Goal: Communication & Community: Answer question/provide support

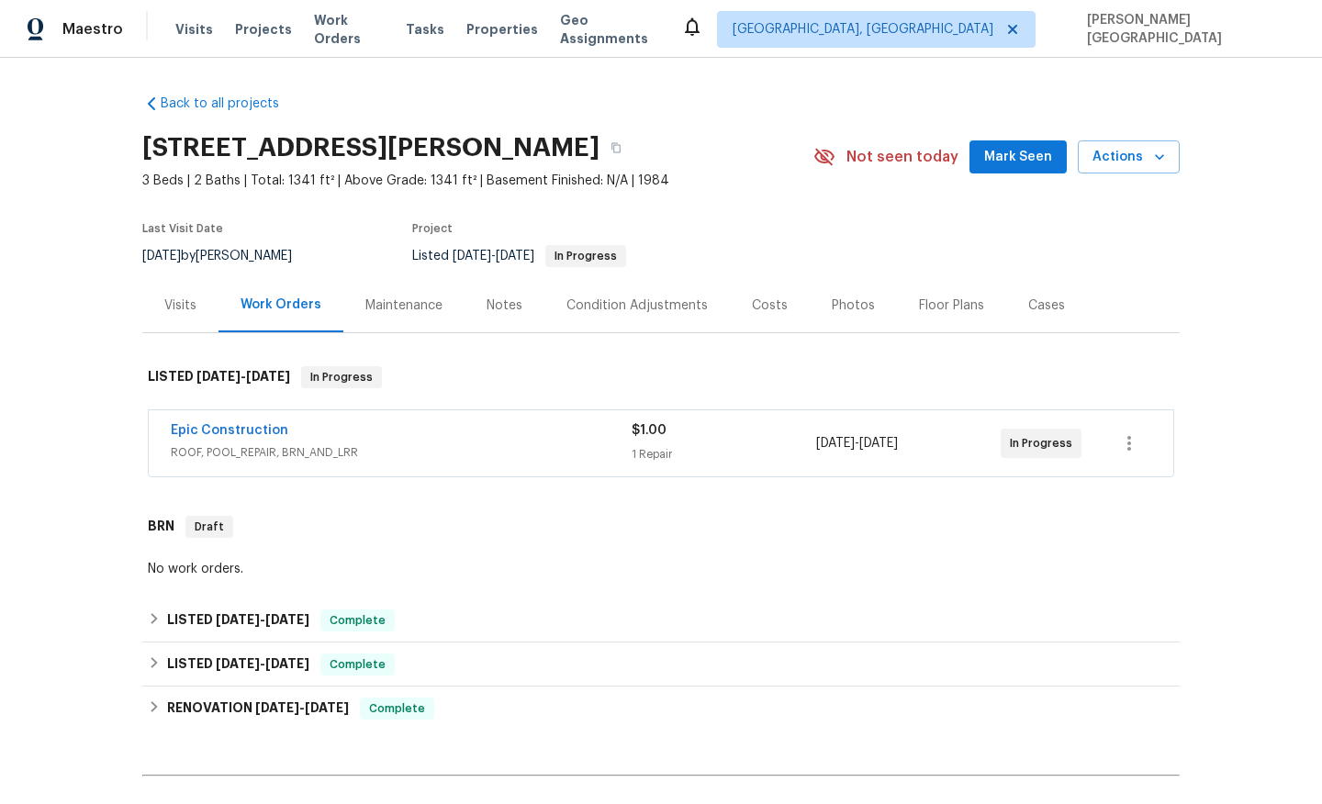
scroll to position [560, 0]
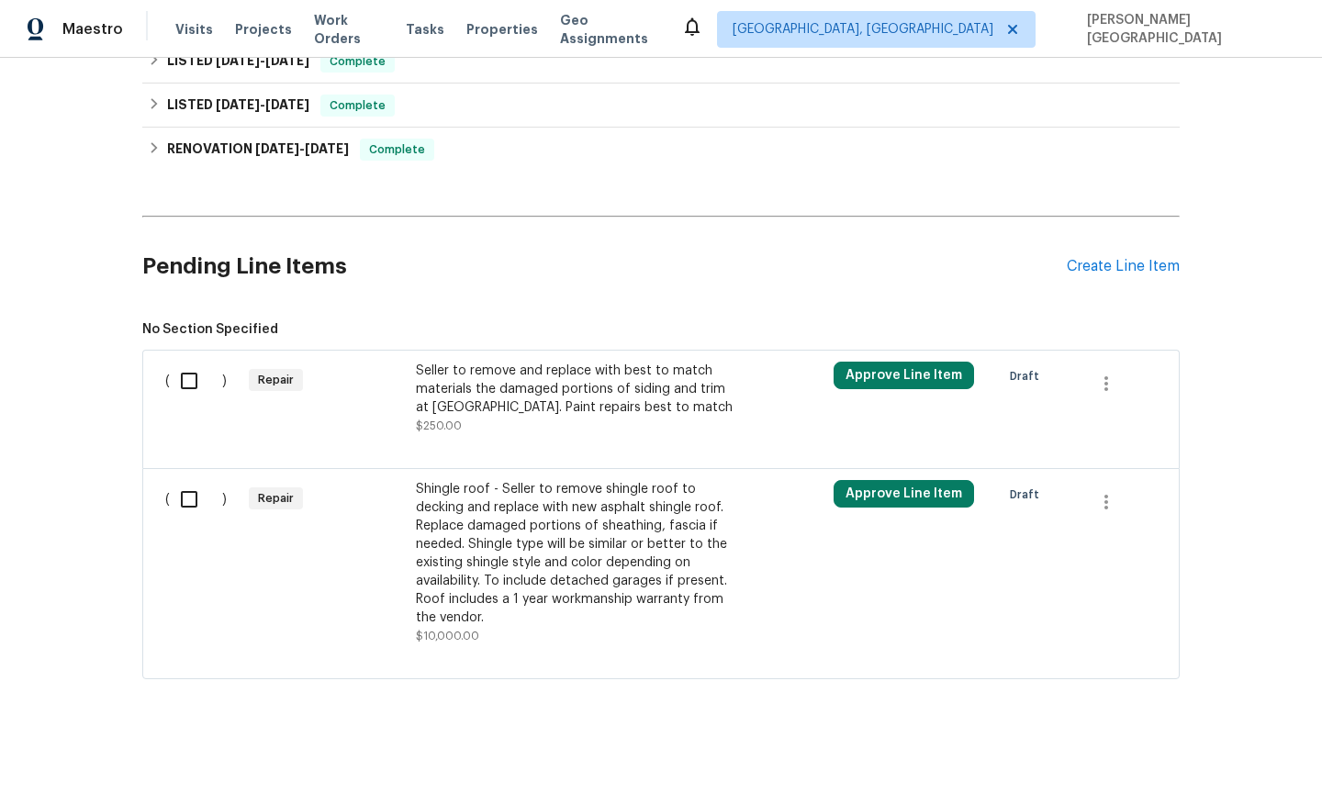
click at [496, 388] on div "Seller to remove and replace with best to match materials the damaged portions …" at bounding box center [577, 389] width 323 height 55
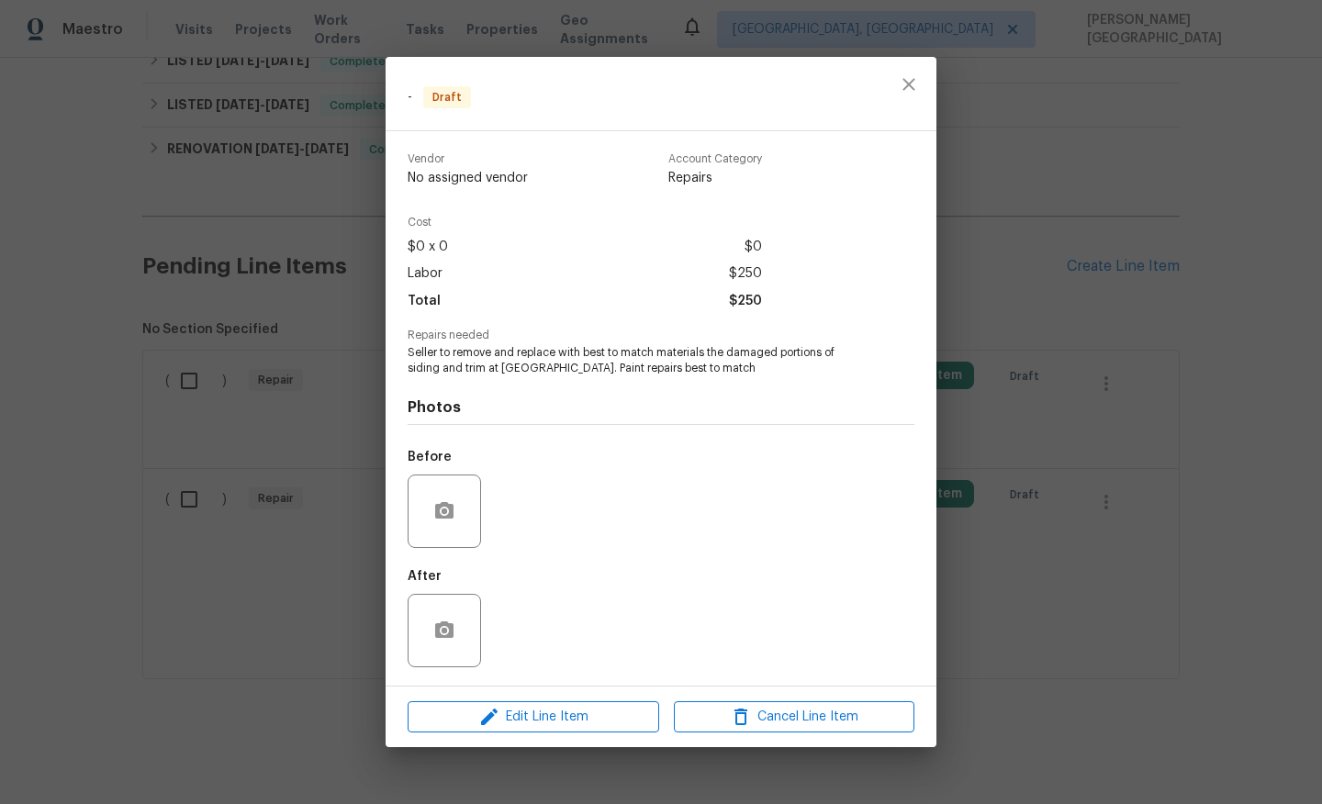
click at [219, 454] on div "- Draft Vendor No assigned vendor Account Category Repairs Cost $0 x 0 $0 Labor…" at bounding box center [661, 402] width 1322 height 804
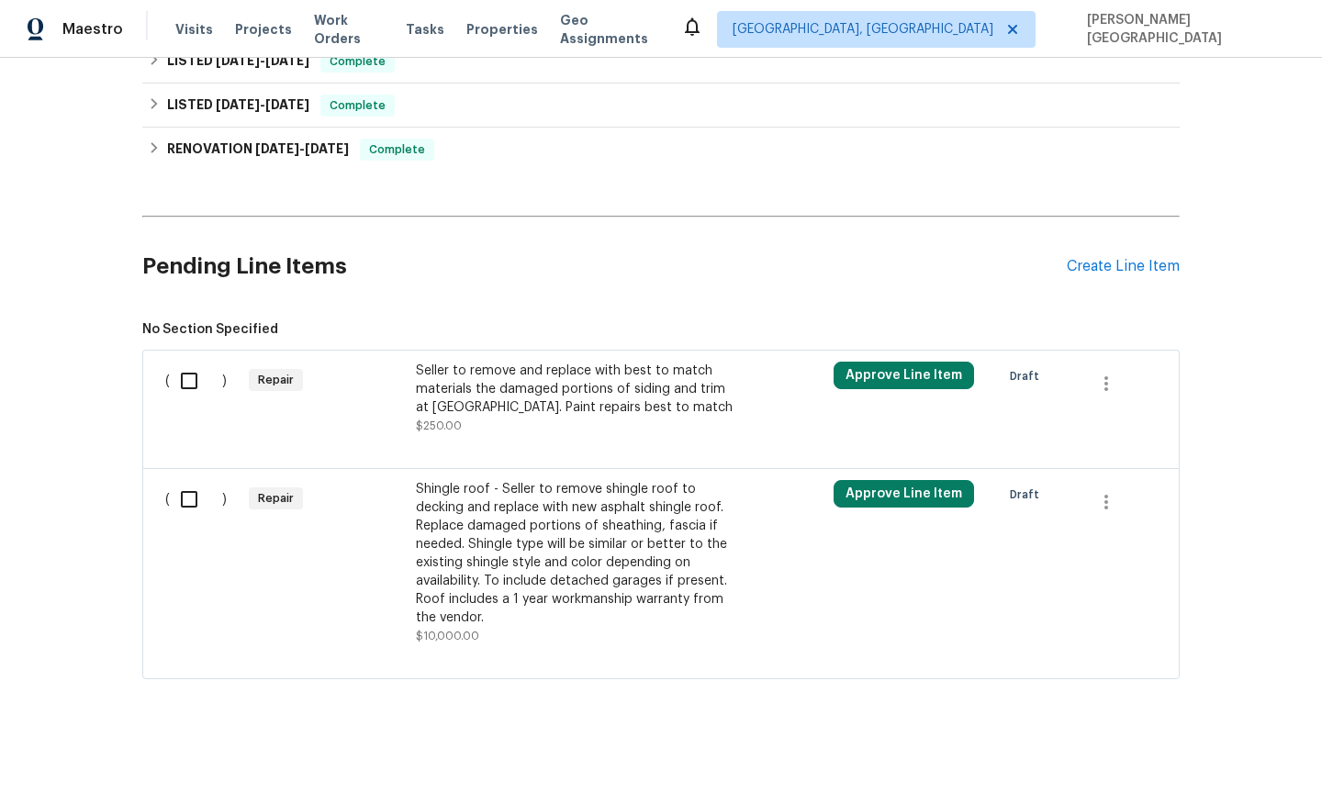
click at [484, 430] on div "Seller to remove and replace with best to match materials the damaged portions …" at bounding box center [577, 398] width 323 height 73
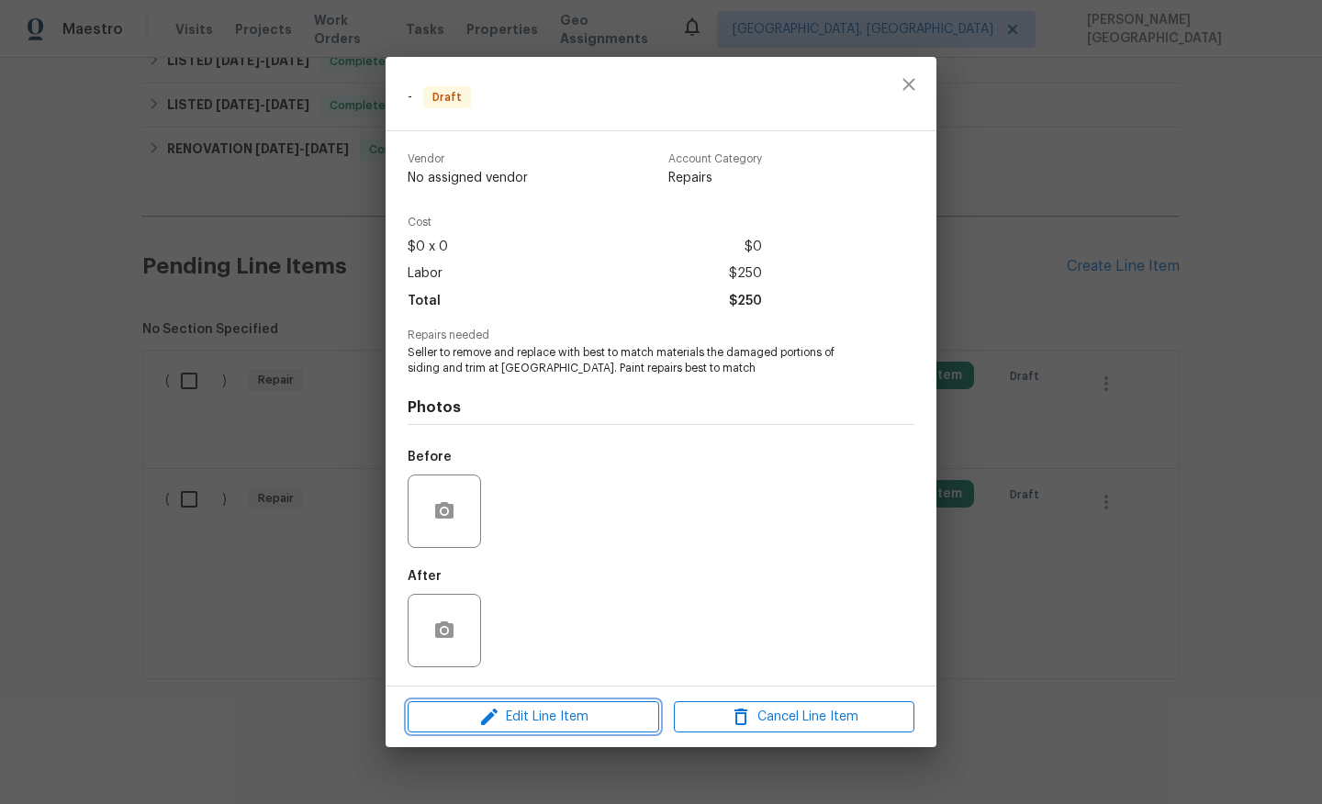
click at [515, 732] on button "Edit Line Item" at bounding box center [534, 717] width 252 height 32
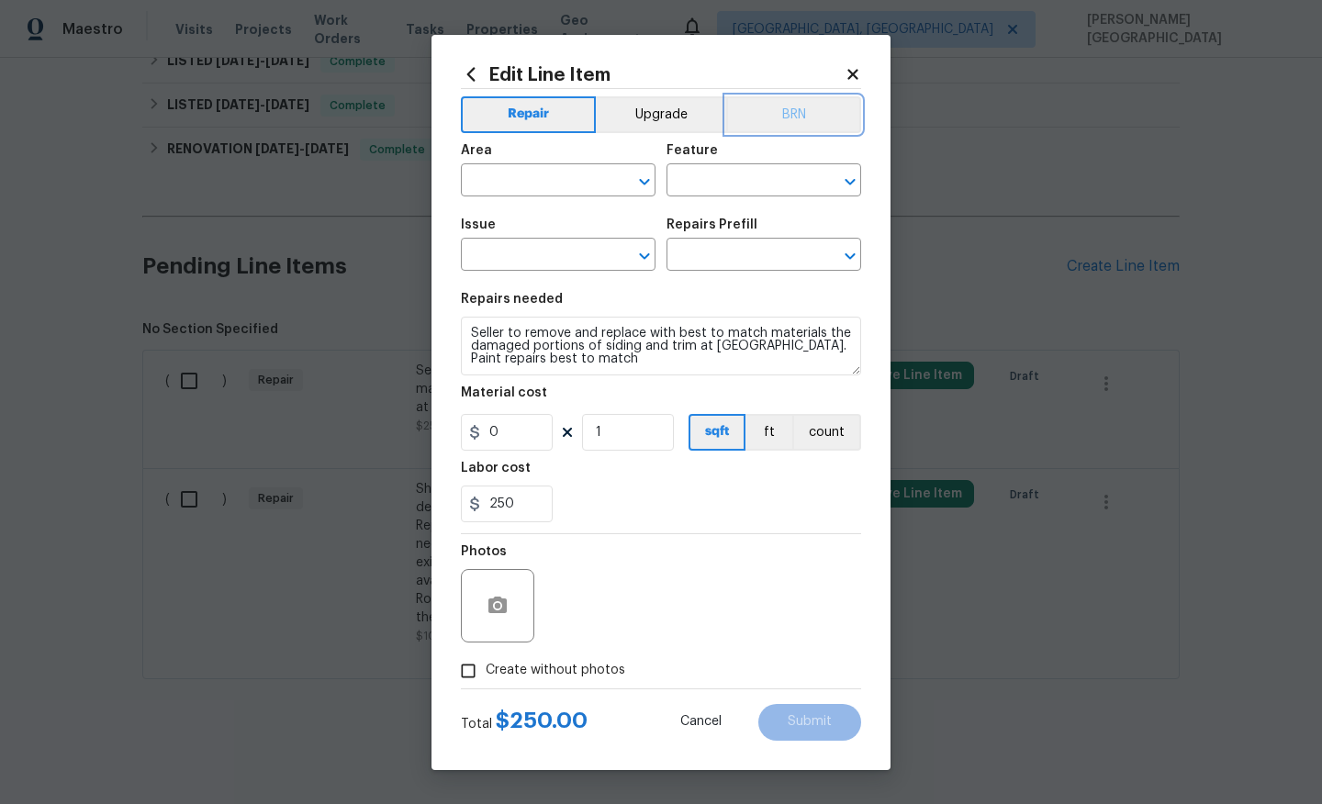
click at [801, 111] on button "BRN" at bounding box center [793, 114] width 135 height 37
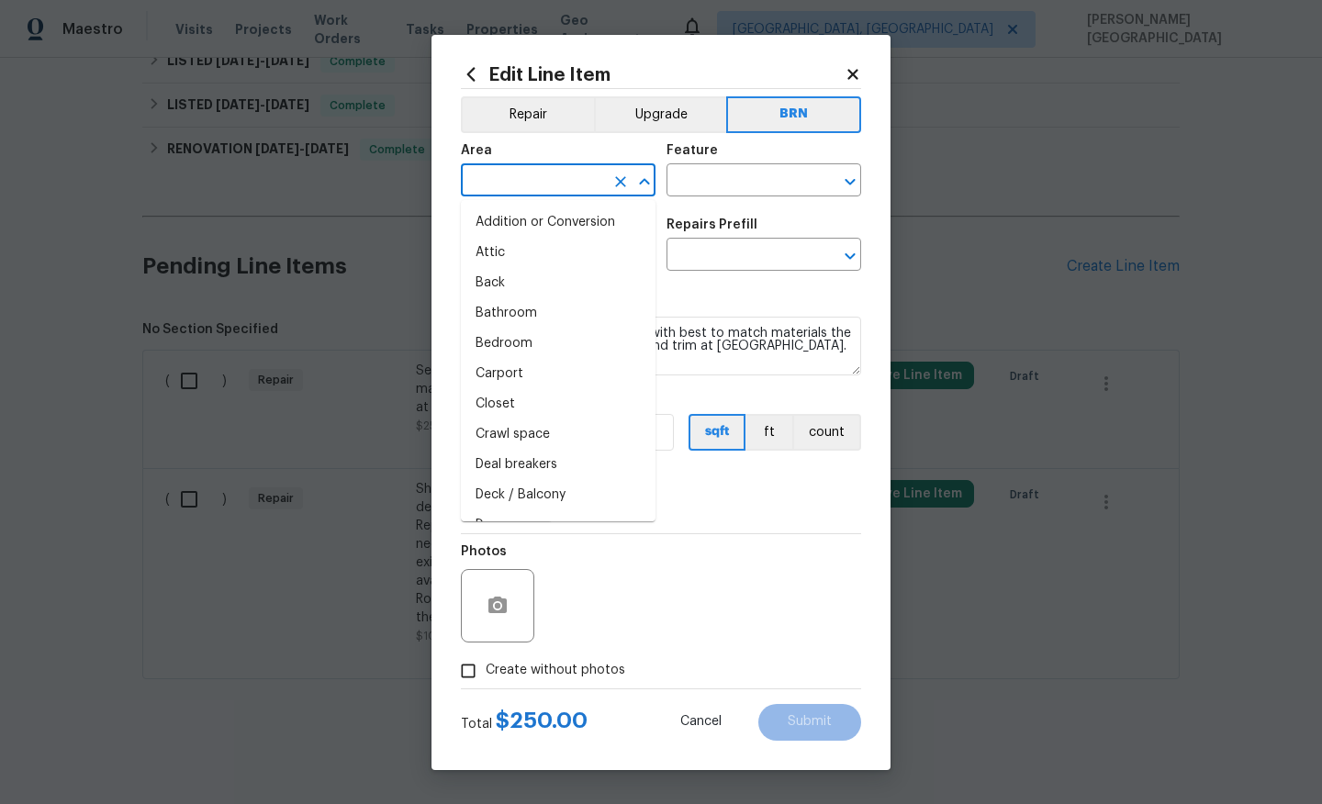
click at [556, 184] on input "text" at bounding box center [532, 182] width 143 height 28
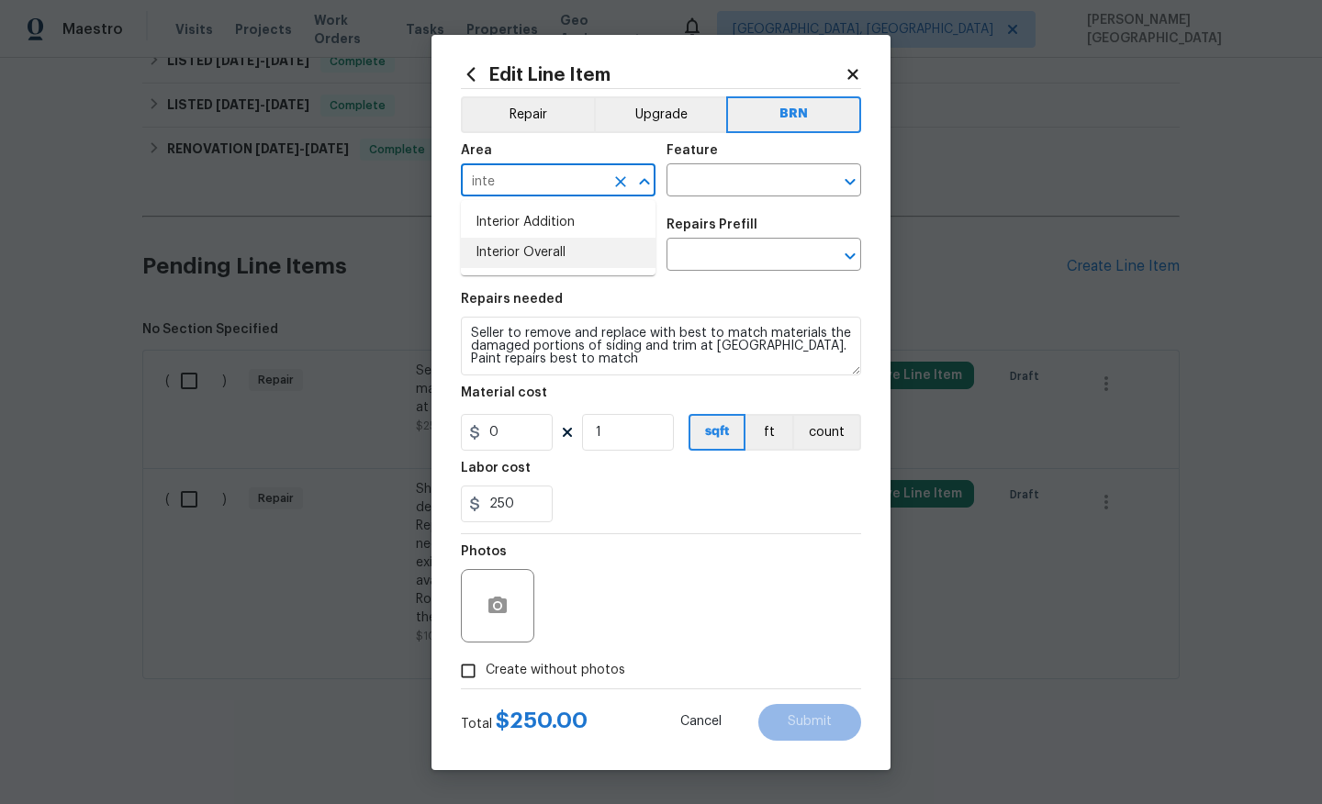
click at [554, 243] on li "Interior Overall" at bounding box center [558, 253] width 195 height 30
type input "Interior Overall"
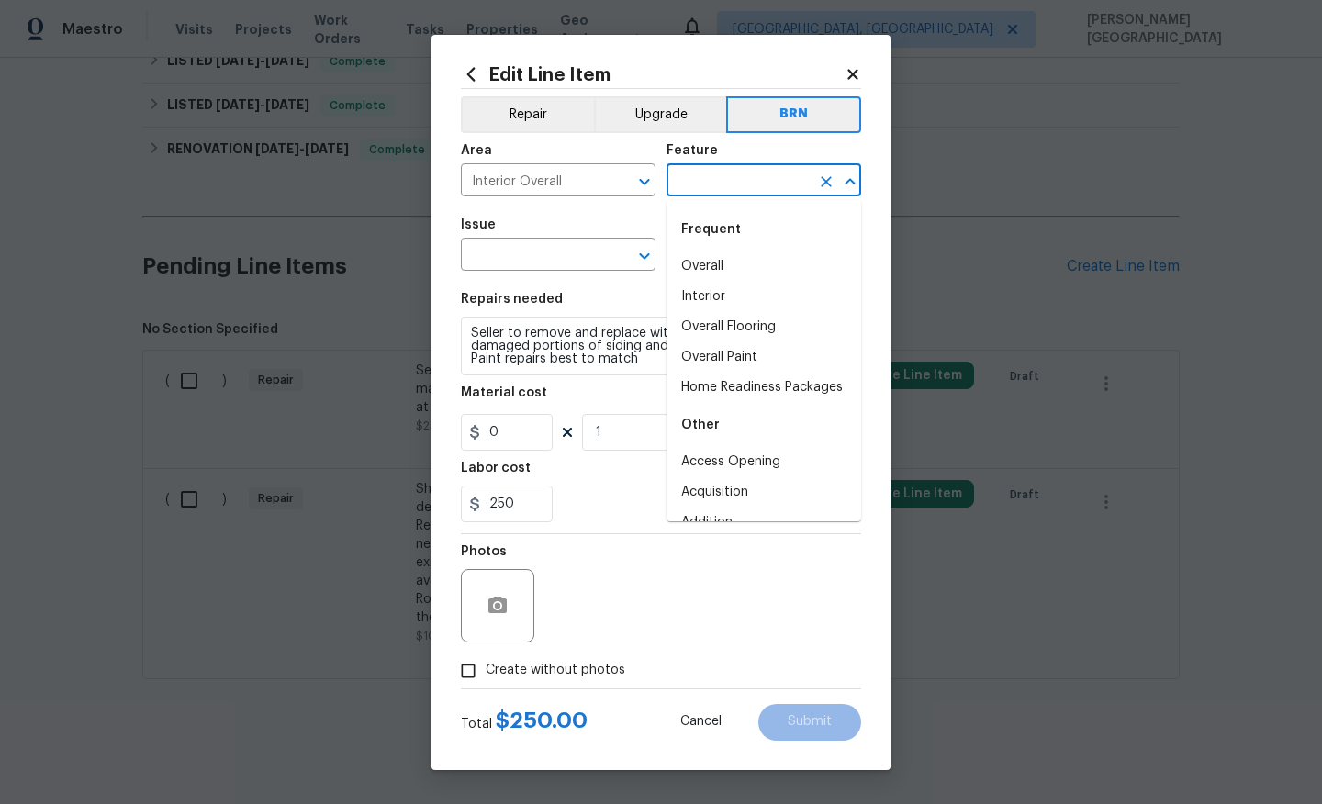
click at [685, 181] on input "text" at bounding box center [737, 182] width 143 height 28
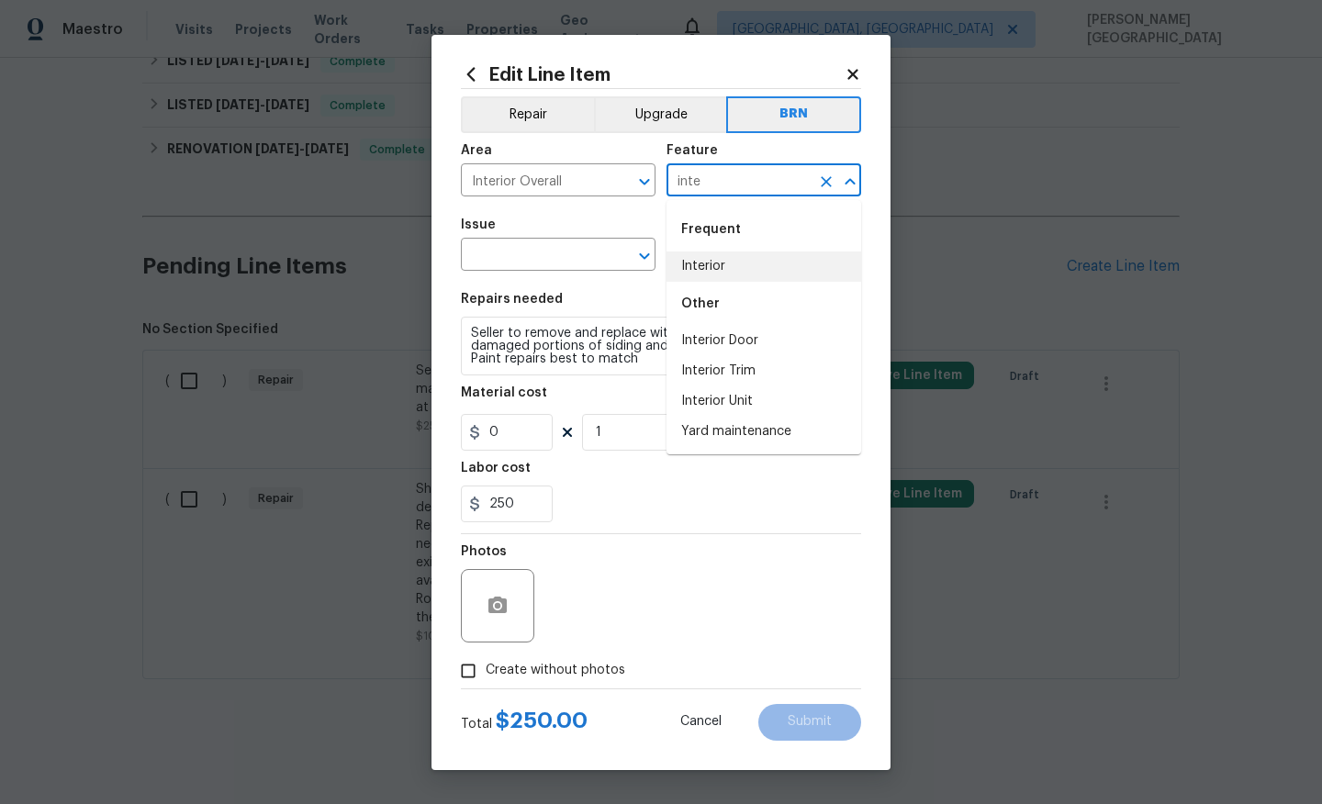
click at [710, 276] on li "Interior" at bounding box center [763, 267] width 195 height 30
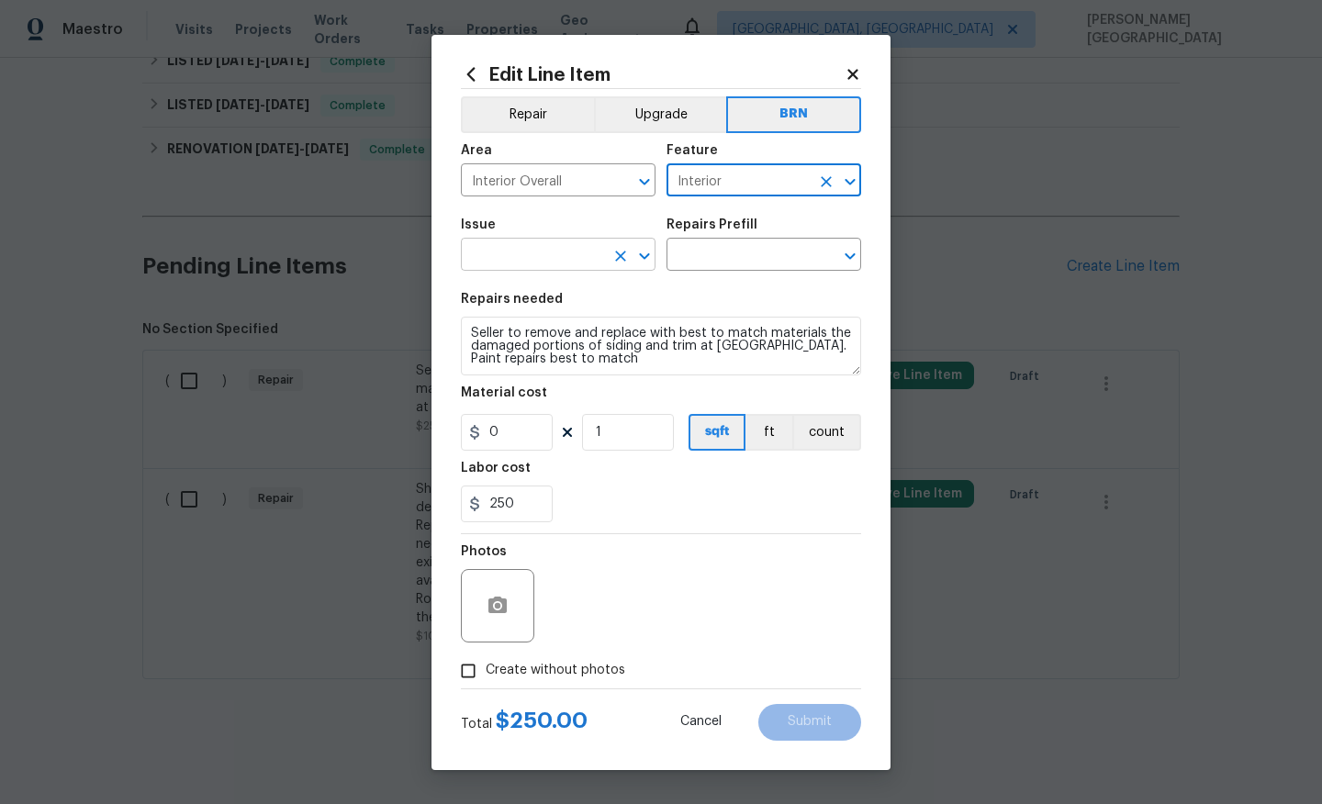
type input "Interior"
click at [526, 262] on input "text" at bounding box center [532, 256] width 143 height 28
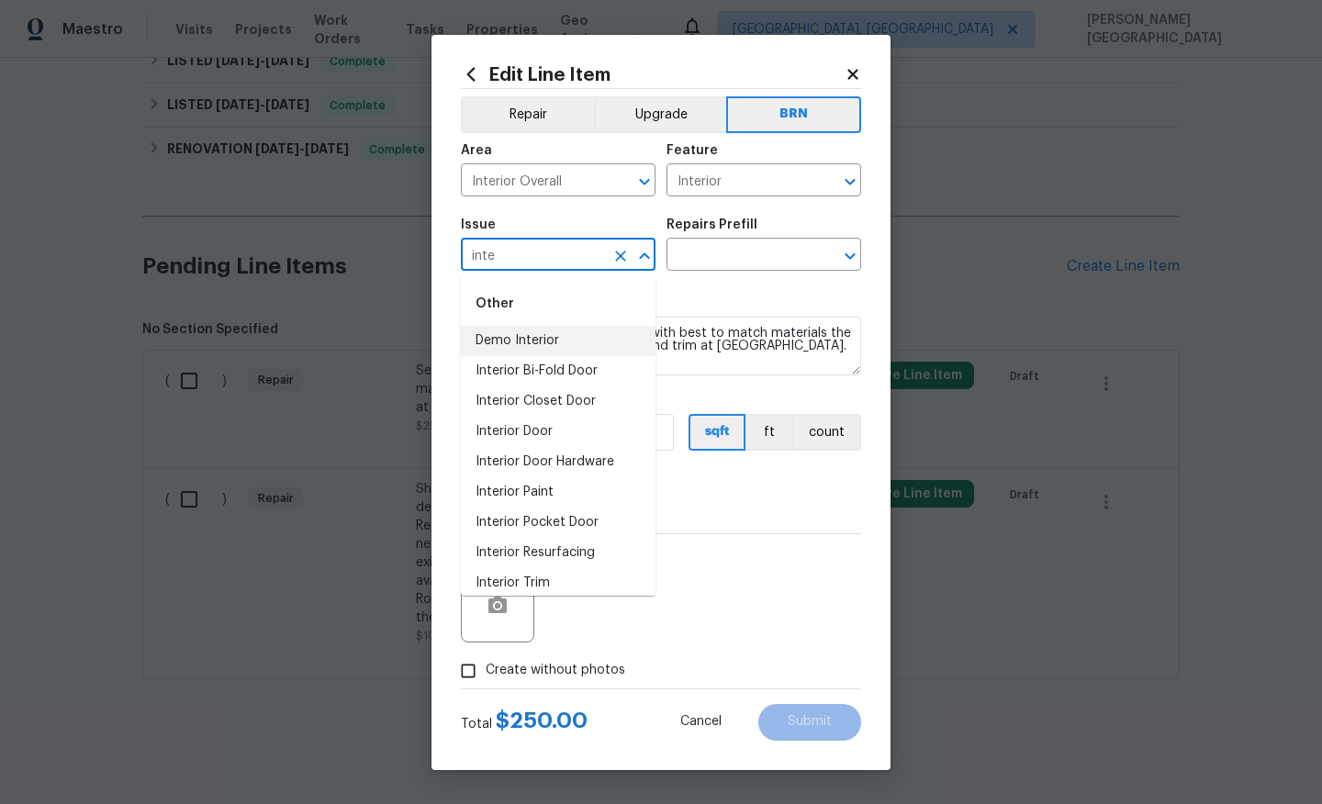
click at [500, 339] on li "Demo Interior" at bounding box center [558, 341] width 195 height 30
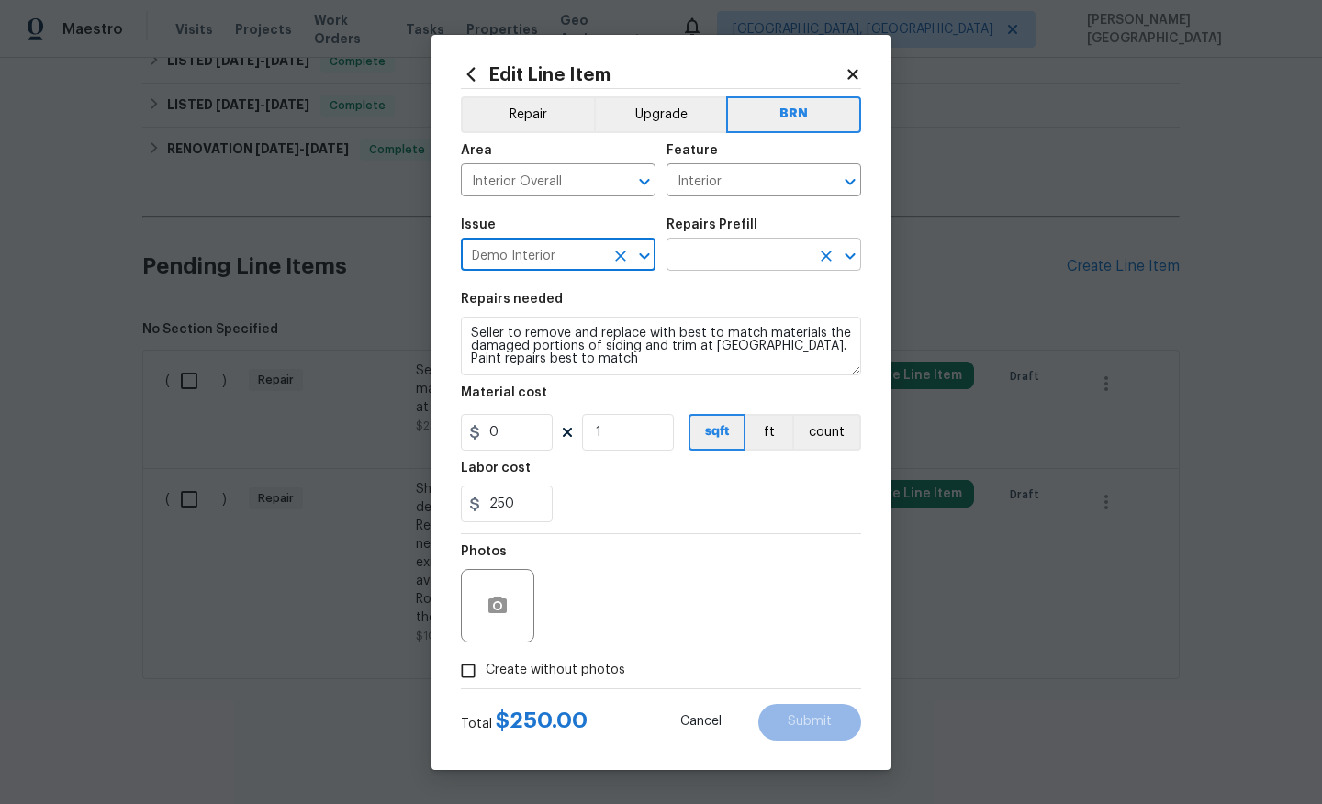
type input "Demo Interior"
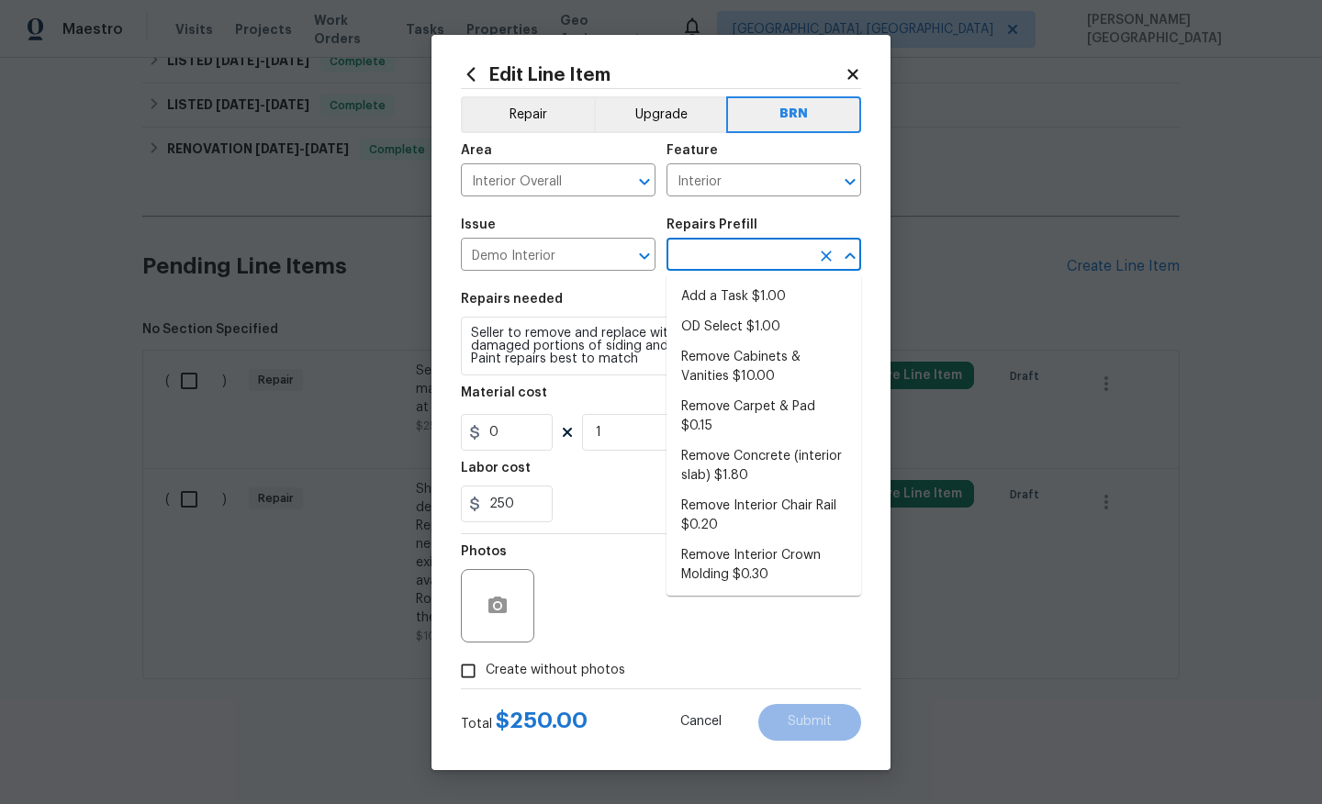
click at [701, 248] on input "text" at bounding box center [737, 256] width 143 height 28
click at [706, 295] on li "Add a Task $1.00" at bounding box center [763, 297] width 195 height 30
type input "Demolition"
type input "Add a Task $1.00"
type textarea "HPM to detail"
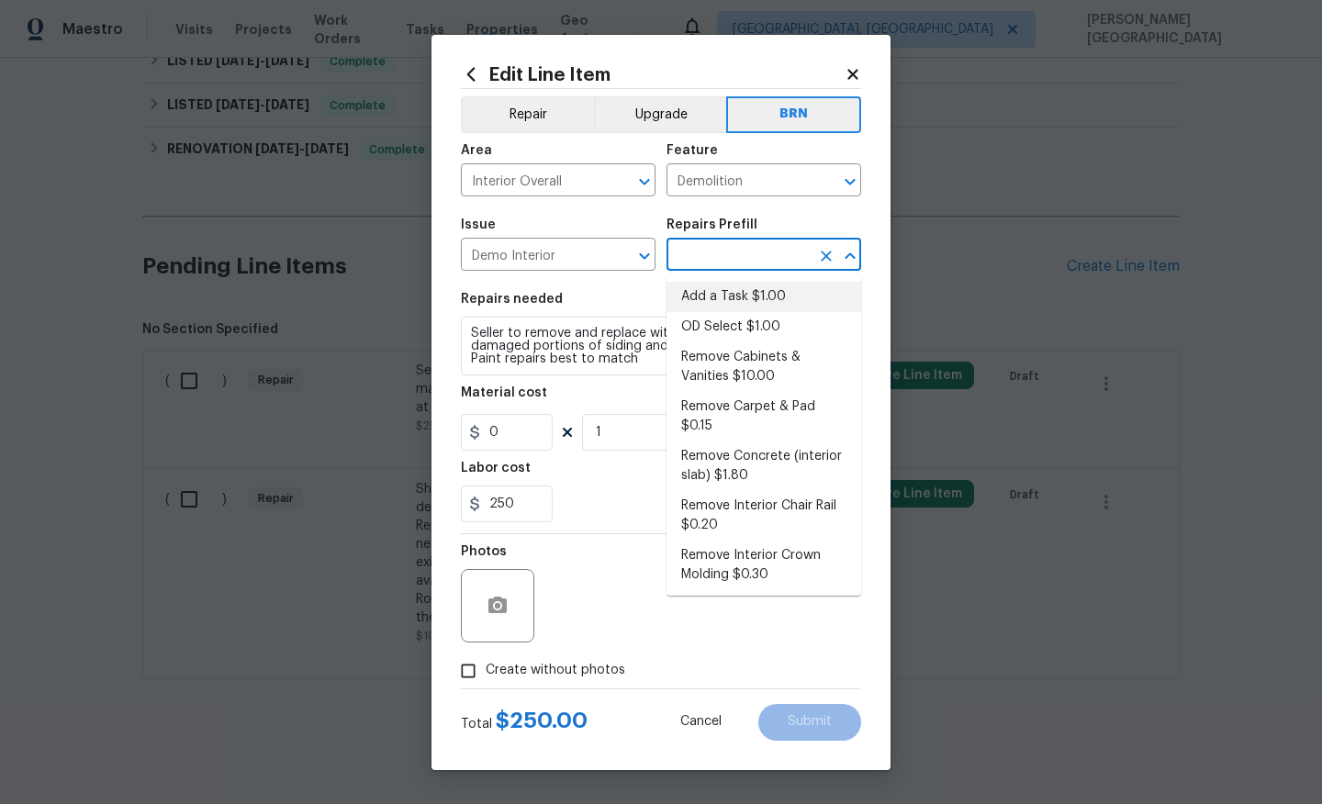
type input "1"
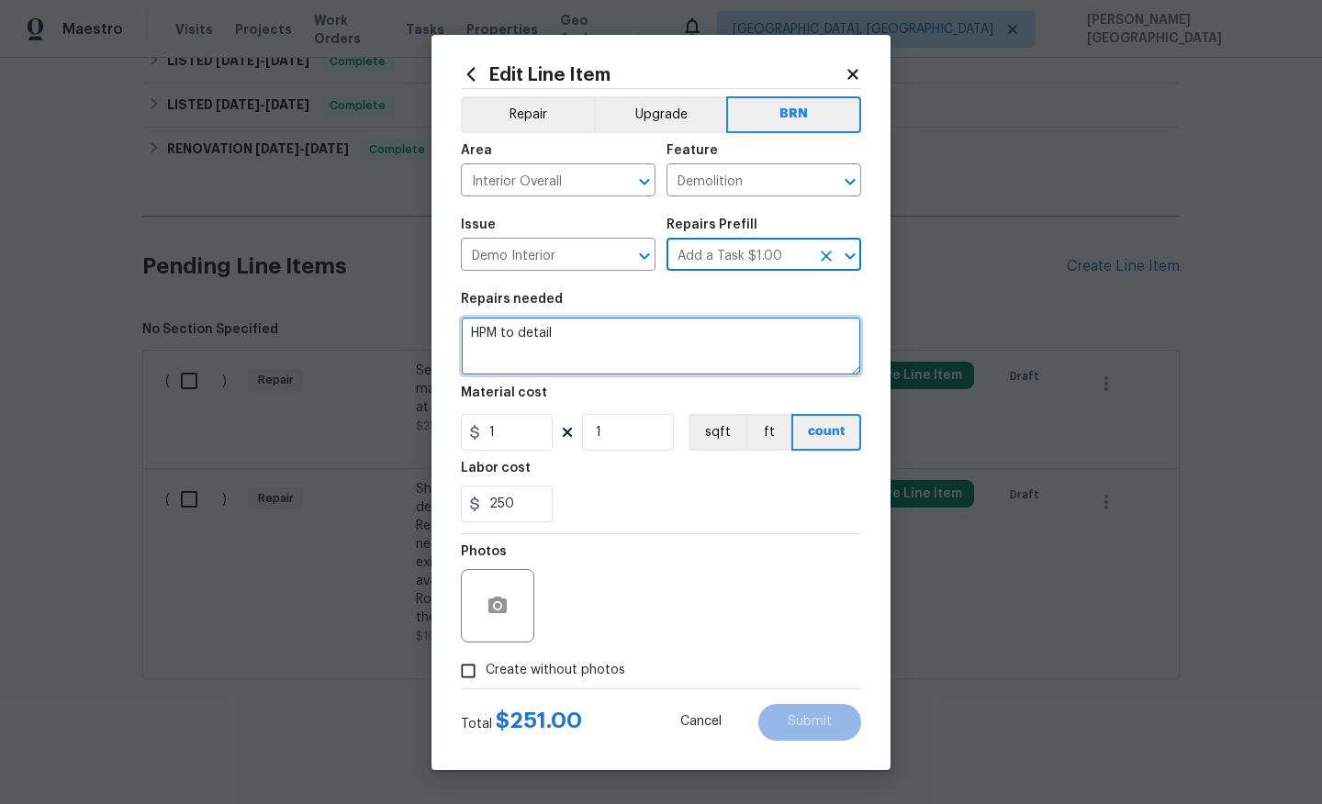
click at [651, 324] on textarea "HPM to detail" at bounding box center [661, 346] width 400 height 59
paste textarea "Shingle roof - Seller to remove shingle roof to decking and replace with new as…"
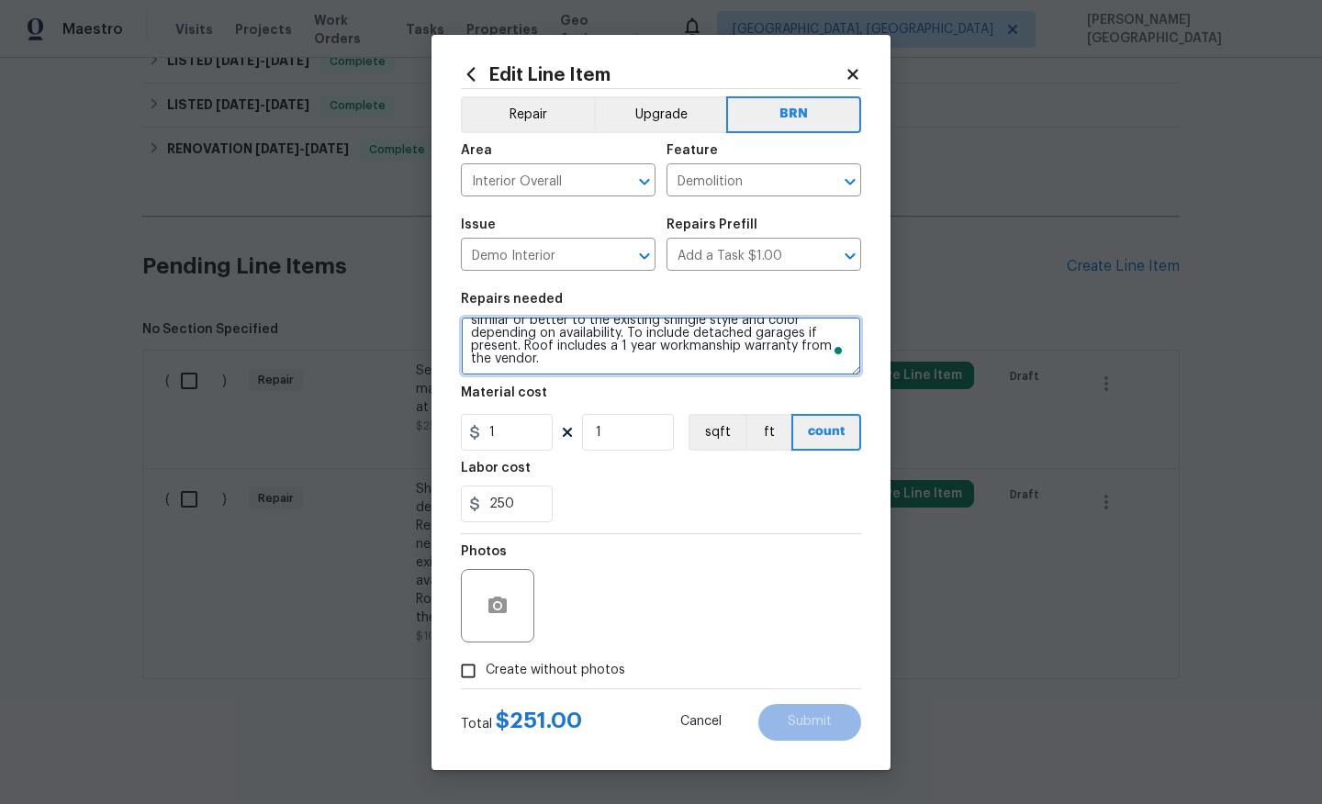
scroll to position [0, 0]
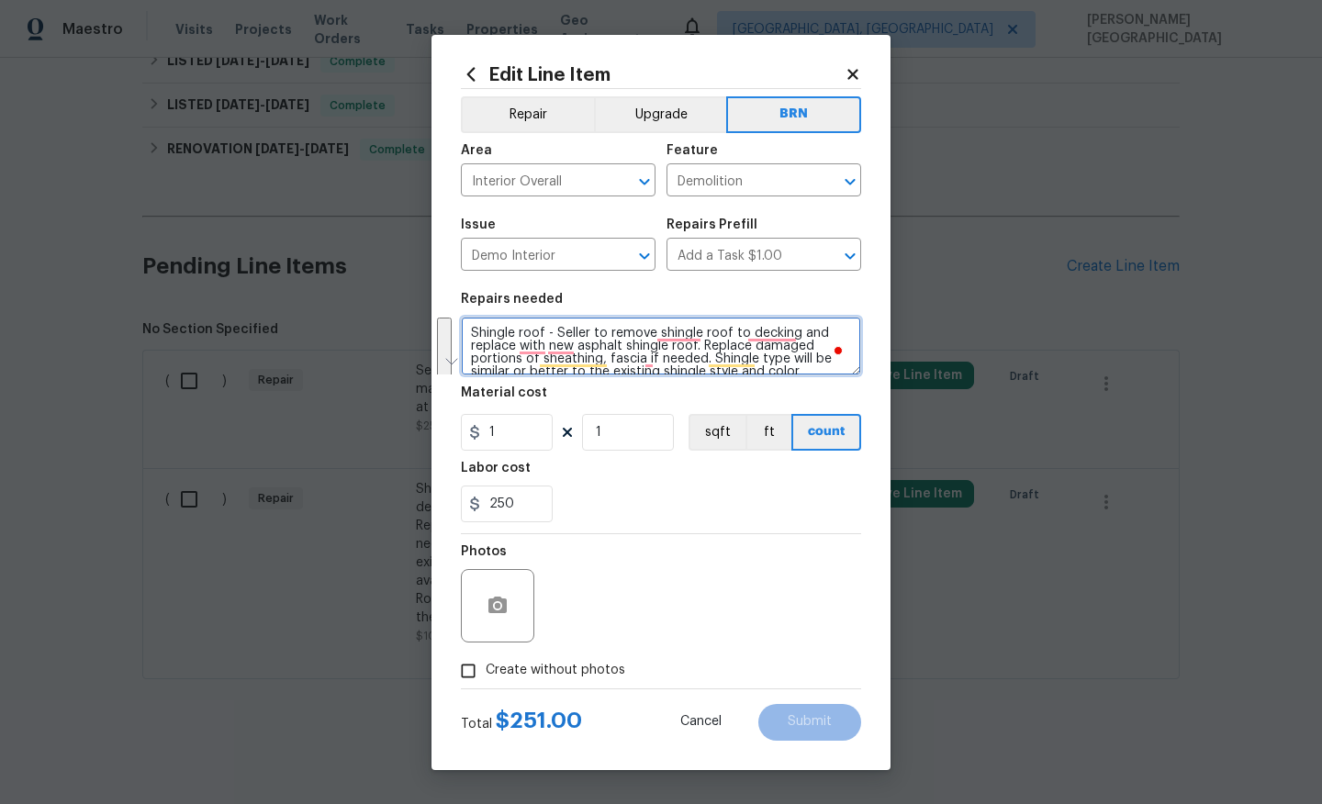
paste textarea "eller to remove and replace with best to match materials the damaged portions o…"
type textarea "Seller to remove and replace with best to match materials the damaged portions …"
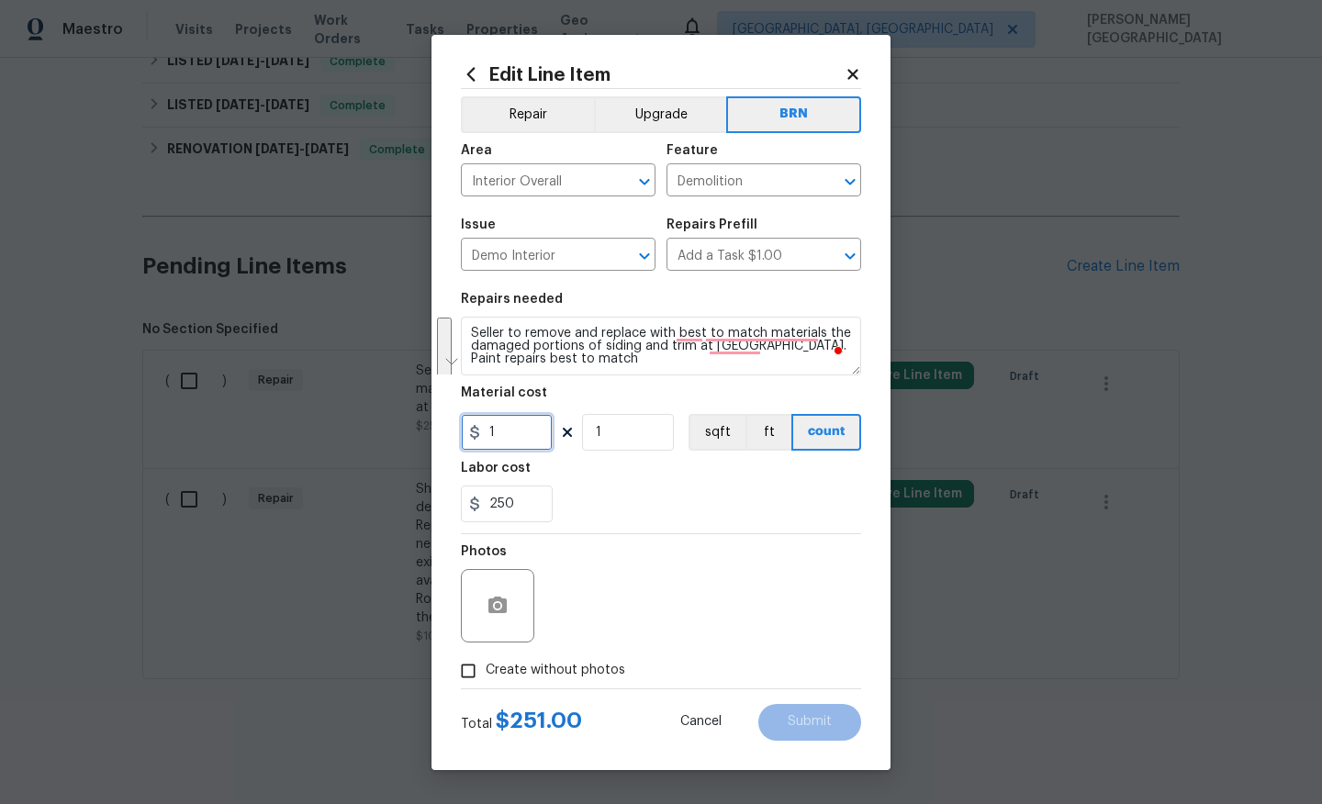
click at [498, 434] on input "1" at bounding box center [507, 432] width 92 height 37
type input "0"
click at [498, 610] on icon "button" at bounding box center [497, 605] width 18 height 17
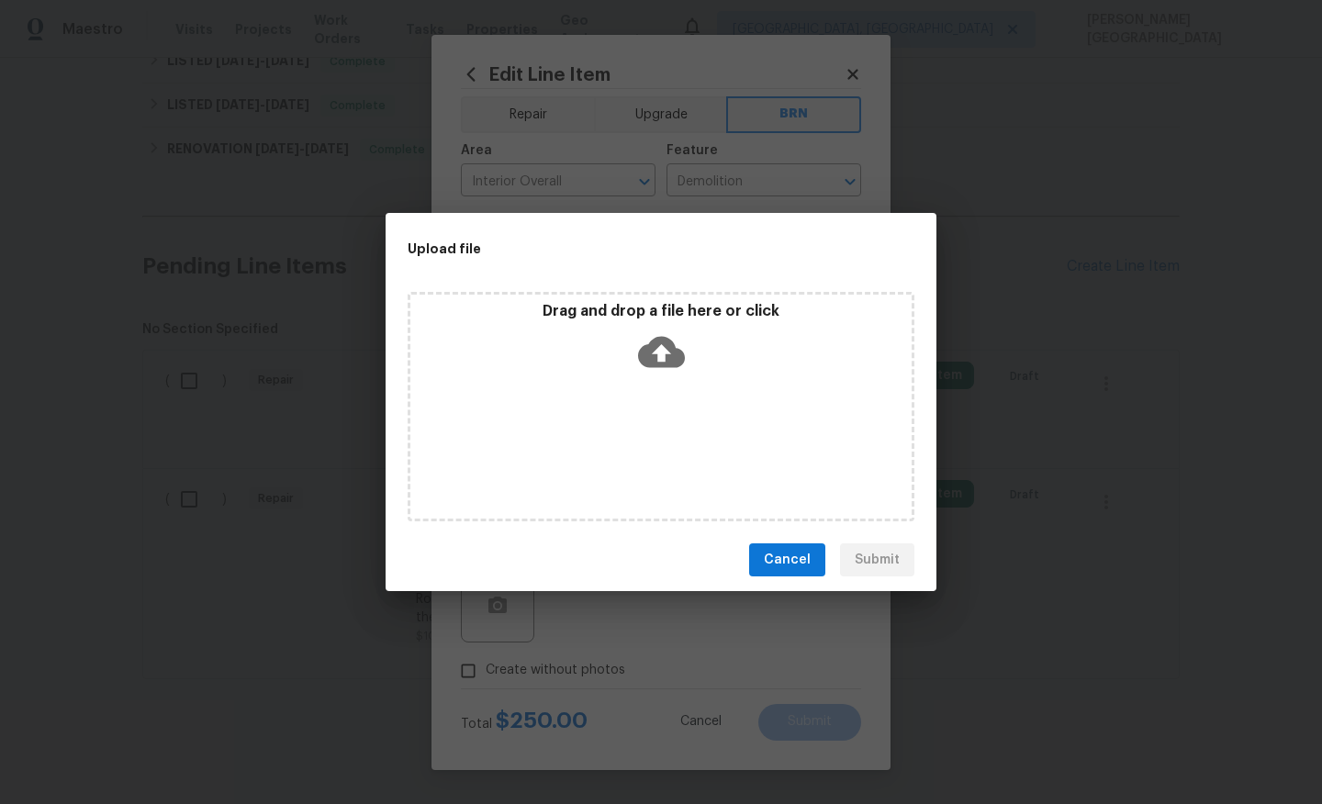
click at [650, 344] on icon at bounding box center [661, 352] width 47 height 31
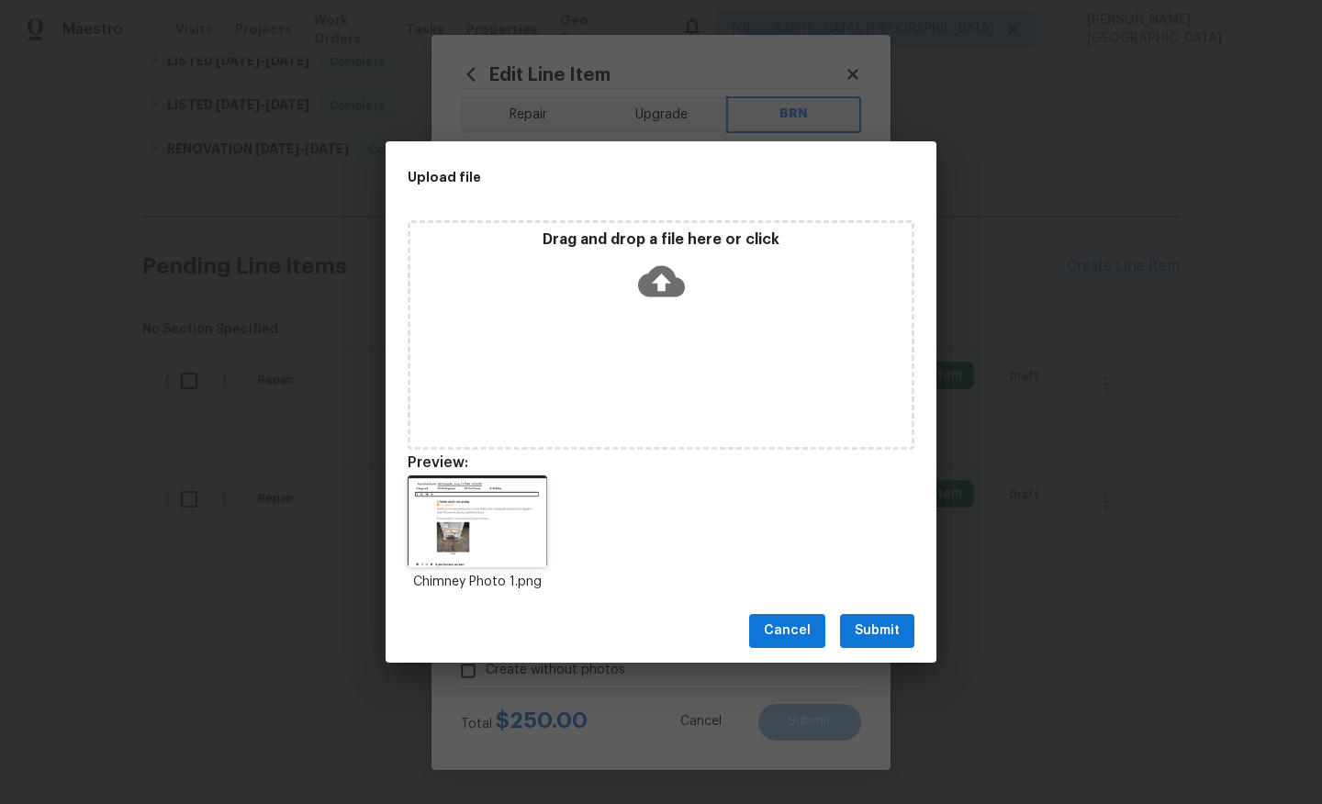
click at [870, 625] on span "Submit" at bounding box center [877, 631] width 45 height 23
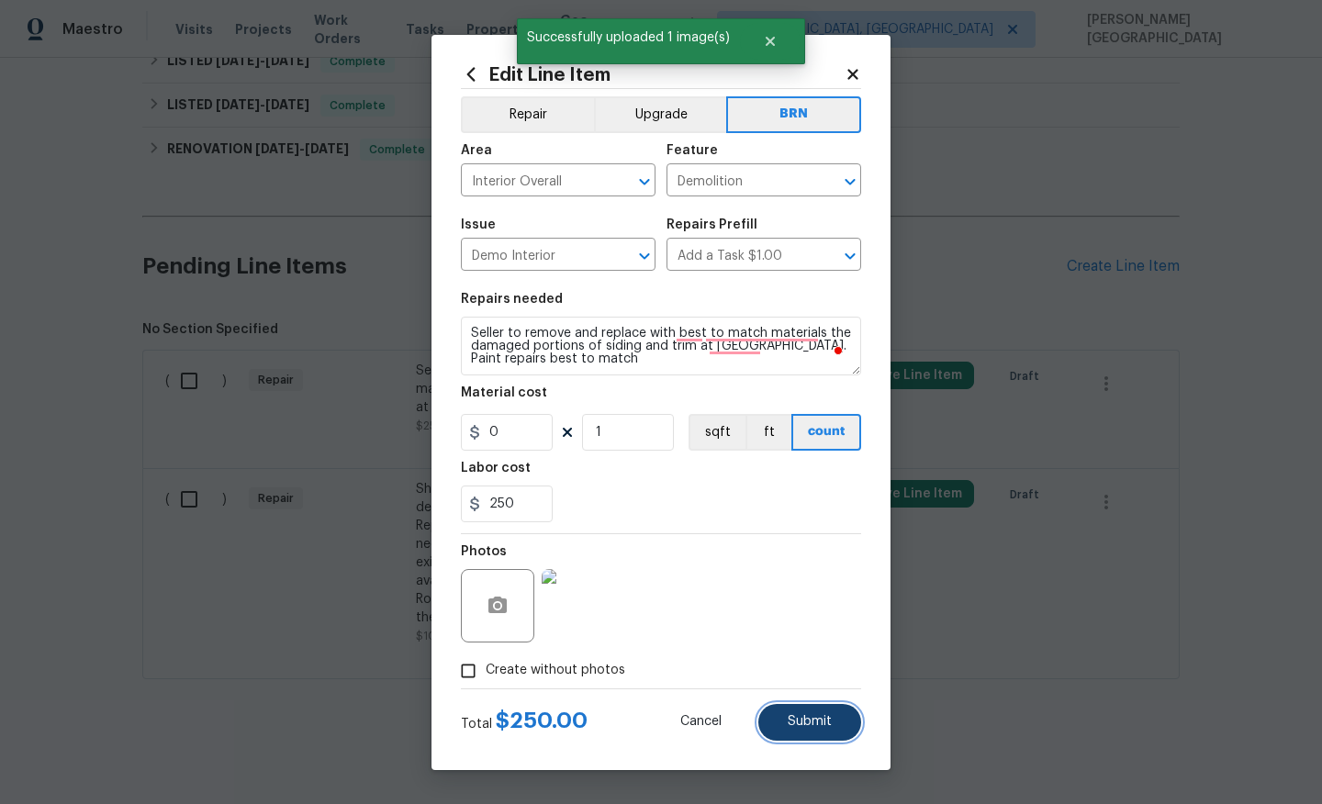
click at [809, 726] on span "Submit" at bounding box center [810, 722] width 44 height 14
type textarea "Seller to remove and replace with best to match materials the damaged portions …"
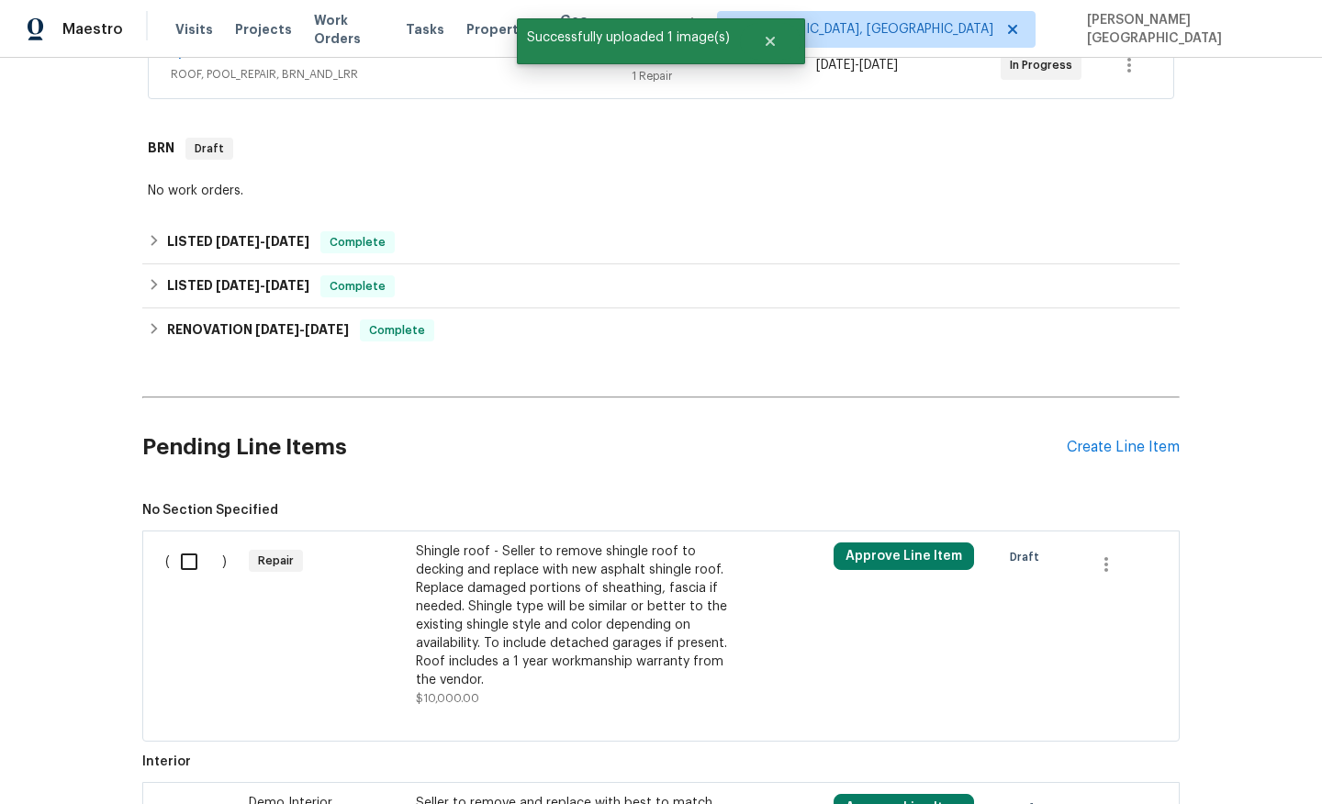
scroll to position [560, 0]
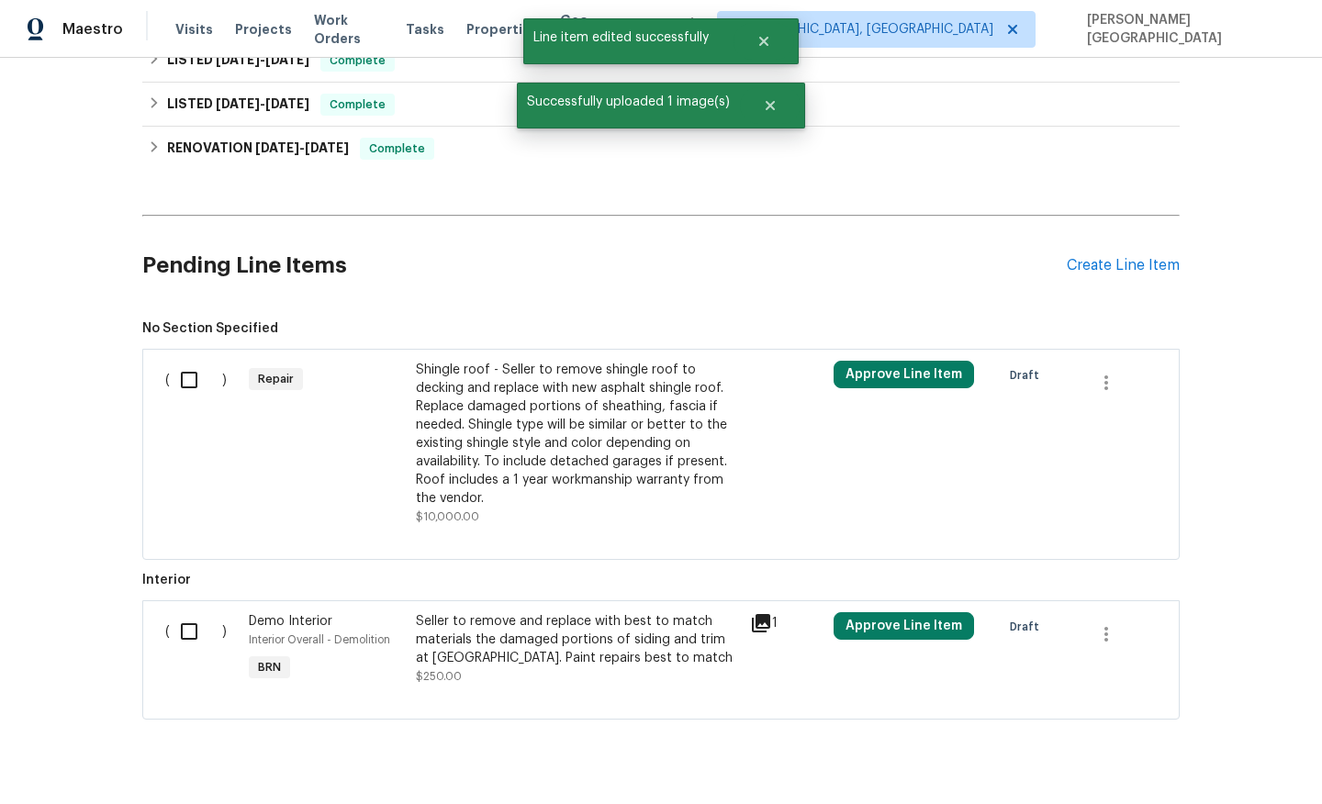
click at [535, 440] on div "Shingle roof - Seller to remove shingle roof to decking and replace with new as…" at bounding box center [577, 434] width 323 height 147
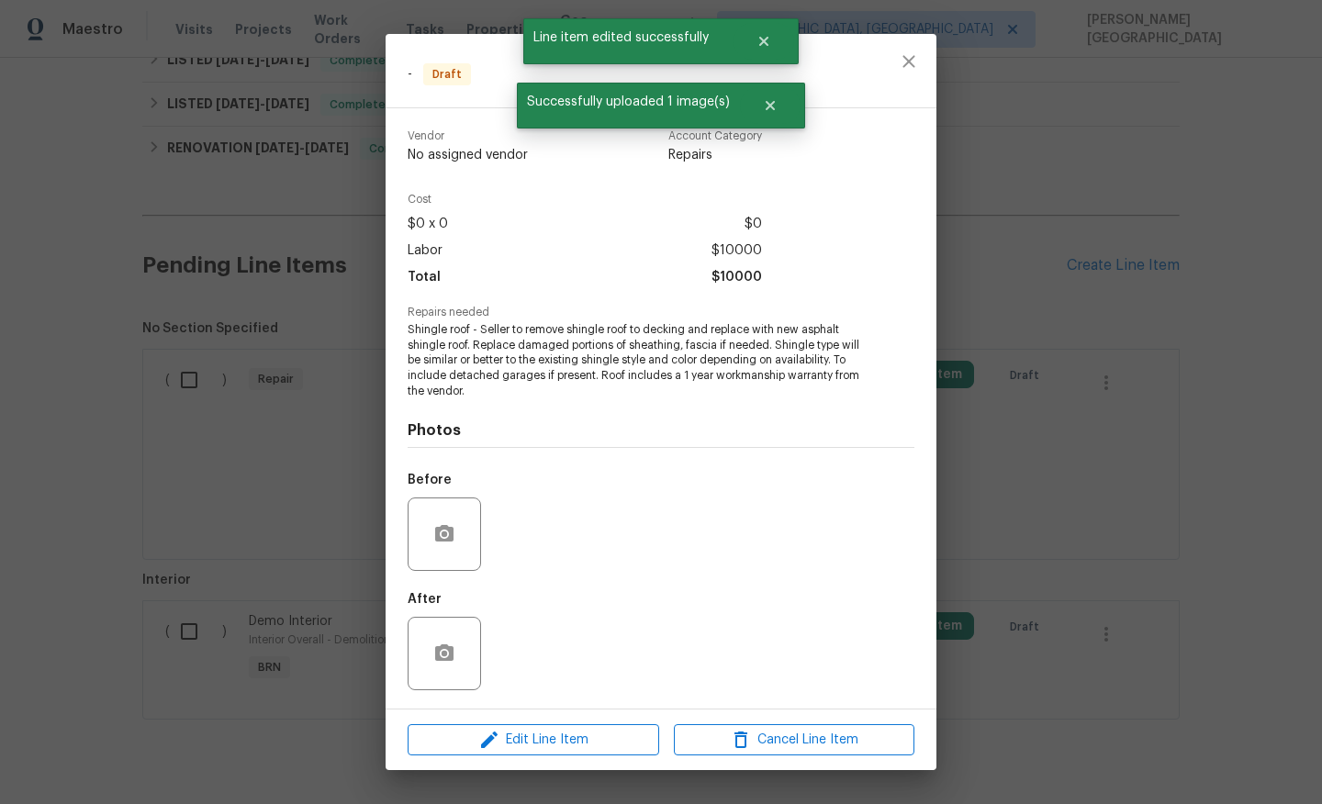
click at [536, 353] on span "Shingle roof - Seller to remove shingle roof to decking and replace with new as…" at bounding box center [636, 360] width 456 height 77
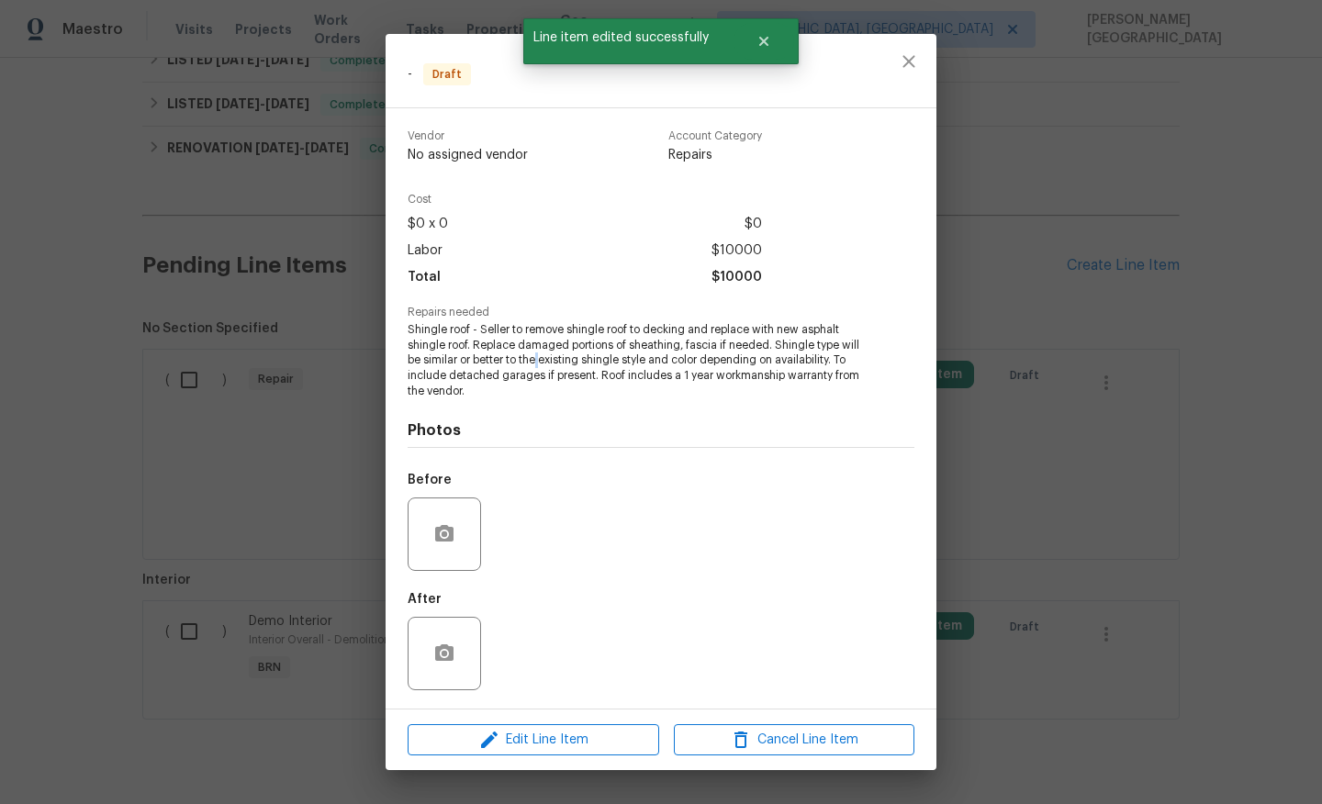
click at [536, 353] on span "Shingle roof - Seller to remove shingle roof to decking and replace with new as…" at bounding box center [636, 360] width 456 height 77
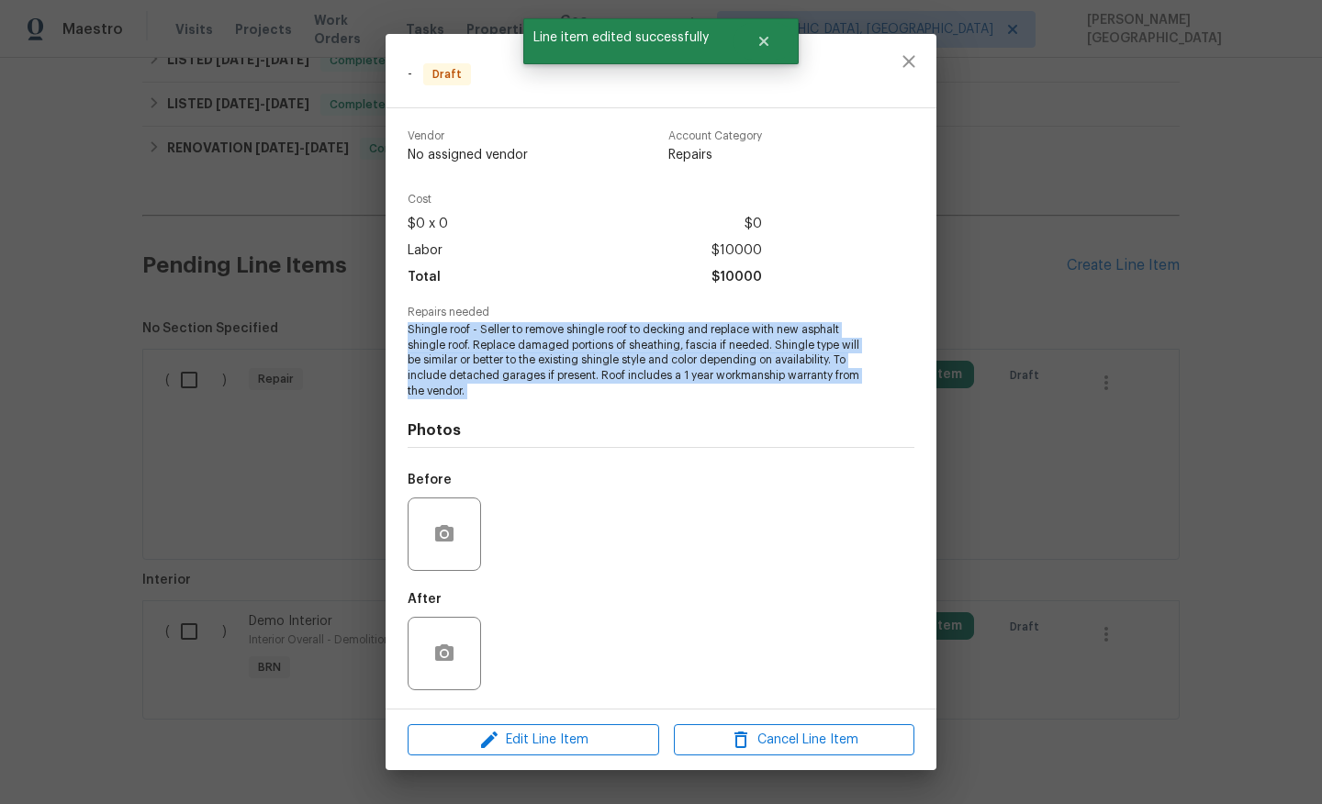
click at [536, 353] on span "Shingle roof - Seller to remove shingle roof to decking and replace with new as…" at bounding box center [636, 360] width 456 height 77
copy span "Shingle roof - Seller to remove shingle roof to decking and replace with new as…"
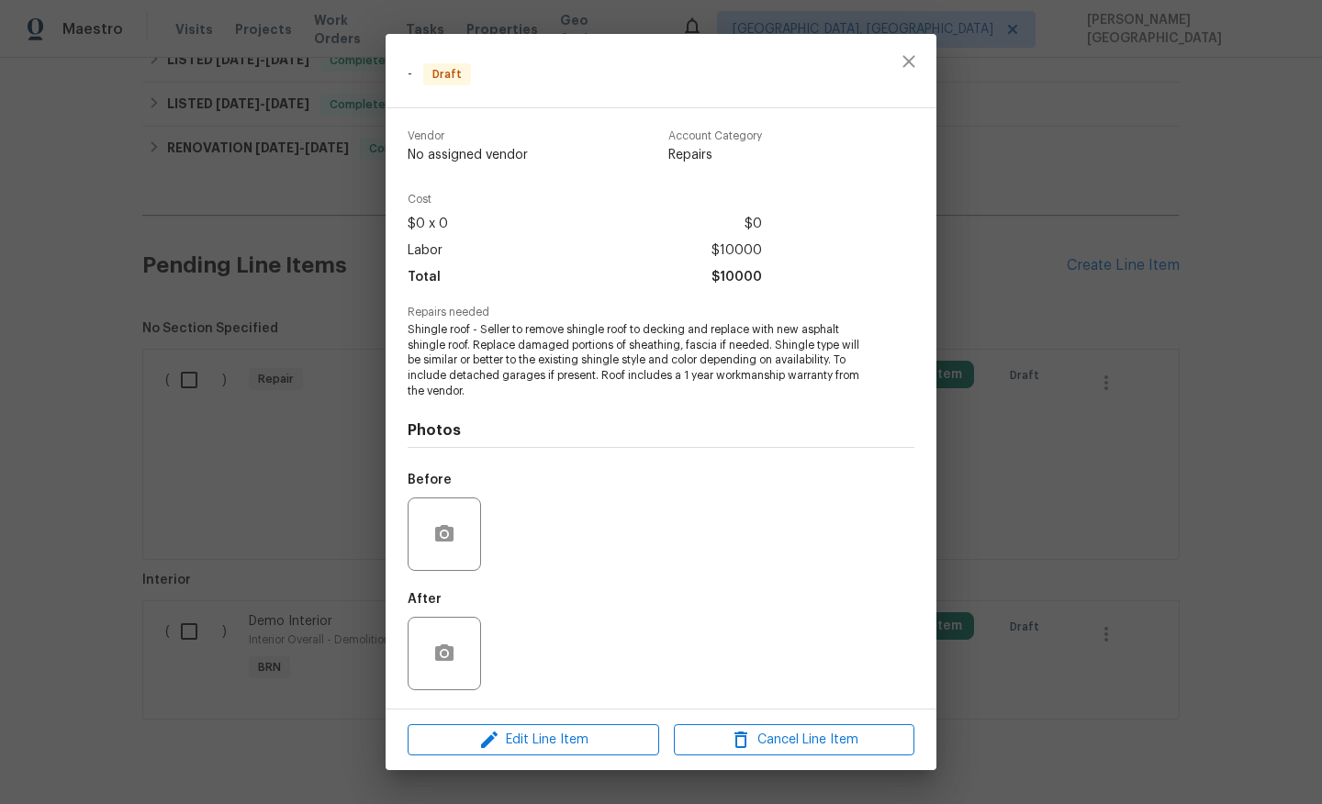
click at [574, 721] on div "Edit Line Item Cancel Line Item" at bounding box center [661, 740] width 551 height 61
click at [496, 339] on span "Shingle roof - Seller to remove shingle roof to decking and replace with new as…" at bounding box center [636, 360] width 456 height 77
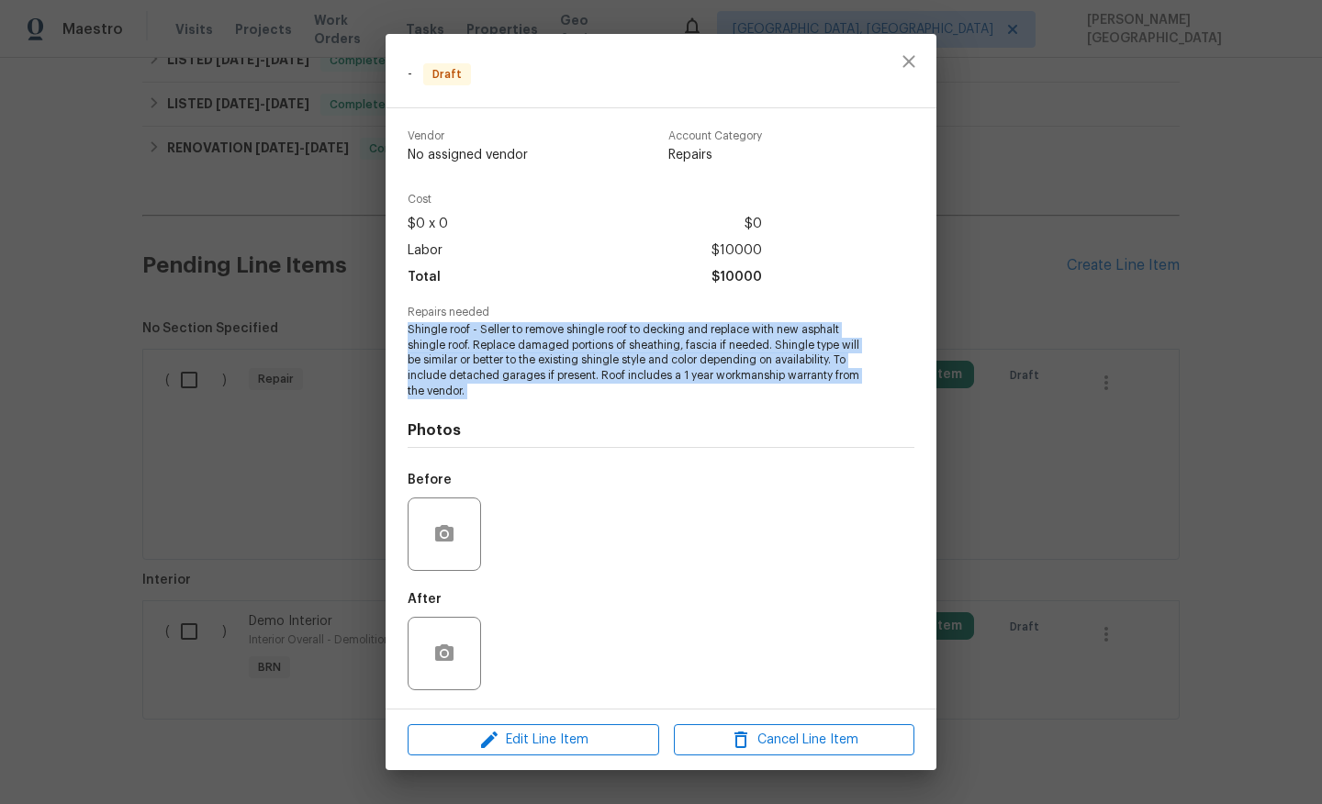
click at [496, 339] on span "Shingle roof - Seller to remove shingle roof to decking and replace with new as…" at bounding box center [636, 360] width 456 height 77
copy span "Shingle roof - Seller to remove shingle roof to decking and replace with new as…"
click at [473, 744] on span "Edit Line Item" at bounding box center [533, 740] width 240 height 23
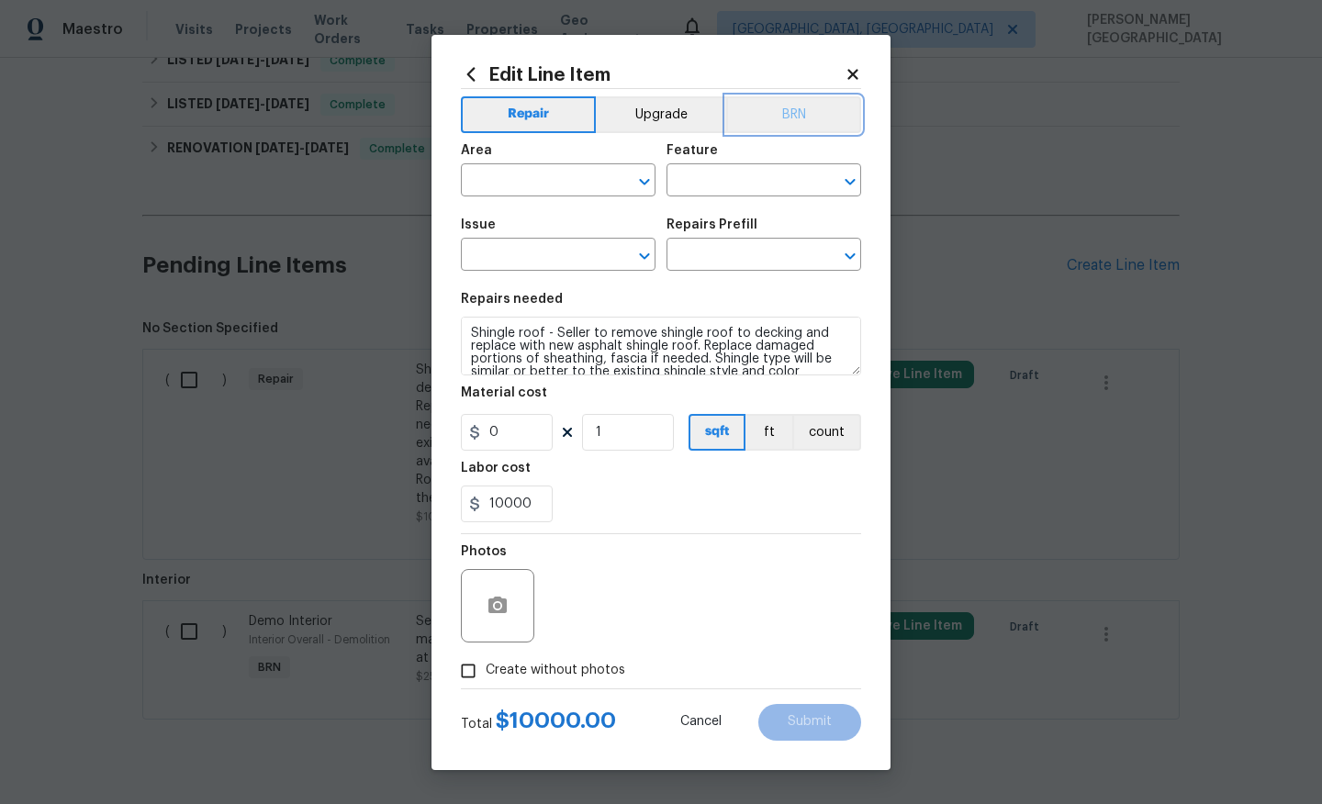
click at [808, 118] on button "BRN" at bounding box center [793, 114] width 135 height 37
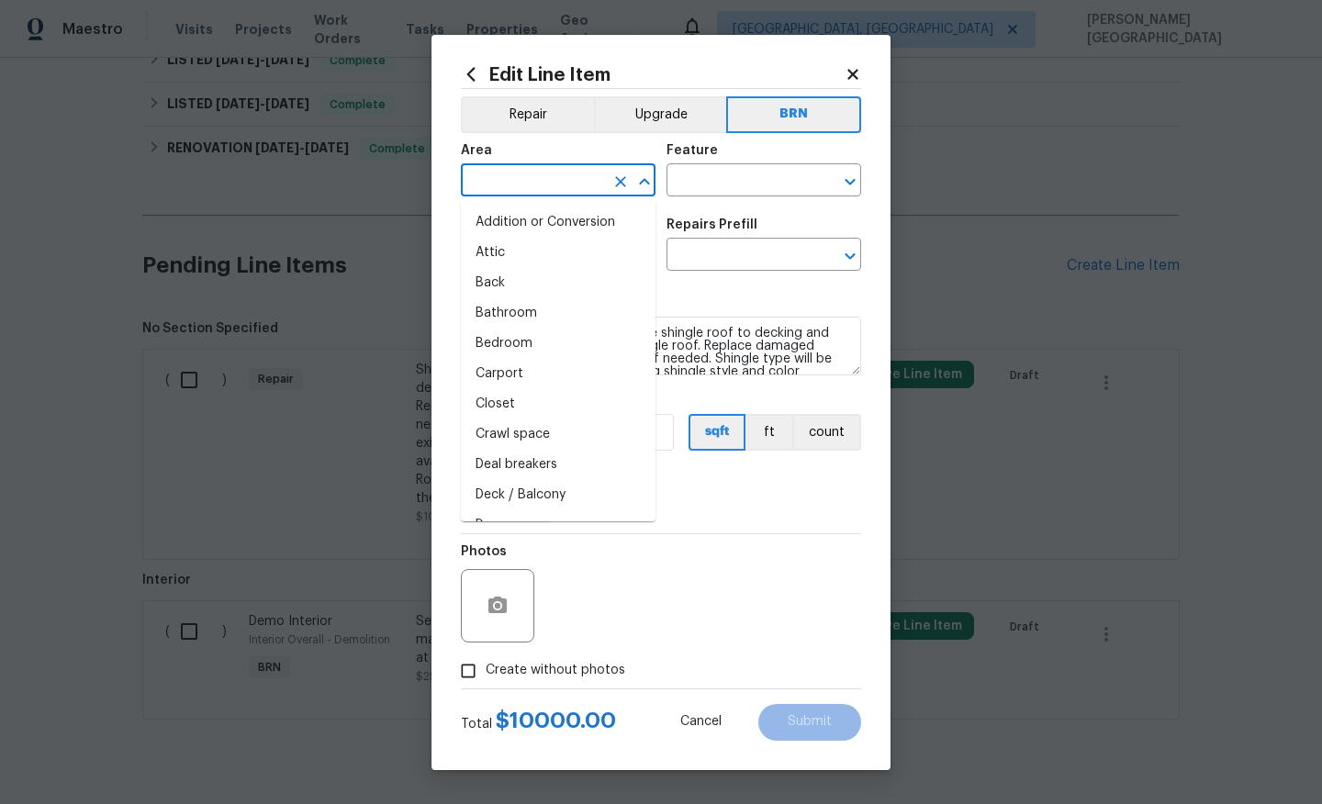
click at [542, 178] on input "text" at bounding box center [532, 182] width 143 height 28
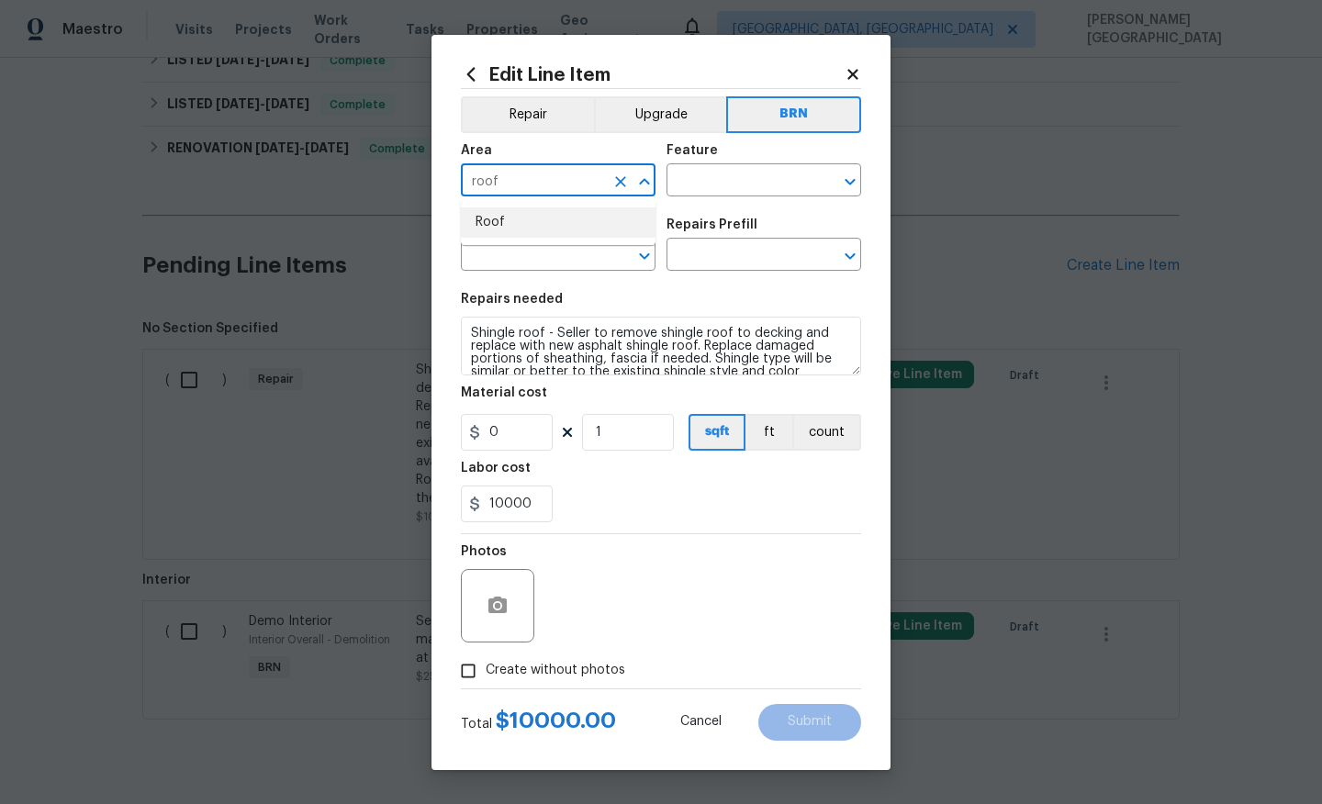
click at [519, 232] on li "Roof" at bounding box center [558, 222] width 195 height 30
type input "Roof"
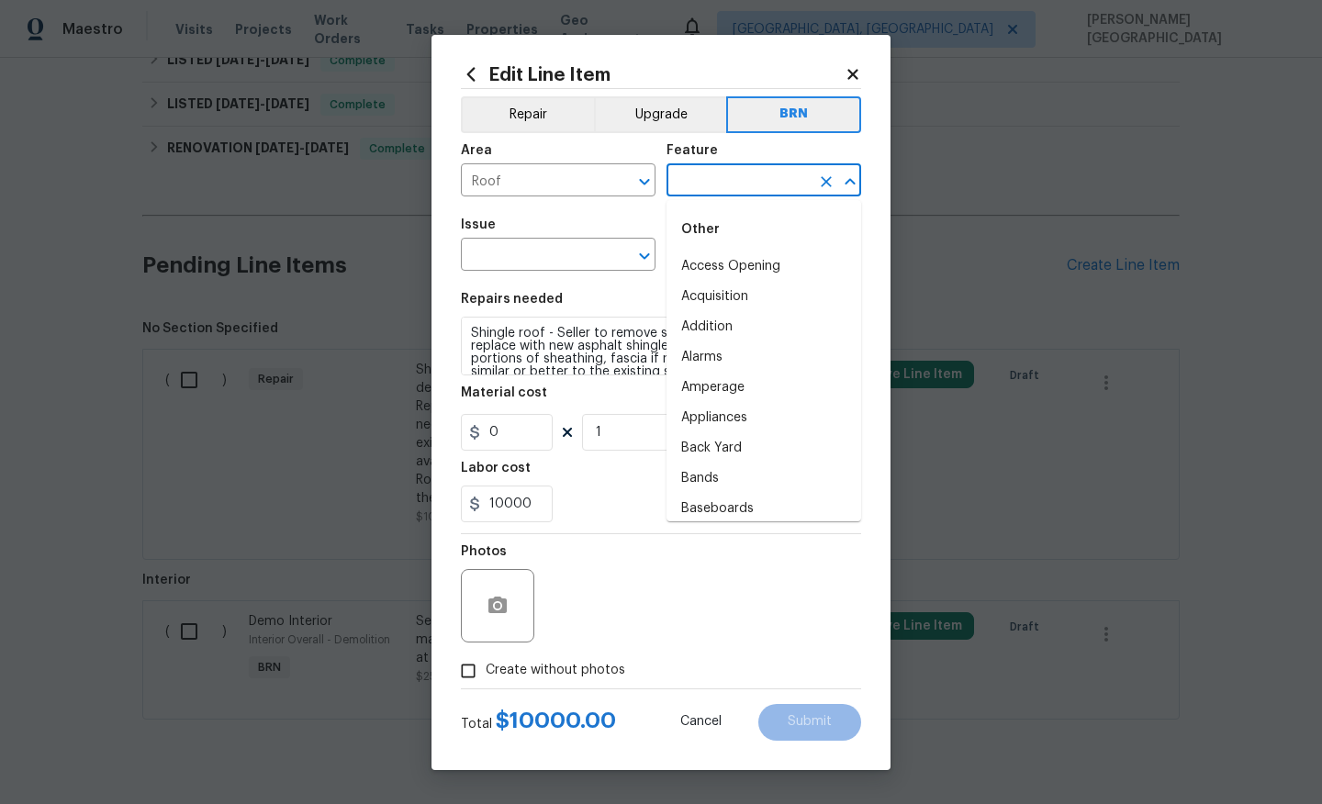
click at [682, 175] on input "text" at bounding box center [737, 182] width 143 height 28
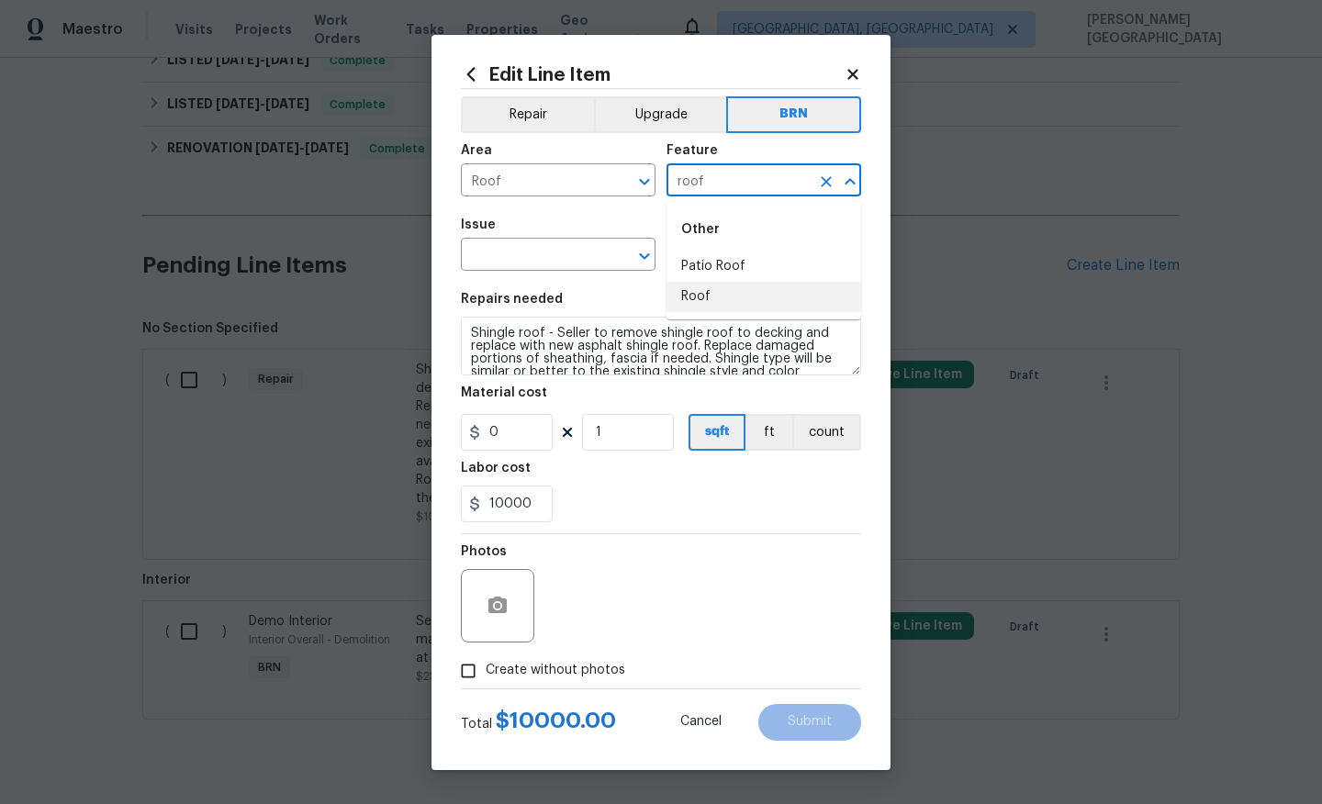
click at [684, 294] on li "Roof" at bounding box center [763, 297] width 195 height 30
type input "Roof"
click at [529, 260] on input "text" at bounding box center [532, 256] width 143 height 28
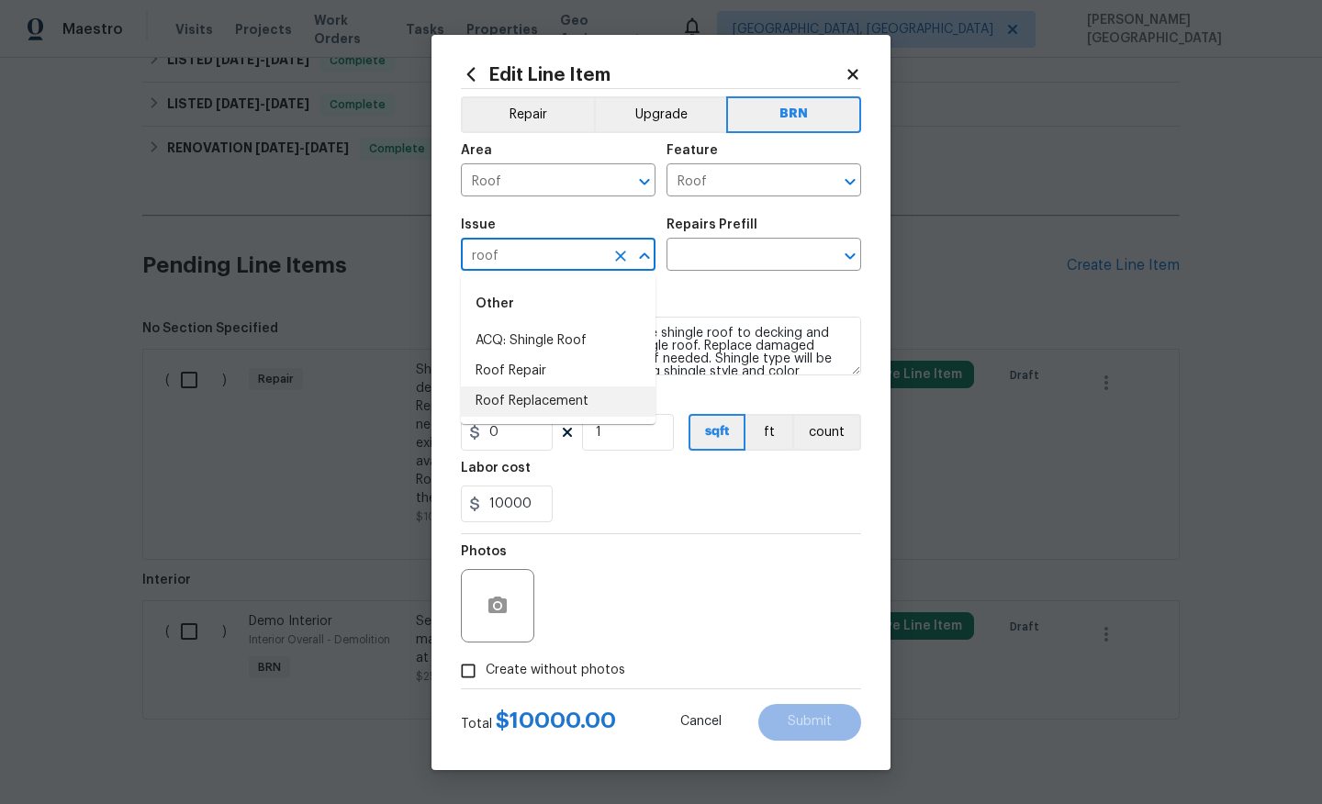
click at [522, 391] on li "Roof Replacement" at bounding box center [558, 401] width 195 height 30
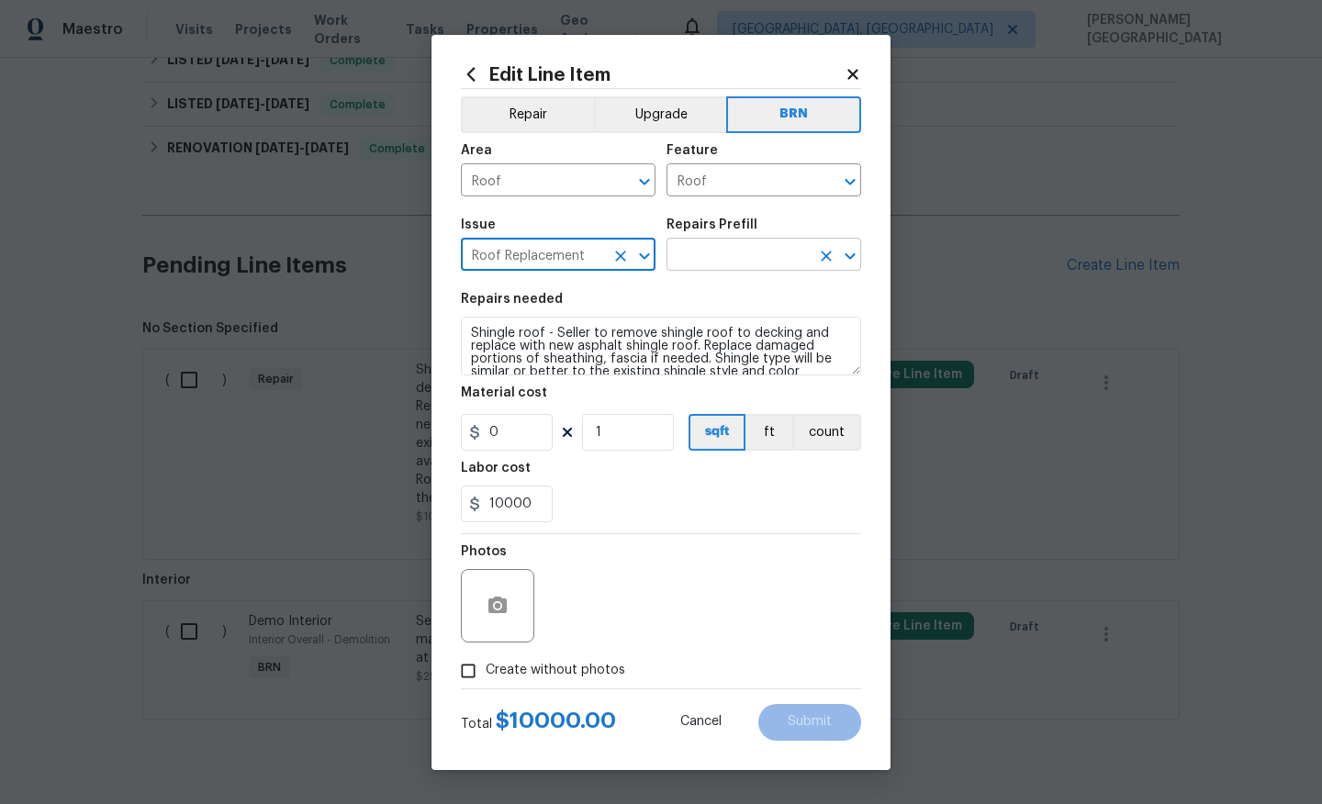
type input "Roof Replacement"
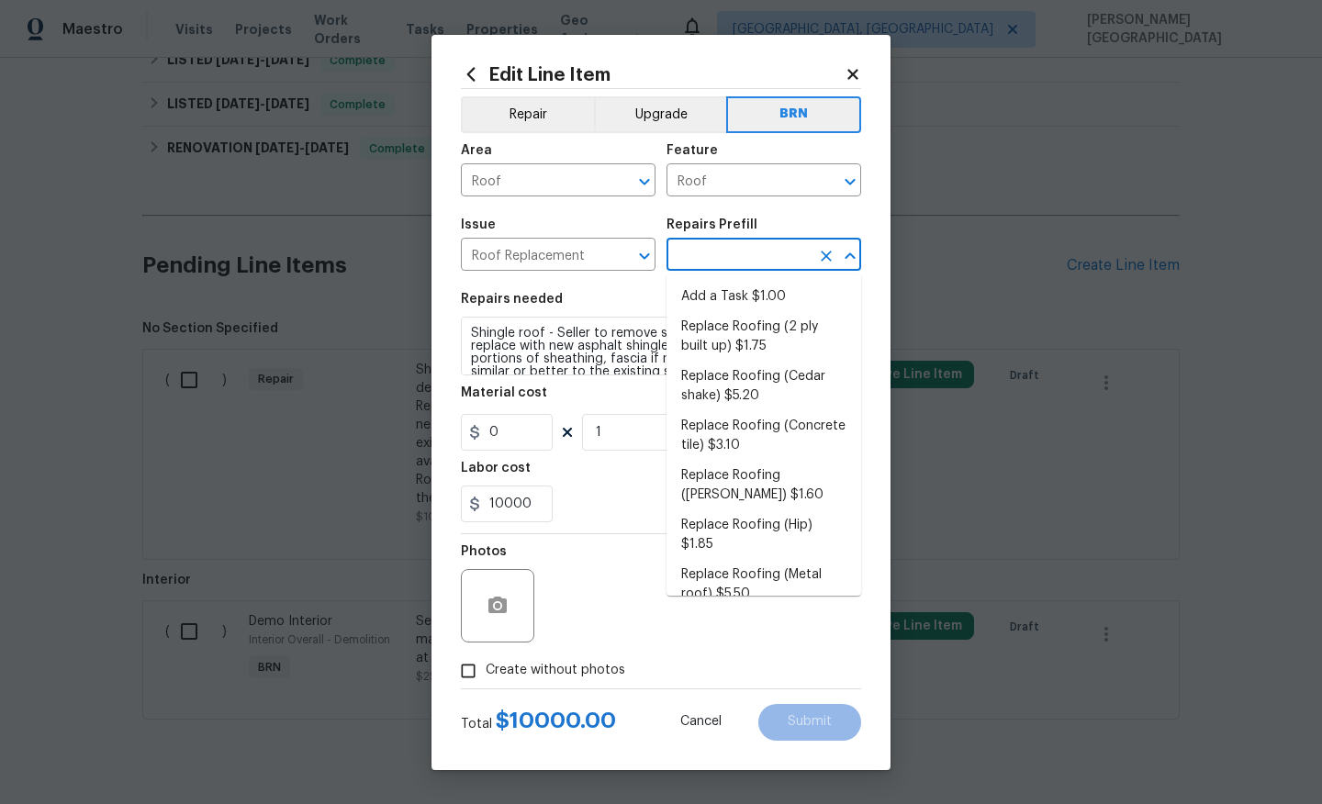
click at [711, 265] on input "text" at bounding box center [737, 256] width 143 height 28
click at [711, 316] on li "Replace Roofing (2 ply built up) $1.75" at bounding box center [763, 337] width 195 height 50
type input "Eaves and Trim"
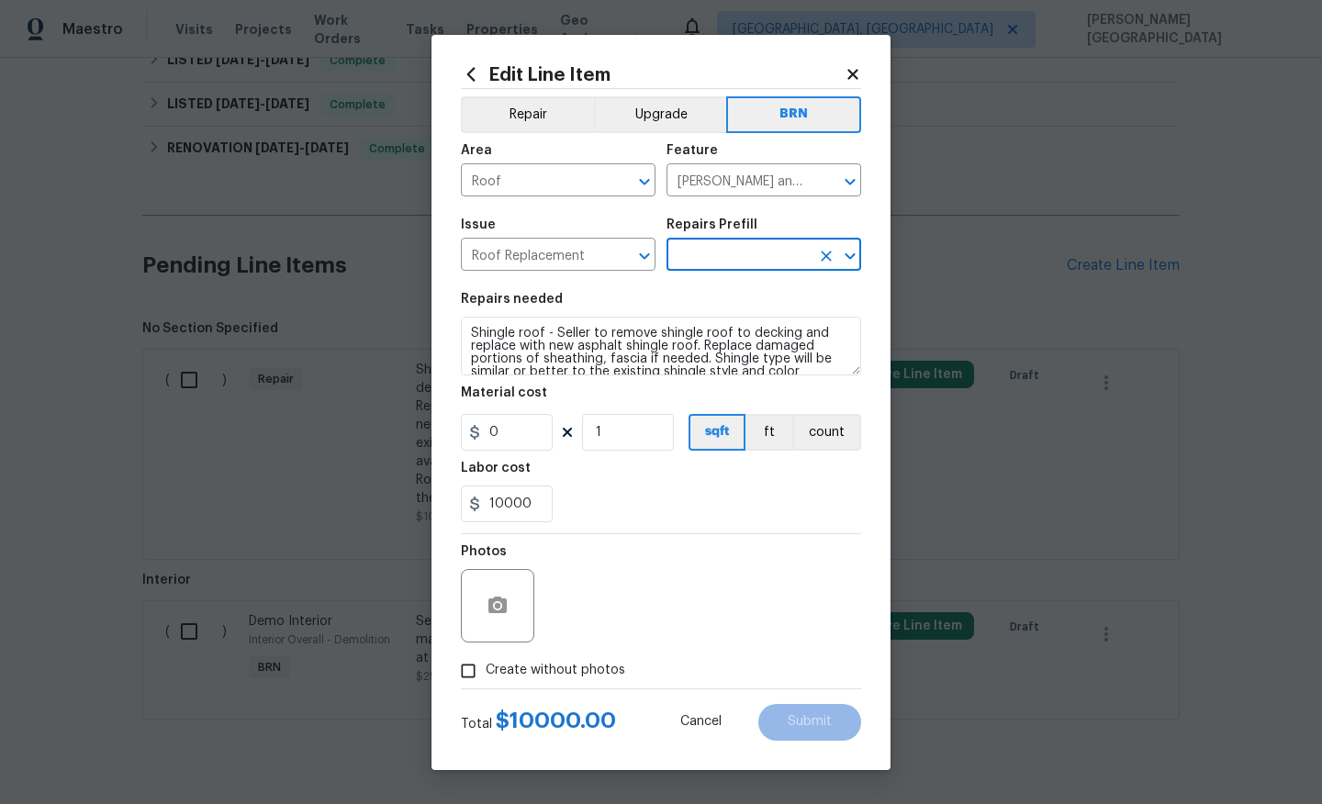
type input "Replace Roofing (2 ply built up) $1.75"
type textarea "2 Ply Built up w/Gravel Roof: Remove the existing roof covering, prep the subst…"
type input "1.75"
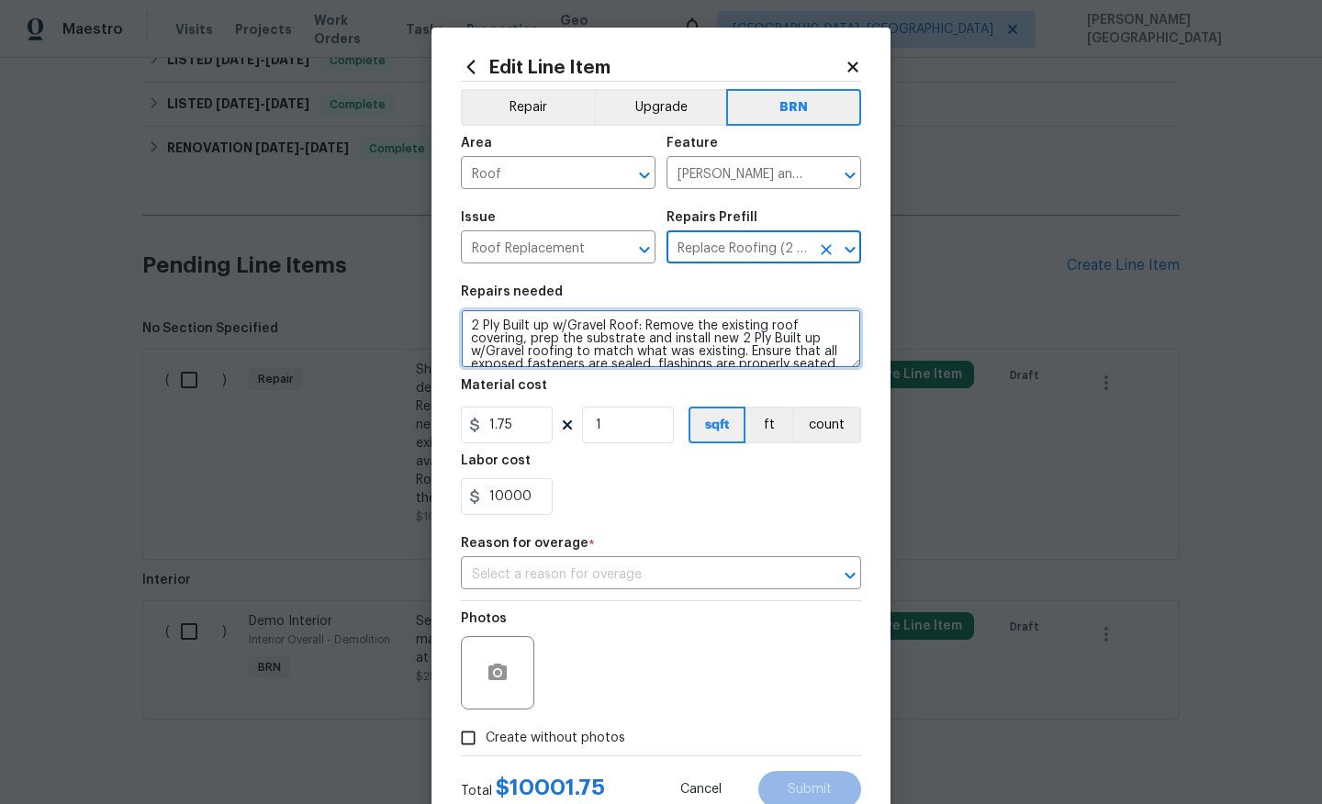
click at [614, 362] on textarea "2 Ply Built up w/Gravel Roof: Remove the existing roof covering, prep the subst…" at bounding box center [661, 338] width 400 height 59
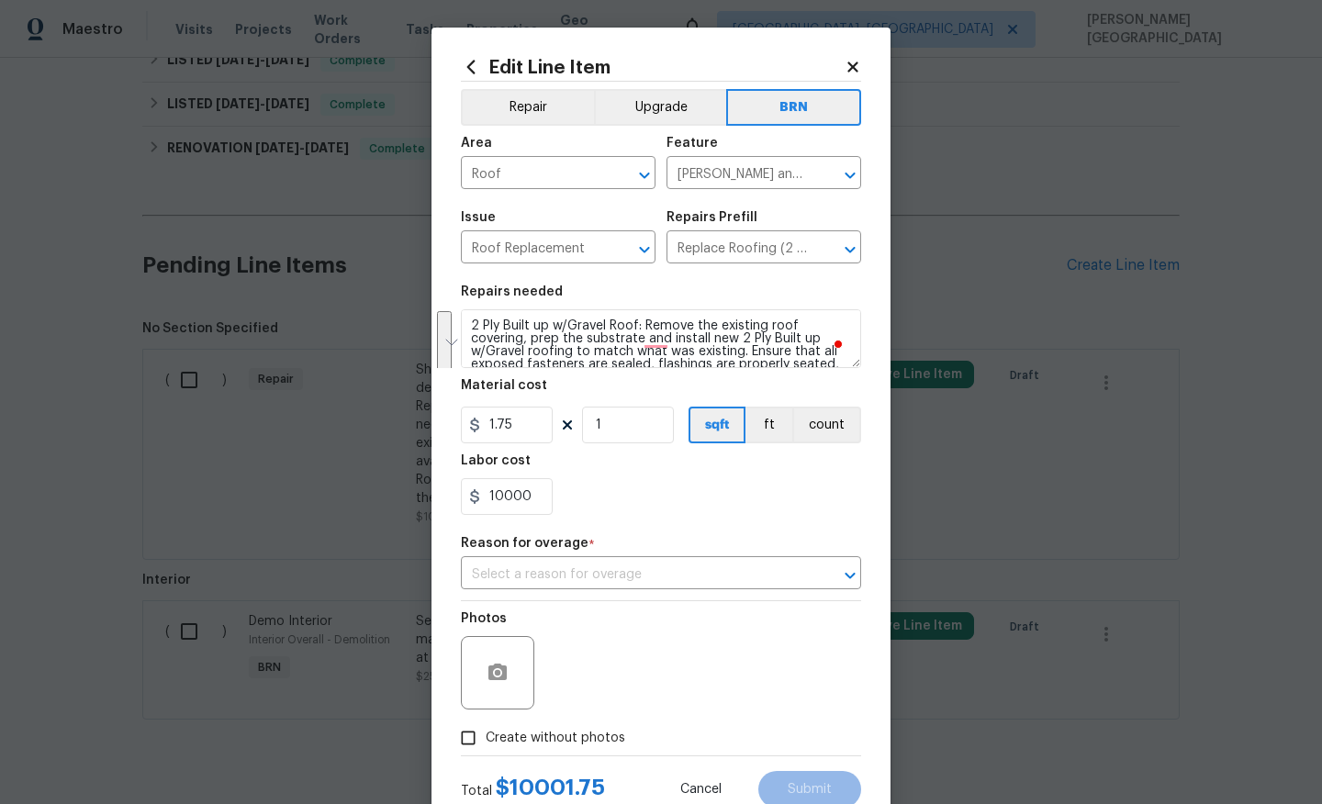
click at [560, 484] on div "10000" at bounding box center [661, 496] width 400 height 37
click at [467, 236] on input "Roof Replacement" at bounding box center [532, 249] width 143 height 28
click at [707, 361] on textarea "2 Ply Built up w/Gravel Roof: Remove the existing roof covering, prep the subst…" at bounding box center [661, 338] width 400 height 59
paste textarea "Shingle roof - Seller to remove shingle roof to decking and replace with new as…"
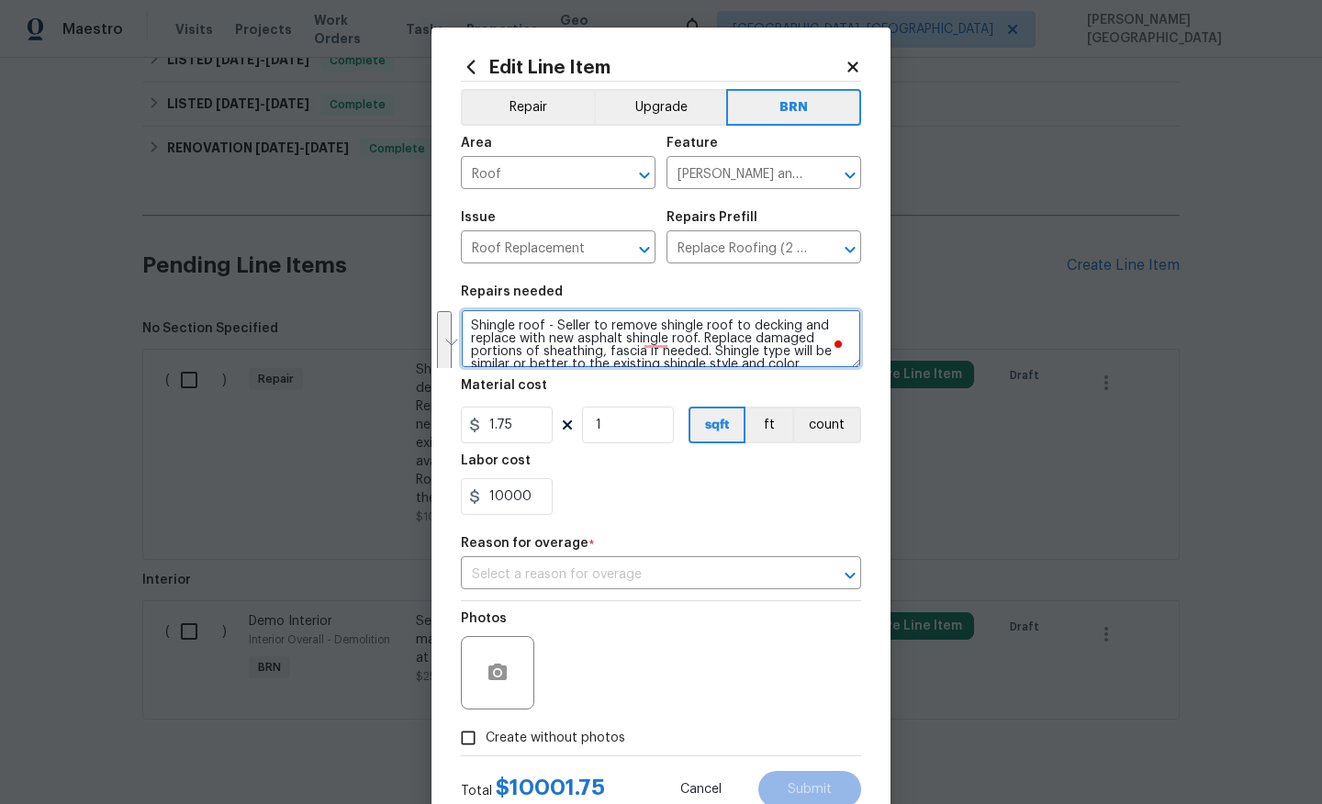
scroll to position [55, 0]
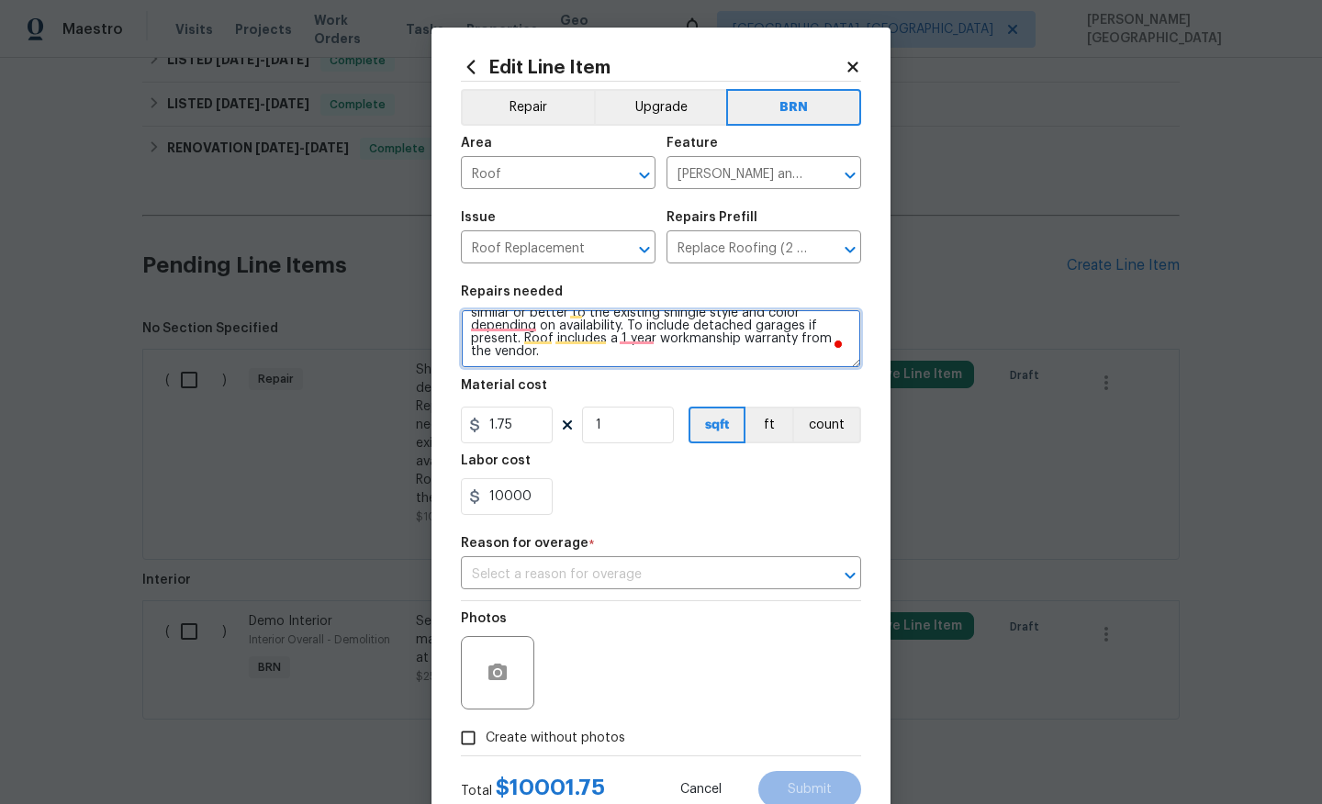
type textarea "Shingle roof - Seller to remove shingle roof to decking and replace with new as…"
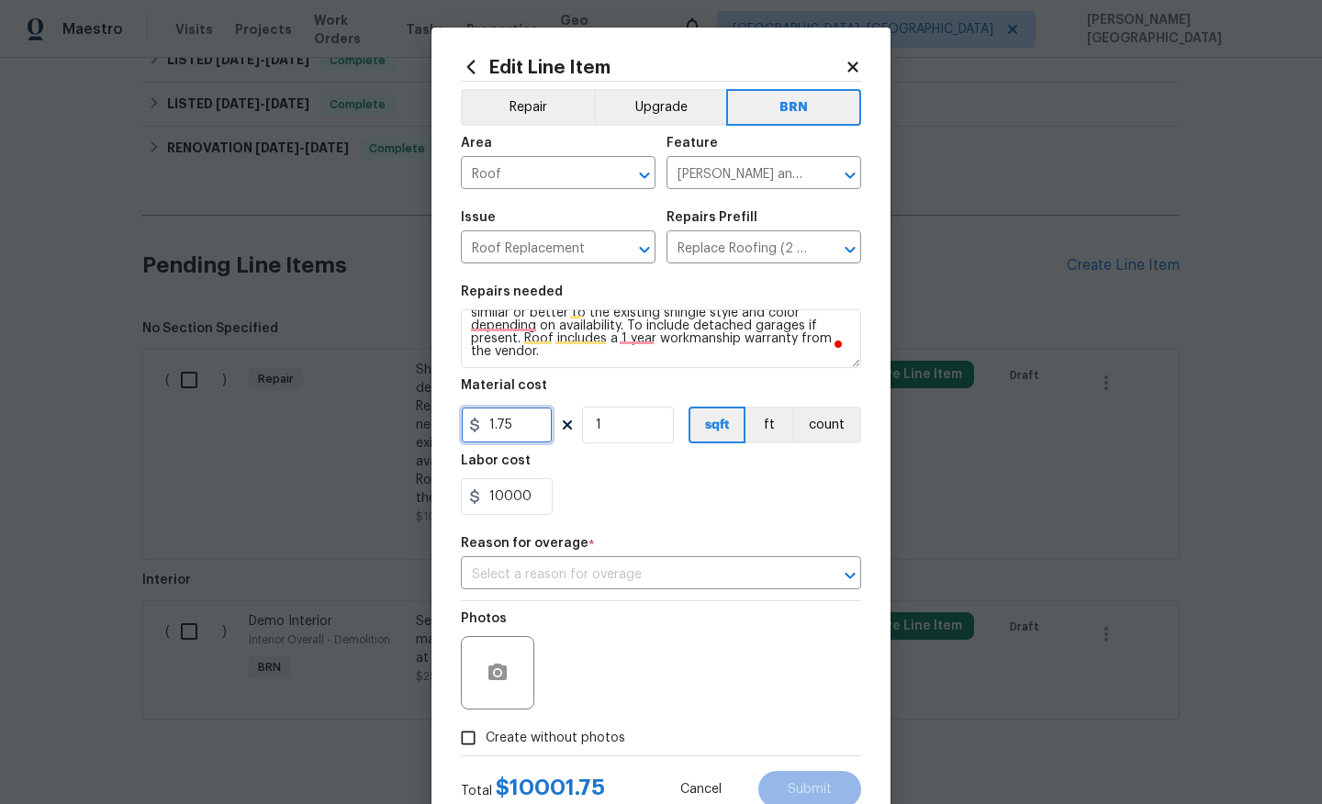
click at [520, 424] on input "1.75" at bounding box center [507, 425] width 92 height 37
type input "0"
click at [518, 486] on input "10000" at bounding box center [507, 496] width 92 height 37
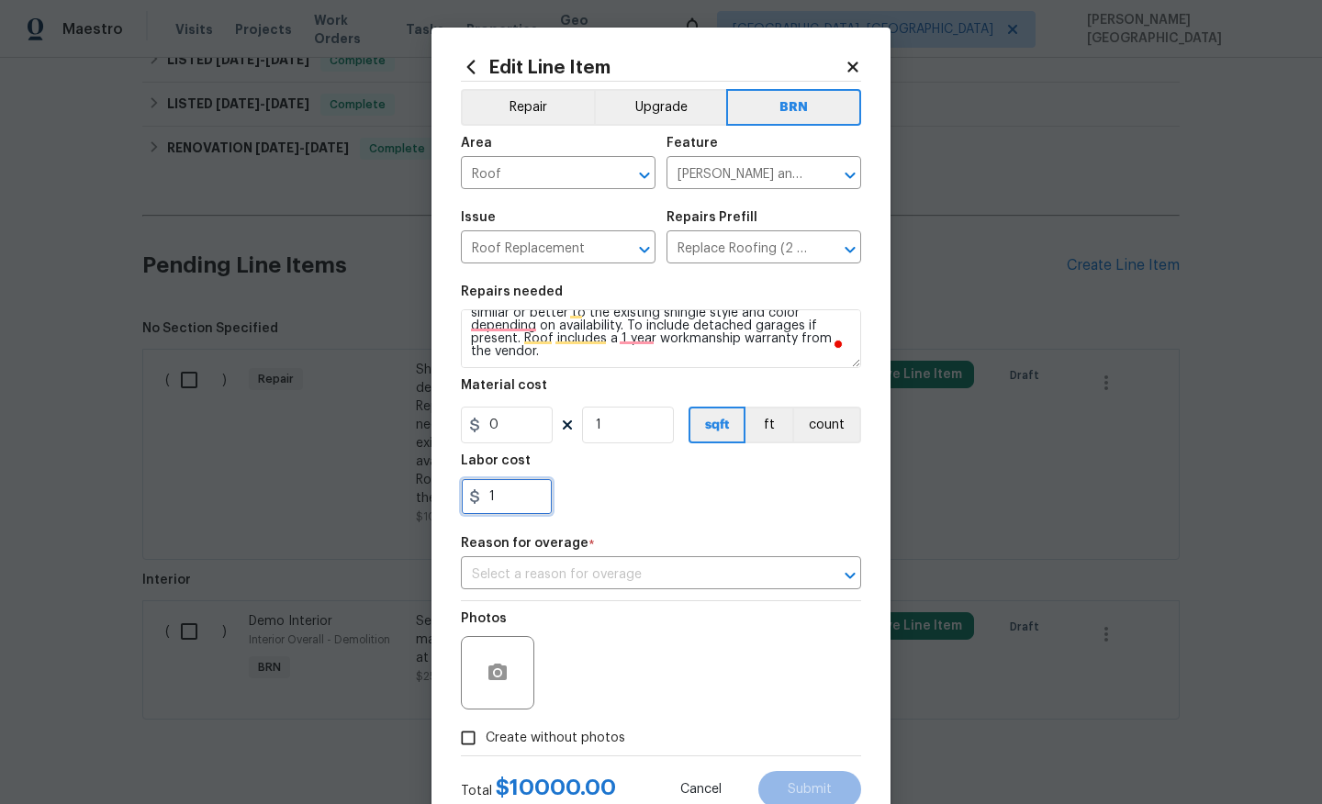
type input "1"
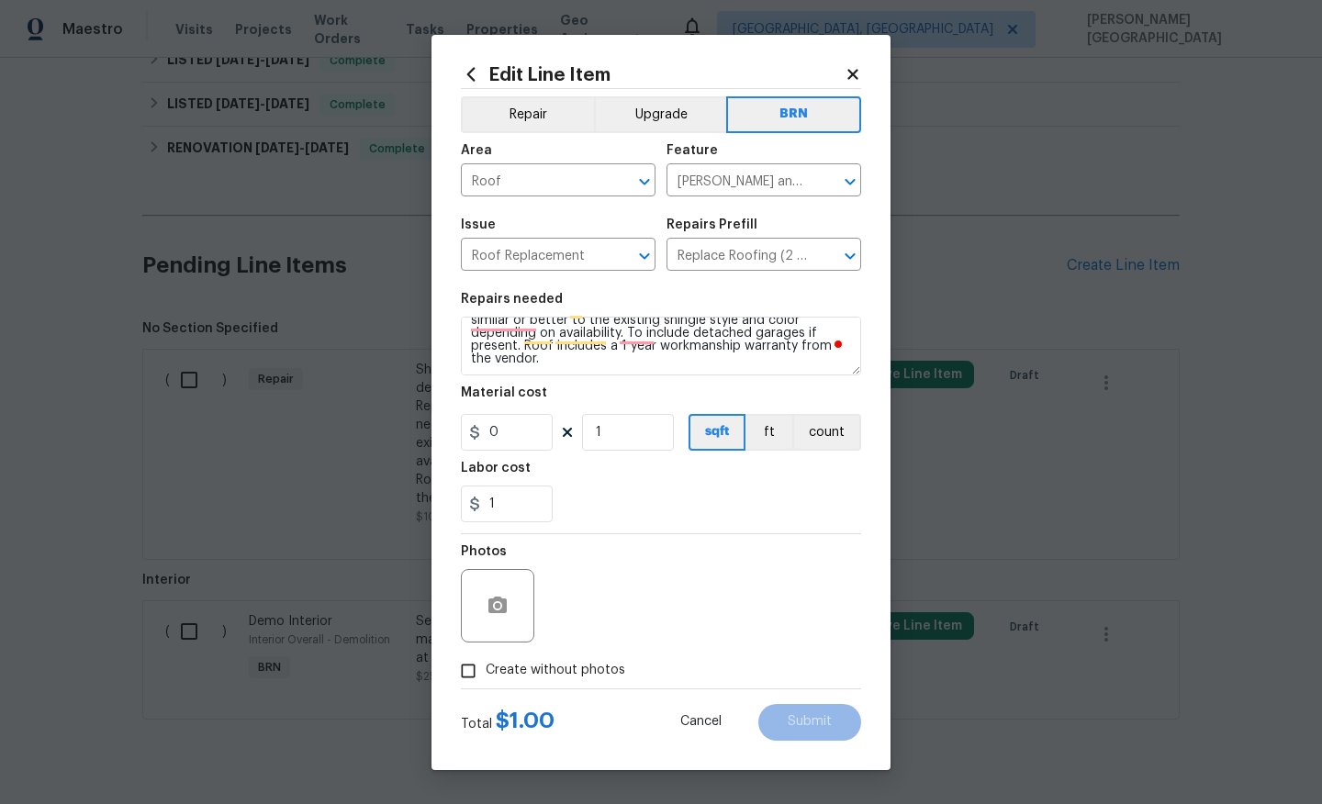
click at [528, 658] on label "Create without photos" at bounding box center [538, 671] width 174 height 35
click at [486, 658] on input "Create without photos" at bounding box center [468, 671] width 35 height 35
click at [503, 609] on icon "button" at bounding box center [497, 605] width 18 height 17
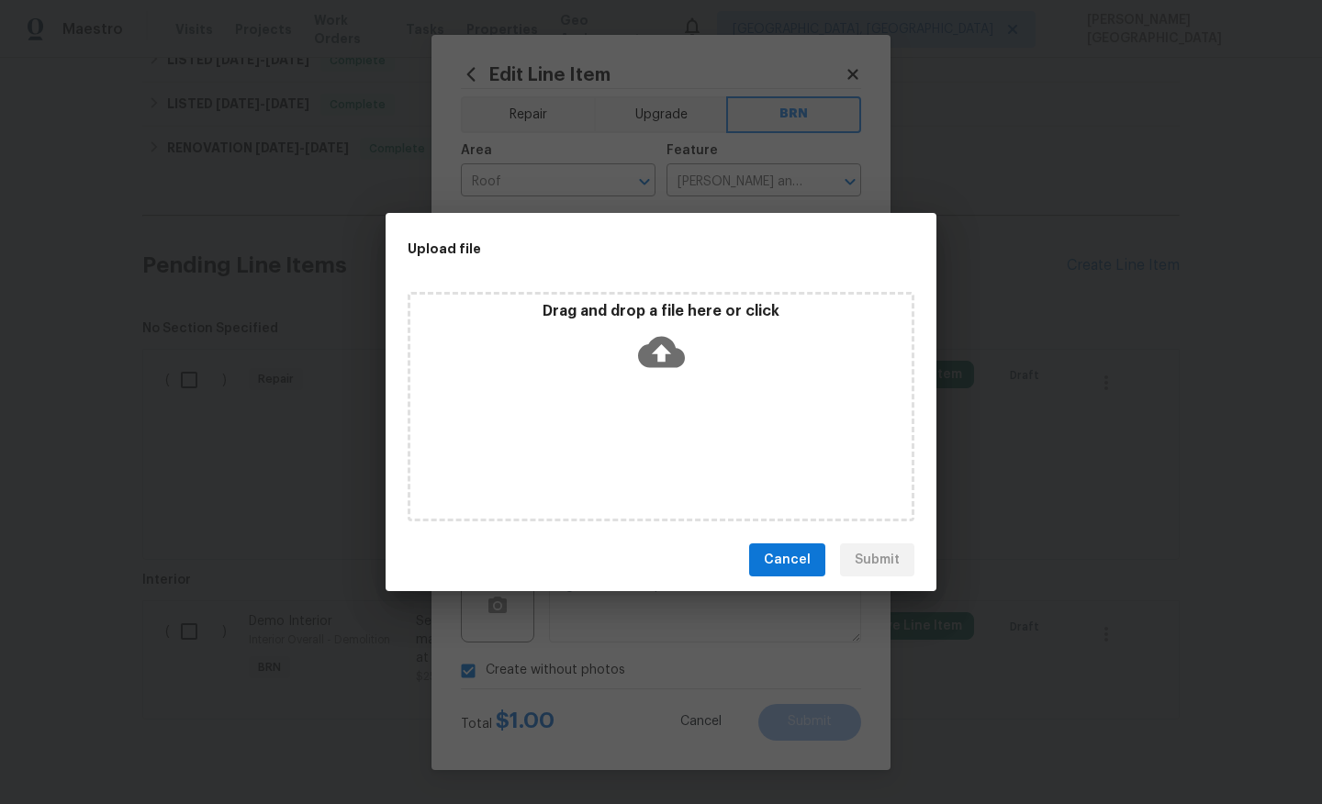
click at [681, 350] on icon at bounding box center [661, 352] width 47 height 31
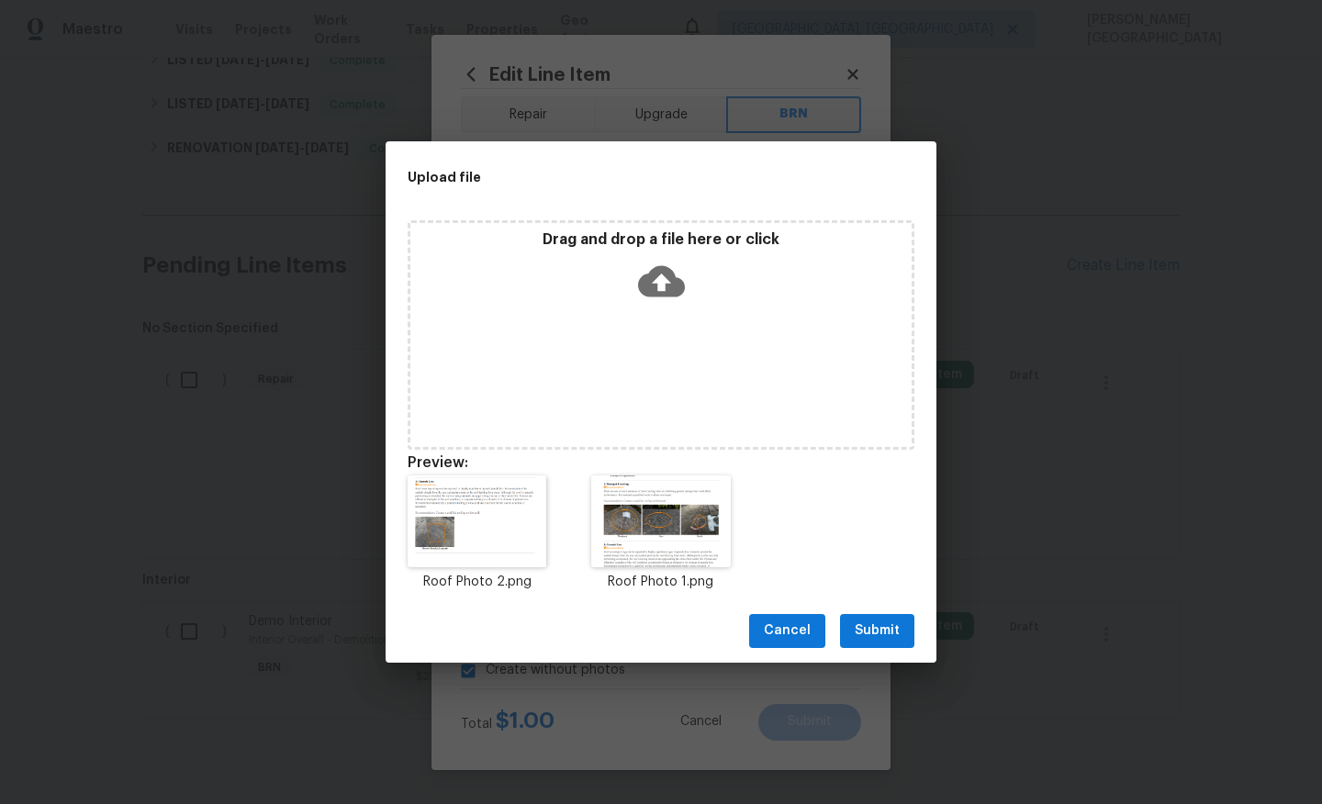
click at [883, 636] on span "Submit" at bounding box center [877, 631] width 45 height 23
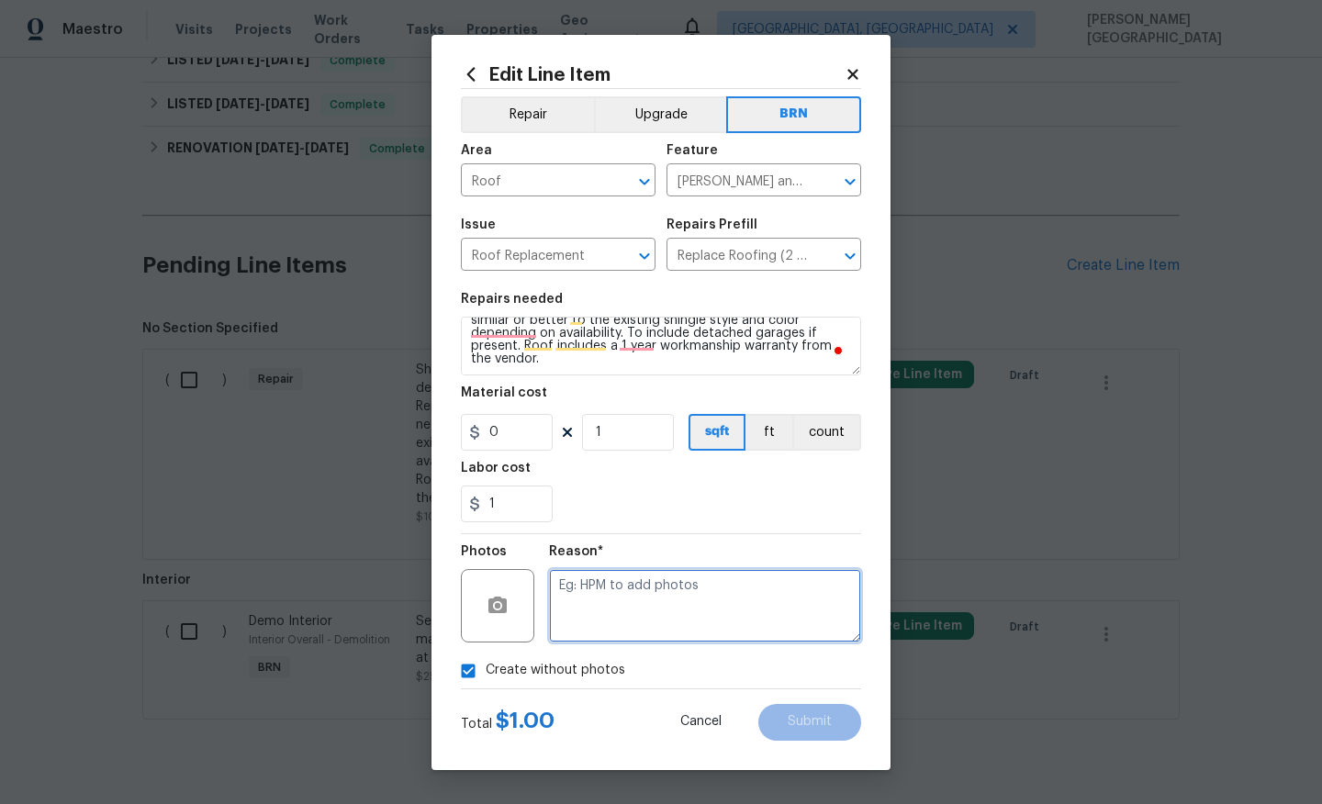
click at [609, 610] on textarea at bounding box center [705, 605] width 312 height 73
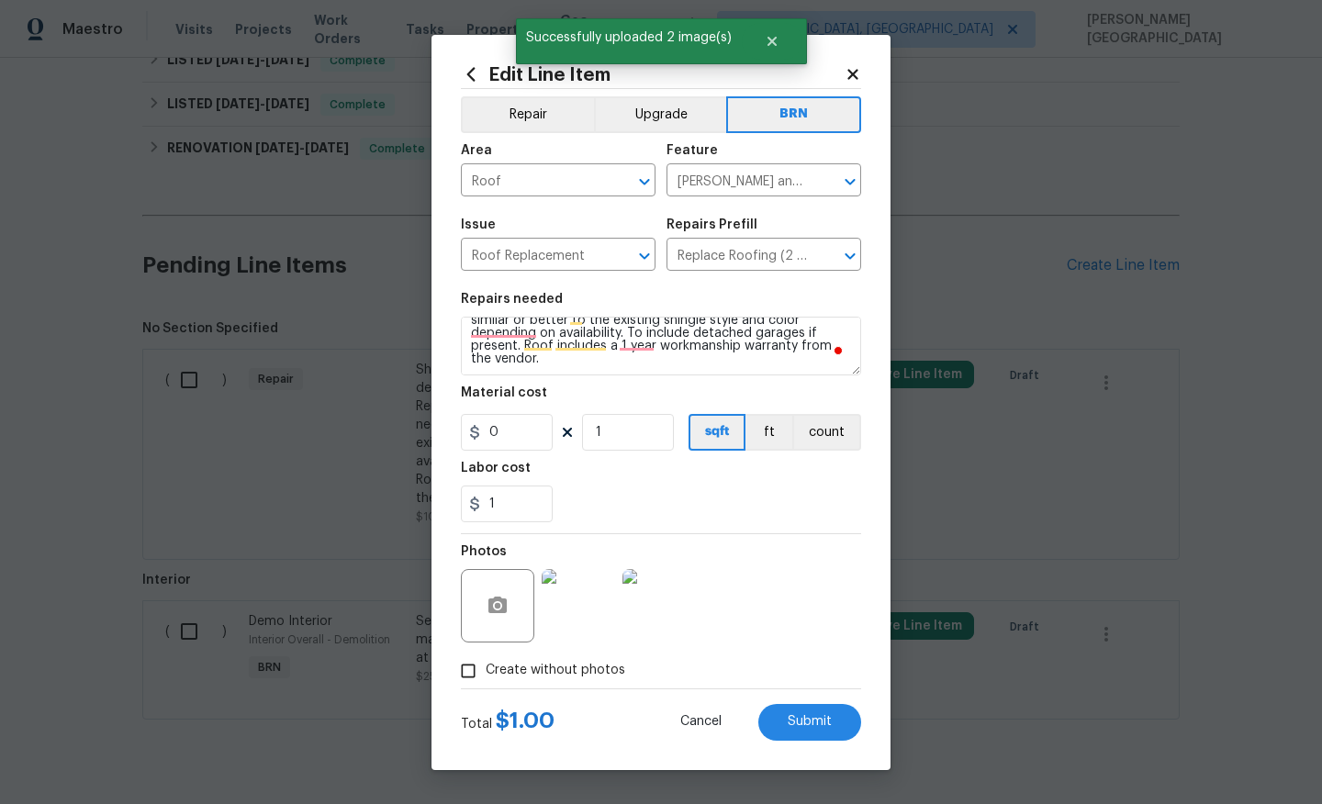
checkbox input "false"
click at [814, 718] on span "Submit" at bounding box center [810, 722] width 44 height 14
type textarea "Shingle roof - Seller to remove shingle roof to decking and replace with new as…"
checkbox input "true"
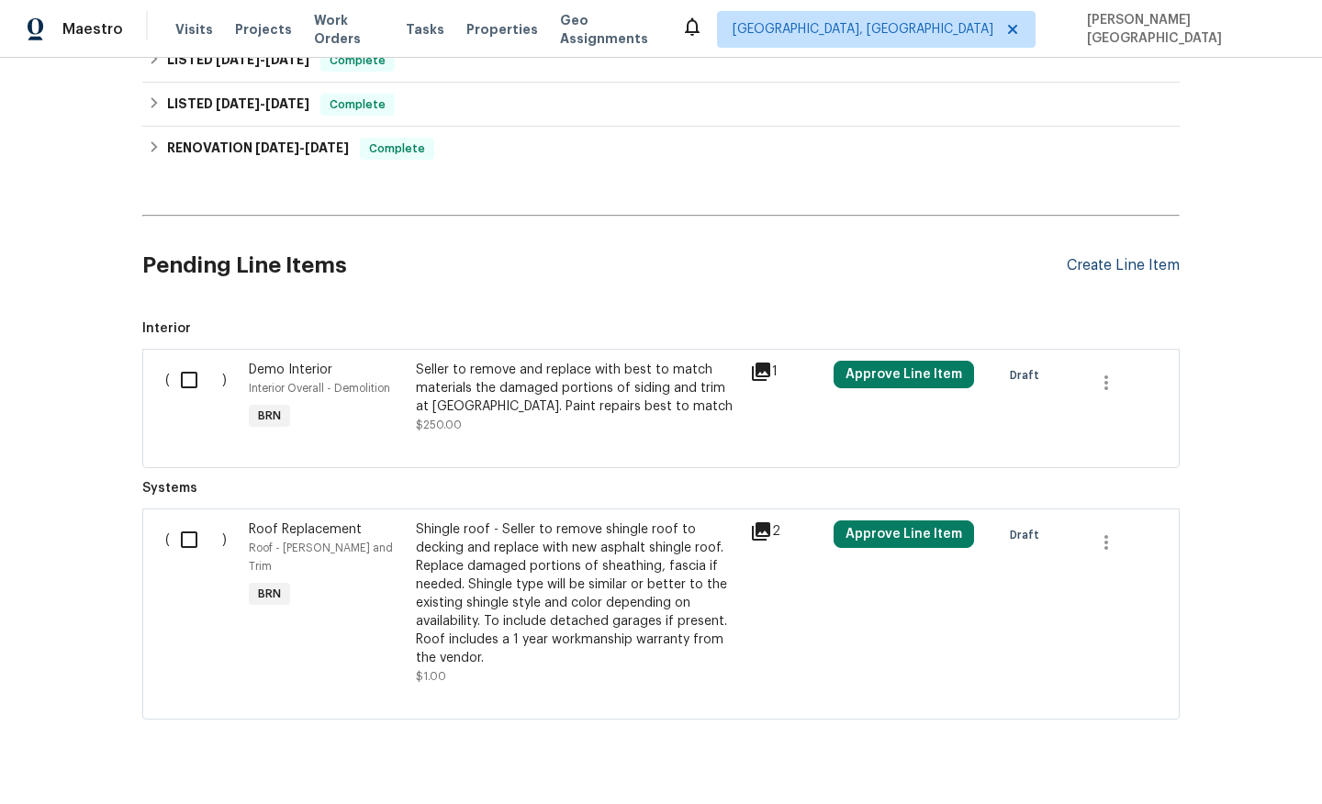
click at [1105, 262] on div "Create Line Item" at bounding box center [1123, 265] width 113 height 17
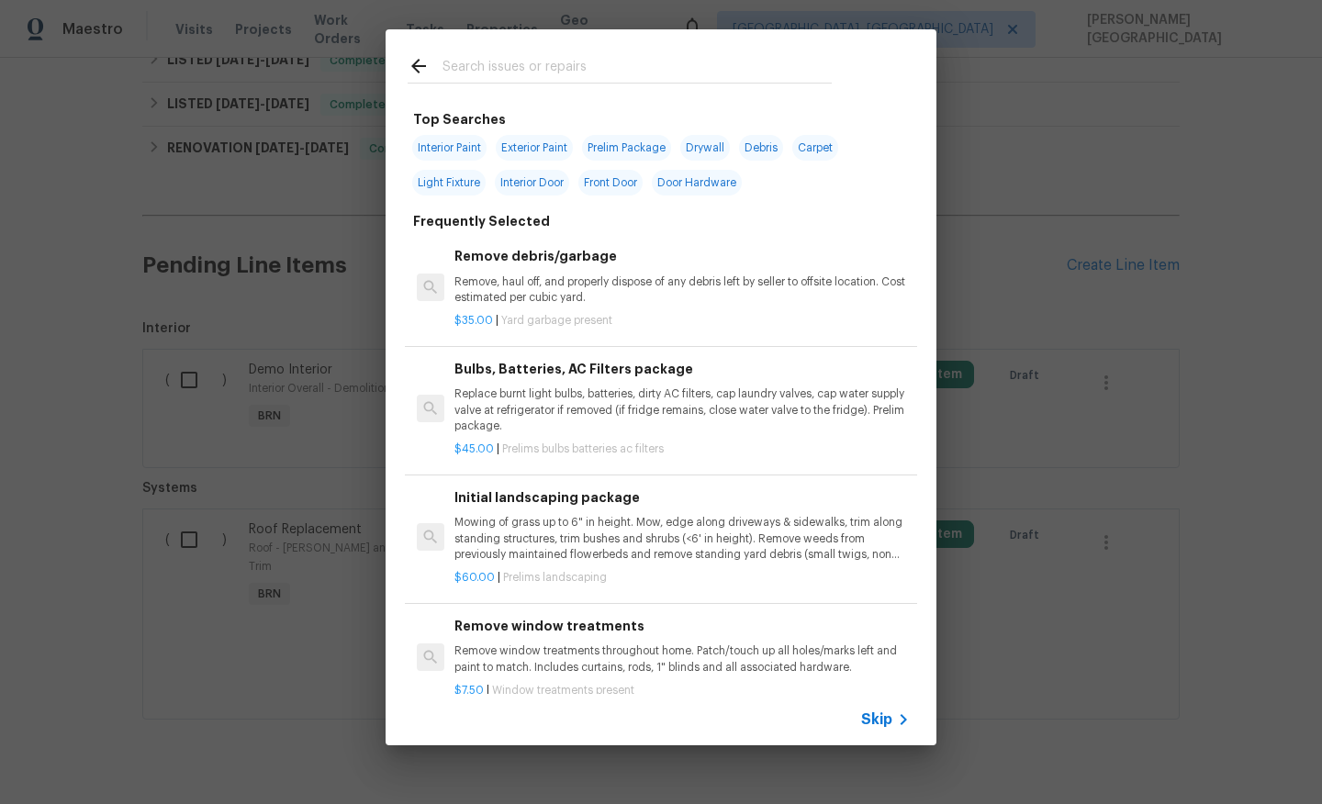
click at [875, 721] on span "Skip" at bounding box center [876, 719] width 31 height 18
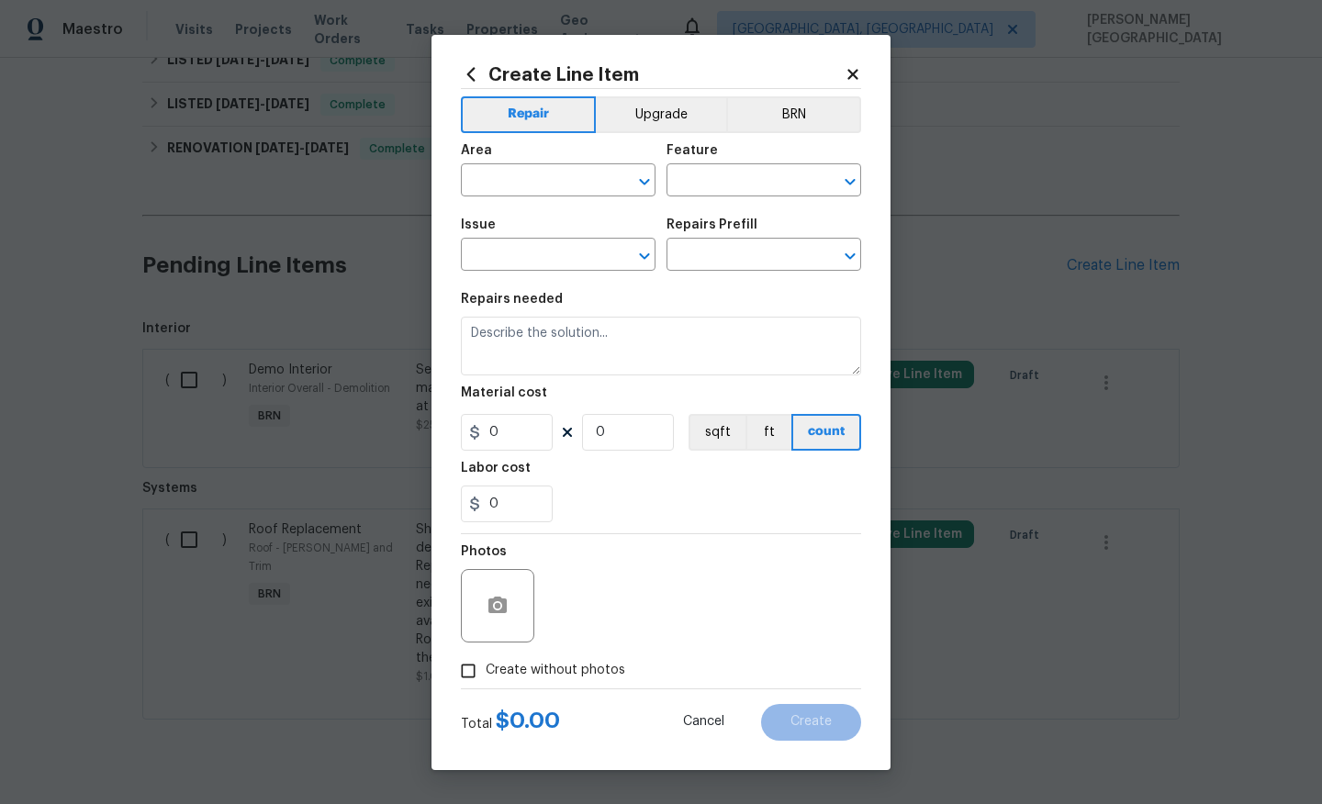
click at [798, 135] on div "Area ​ Feature ​" at bounding box center [661, 170] width 400 height 74
click at [791, 107] on button "BRN" at bounding box center [793, 114] width 135 height 37
click at [514, 215] on span "Issue ​" at bounding box center [558, 244] width 195 height 74
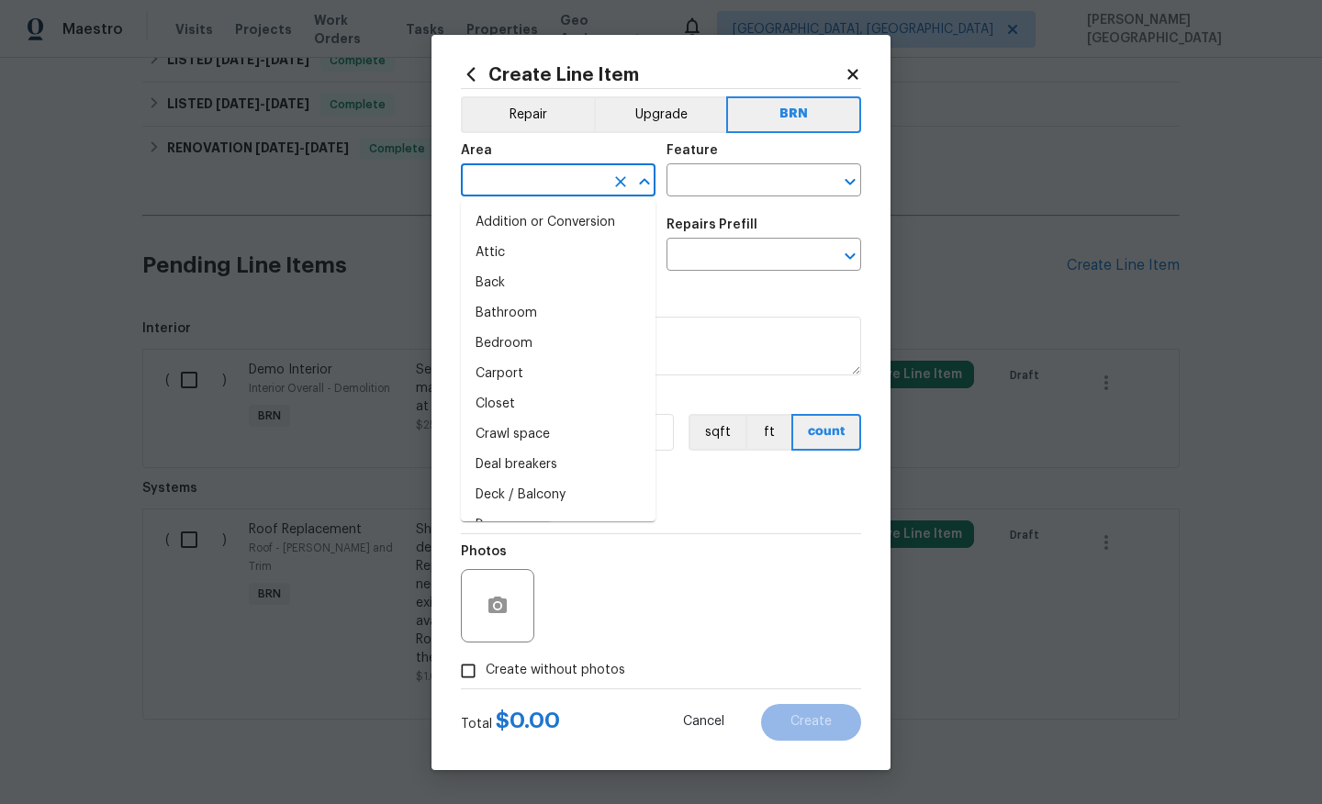
click at [514, 180] on input "text" at bounding box center [532, 182] width 143 height 28
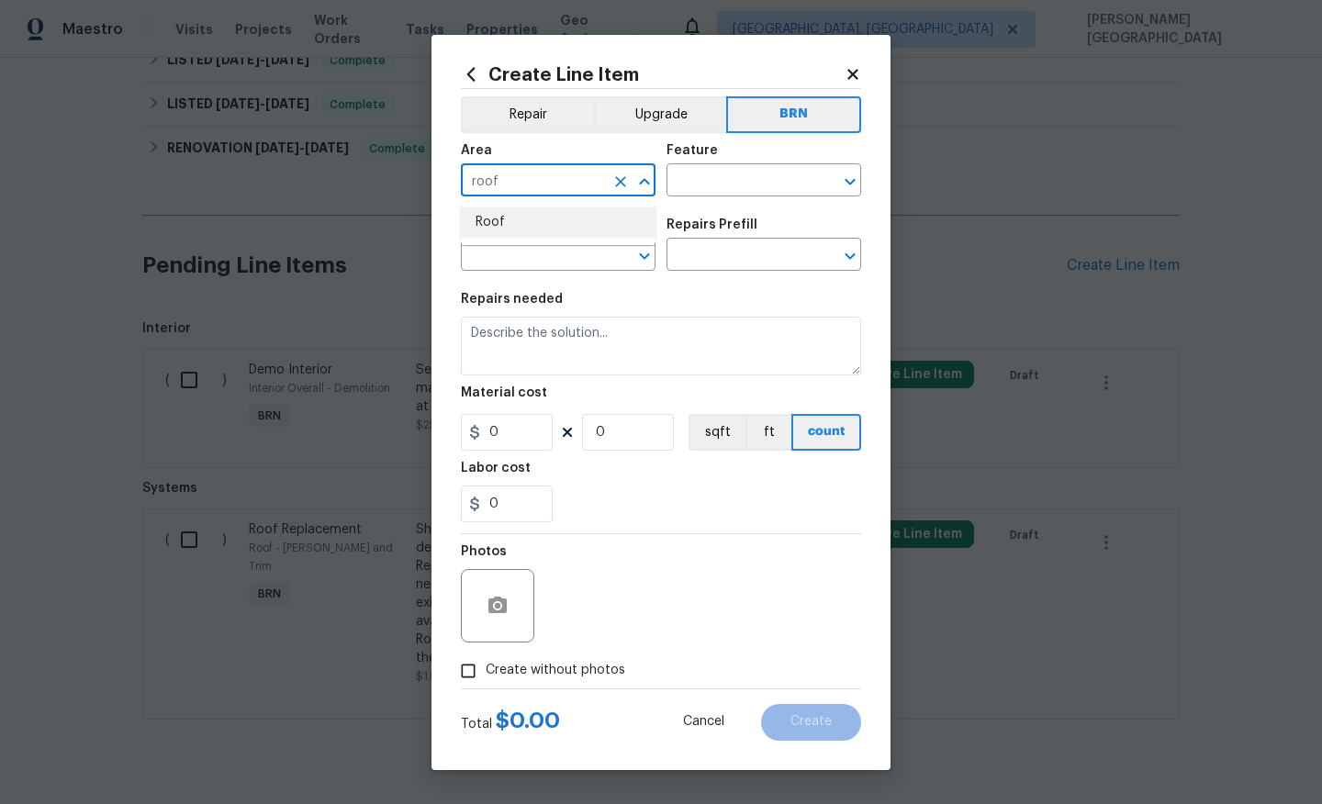
click at [514, 229] on li "Roof" at bounding box center [558, 222] width 195 height 30
type input "Roof"
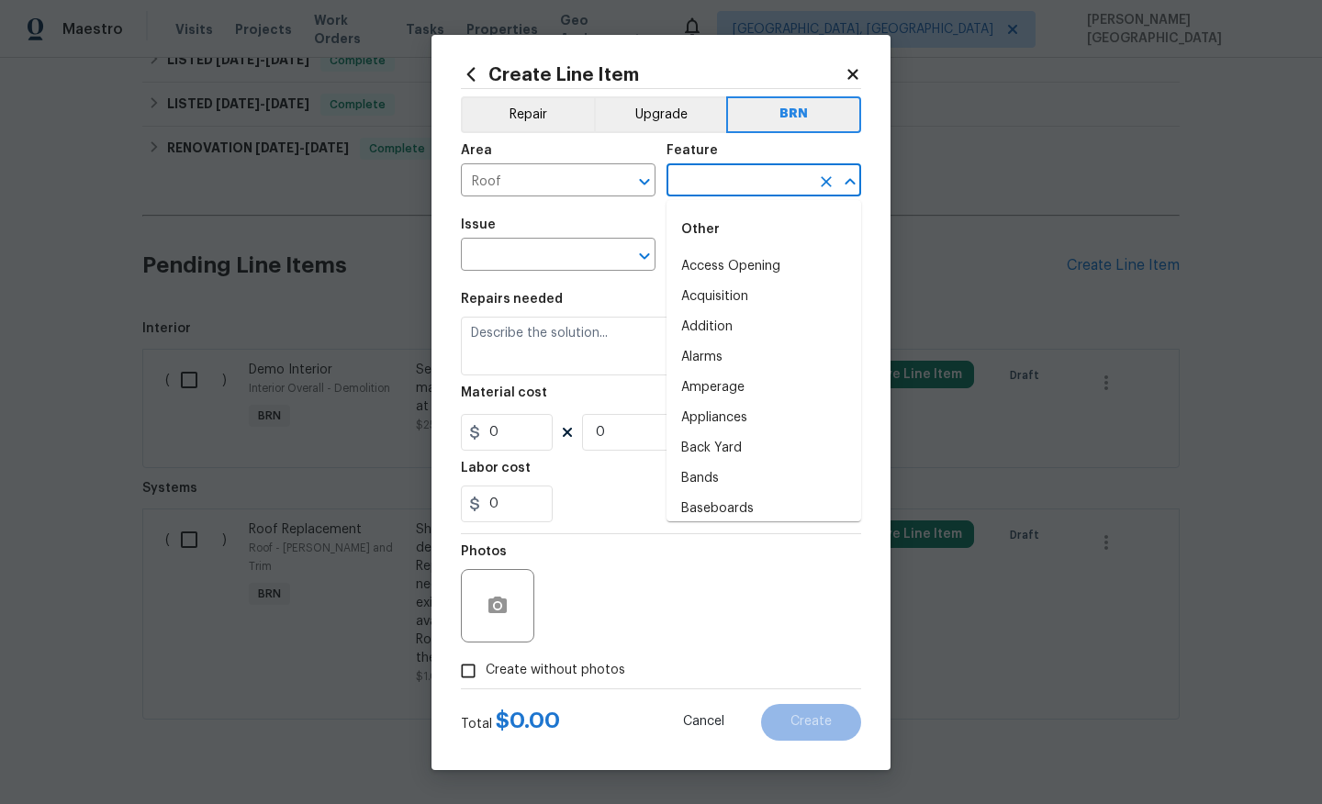
click at [704, 175] on input "text" at bounding box center [737, 182] width 143 height 28
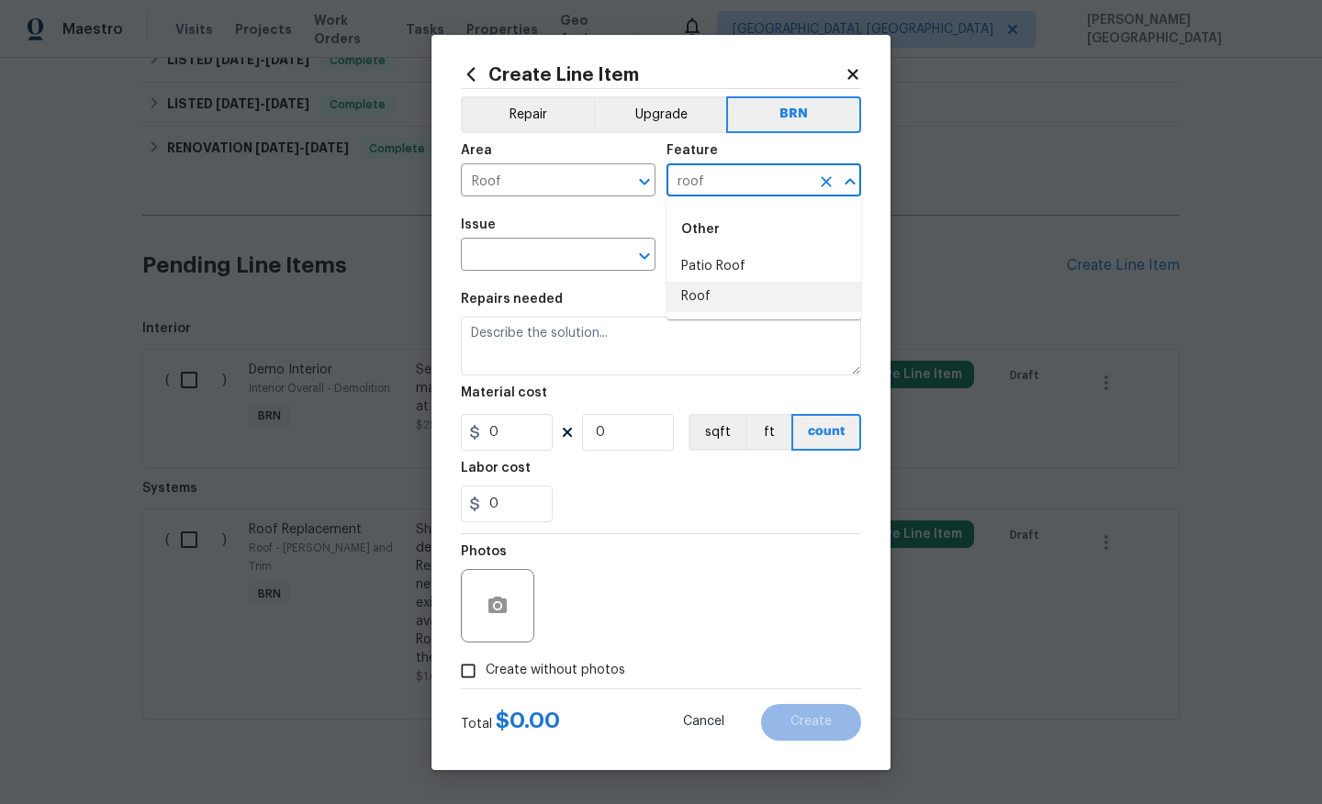
click at [721, 290] on li "Roof" at bounding box center [763, 297] width 195 height 30
type input "Roof"
click at [553, 257] on input "text" at bounding box center [532, 256] width 143 height 28
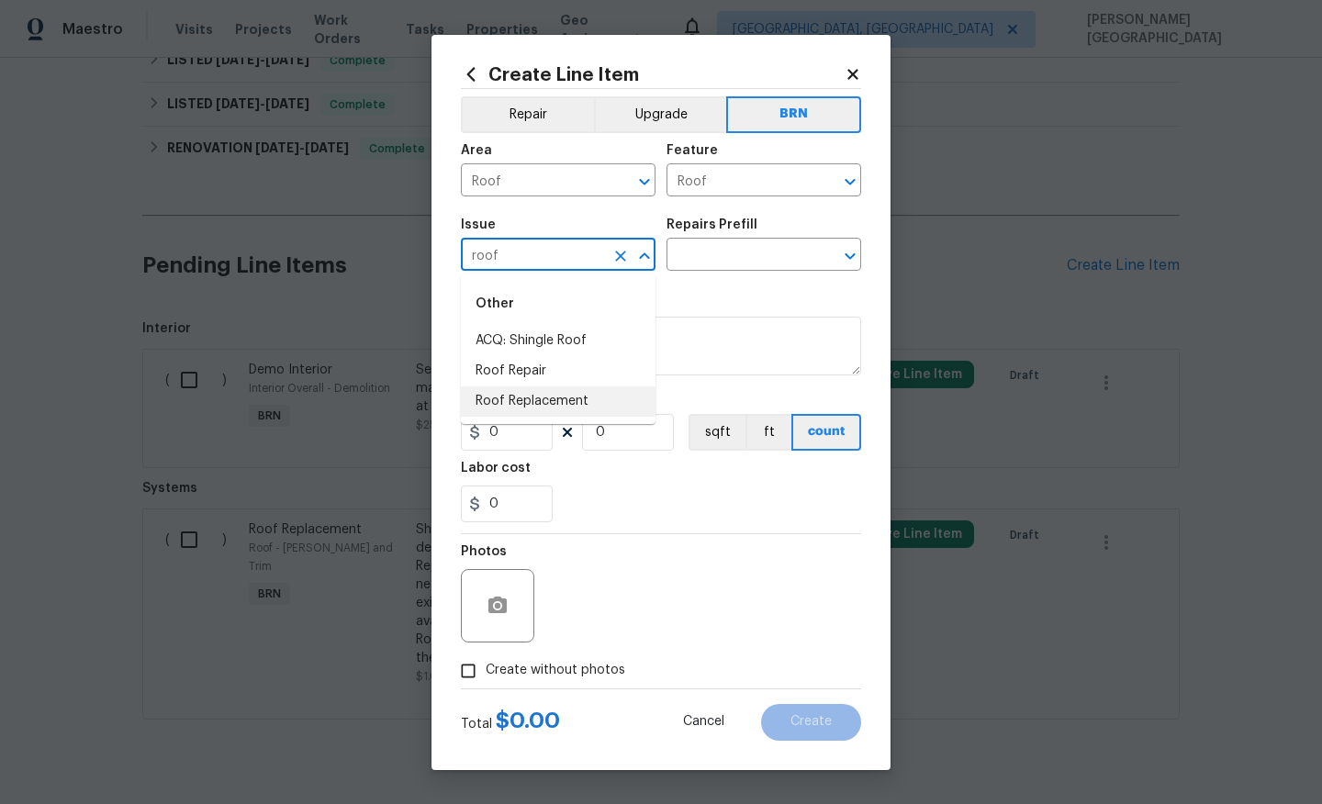
click at [567, 397] on li "Roof Replacement" at bounding box center [558, 401] width 195 height 30
type input "Roof Replacement"
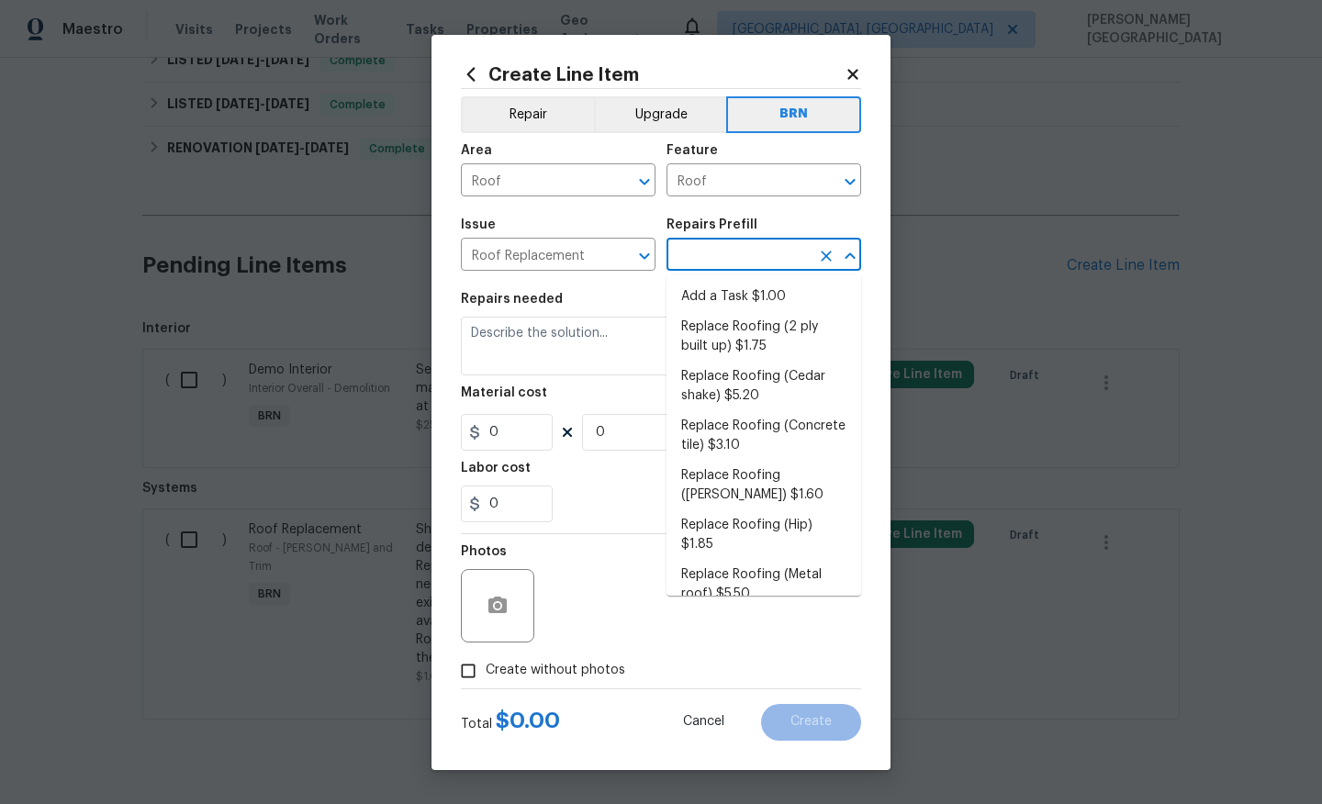
click at [704, 246] on input "text" at bounding box center [737, 256] width 143 height 28
click at [707, 328] on li "Replace Roofing (2 ply built up) $1.75" at bounding box center [763, 337] width 195 height 50
type input "Eaves and Trim"
type input "Replace Roofing (2 ply built up) $1.75"
type textarea "2 Ply Built up w/Gravel Roof: Remove the existing roof covering, prep the subst…"
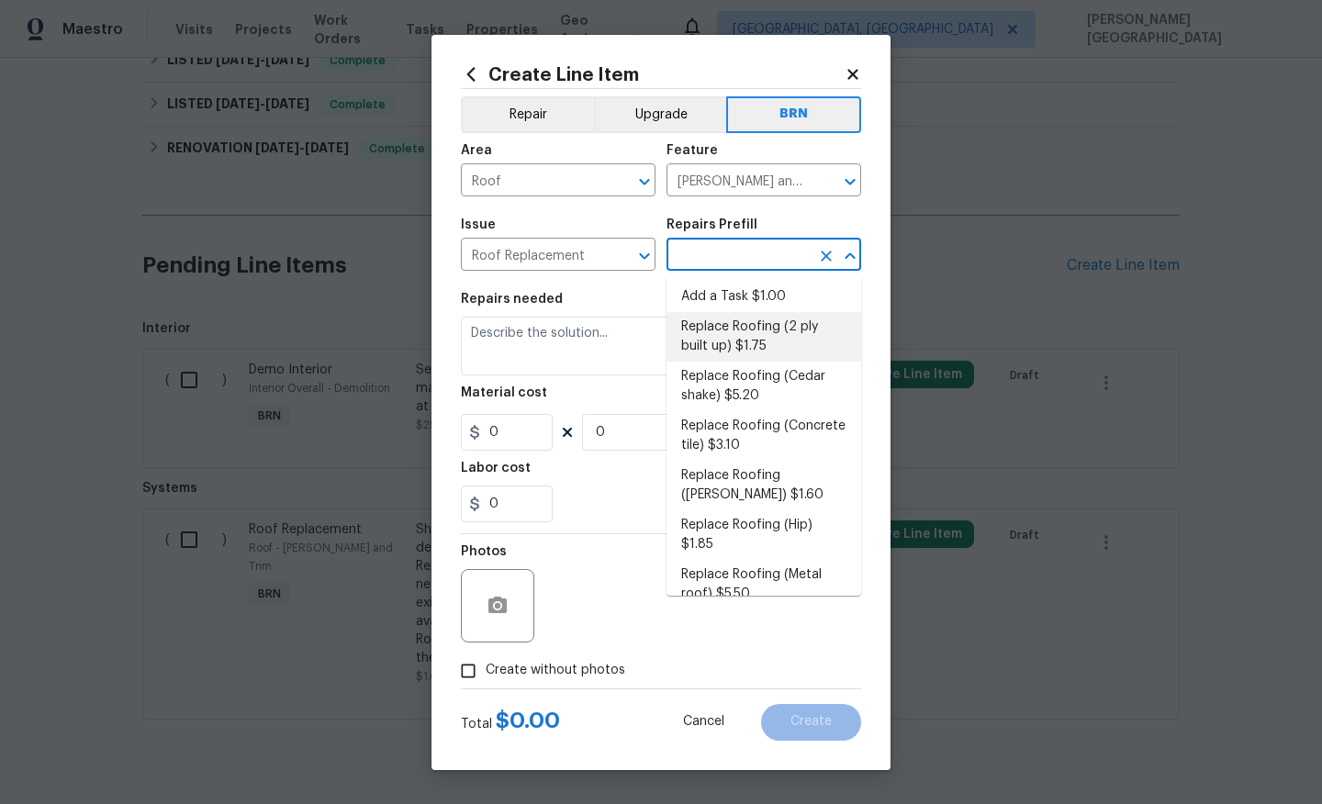
type input "1.75"
type input "1"
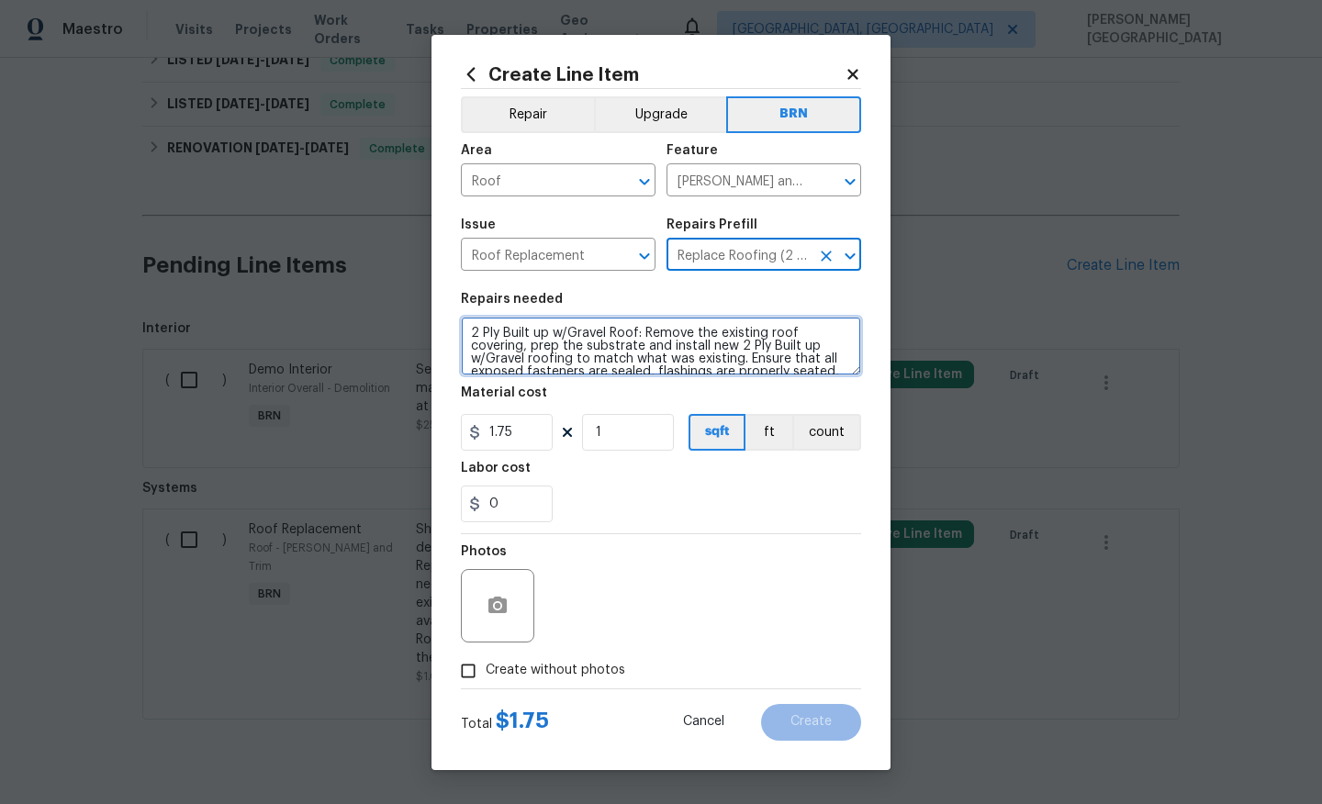
click at [616, 353] on textarea "2 Ply Built up w/Gravel Roof: Remove the existing roof covering, prep the subst…" at bounding box center [661, 346] width 400 height 59
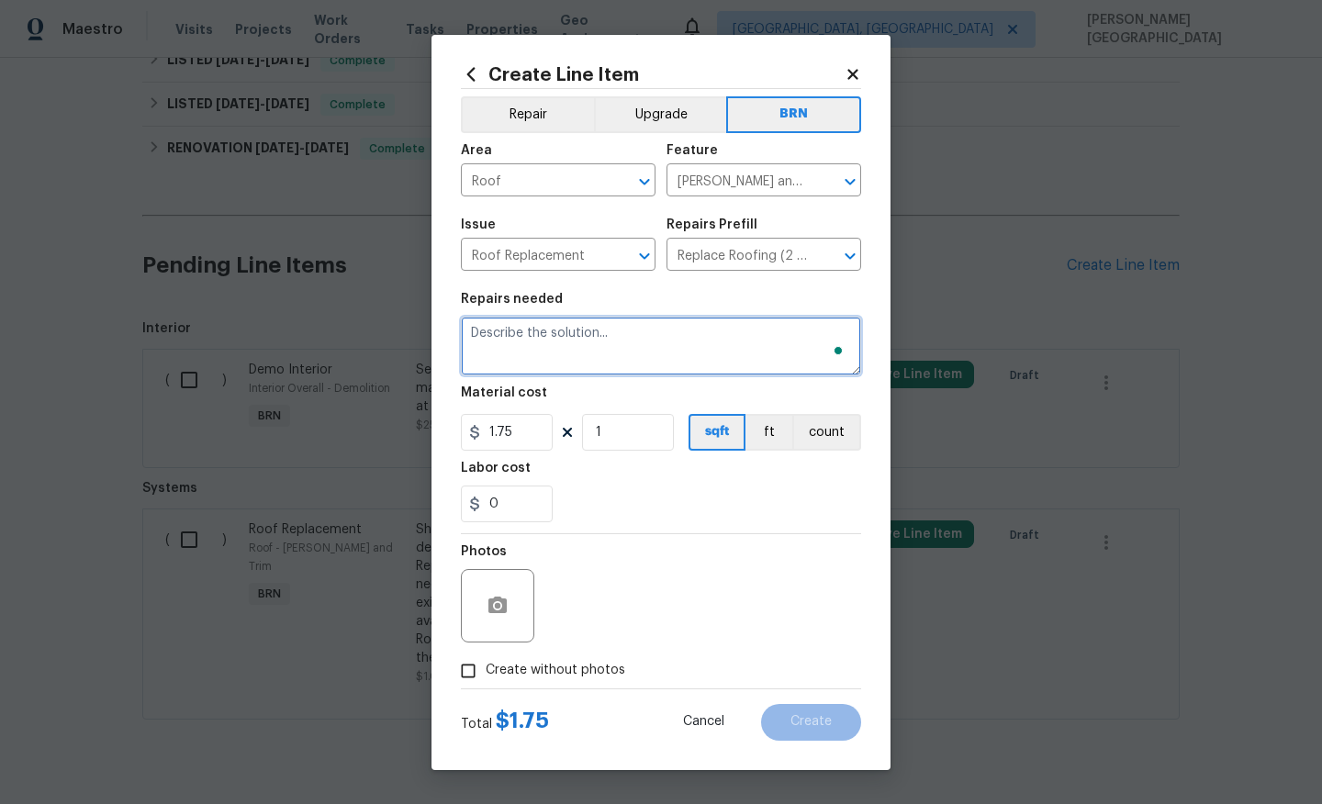
paste textarea "Shingle roof - Seller to remove shingle roof to decking and replace with new as…"
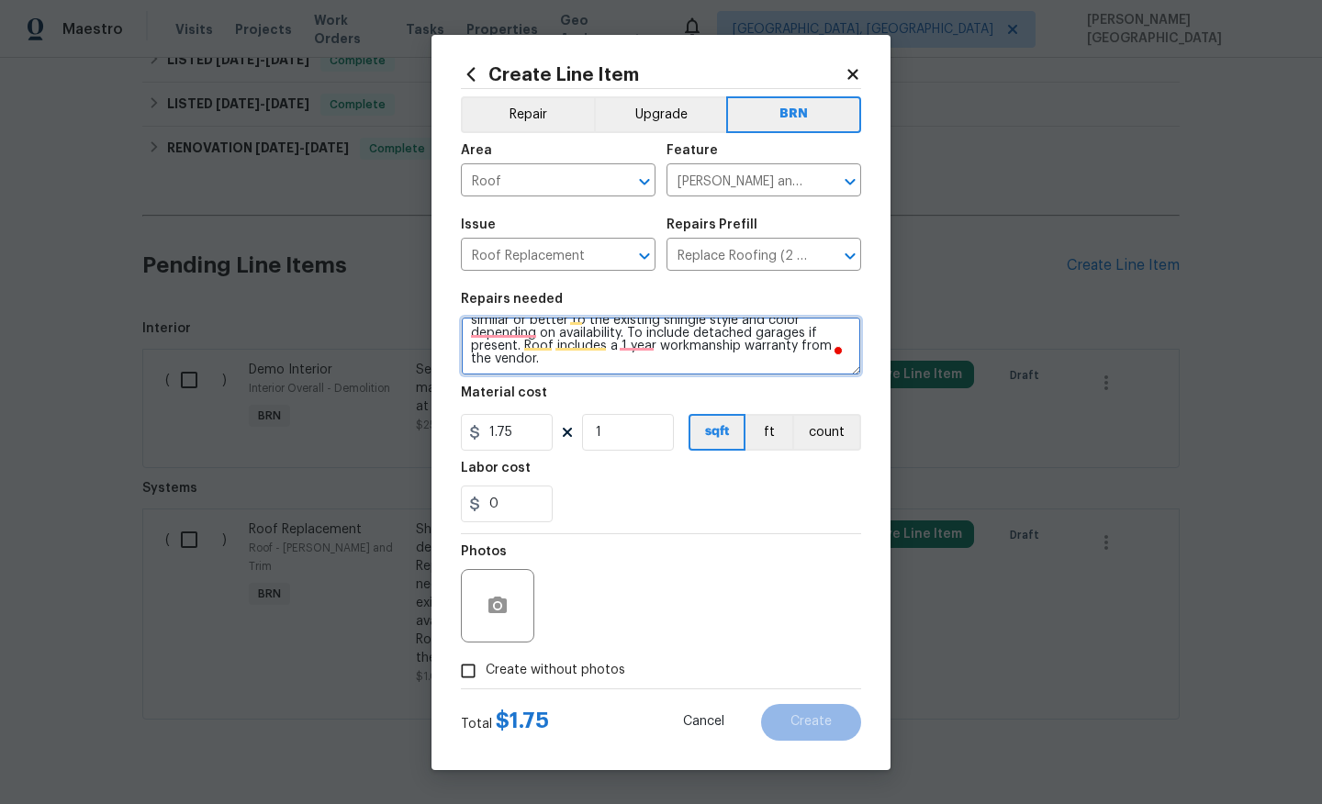
scroll to position [55, 0]
type textarea "Shingle roof - Seller to remove shingle roof to decking and replace with new as…"
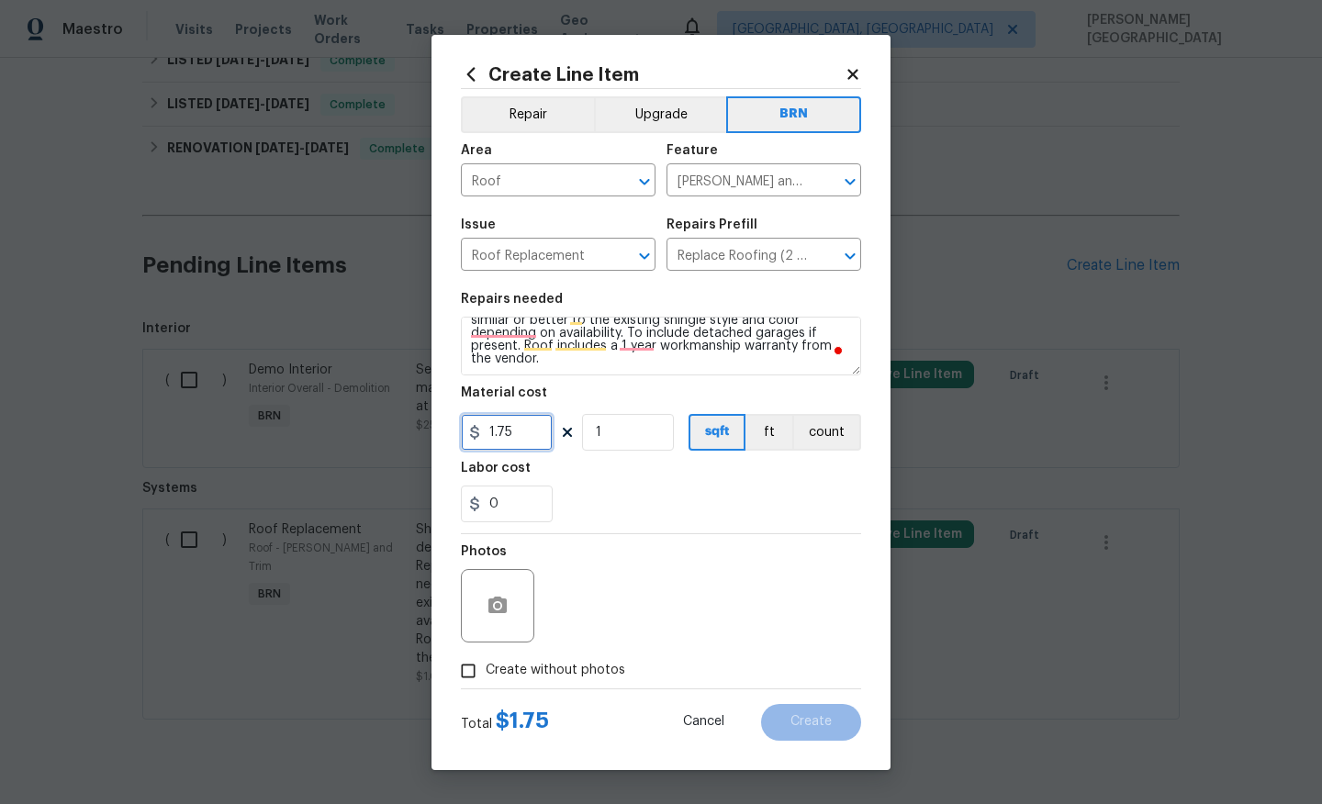
click at [511, 432] on input "1.75" at bounding box center [507, 432] width 92 height 37
type input "0"
click at [510, 512] on input "0" at bounding box center [507, 504] width 92 height 37
type input "1"
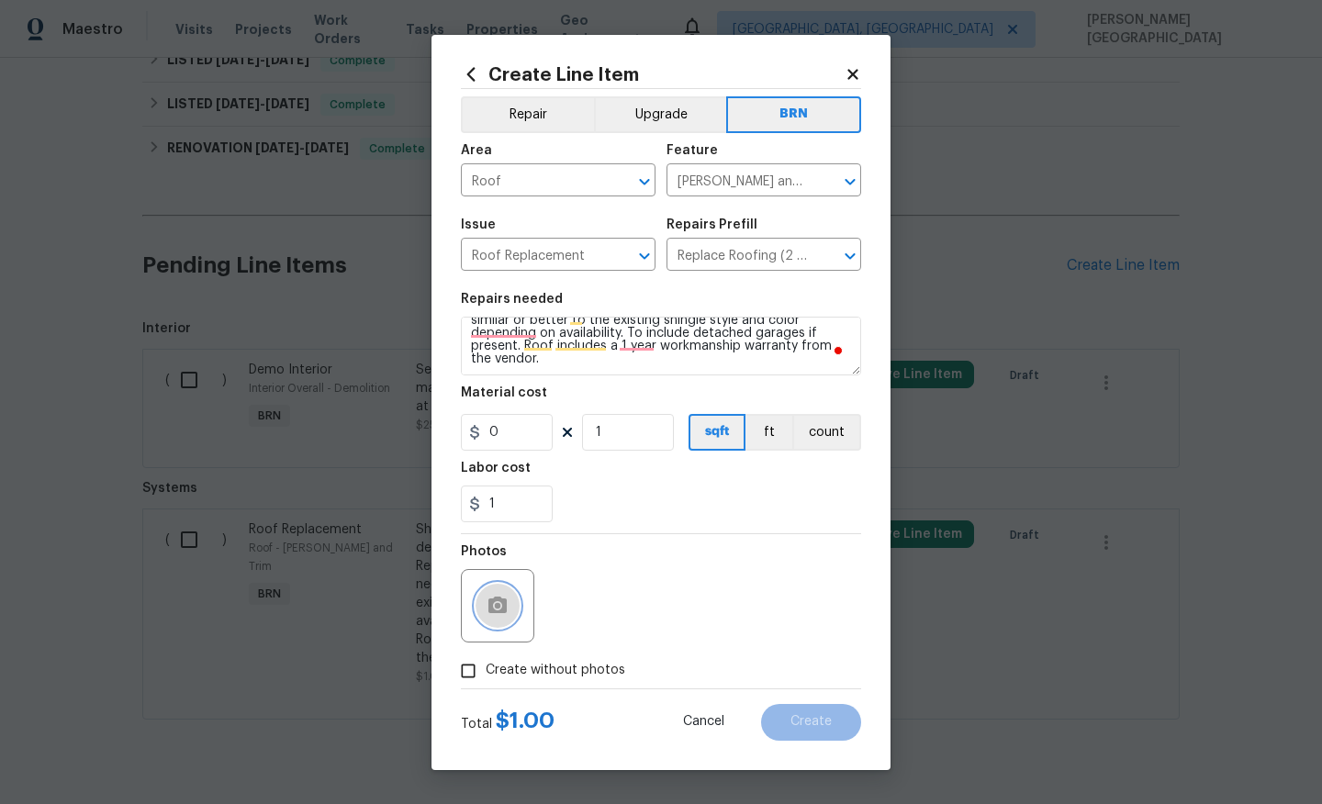
click at [503, 608] on icon "button" at bounding box center [497, 605] width 18 height 17
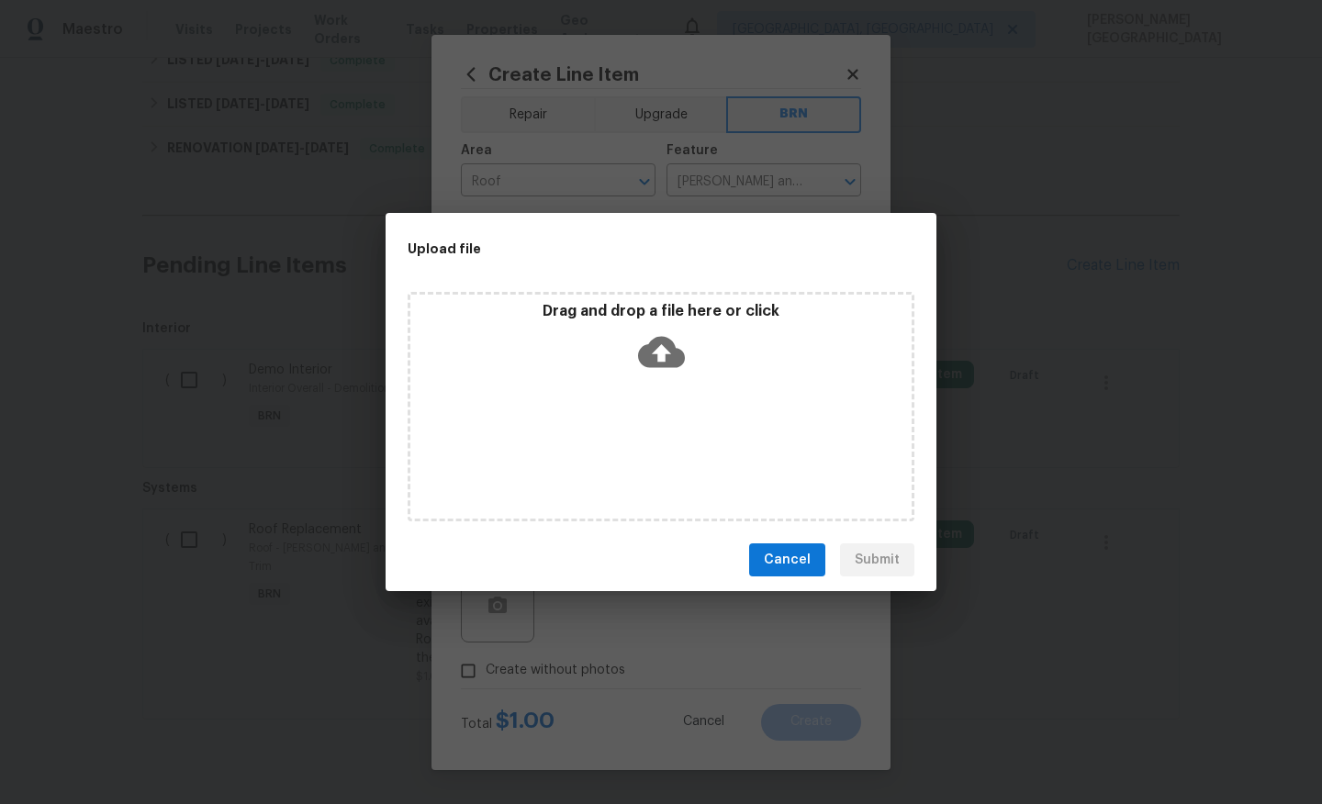
click at [663, 341] on icon at bounding box center [661, 352] width 47 height 31
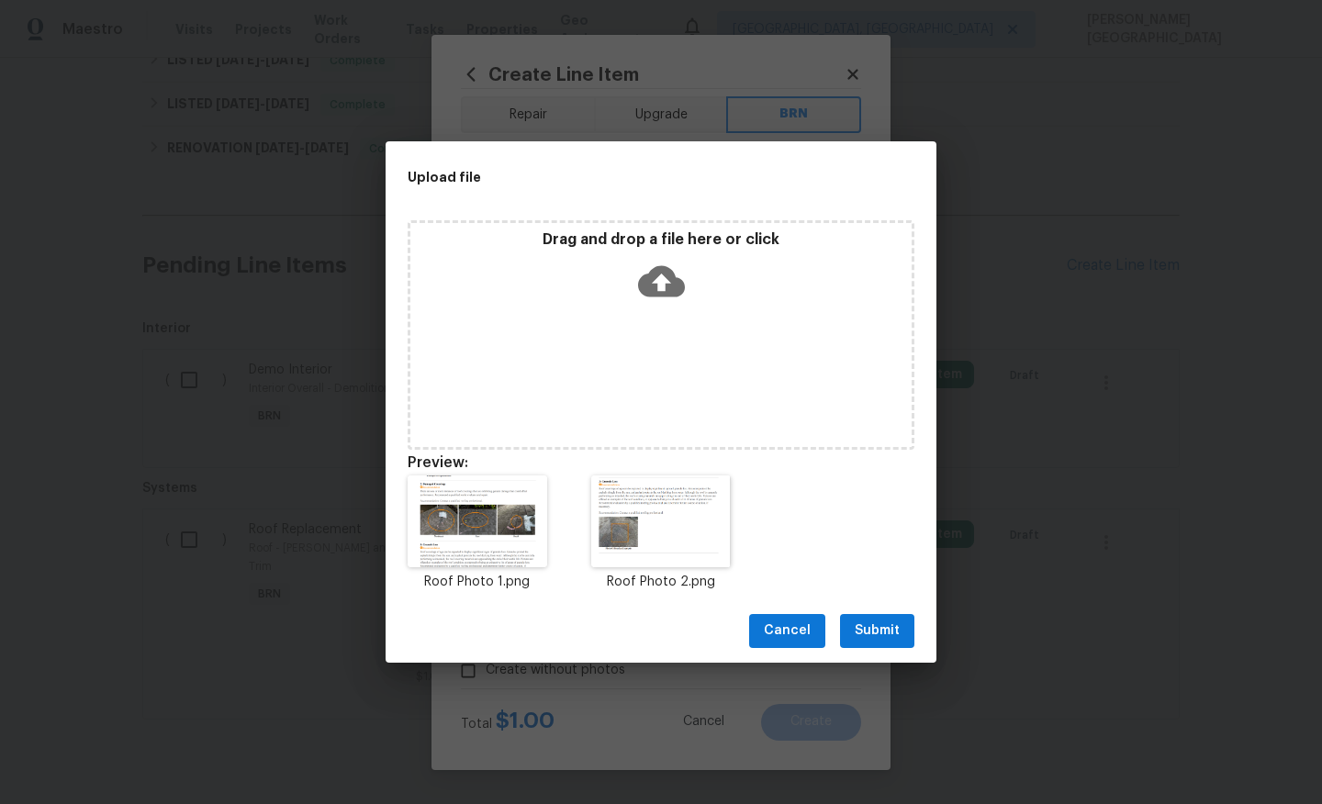
click at [879, 630] on span "Submit" at bounding box center [877, 631] width 45 height 23
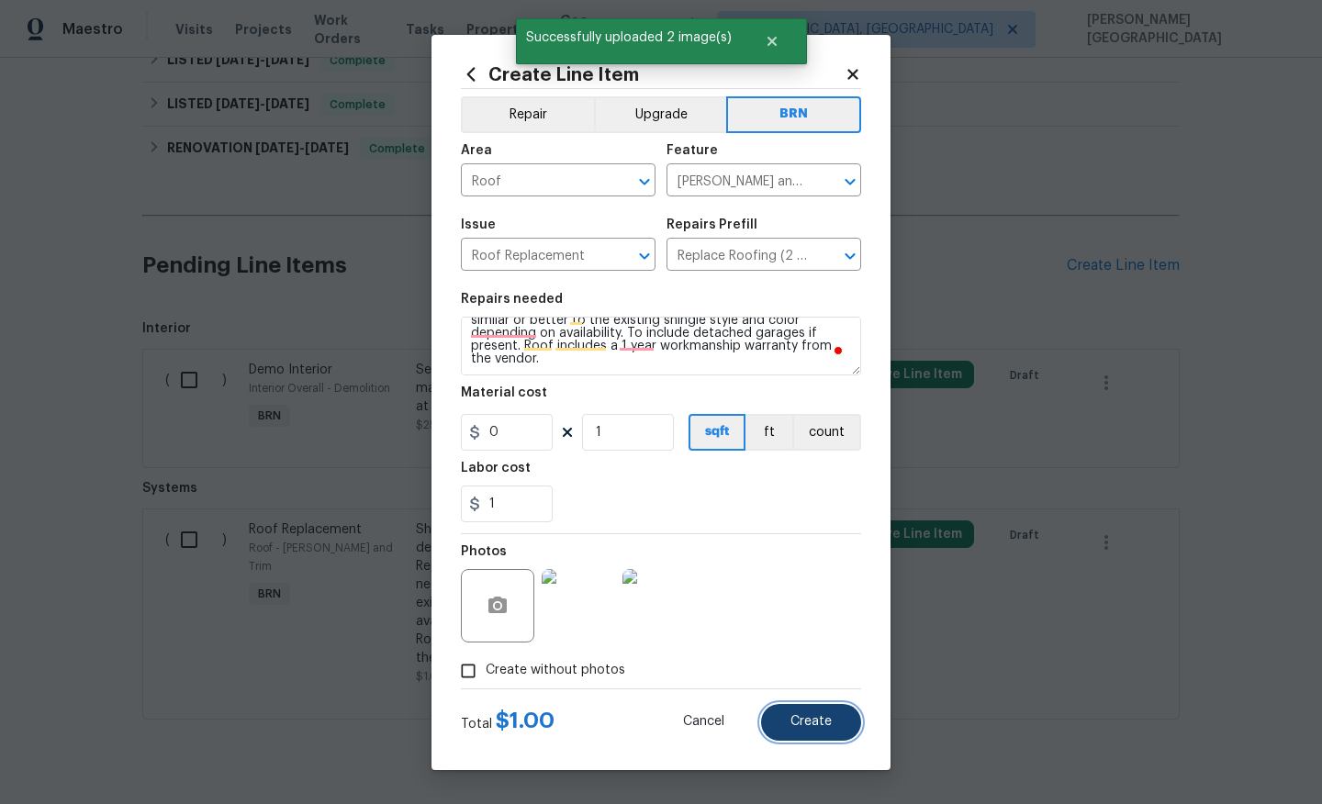
click at [806, 723] on span "Create" at bounding box center [810, 722] width 41 height 14
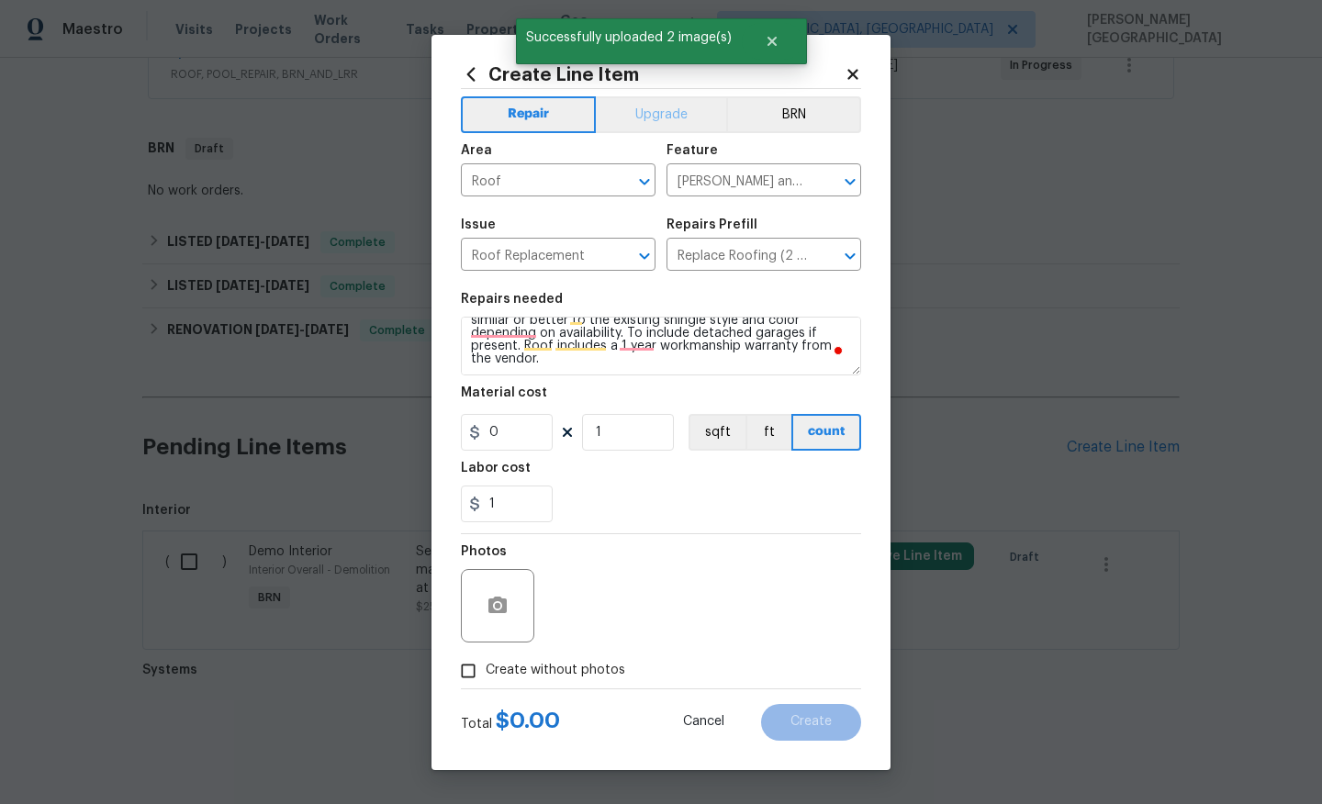
type input "0"
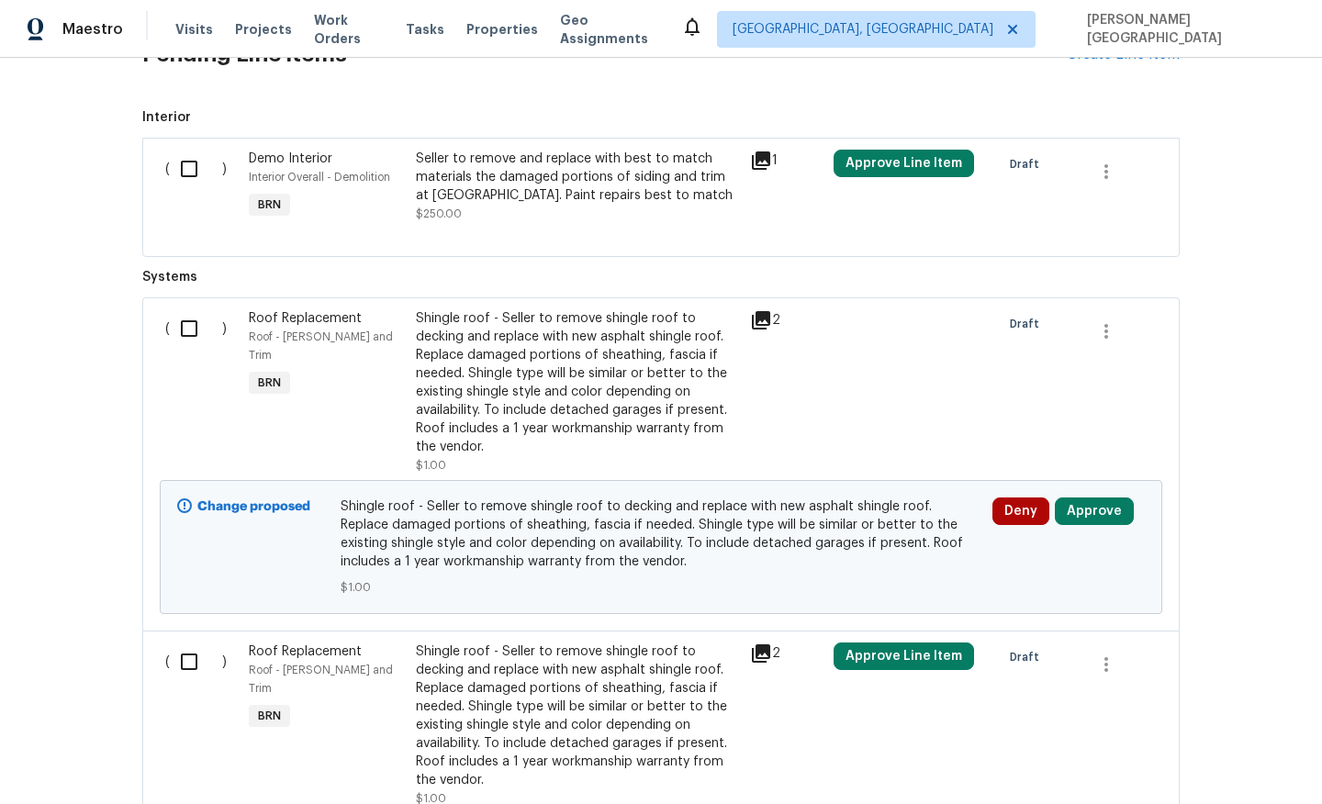
scroll to position [934, 0]
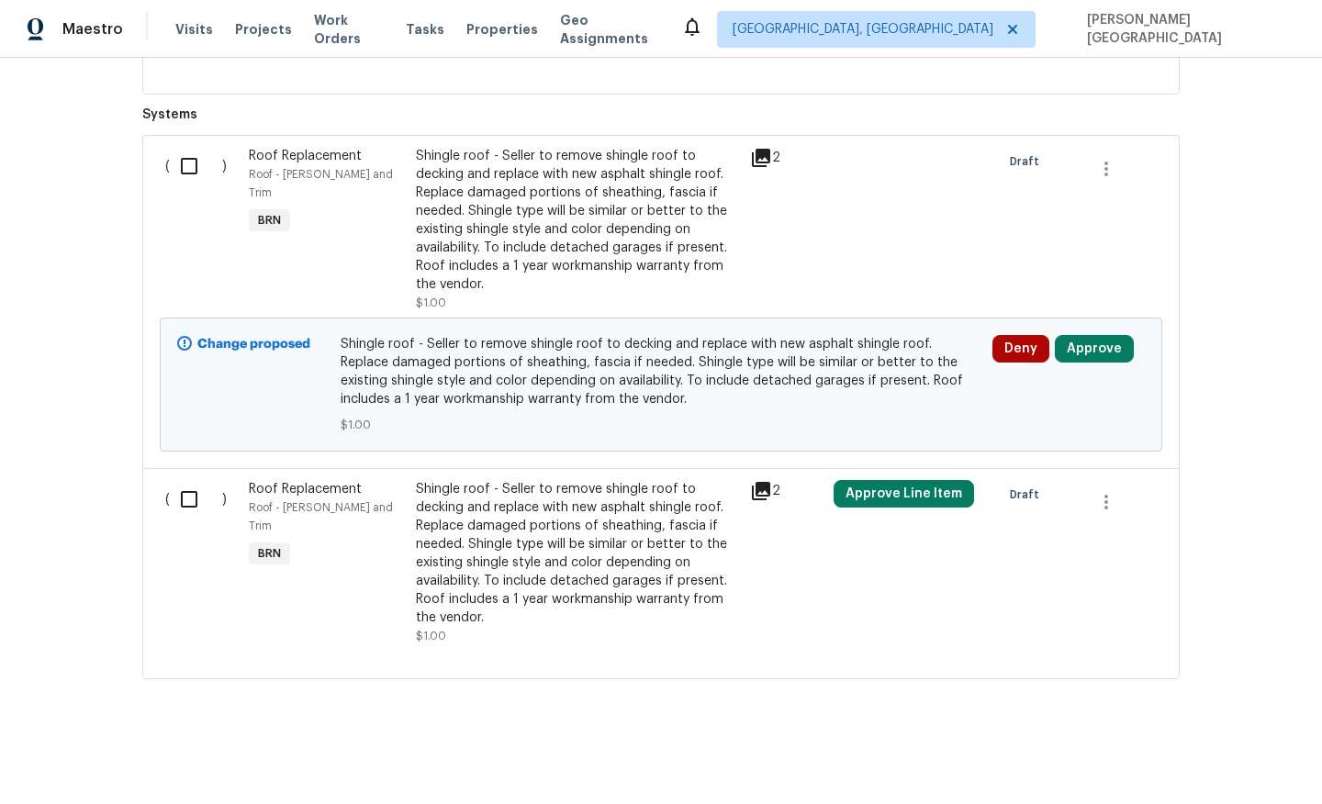
click at [198, 499] on input "checkbox" at bounding box center [196, 499] width 52 height 39
checkbox input "true"
click at [1212, 763] on span "Create Work Order" at bounding box center [1217, 758] width 122 height 23
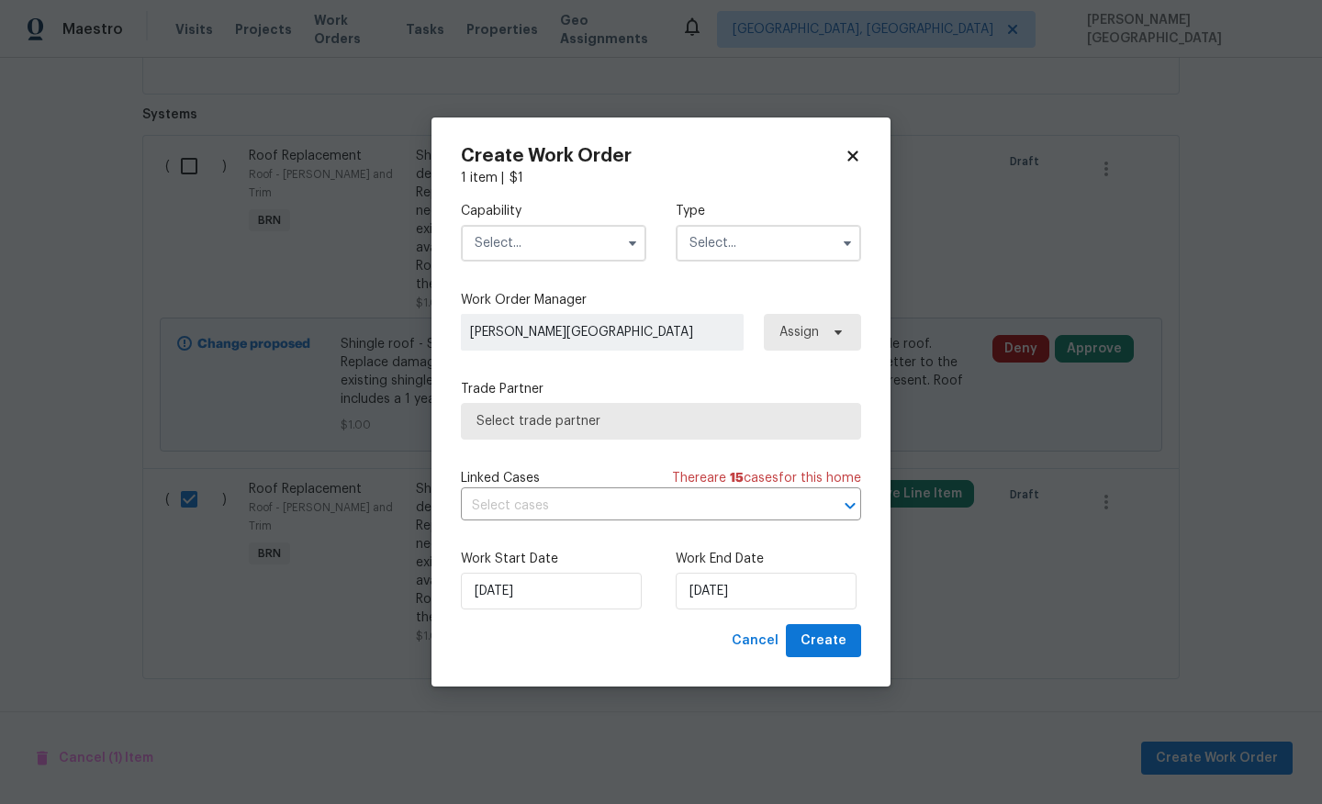
click at [540, 240] on input "text" at bounding box center [553, 243] width 185 height 37
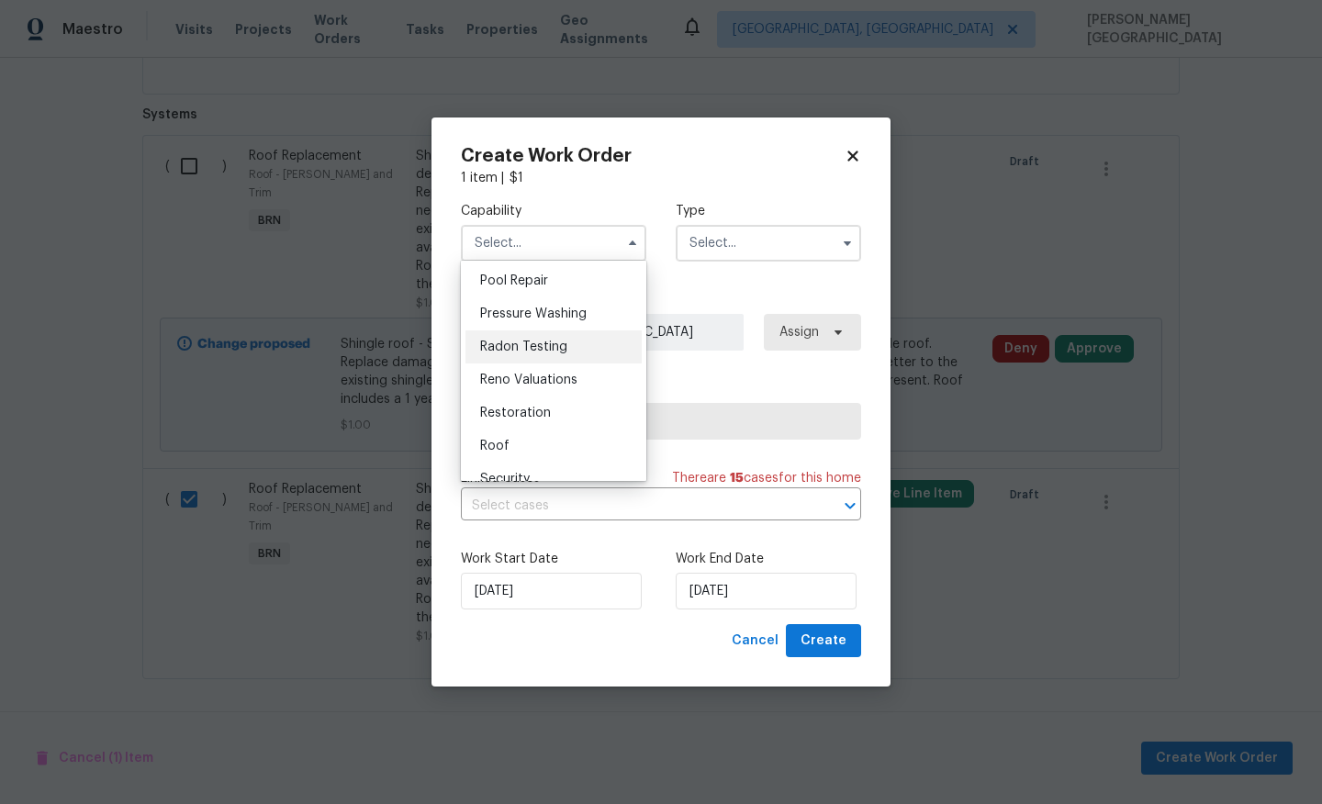
scroll to position [1834, 0]
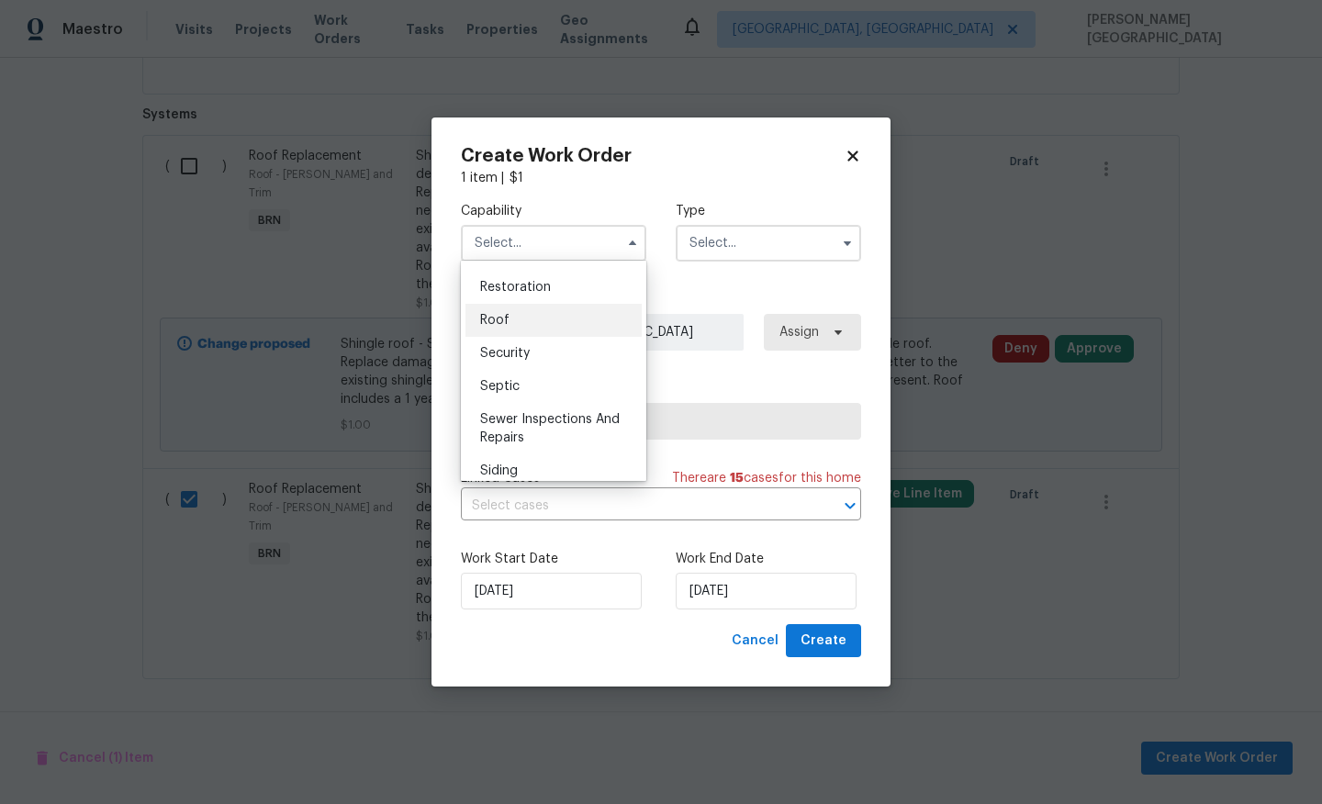
click at [513, 324] on div "Roof" at bounding box center [553, 320] width 176 height 33
type input "Roof"
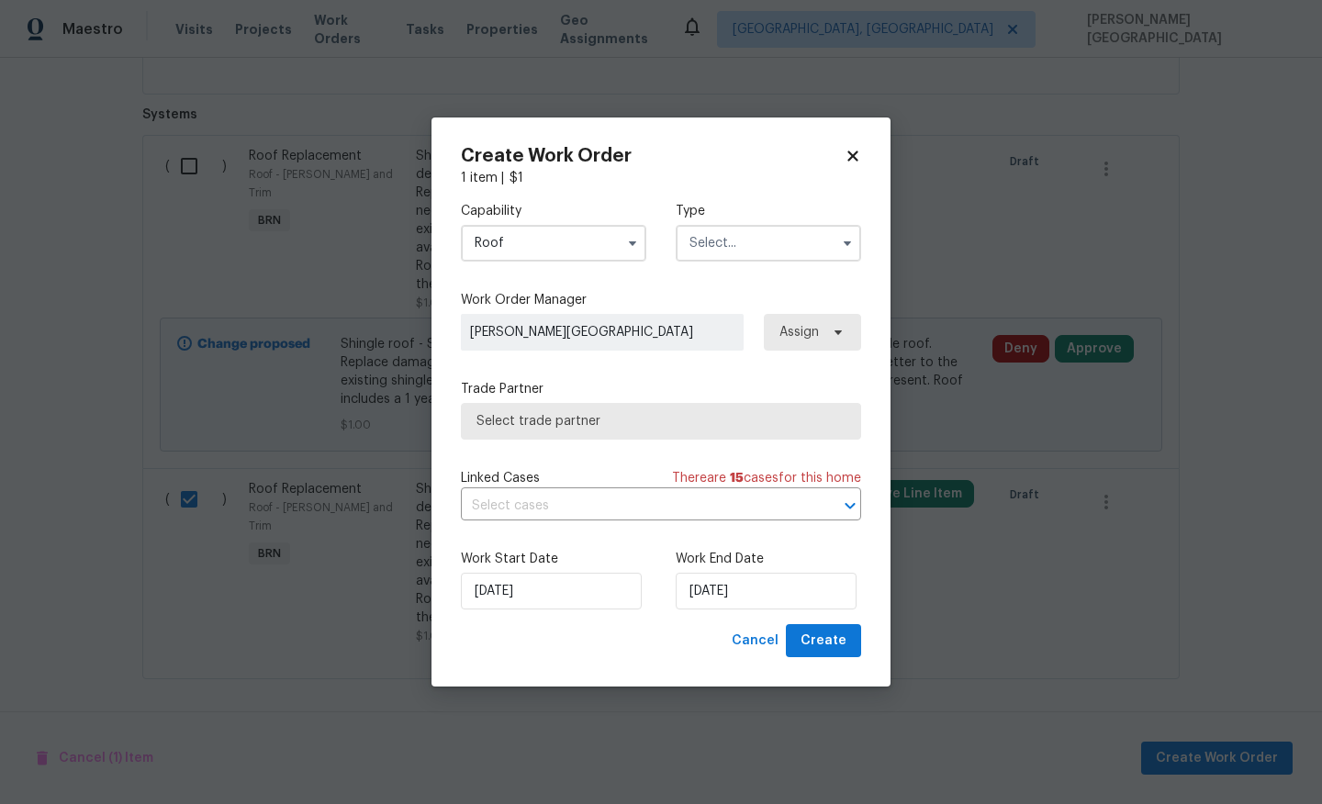
click at [711, 234] on input "text" at bounding box center [768, 243] width 185 height 37
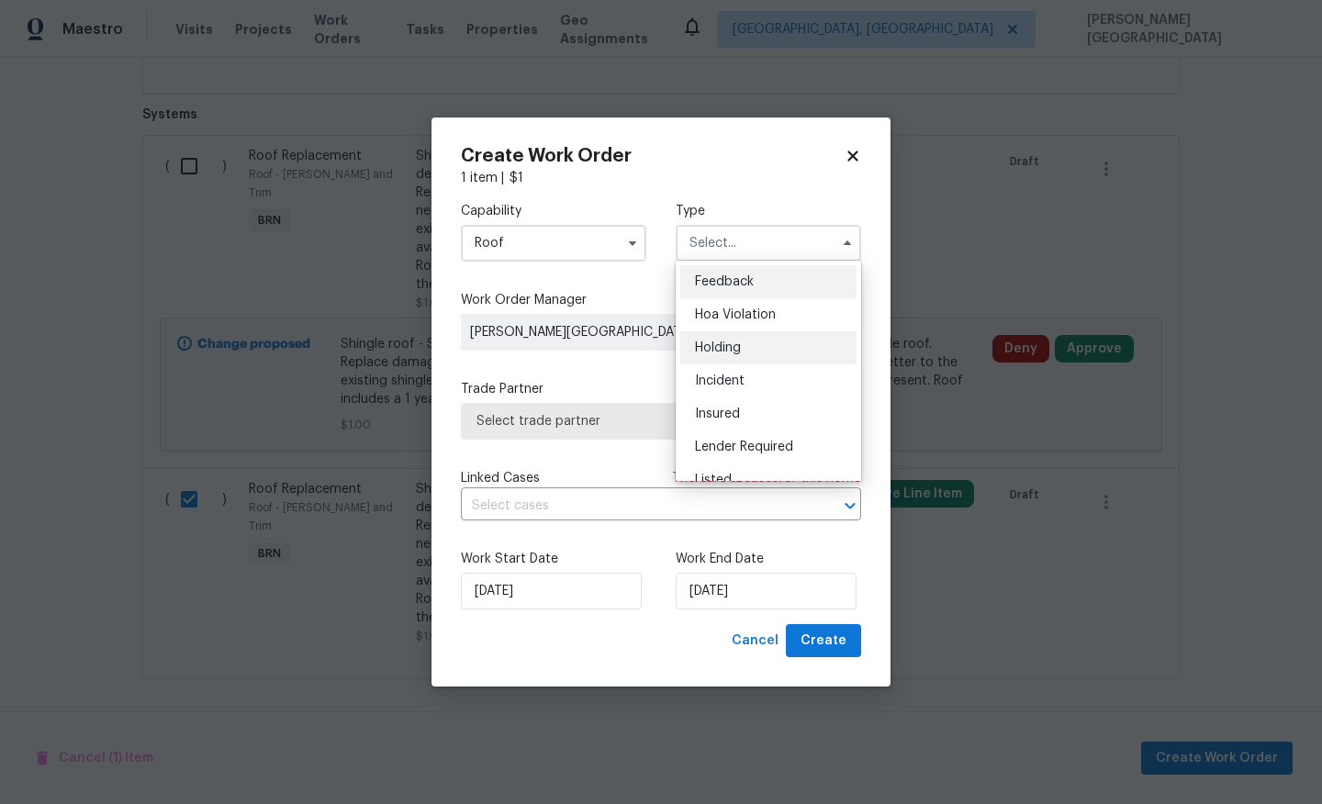
scroll to position [417, 0]
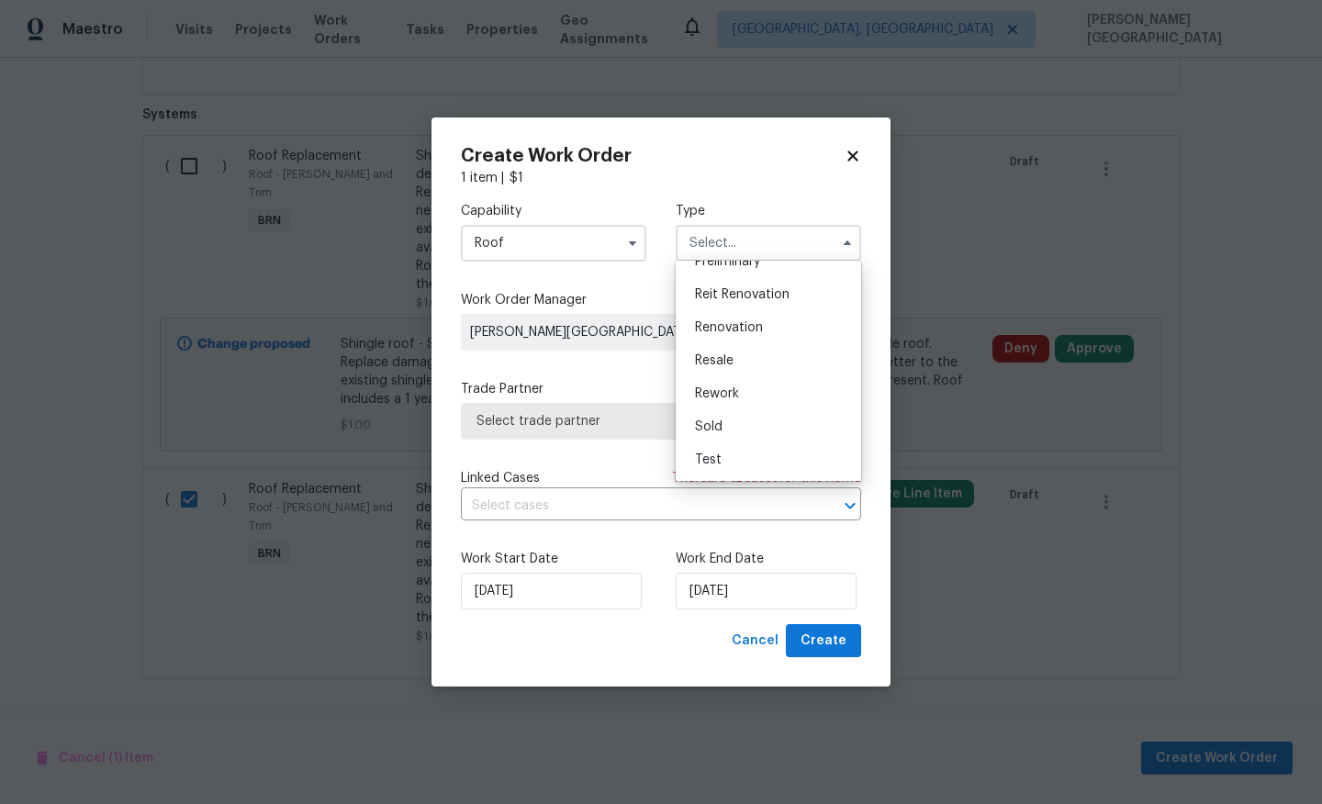
click at [711, 359] on span "Resale" at bounding box center [714, 360] width 39 height 13
type input "Resale"
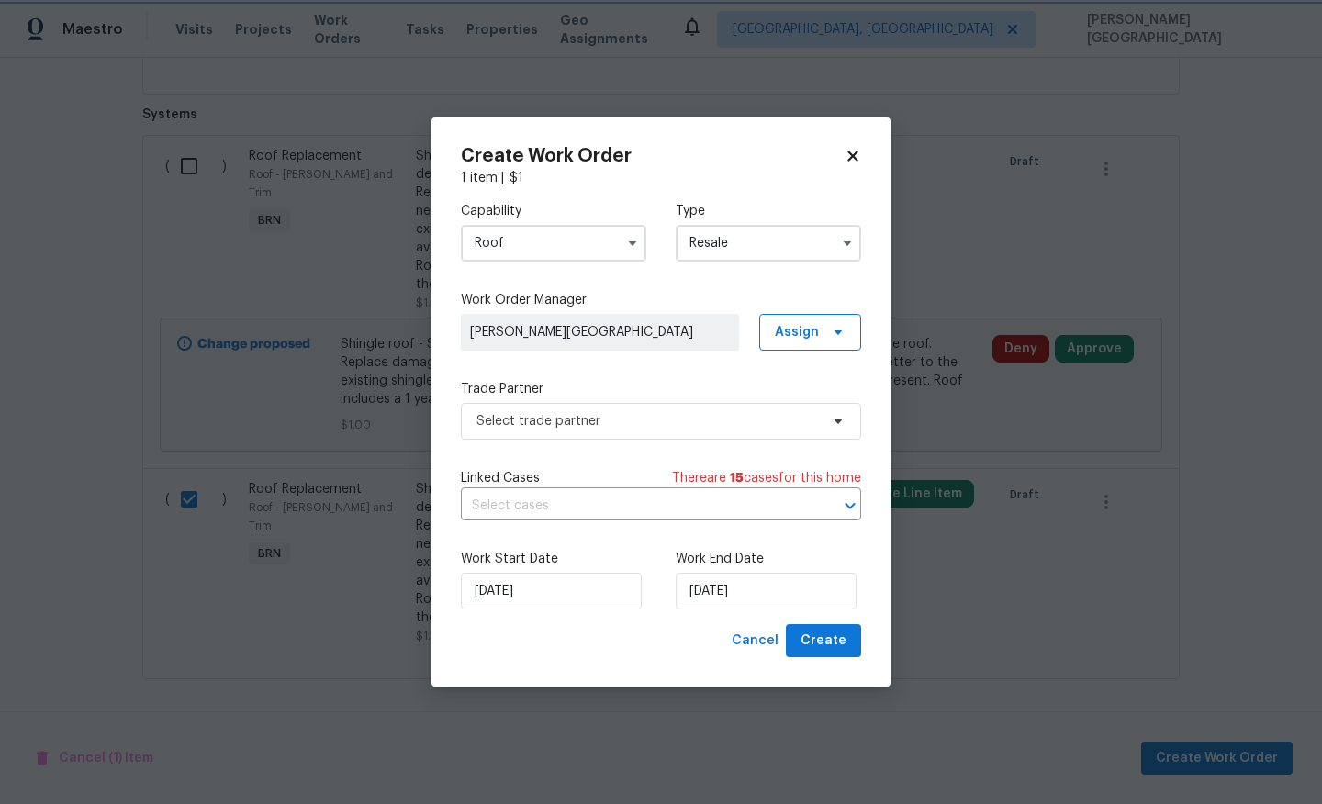
scroll to position [0, 0]
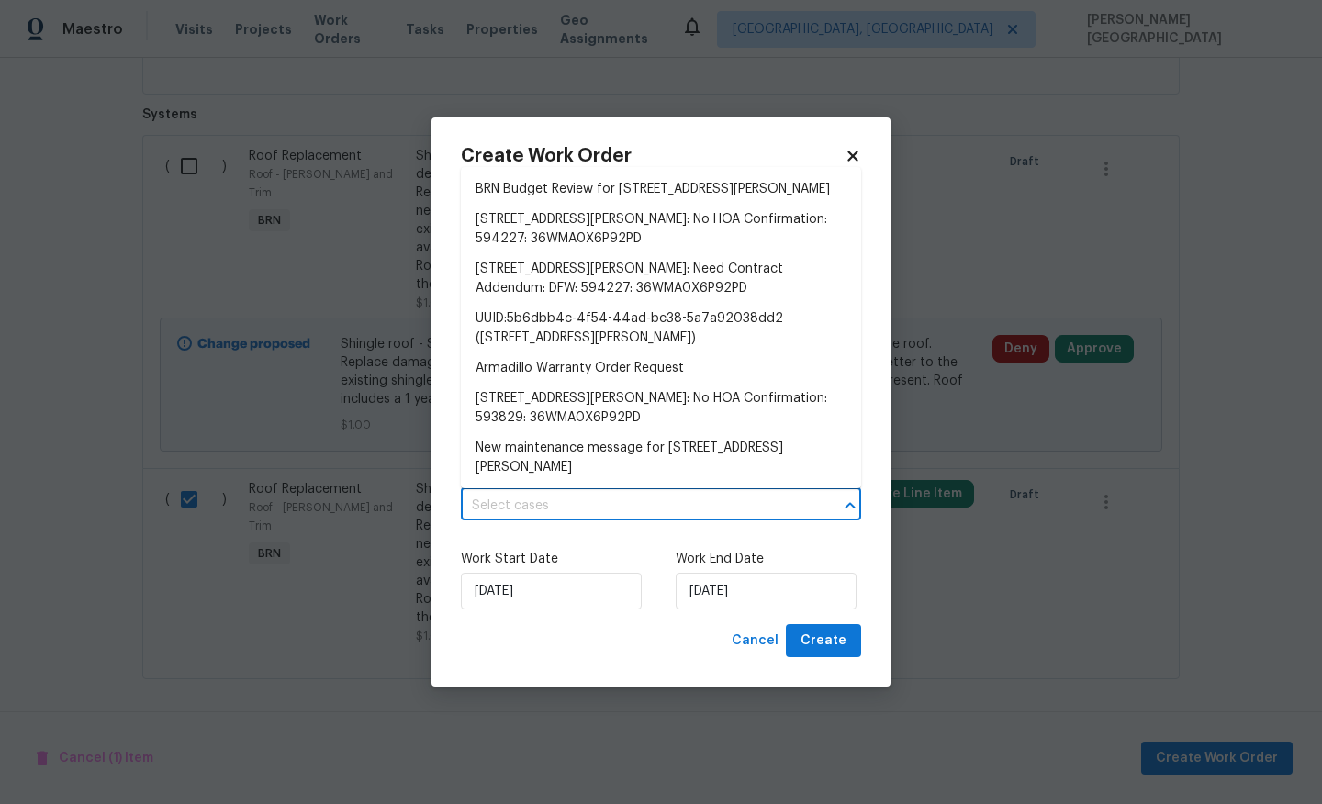
click at [525, 498] on input "text" at bounding box center [635, 506] width 349 height 28
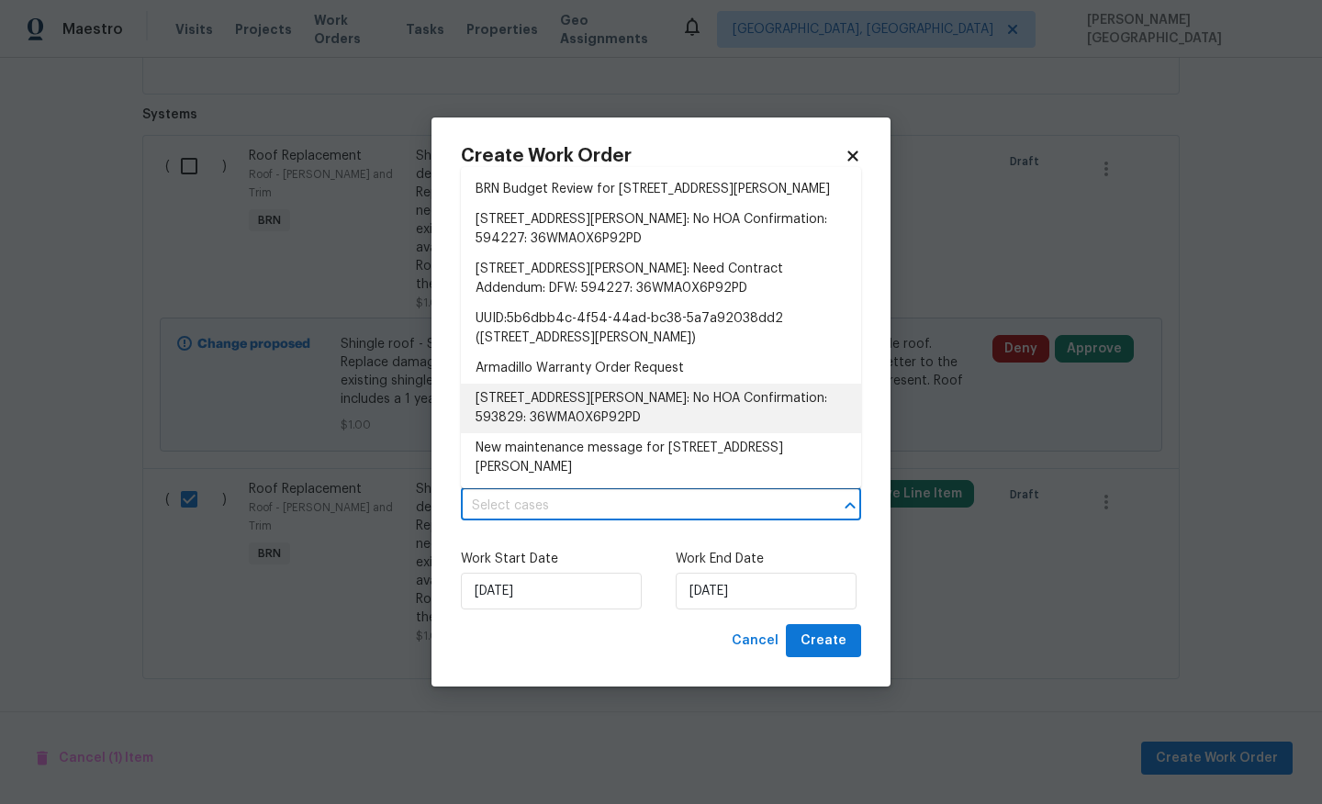
checkbox input "false"
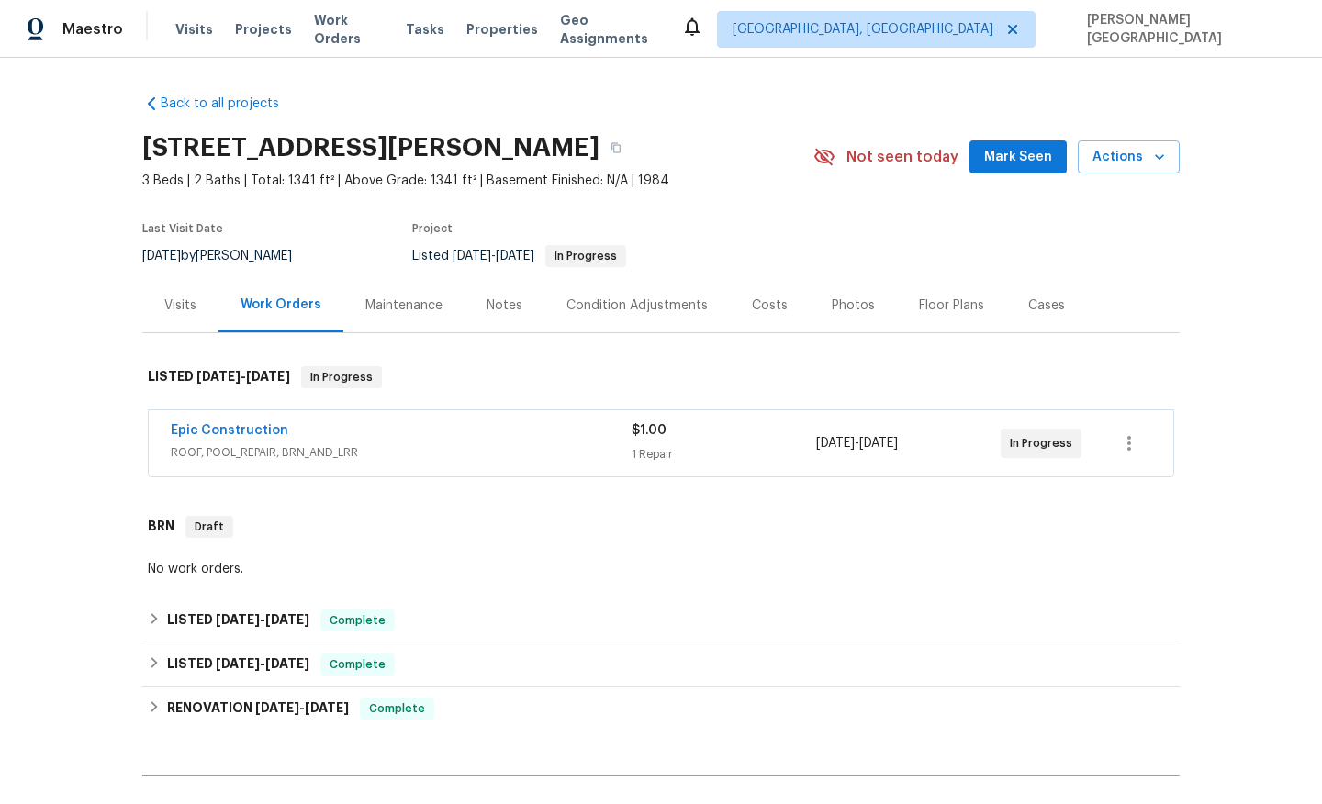
scroll to position [934, 0]
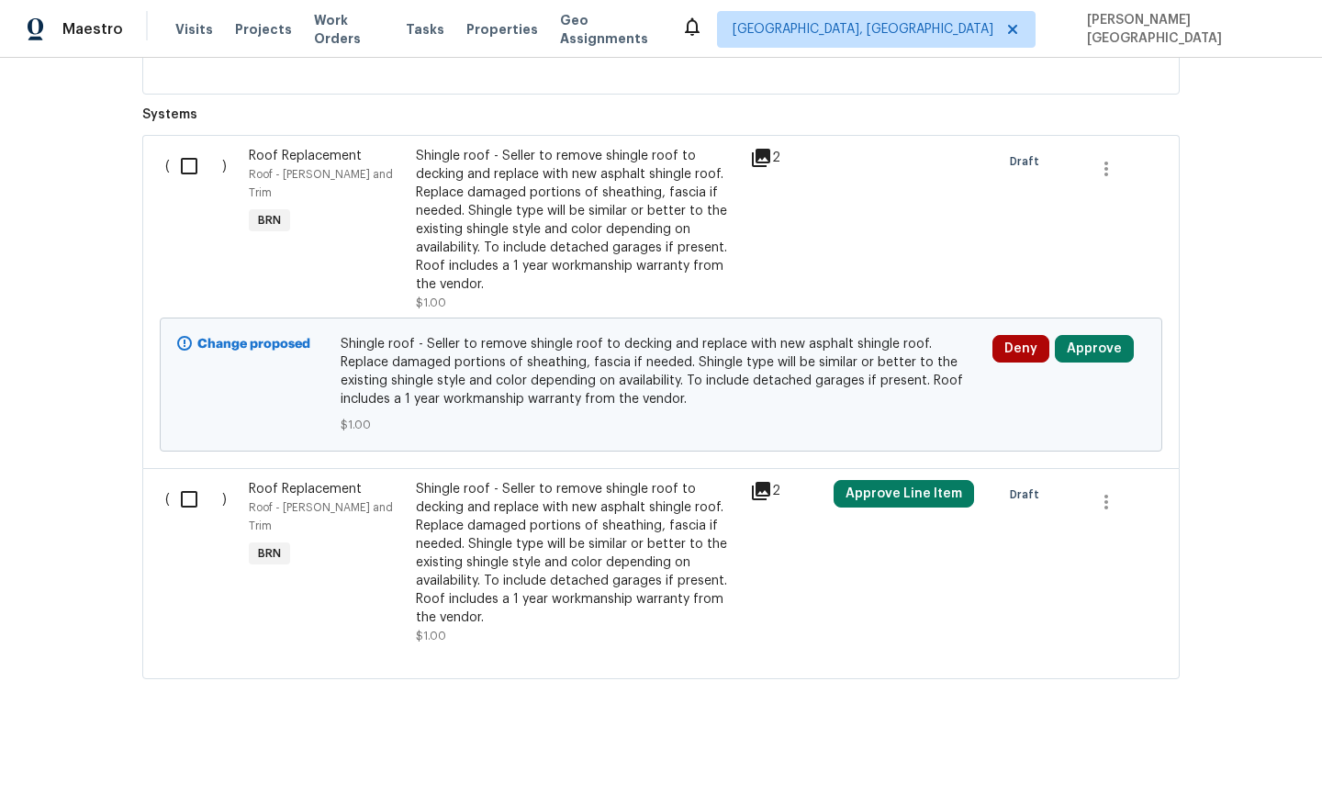
click at [185, 503] on input "checkbox" at bounding box center [196, 499] width 52 height 39
checkbox input "true"
click at [1223, 751] on span "Create Work Order" at bounding box center [1217, 758] width 122 height 23
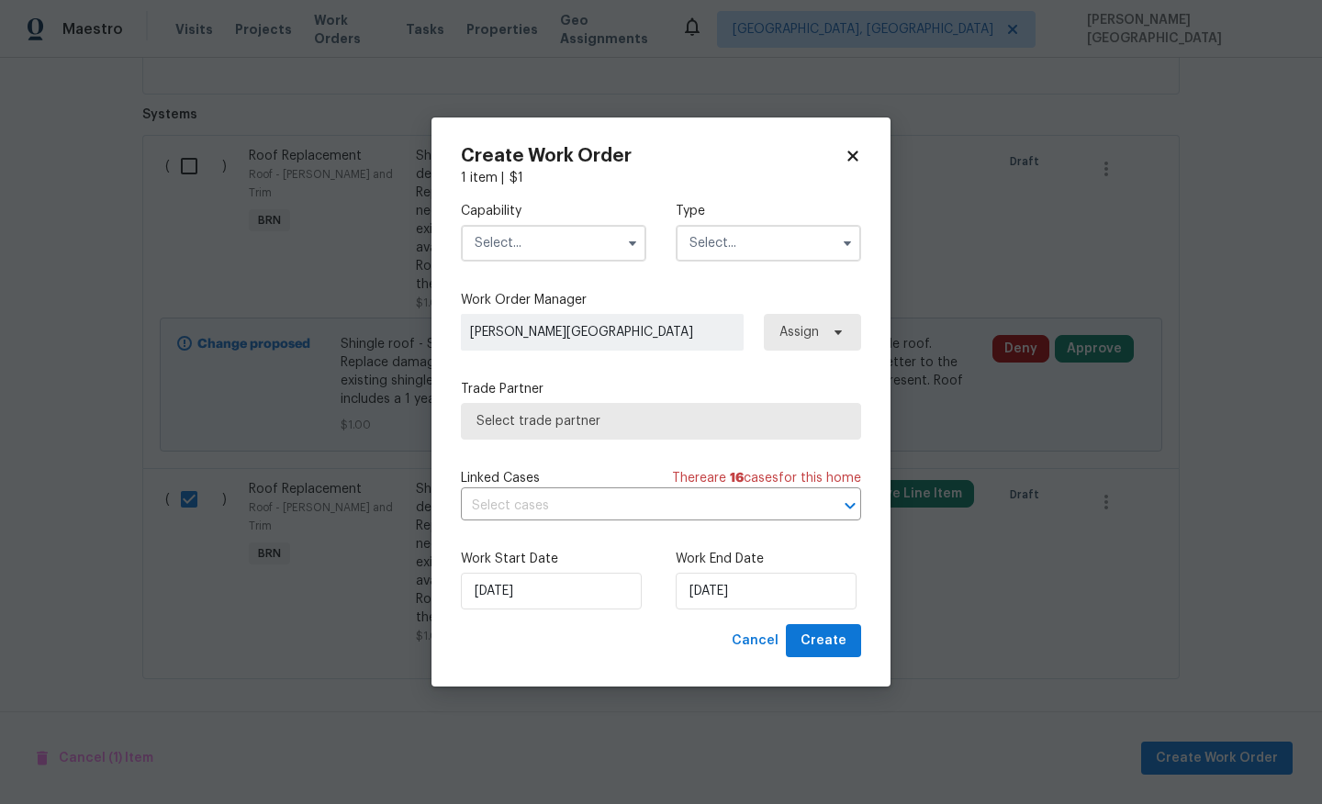
click at [553, 248] on input "text" at bounding box center [553, 243] width 185 height 37
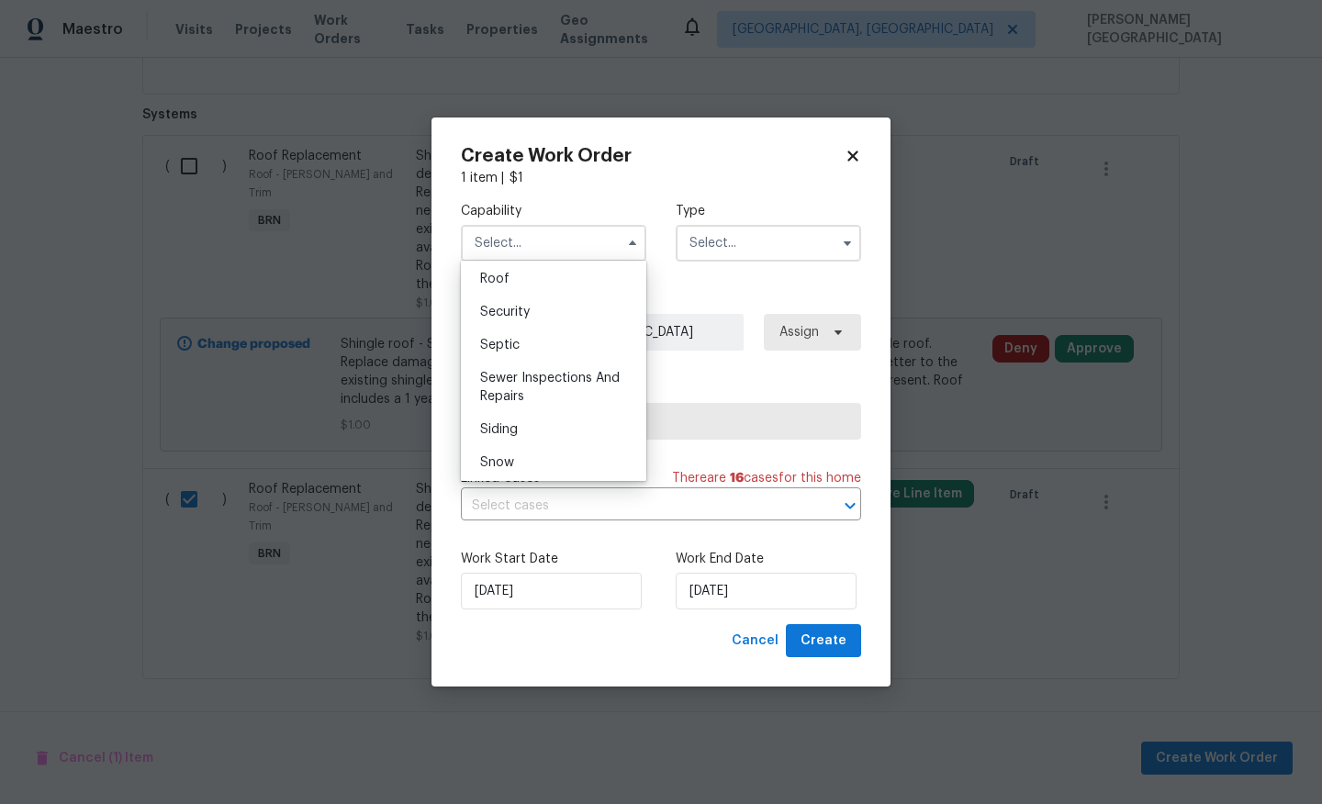
scroll to position [1854, 0]
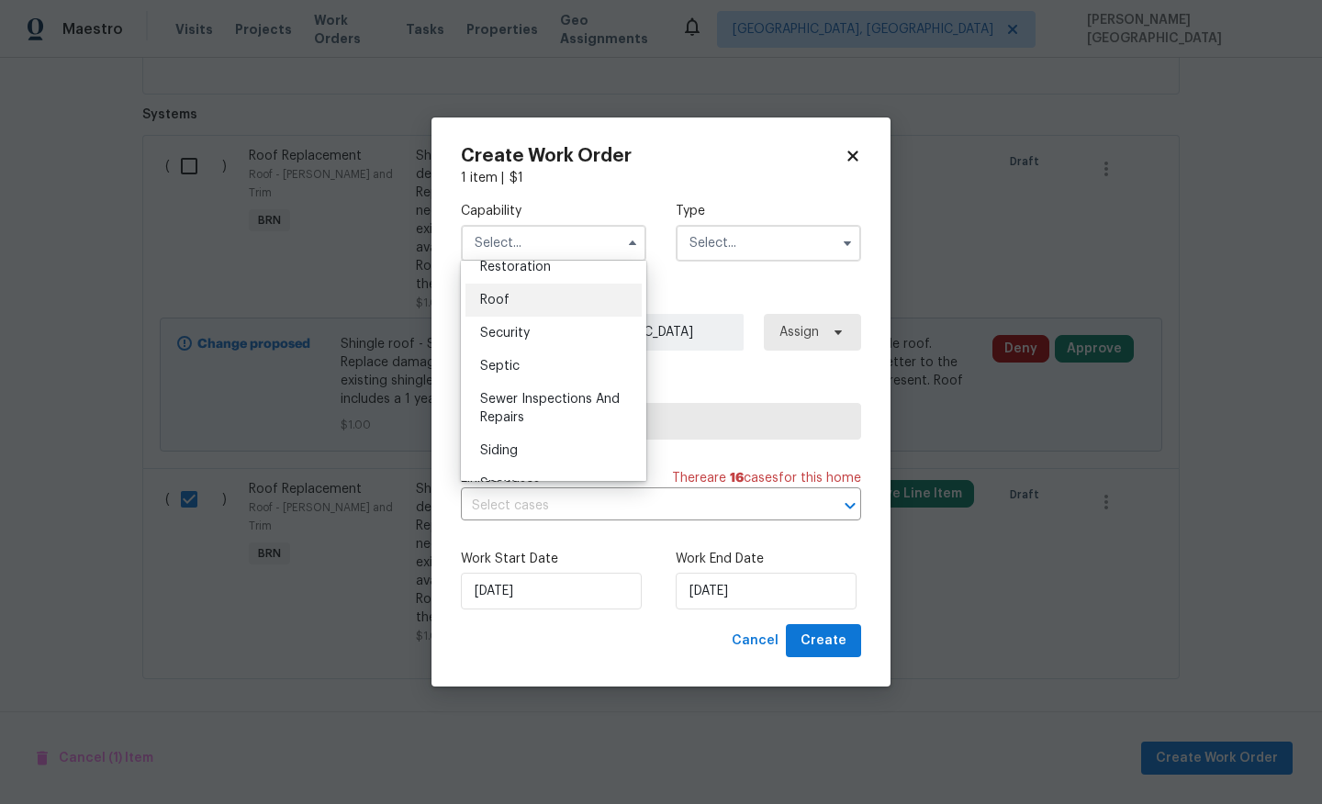
click at [519, 305] on div "Roof" at bounding box center [553, 300] width 176 height 33
type input "Roof"
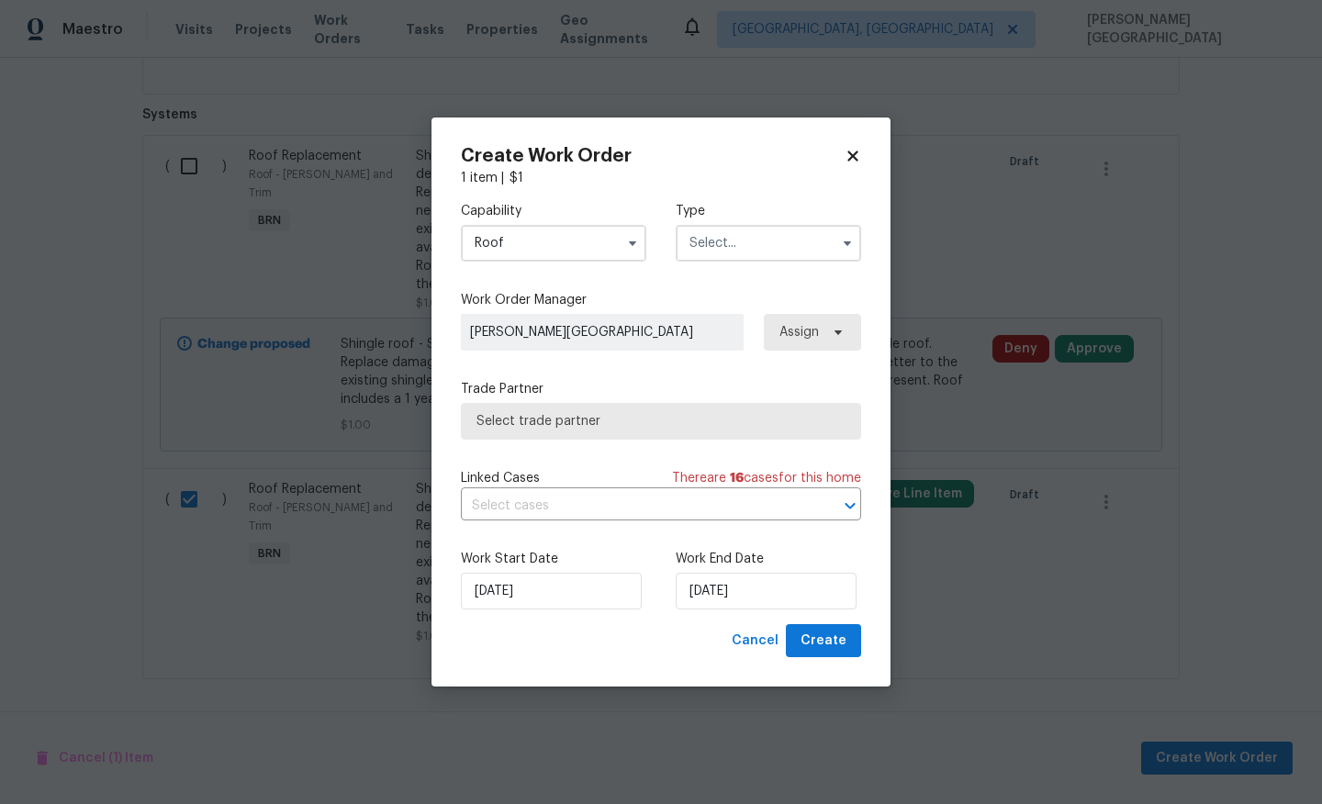
click at [718, 249] on input "text" at bounding box center [768, 243] width 185 height 37
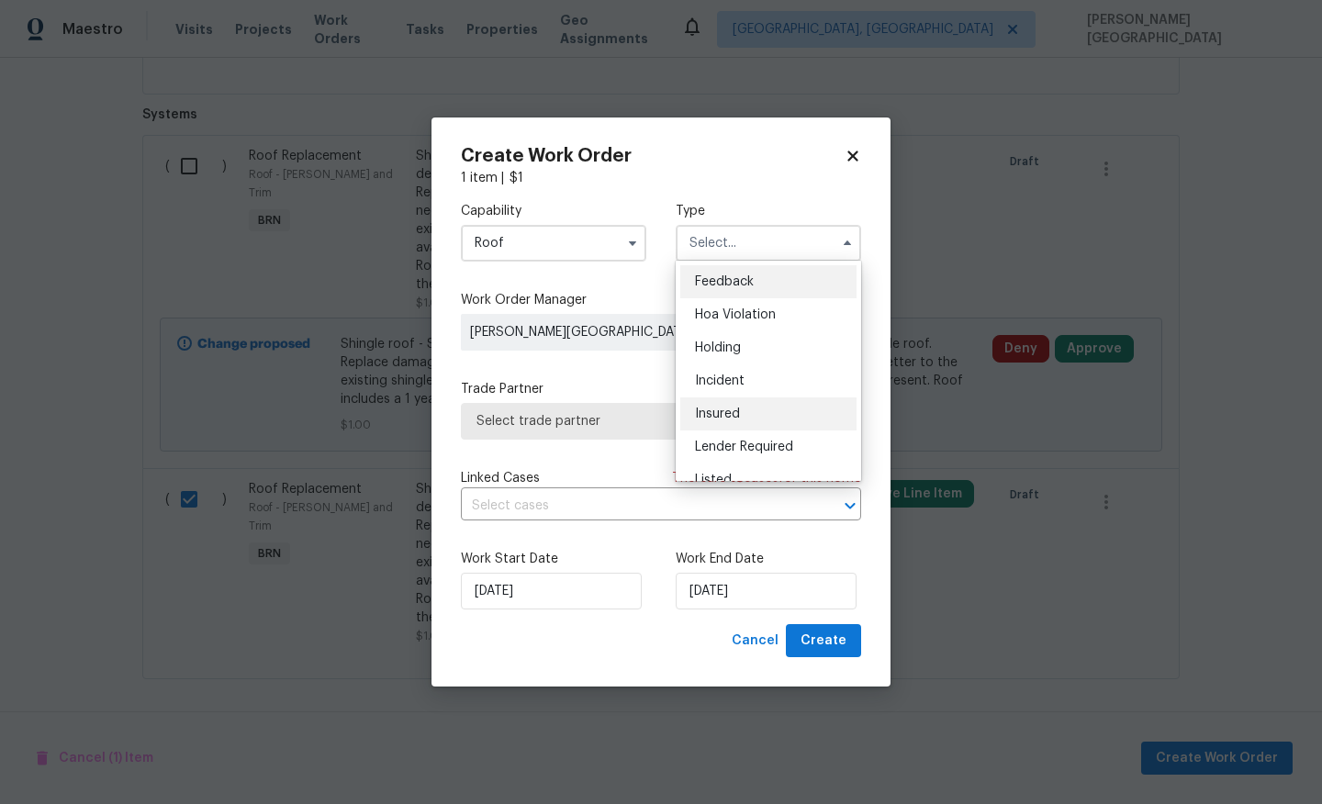
scroll to position [417, 0]
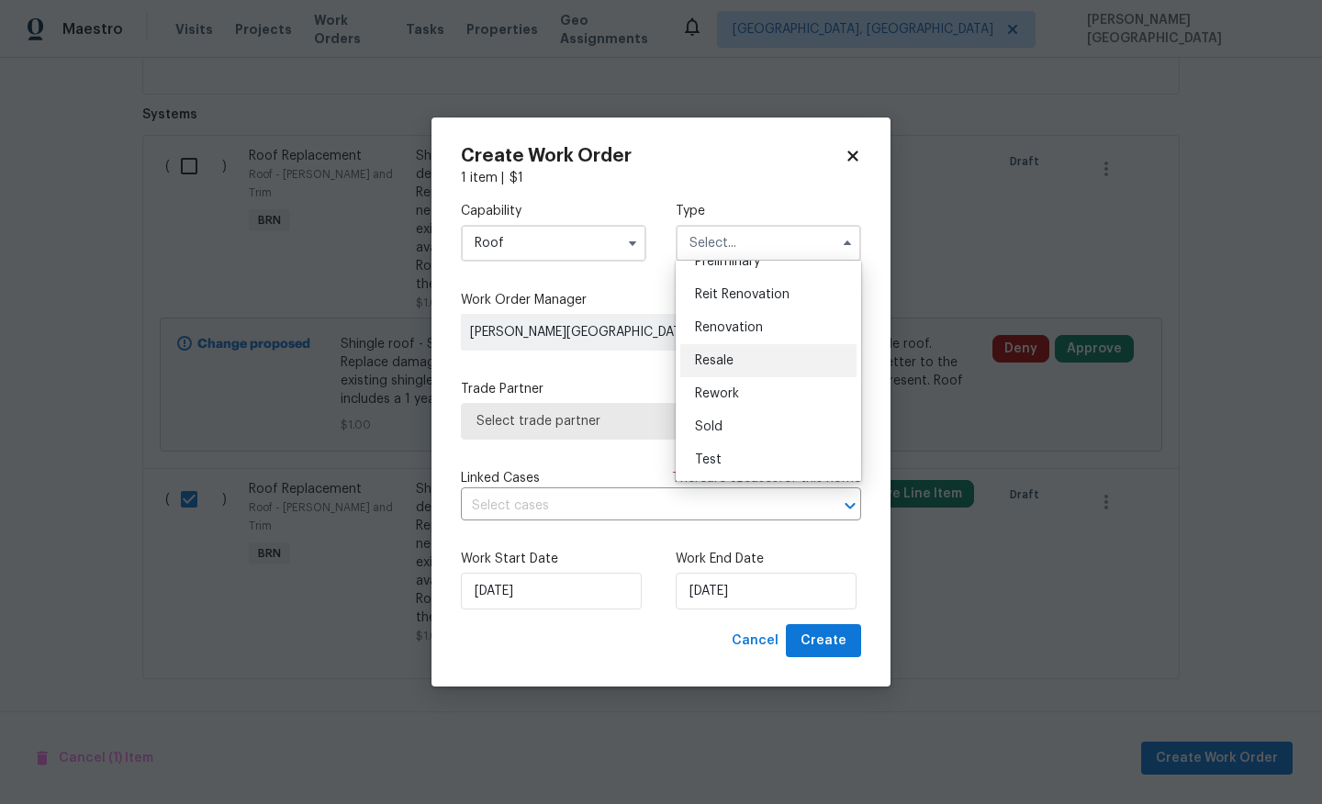
click at [721, 358] on span "Resale" at bounding box center [714, 360] width 39 height 13
type input "Resale"
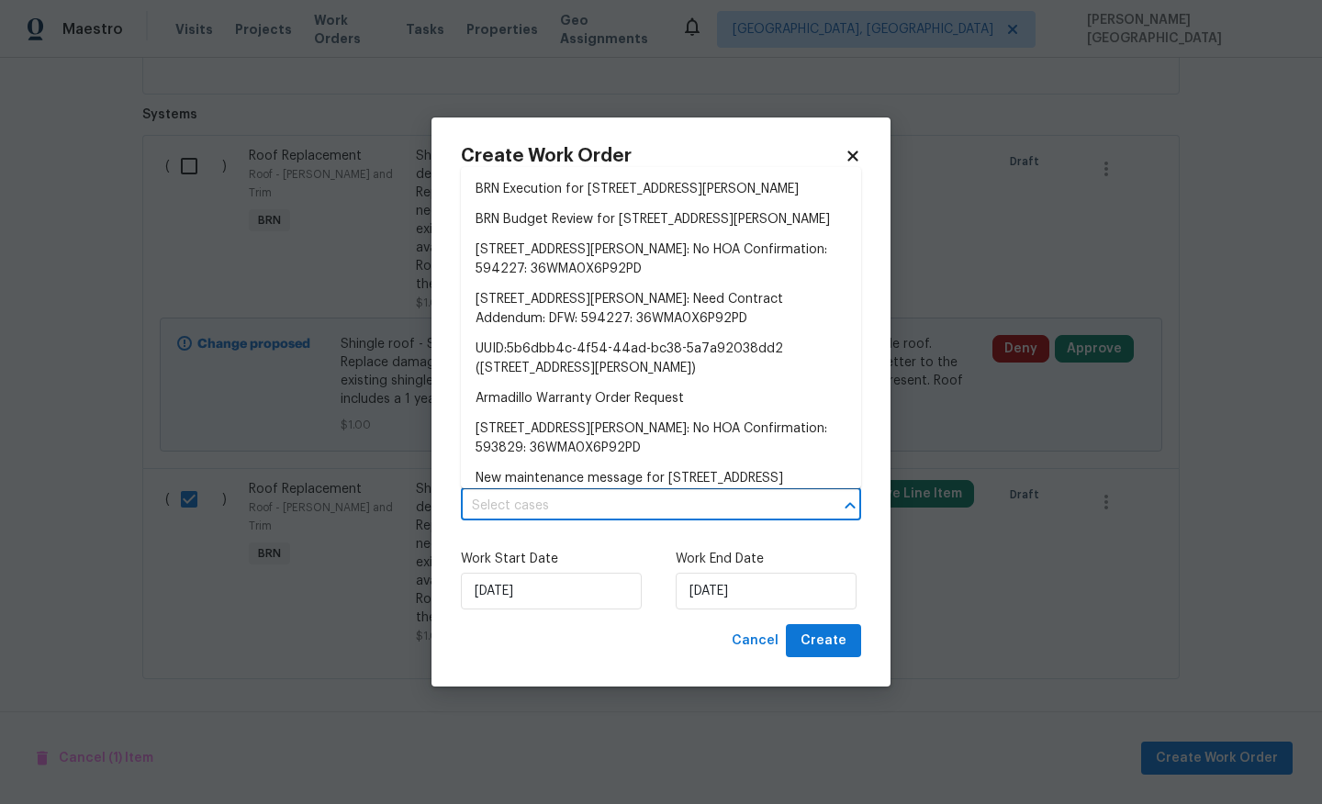
click at [580, 503] on input "text" at bounding box center [635, 506] width 349 height 28
click at [574, 195] on li "BRN Execution for [STREET_ADDRESS][PERSON_NAME]" at bounding box center [661, 189] width 400 height 30
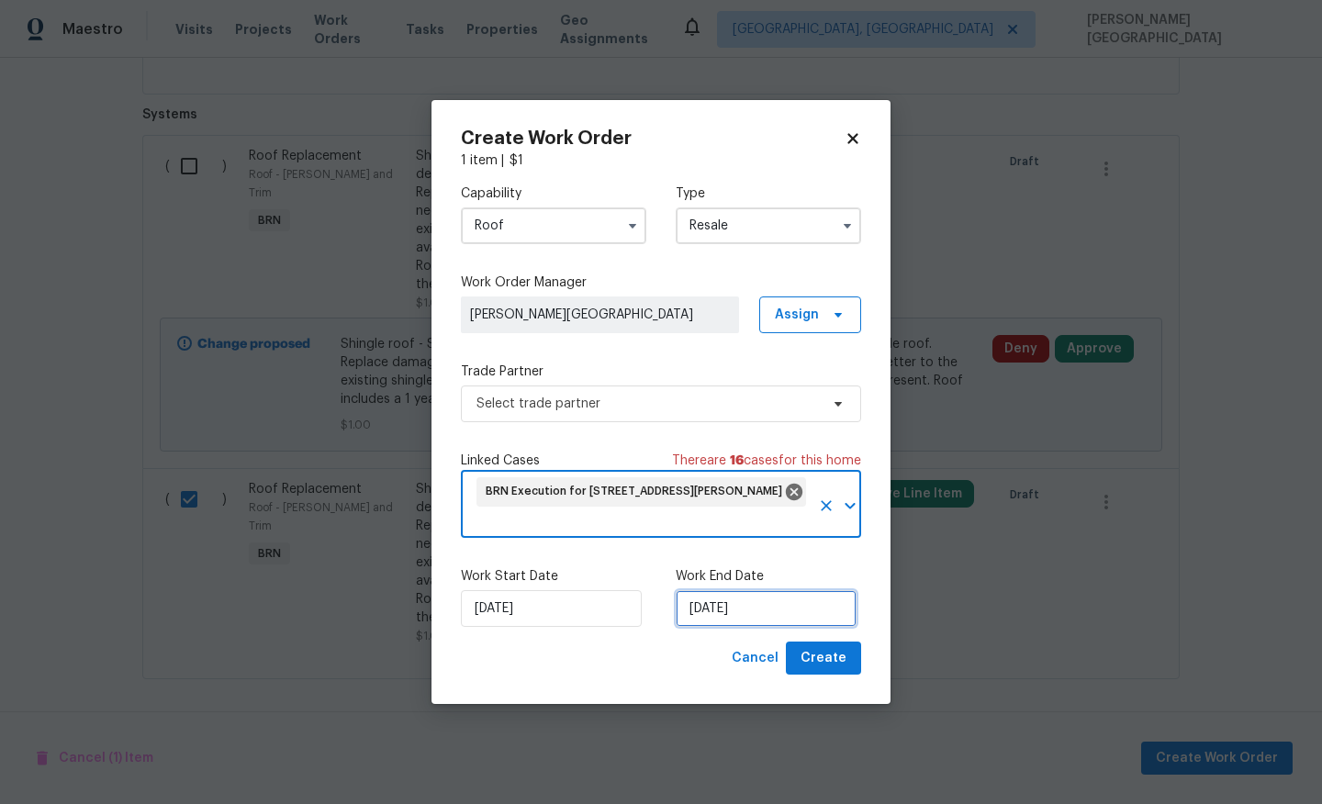
click at [702, 614] on input "[DATE]" at bounding box center [766, 608] width 181 height 37
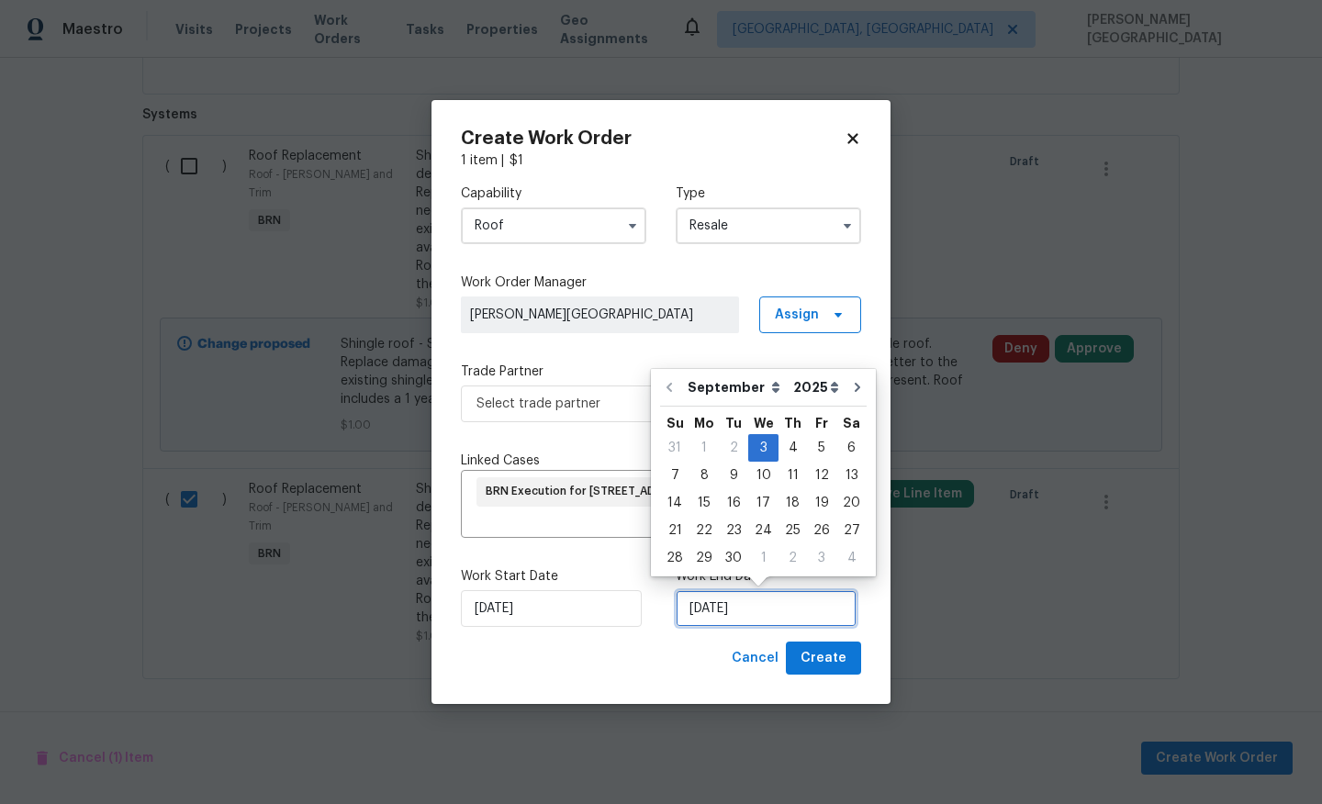
click at [702, 614] on input "[DATE]" at bounding box center [766, 608] width 181 height 37
click at [816, 448] on div "5" at bounding box center [821, 448] width 29 height 26
type input "[DATE]"
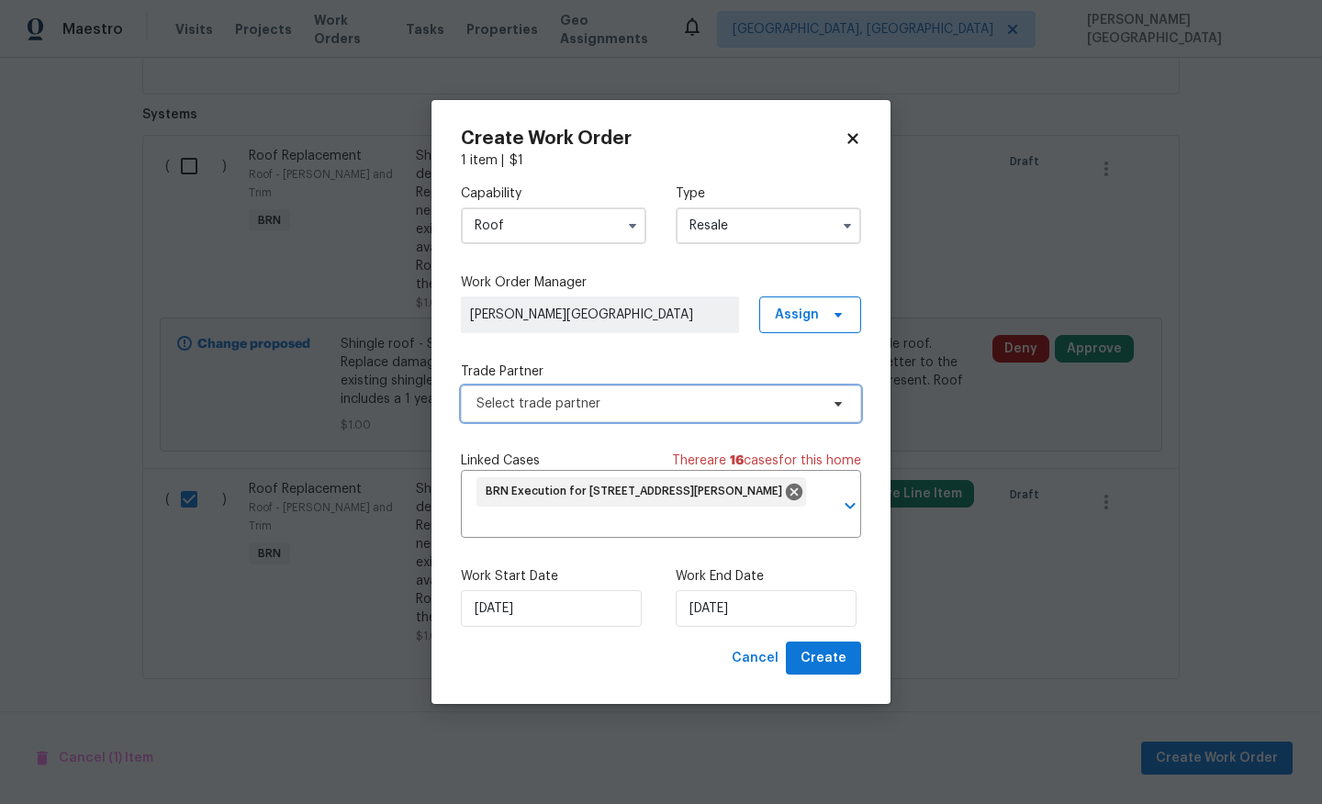
click at [555, 414] on span "Select trade partner" at bounding box center [661, 404] width 400 height 37
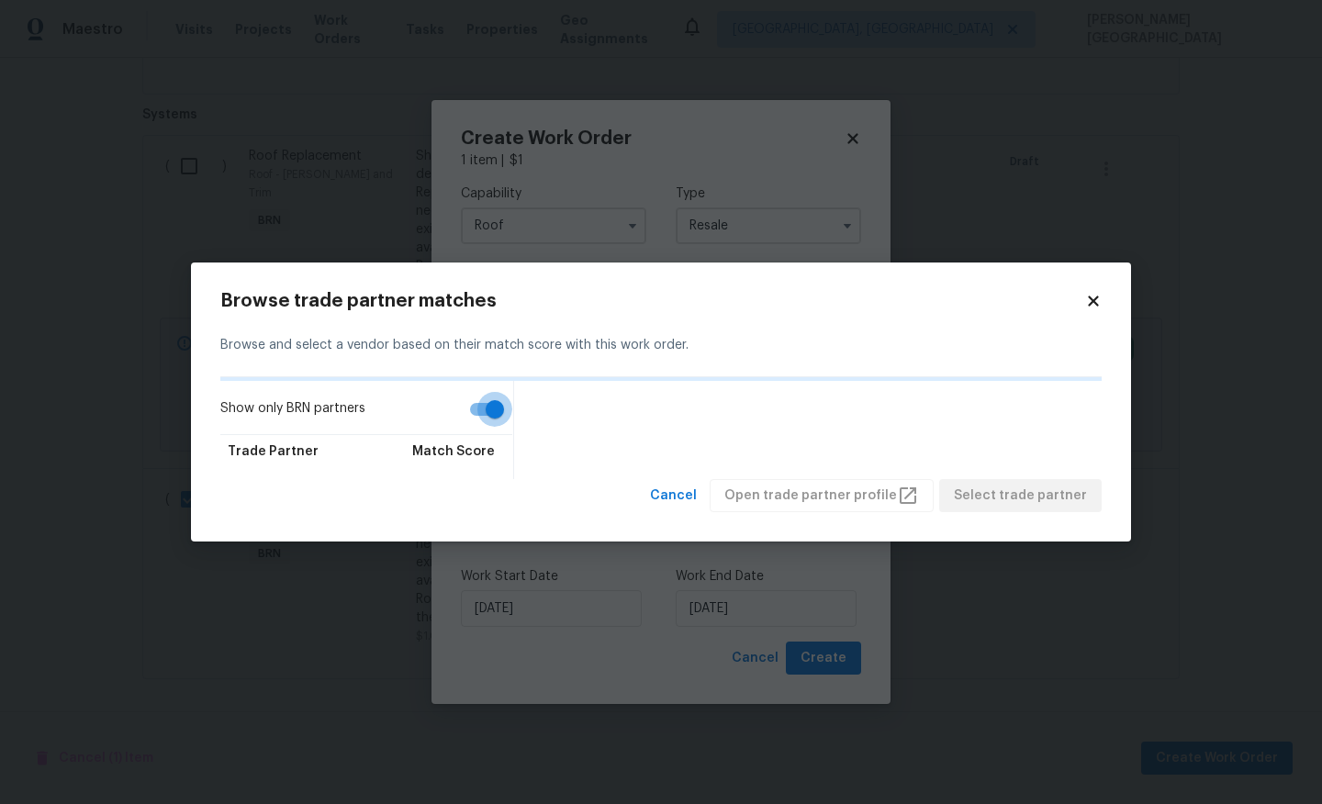
click at [486, 411] on input "Show only BRN partners" at bounding box center [494, 409] width 105 height 35
checkbox input "false"
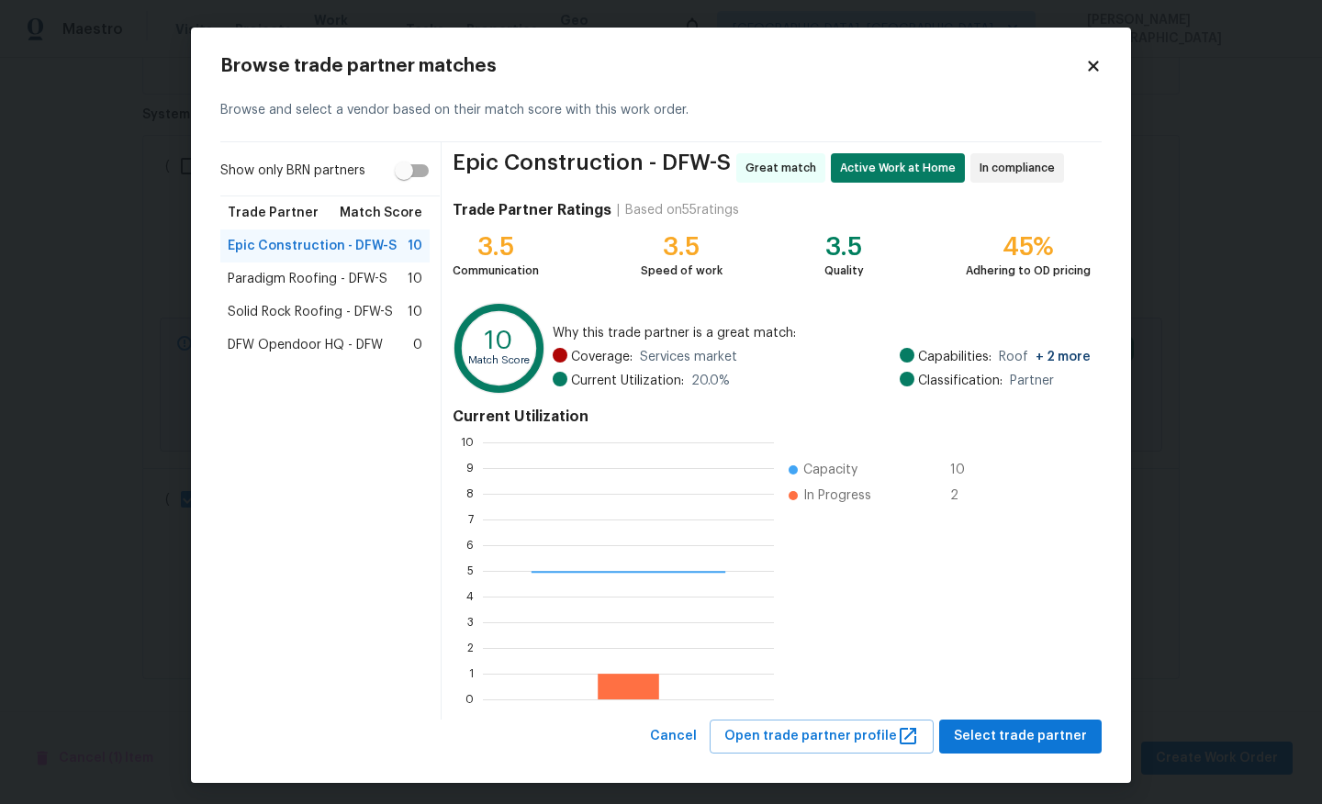
scroll to position [257, 291]
click at [371, 284] on span "Paradigm Roofing - DFW-S" at bounding box center [308, 279] width 160 height 18
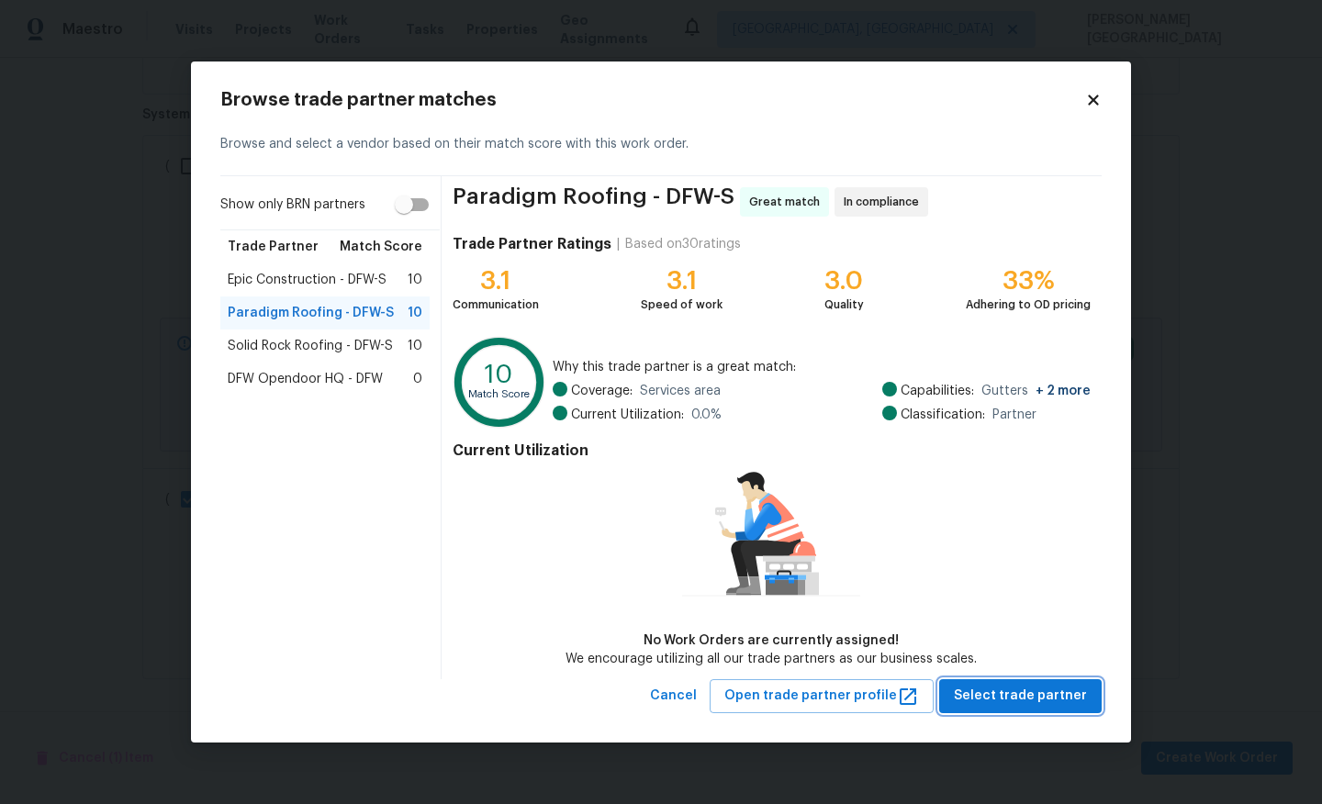
click at [1037, 708] on button "Select trade partner" at bounding box center [1020, 696] width 162 height 34
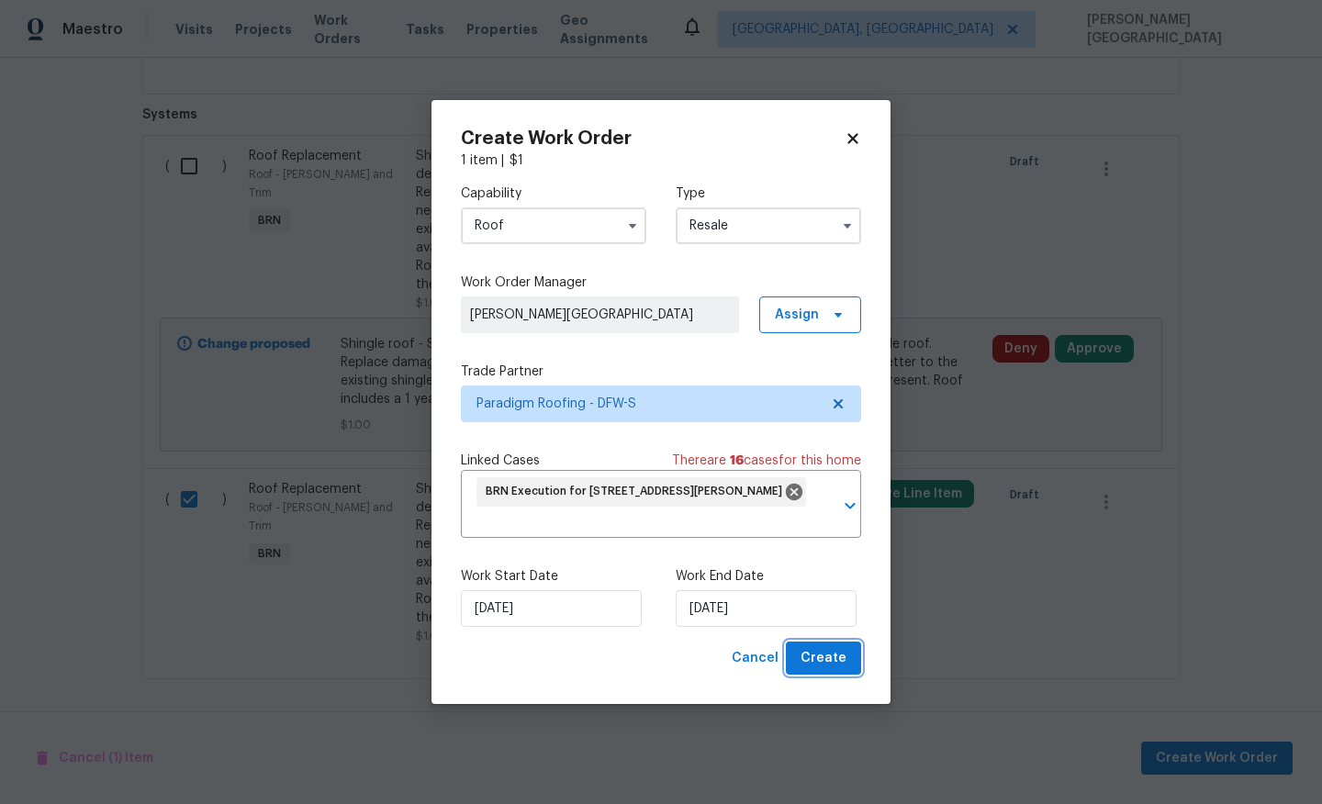
click at [837, 664] on span "Create" at bounding box center [823, 658] width 46 height 23
checkbox input "false"
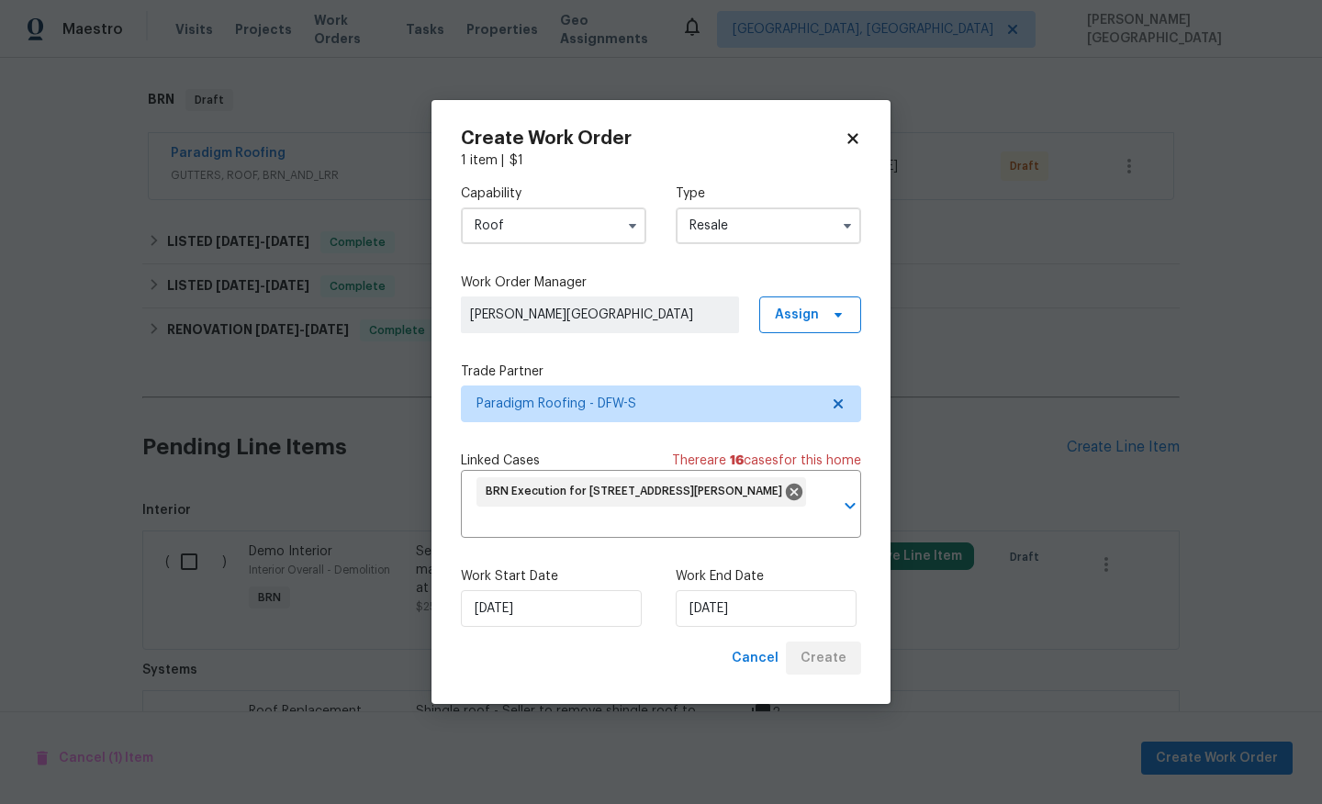
scroll to position [773, 0]
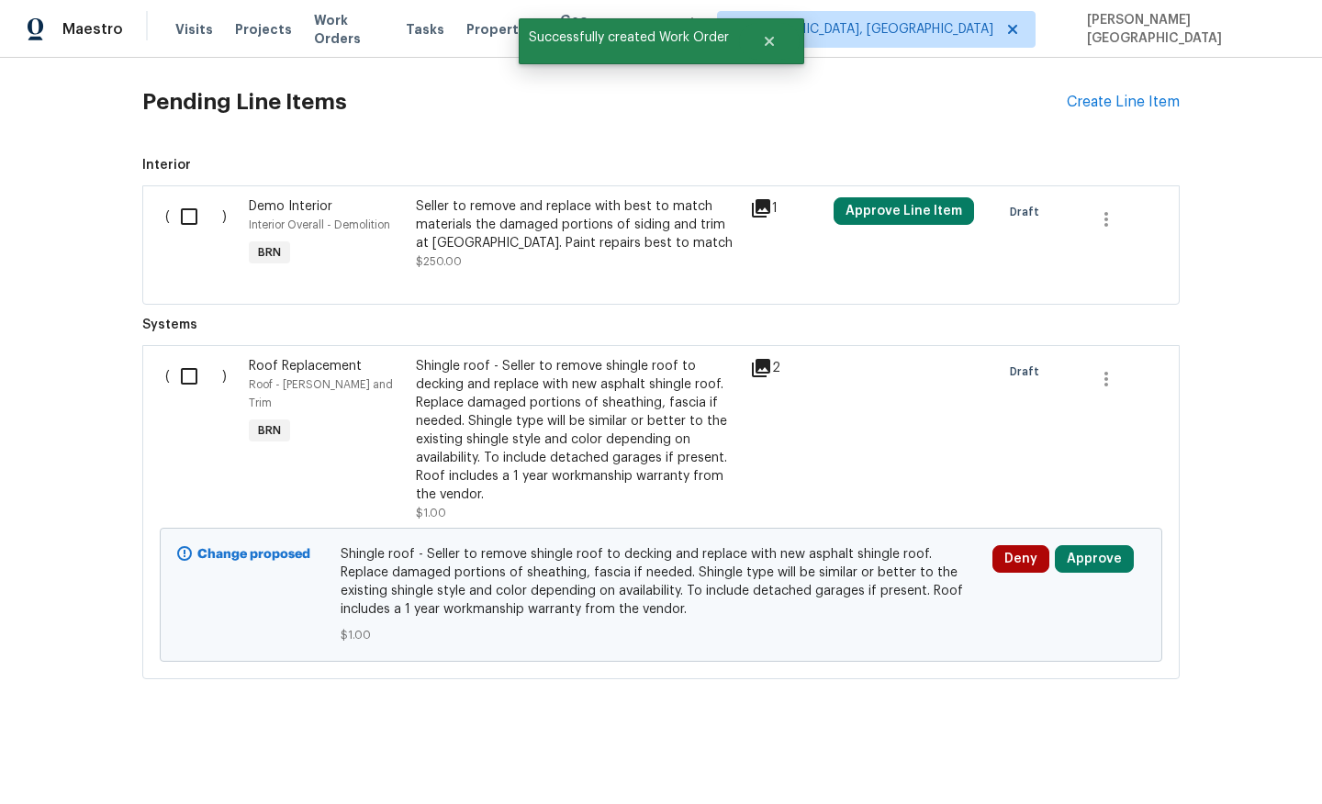
click at [175, 371] on input "checkbox" at bounding box center [196, 376] width 52 height 39
checkbox input "true"
click at [1206, 752] on span "Create Work Order" at bounding box center [1217, 758] width 122 height 23
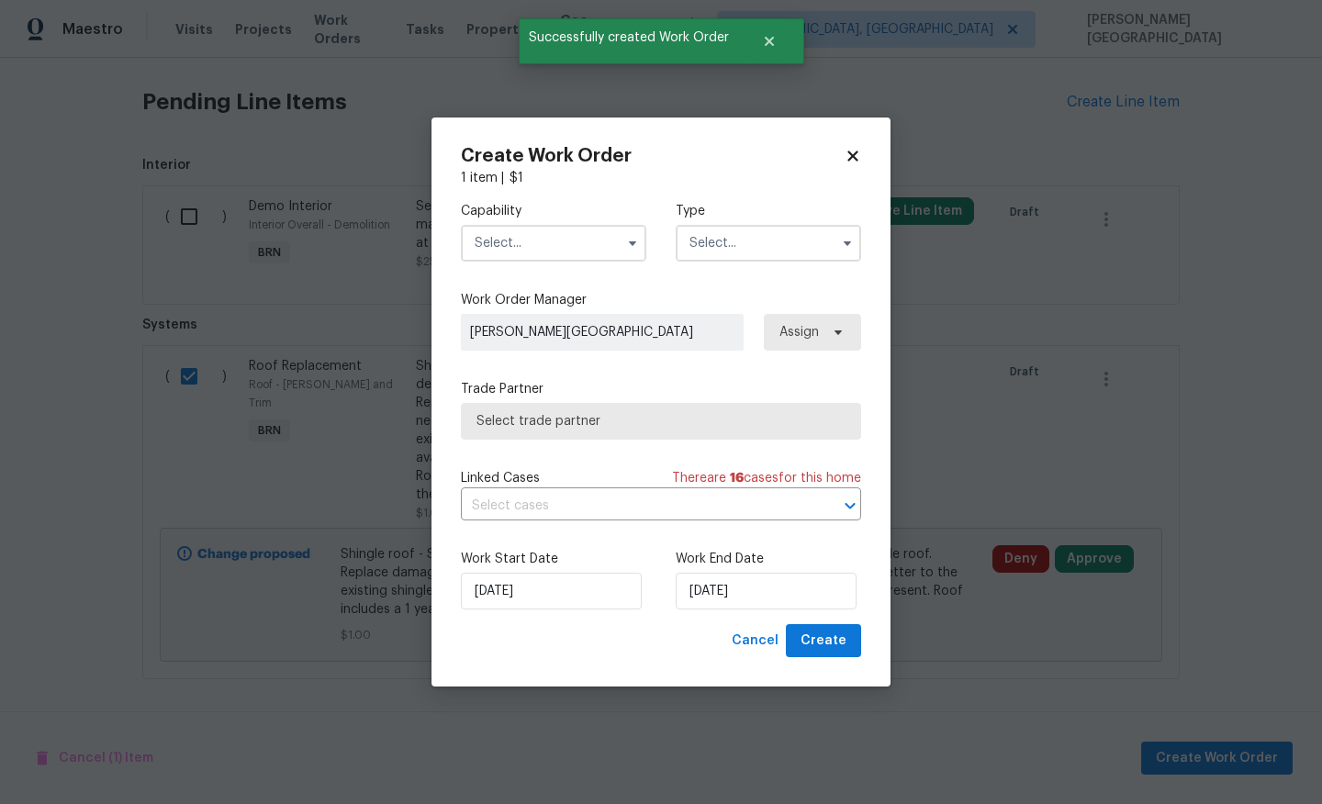
click at [565, 239] on input "text" at bounding box center [553, 243] width 185 height 37
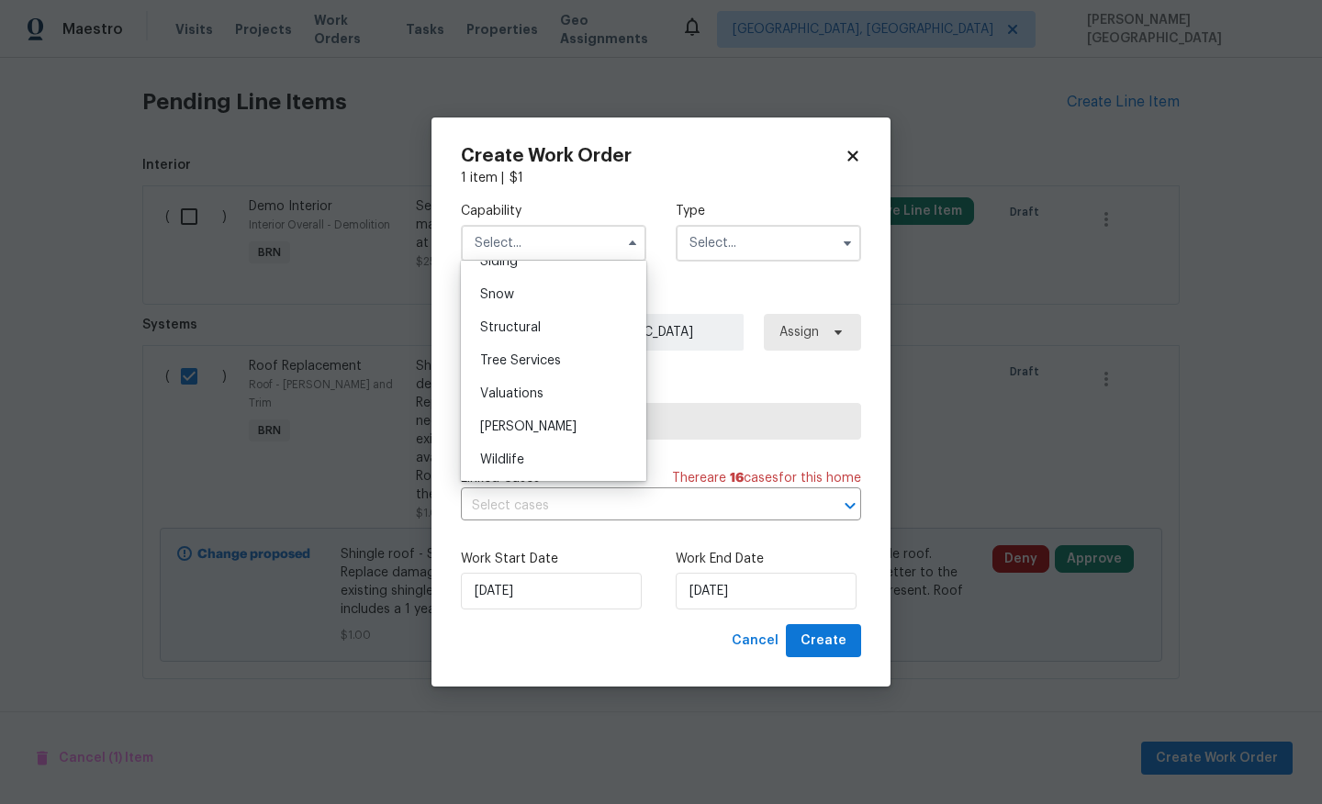
scroll to position [1790, 0]
click at [521, 357] on div "Roof" at bounding box center [553, 364] width 176 height 33
type input "Roof"
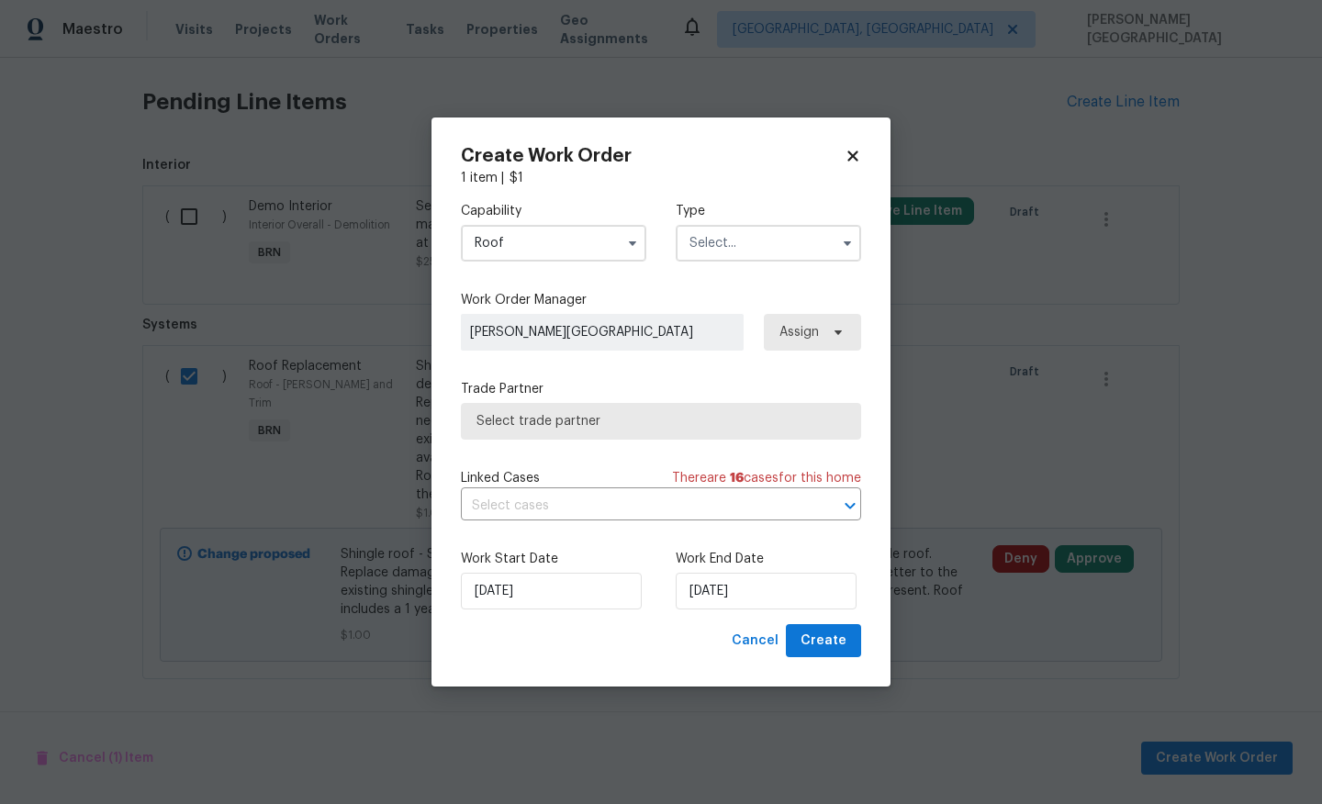
click at [715, 254] on input "text" at bounding box center [768, 243] width 185 height 37
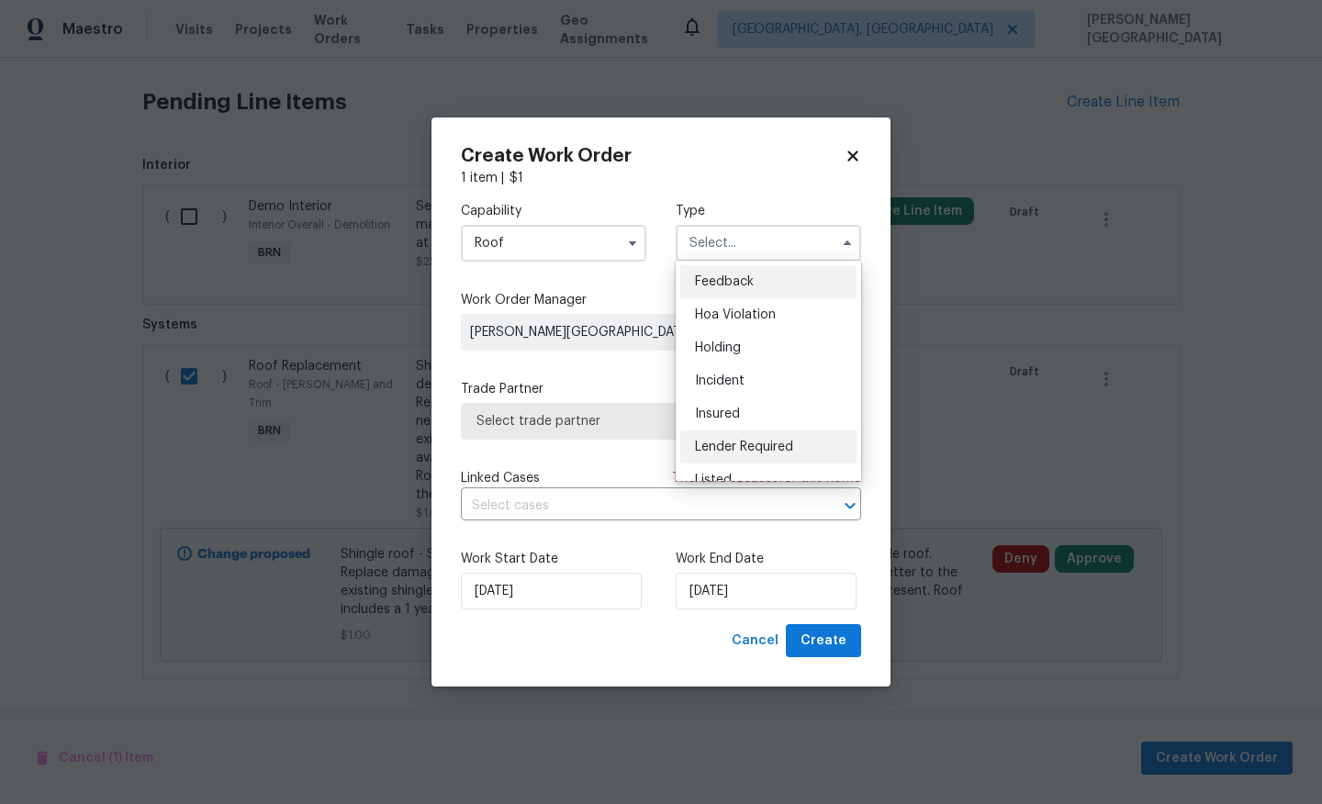
scroll to position [417, 0]
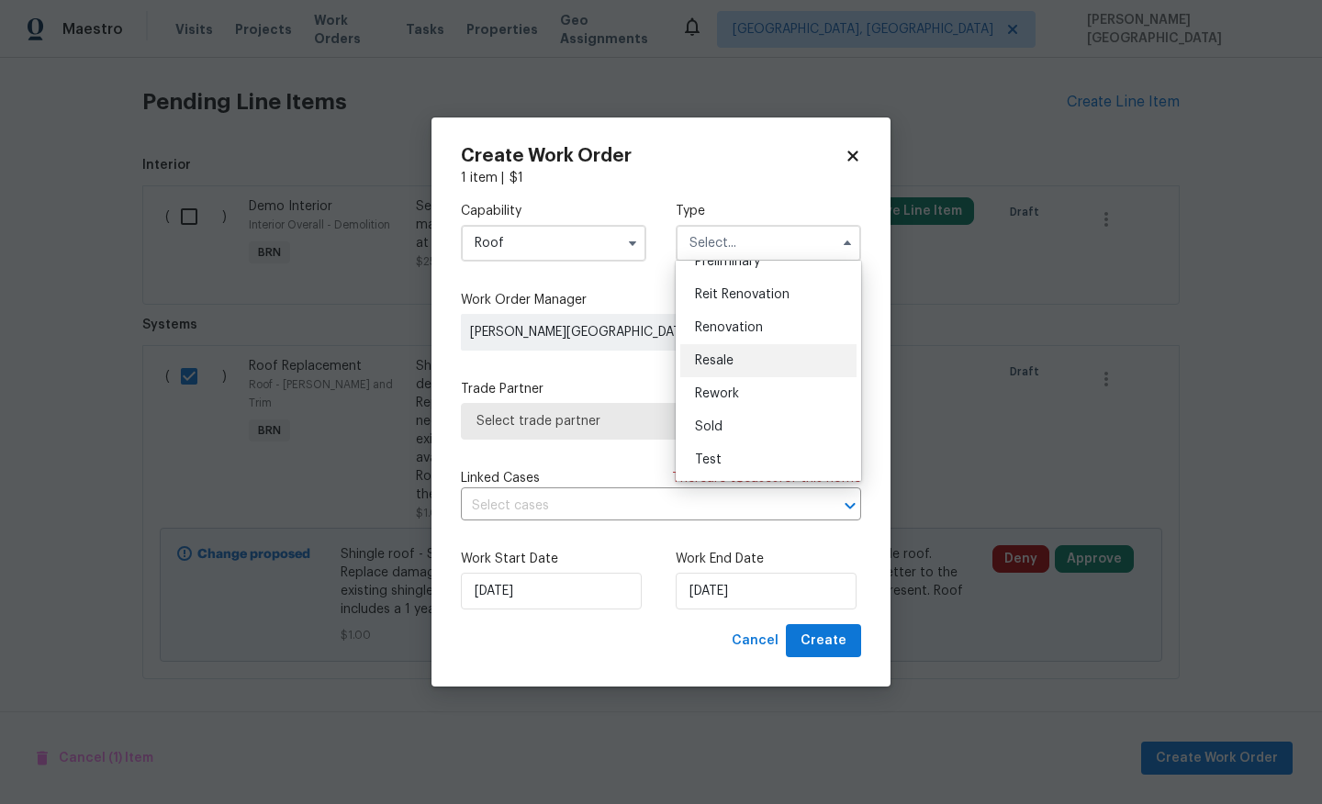
click at [719, 344] on div "Resale" at bounding box center [768, 360] width 176 height 33
type input "Resale"
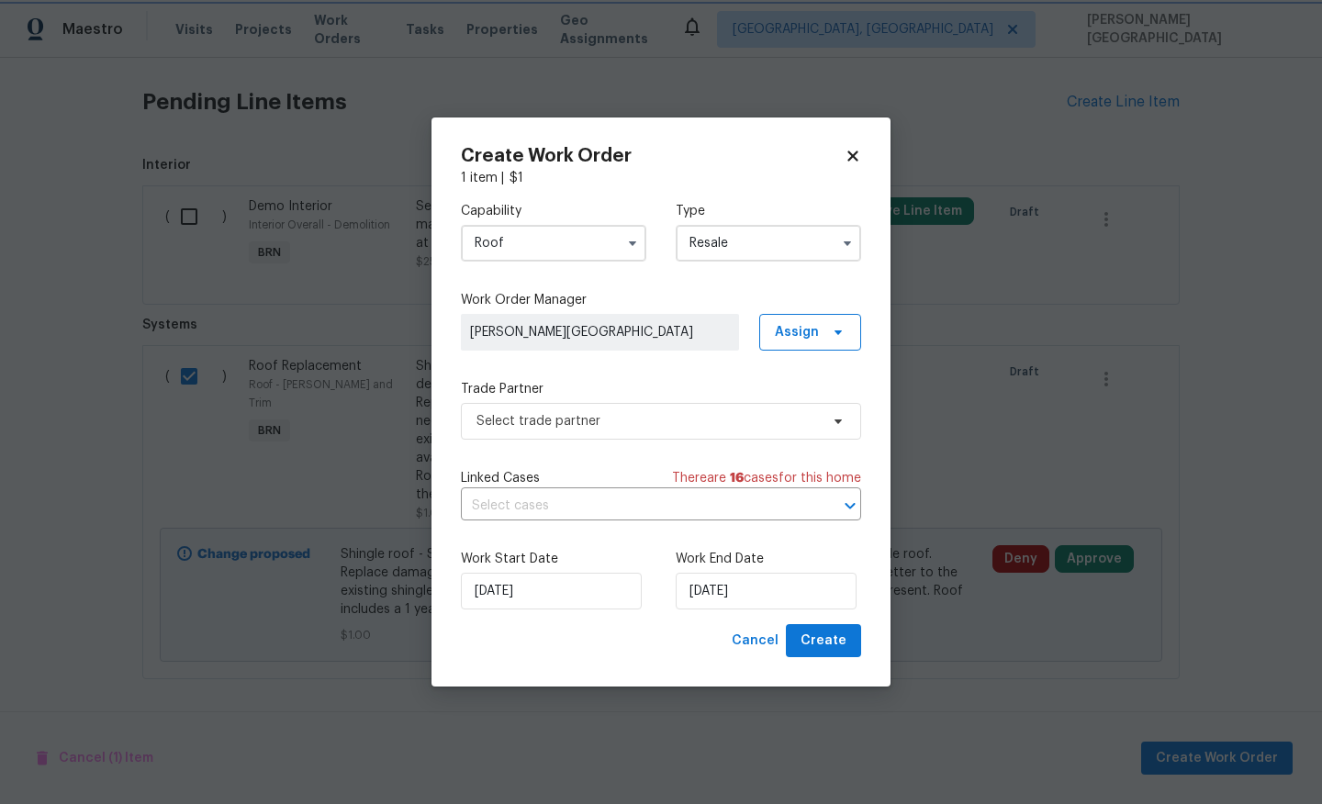
scroll to position [0, 0]
click at [556, 506] on input "text" at bounding box center [635, 506] width 349 height 28
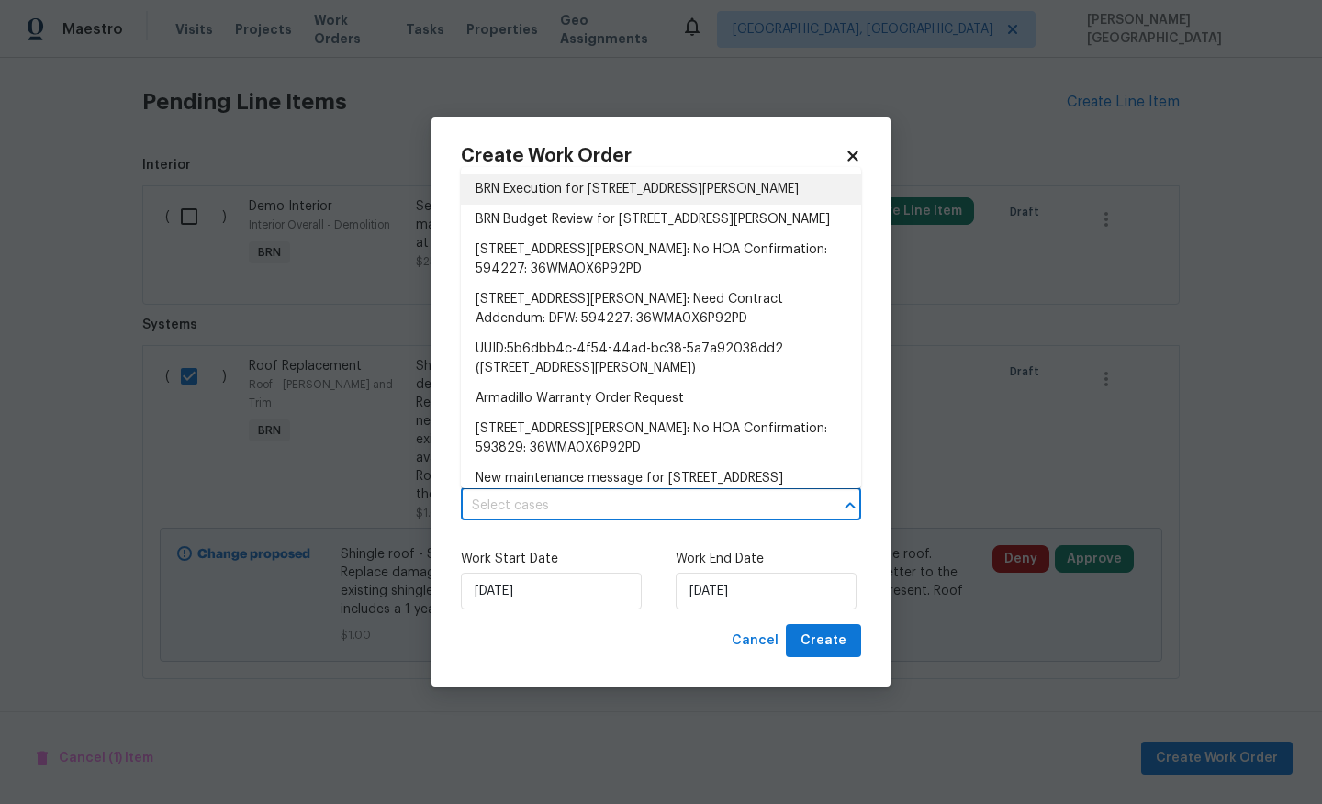
click at [572, 193] on li "BRN Execution for 1425 Brenda Dr, Irving, TX 75060" at bounding box center [661, 189] width 400 height 30
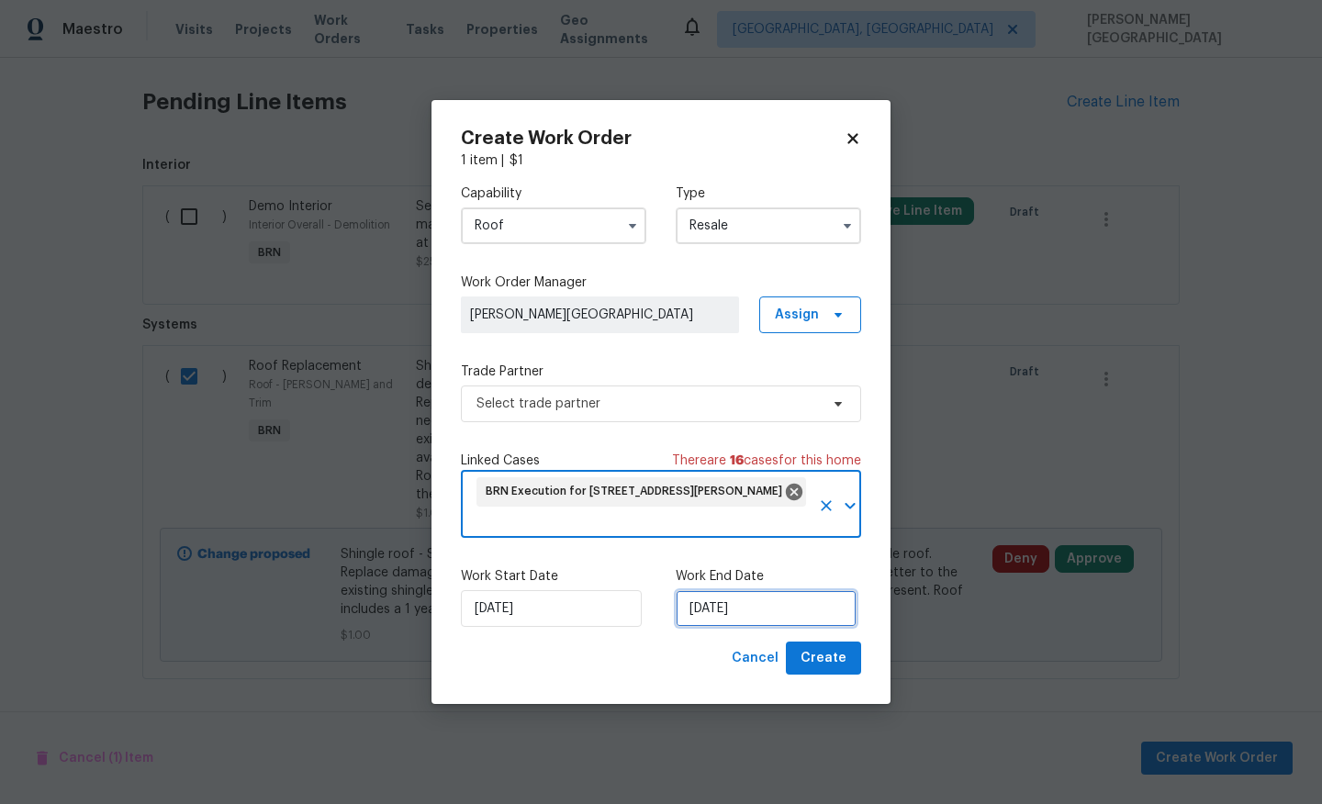
click at [706, 600] on input "[DATE]" at bounding box center [766, 608] width 181 height 37
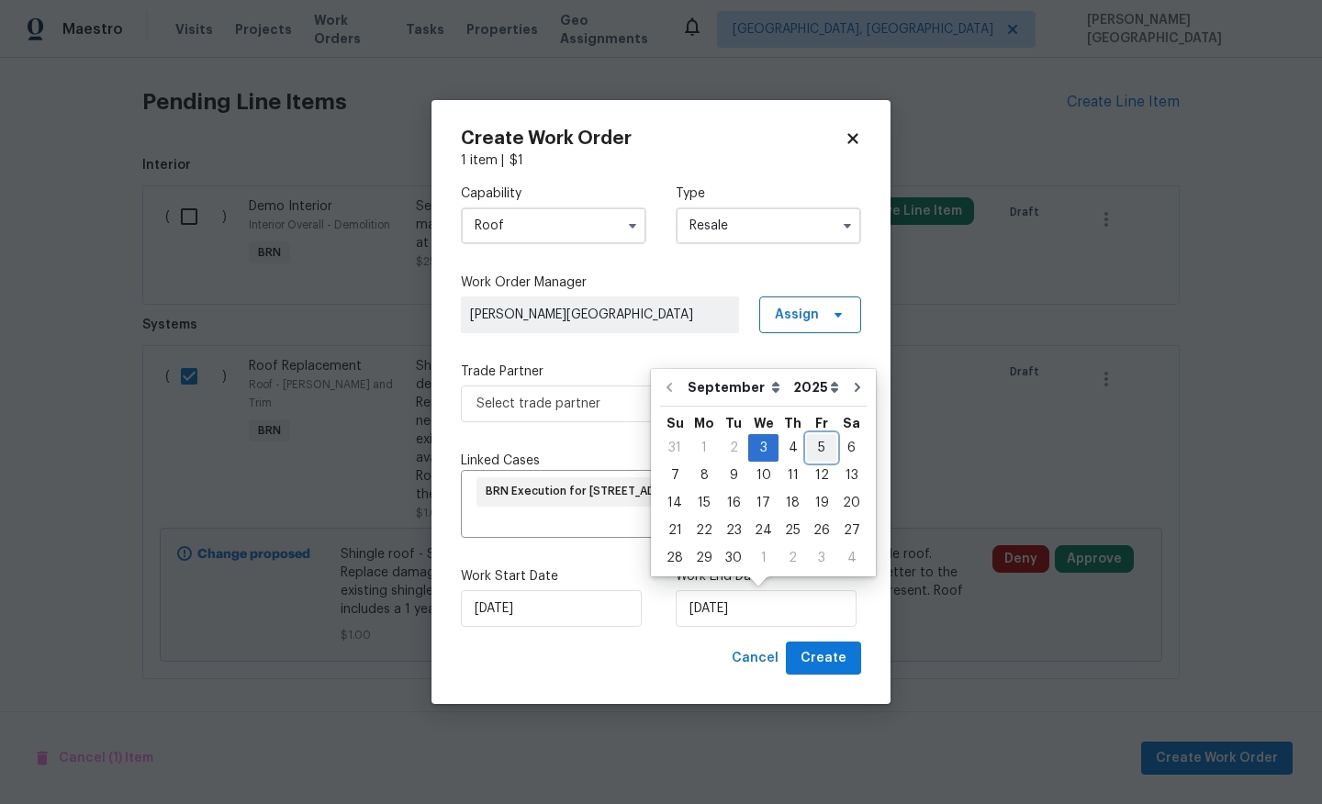
click at [818, 451] on div "5" at bounding box center [821, 448] width 29 height 26
type input "[DATE]"
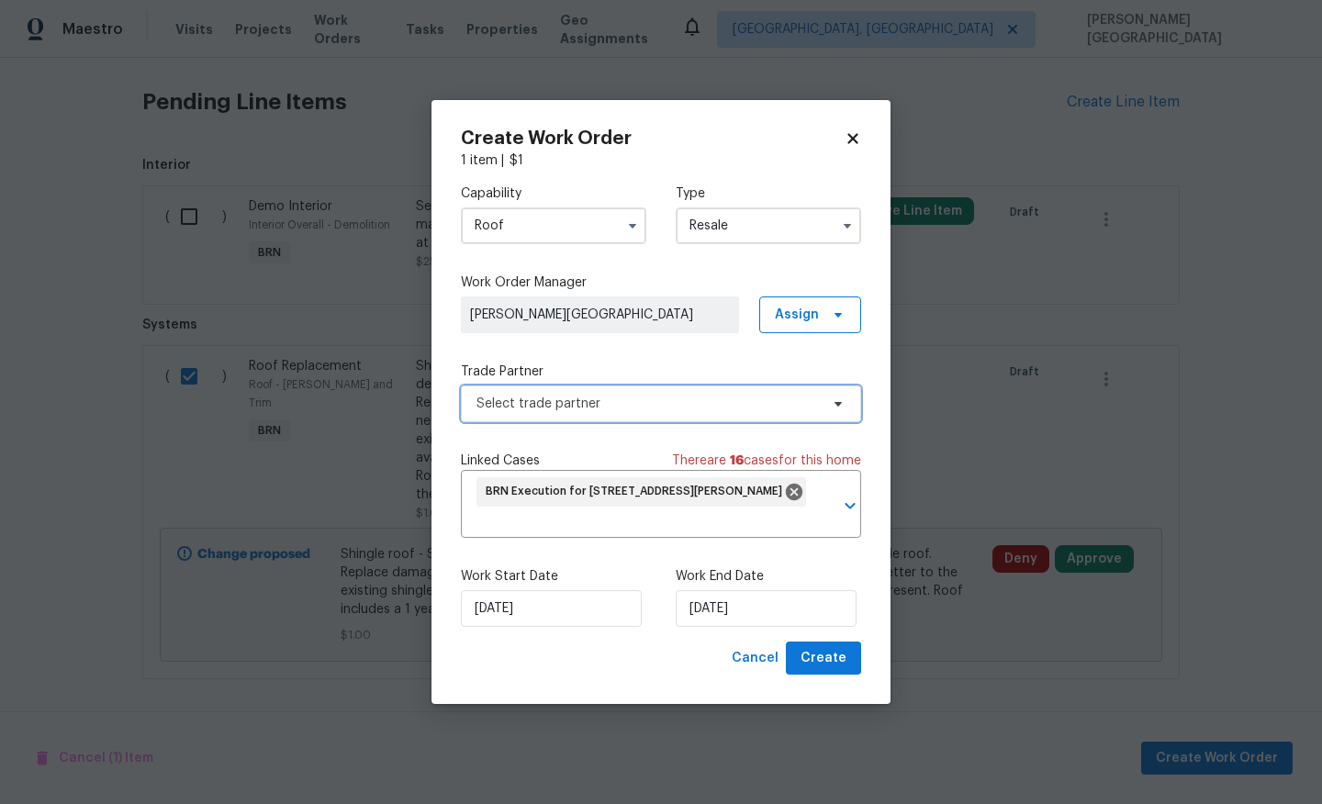
click at [565, 408] on span "Select trade partner" at bounding box center [647, 404] width 342 height 18
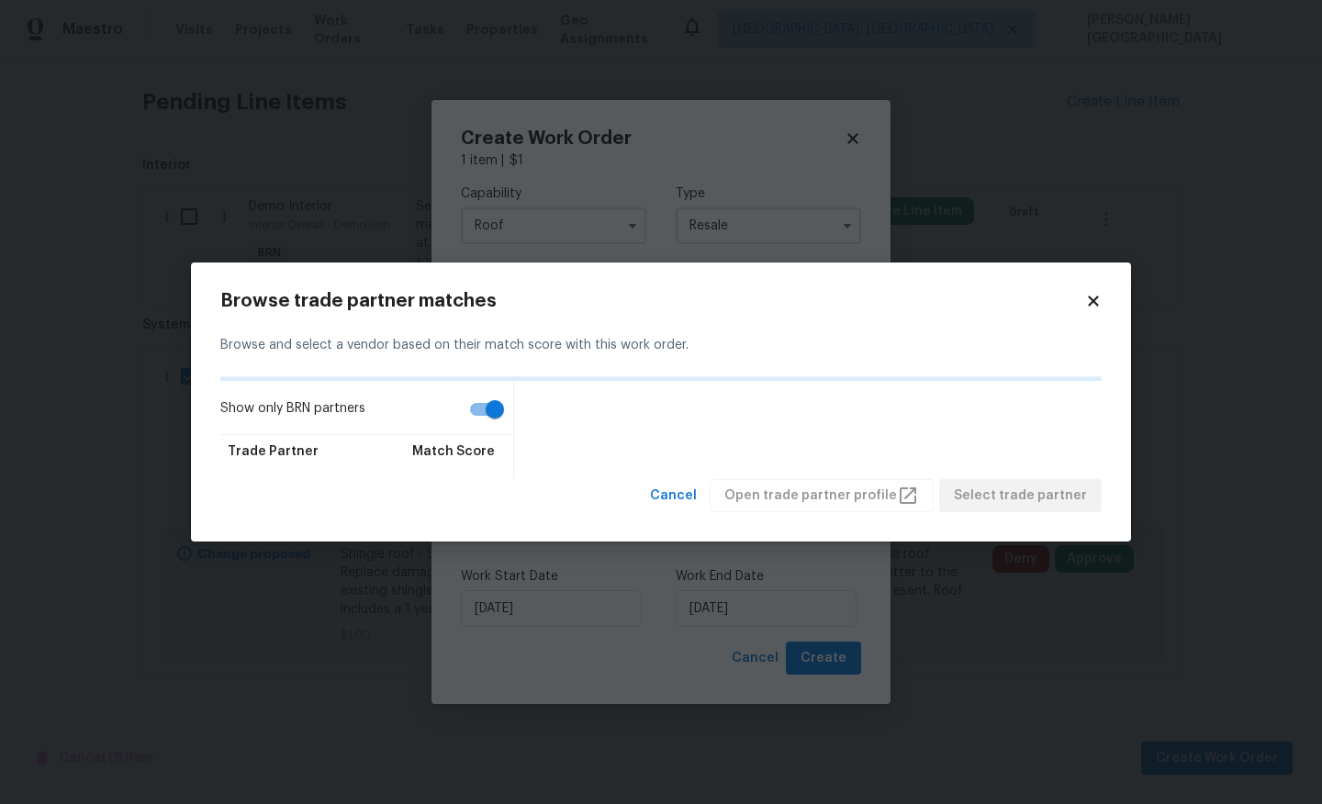
click at [476, 415] on input "Show only BRN partners" at bounding box center [494, 409] width 105 height 35
checkbox input "false"
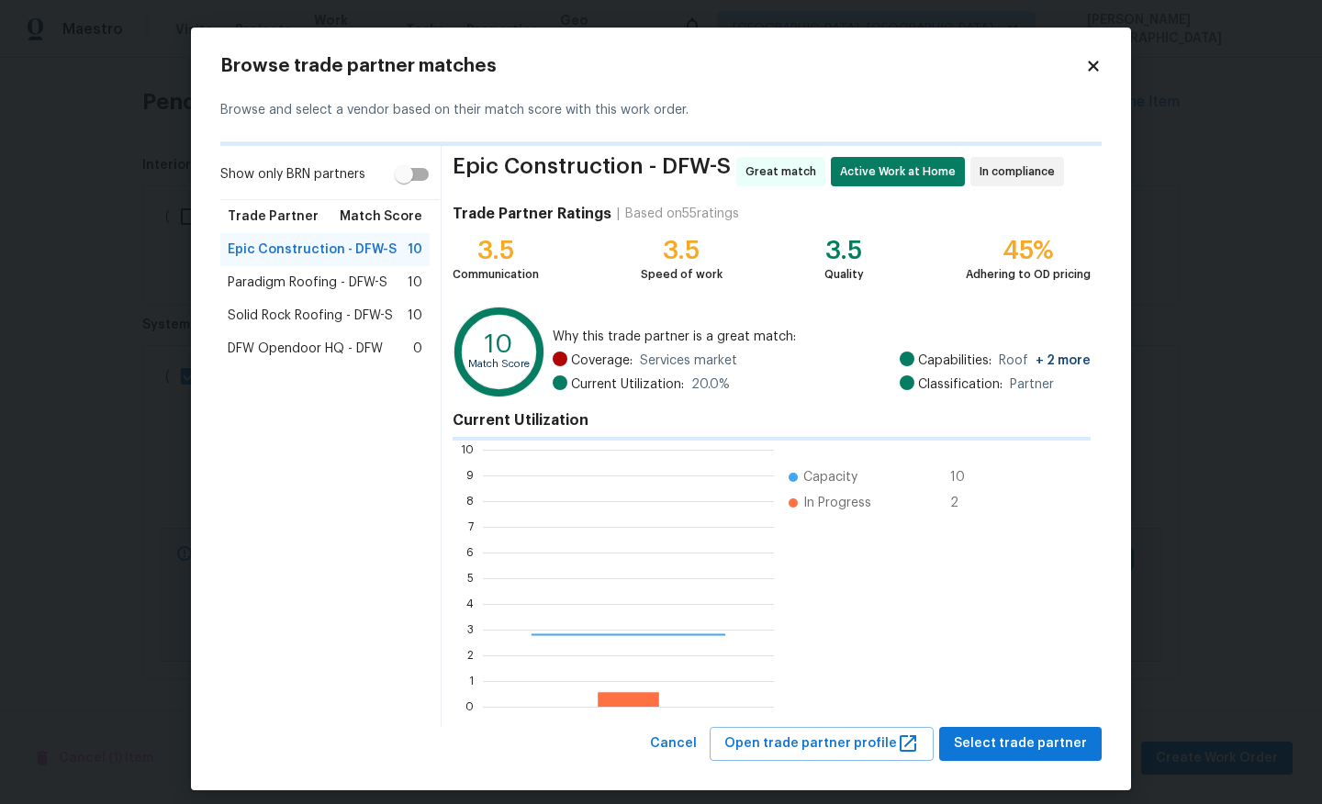
scroll to position [257, 291]
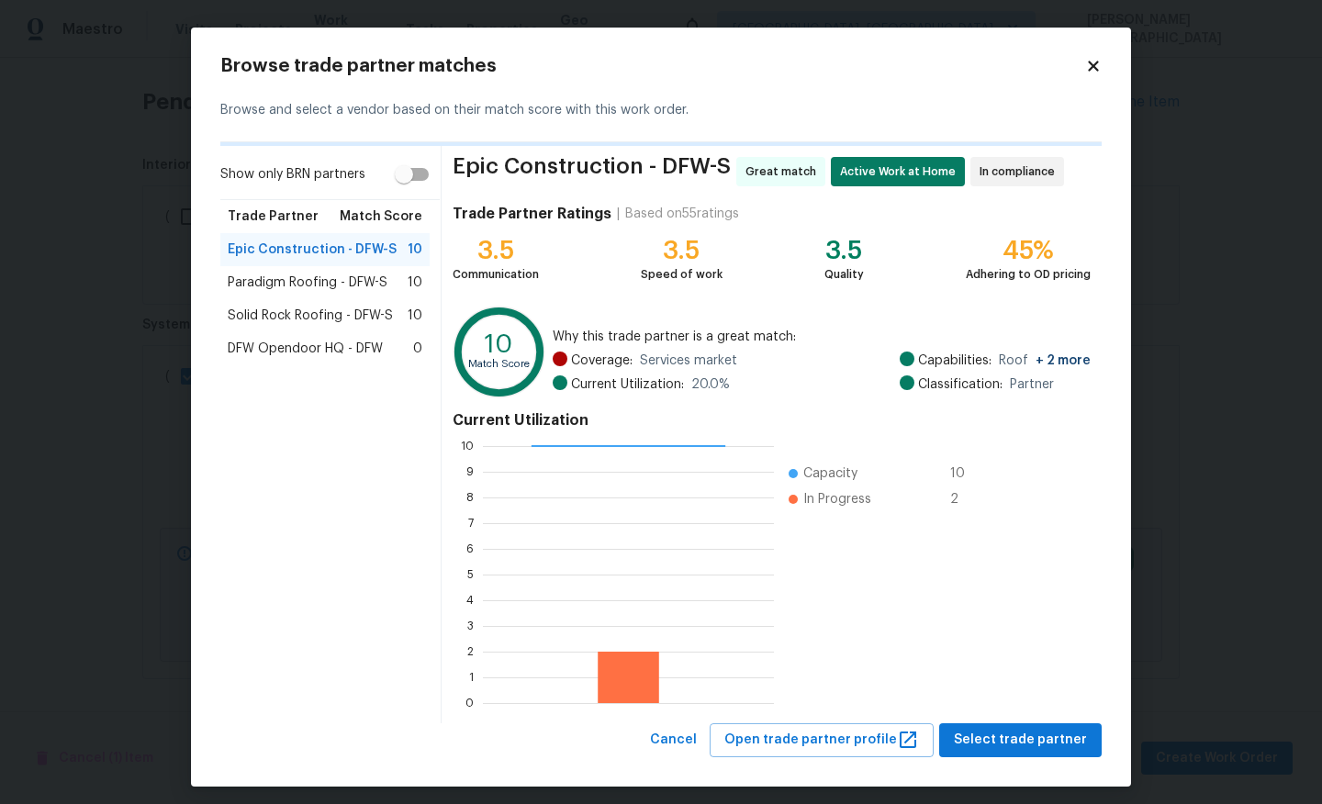
click at [352, 287] on span "Paradigm Roofing - DFW-S" at bounding box center [308, 283] width 160 height 18
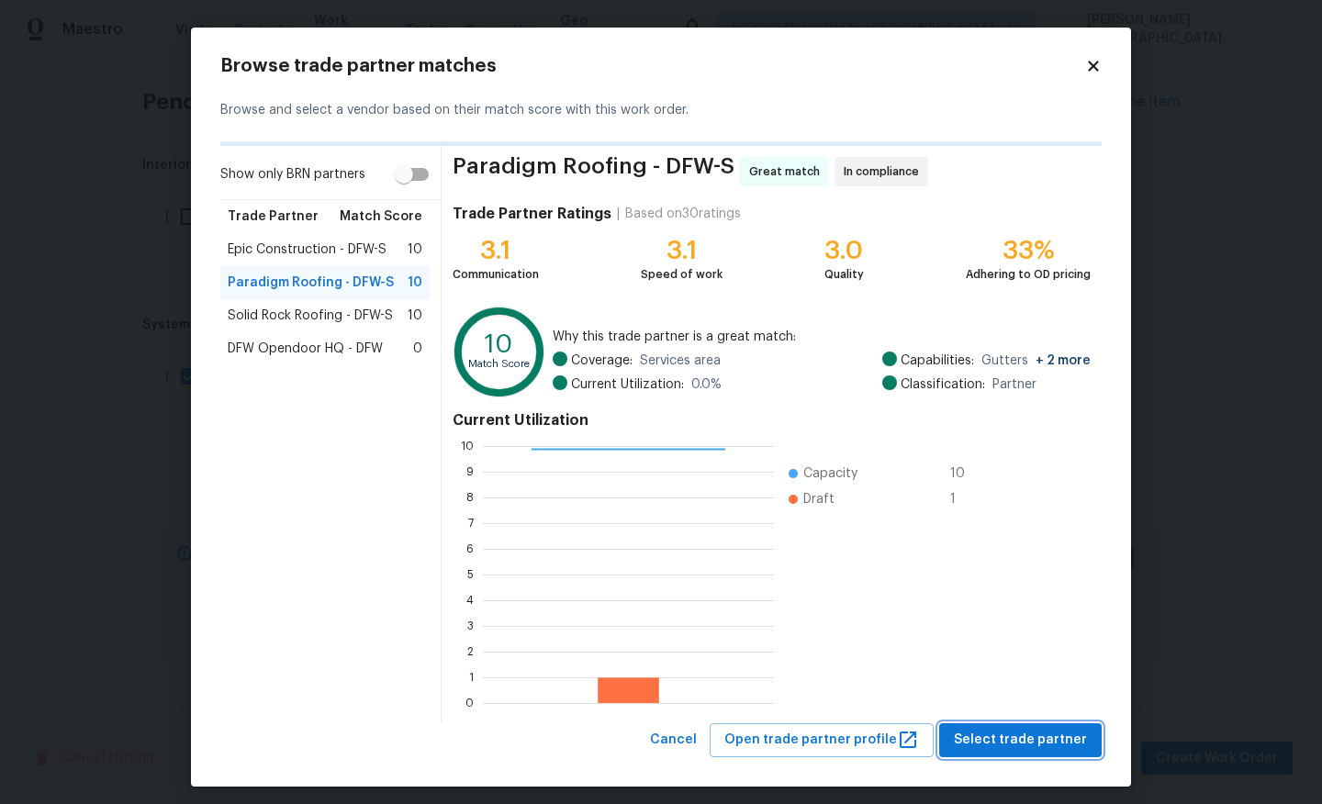
click at [993, 736] on span "Select trade partner" at bounding box center [1020, 740] width 133 height 23
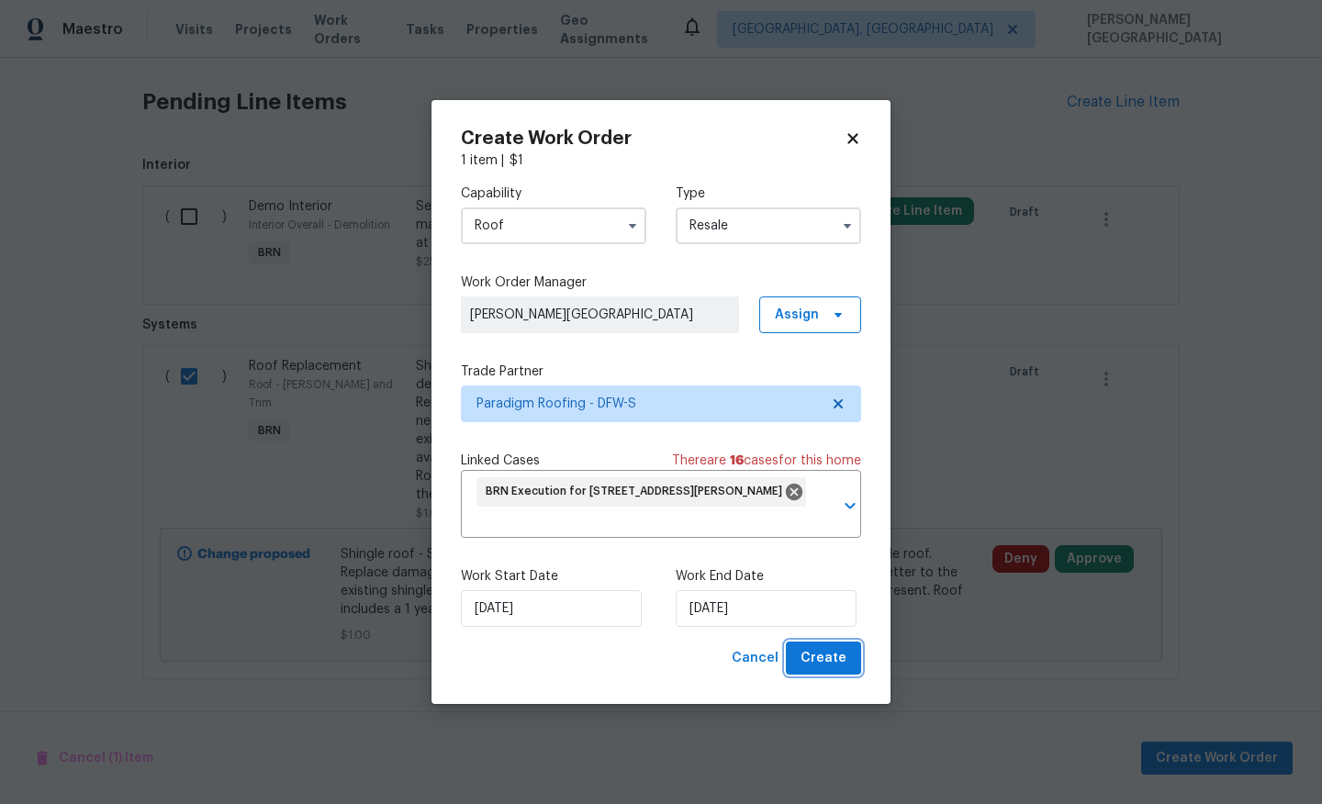
click at [834, 665] on span "Create" at bounding box center [823, 658] width 46 height 23
checkbox input "false"
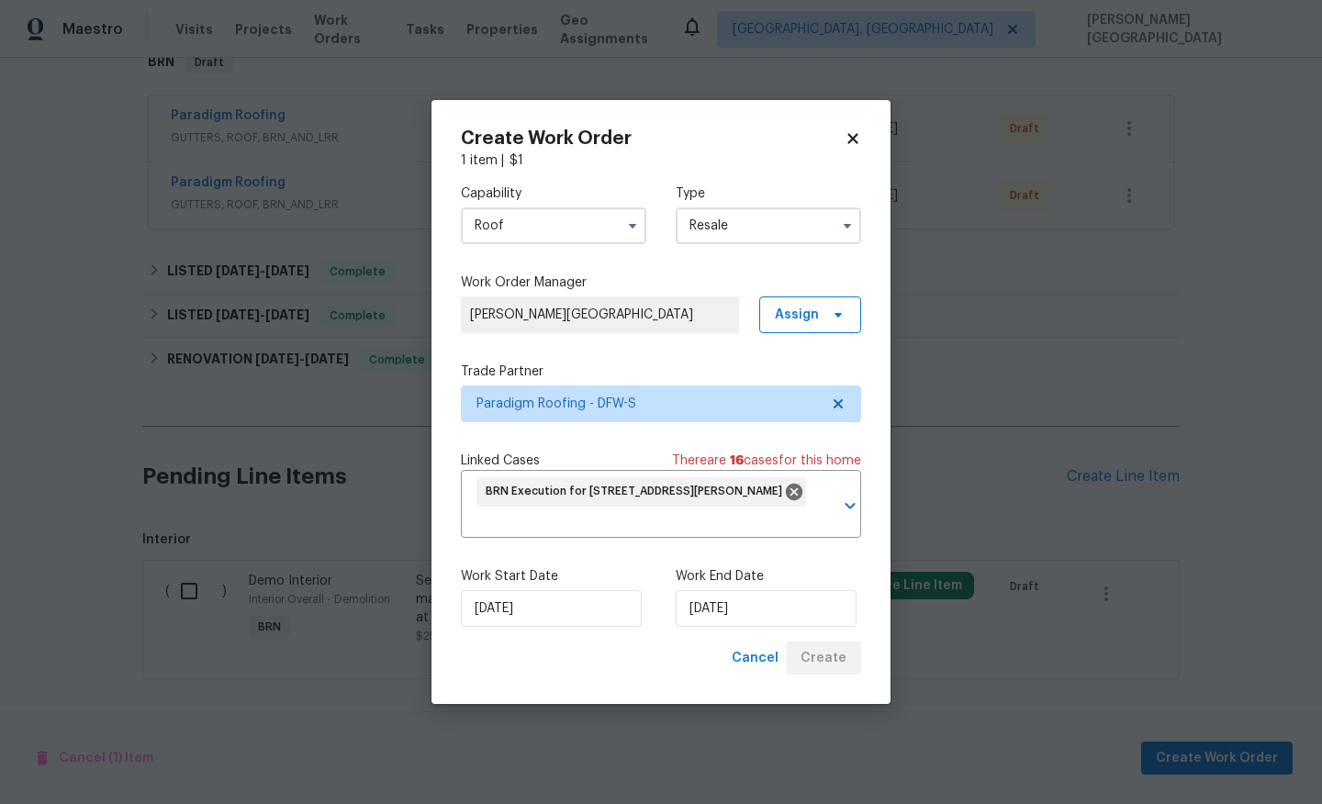
scroll to position [464, 0]
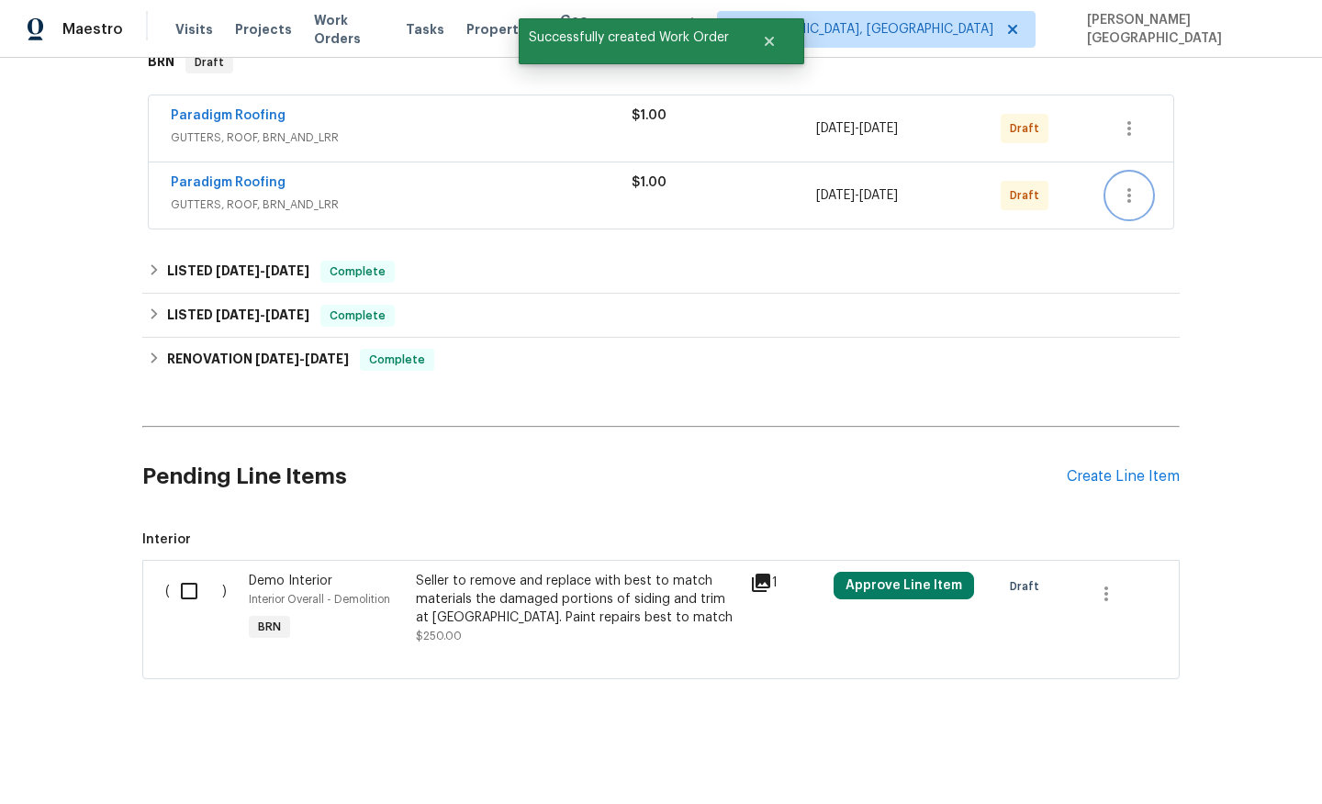
click at [1136, 195] on icon "button" at bounding box center [1129, 195] width 22 height 22
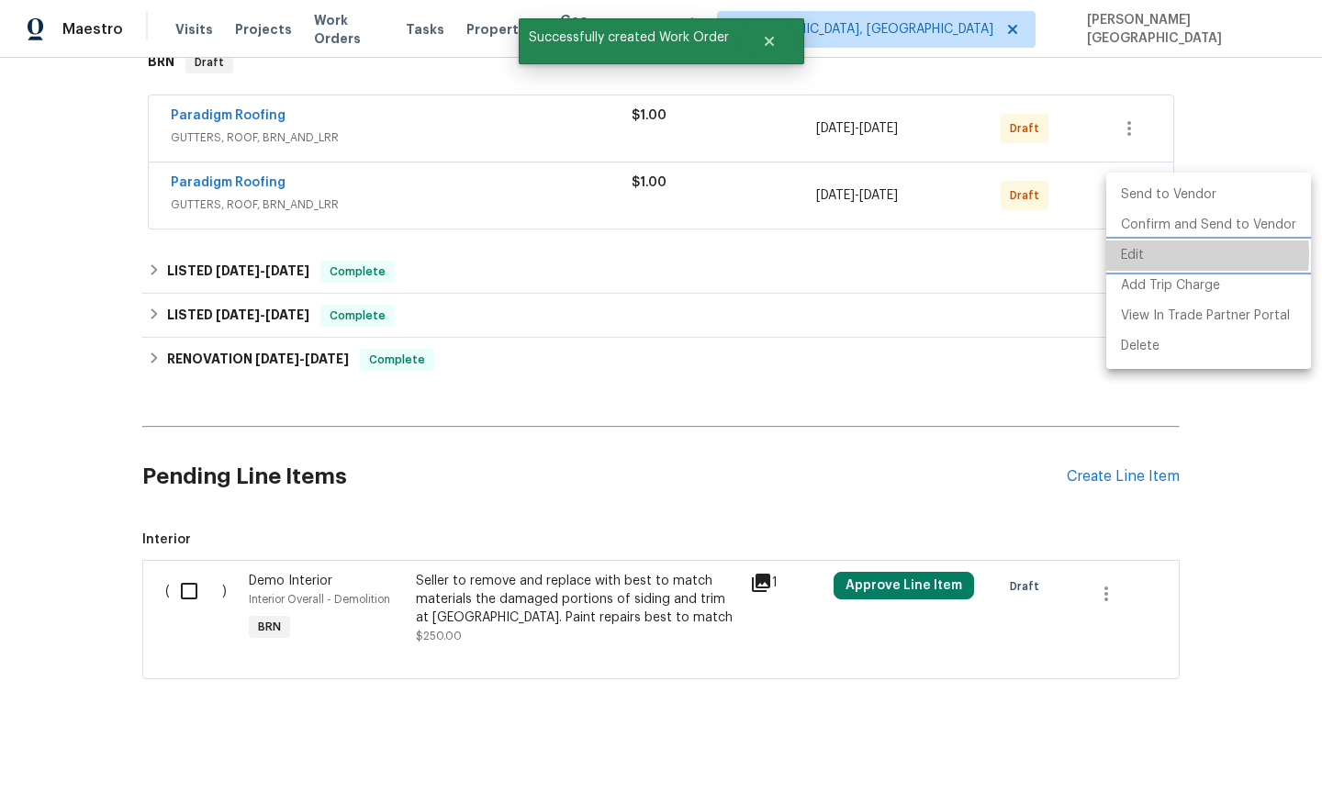
click at [1158, 254] on li "Edit" at bounding box center [1208, 255] width 205 height 30
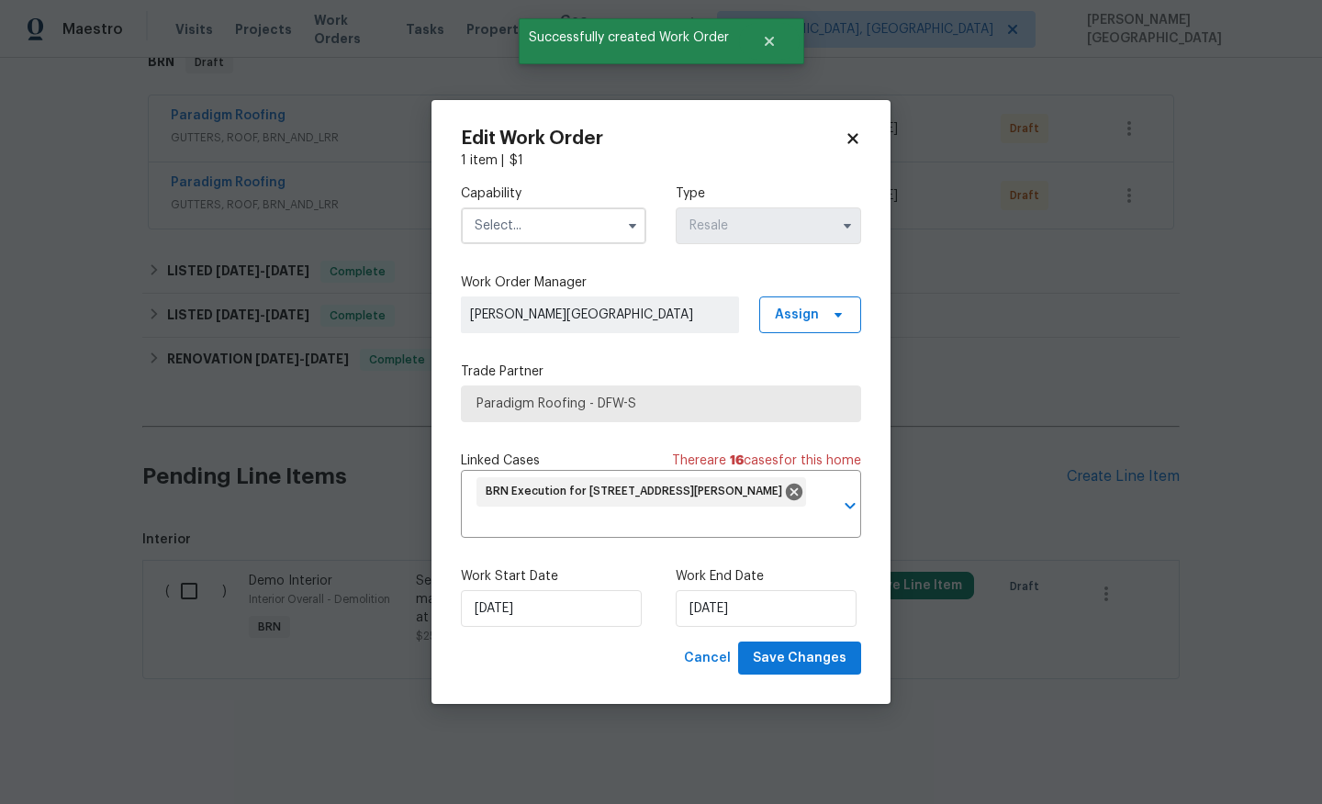
click at [565, 219] on input "text" at bounding box center [553, 225] width 185 height 37
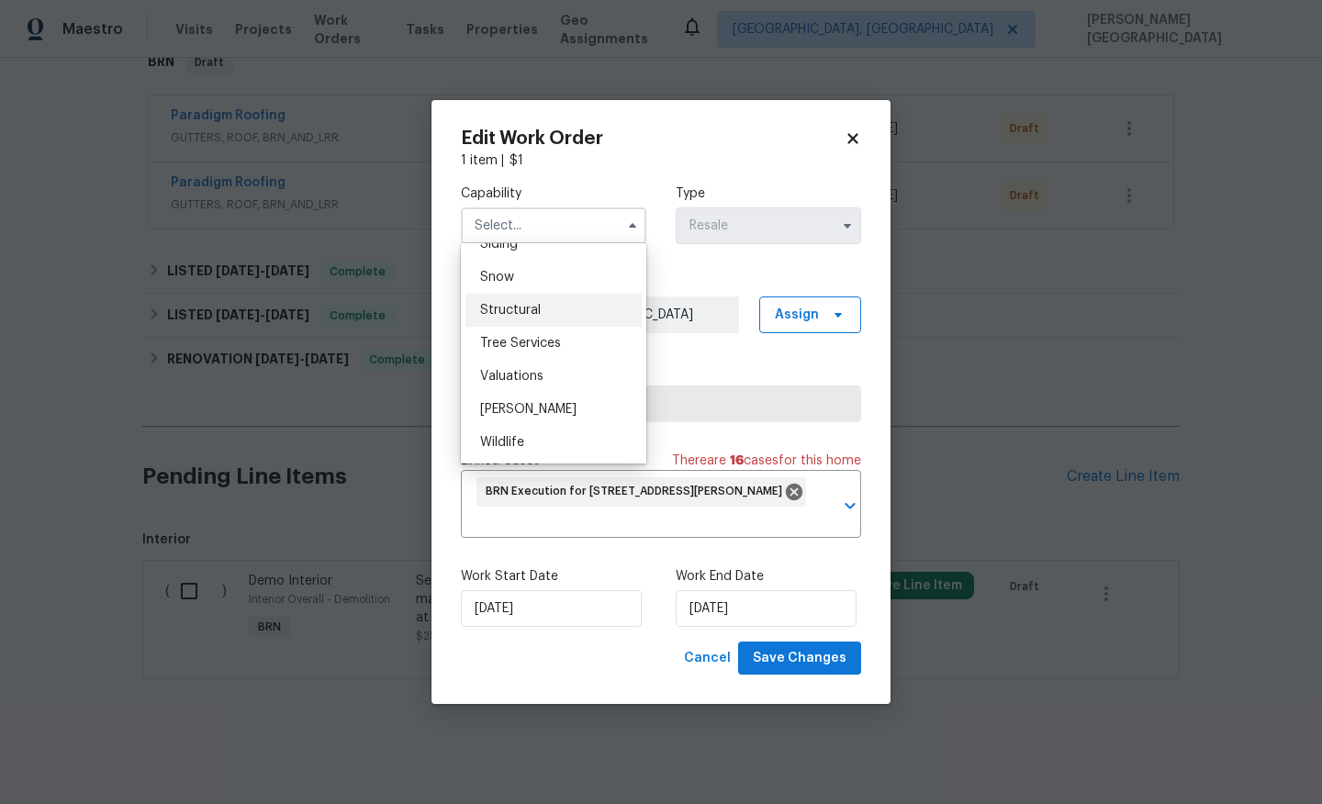
scroll to position [1783, 0]
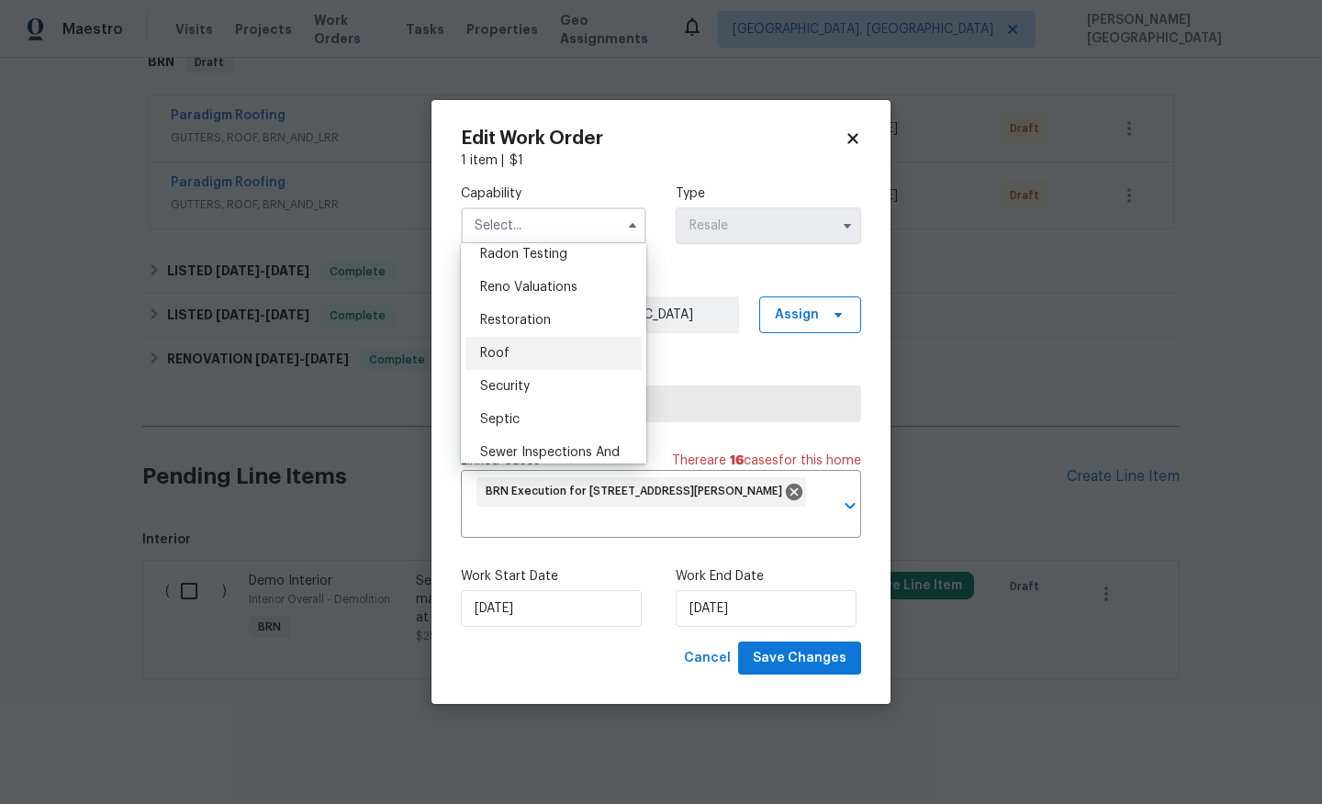
click at [520, 351] on div "Roof" at bounding box center [553, 353] width 176 height 33
type input "Roof"
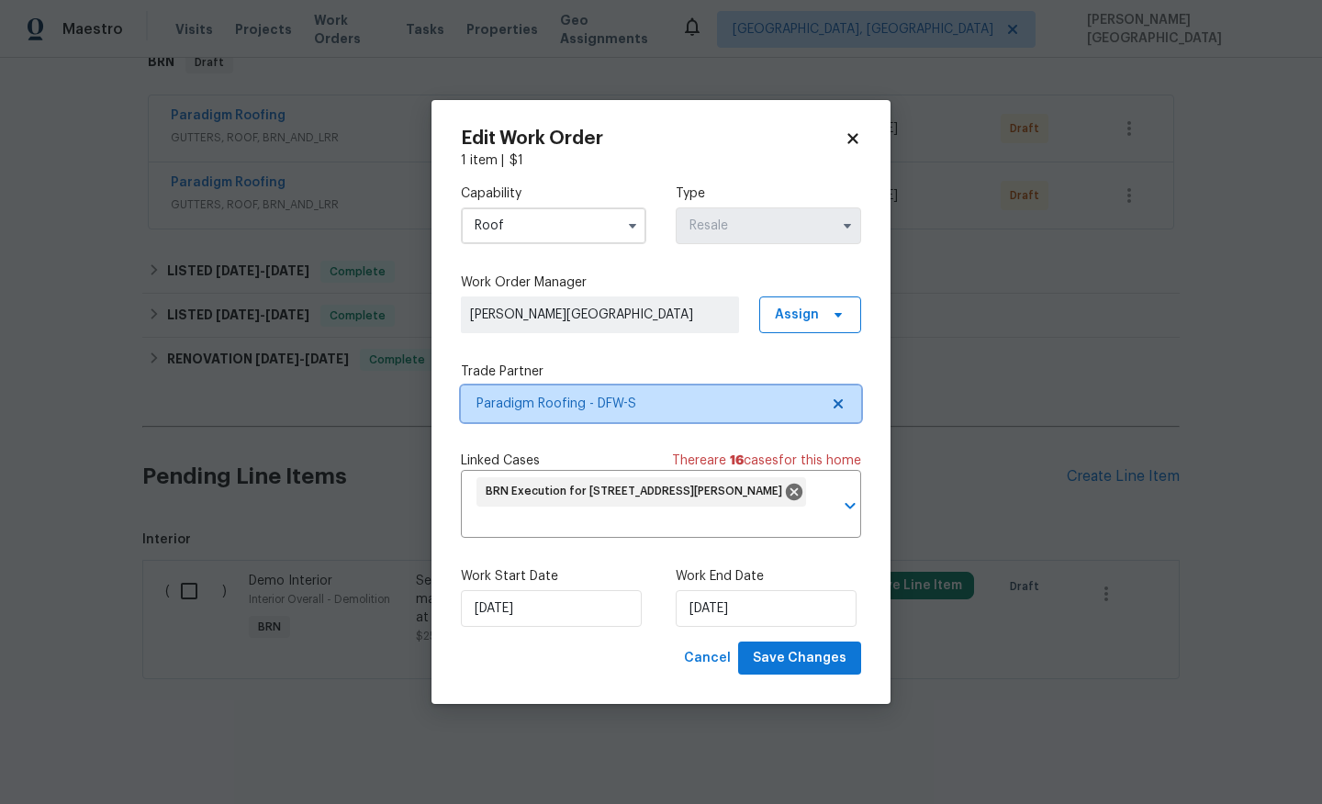
click at [541, 397] on span "Paradigm Roofing - DFW-S" at bounding box center [647, 404] width 342 height 18
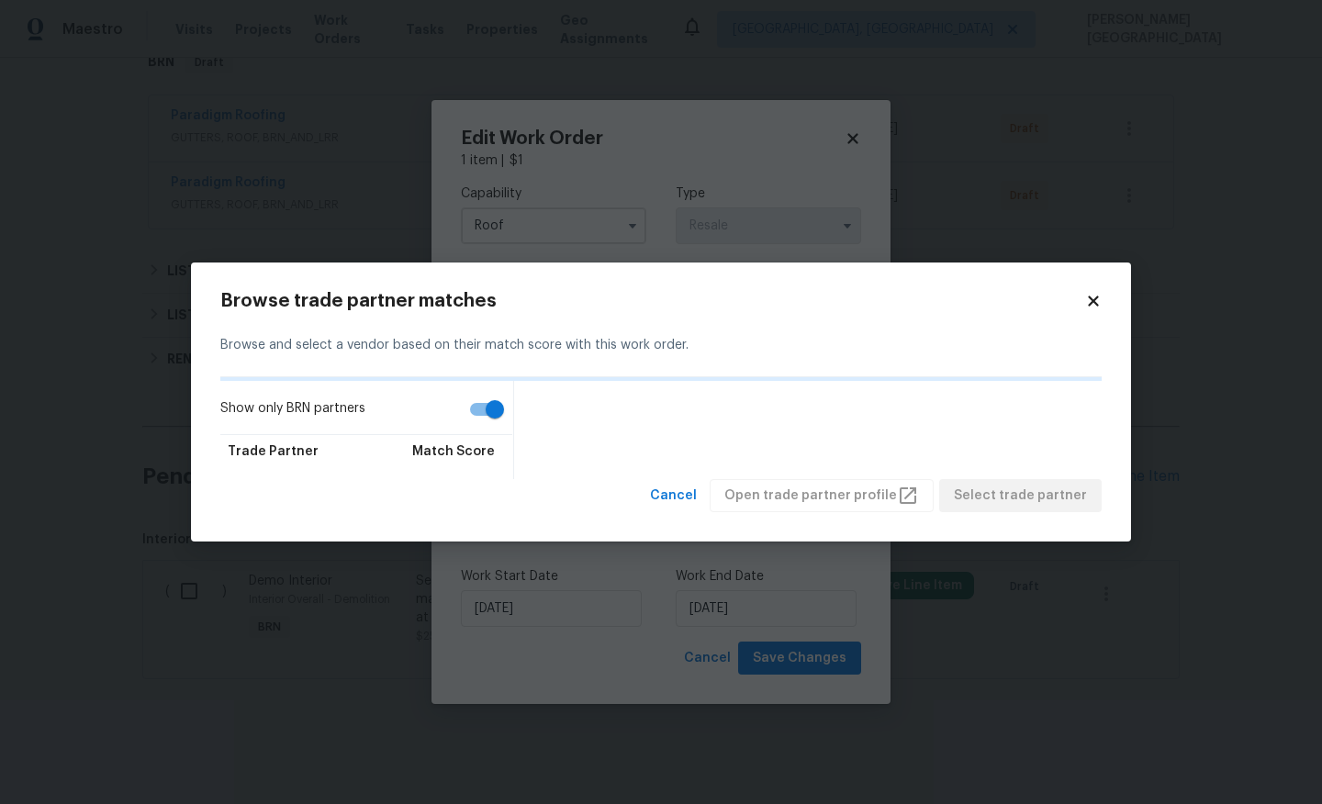
click at [492, 410] on input "Show only BRN partners" at bounding box center [494, 409] width 105 height 35
checkbox input "false"
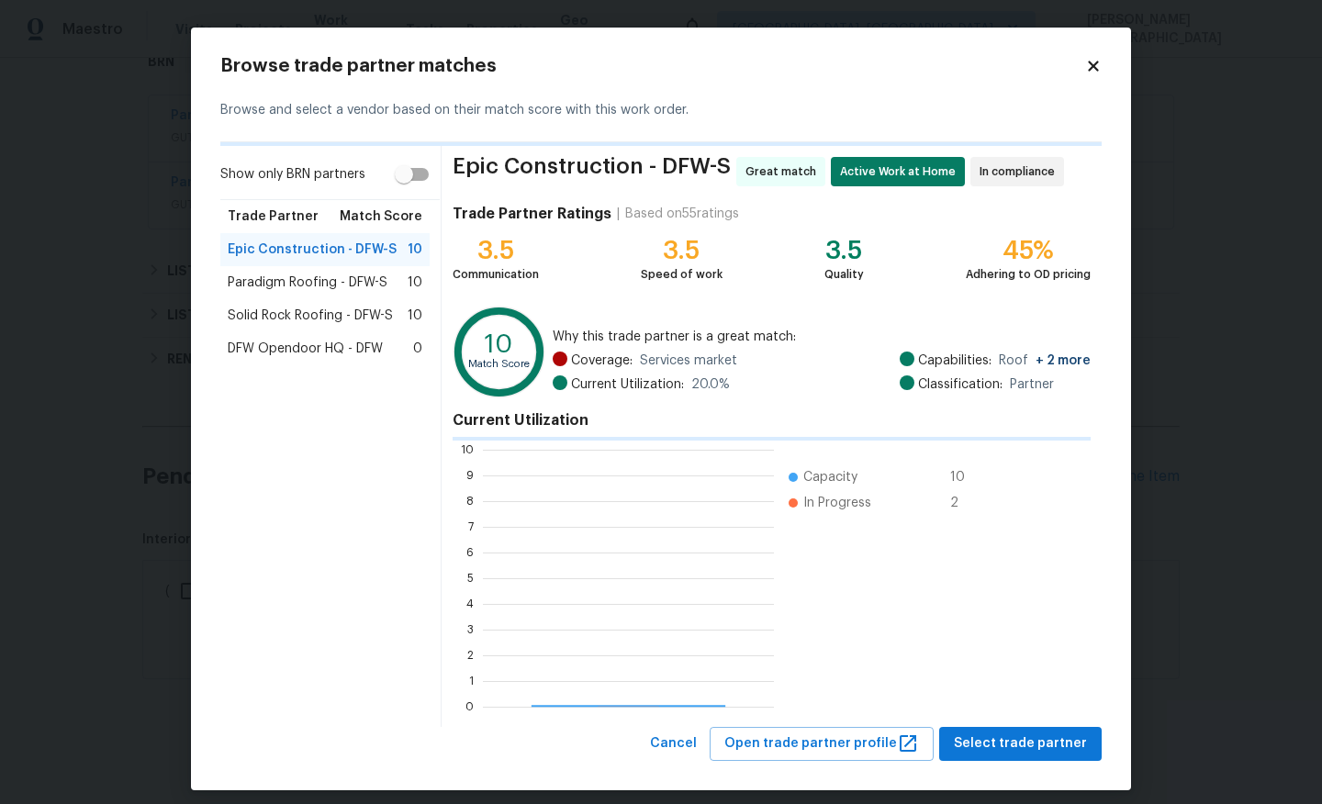
scroll to position [257, 291]
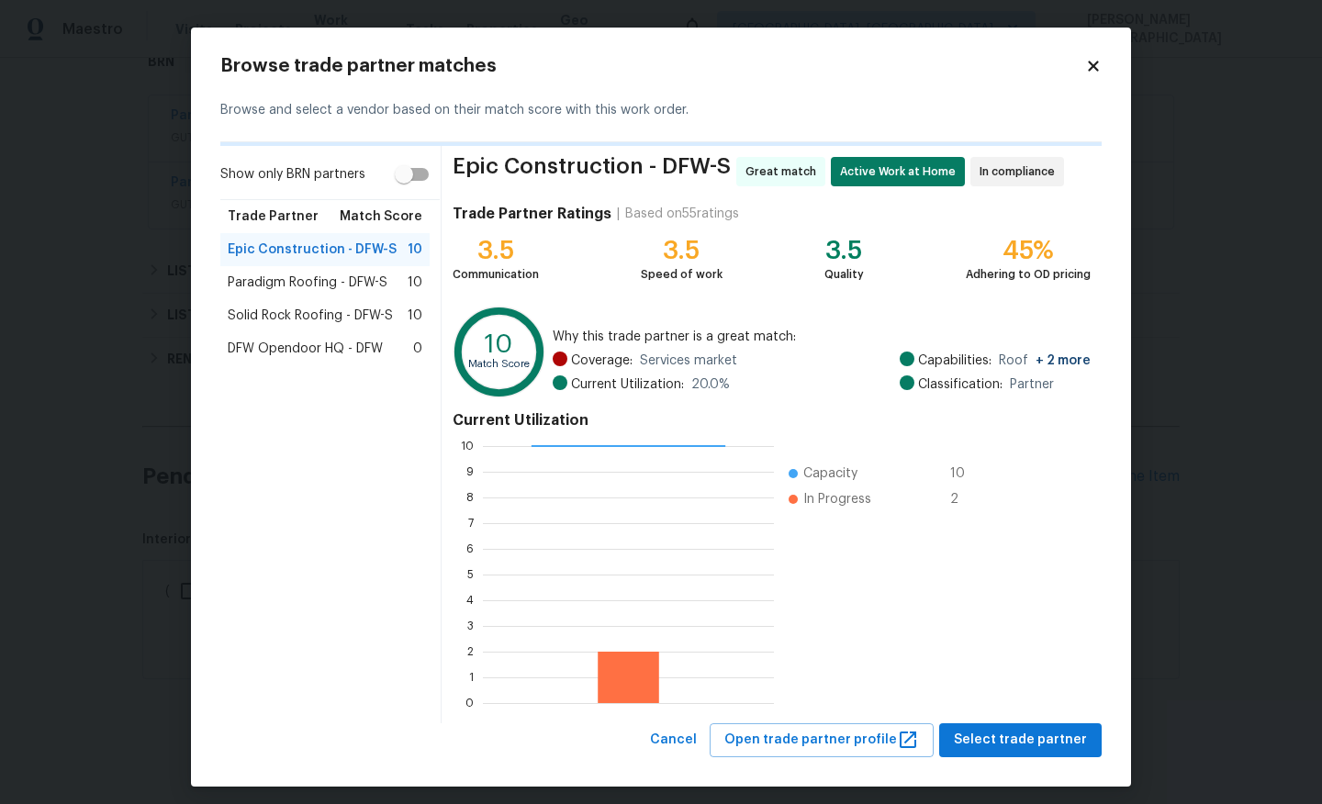
click at [356, 316] on span "Solid Rock Roofing - DFW-S" at bounding box center [310, 316] width 165 height 18
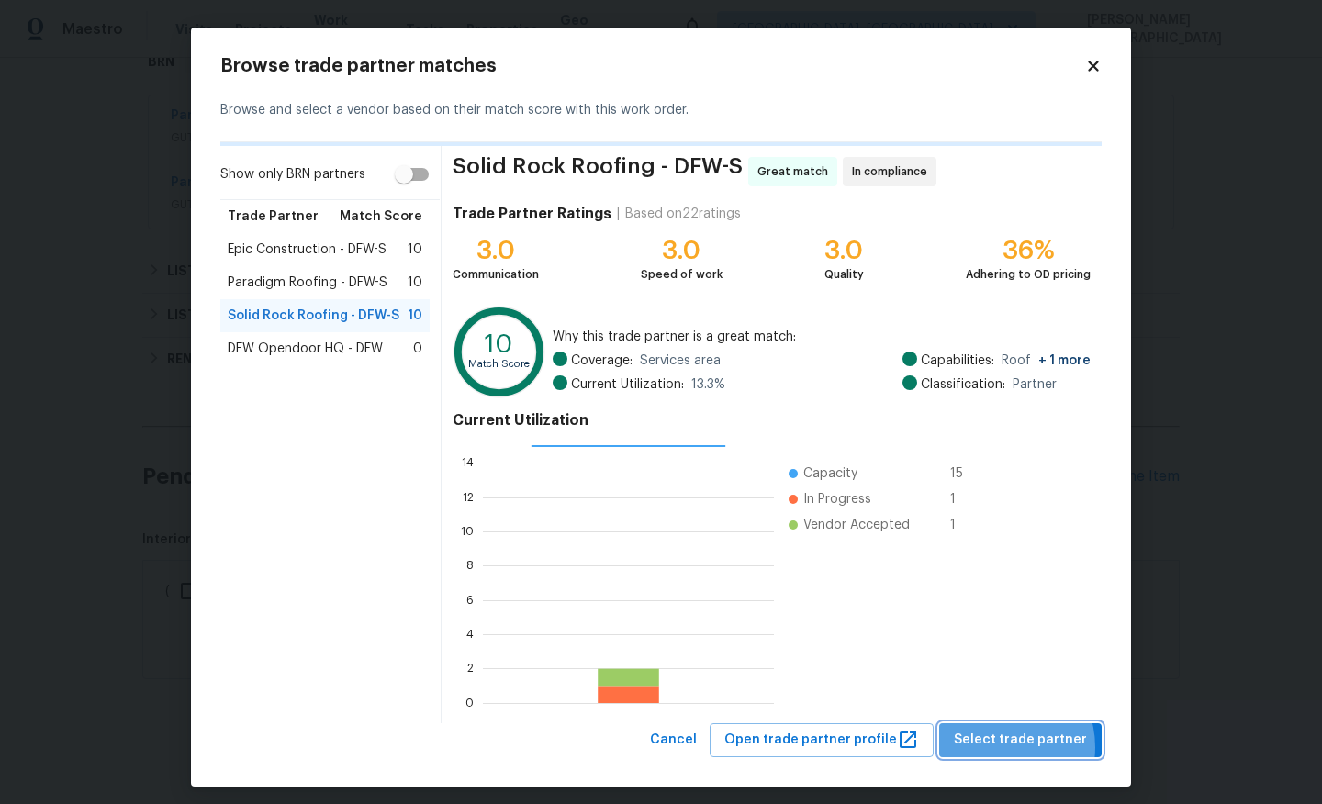
click at [1003, 747] on span "Select trade partner" at bounding box center [1020, 740] width 133 height 23
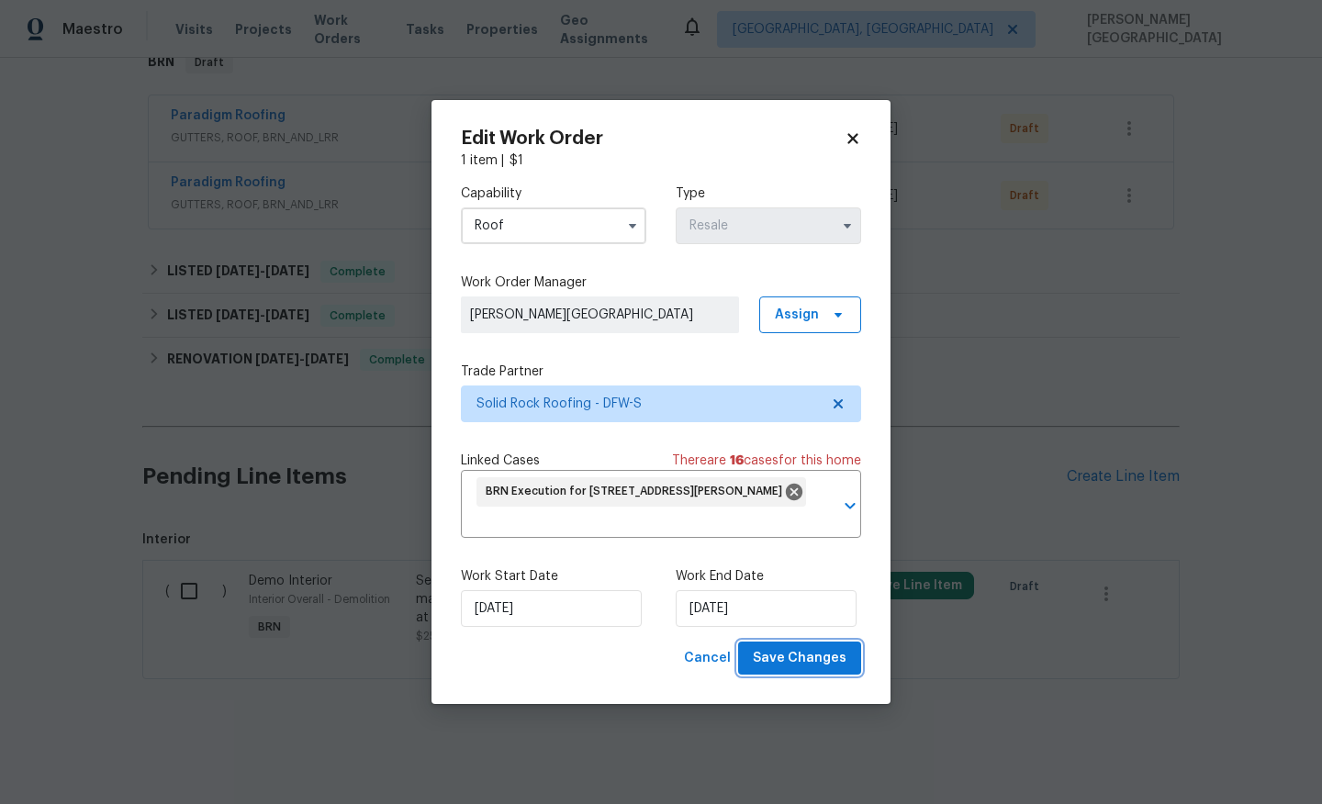
click at [800, 646] on button "Save Changes" at bounding box center [799, 659] width 123 height 34
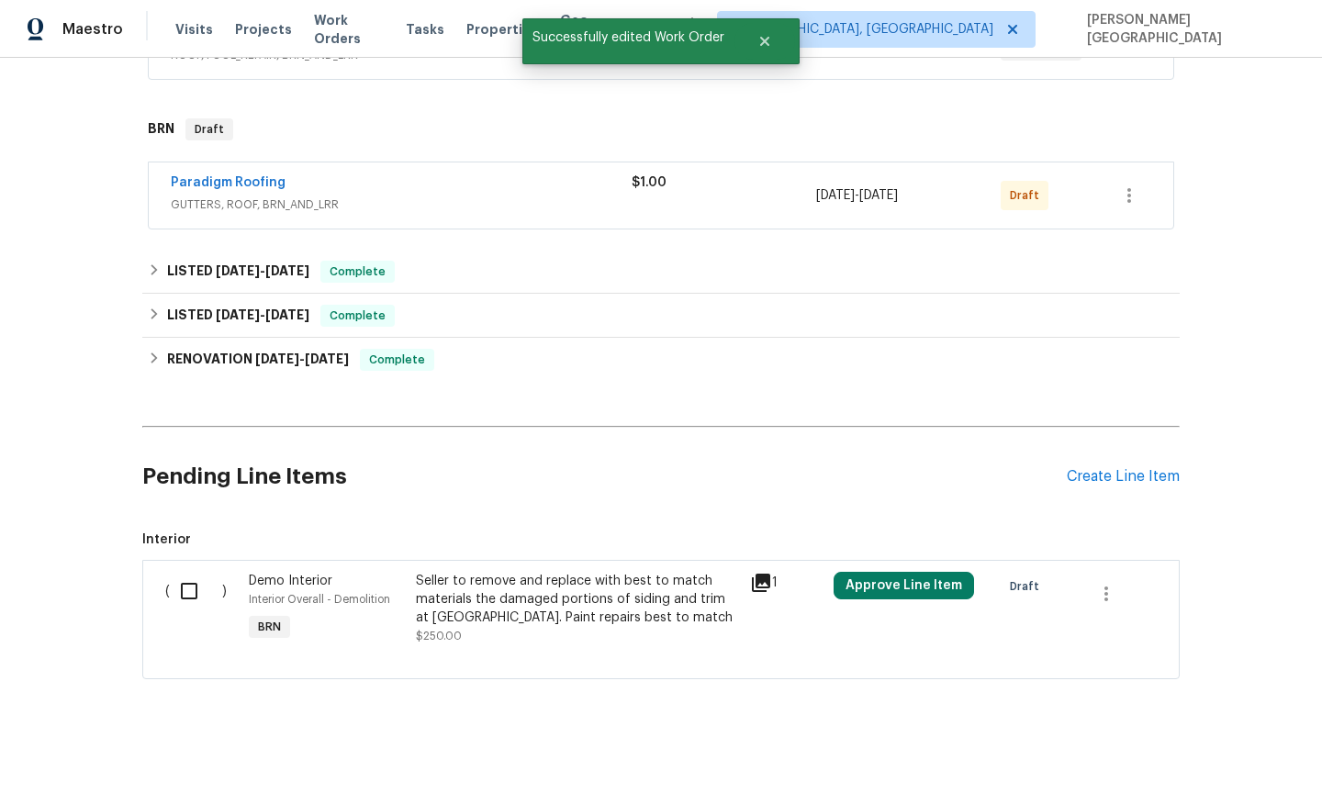
scroll to position [0, 0]
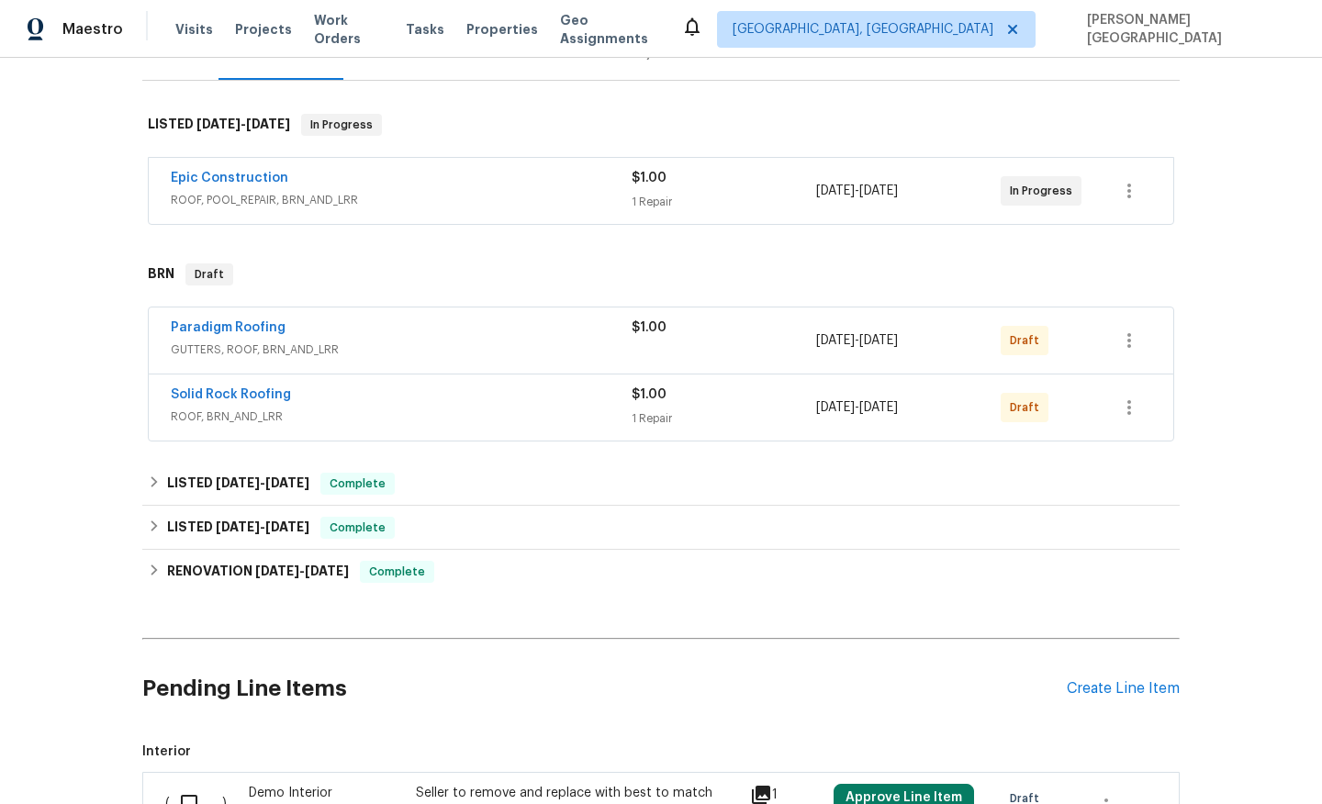
scroll to position [464, 0]
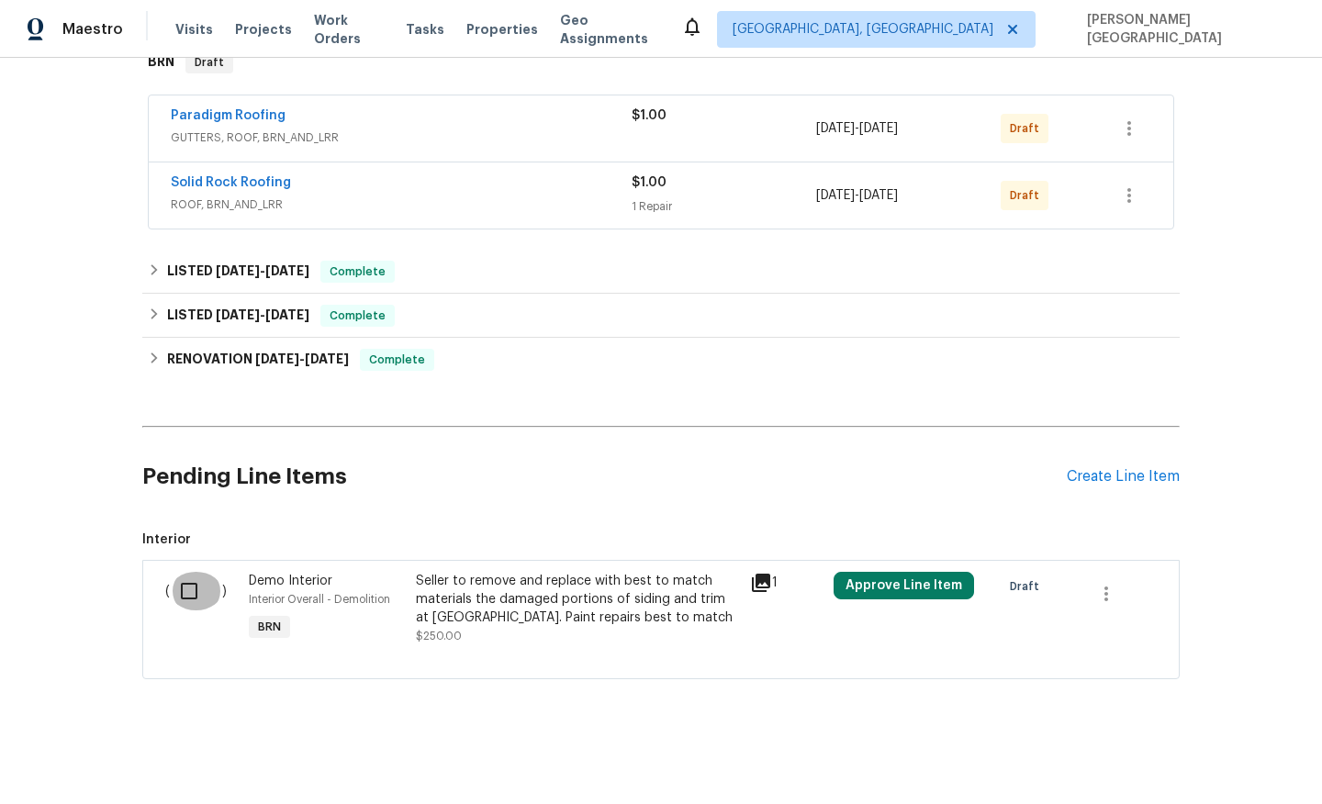
click at [193, 586] on input "checkbox" at bounding box center [196, 591] width 52 height 39
checkbox input "true"
click at [1223, 744] on button "Create Work Order" at bounding box center [1216, 759] width 151 height 34
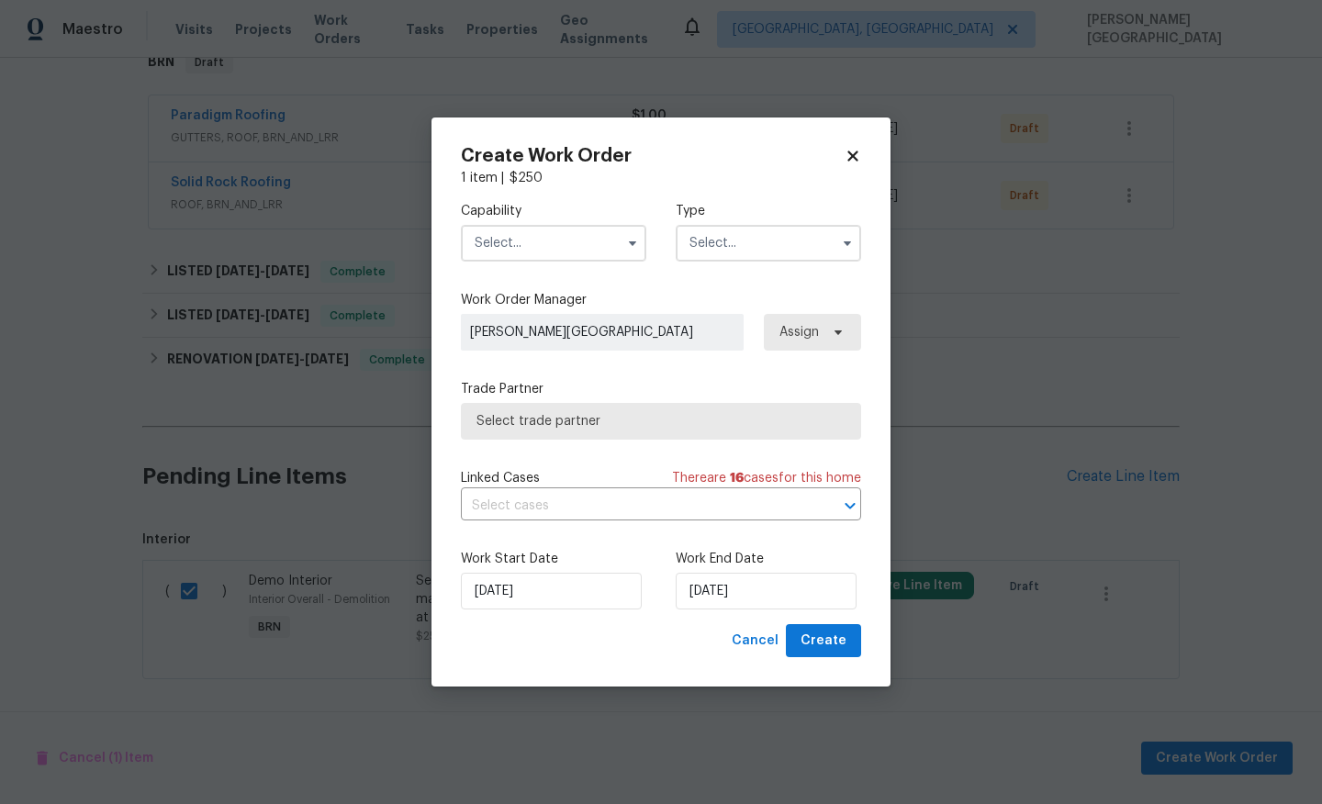
click at [524, 225] on input "text" at bounding box center [553, 243] width 185 height 37
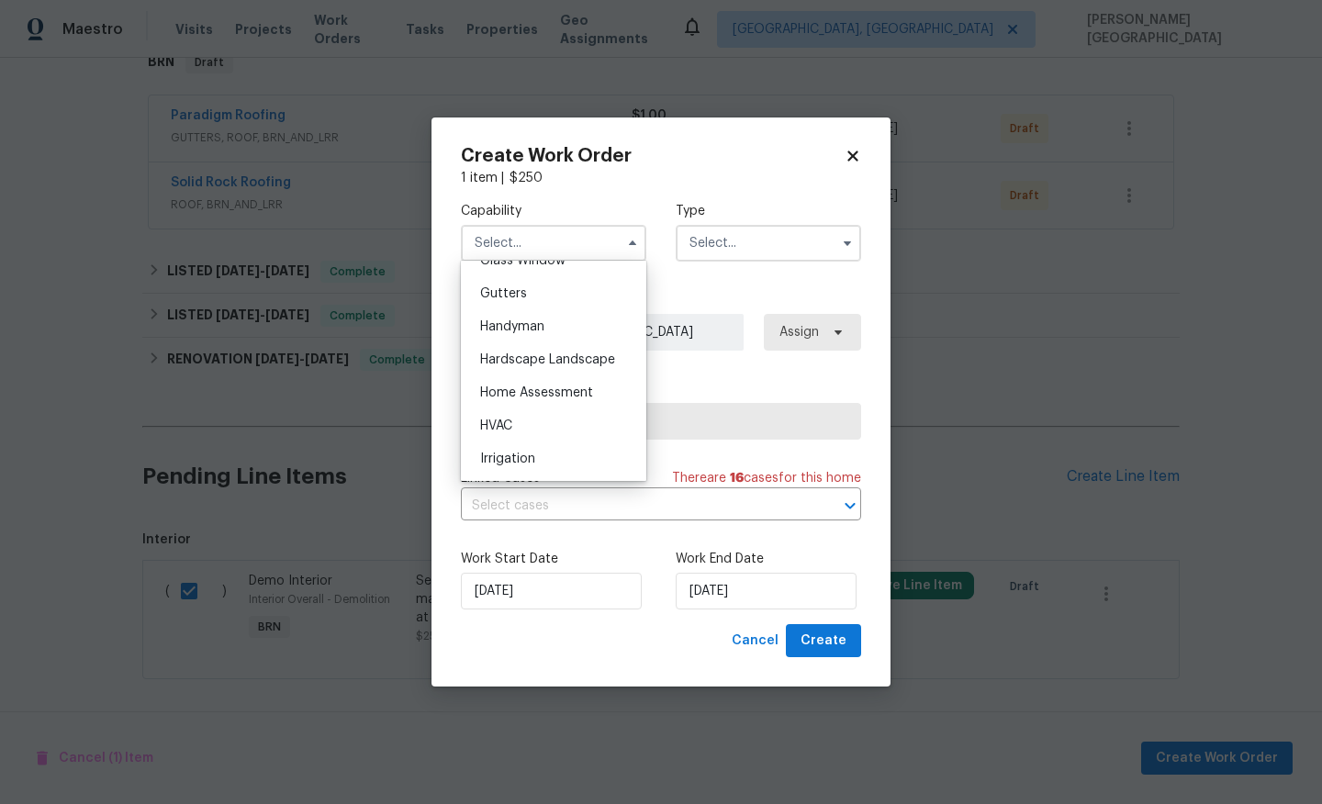
scroll to position [952, 0]
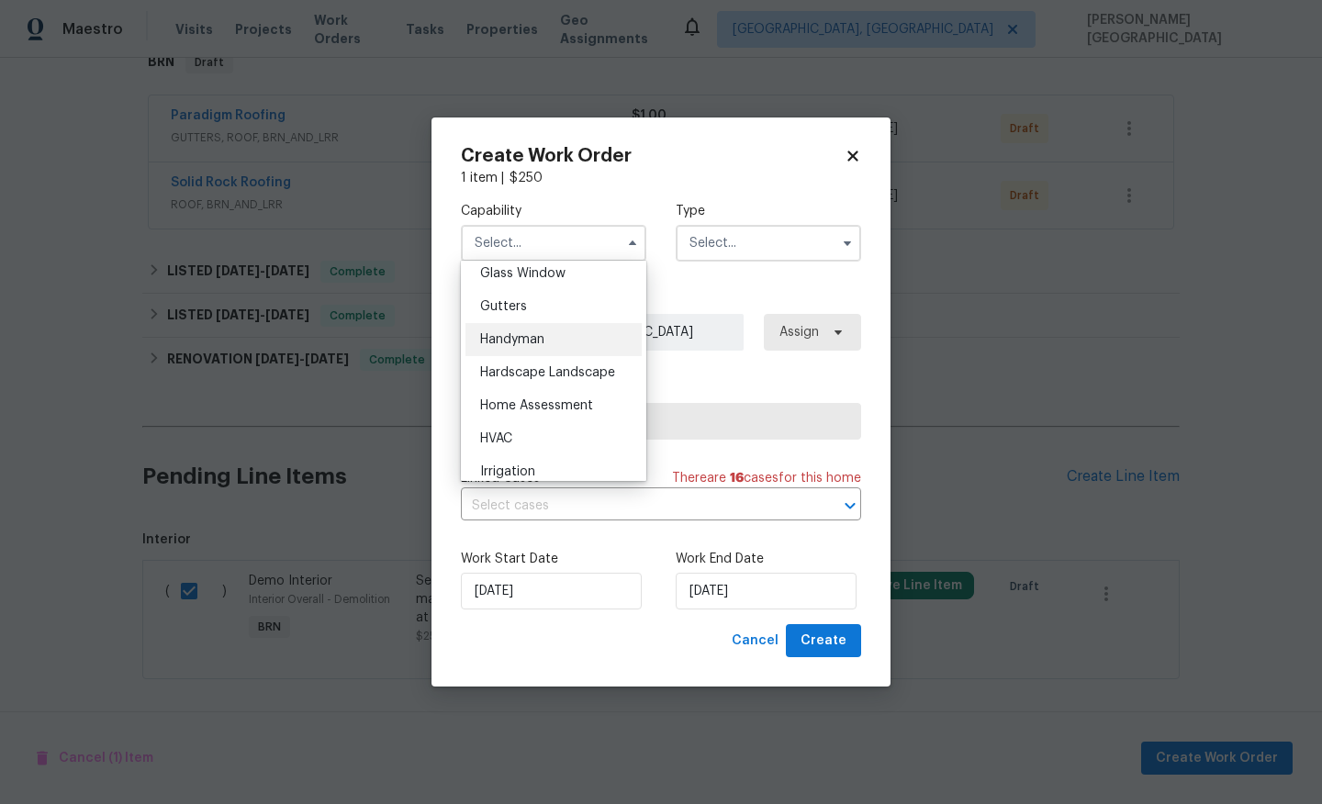
click at [527, 342] on span "Handyman" at bounding box center [512, 339] width 64 height 13
type input "Handyman"
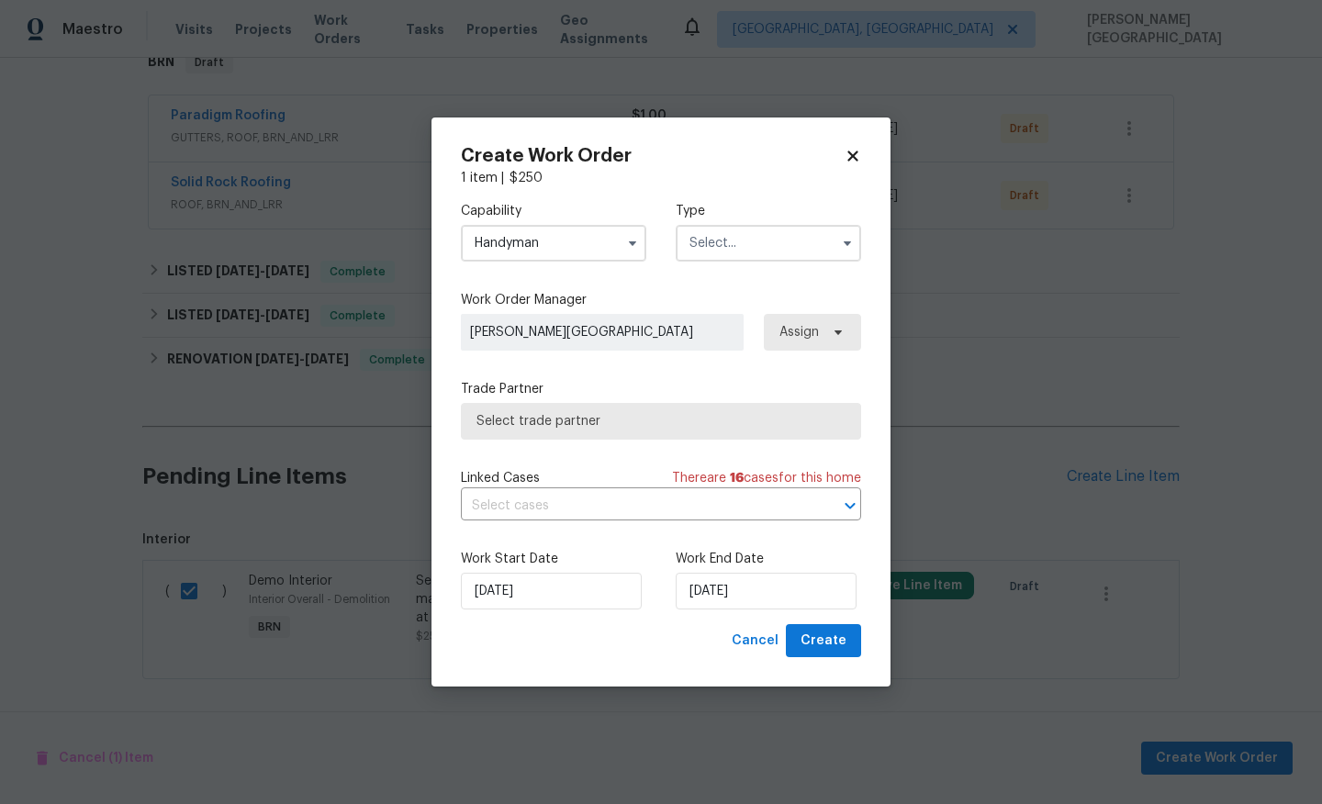
click at [707, 240] on input "text" at bounding box center [768, 243] width 185 height 37
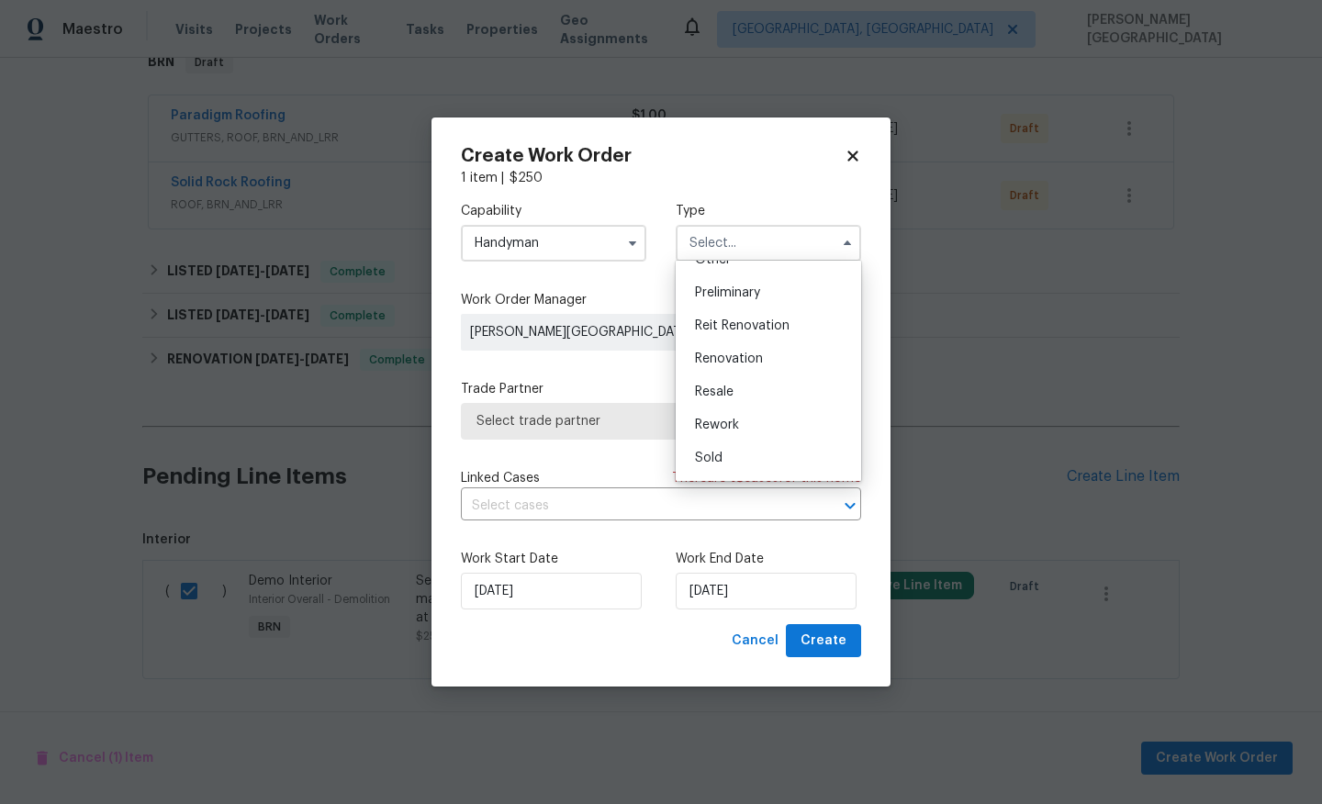
scroll to position [417, 0]
click at [736, 363] on div "Resale" at bounding box center [768, 360] width 176 height 33
type input "Resale"
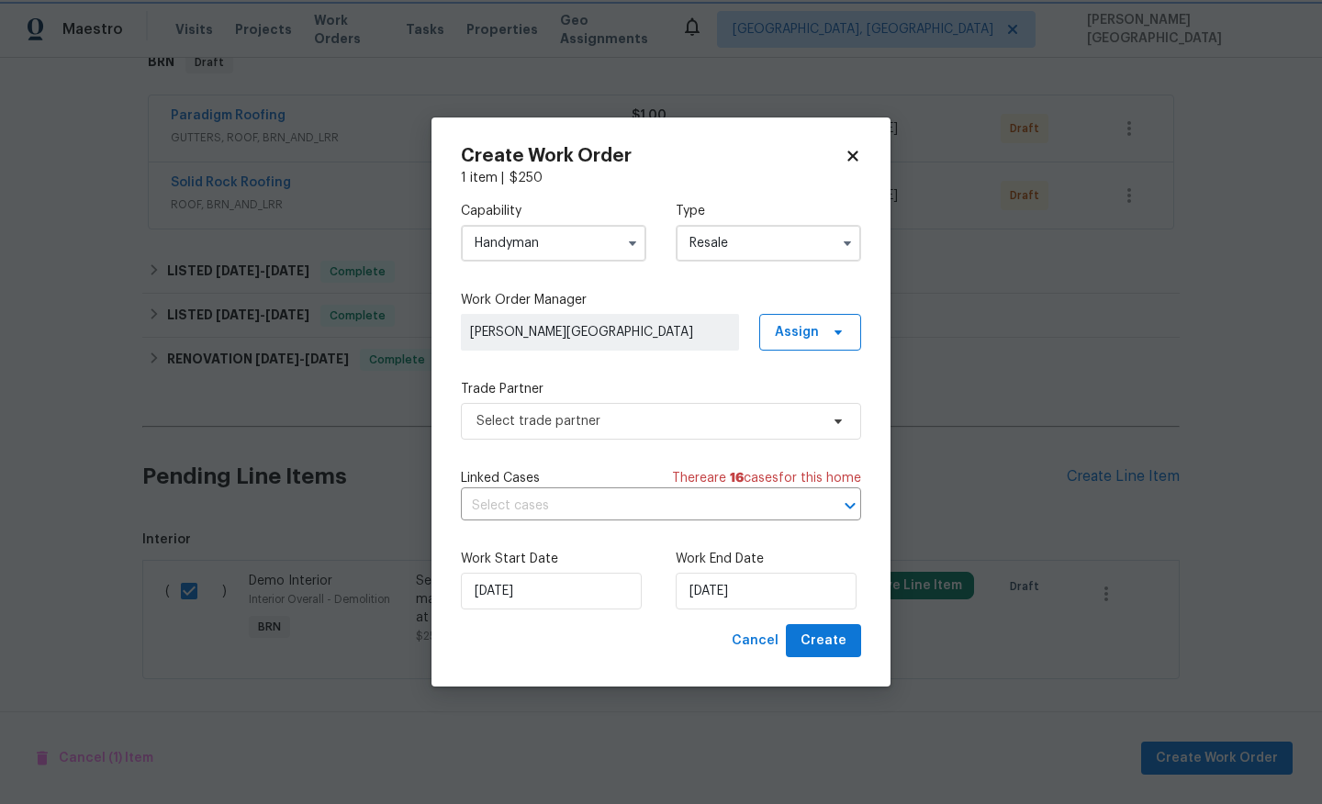
scroll to position [0, 0]
click at [523, 515] on input "text" at bounding box center [635, 506] width 349 height 28
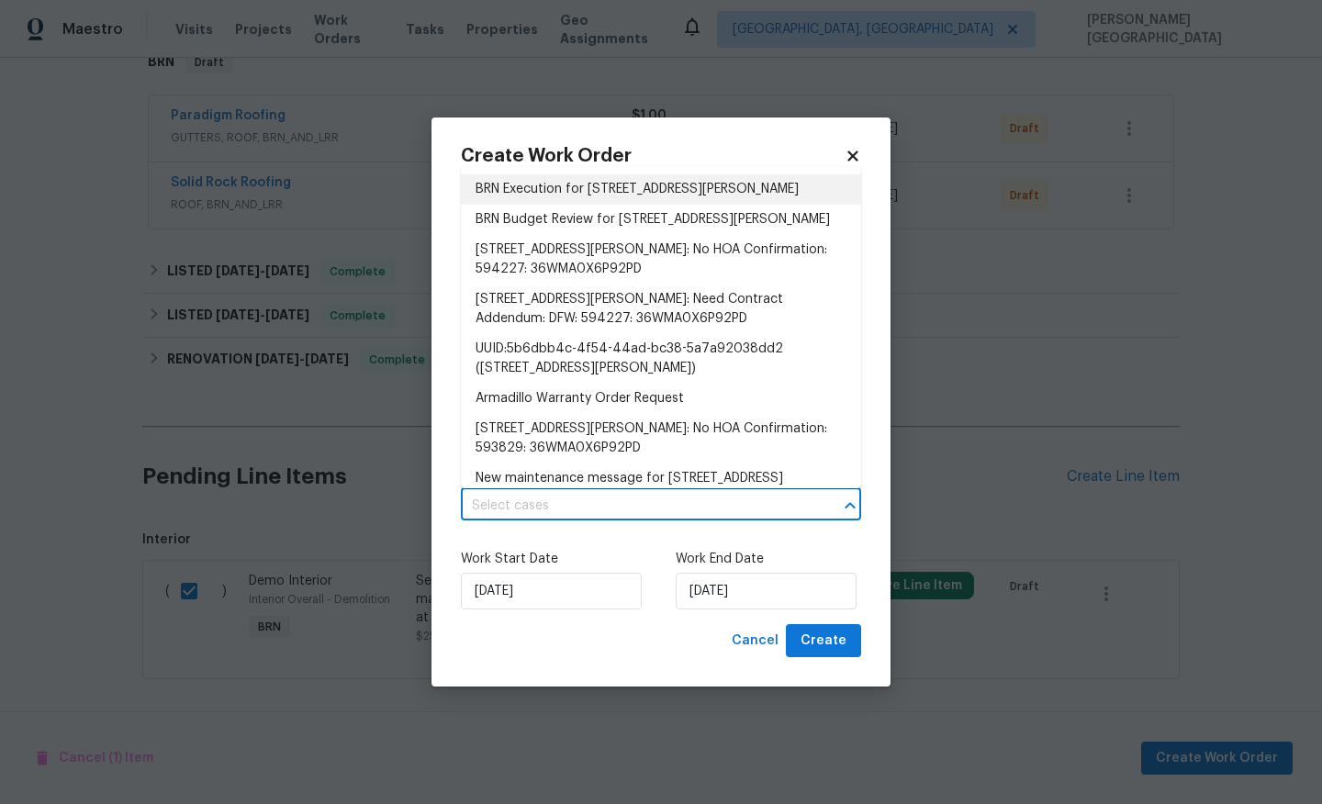
click at [579, 188] on li "BRN Execution for [STREET_ADDRESS][PERSON_NAME]" at bounding box center [661, 189] width 400 height 30
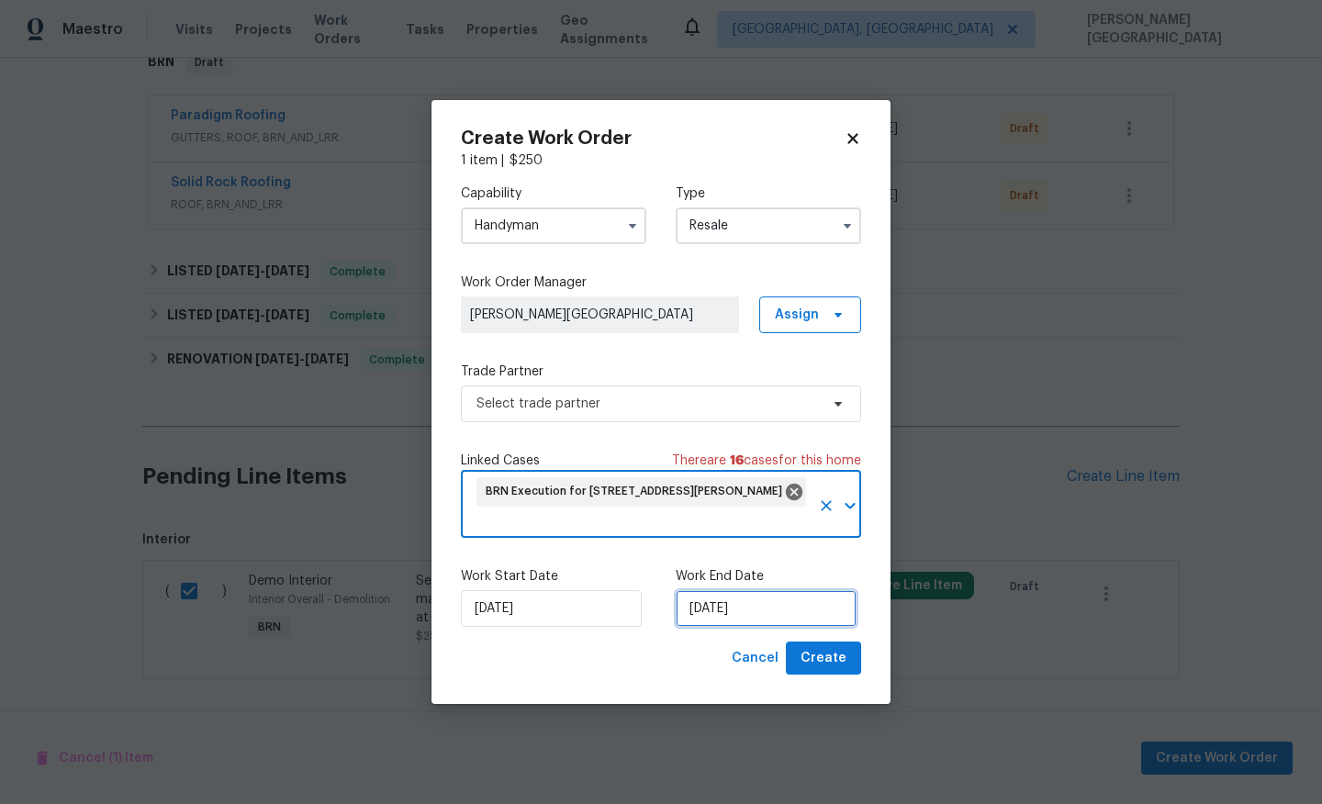
click at [708, 613] on input "[DATE]" at bounding box center [766, 608] width 181 height 37
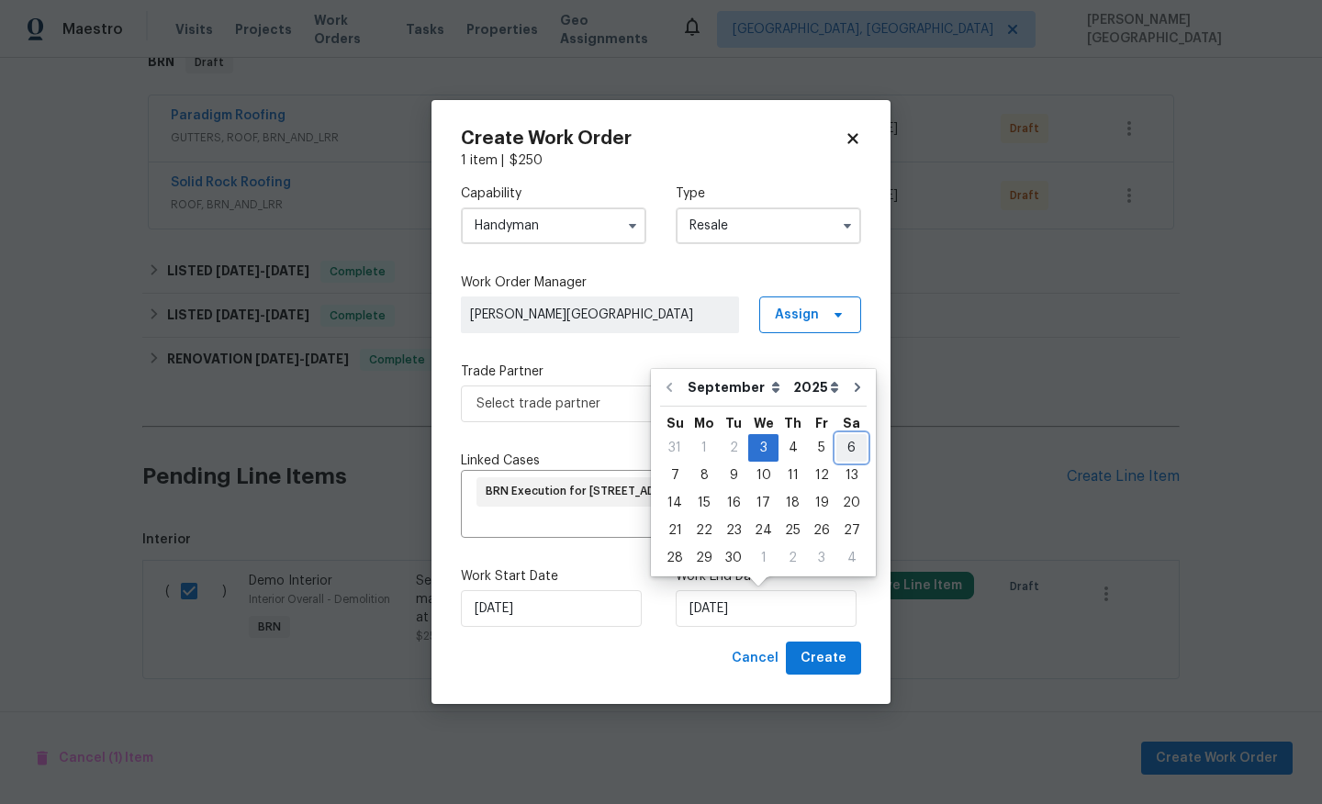
click at [836, 446] on div "6" at bounding box center [851, 448] width 30 height 26
type input "[DATE]"
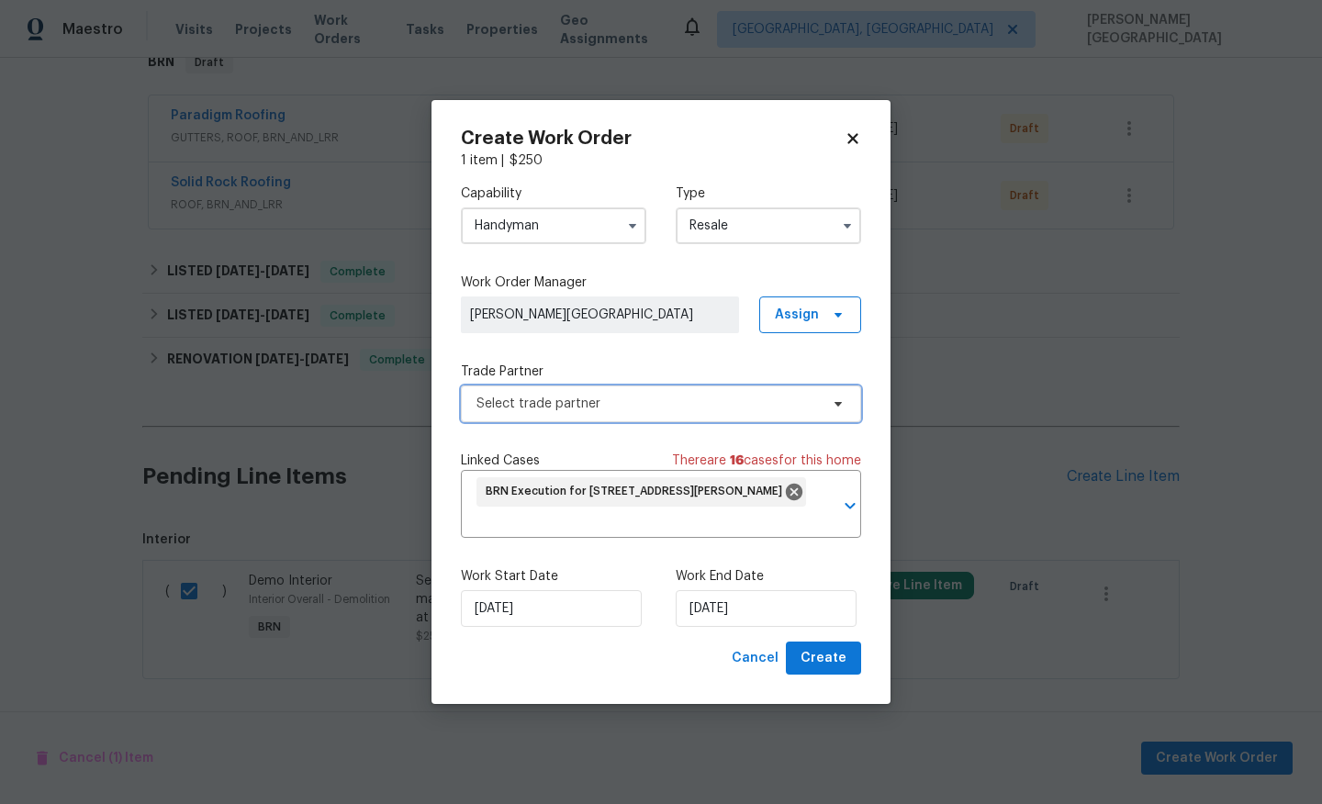
click at [523, 413] on span "Select trade partner" at bounding box center [661, 404] width 400 height 37
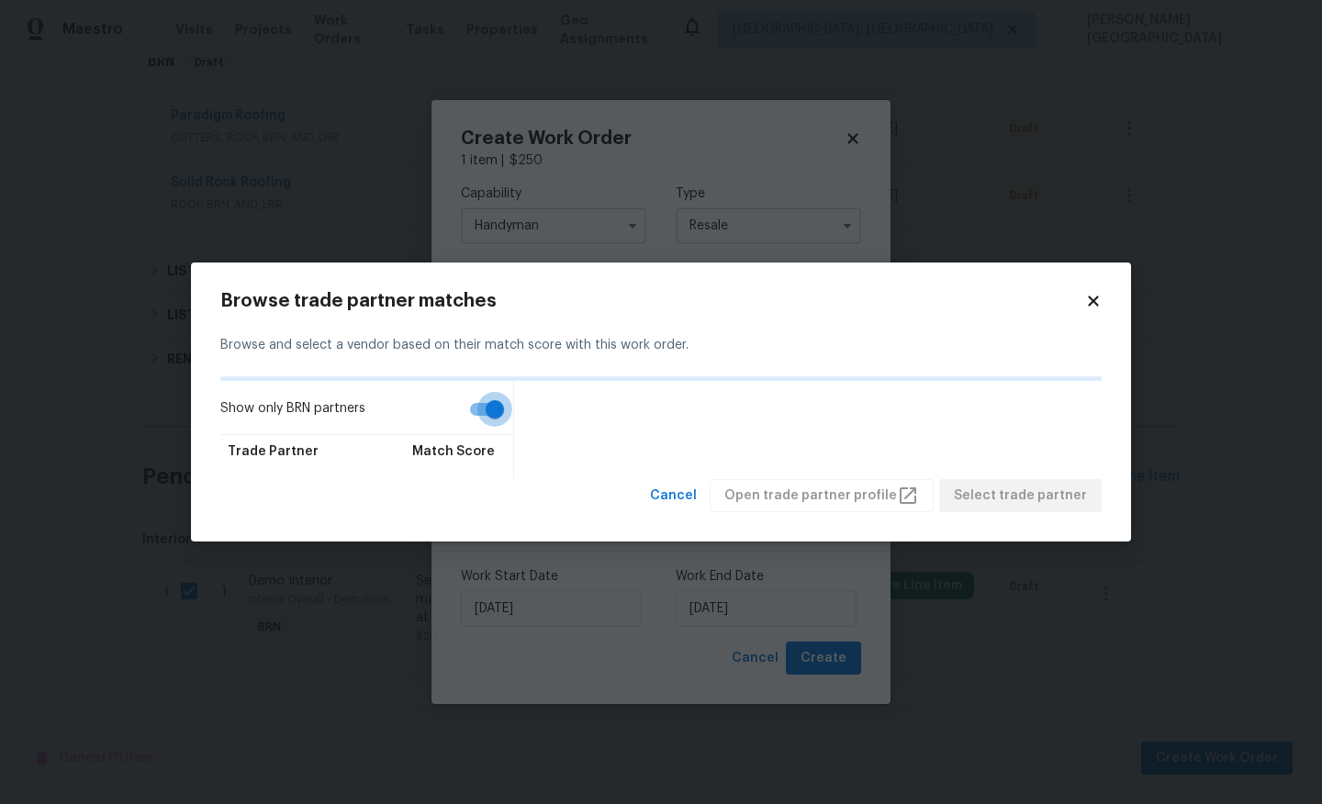
click at [479, 413] on input "Show only BRN partners" at bounding box center [494, 409] width 105 height 35
checkbox input "false"
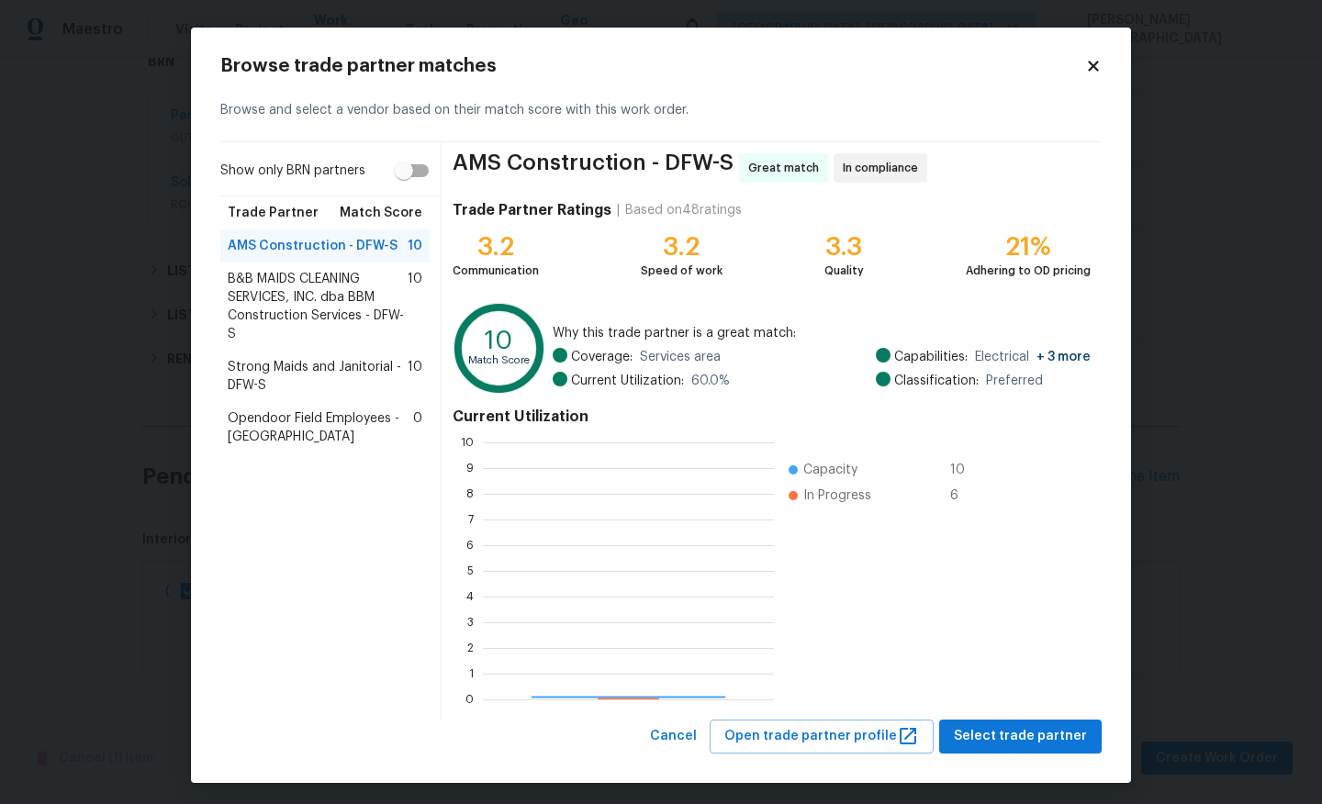
scroll to position [257, 291]
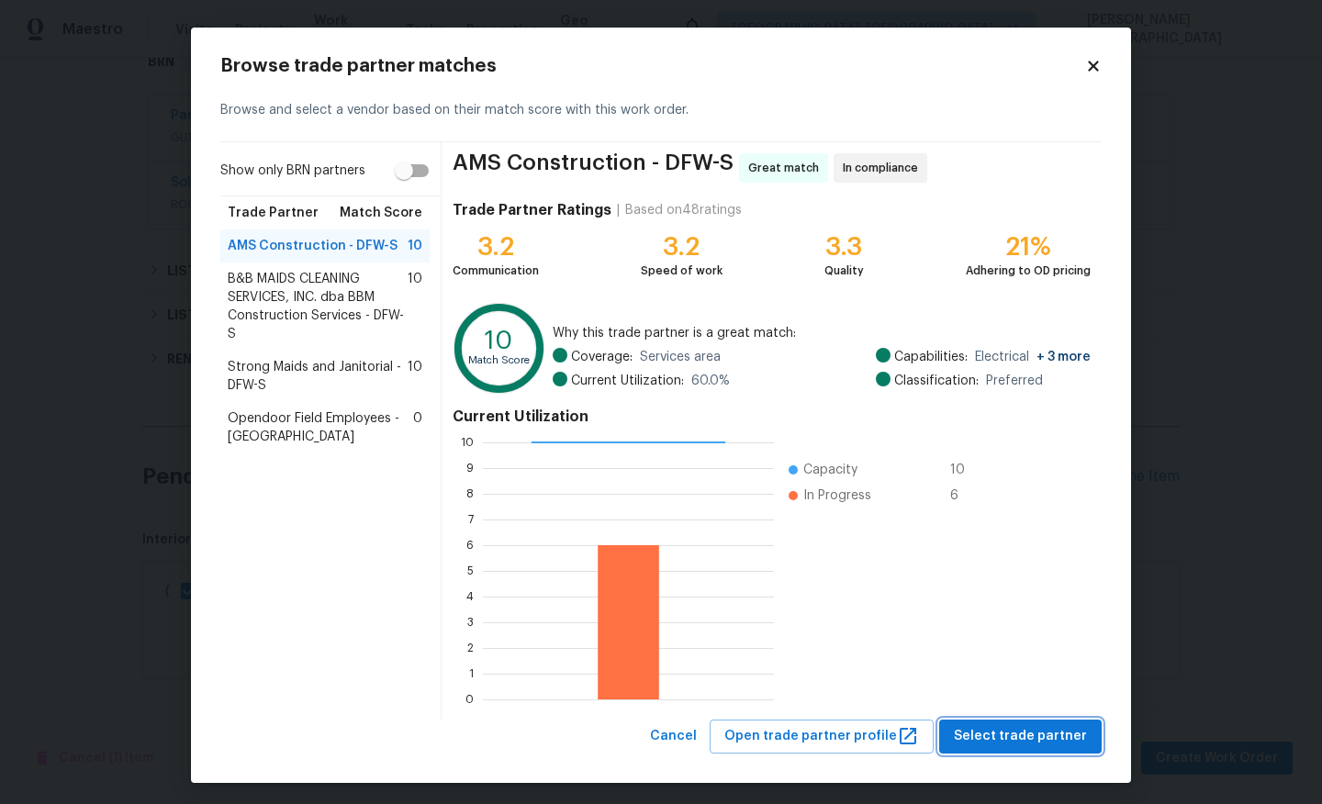
click at [981, 736] on span "Select trade partner" at bounding box center [1020, 736] width 133 height 23
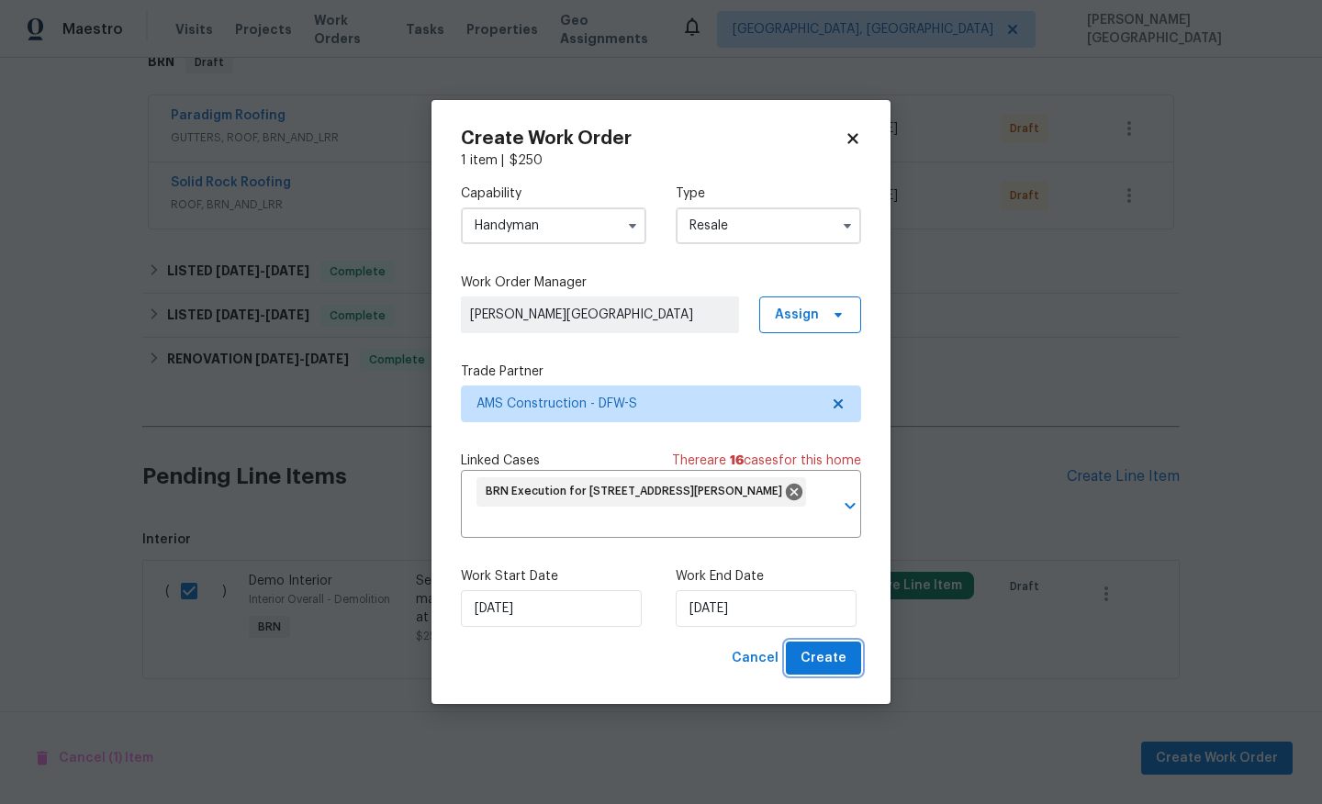
click at [831, 654] on span "Create" at bounding box center [823, 658] width 46 height 23
checkbox input "false"
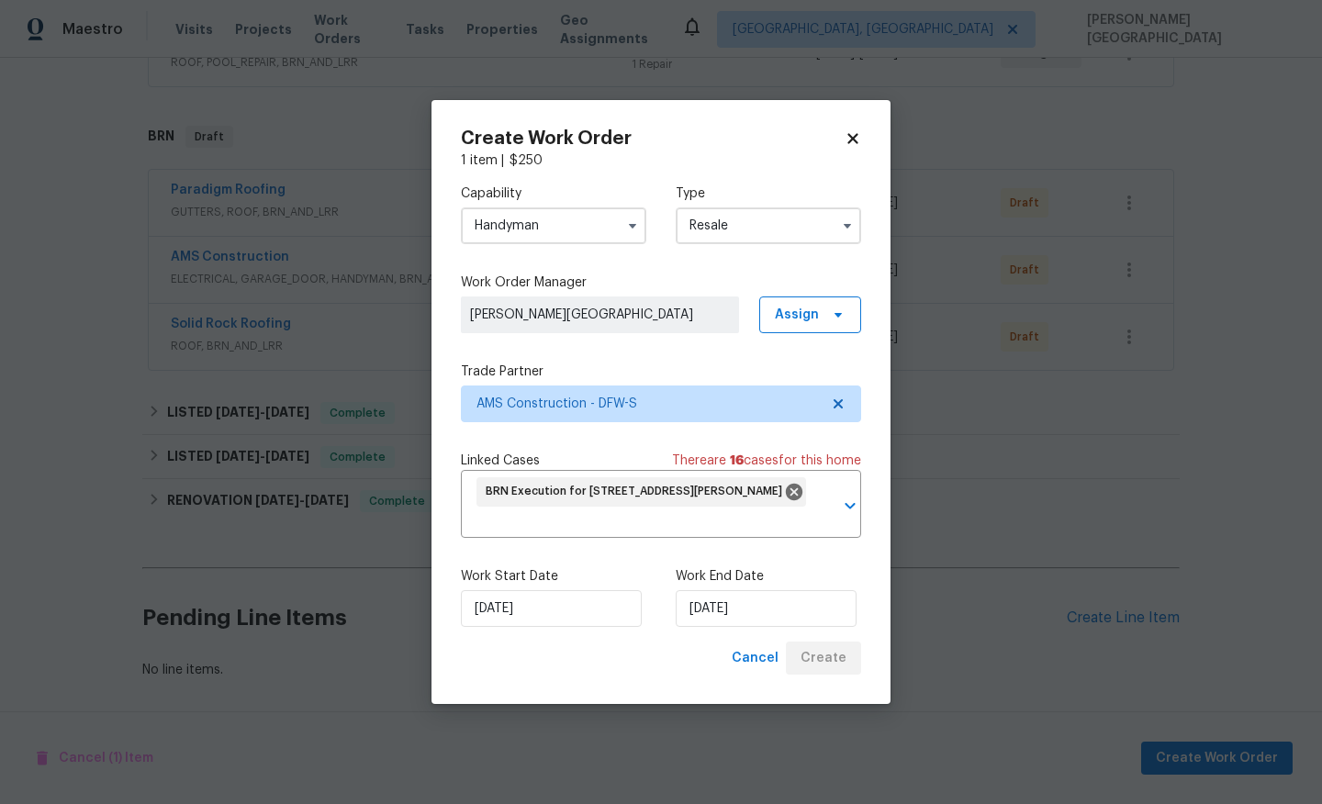
scroll to position [390, 0]
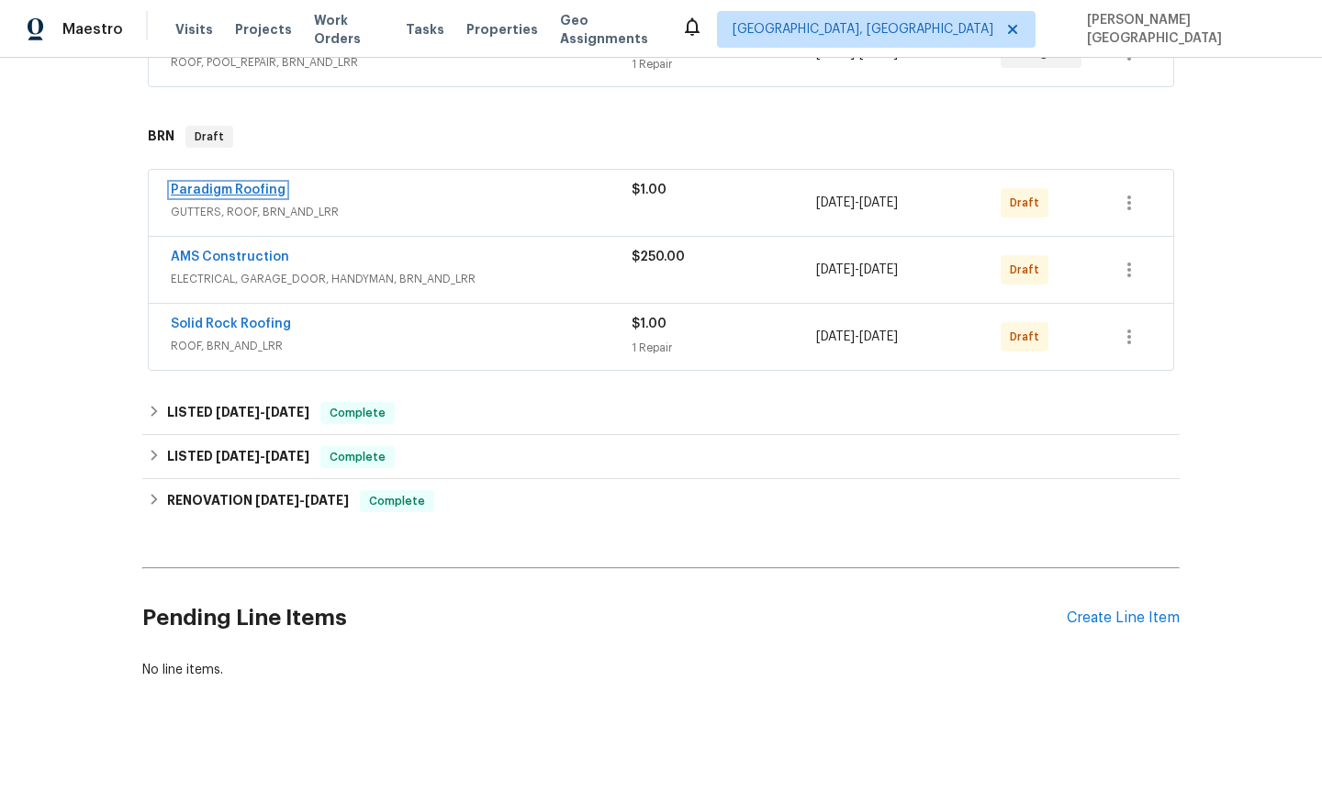
click at [228, 194] on link "Paradigm Roofing" at bounding box center [228, 190] width 115 height 13
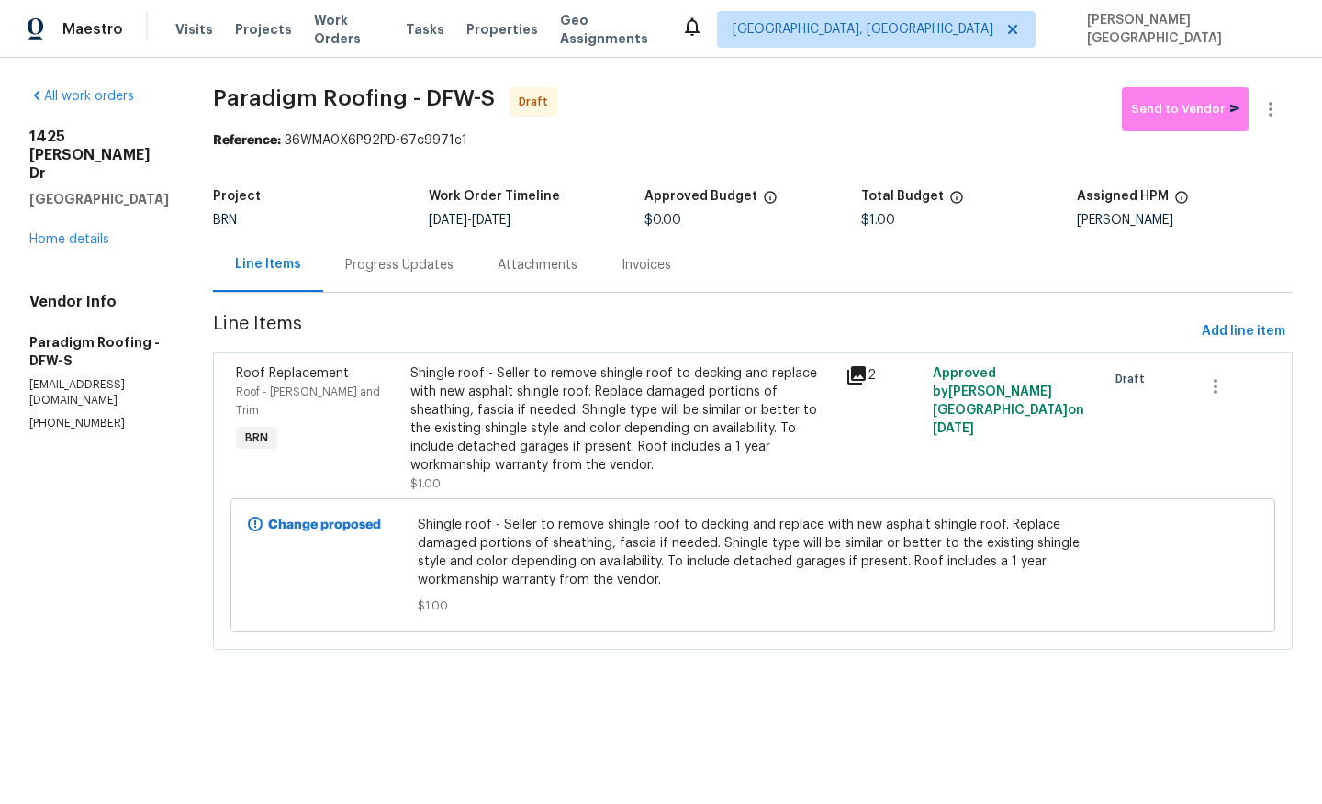
click at [408, 267] on div "Progress Updates" at bounding box center [399, 265] width 108 height 18
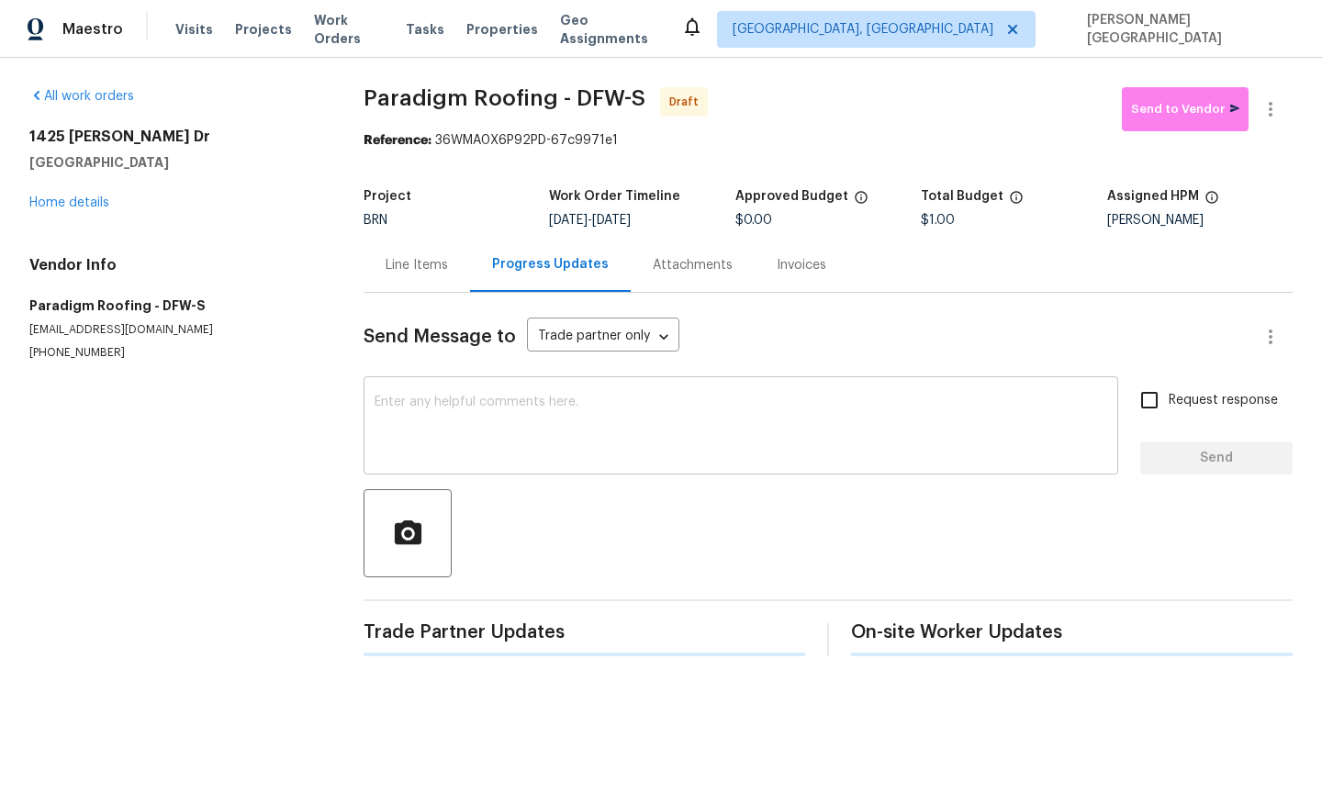
click at [444, 414] on textarea at bounding box center [741, 428] width 732 height 64
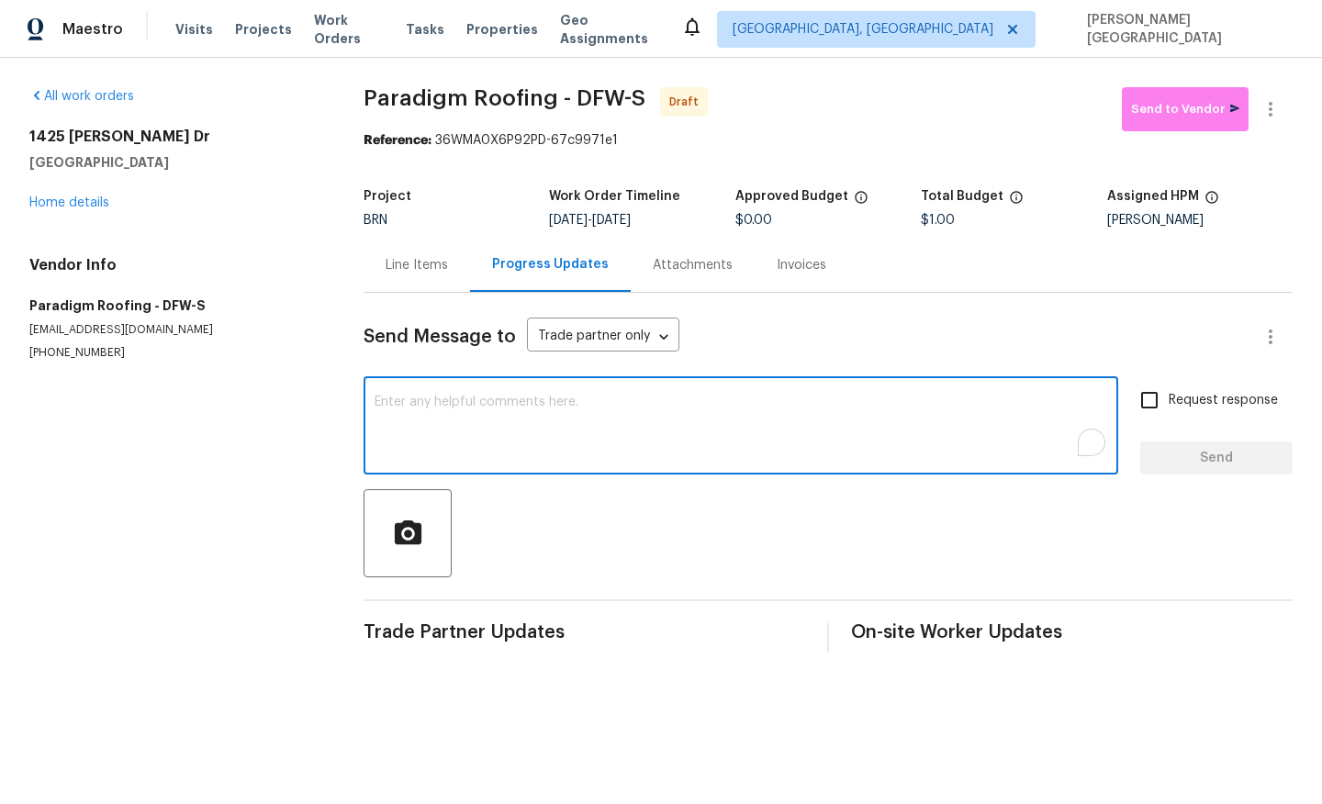
paste textarea "This is [PERSON_NAME] from Opendoor. Please confirm receipt of the work order d…"
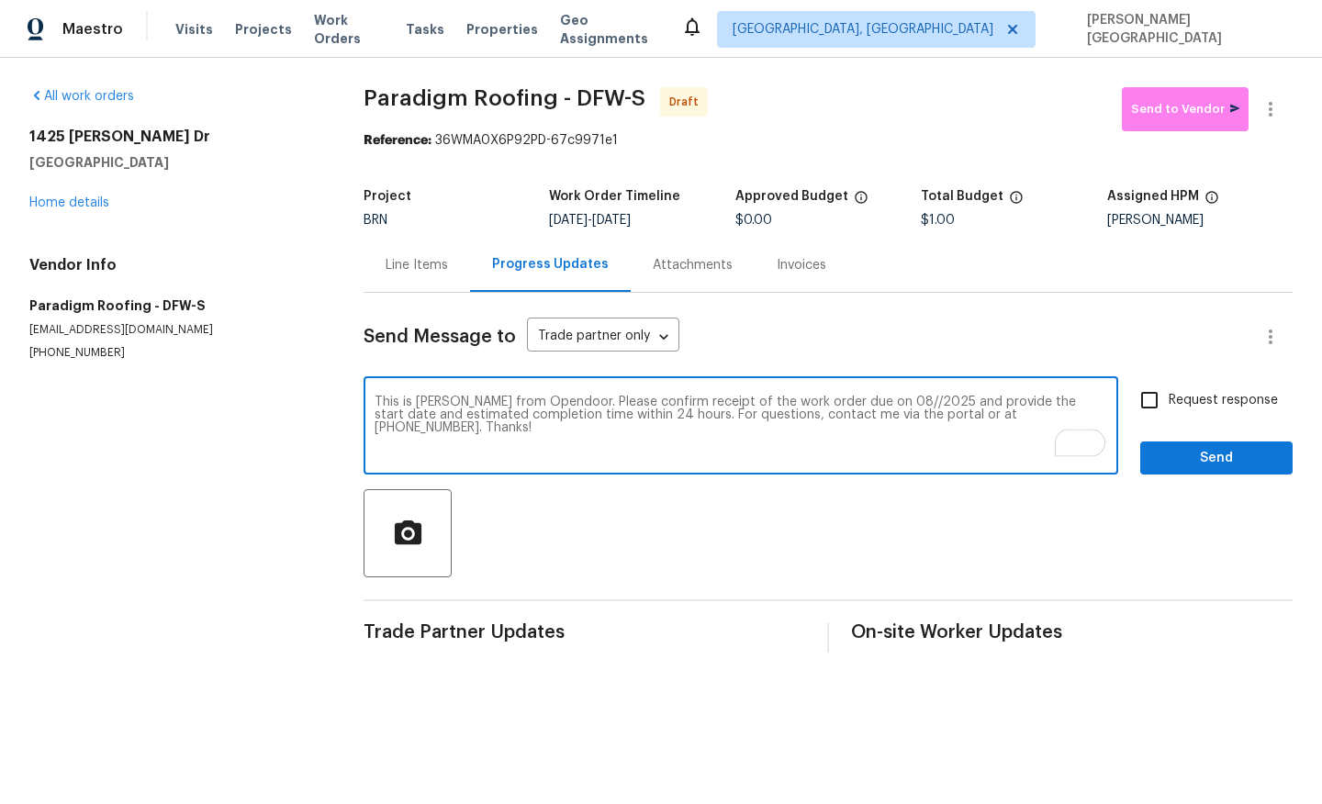
click at [861, 401] on textarea "This is [PERSON_NAME] from Opendoor. Please confirm receipt of the work order d…" at bounding box center [741, 428] width 732 height 64
click at [864, 399] on textarea "This is [PERSON_NAME] from Opendoor. Please confirm receipt of the work order d…" at bounding box center [741, 428] width 732 height 64
type textarea "This is Isabel from Opendoor. Please confirm receipt of the work order due on 0…"
click at [1163, 406] on input "Request response" at bounding box center [1149, 400] width 39 height 39
checkbox input "true"
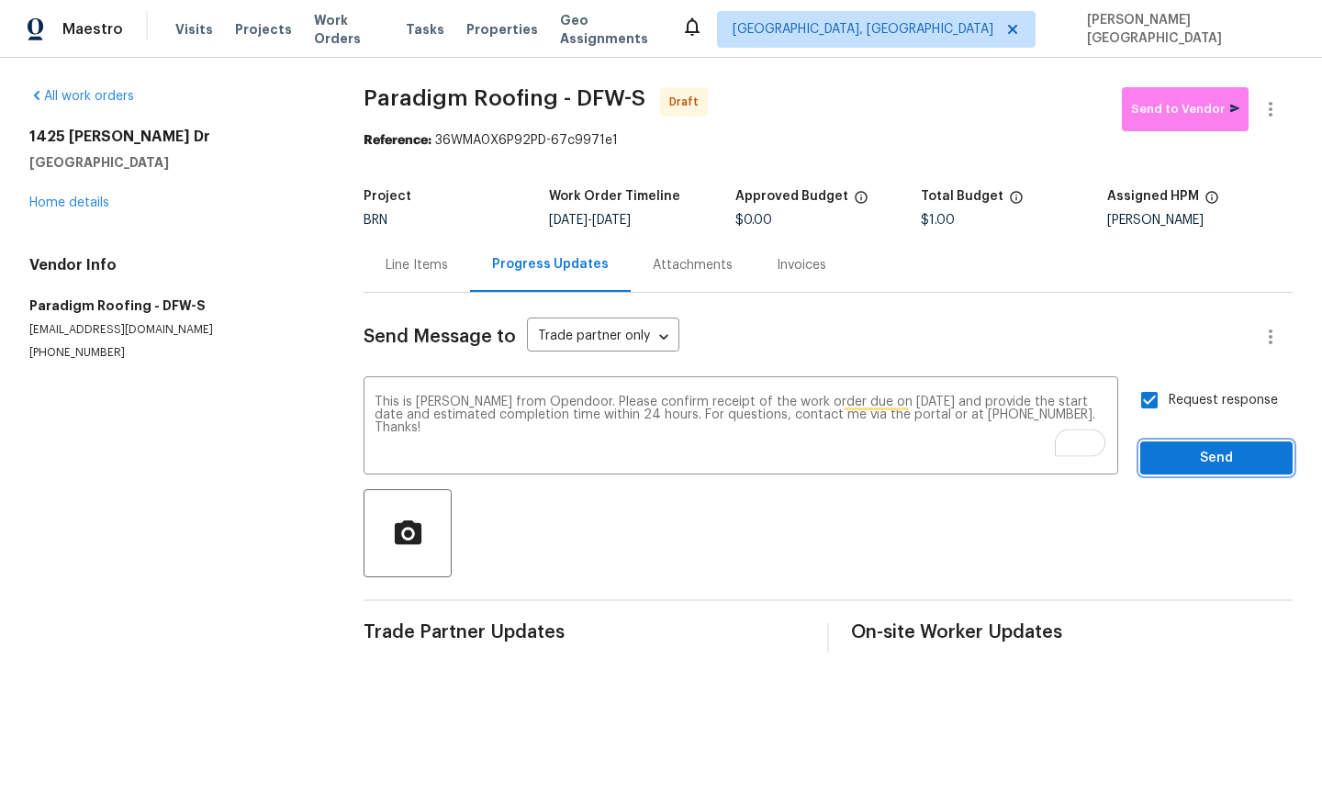
click at [1170, 460] on span "Send" at bounding box center [1216, 458] width 123 height 23
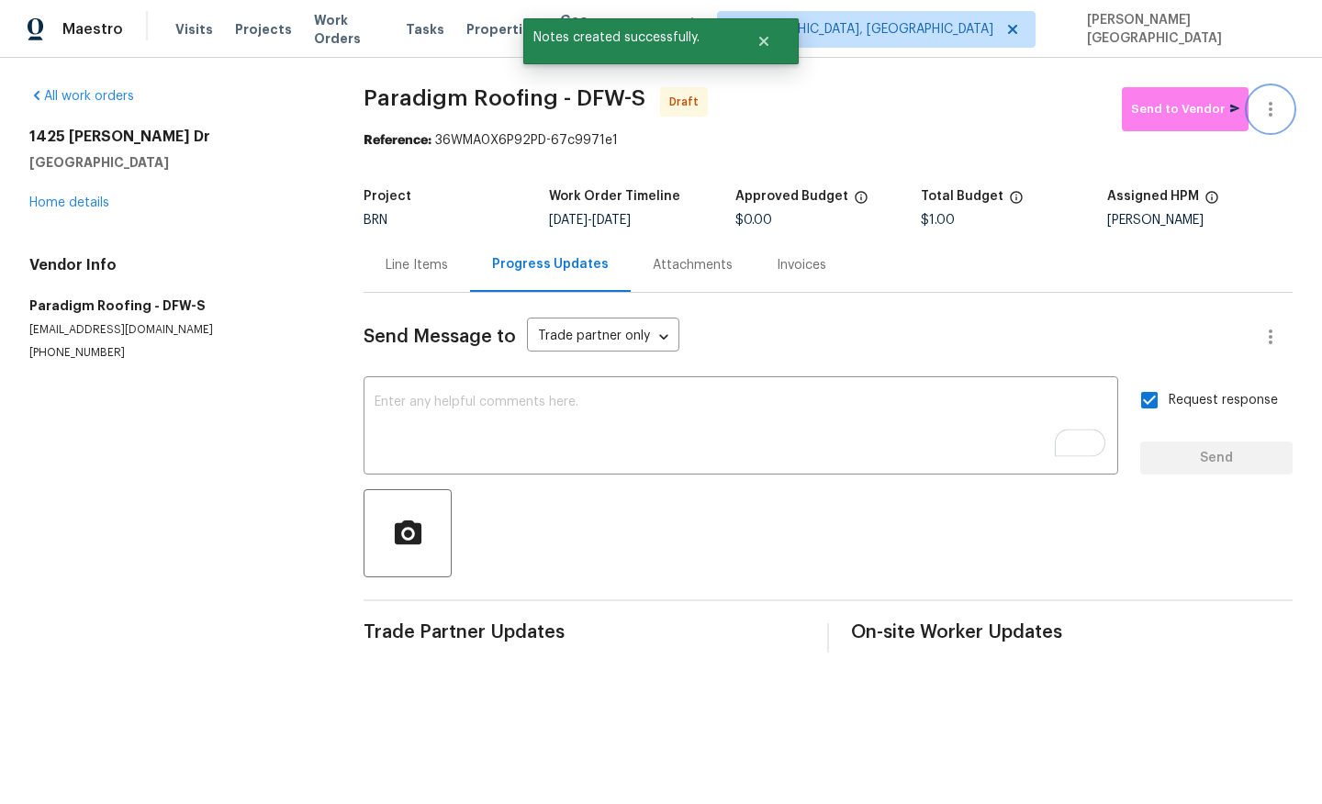
click at [1280, 120] on button "button" at bounding box center [1270, 109] width 44 height 44
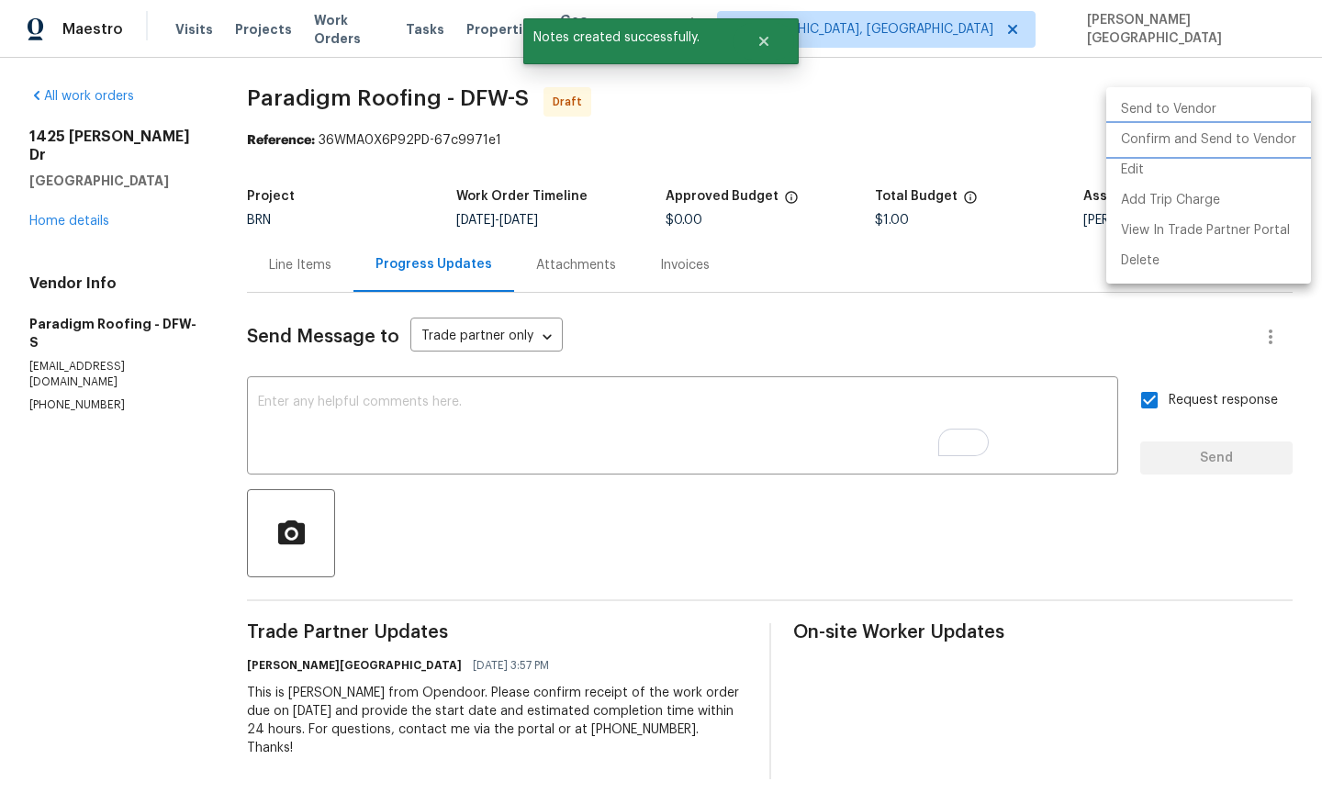
click at [1212, 140] on li "Confirm and Send to Vendor" at bounding box center [1208, 140] width 205 height 30
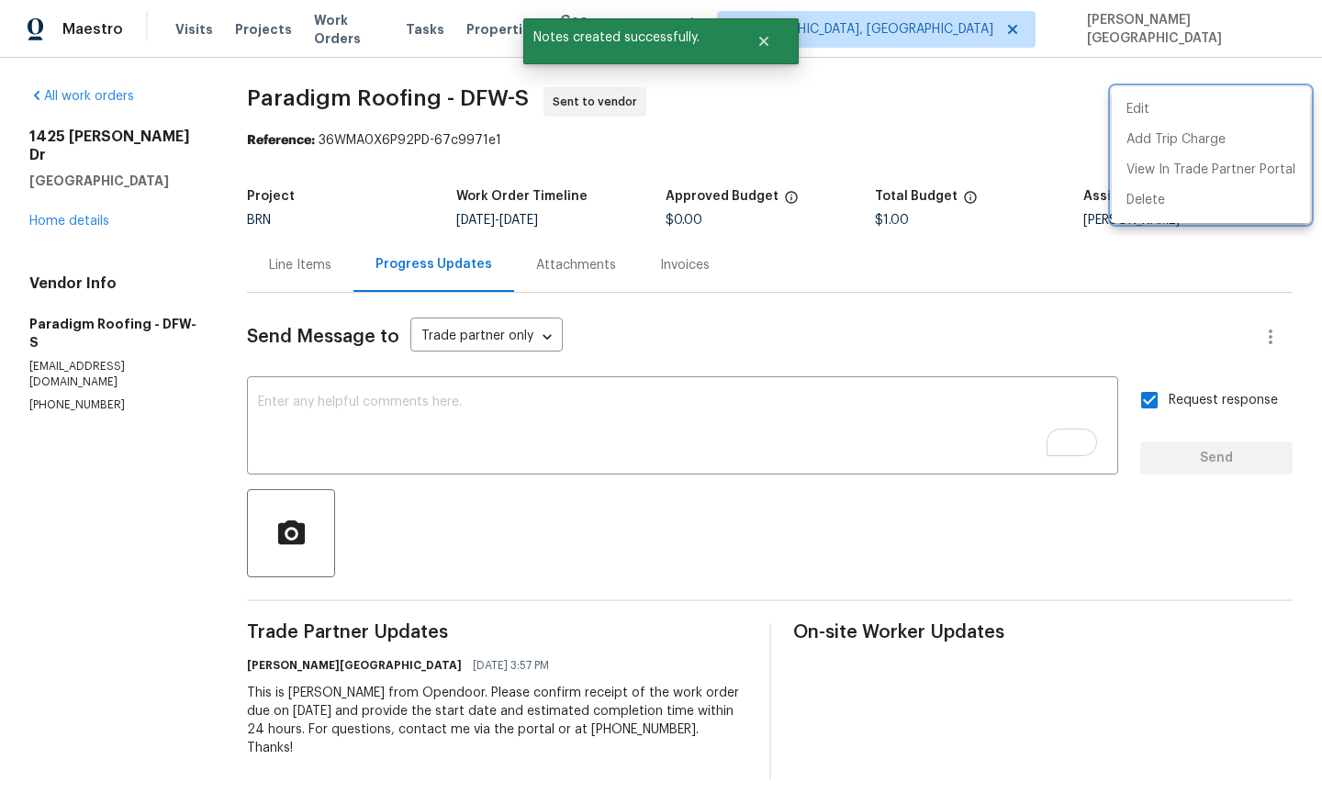
click at [101, 207] on div at bounding box center [661, 402] width 1322 height 804
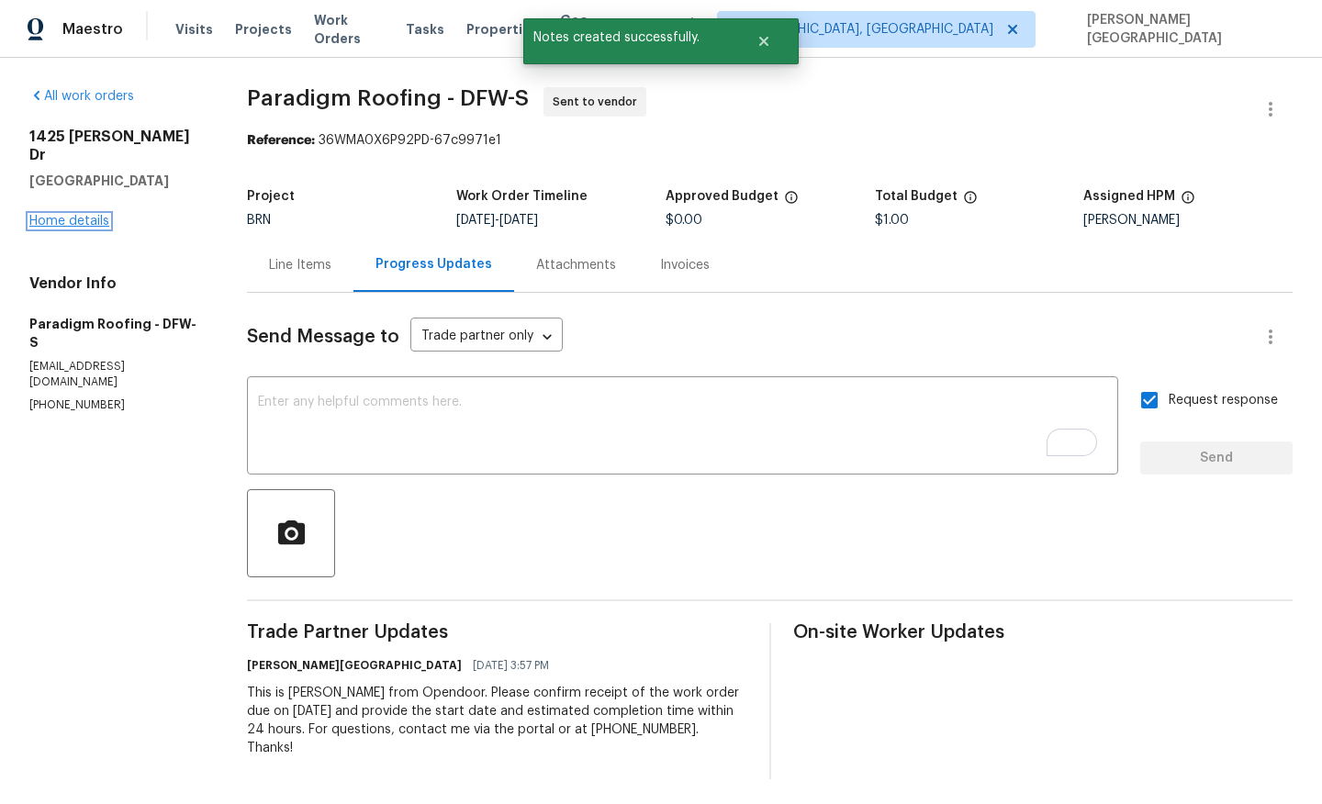
click at [93, 215] on link "Home details" at bounding box center [69, 221] width 80 height 13
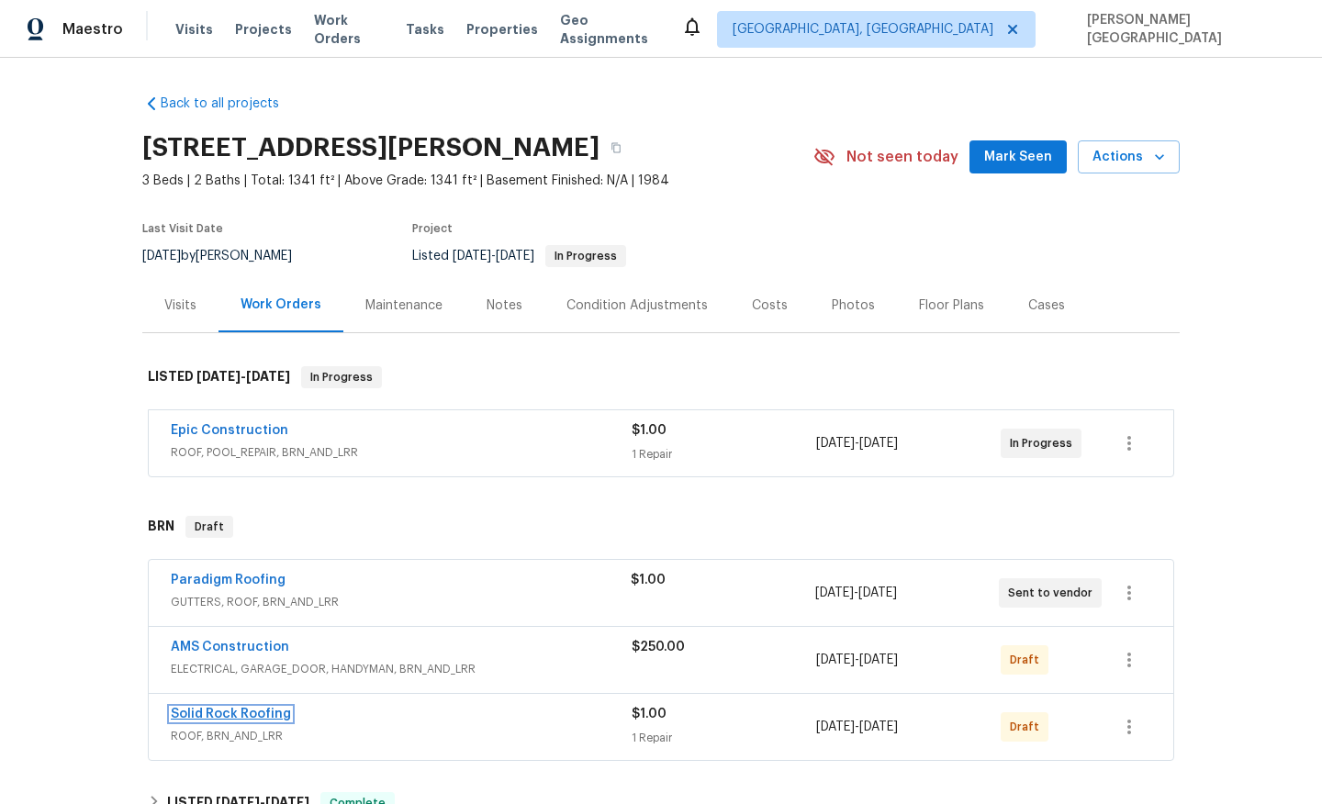
click at [256, 715] on link "Solid Rock Roofing" at bounding box center [231, 714] width 120 height 13
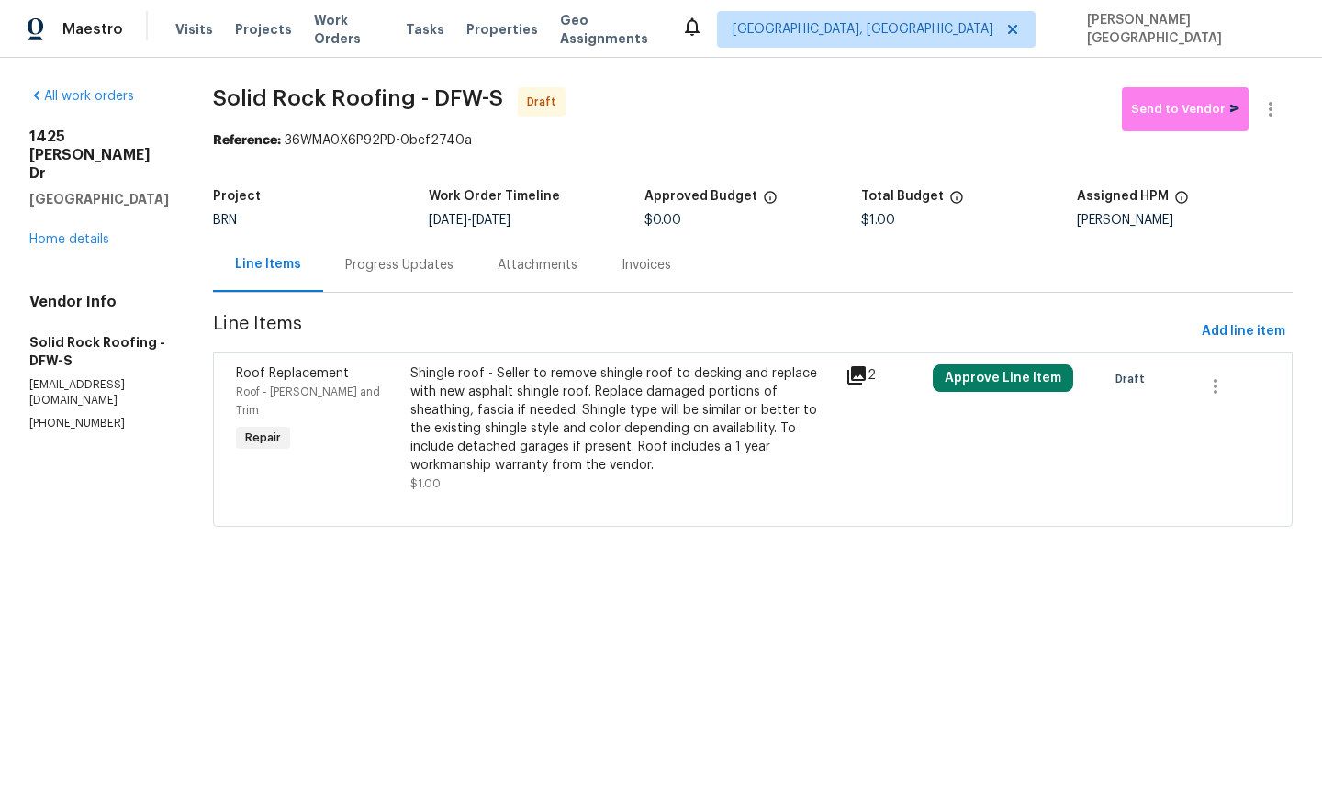
click at [413, 263] on div "Progress Updates" at bounding box center [399, 265] width 108 height 18
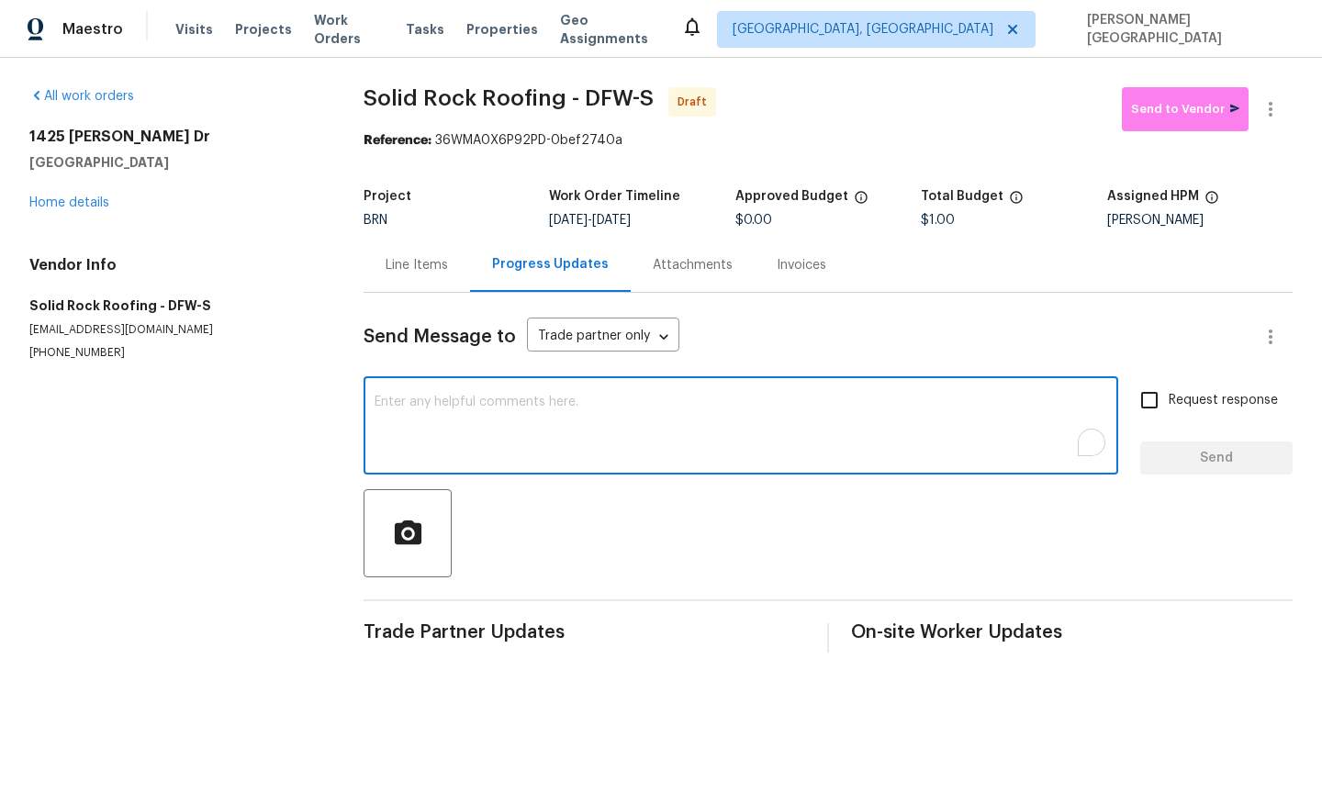
click at [430, 416] on textarea "To enrich screen reader interactions, please activate Accessibility in Grammarl…" at bounding box center [741, 428] width 732 height 64
paste textarea "This is Isabel from Opendoor. Please confirm receipt of the work order due on 0…"
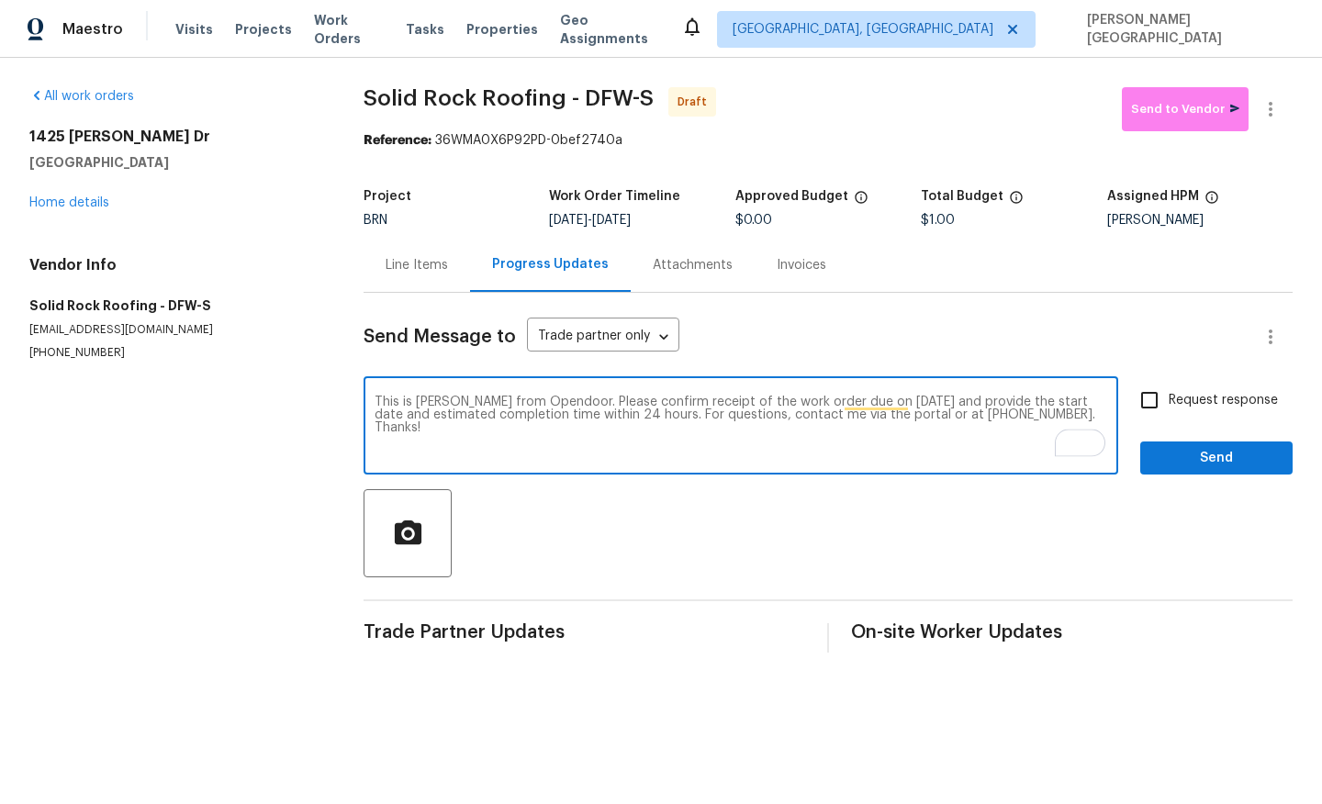
type textarea "This is Isabel from Opendoor. Please confirm receipt of the work order due on 0…"
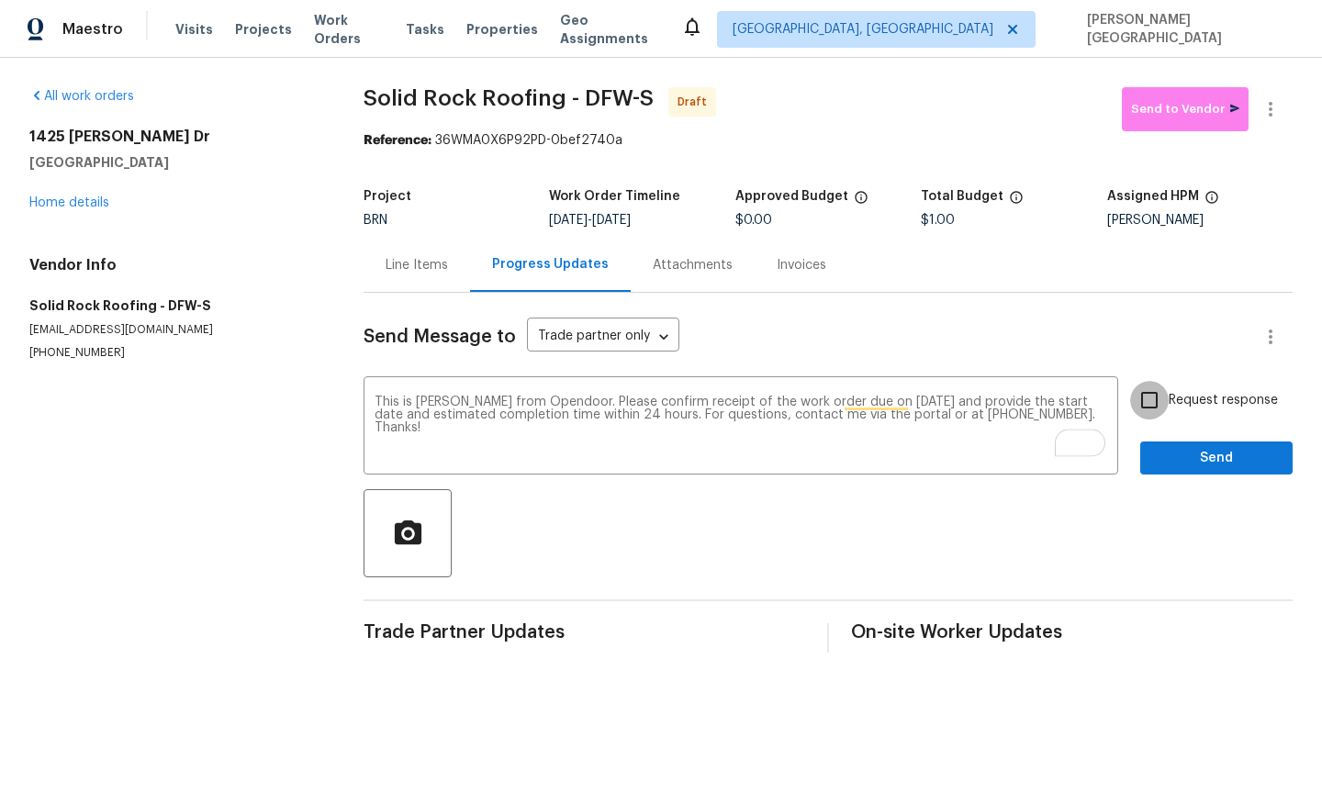
click at [1163, 403] on input "Request response" at bounding box center [1149, 400] width 39 height 39
checkbox input "true"
click at [1180, 474] on button "Send" at bounding box center [1216, 459] width 152 height 34
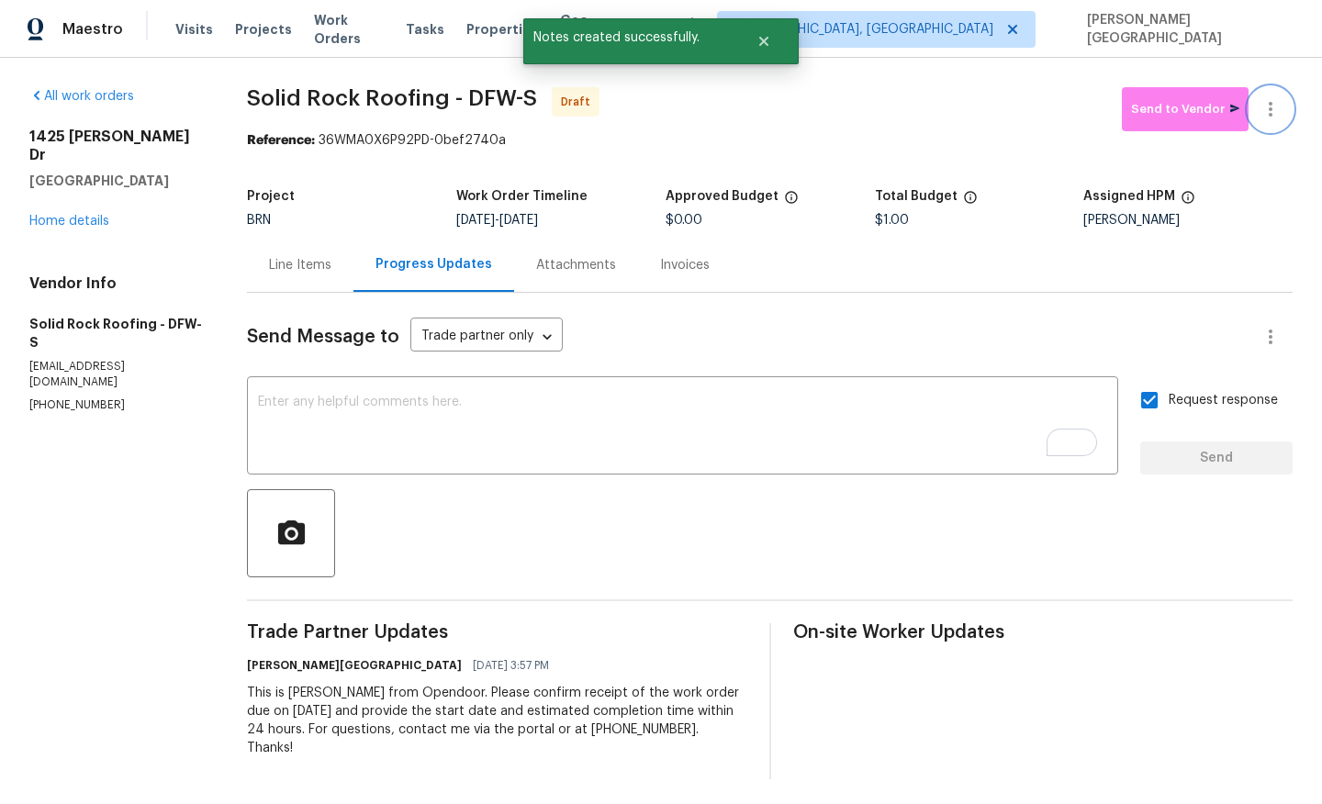
click at [1282, 98] on button "button" at bounding box center [1270, 109] width 44 height 44
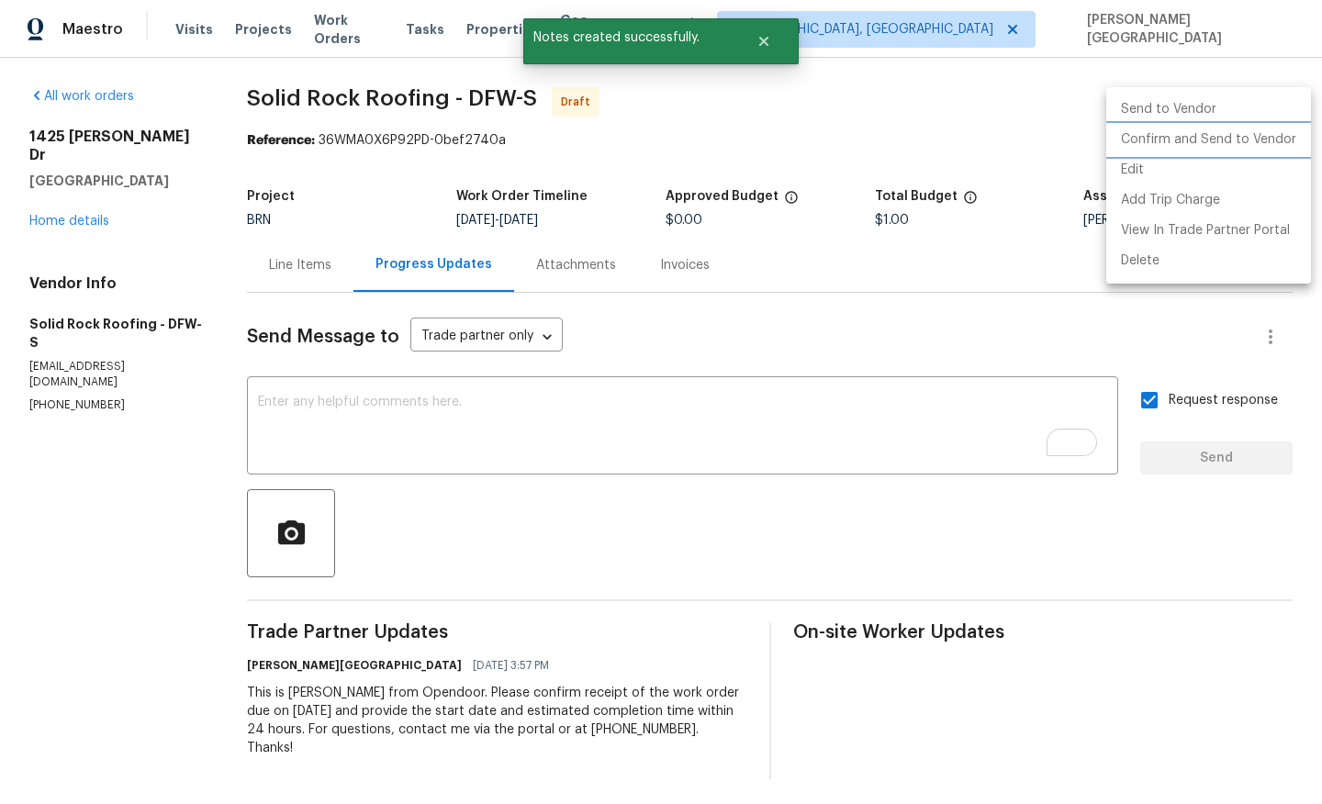
click at [1215, 141] on li "Confirm and Send to Vendor" at bounding box center [1208, 140] width 205 height 30
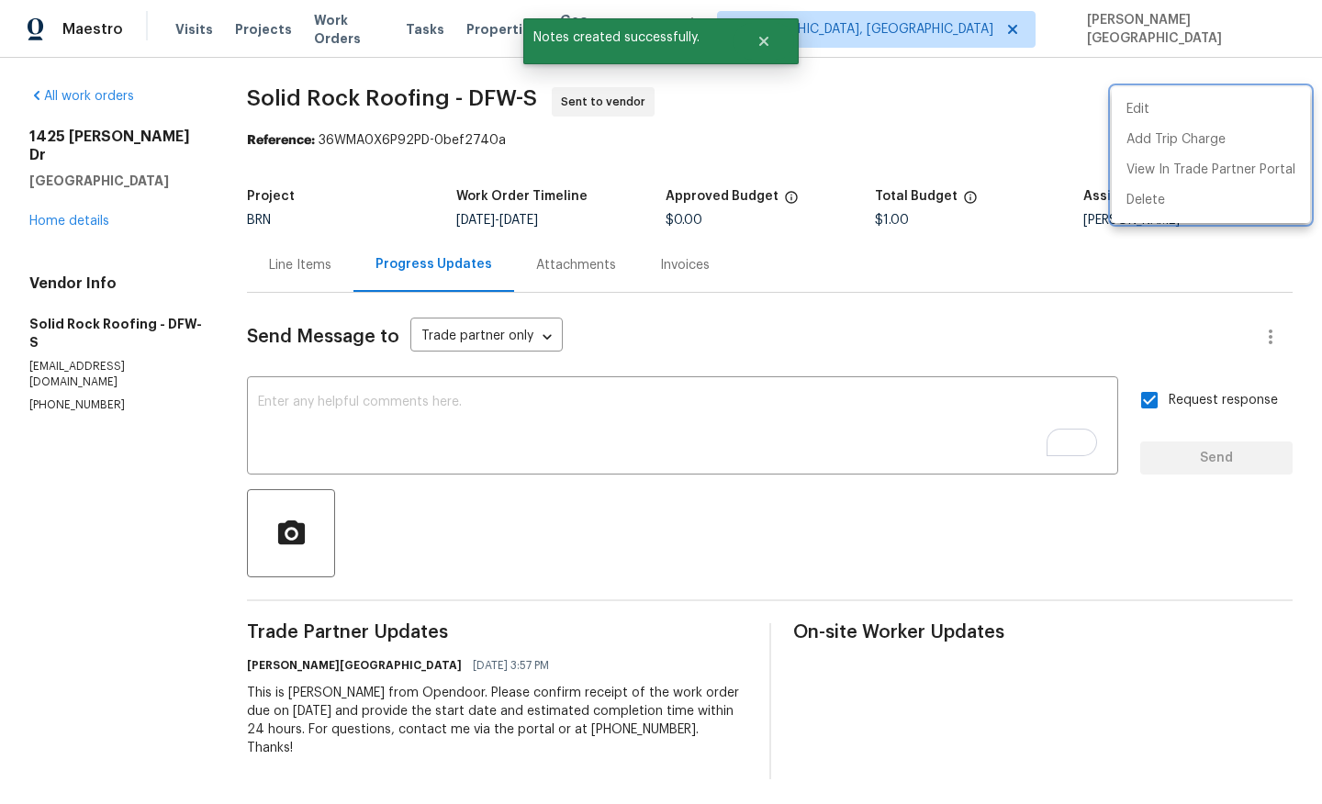
click at [76, 204] on div at bounding box center [661, 402] width 1322 height 804
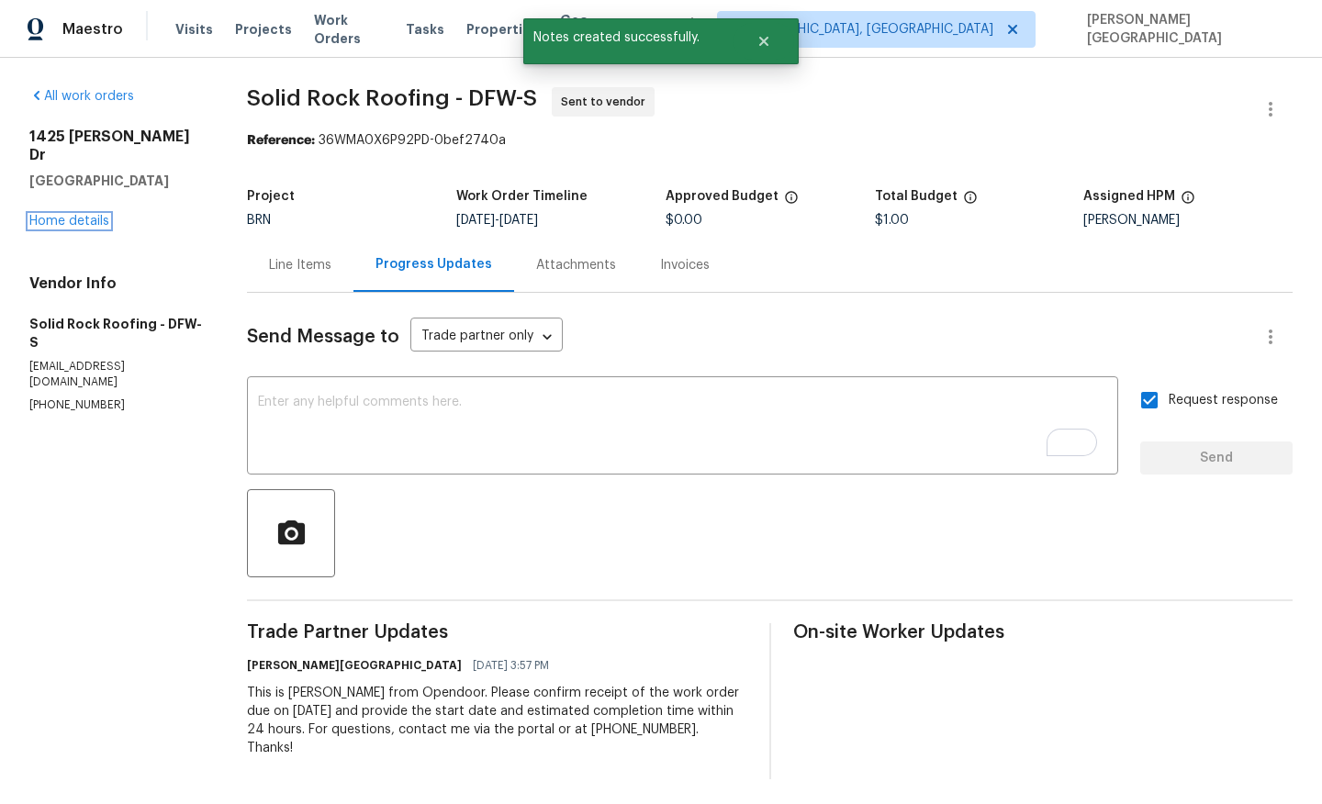
click at [93, 215] on link "Home details" at bounding box center [69, 221] width 80 height 13
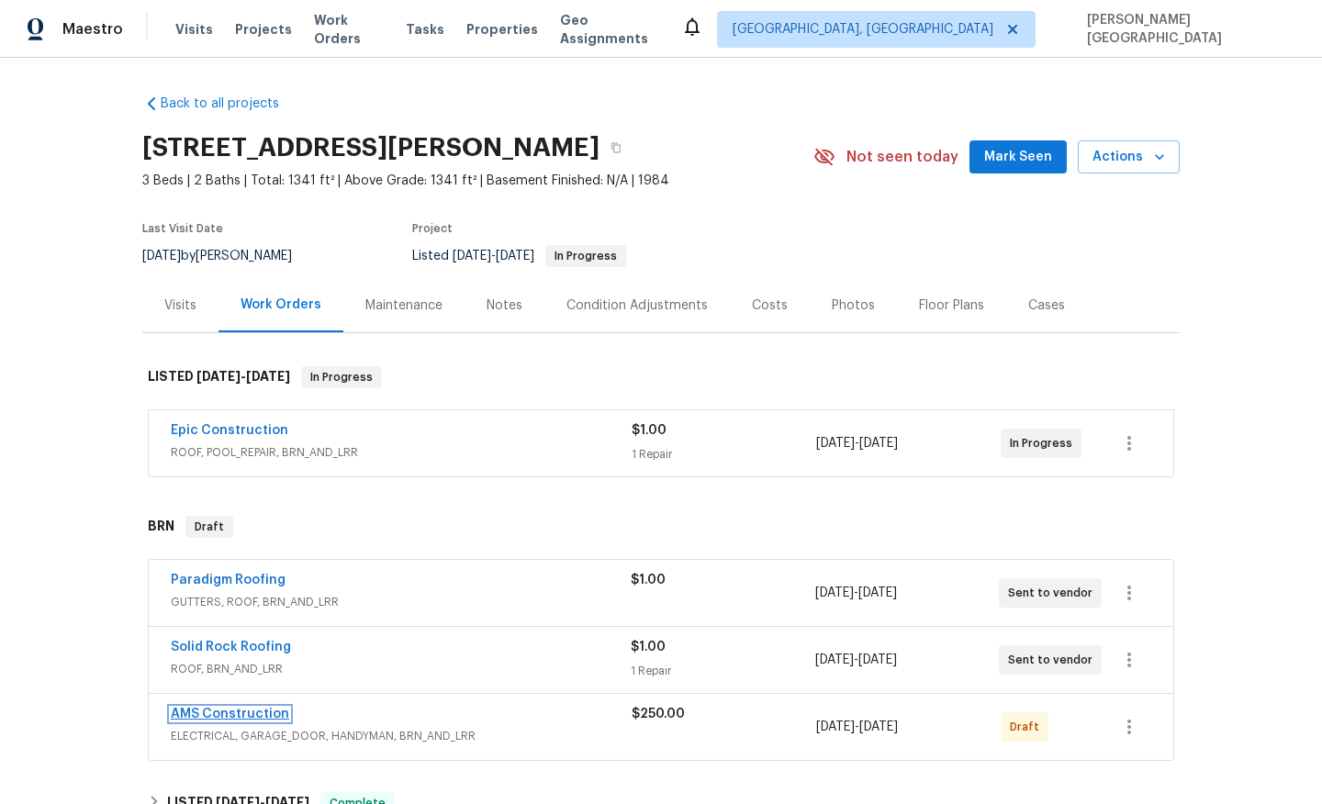
click at [248, 710] on link "AMS Construction" at bounding box center [230, 714] width 118 height 13
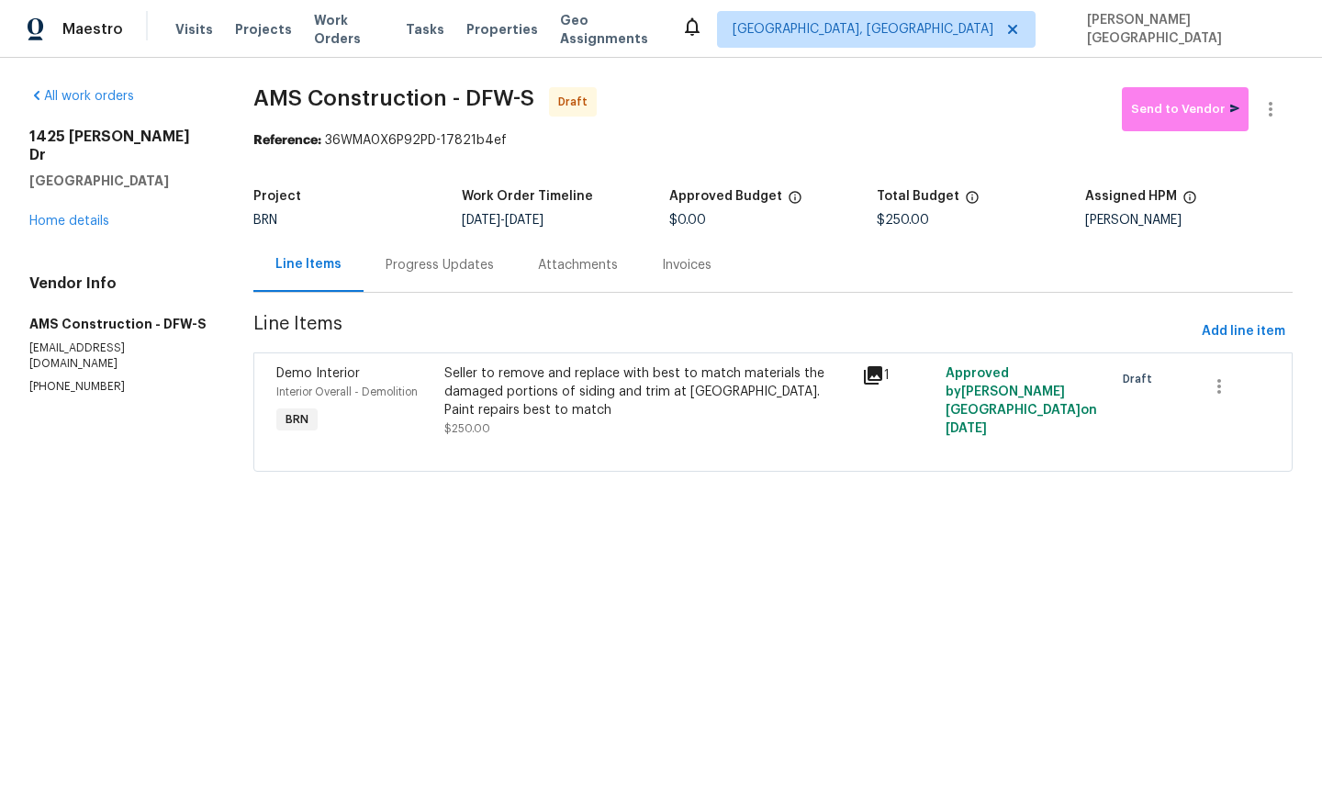
click at [408, 271] on div "Progress Updates" at bounding box center [440, 265] width 108 height 18
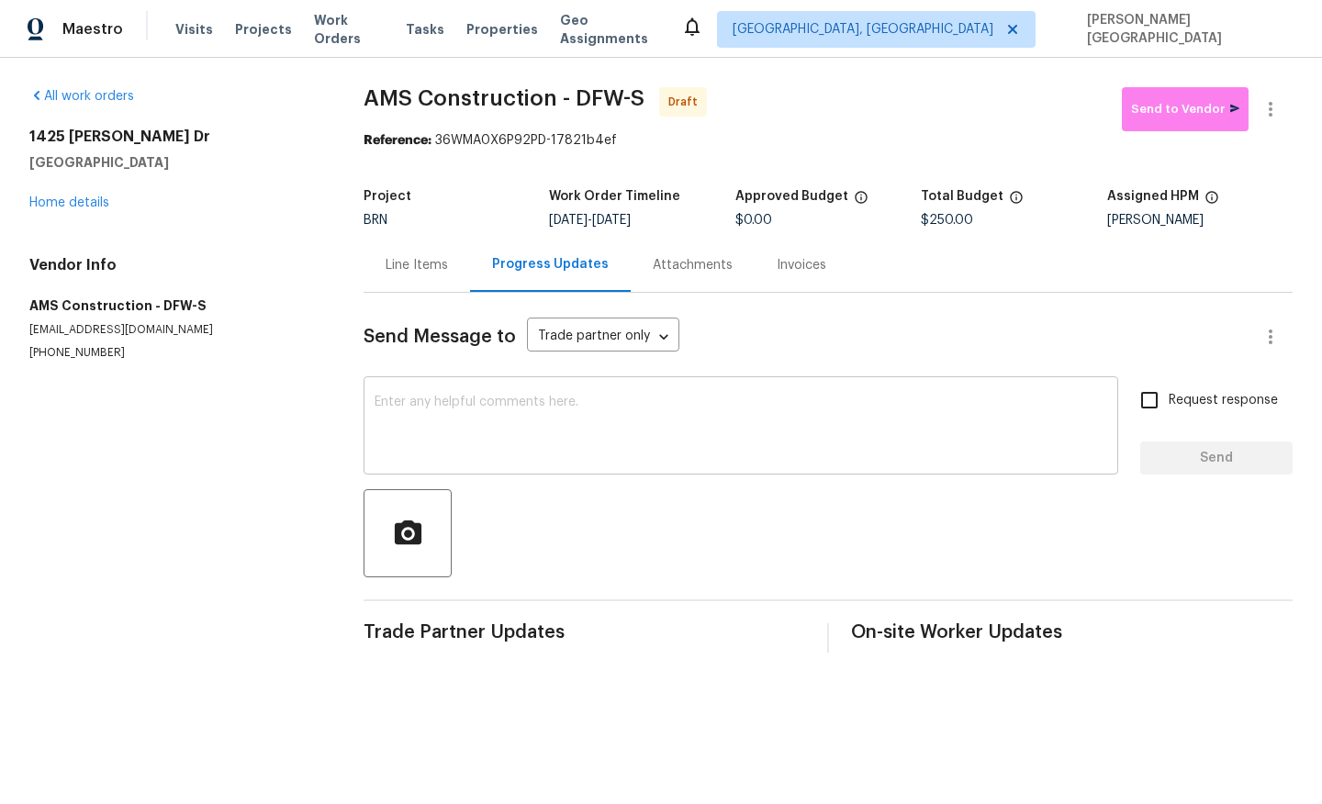
click at [441, 416] on textarea at bounding box center [741, 428] width 732 height 64
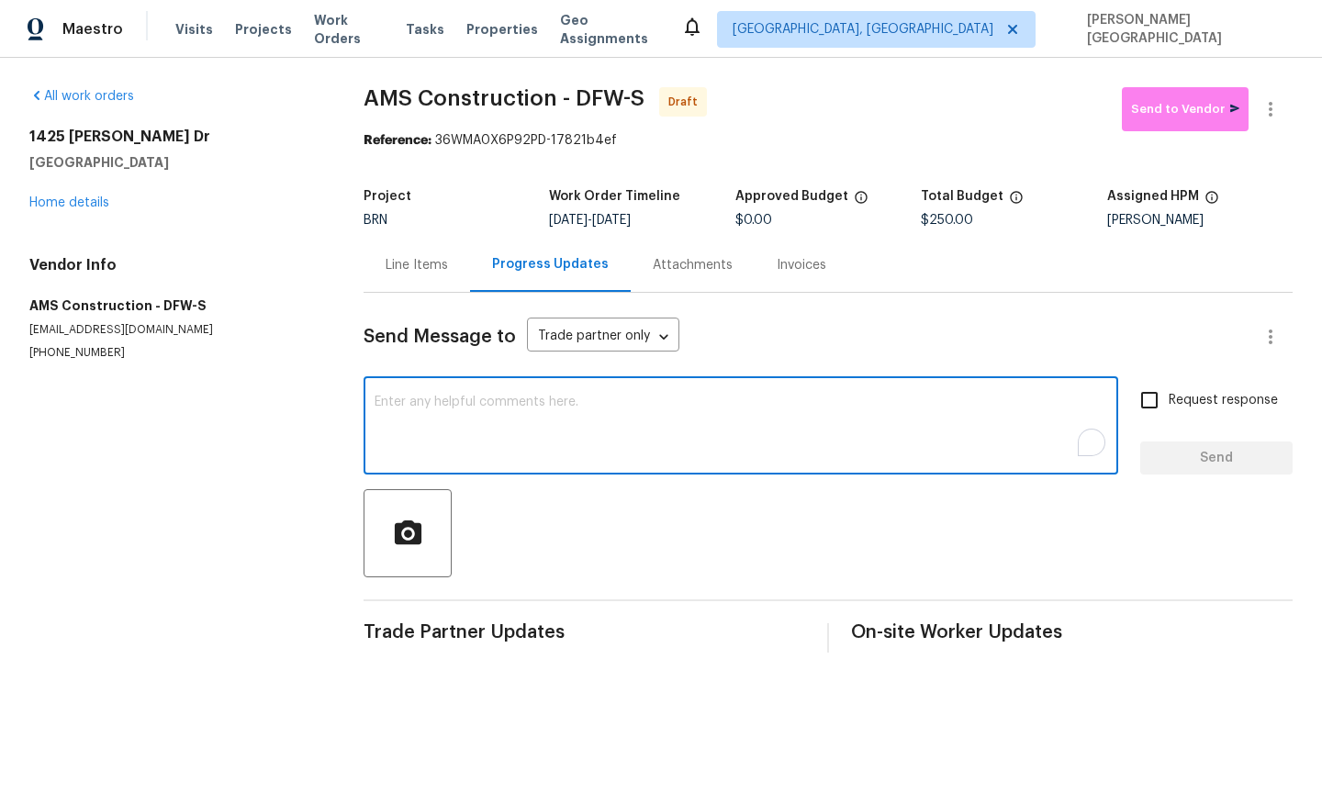
paste textarea "This is Isabel from Opendoor. Please confirm receipt of the work order due on 0…"
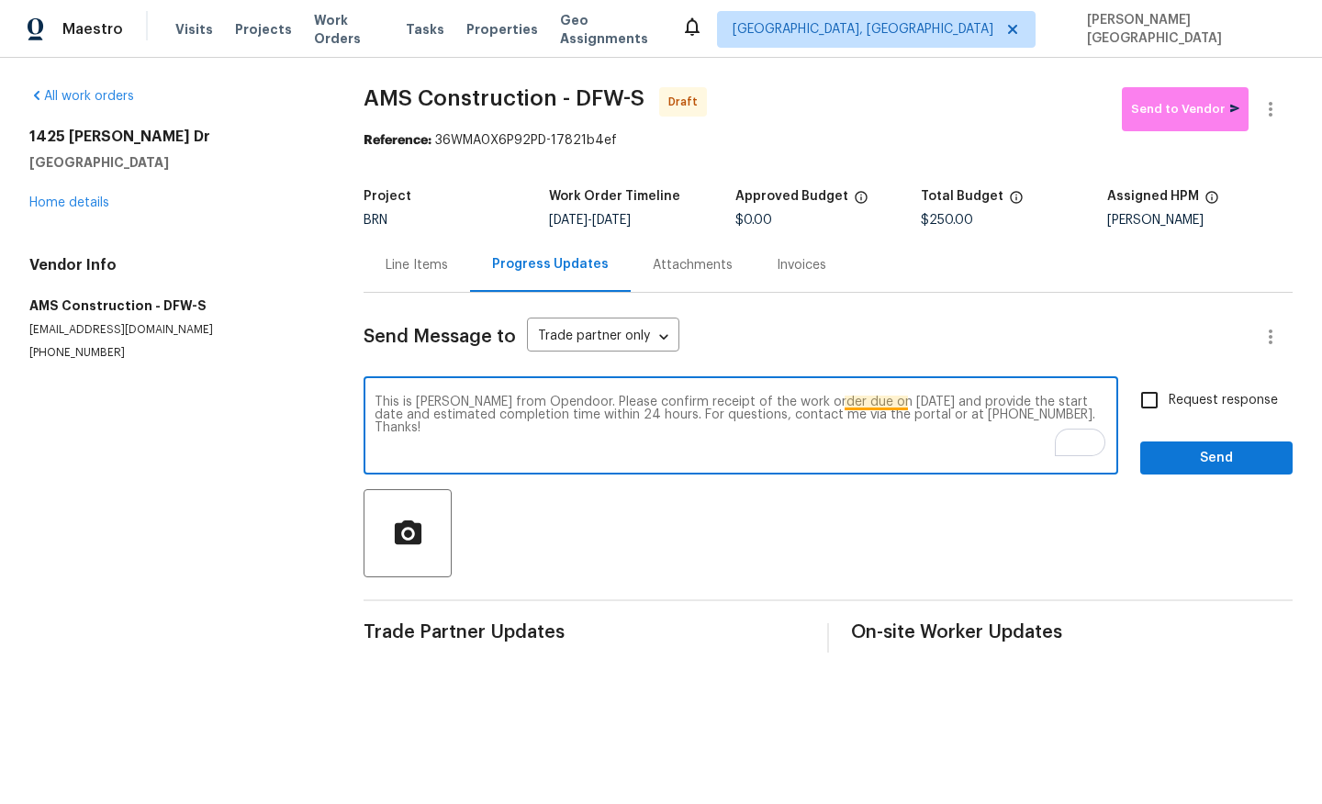
click at [868, 405] on textarea "This is Isabel from Opendoor. Please confirm receipt of the work order due on 0…" at bounding box center [741, 428] width 732 height 64
type textarea "This is Isabel from Opendoor. Please confirm receipt of the work order due on 0…"
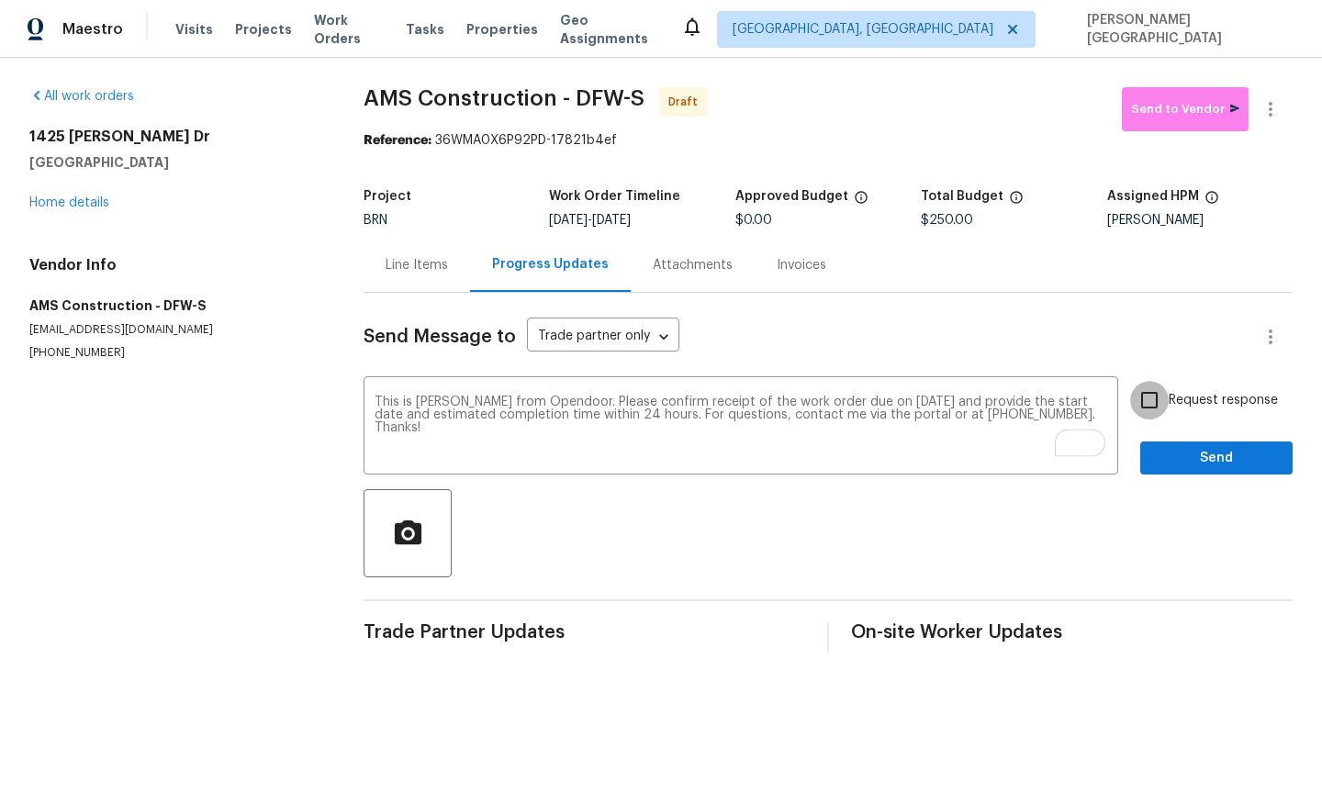
click at [1153, 406] on input "Request response" at bounding box center [1149, 400] width 39 height 39
checkbox input "true"
click at [1159, 452] on span "Send" at bounding box center [1216, 458] width 123 height 23
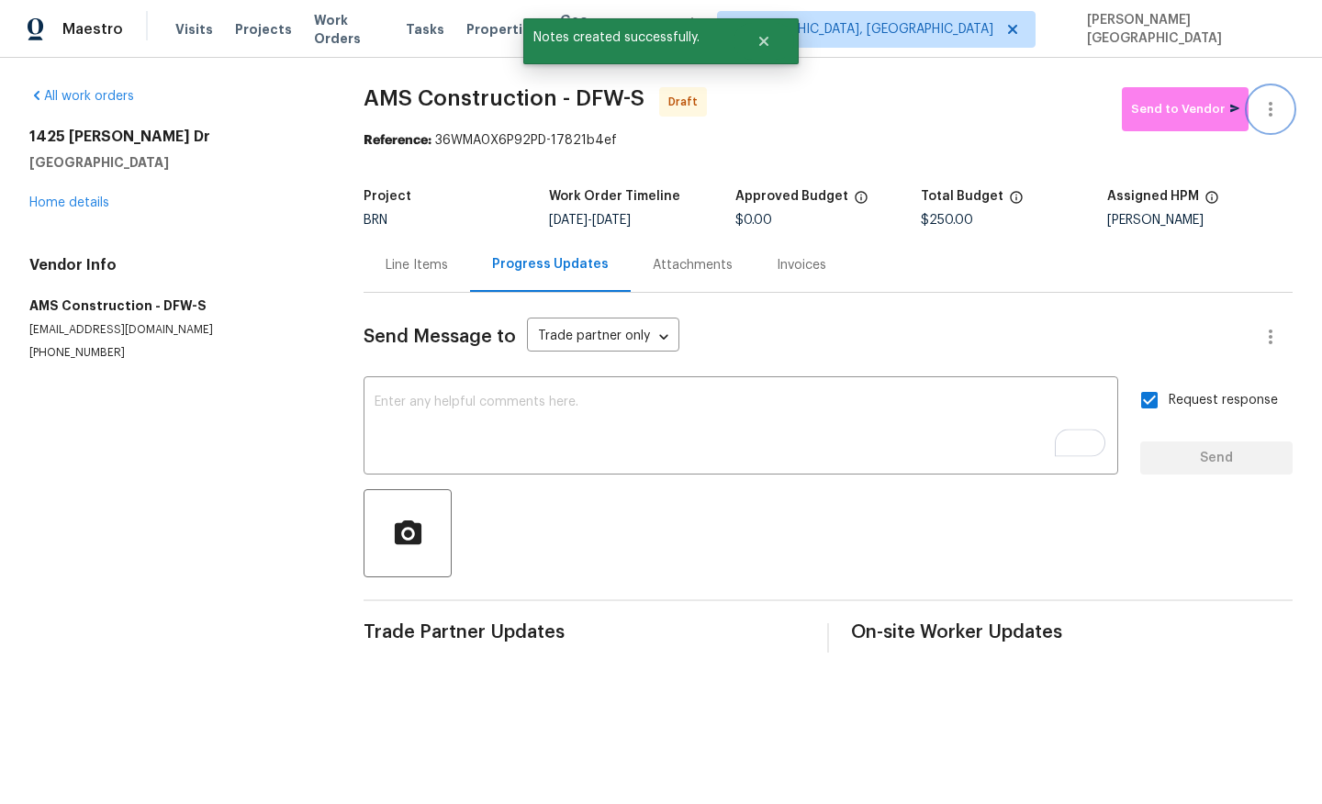
click at [1267, 103] on icon "button" at bounding box center [1270, 109] width 22 height 22
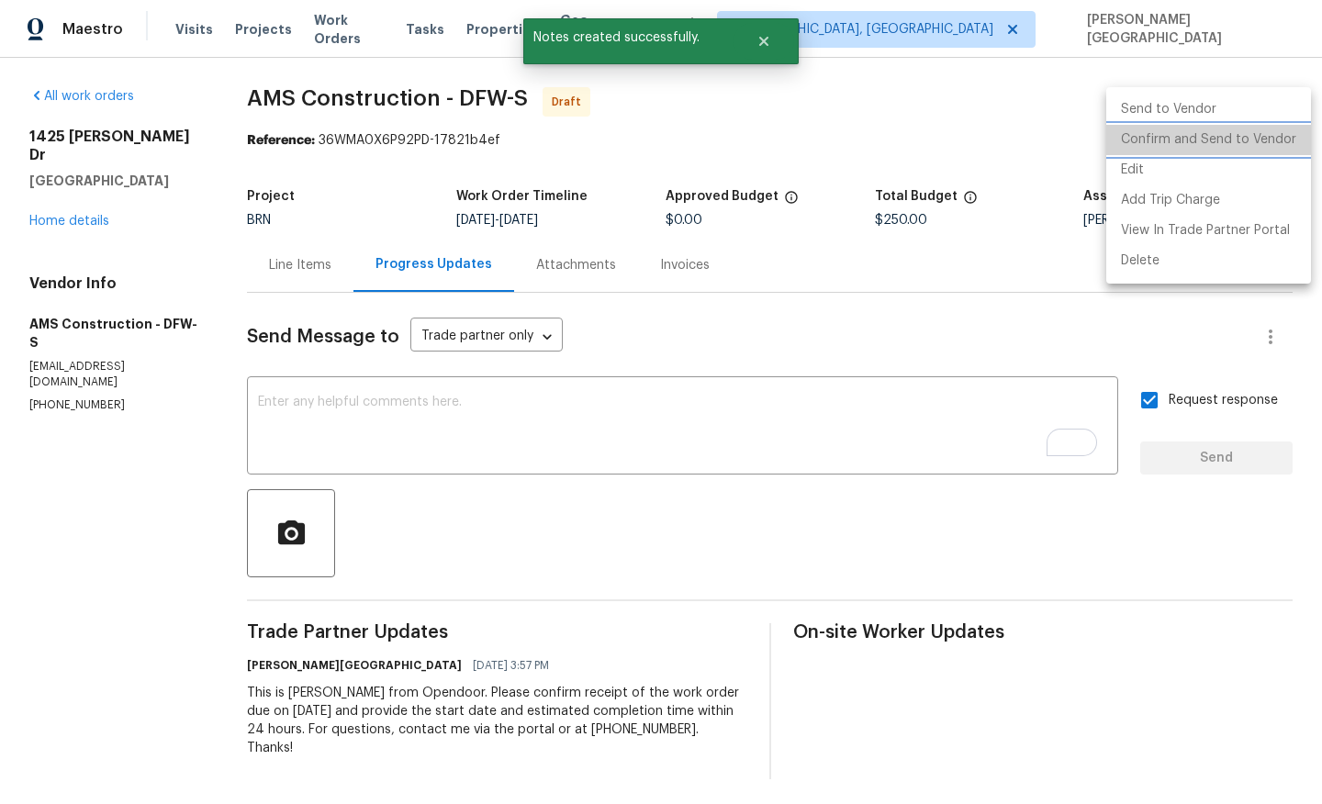
click at [1235, 133] on li "Confirm and Send to Vendor" at bounding box center [1208, 140] width 205 height 30
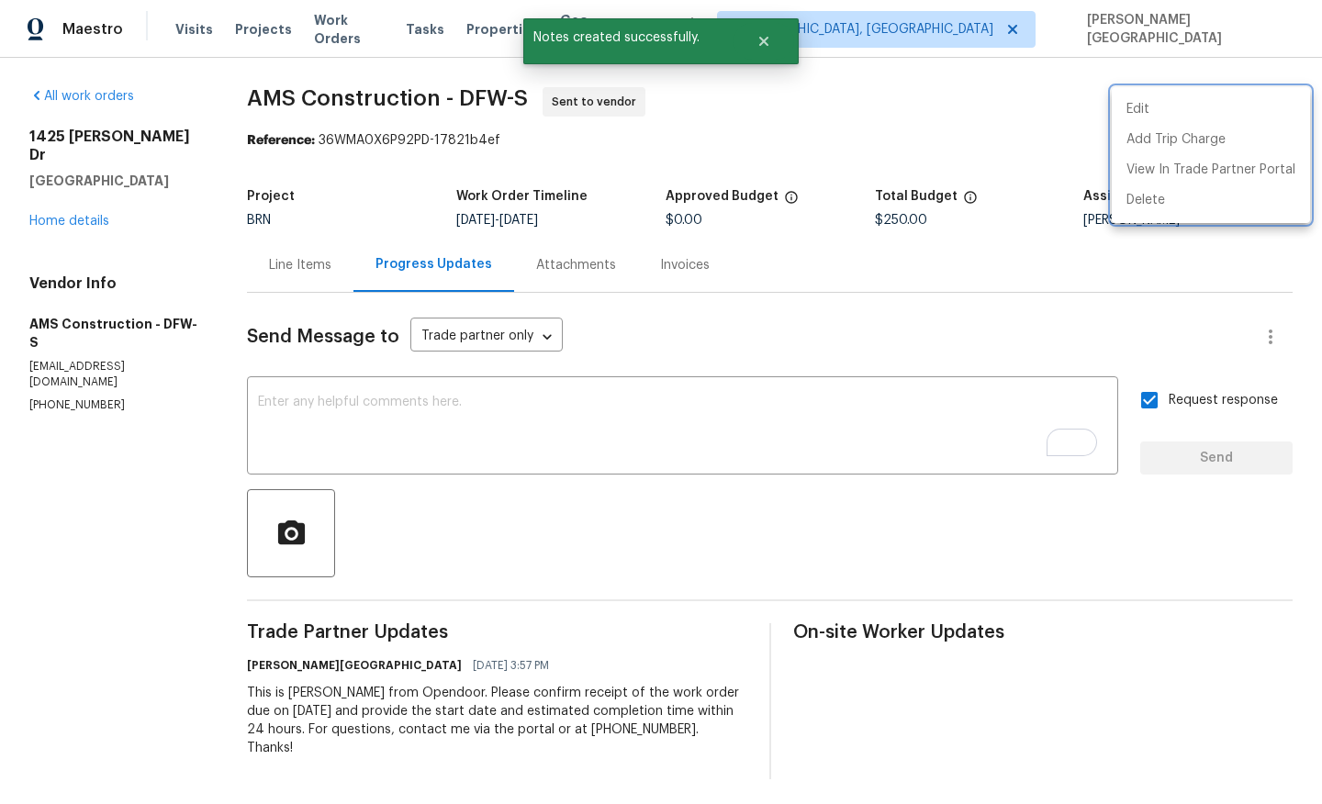
click at [83, 202] on div at bounding box center [661, 402] width 1322 height 804
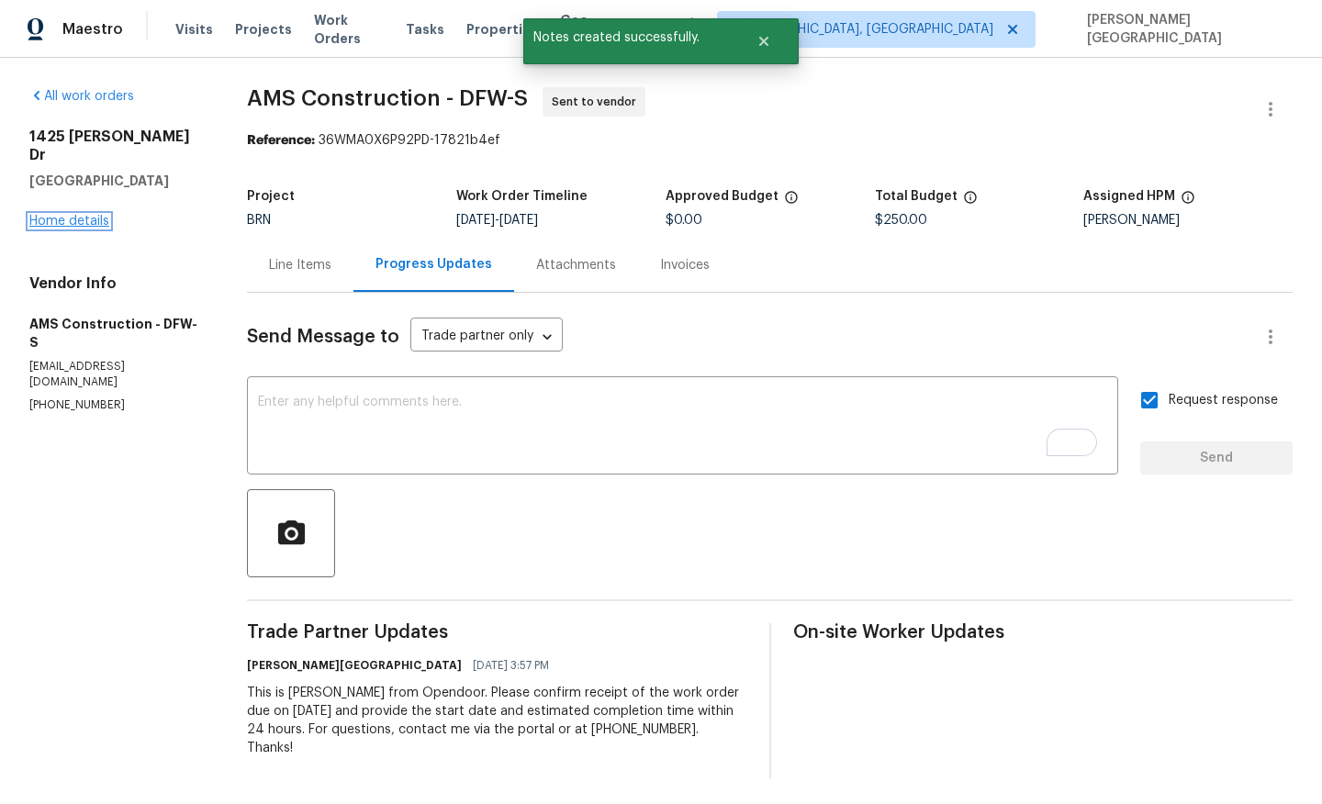
click at [84, 215] on link "Home details" at bounding box center [69, 221] width 80 height 13
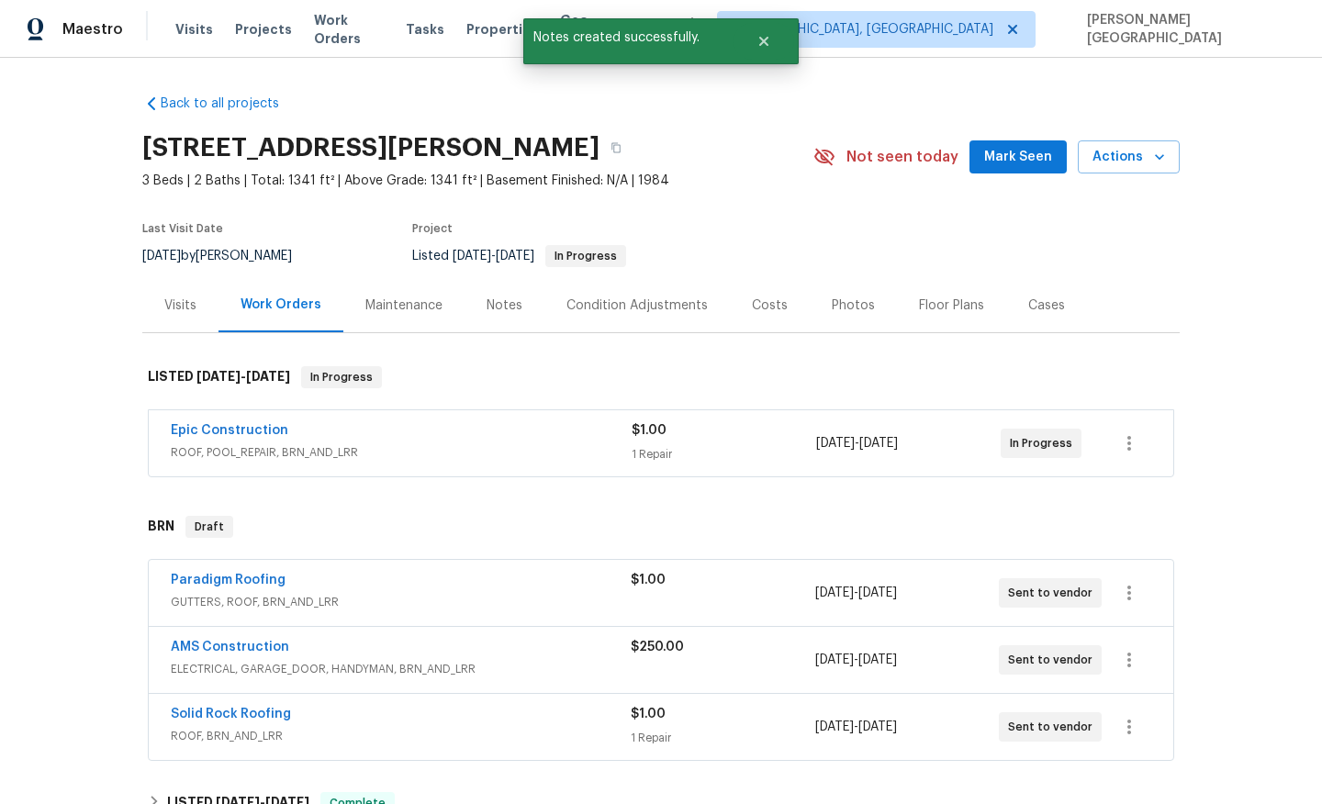
scroll to position [30, 0]
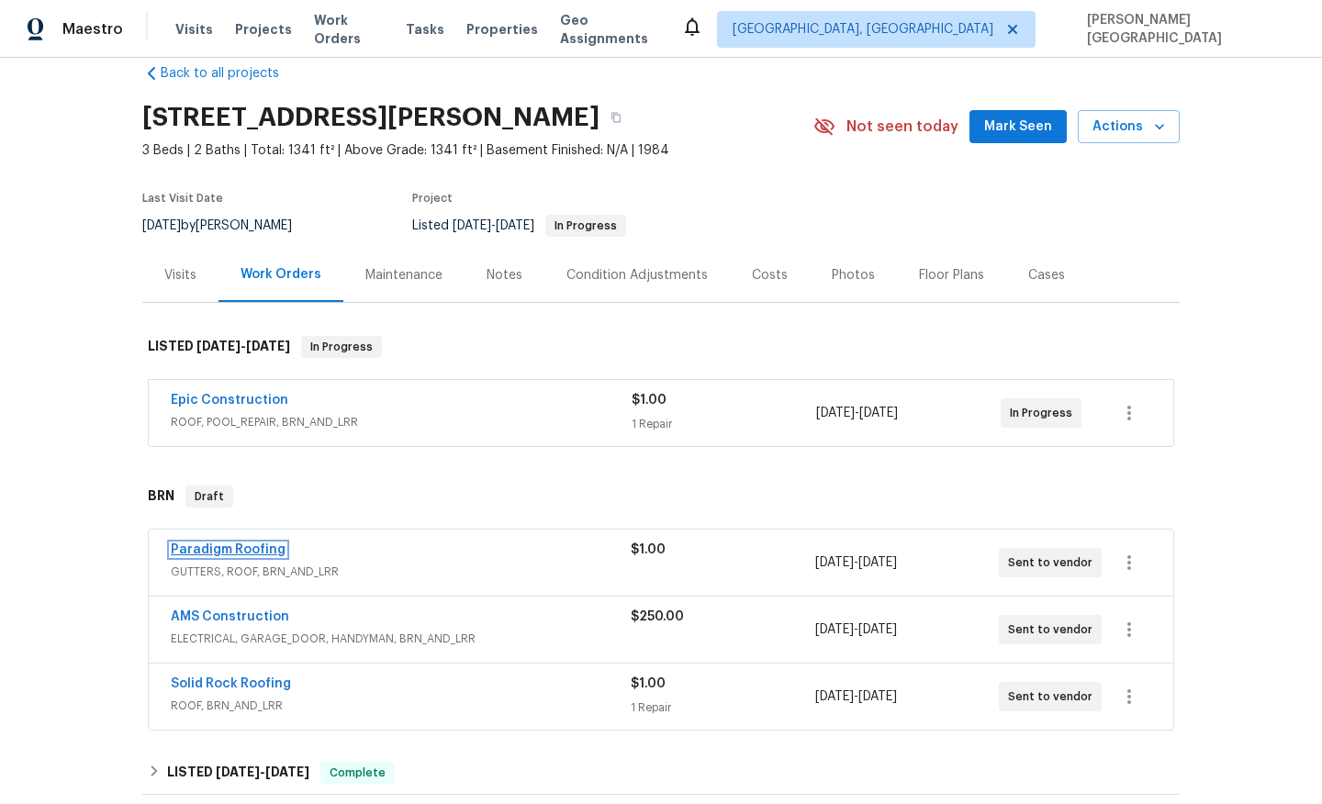
click at [230, 545] on link "Paradigm Roofing" at bounding box center [228, 549] width 115 height 13
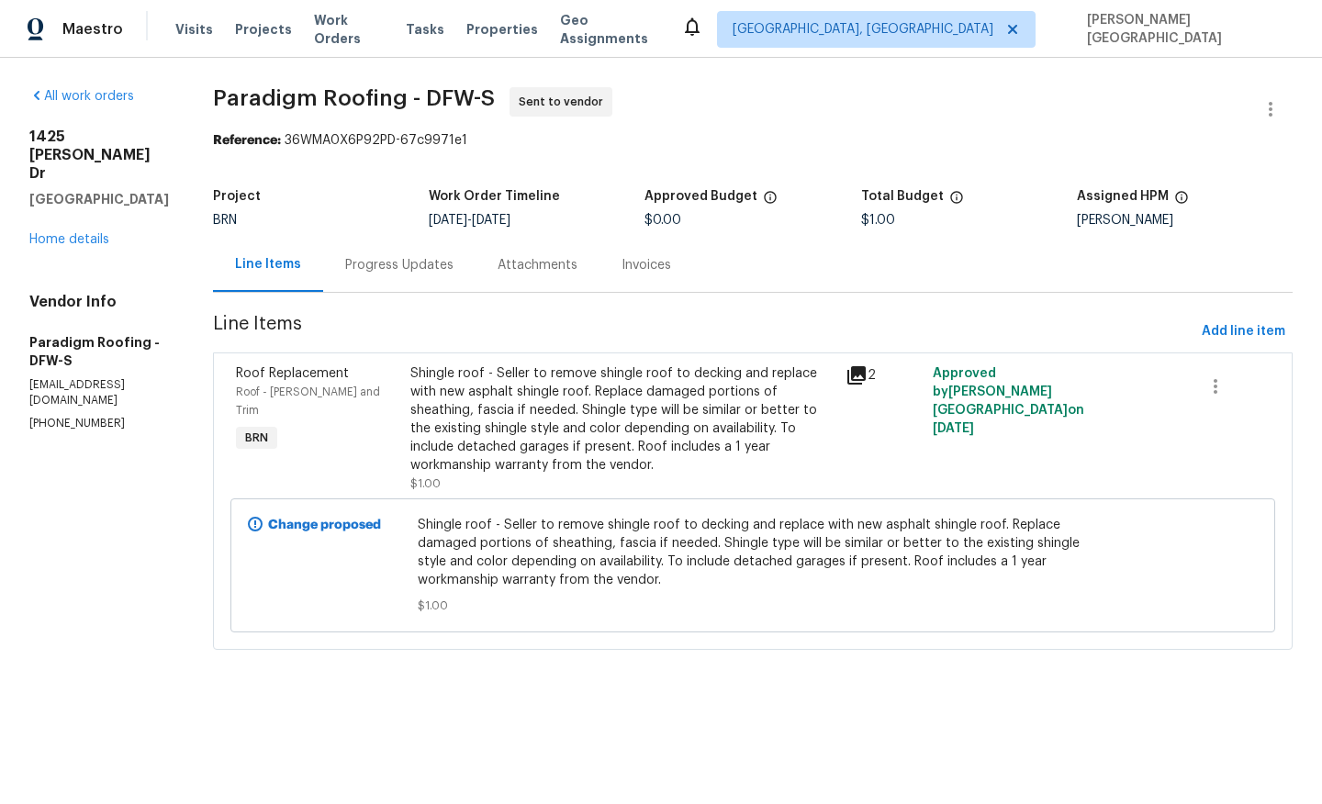
click at [408, 274] on div "Progress Updates" at bounding box center [399, 265] width 108 height 18
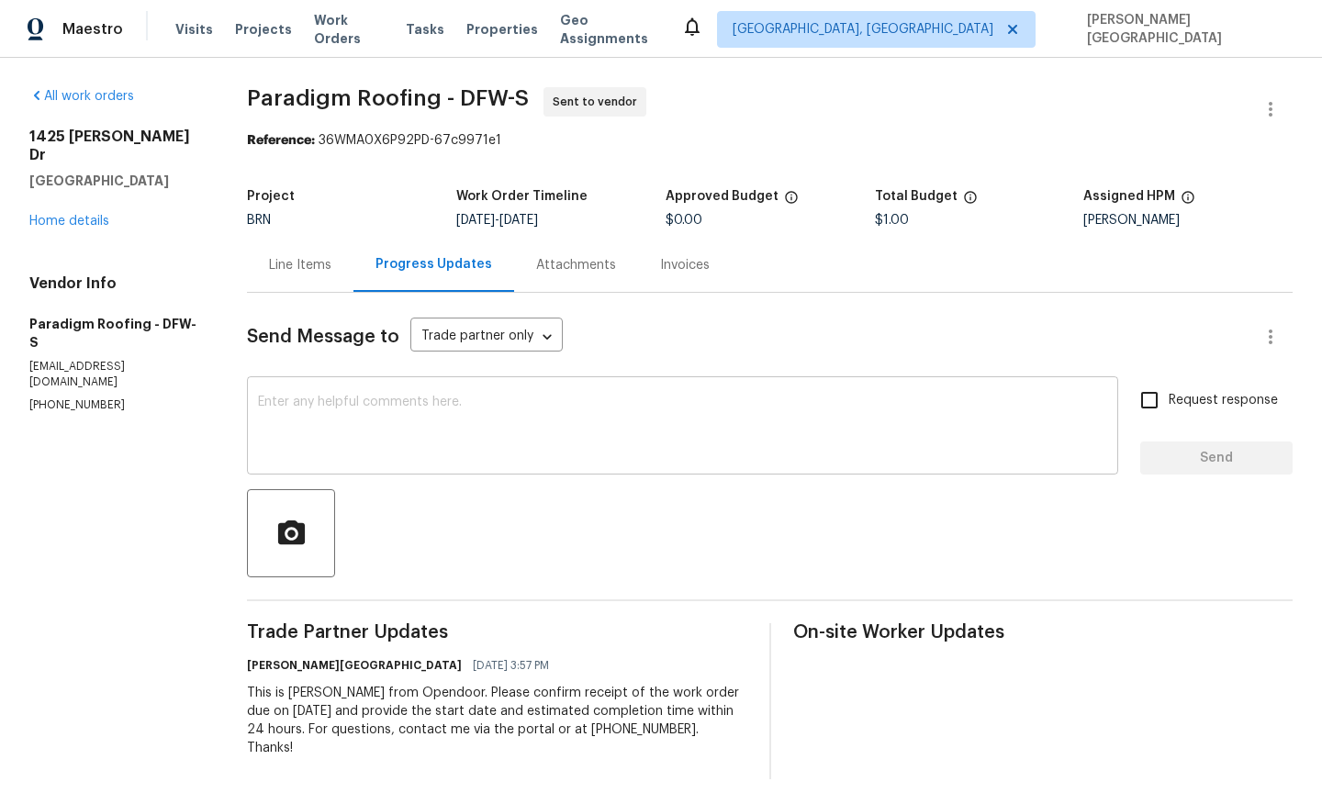
click at [415, 416] on textarea at bounding box center [682, 428] width 849 height 64
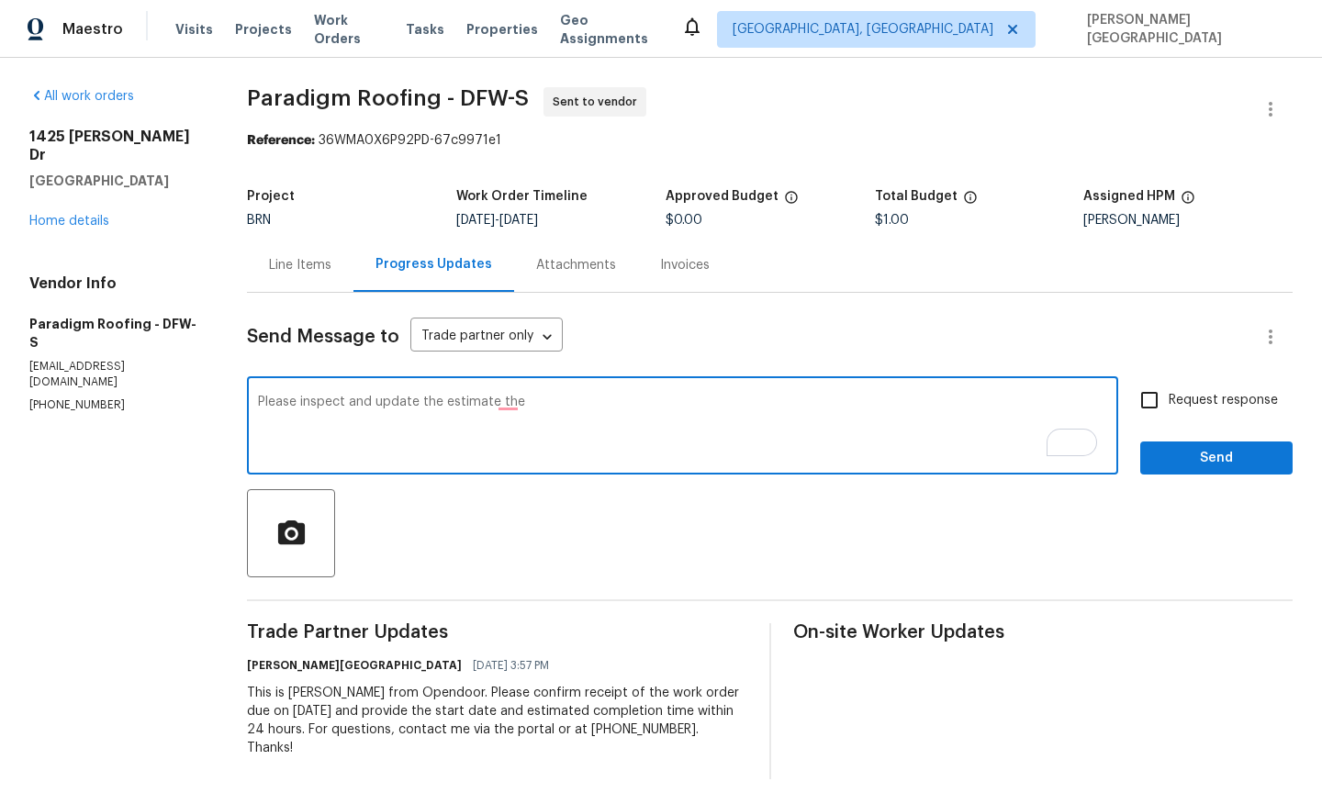
click at [402, 399] on textarea "Please inspect and update the estimate the" at bounding box center [682, 428] width 849 height 64
click at [515, 402] on textarea "Please inspect and provide estimate the" at bounding box center [682, 428] width 849 height 64
click at [517, 402] on textarea "Please inspect and provide an estimate" at bounding box center [682, 428] width 849 height 64
type textarea "Please inspect and provide an estimate for the work."
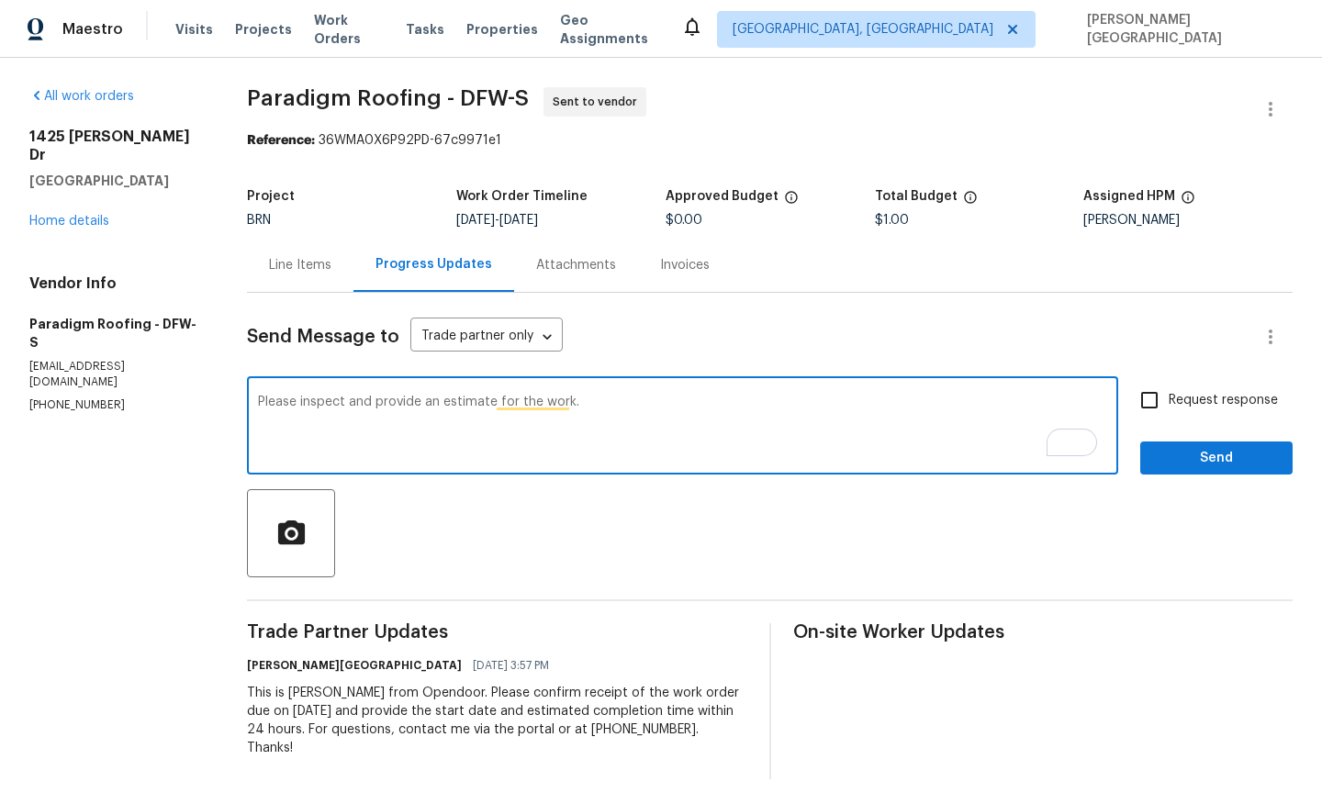
click at [1175, 407] on span "Request response" at bounding box center [1222, 400] width 109 height 19
click at [1168, 407] on input "Request response" at bounding box center [1149, 400] width 39 height 39
checkbox input "true"
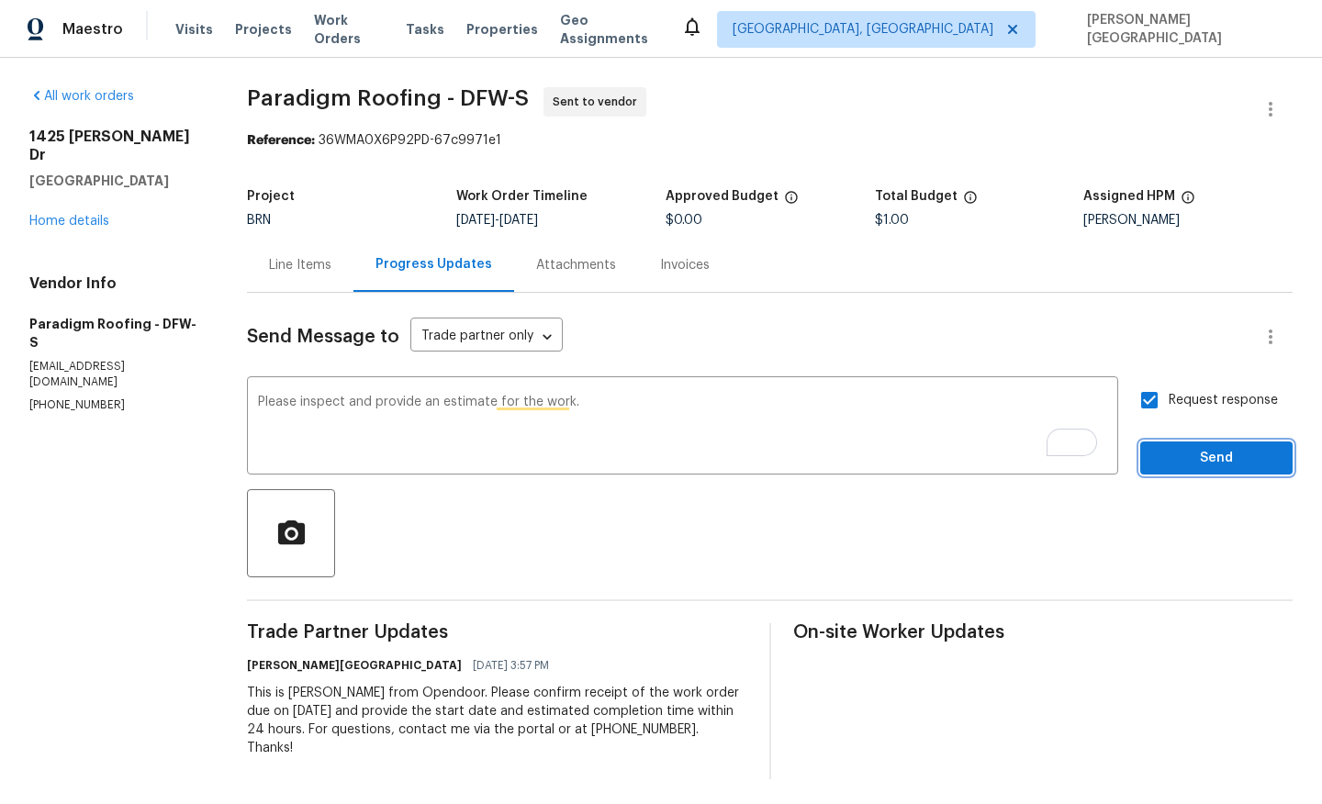
click at [1194, 448] on span "Send" at bounding box center [1216, 458] width 123 height 23
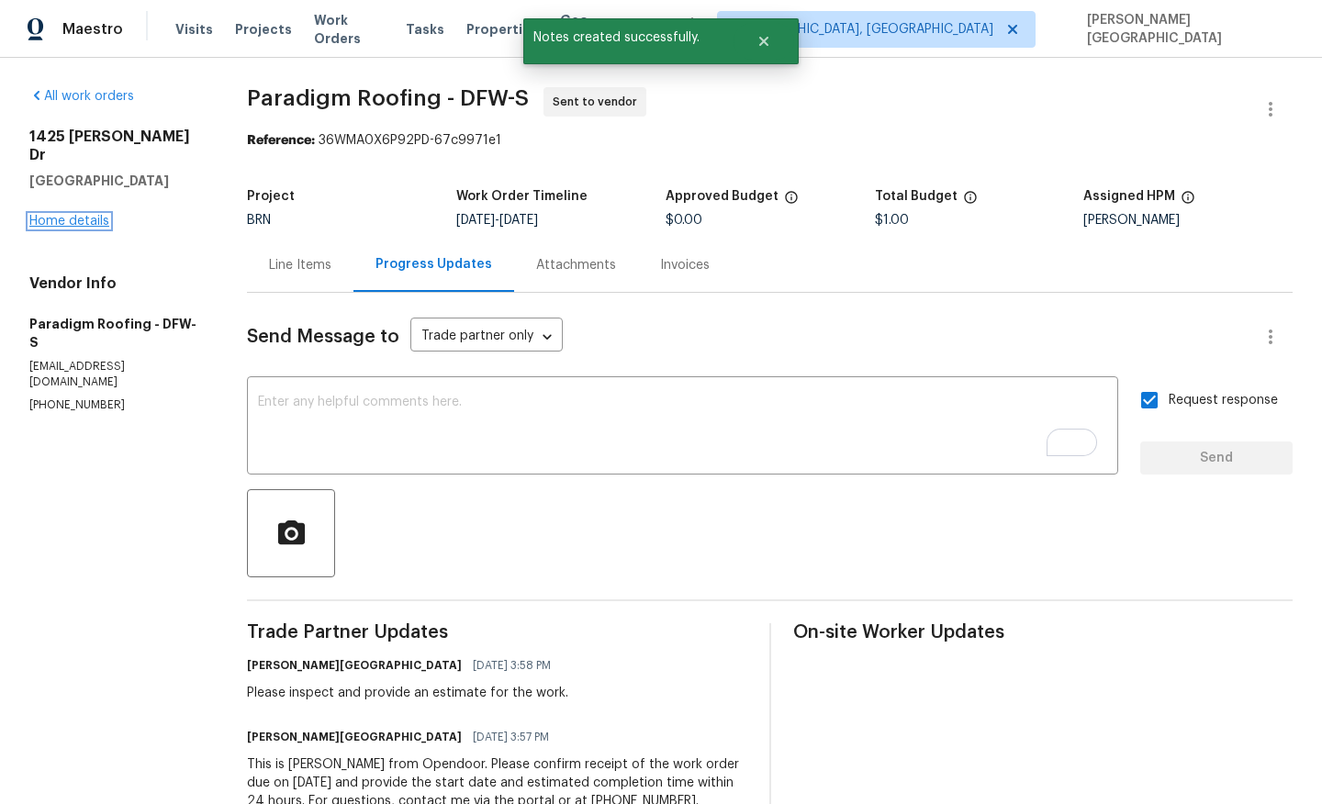
click at [101, 215] on link "Home details" at bounding box center [69, 221] width 80 height 13
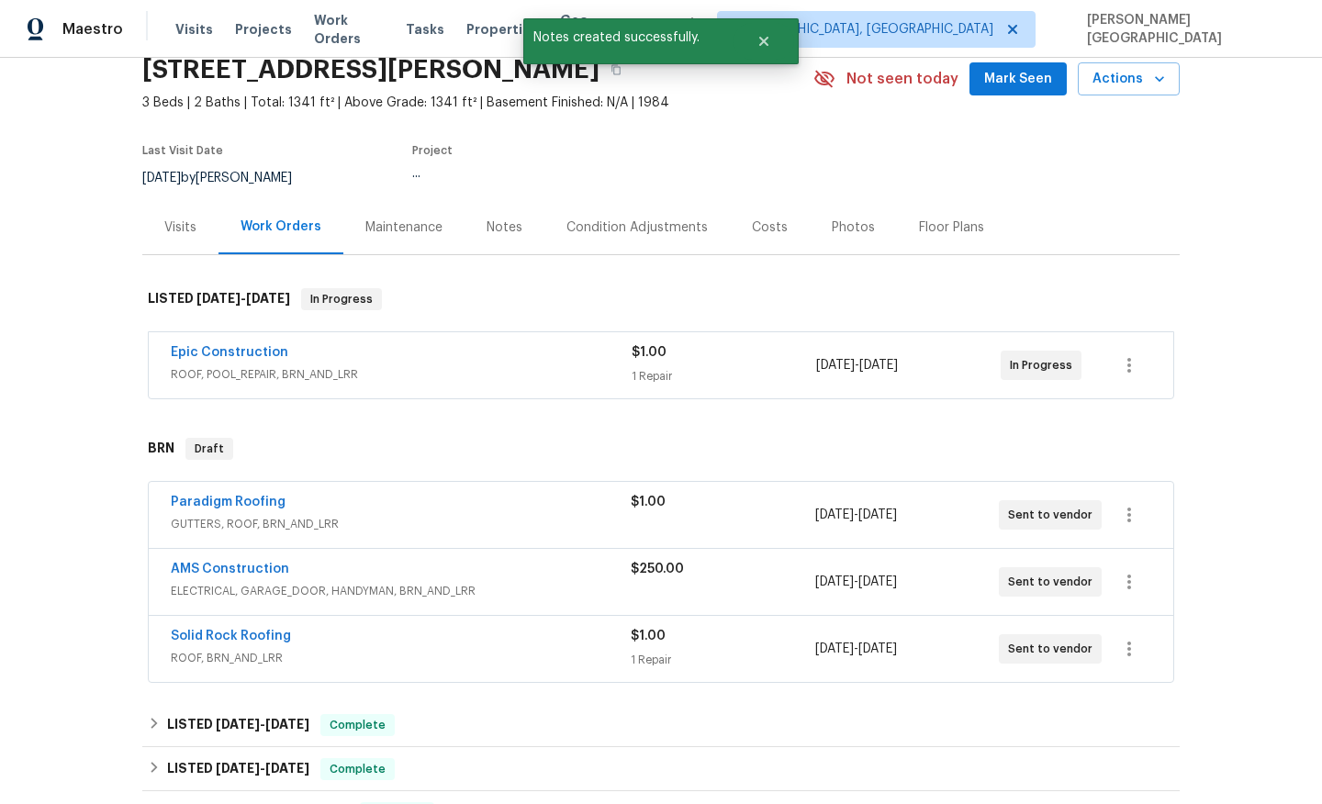
scroll to position [172, 0]
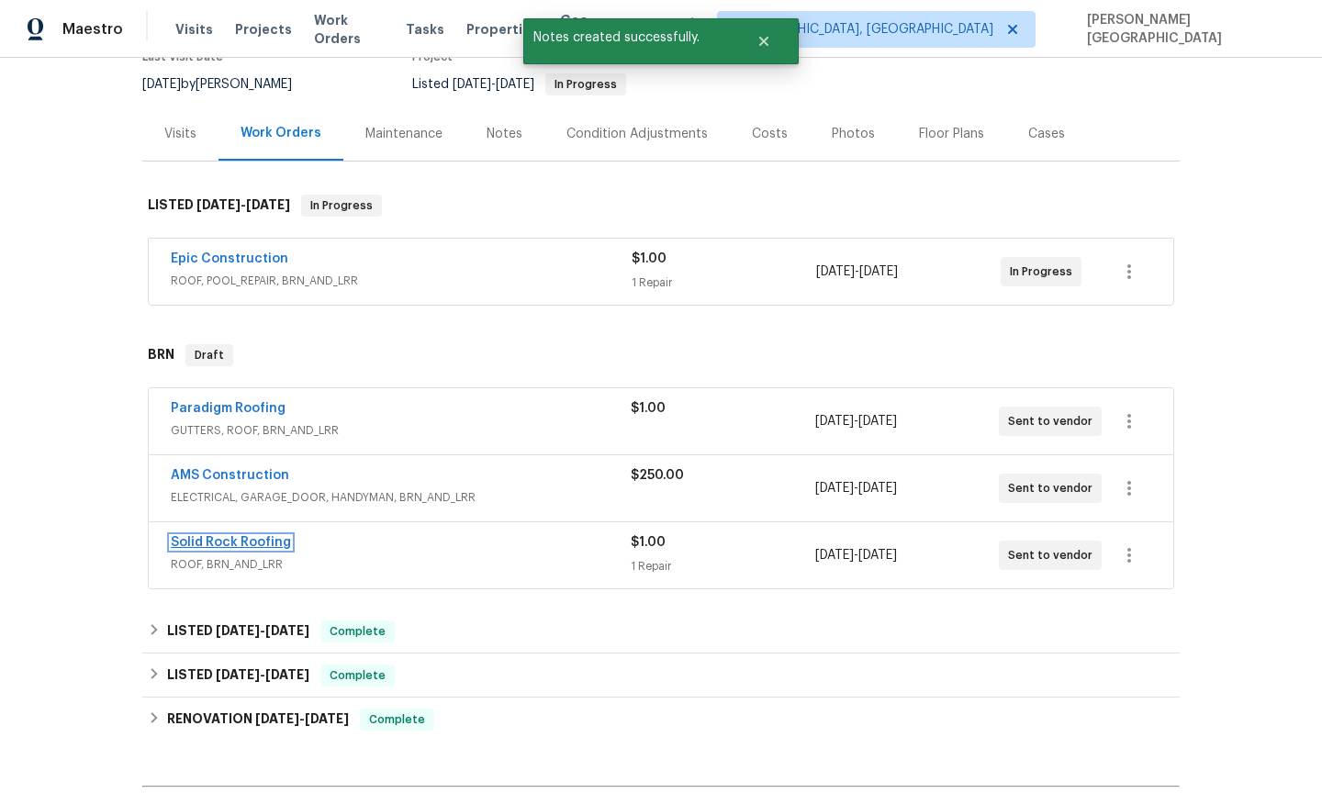
click at [256, 542] on link "Solid Rock Roofing" at bounding box center [231, 542] width 120 height 13
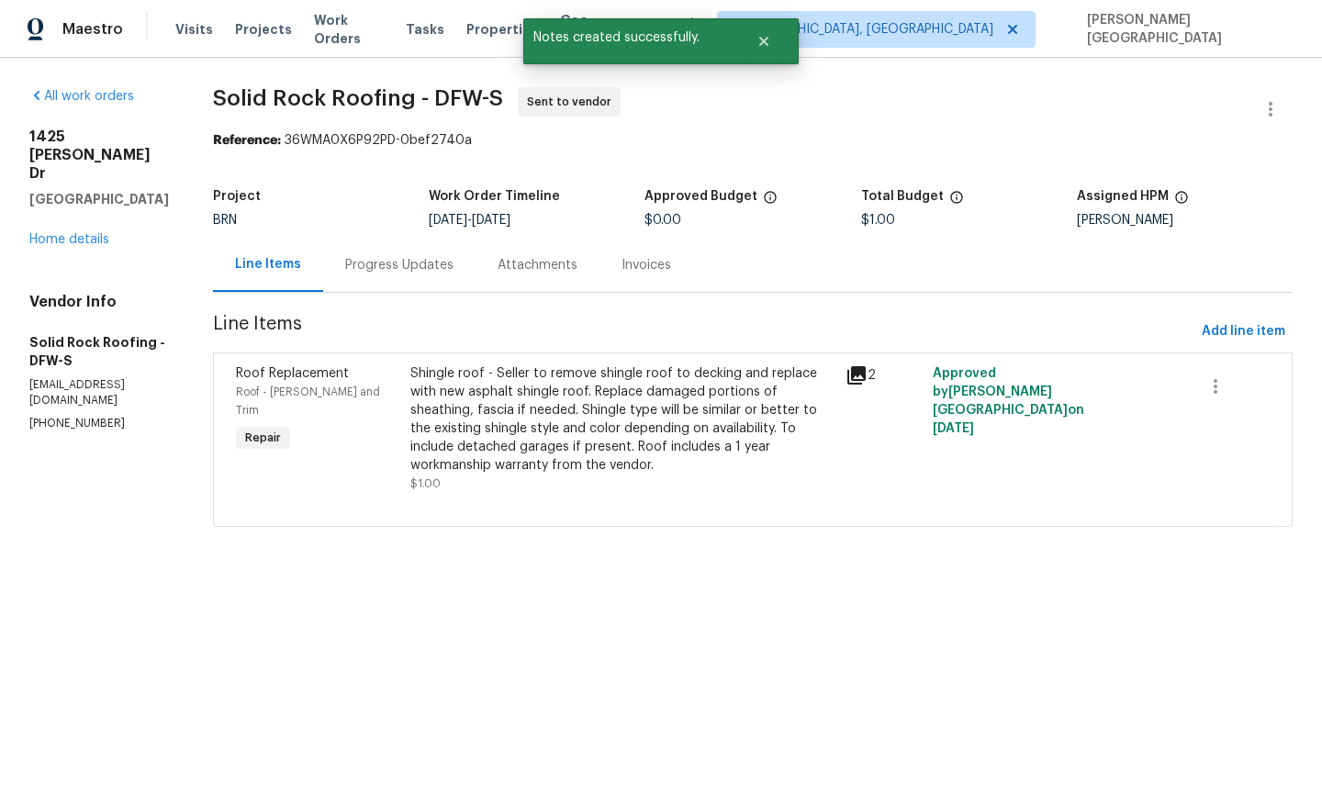
click at [386, 265] on div "Progress Updates" at bounding box center [399, 265] width 108 height 18
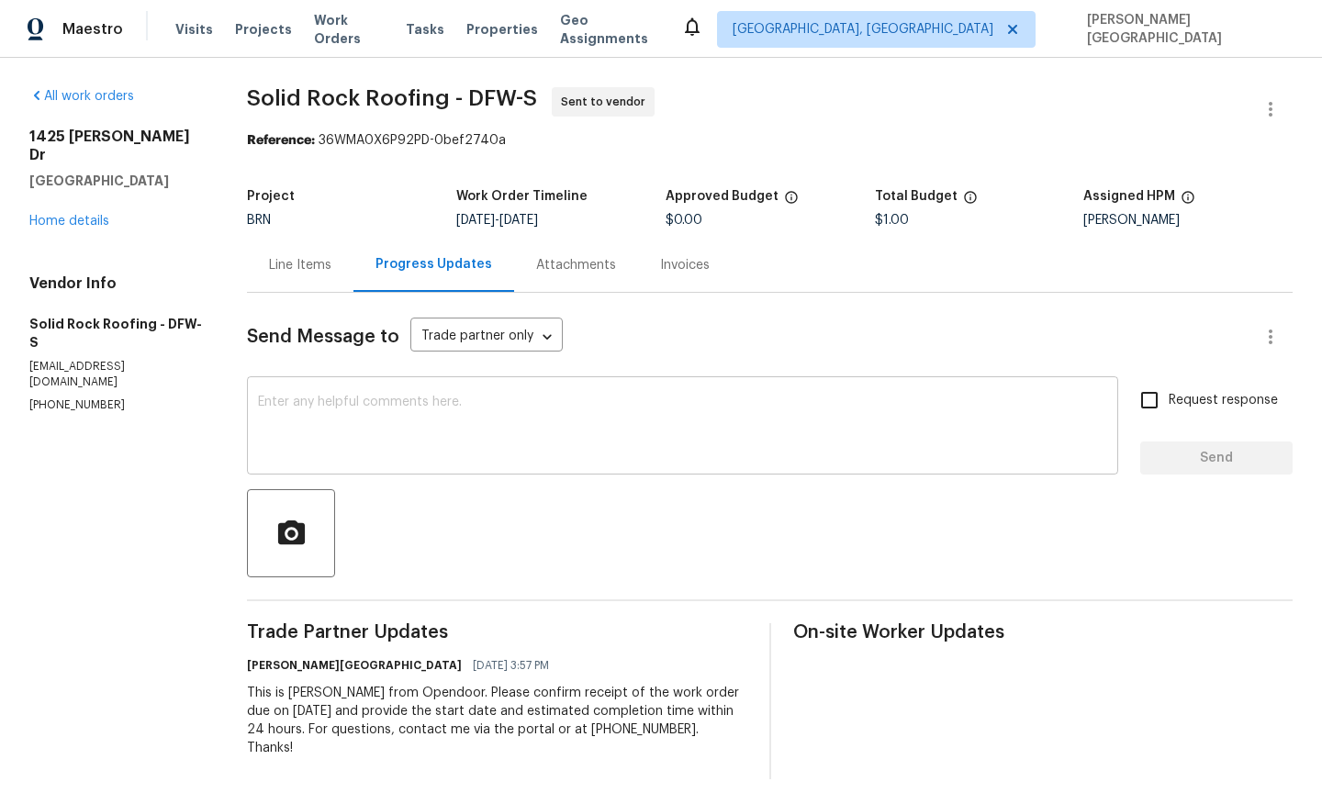
click at [350, 427] on textarea at bounding box center [682, 428] width 849 height 64
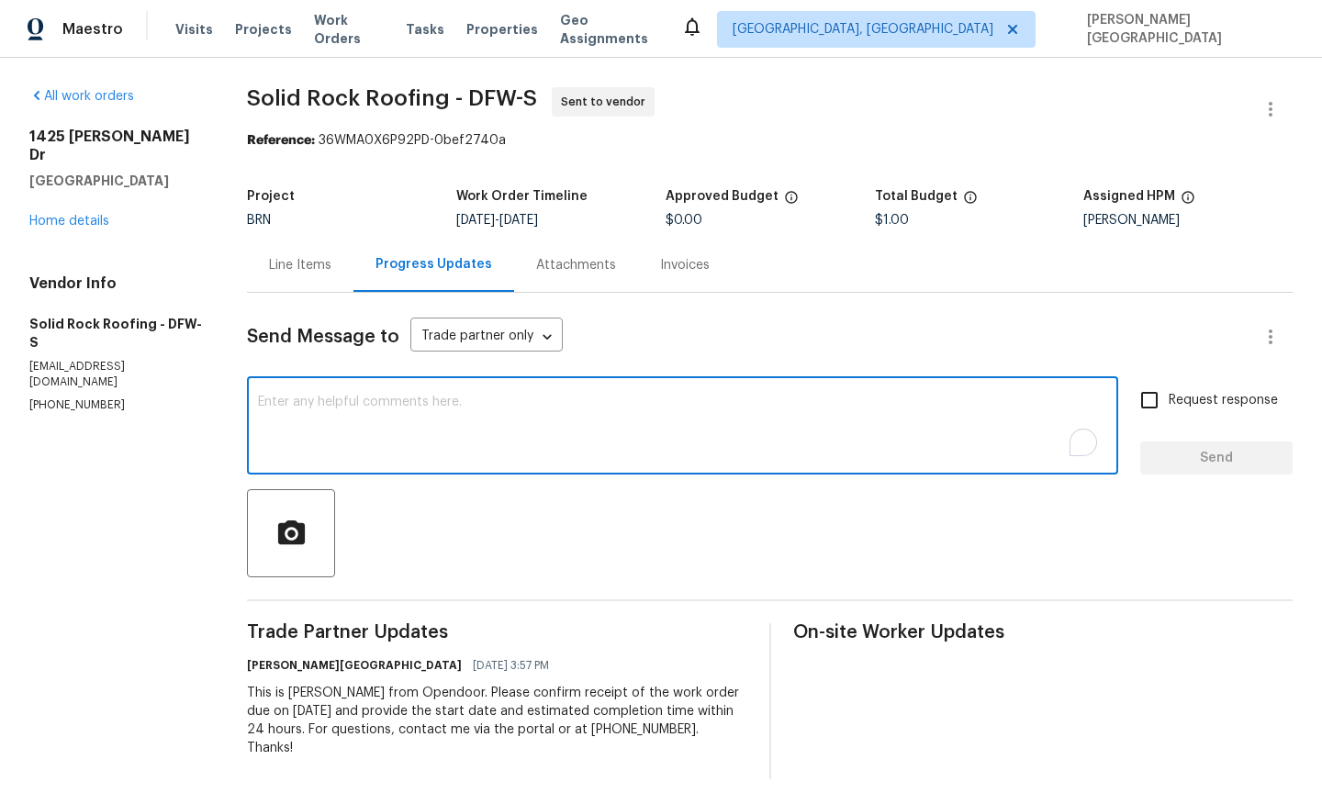
paste textarea "Please inspect and provide an estimate for the work."
type textarea "Please inspect and provide an estimate for the work."
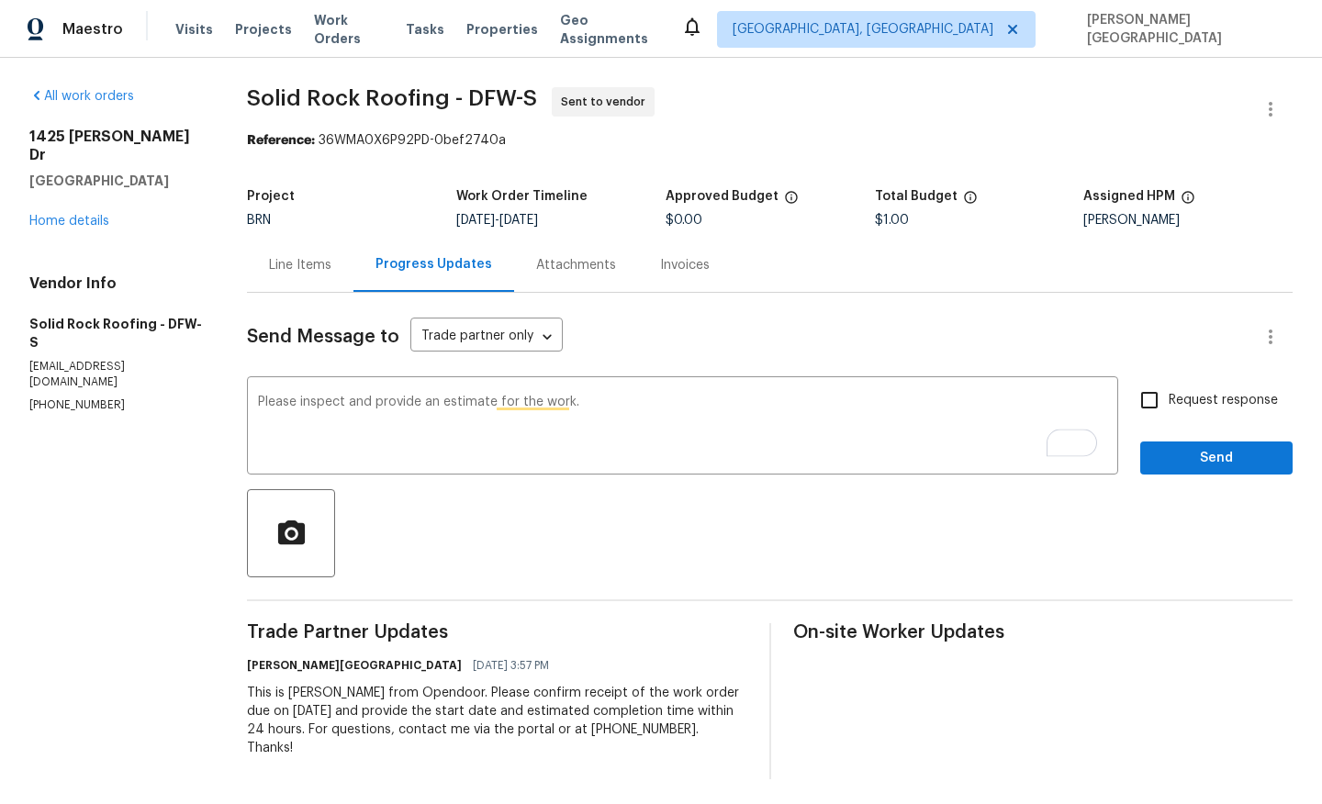
click at [1191, 409] on span "Request response" at bounding box center [1222, 400] width 109 height 19
click at [1168, 409] on input "Request response" at bounding box center [1149, 400] width 39 height 39
checkbox input "true"
click at [1191, 454] on span "Send" at bounding box center [1216, 458] width 123 height 23
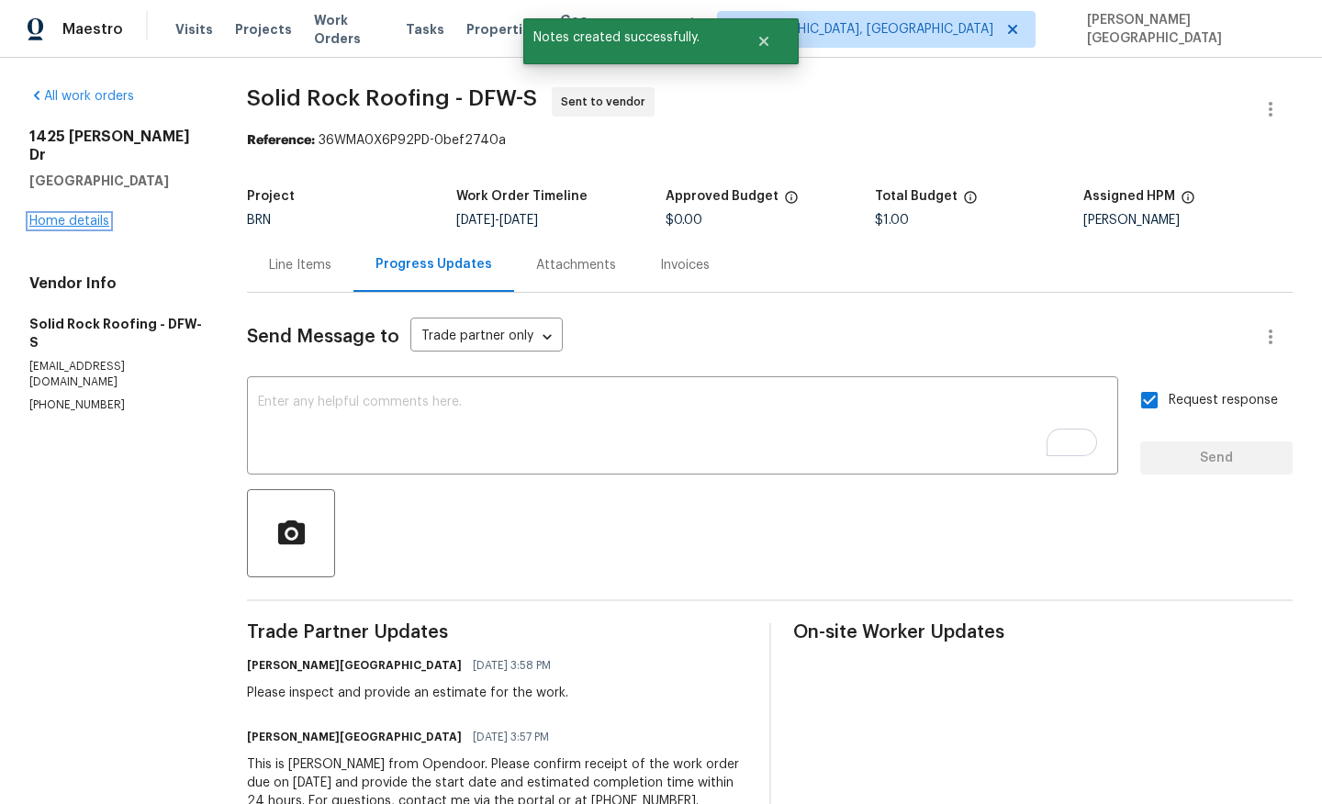
click at [91, 215] on link "Home details" at bounding box center [69, 221] width 80 height 13
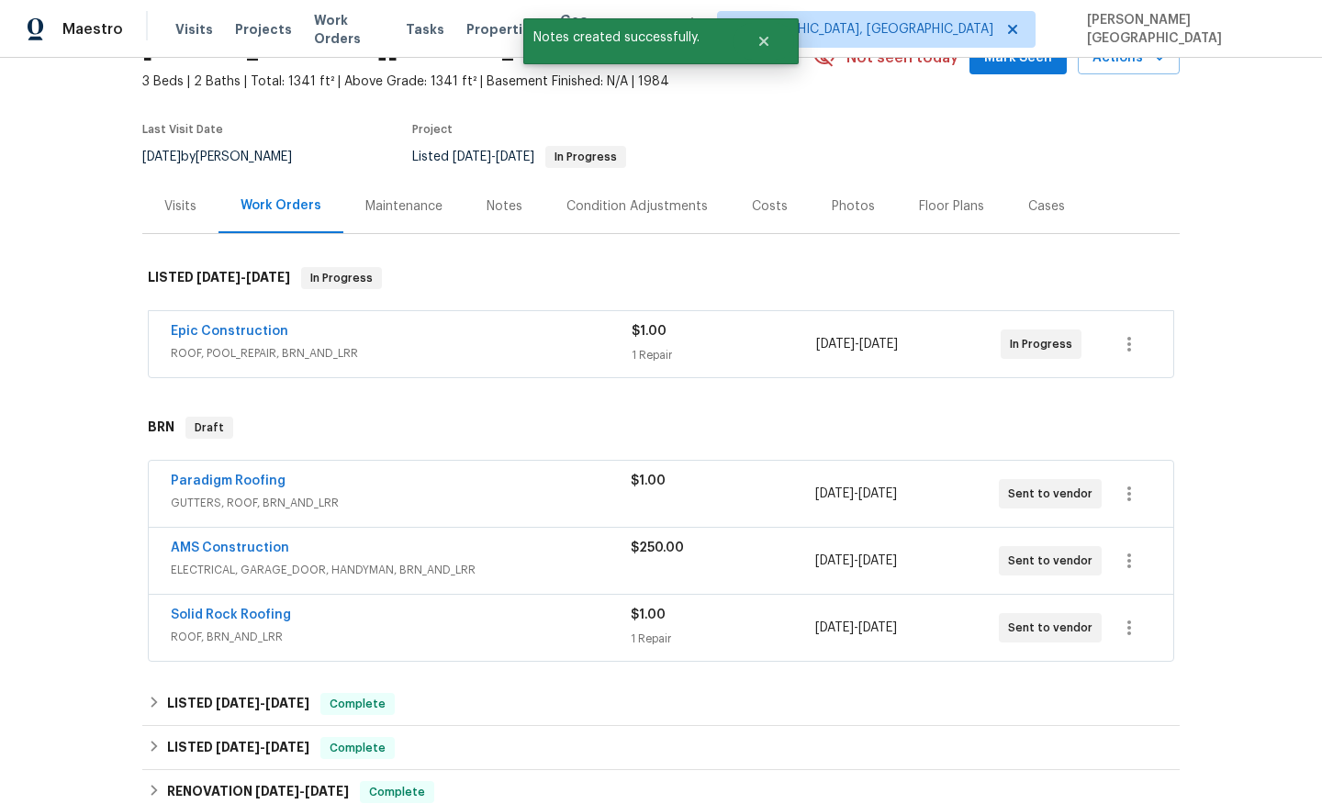
scroll to position [105, 0]
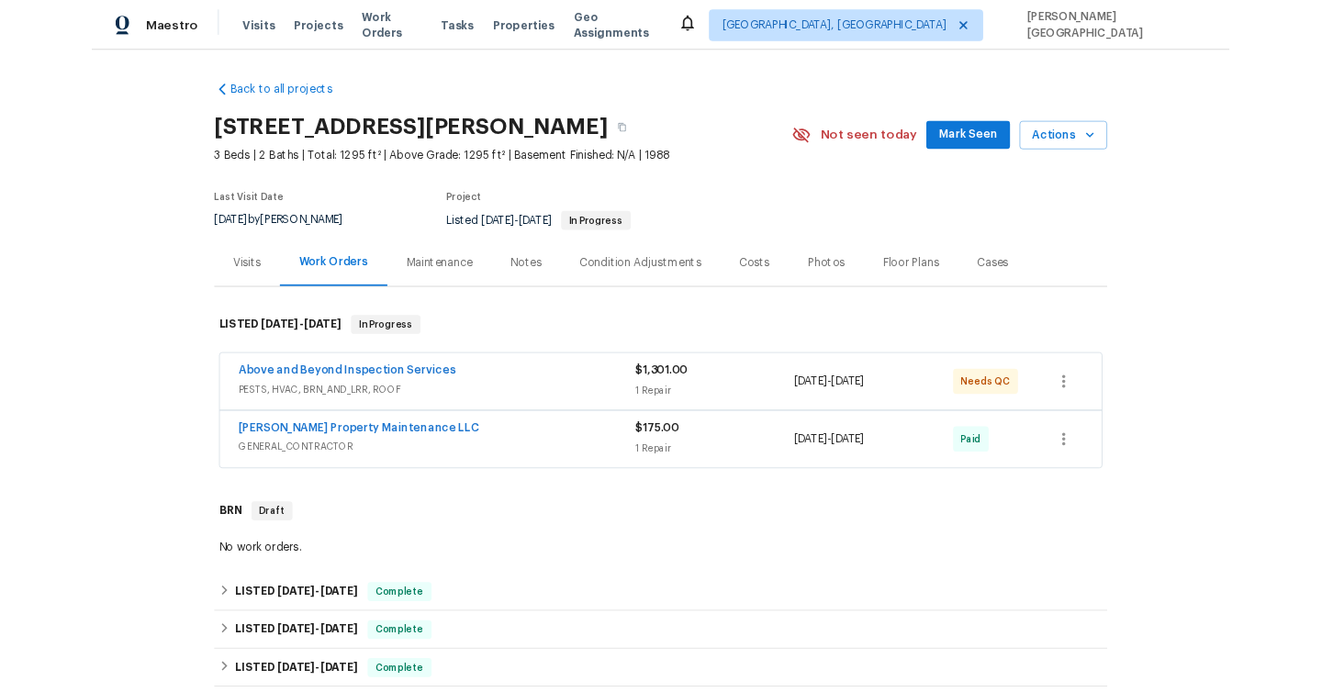
scroll to position [693, 0]
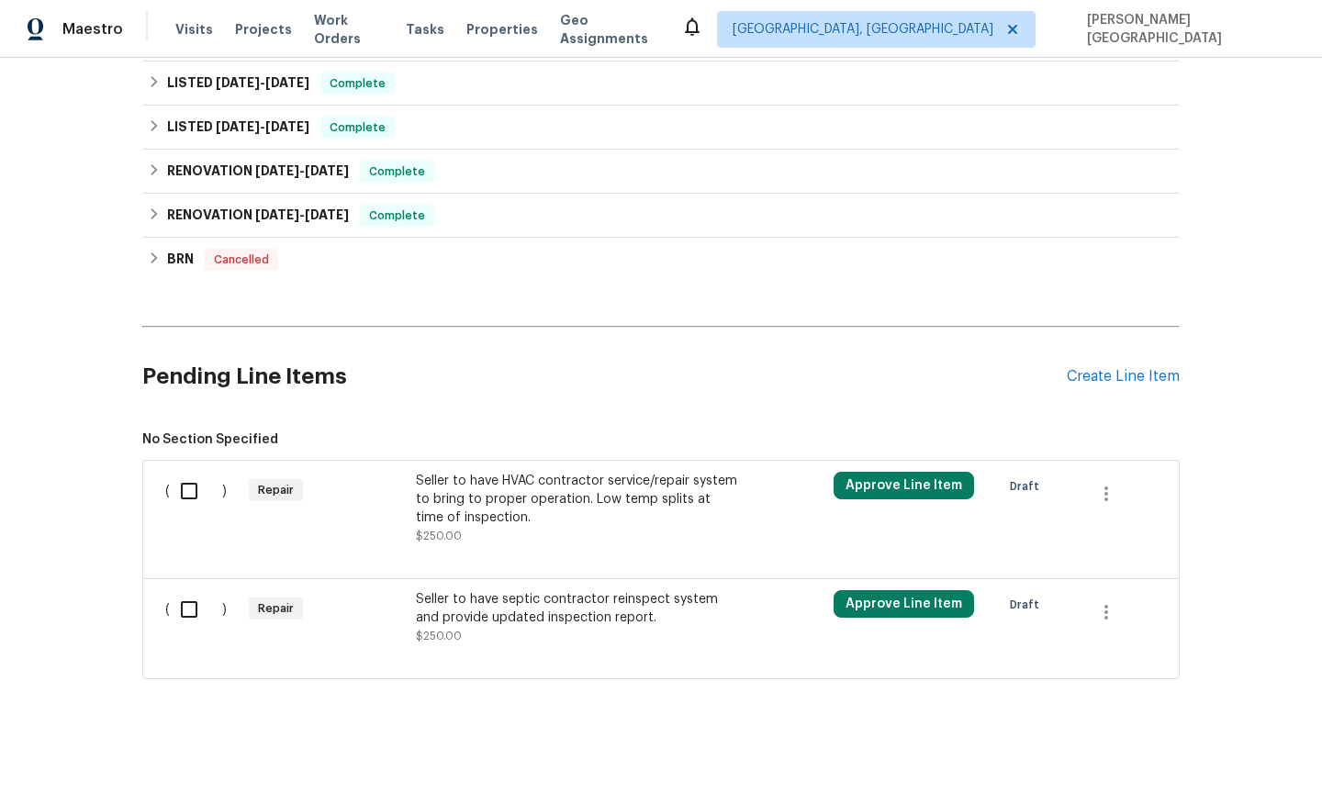
click at [460, 541] on div "Seller to have HVAC contractor service/repair system to bring to proper operati…" at bounding box center [577, 508] width 323 height 73
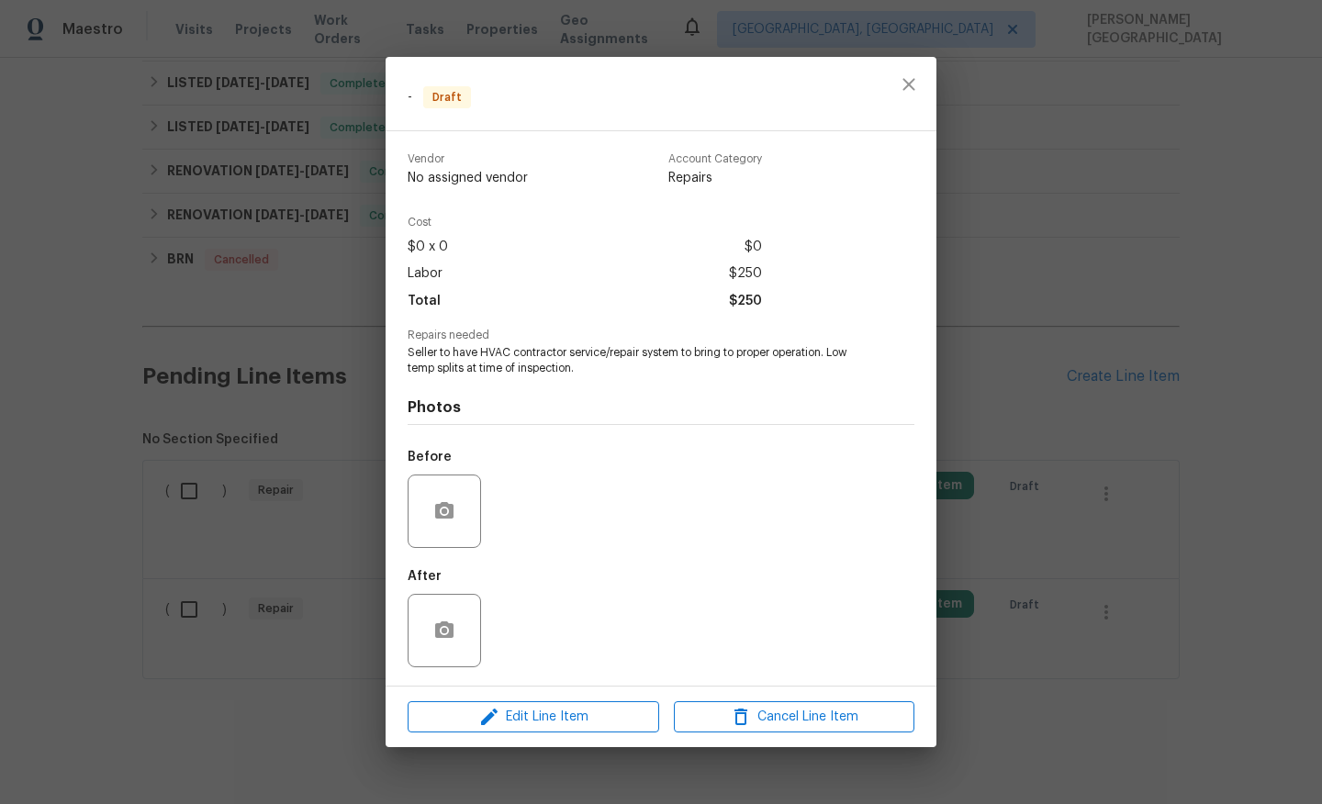
click at [1011, 534] on div "- Draft Vendor No assigned vendor Account Category Repairs Cost $0 x 0 $0 Labor…" at bounding box center [661, 402] width 1322 height 804
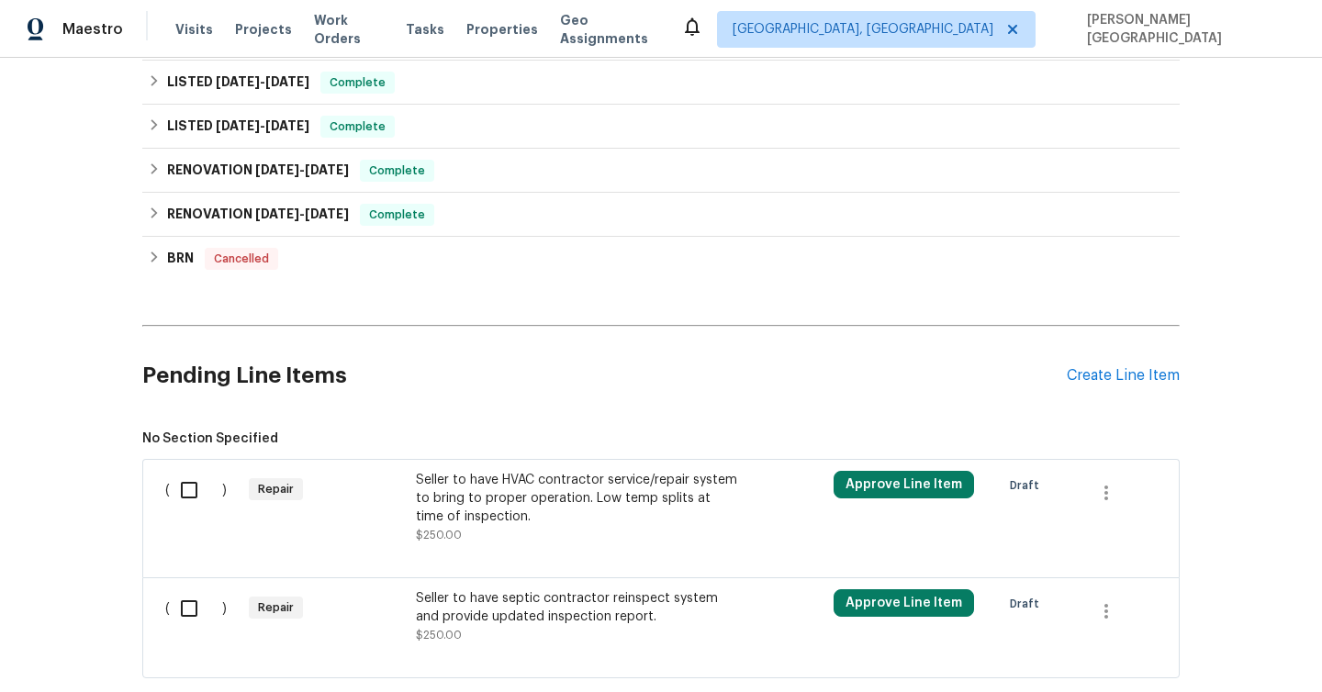
click at [620, 504] on div "Seller to have HVAC contractor service/repair system to bring to proper operati…" at bounding box center [577, 498] width 323 height 55
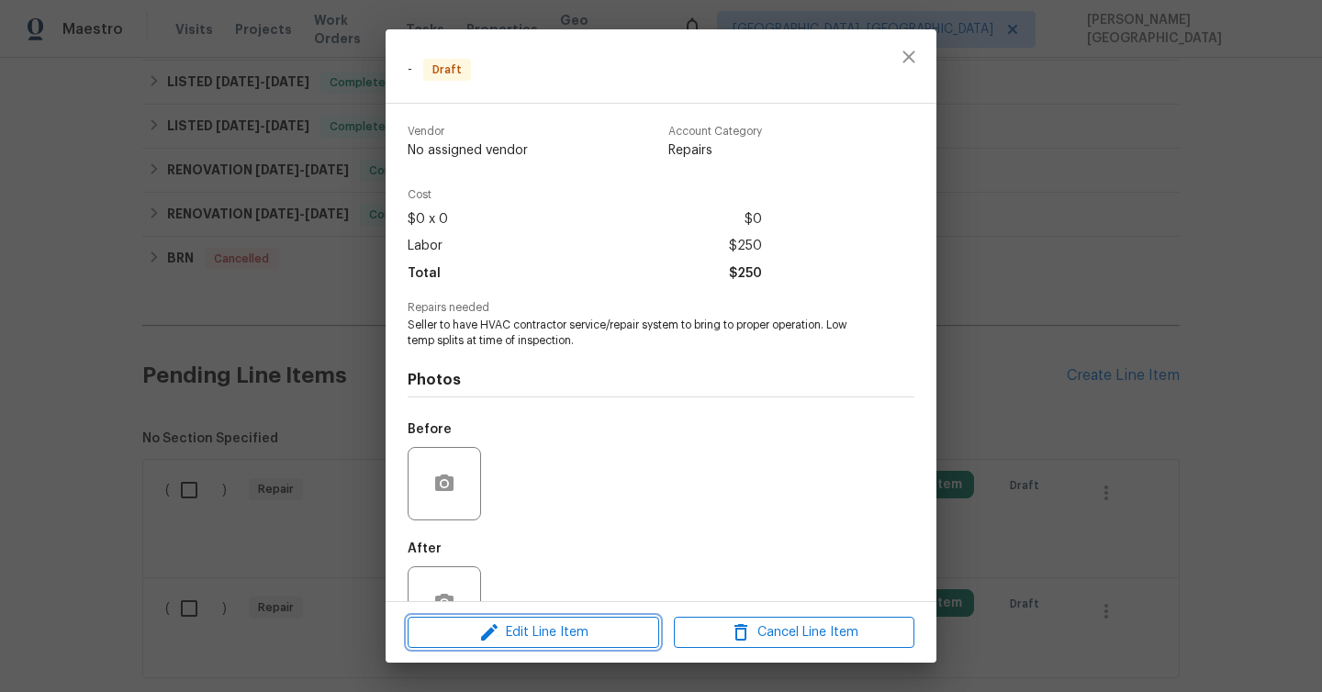
click at [526, 632] on span "Edit Line Item" at bounding box center [533, 632] width 240 height 23
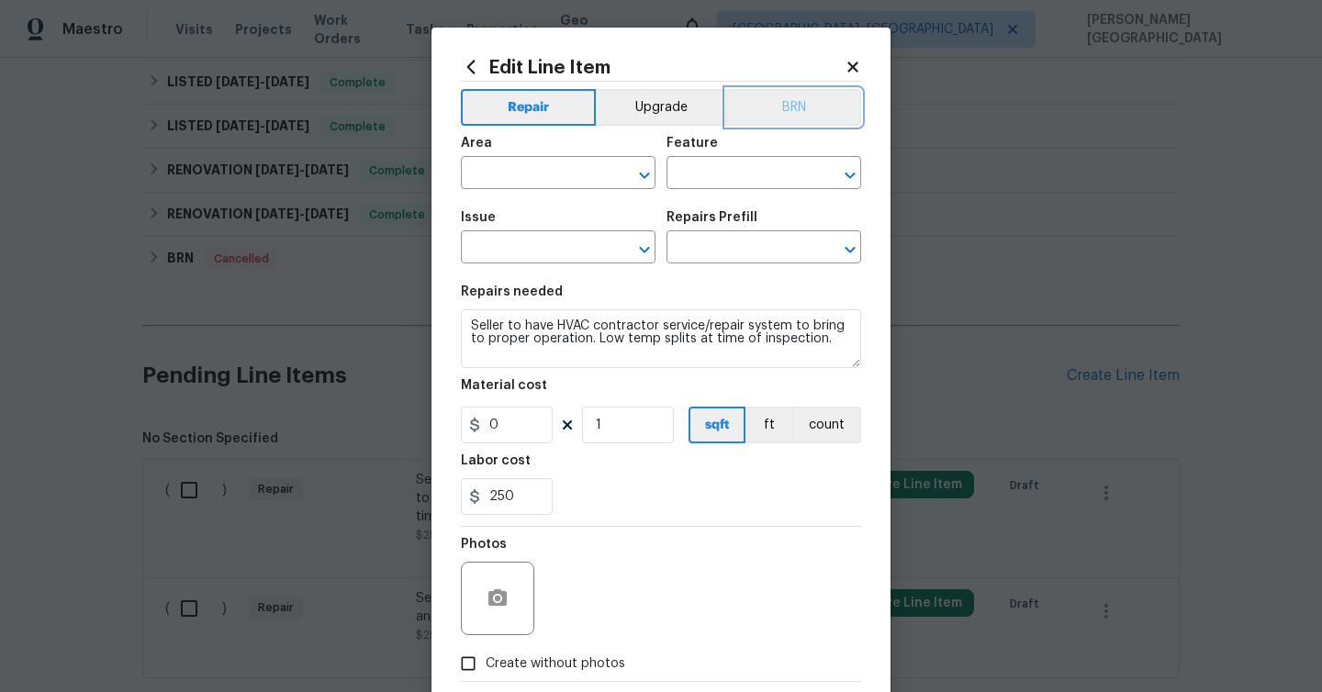
click at [782, 114] on button "BRN" at bounding box center [793, 107] width 135 height 37
click at [508, 176] on input "text" at bounding box center [532, 175] width 143 height 28
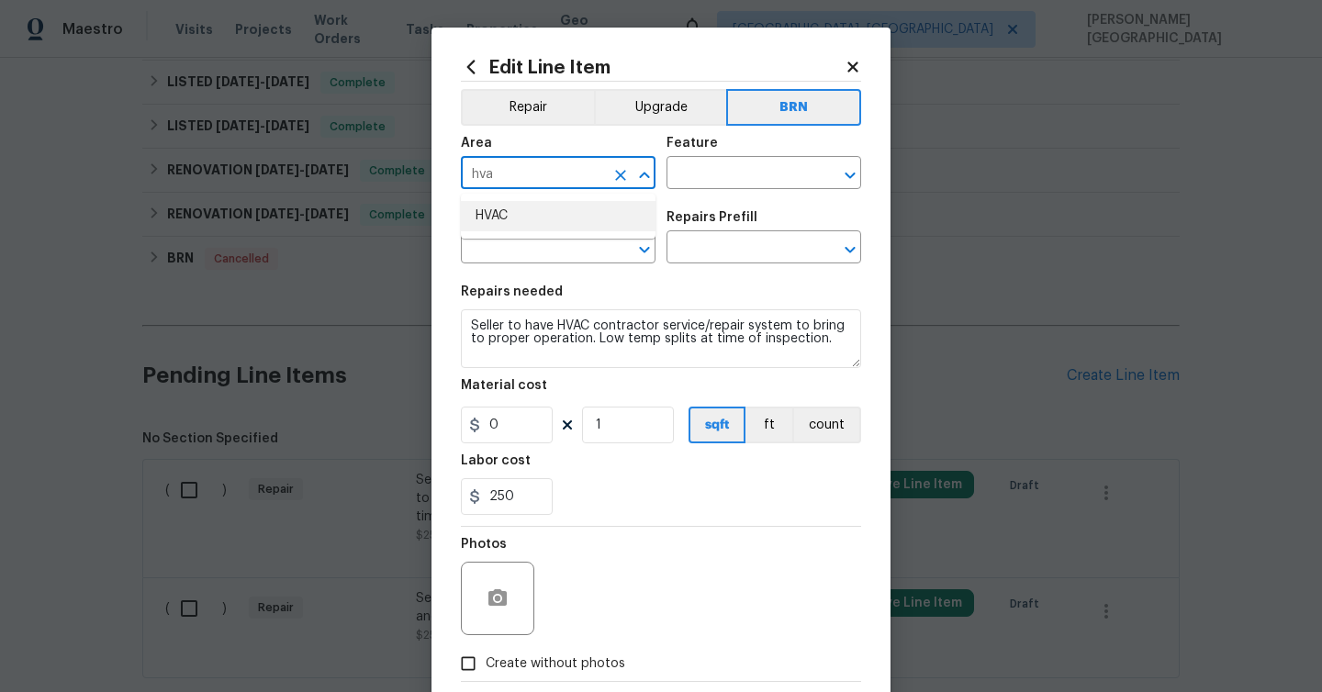
click at [541, 227] on li "HVAC" at bounding box center [558, 216] width 195 height 30
type input "HVAC"
click at [751, 179] on input "text" at bounding box center [737, 175] width 143 height 28
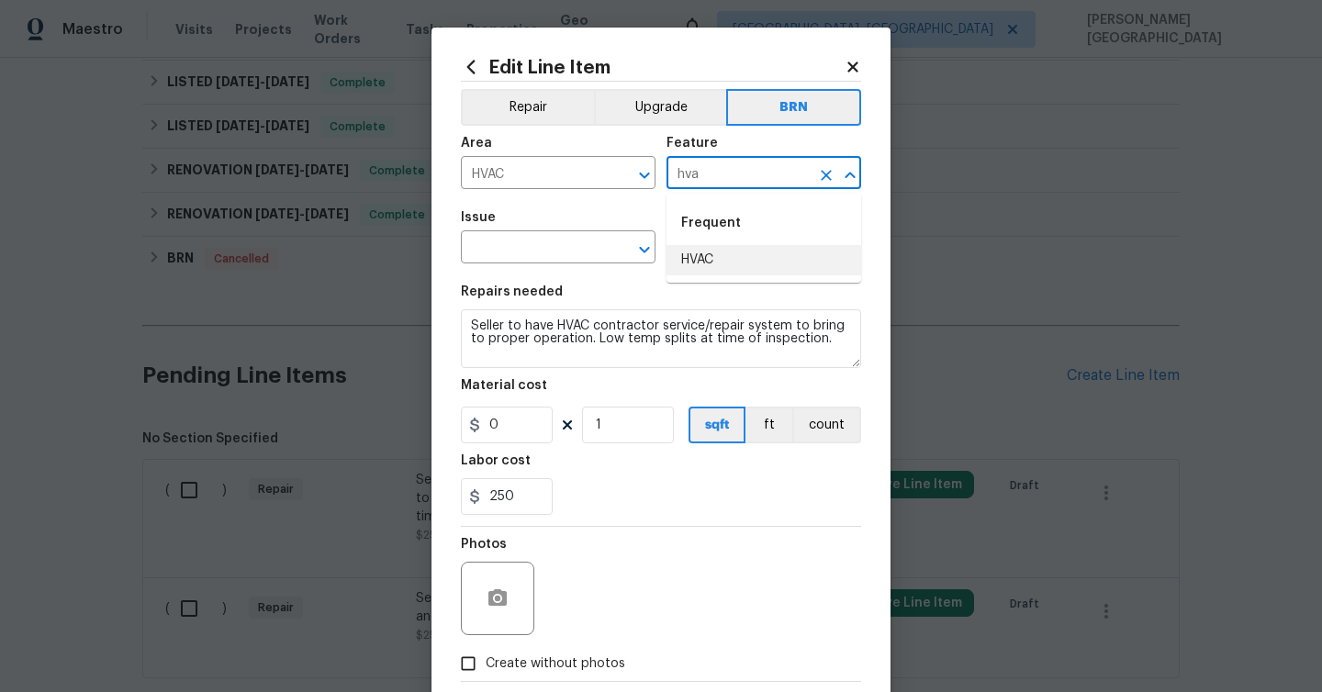
click at [737, 263] on li "HVAC" at bounding box center [763, 260] width 195 height 30
type input "HVAC"
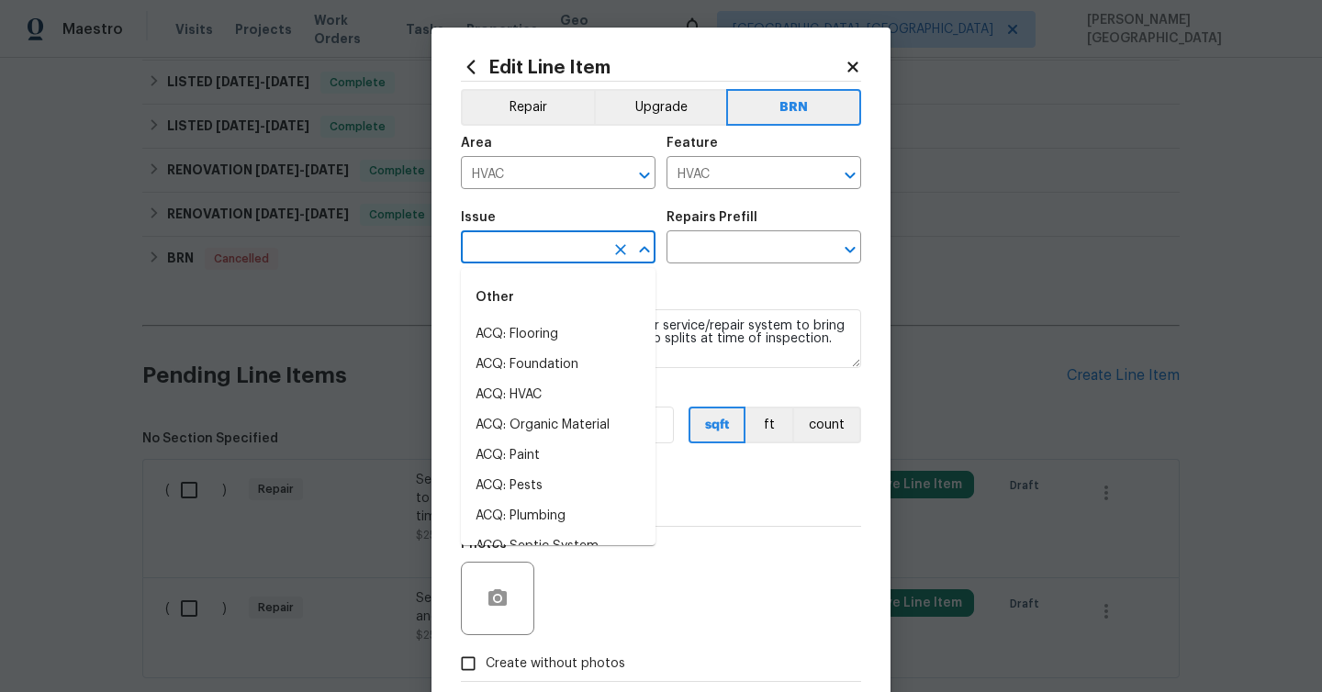
click at [548, 236] on input "text" at bounding box center [532, 249] width 143 height 28
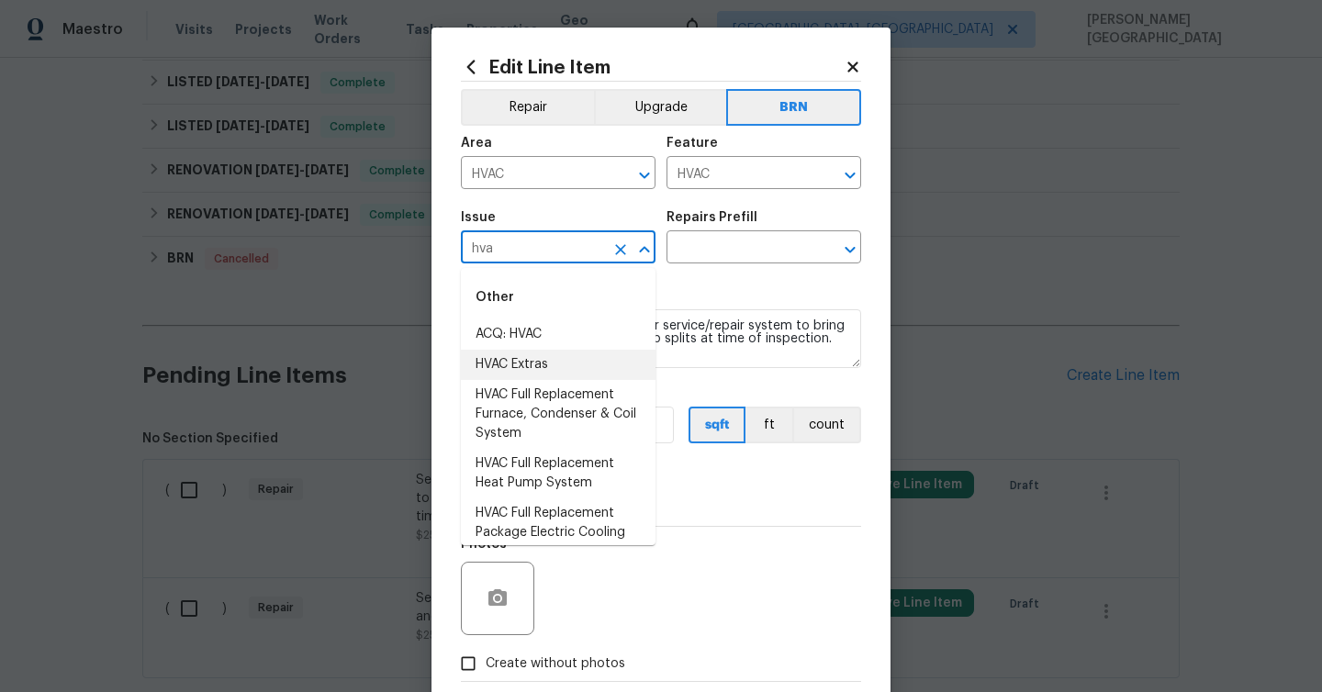
click at [550, 369] on li "HVAC Extras" at bounding box center [558, 365] width 195 height 30
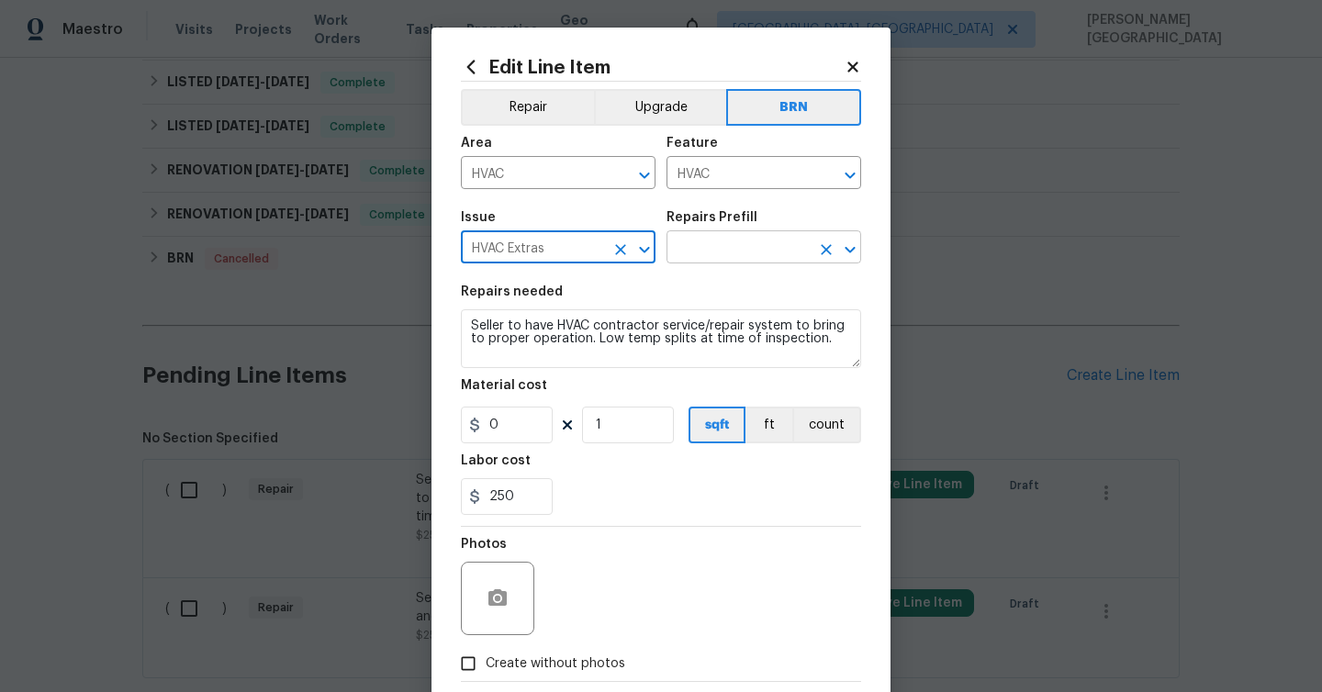
type input "HVAC Extras"
click at [699, 261] on input "text" at bounding box center [737, 249] width 143 height 28
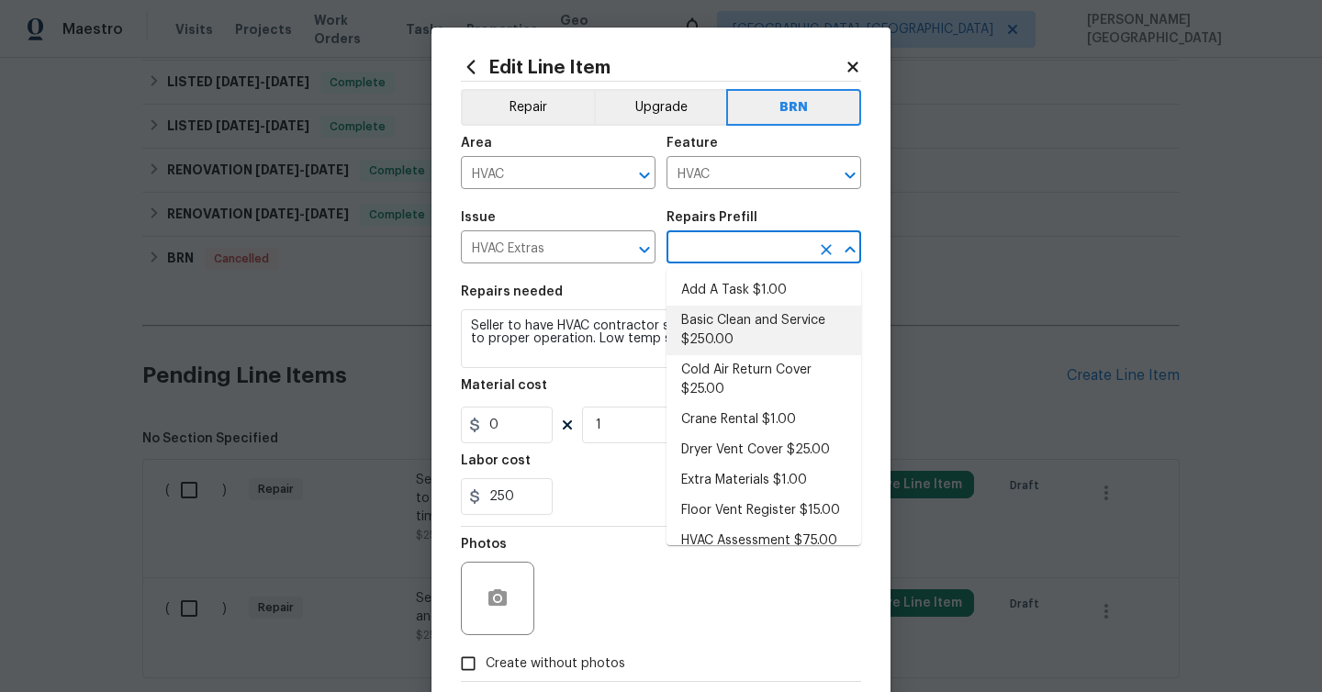
click at [713, 311] on li "Basic Clean and Service $250.00" at bounding box center [763, 331] width 195 height 50
type input "Basic Clean and Service $250.00"
type textarea "General Service HVAC system including: cleaning condenser and evaporator coils,…"
type input "250"
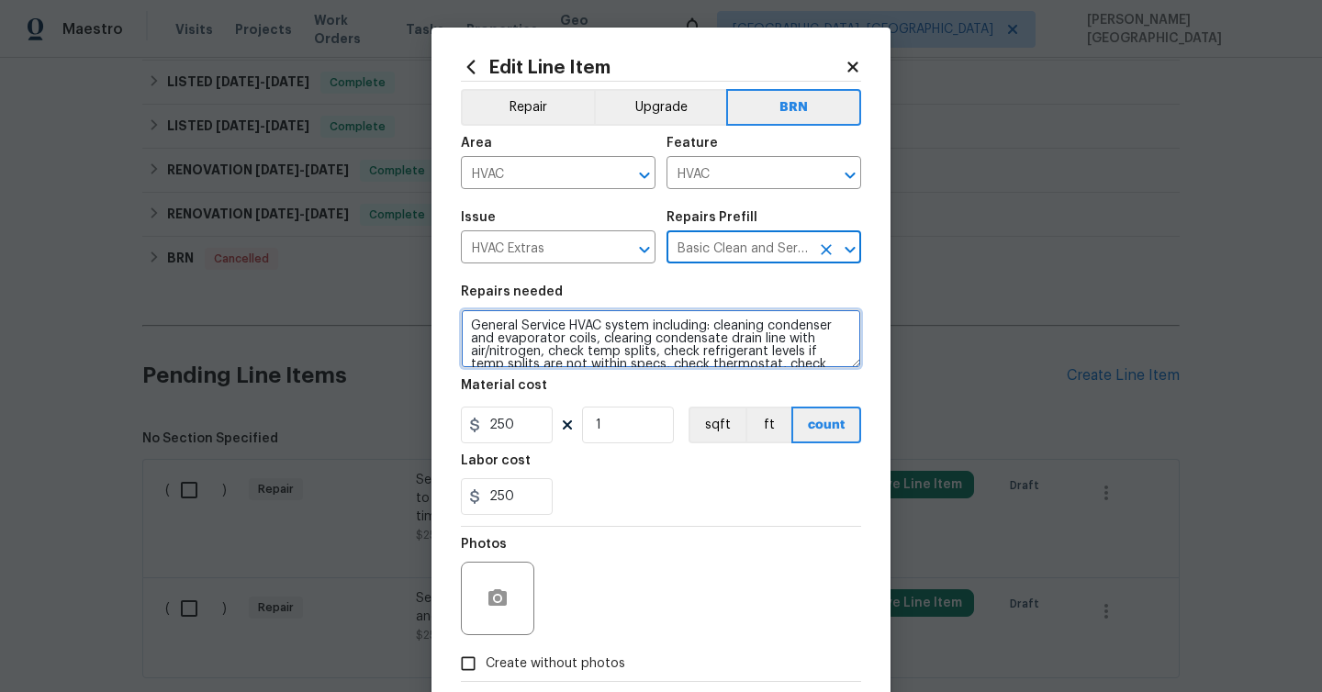
click at [615, 363] on textarea "General Service HVAC system including: cleaning condenser and evaporator coils,…" at bounding box center [661, 338] width 400 height 59
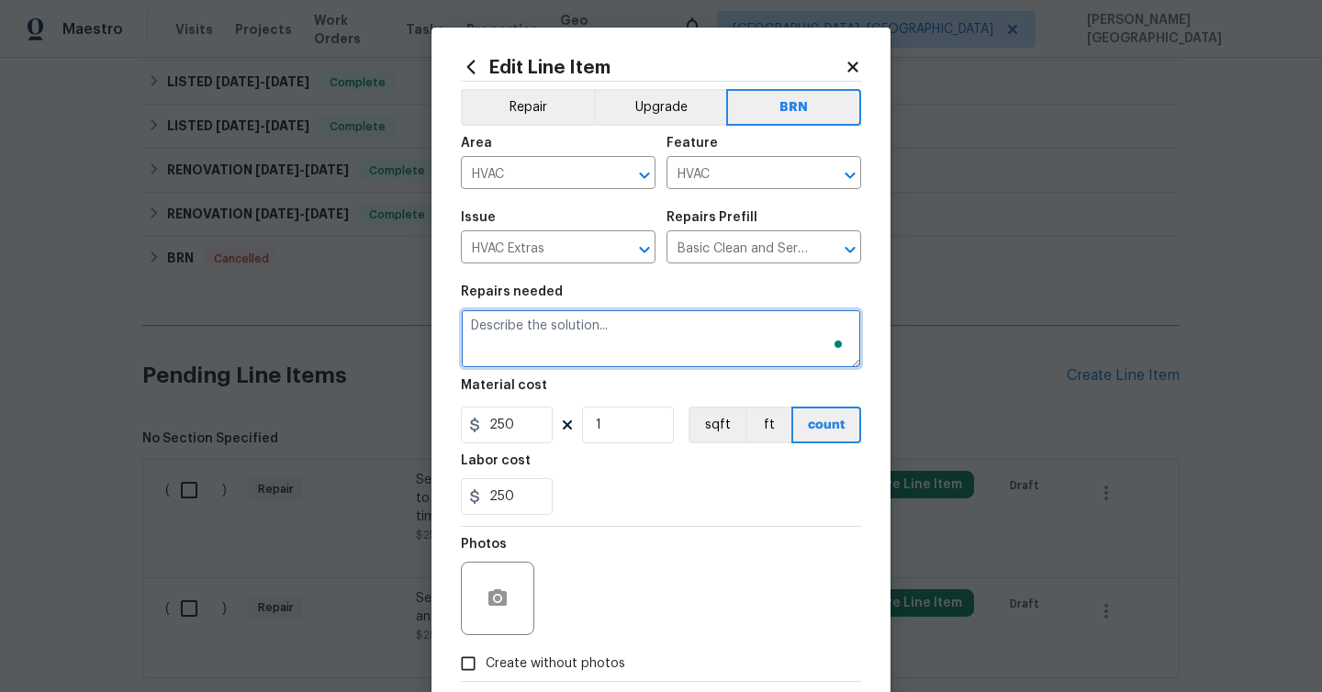
paste textarea "Seller to have HVAC contractor service/repair system to bring to proper operati…"
click at [615, 363] on textarea "Seller to have HVAC contractor service/repair system to bring to proper operati…" at bounding box center [661, 338] width 400 height 59
type textarea "Seller to have HVAC contractor service/repair system to bring to proper operati…"
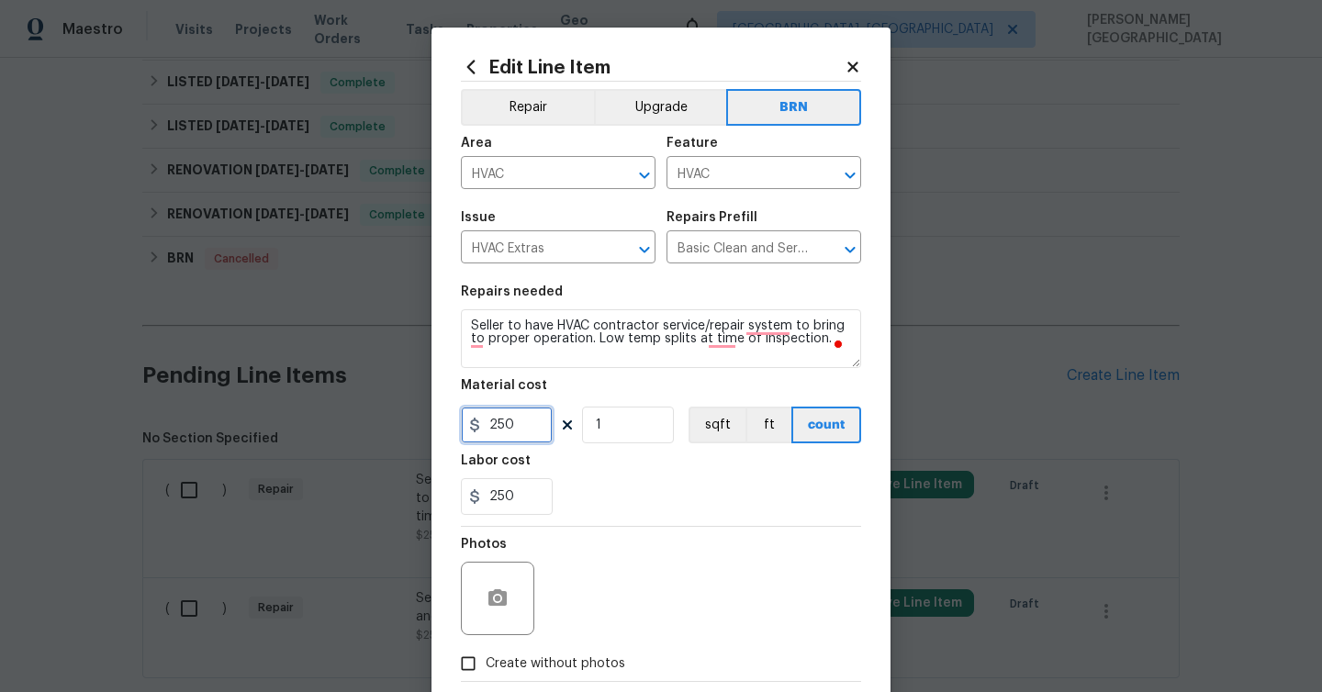
click at [524, 419] on input "250" at bounding box center [507, 425] width 92 height 37
type input "0"
click at [498, 593] on icon "button" at bounding box center [497, 597] width 18 height 17
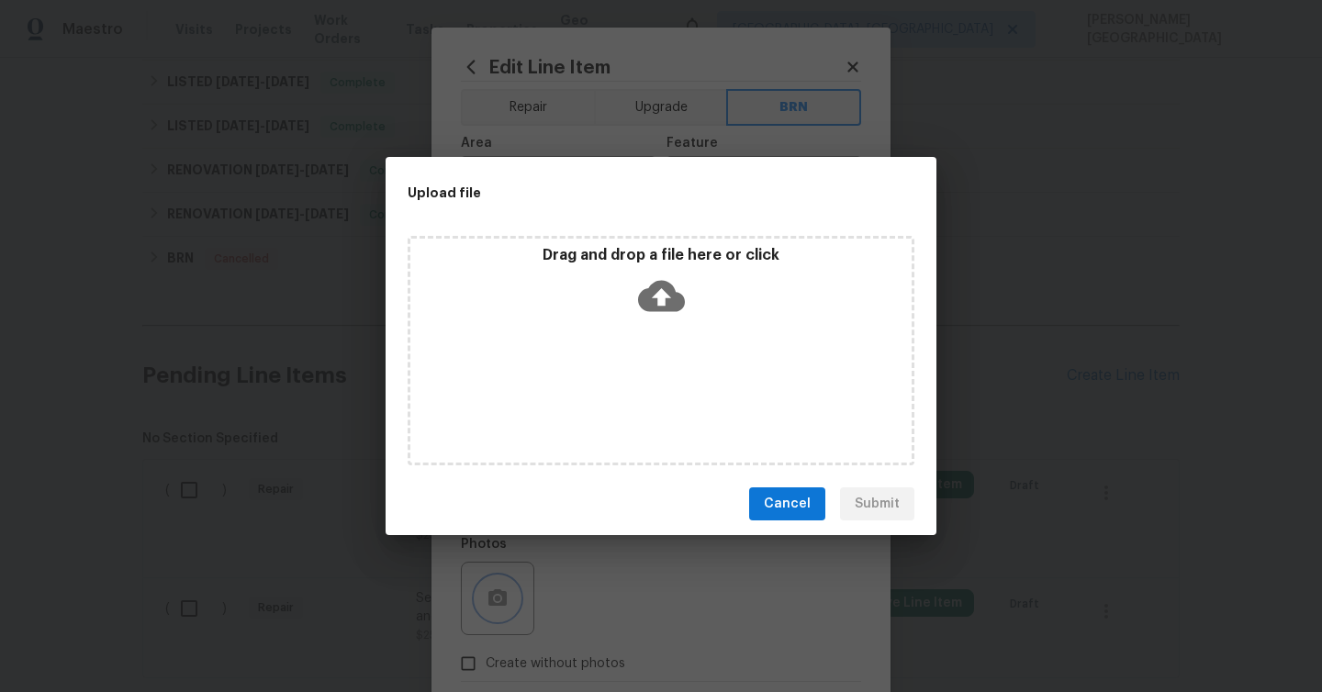
click at [685, 118] on div "Upload file Drag and drop a file here or click Cancel Submit" at bounding box center [661, 346] width 1322 height 692
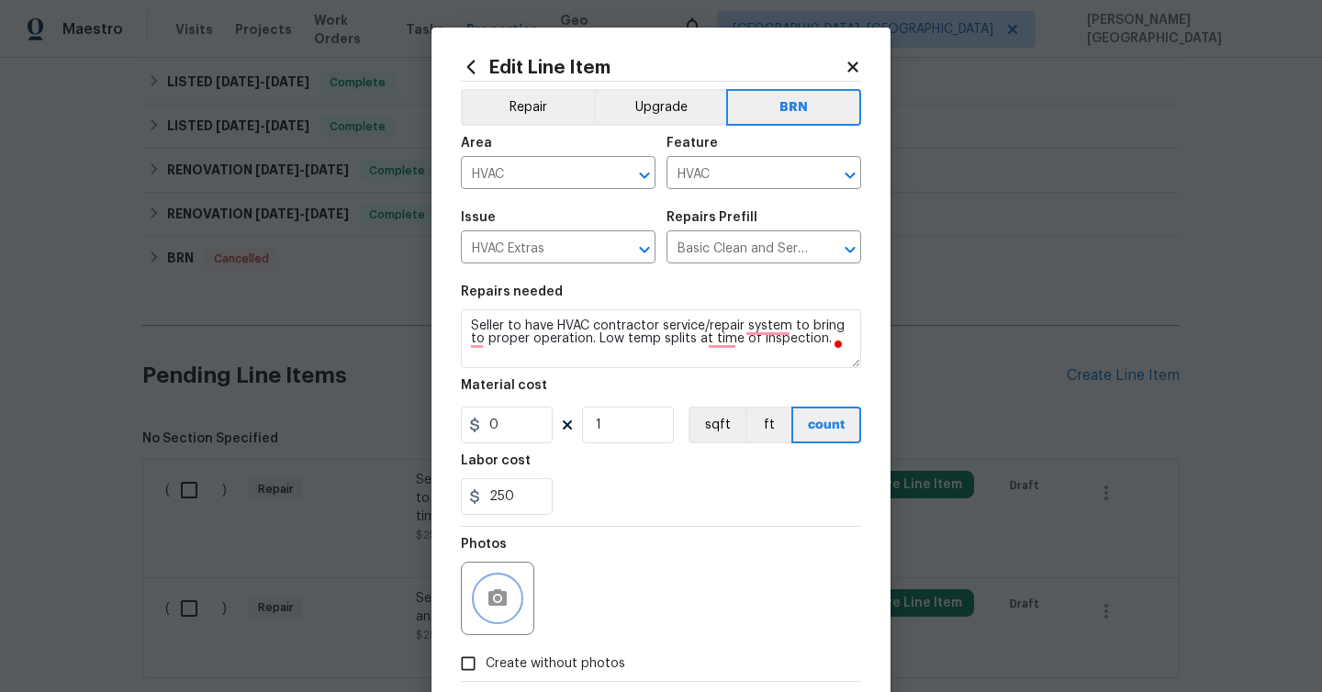
scroll to position [99, 0]
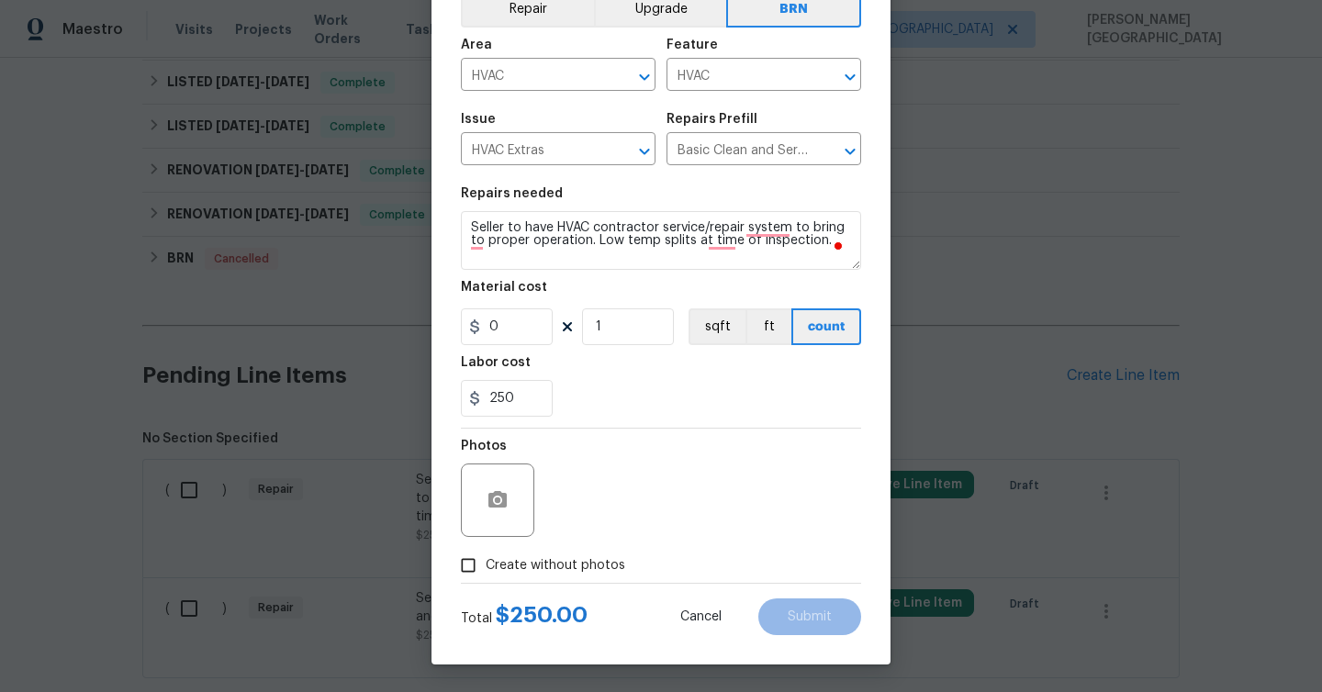
click at [592, 553] on label "Create without photos" at bounding box center [538, 565] width 174 height 35
click at [486, 553] on input "Create without photos" at bounding box center [468, 565] width 35 height 35
checkbox input "true"
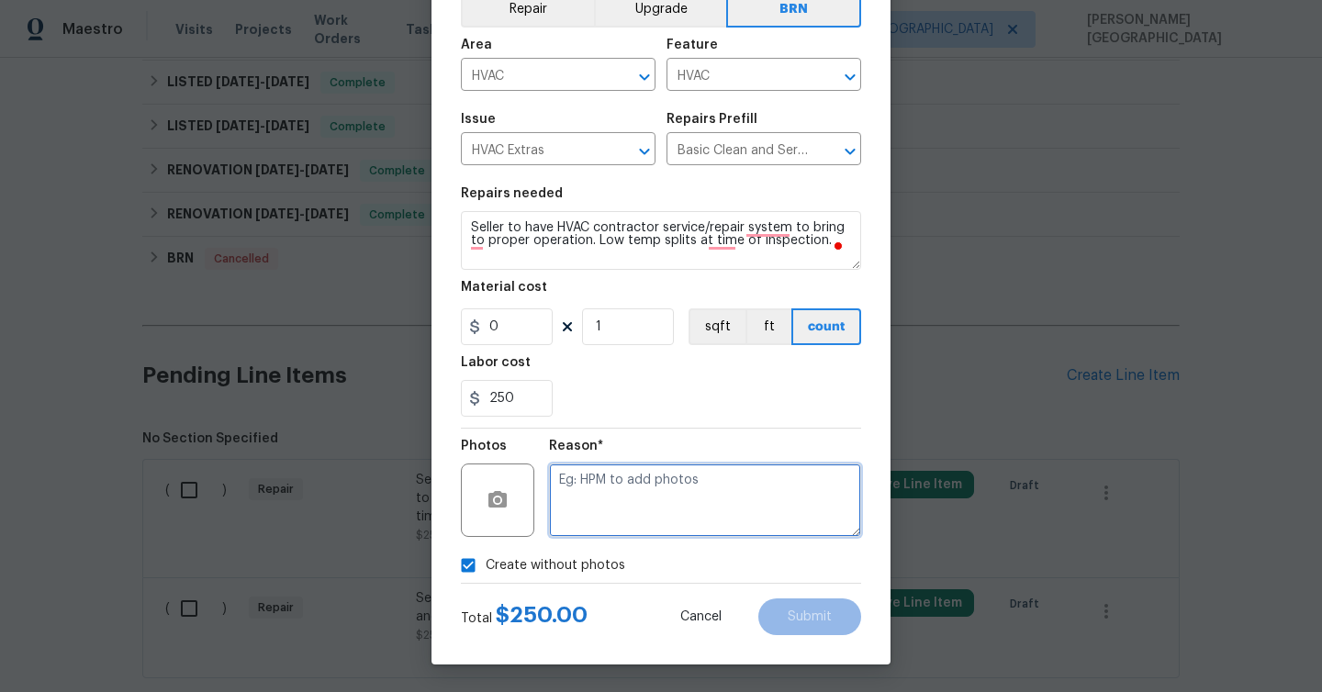
click at [649, 472] on textarea at bounding box center [705, 500] width 312 height 73
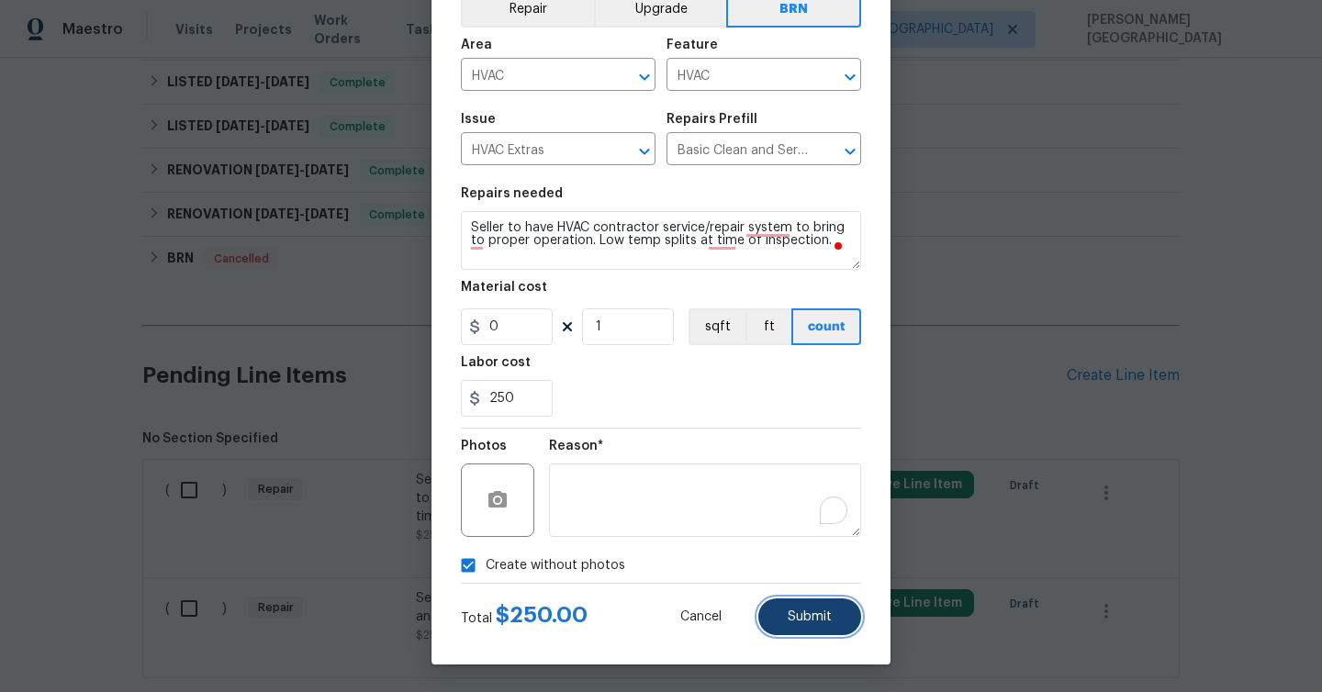
click at [789, 603] on button "Submit" at bounding box center [809, 616] width 103 height 37
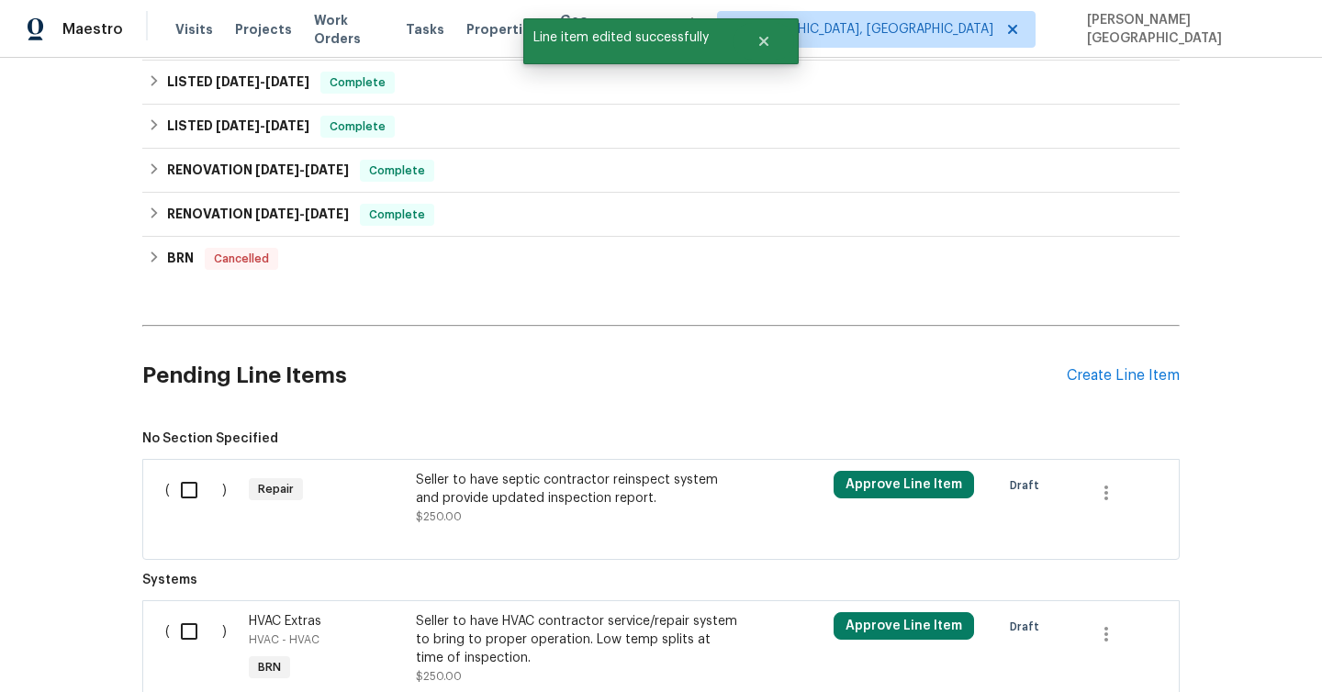
scroll to position [846, 0]
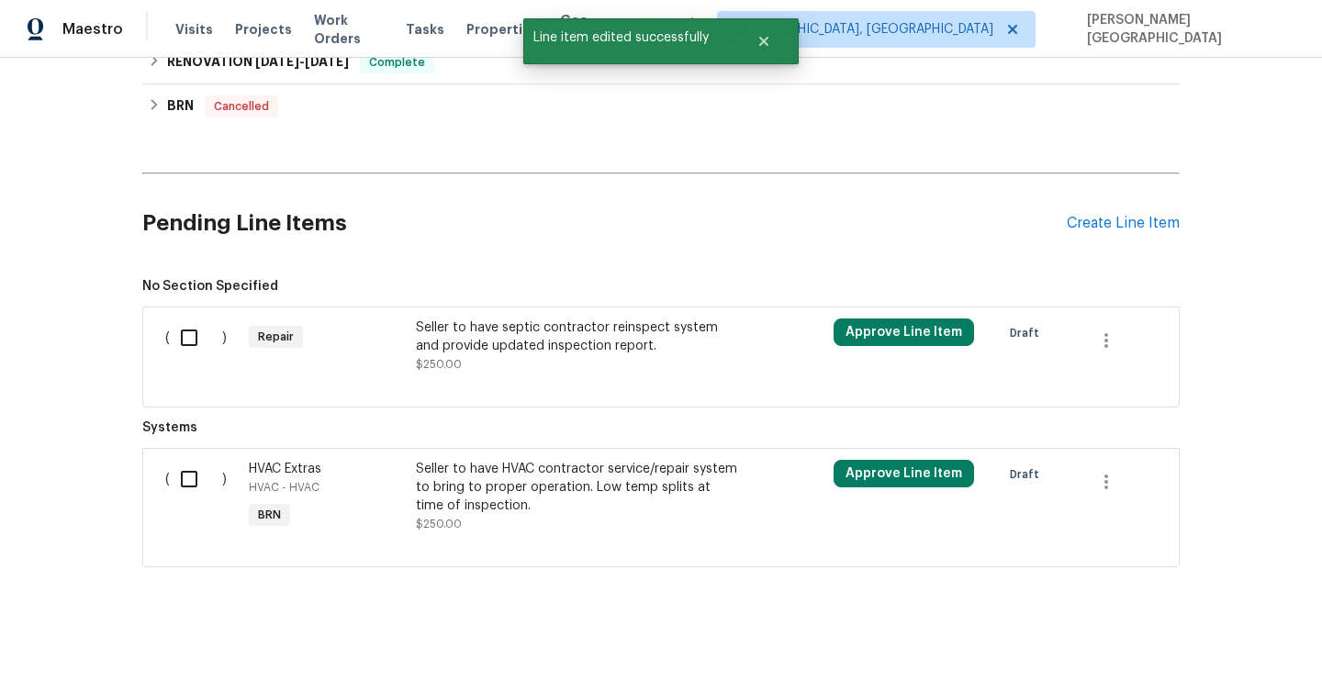
click at [179, 480] on input "checkbox" at bounding box center [196, 479] width 52 height 39
checkbox input "true"
click at [1232, 654] on span "Create Work Order" at bounding box center [1217, 646] width 122 height 23
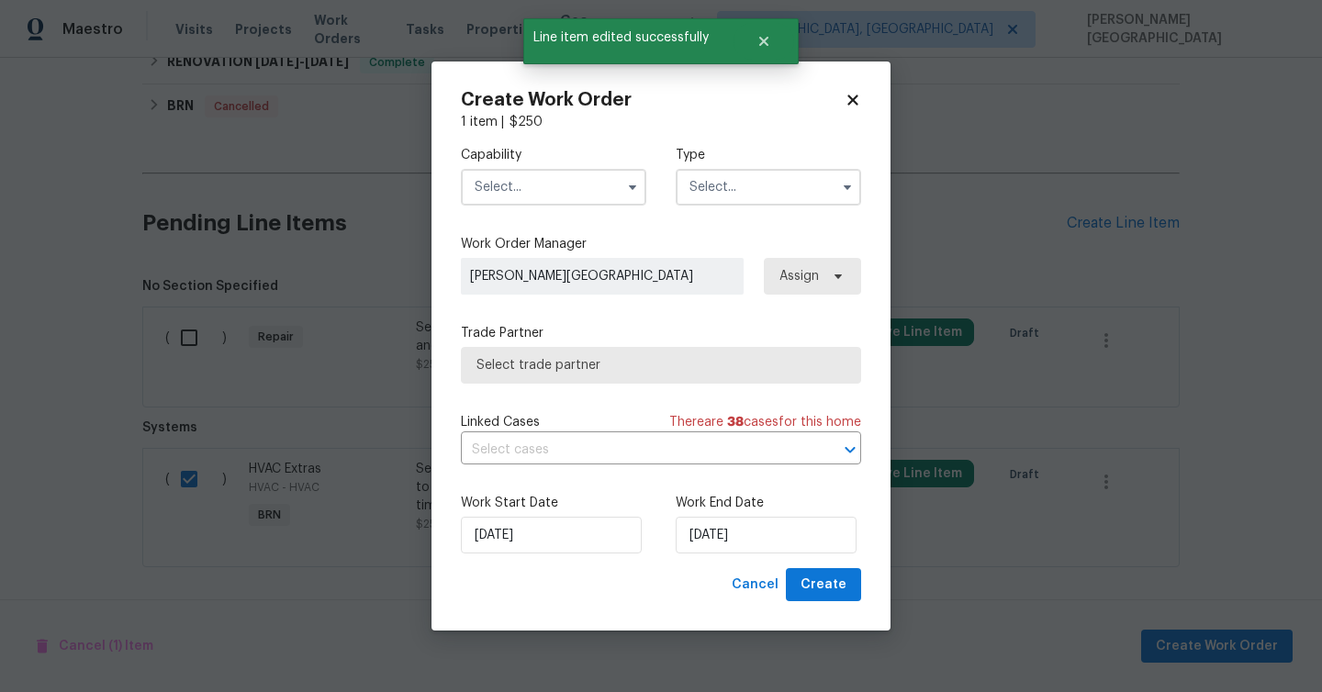
click at [510, 196] on input "text" at bounding box center [553, 187] width 185 height 37
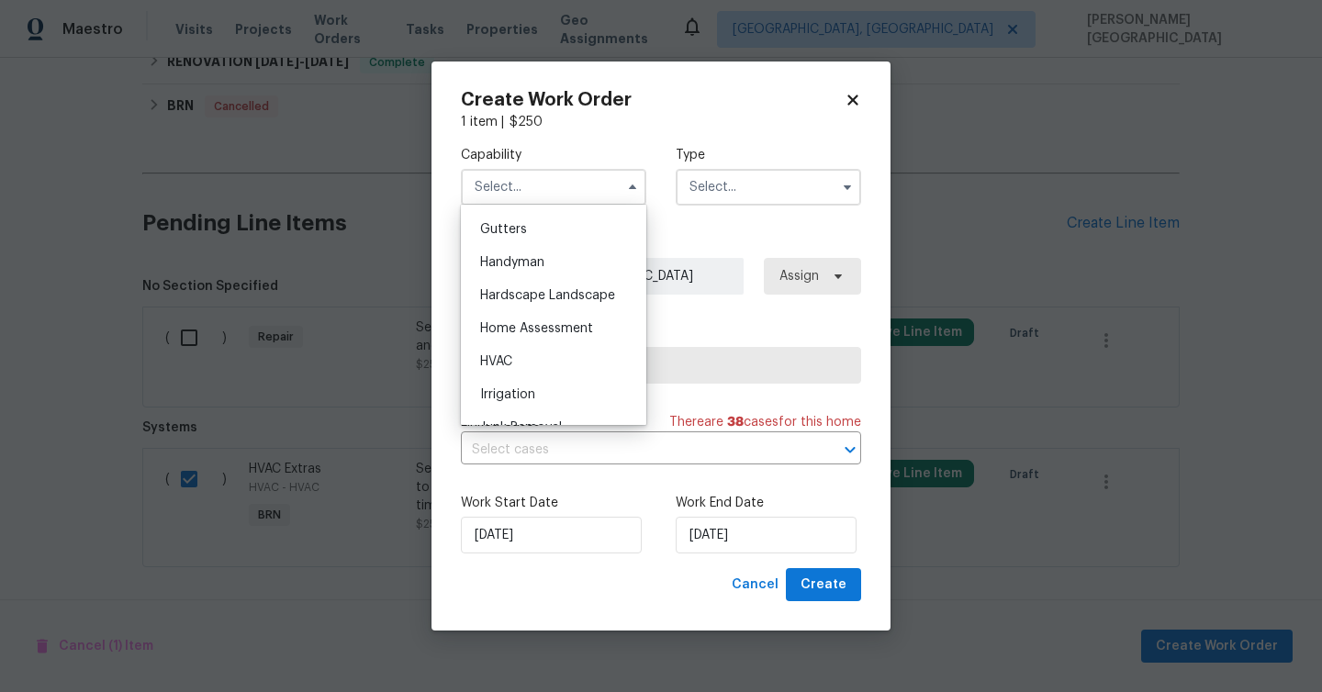
scroll to position [957, 0]
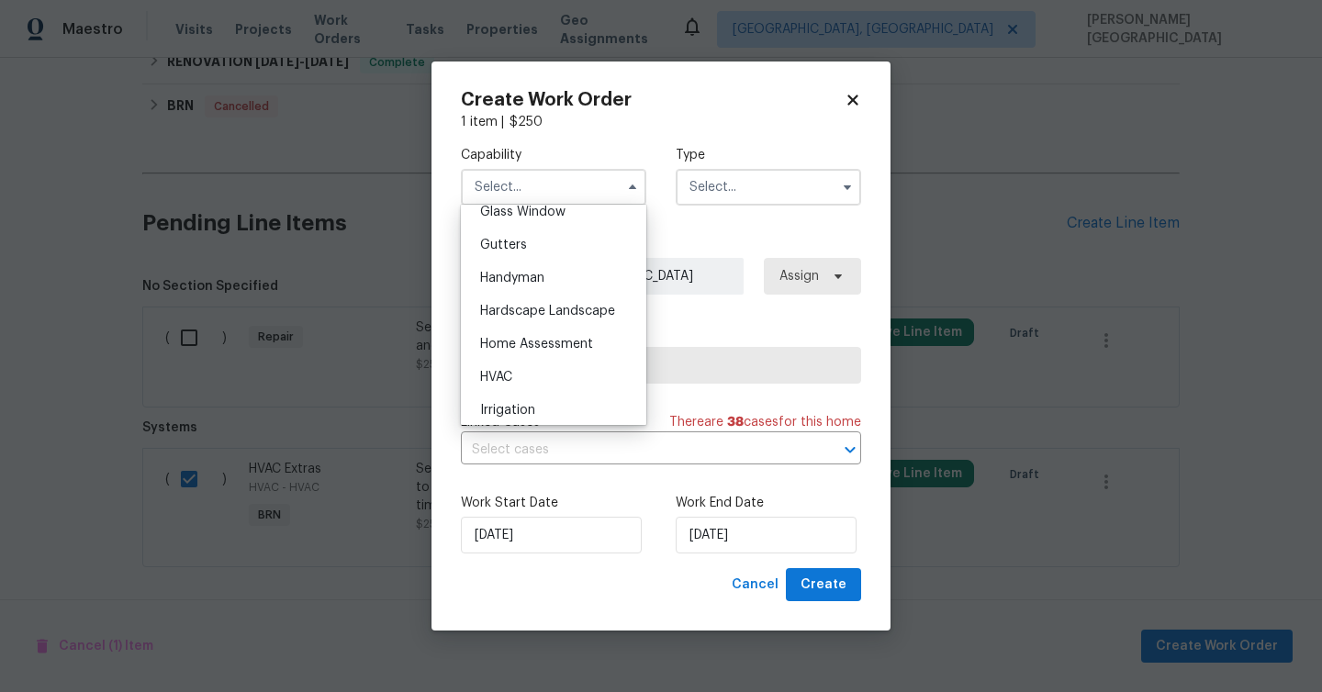
drag, startPoint x: 519, startPoint y: 377, endPoint x: 537, endPoint y: 363, distance: 23.5
click at [518, 377] on div "HVAC" at bounding box center [553, 377] width 176 height 33
type input "HVAC"
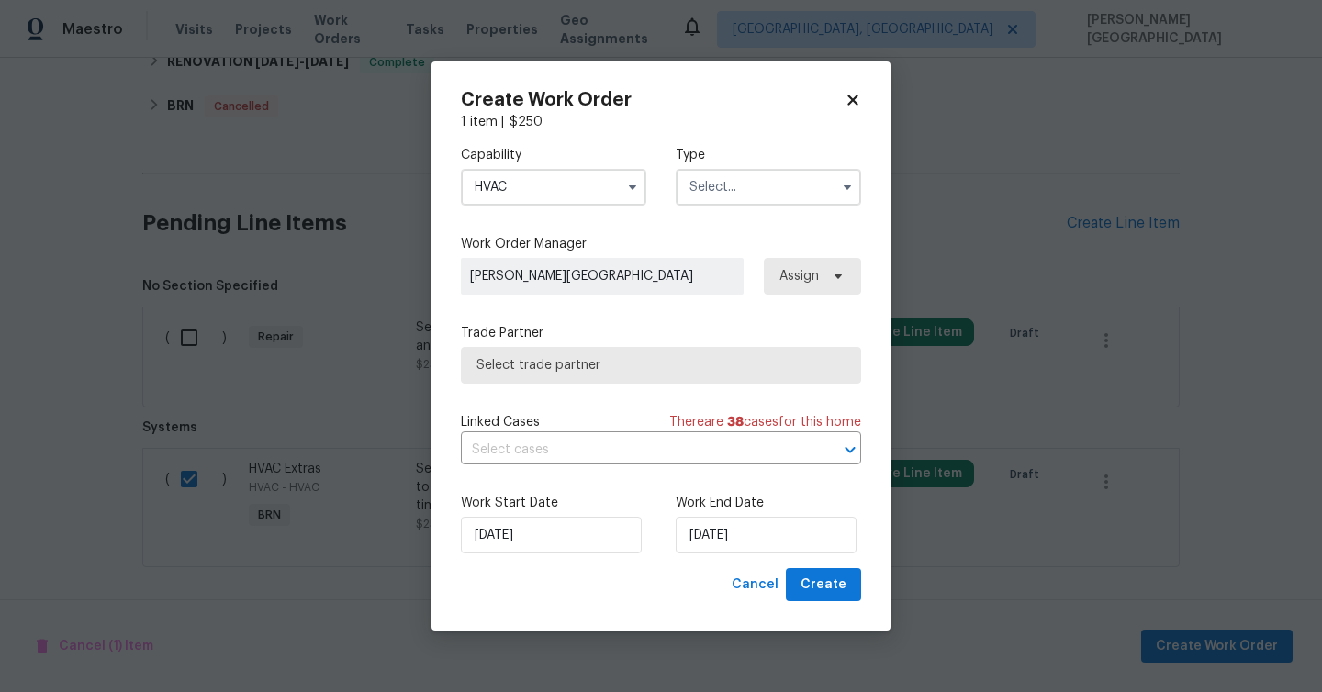
click at [701, 190] on input "text" at bounding box center [768, 187] width 185 height 37
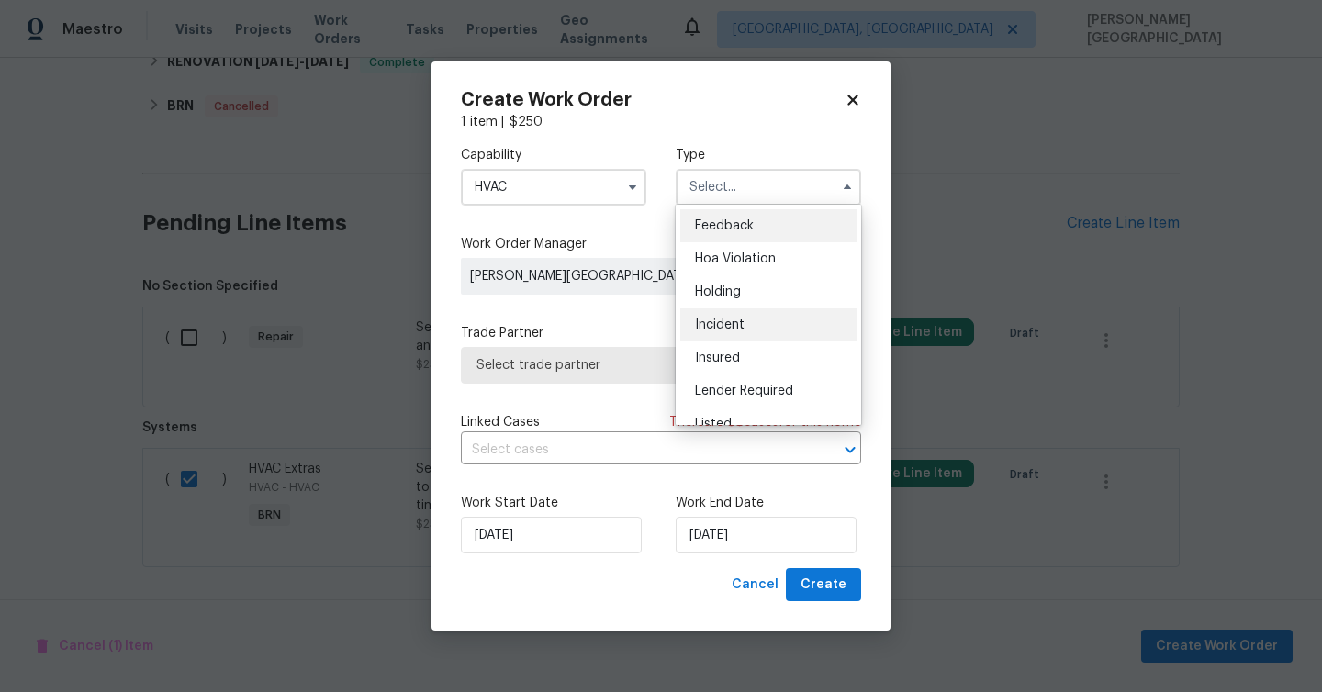
scroll to position [417, 0]
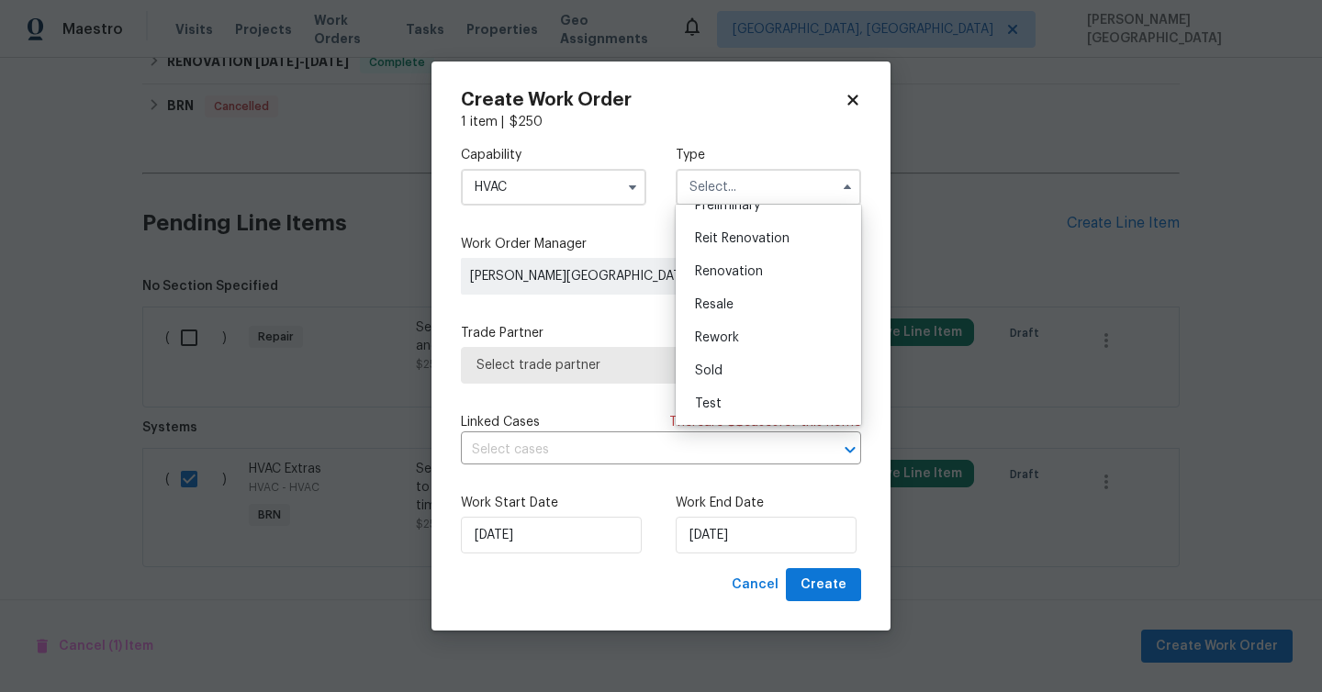
click at [716, 308] on span "Resale" at bounding box center [714, 304] width 39 height 13
type input "Resale"
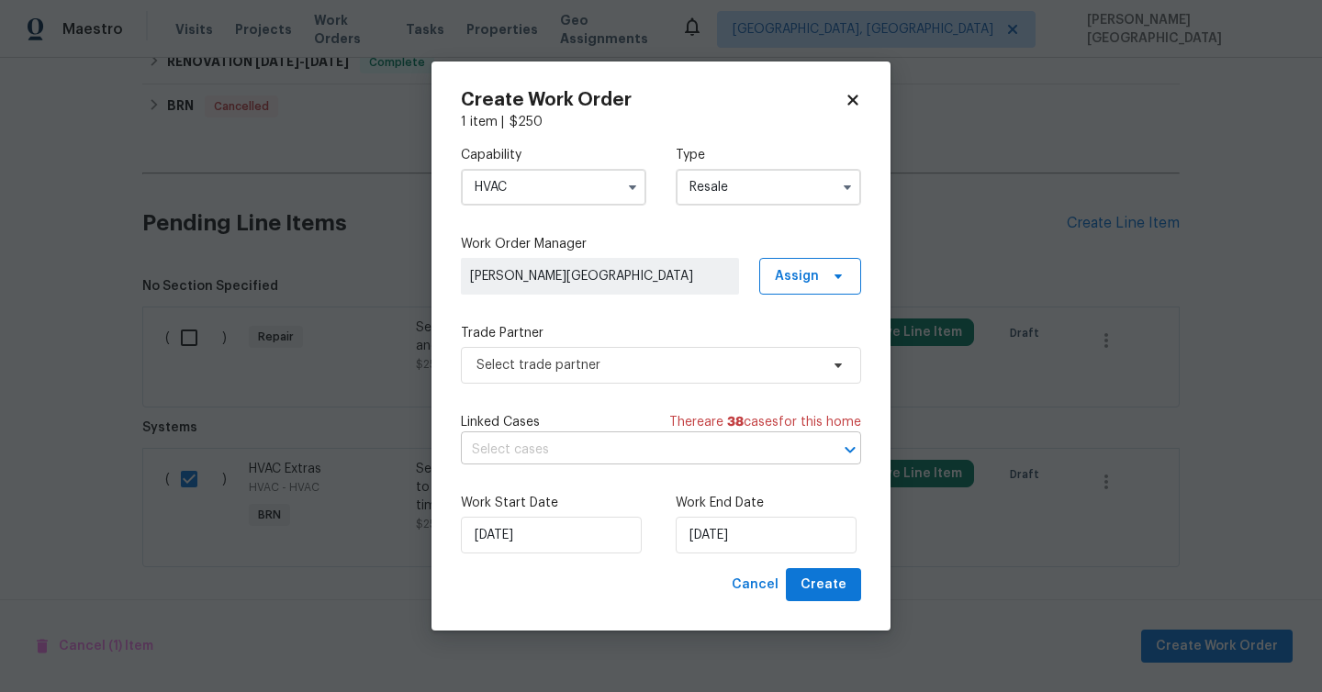
click at [510, 453] on input "text" at bounding box center [635, 450] width 349 height 28
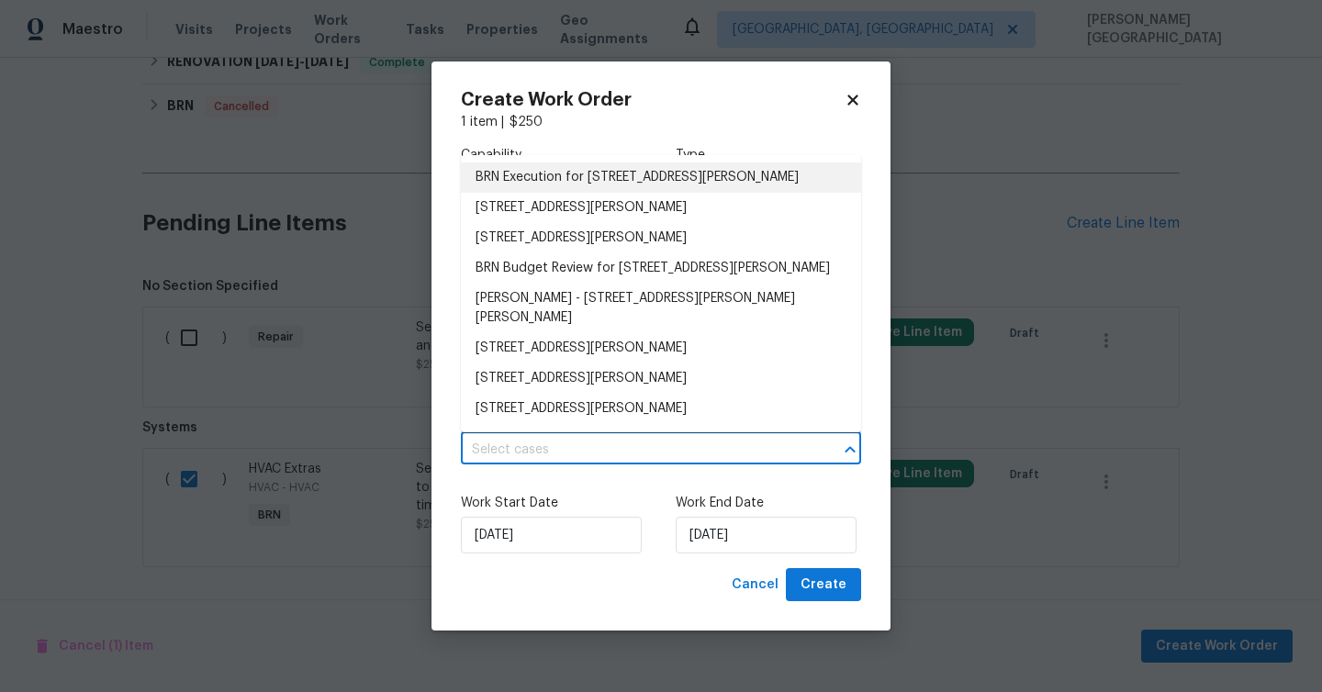
click at [545, 182] on li "BRN Execution for 336 Katie Ln, Carrollton, GA 30117" at bounding box center [661, 177] width 400 height 30
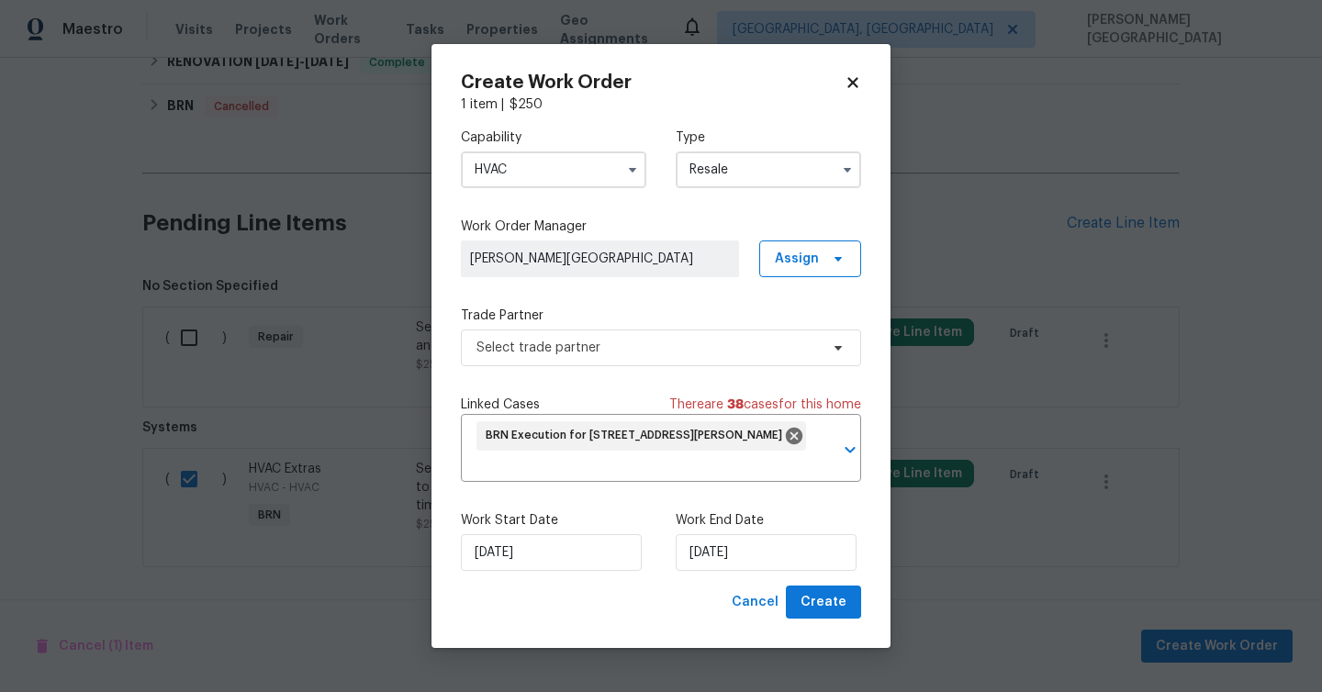
click at [730, 583] on div "Work Start Date 9/3/2025 Work End Date 9/3/2025" at bounding box center [661, 541] width 400 height 89
click at [723, 541] on input "9/3/2025" at bounding box center [766, 552] width 181 height 37
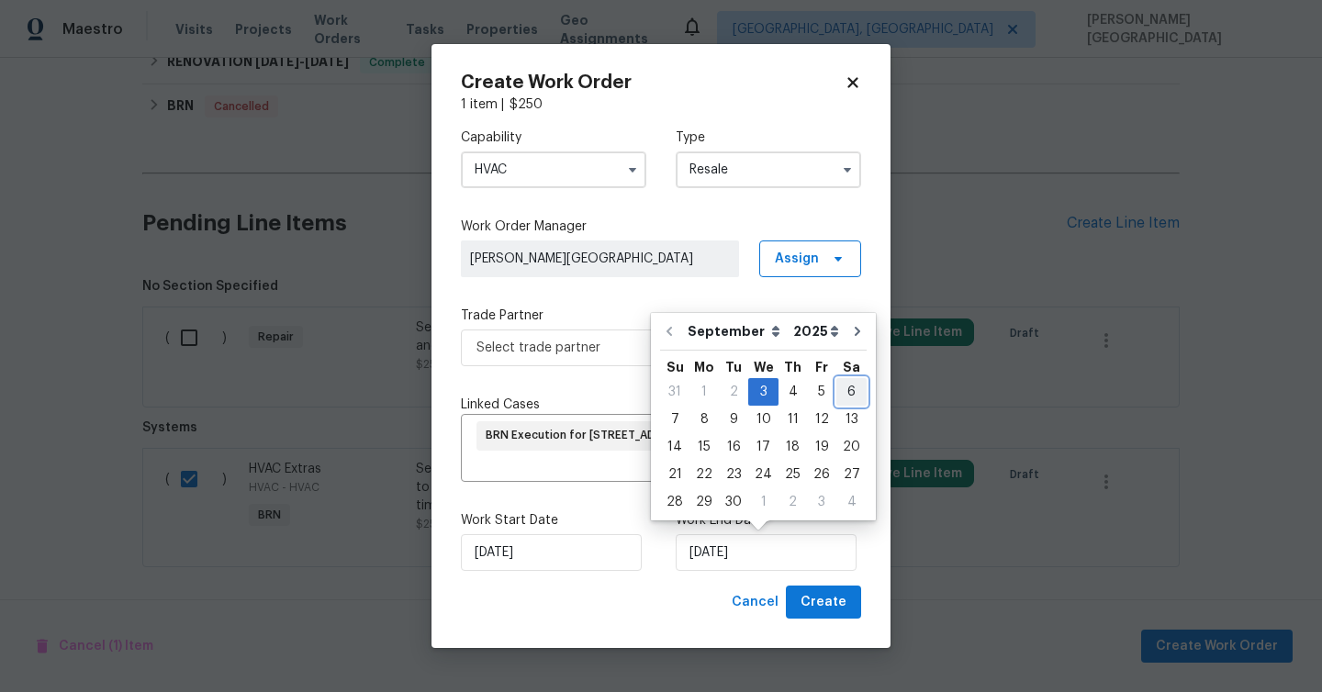
click at [837, 389] on div "6" at bounding box center [851, 392] width 30 height 26
type input "9/6/2025"
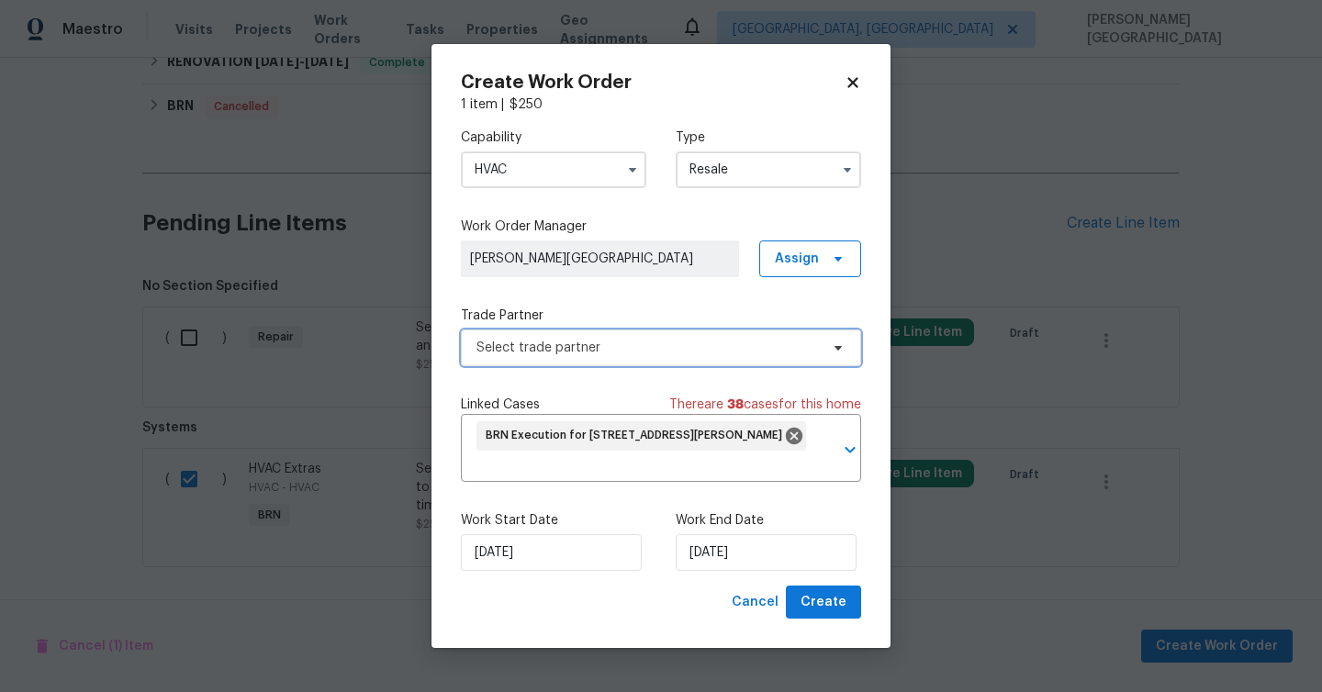
click at [532, 353] on span "Select trade partner" at bounding box center [647, 348] width 342 height 18
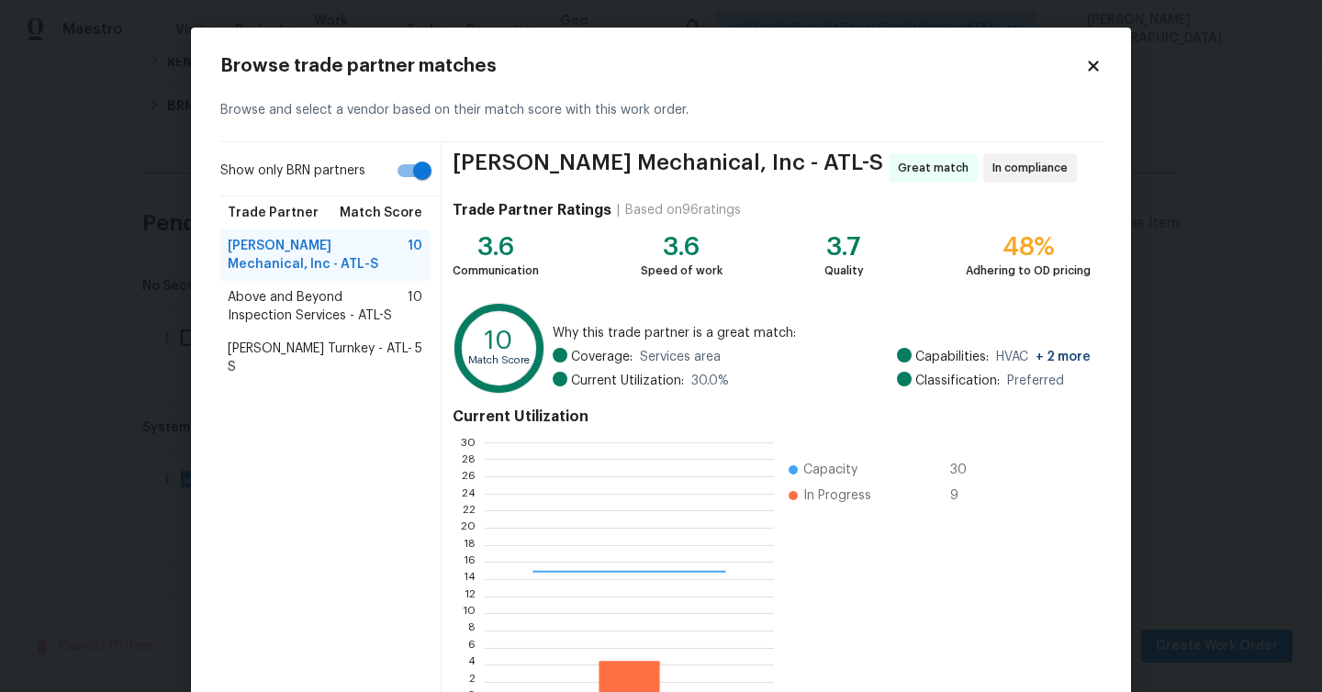
scroll to position [257, 288]
click at [505, 319] on icon at bounding box center [499, 348] width 82 height 82
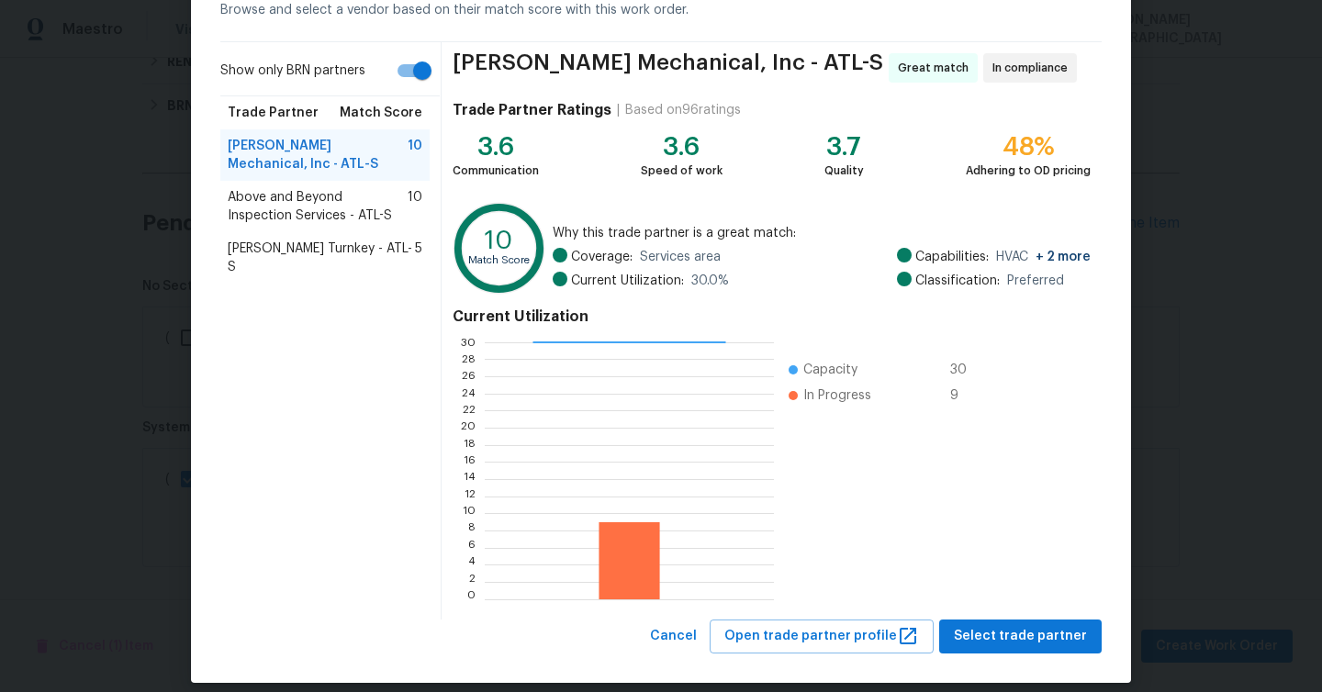
scroll to position [117, 0]
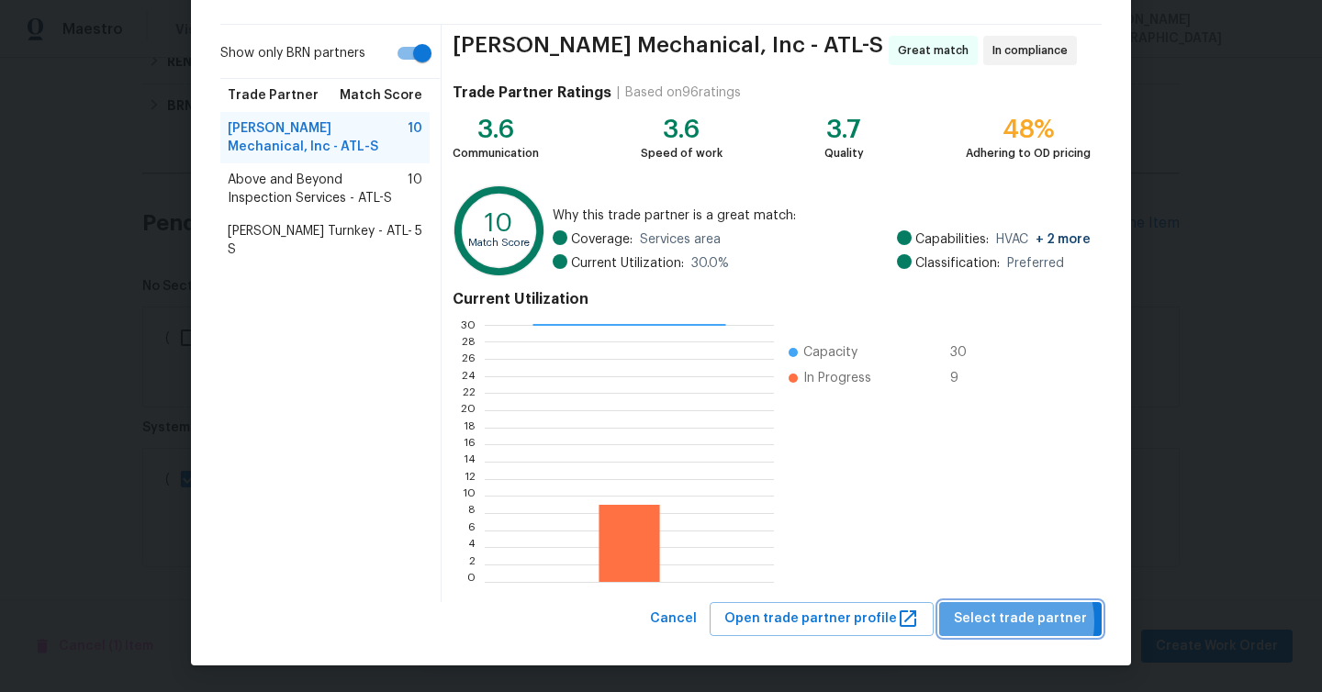
click at [1011, 621] on span "Select trade partner" at bounding box center [1020, 619] width 133 height 23
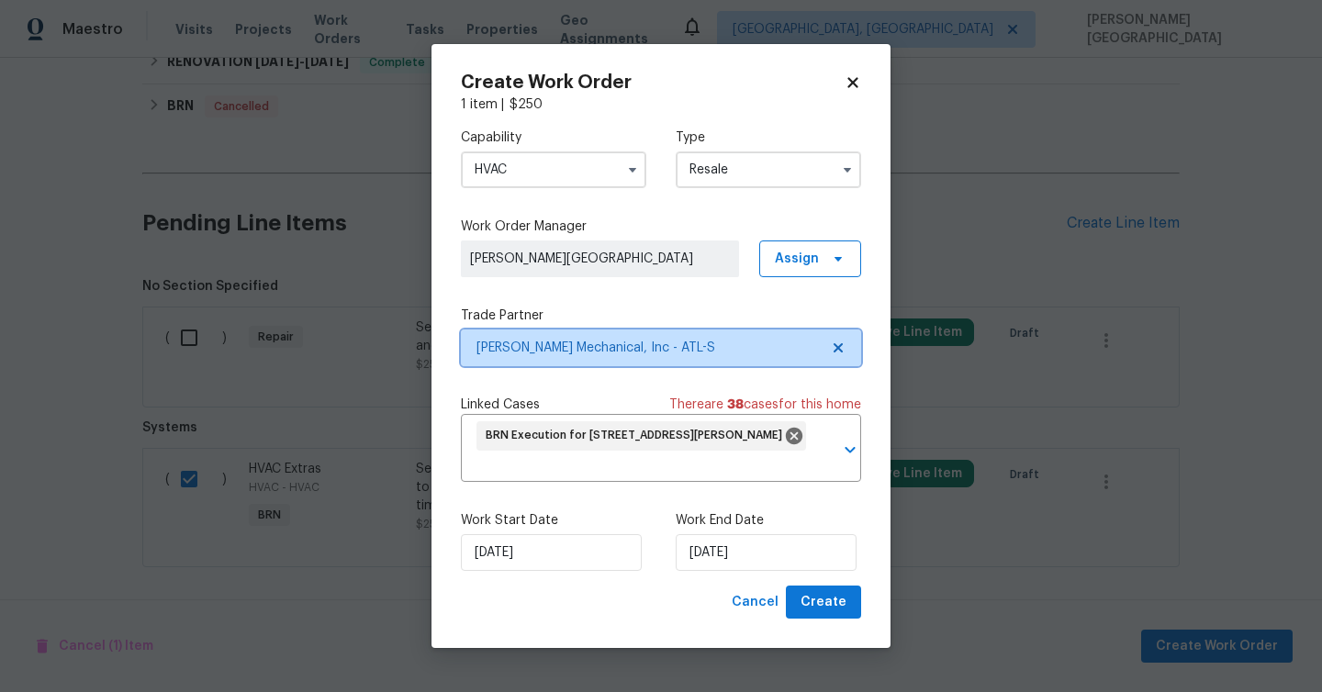
scroll to position [0, 0]
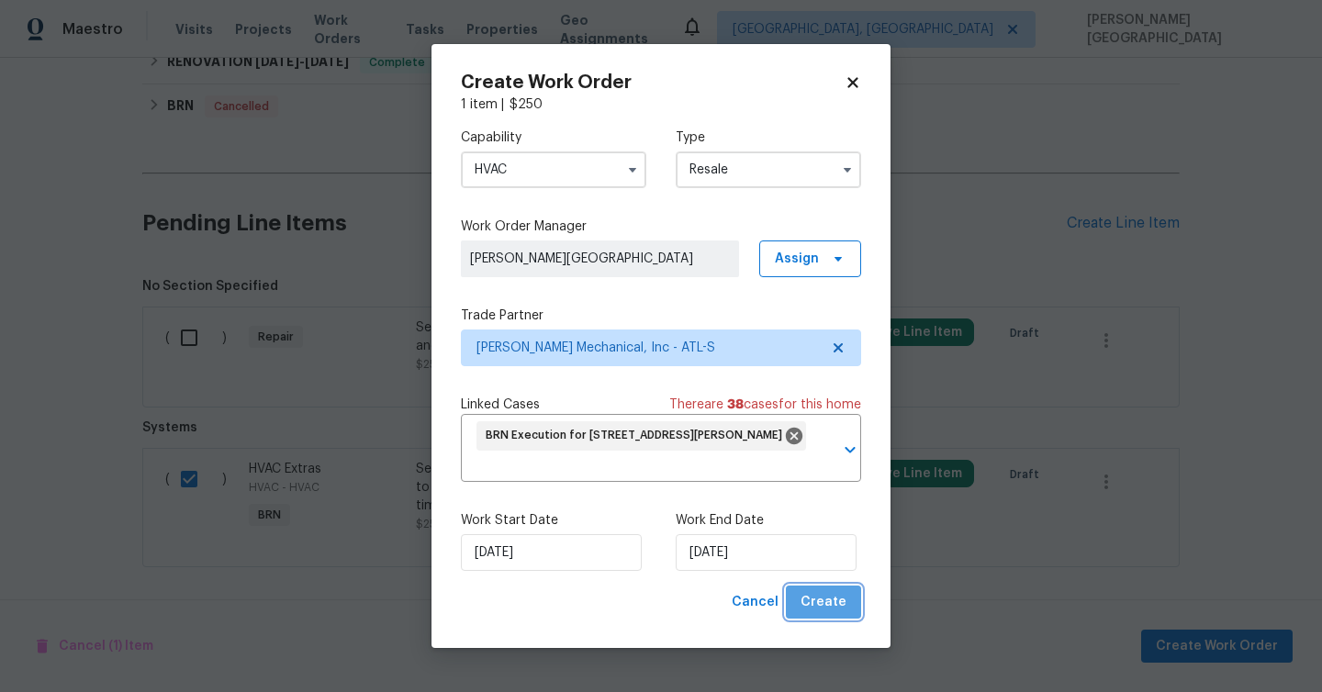
click at [844, 607] on span "Create" at bounding box center [823, 602] width 46 height 23
checkbox input "false"
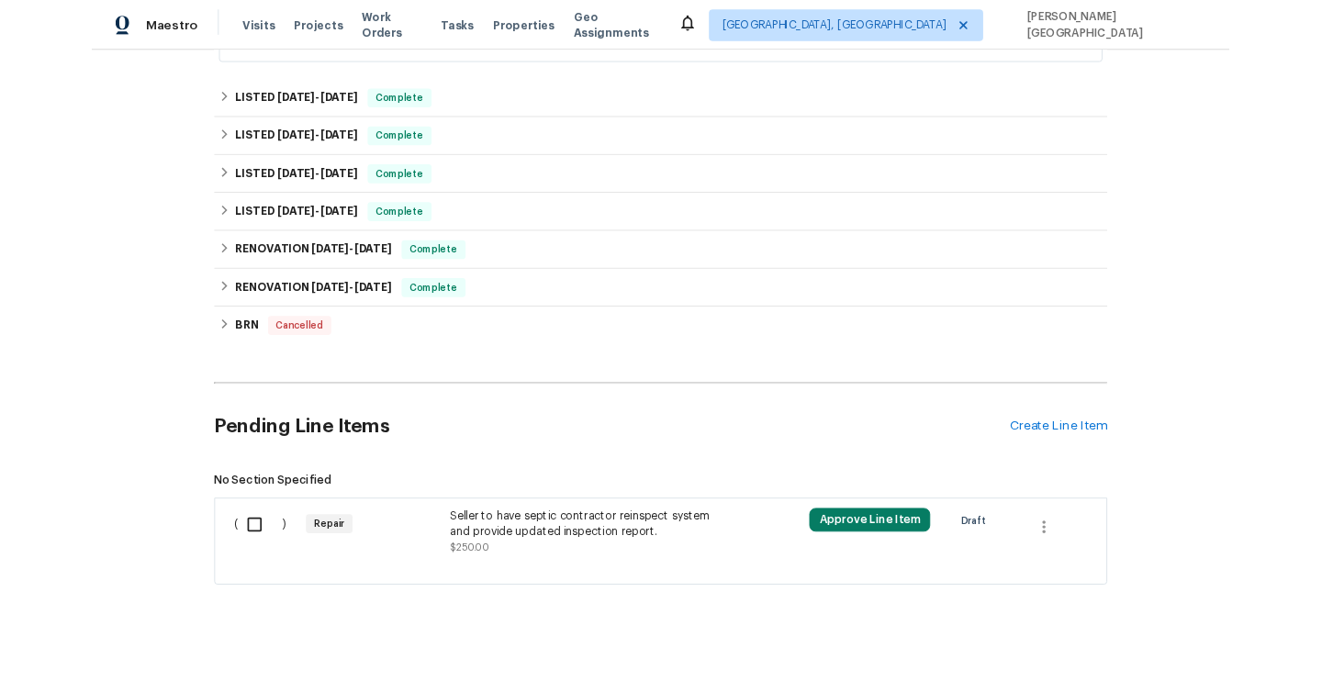
scroll to position [734, 0]
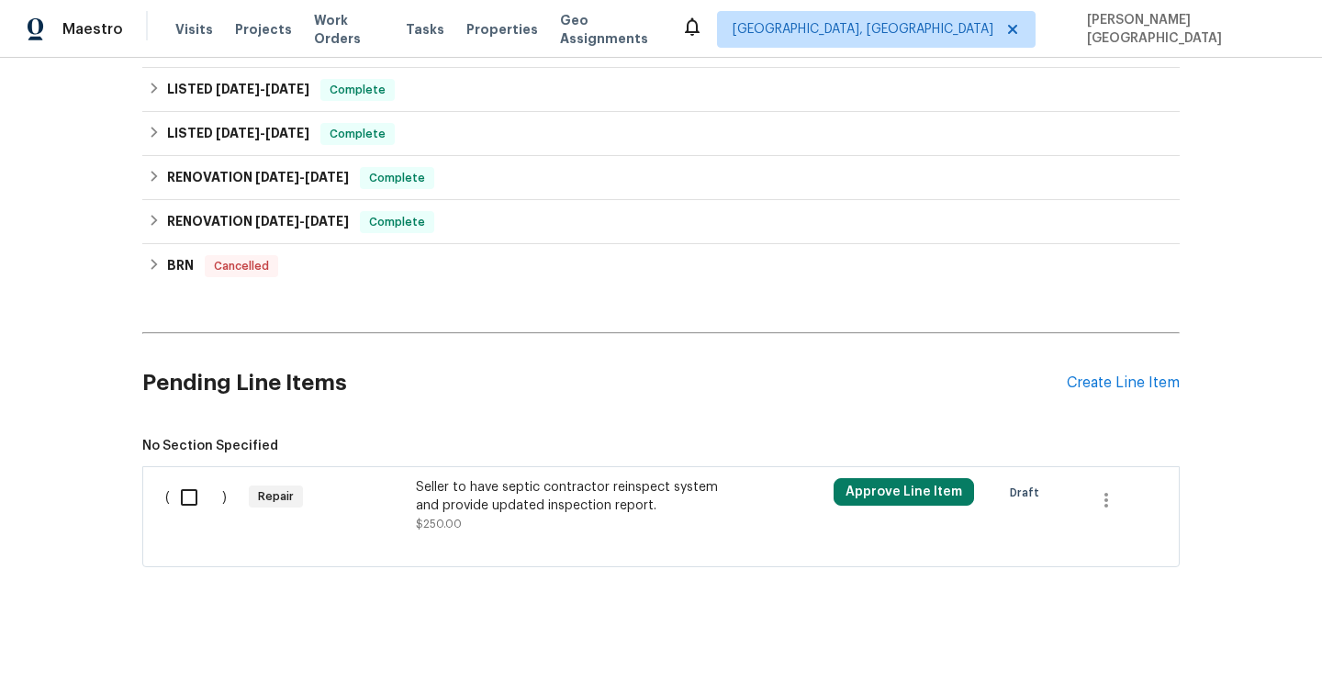
click at [492, 468] on div "( ) Repair Seller to have septic contractor reinspect system and provide update…" at bounding box center [660, 516] width 1037 height 101
click at [495, 493] on div "Seller to have septic contractor reinspect system and provide updated inspectio…" at bounding box center [577, 496] width 323 height 37
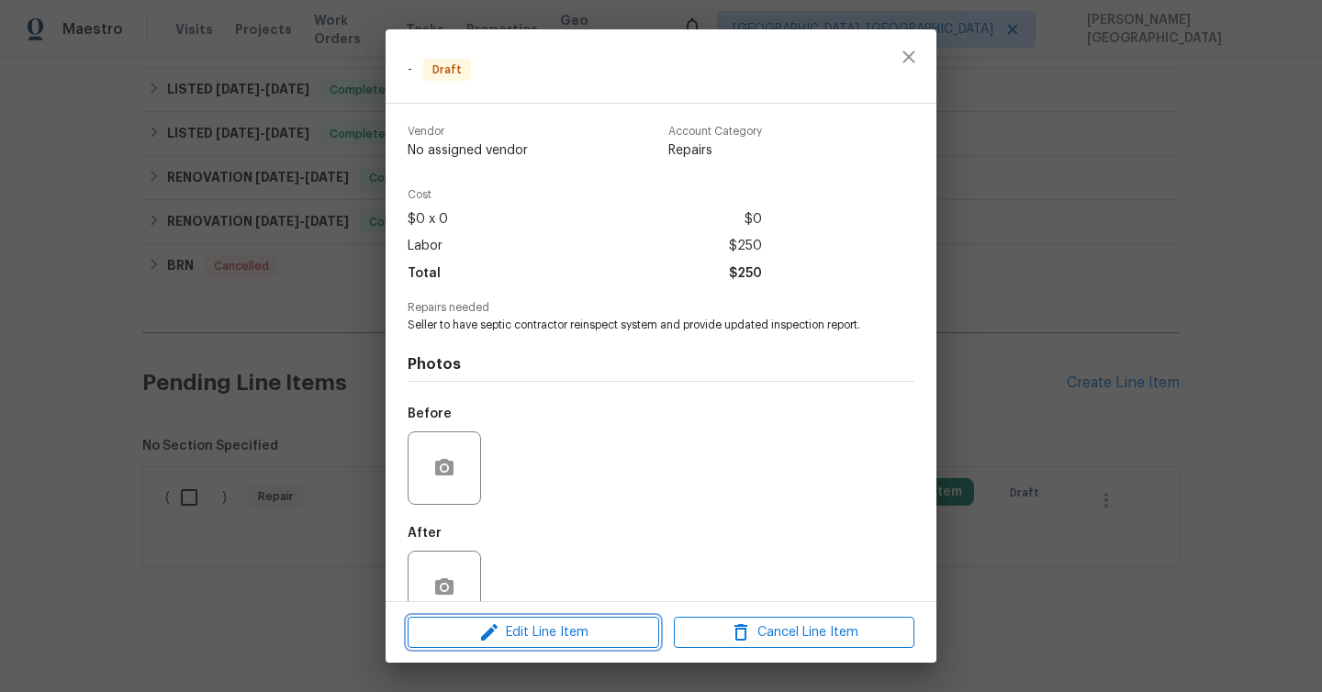
click at [541, 632] on span "Edit Line Item" at bounding box center [533, 632] width 240 height 23
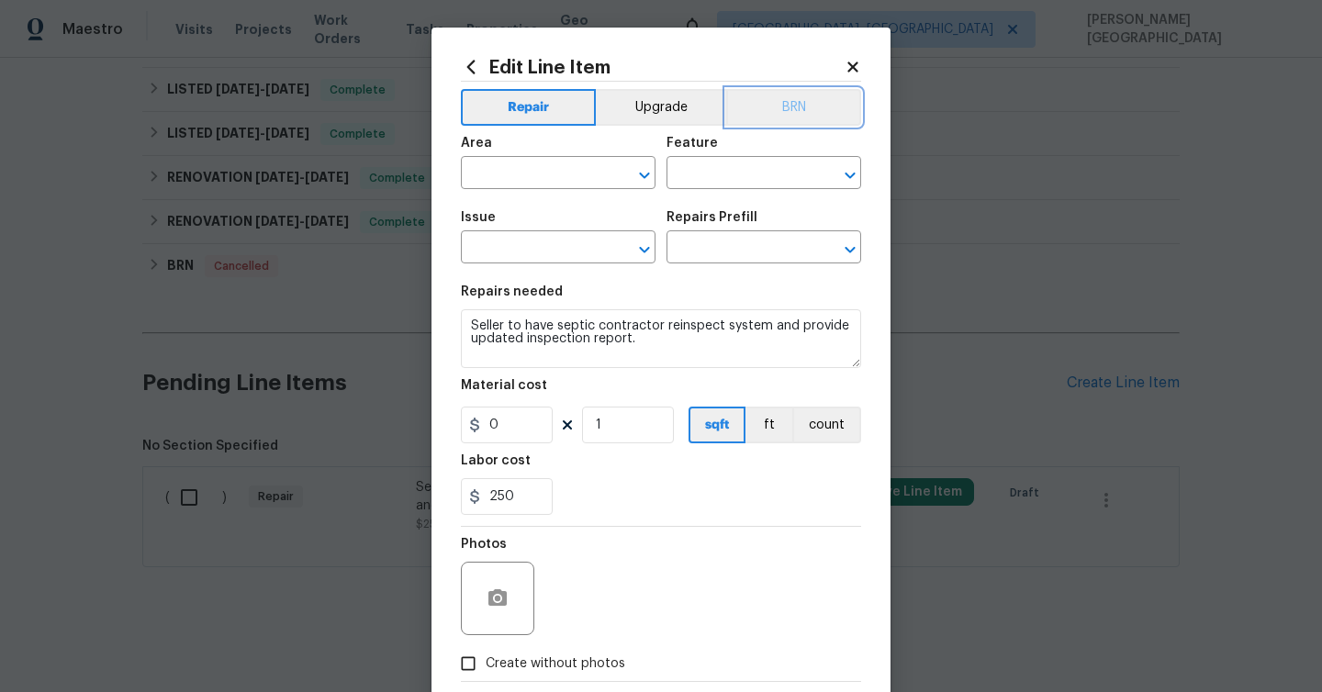
click at [797, 117] on button "BRN" at bounding box center [793, 107] width 135 height 37
click at [536, 180] on input "text" at bounding box center [532, 175] width 143 height 28
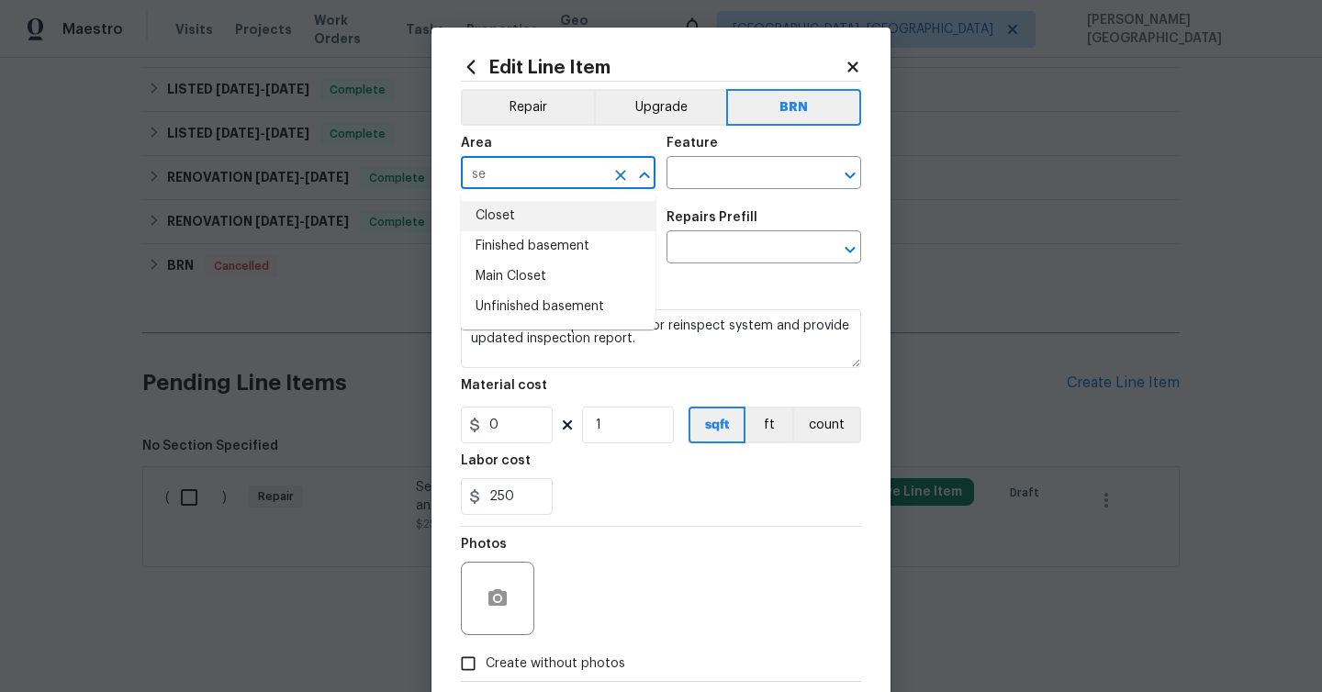
type input "s"
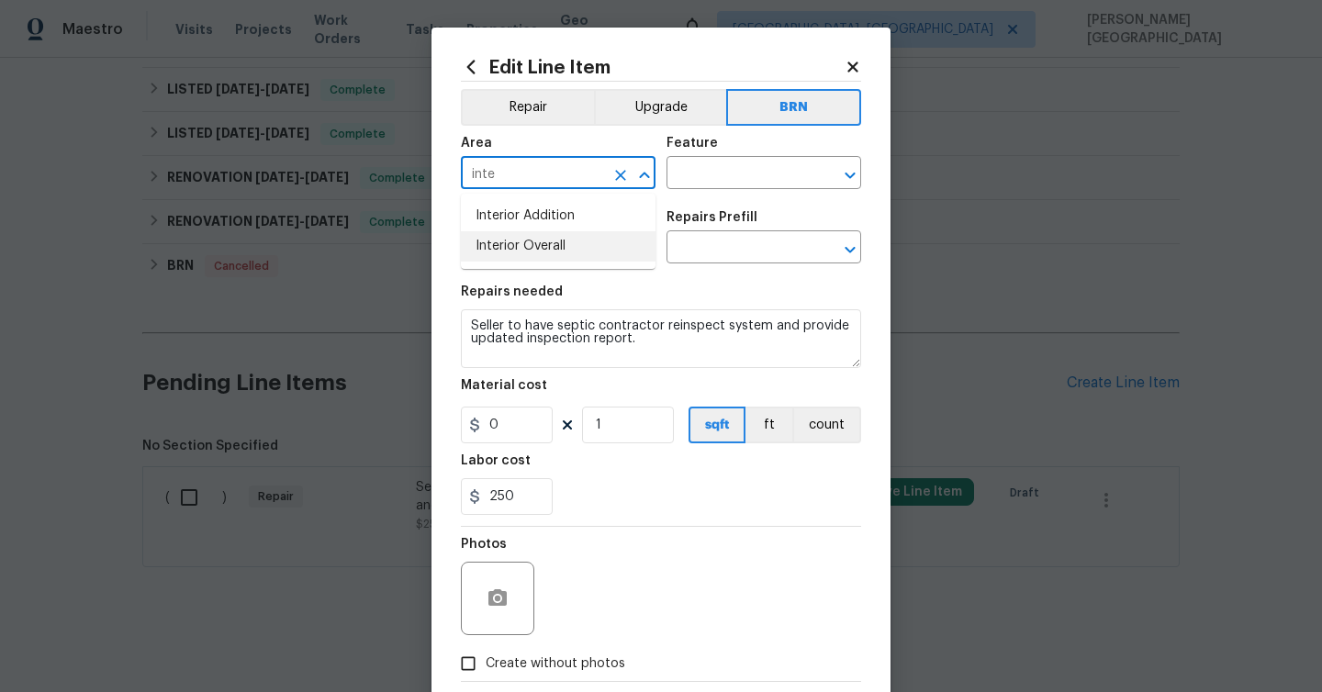
click at [617, 246] on li "Interior Overall" at bounding box center [558, 246] width 195 height 30
type input "Interior Overall"
click at [695, 180] on input "text" at bounding box center [737, 175] width 143 height 28
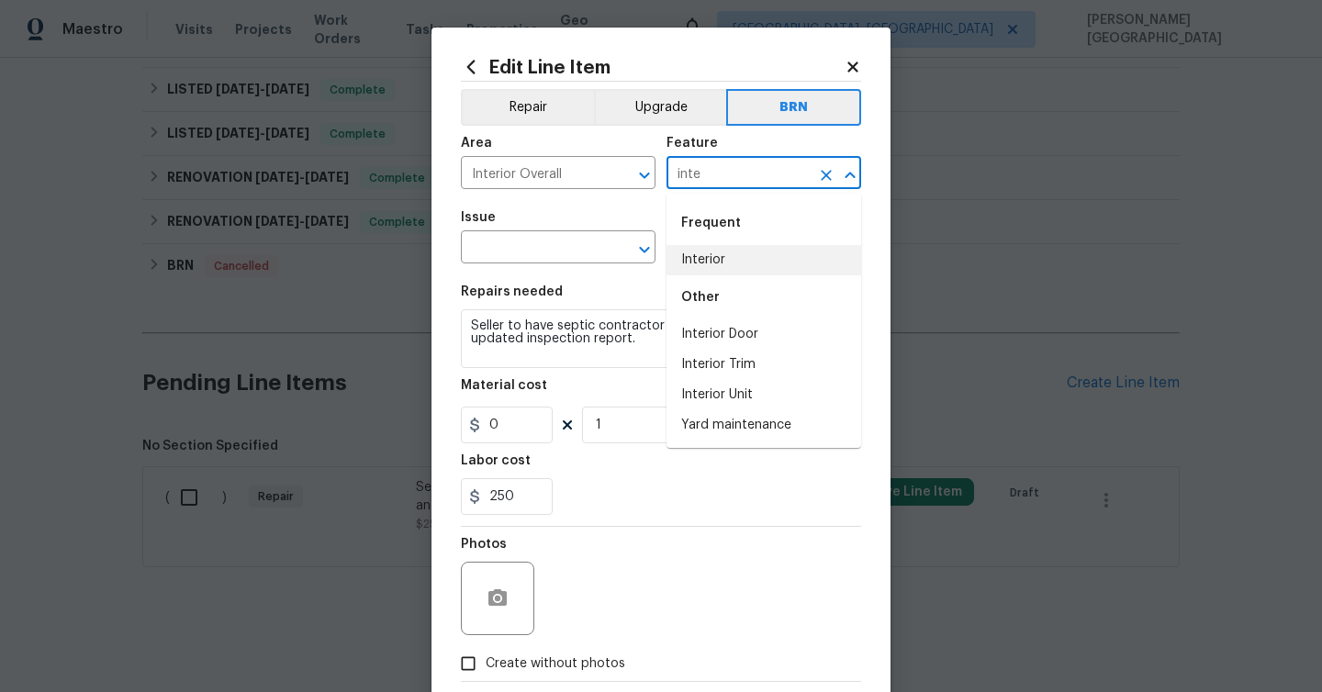
click at [729, 263] on li "Interior" at bounding box center [763, 260] width 195 height 30
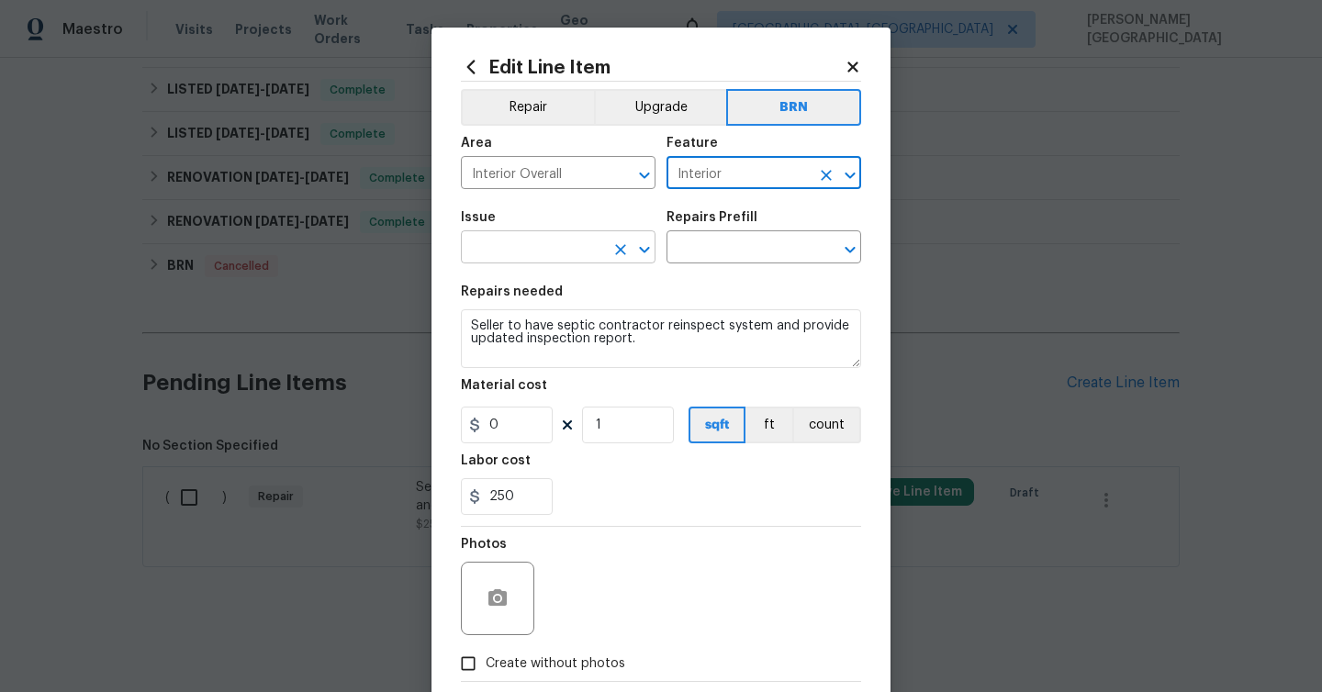
type input "Interior"
click at [499, 252] on input "text" at bounding box center [532, 249] width 143 height 28
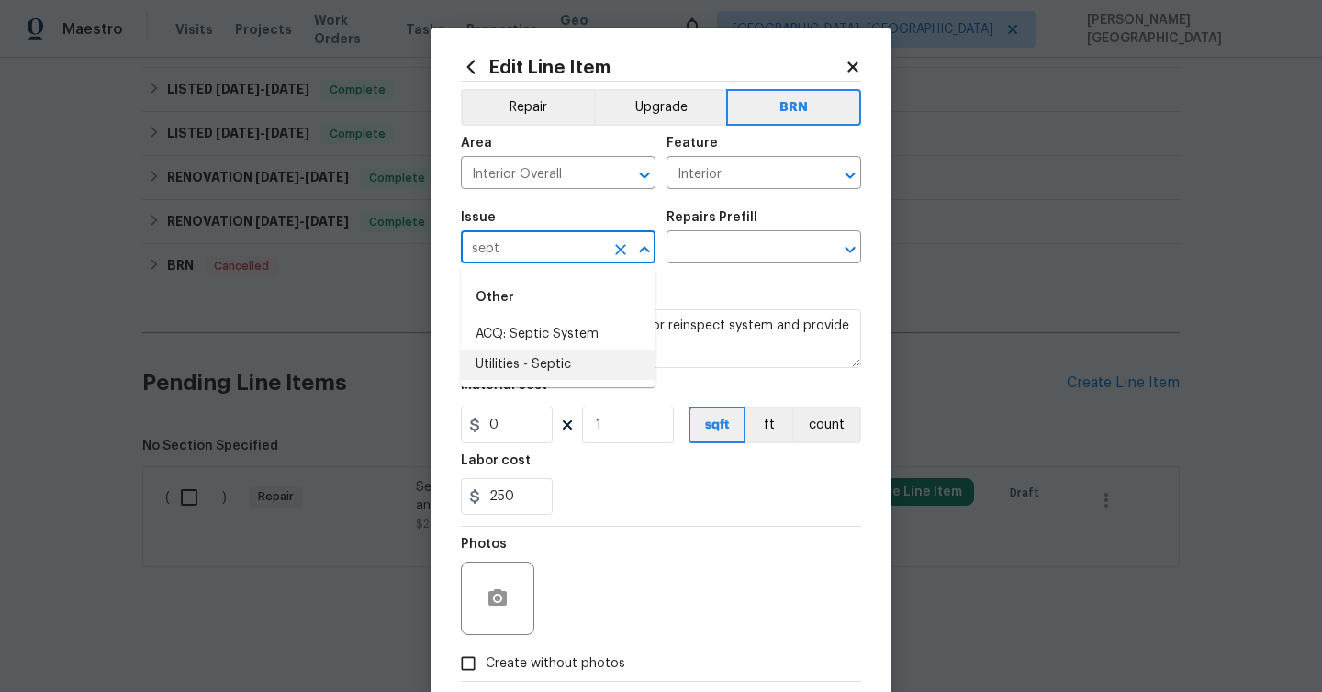
click at [523, 357] on li "Utilities - Septic" at bounding box center [558, 365] width 195 height 30
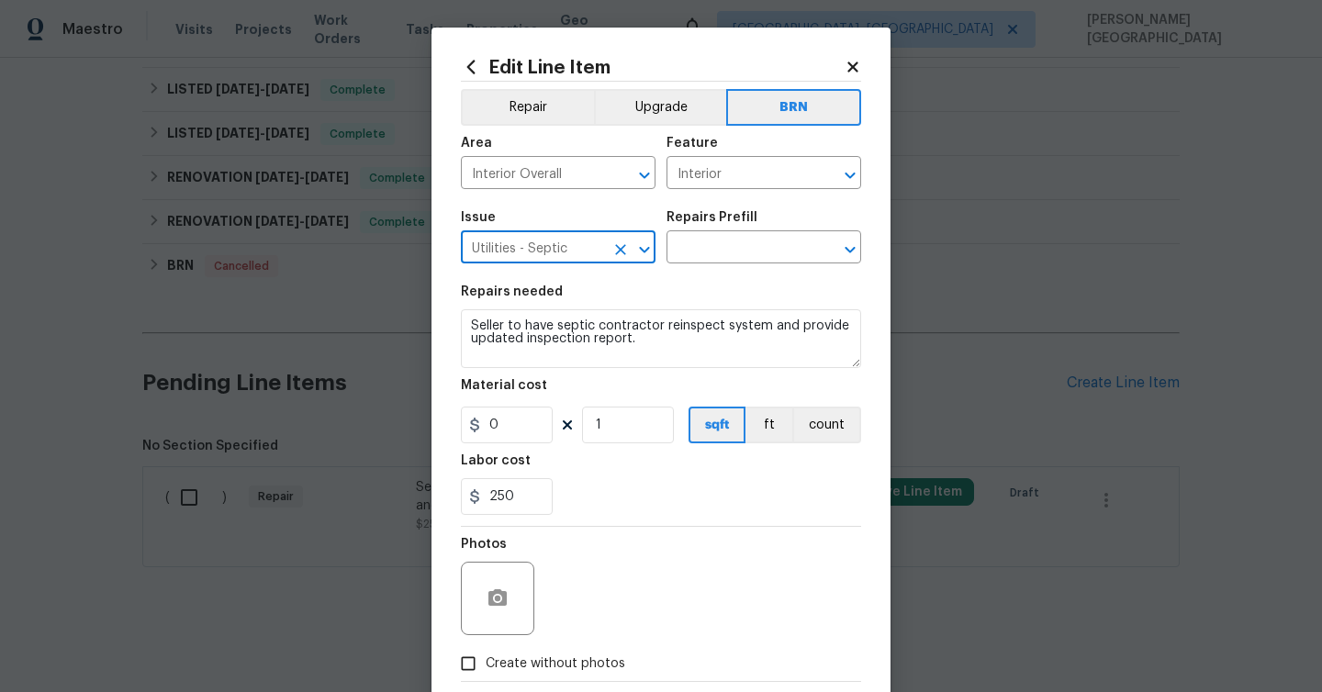
type input "Utilities - Septicx"
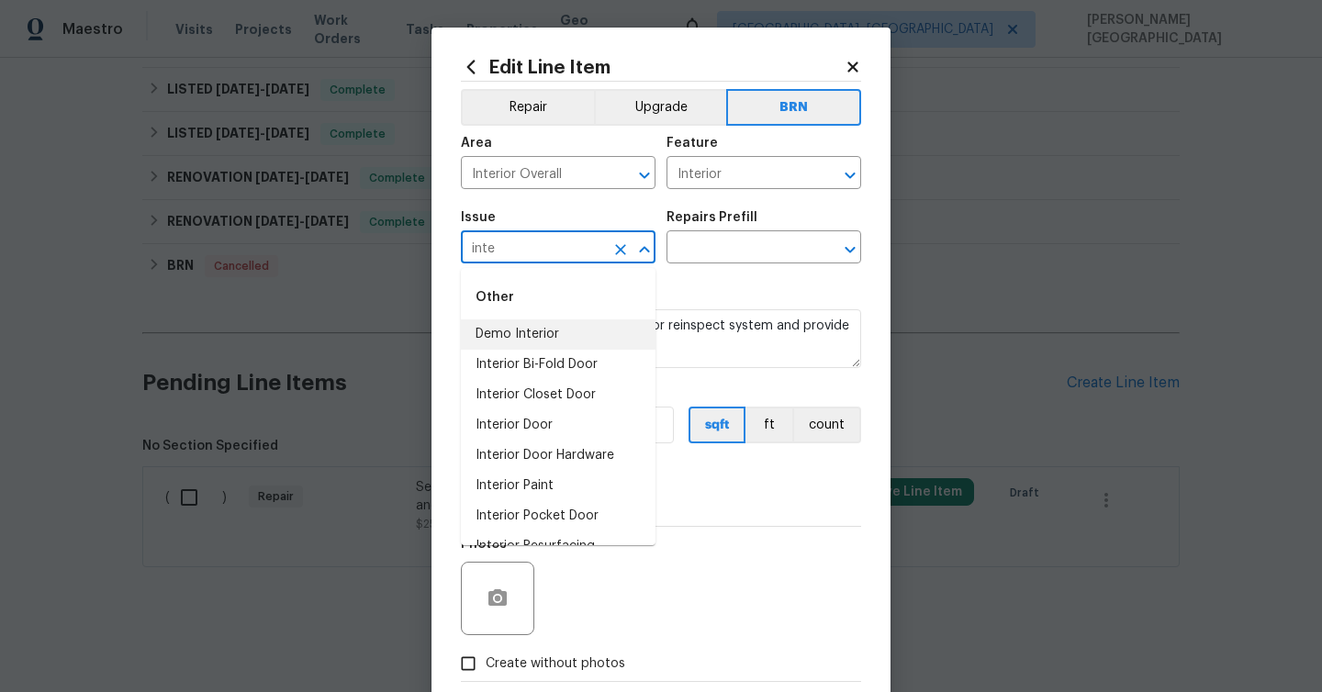
click at [571, 323] on li "Demo Interior" at bounding box center [558, 334] width 195 height 30
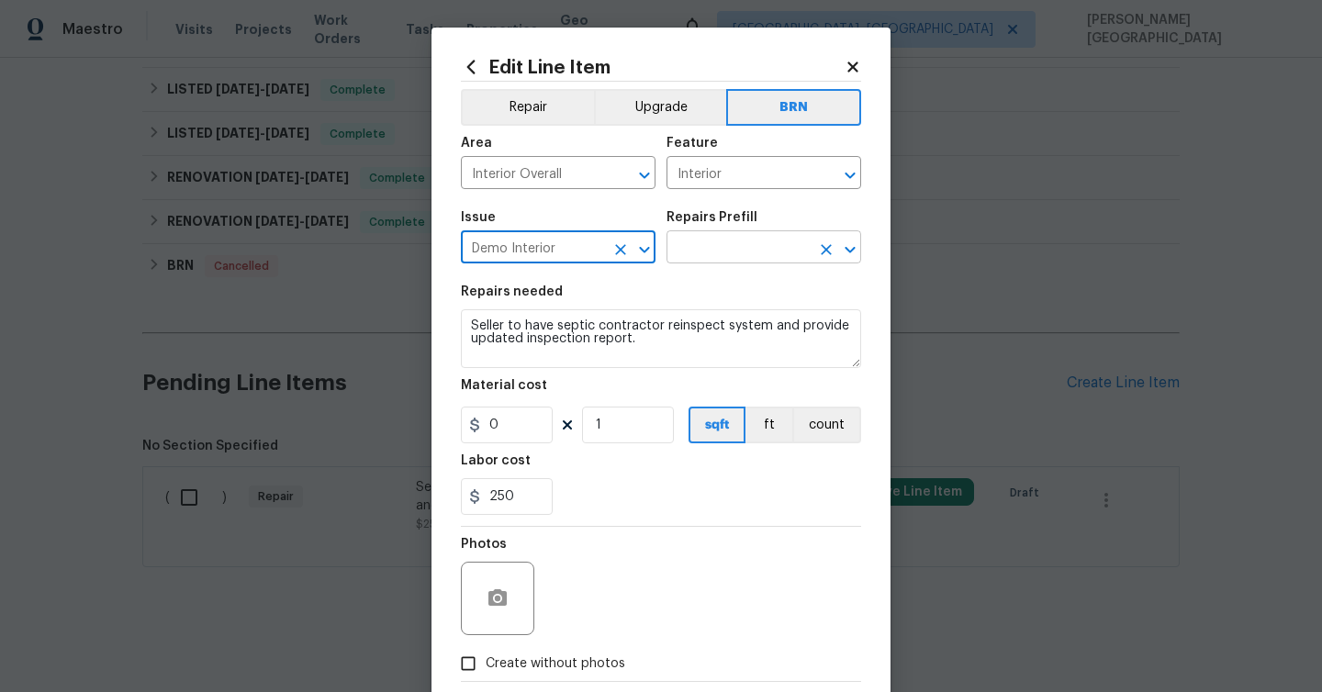
type input "Demo Interior"
click at [695, 240] on input "text" at bounding box center [737, 249] width 143 height 28
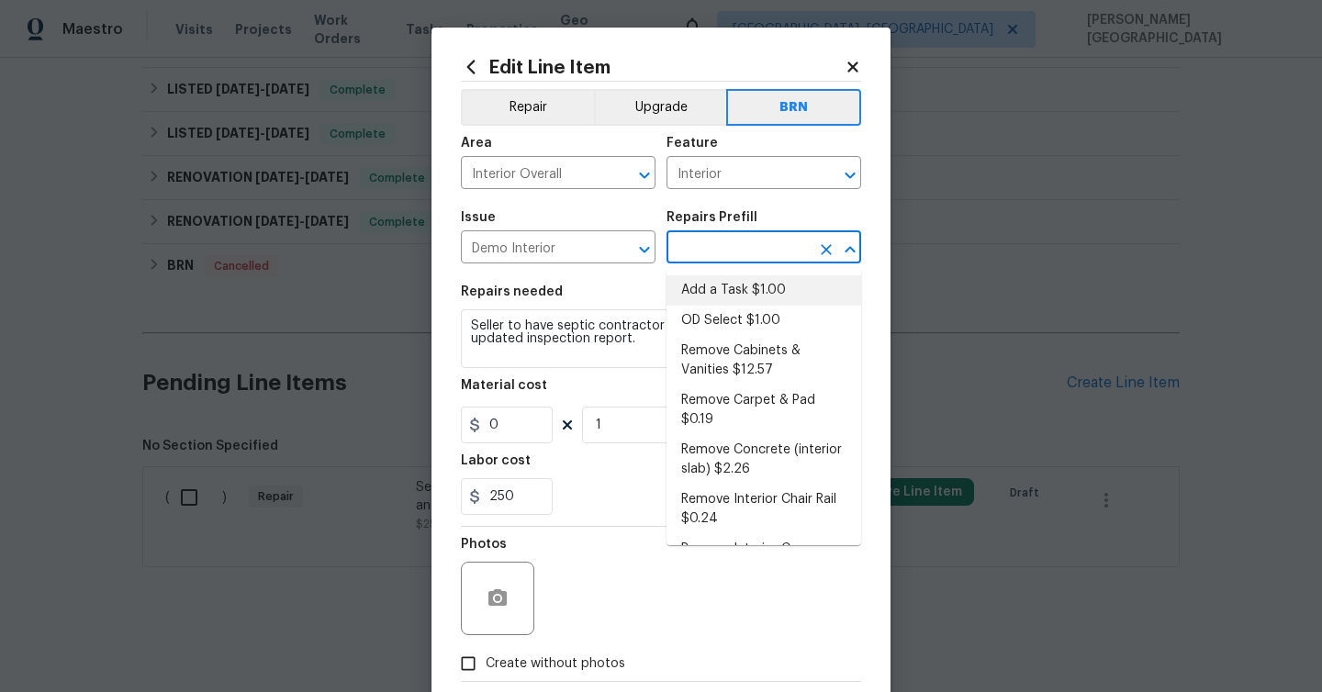
click at [698, 301] on li "Add a Task $1.00" at bounding box center [763, 290] width 195 height 30
type input "Demolition"
type input "Add a Task $1.00"
type textarea "HPM to detail"
type input "1"
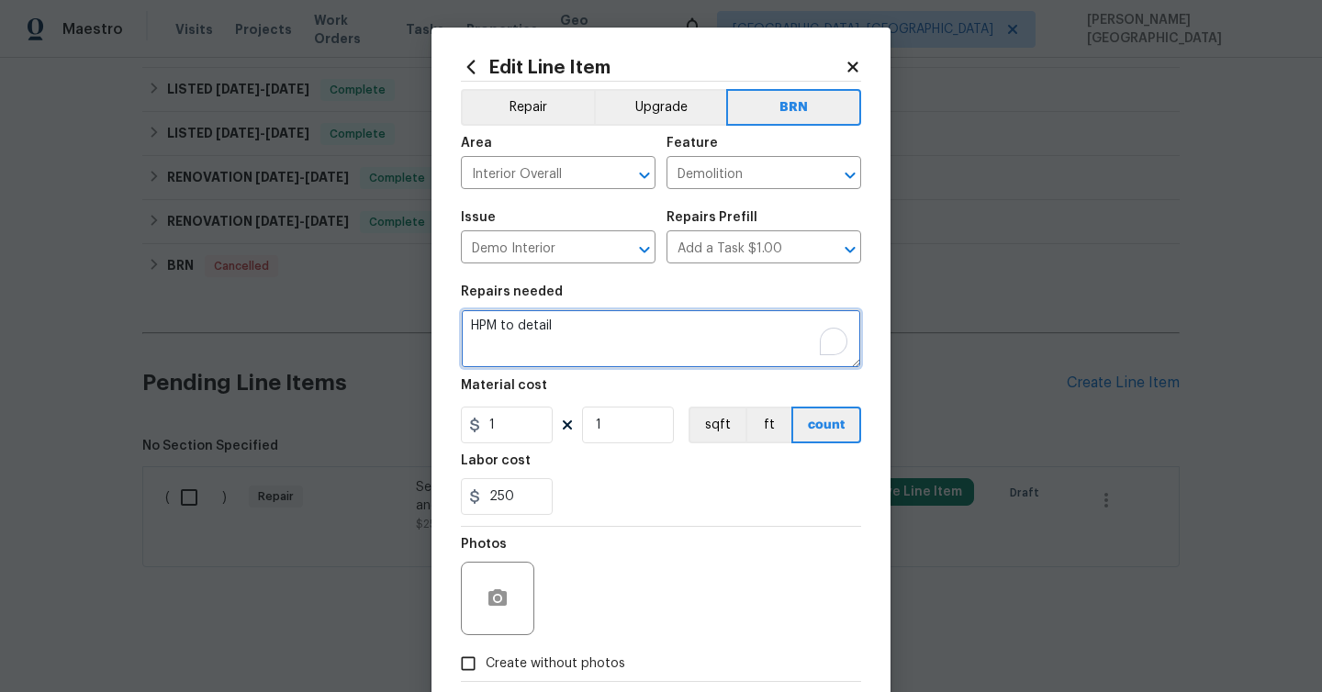
click at [607, 339] on textarea "HPM to detail" at bounding box center [661, 338] width 400 height 59
paste textarea "Seller to have septic contractor reinspect system and provide updated inspectio…"
type textarea "Seller to have septic contractor reinspect system and provide updated inspectio…"
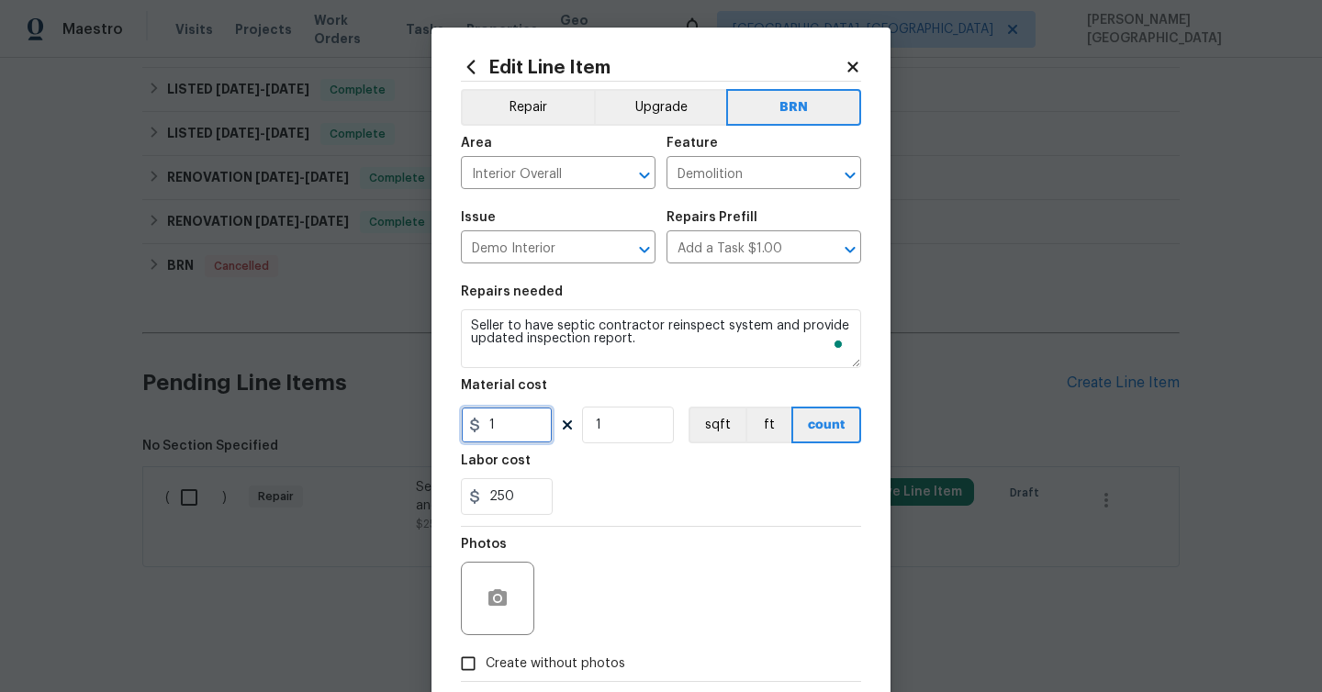
click at [510, 419] on input "1" at bounding box center [507, 425] width 92 height 37
type input "0"
click at [585, 658] on span "Create without photos" at bounding box center [556, 663] width 140 height 19
click at [486, 658] on input "Create without photos" at bounding box center [468, 663] width 35 height 35
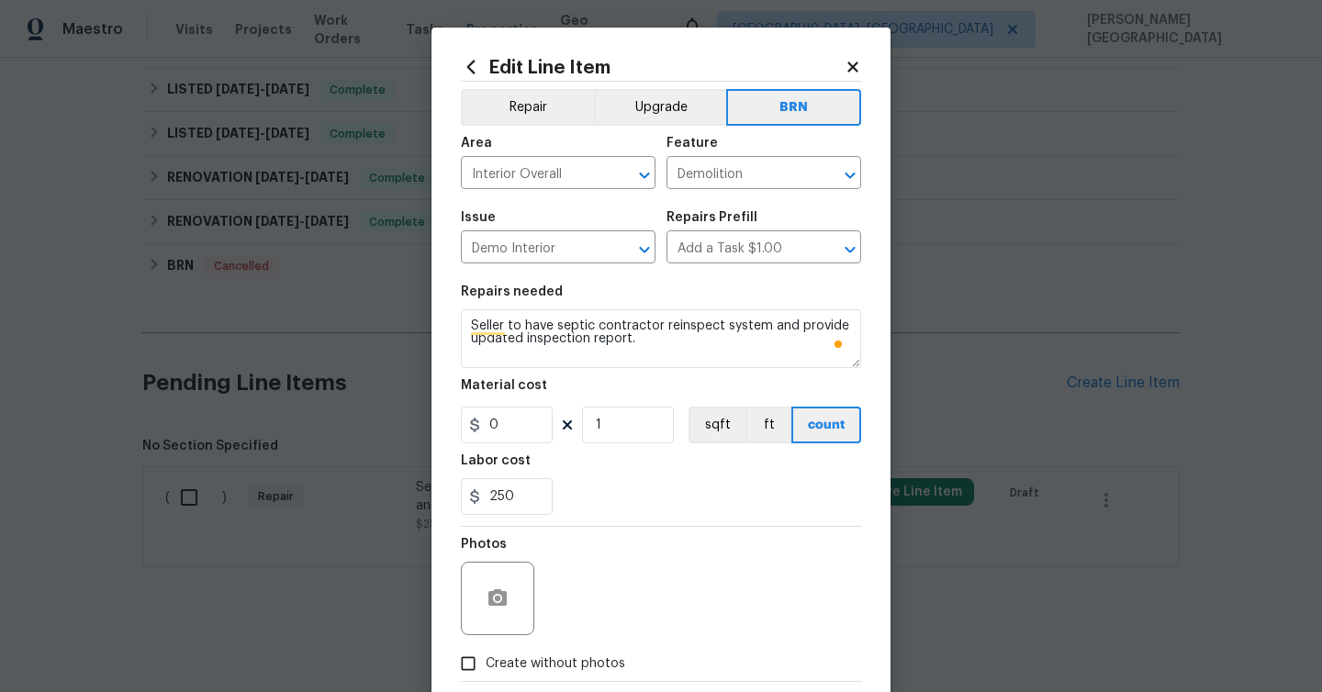
checkbox input "true"
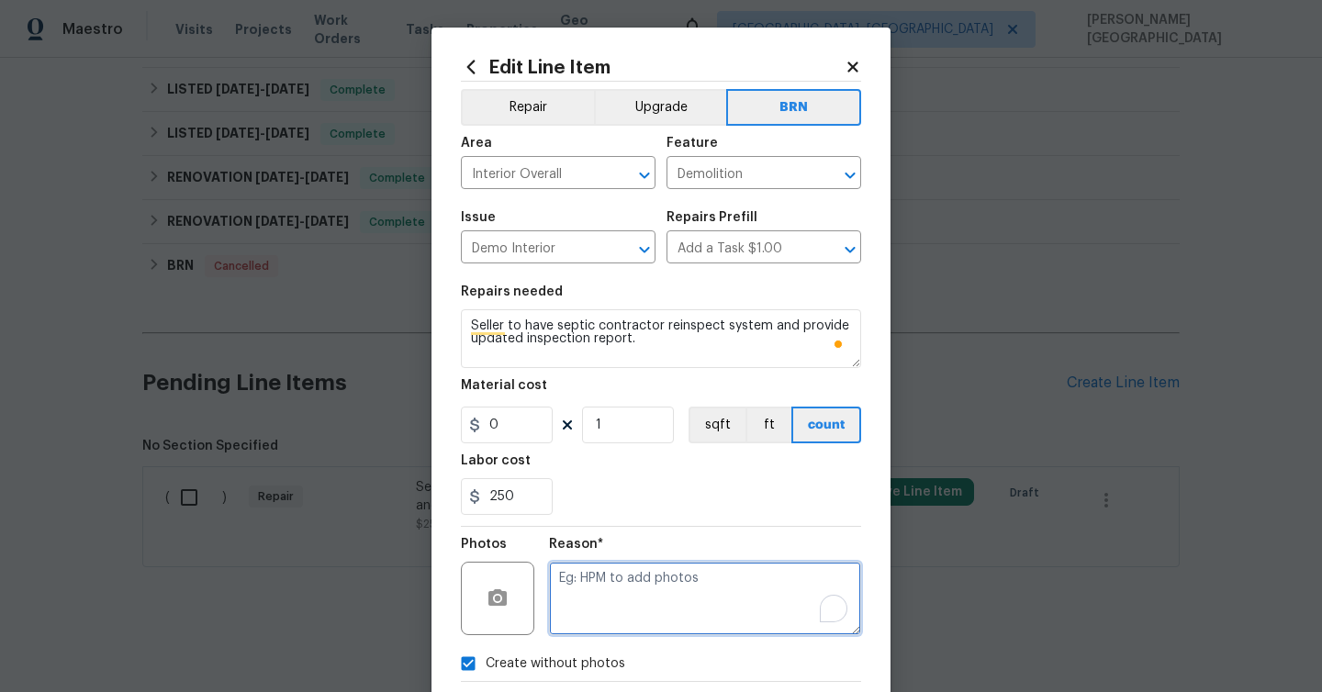
click at [597, 632] on textarea "To enrich screen reader interactions, please activate Accessibility in Grammarl…" at bounding box center [705, 598] width 312 height 73
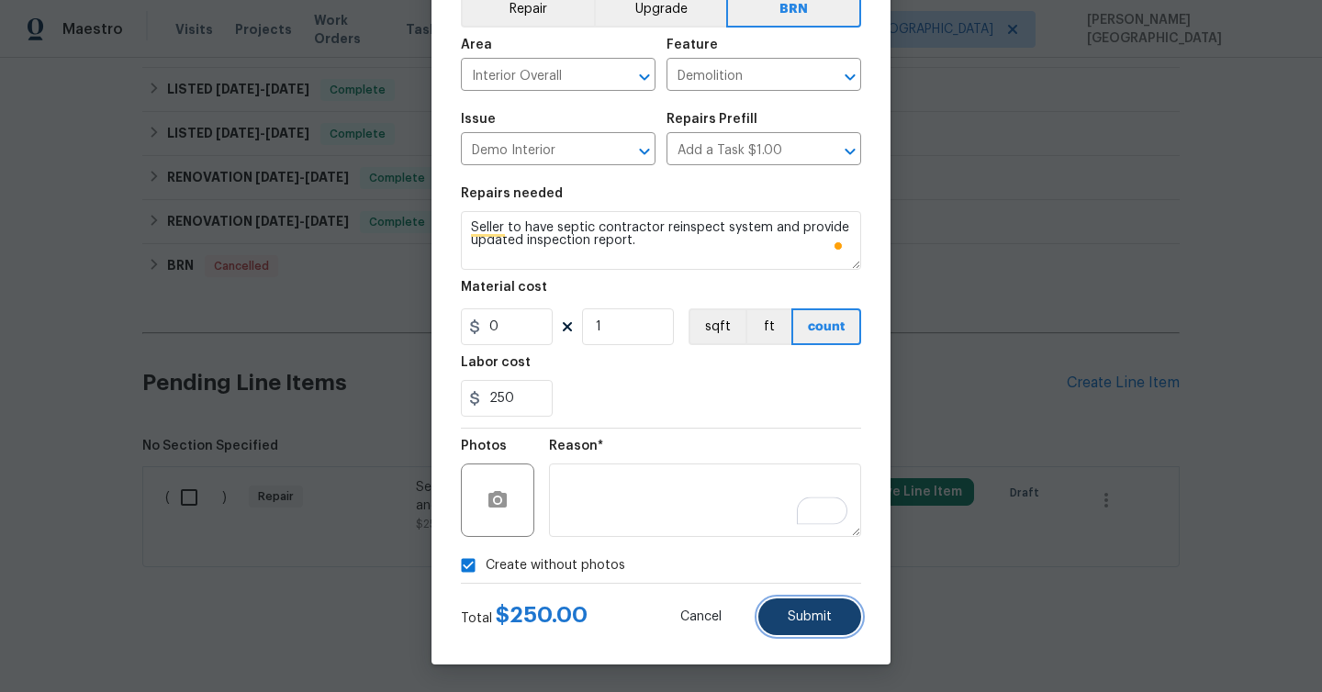
click at [777, 617] on button "Submit" at bounding box center [809, 616] width 103 height 37
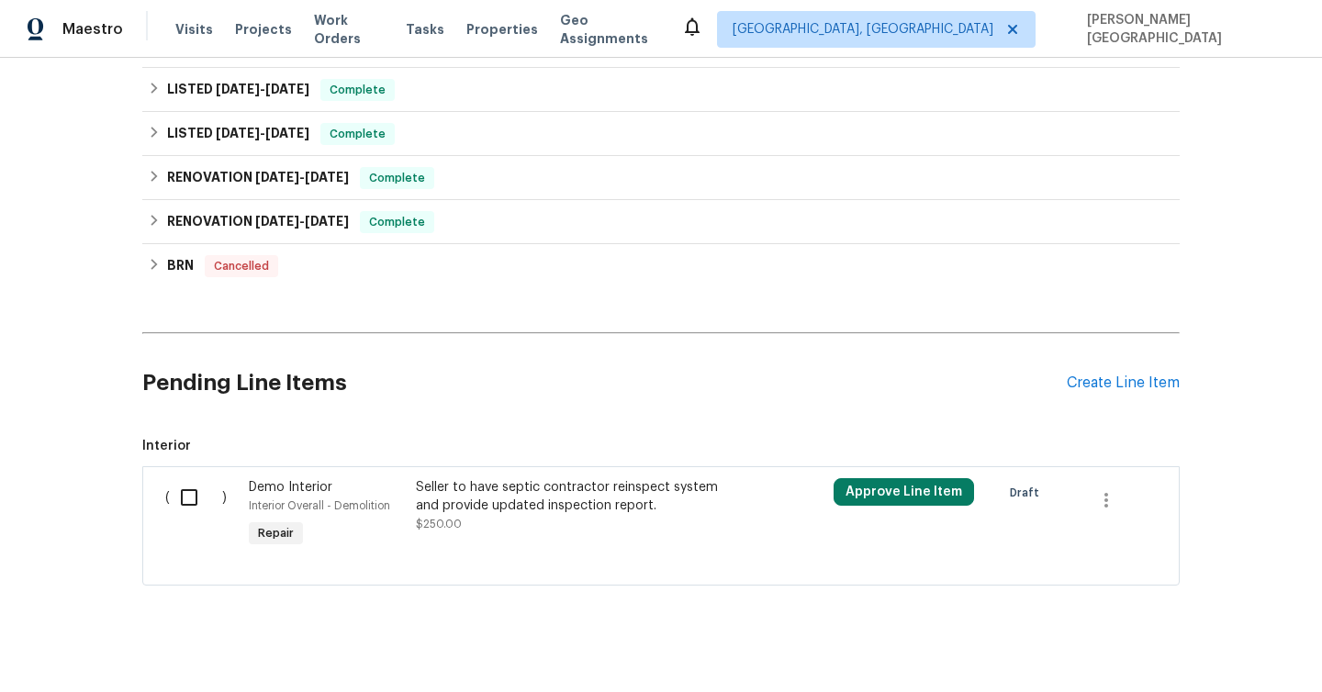
scroll to position [753, 0]
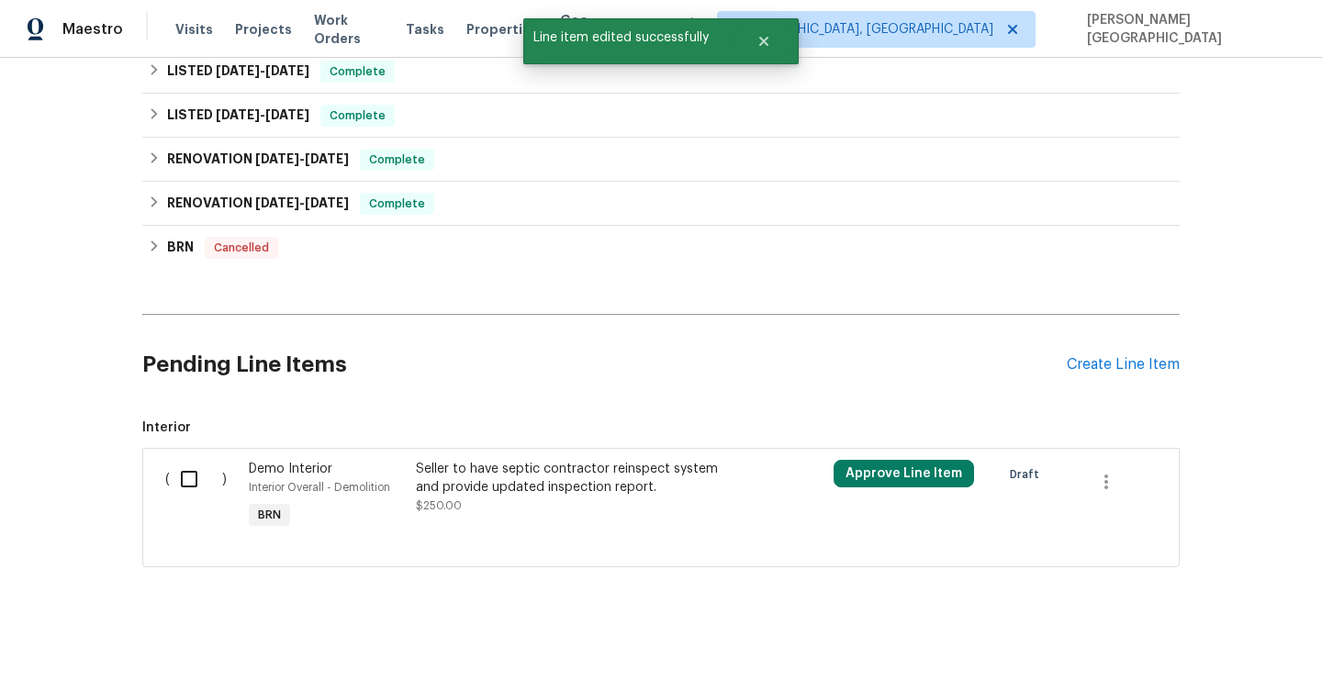
click at [183, 478] on input "checkbox" at bounding box center [196, 479] width 52 height 39
checkbox input "true"
click at [1213, 636] on span "Create Work Order" at bounding box center [1217, 646] width 122 height 23
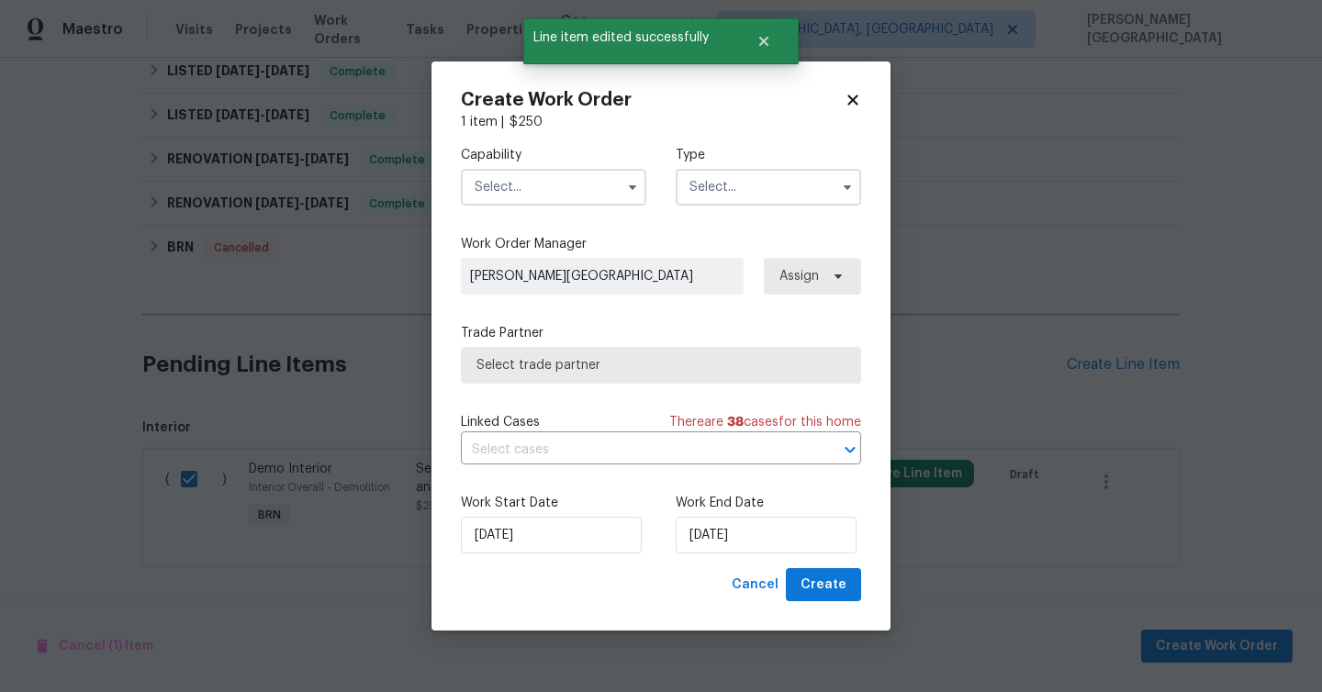
click at [530, 183] on input "text" at bounding box center [553, 187] width 185 height 37
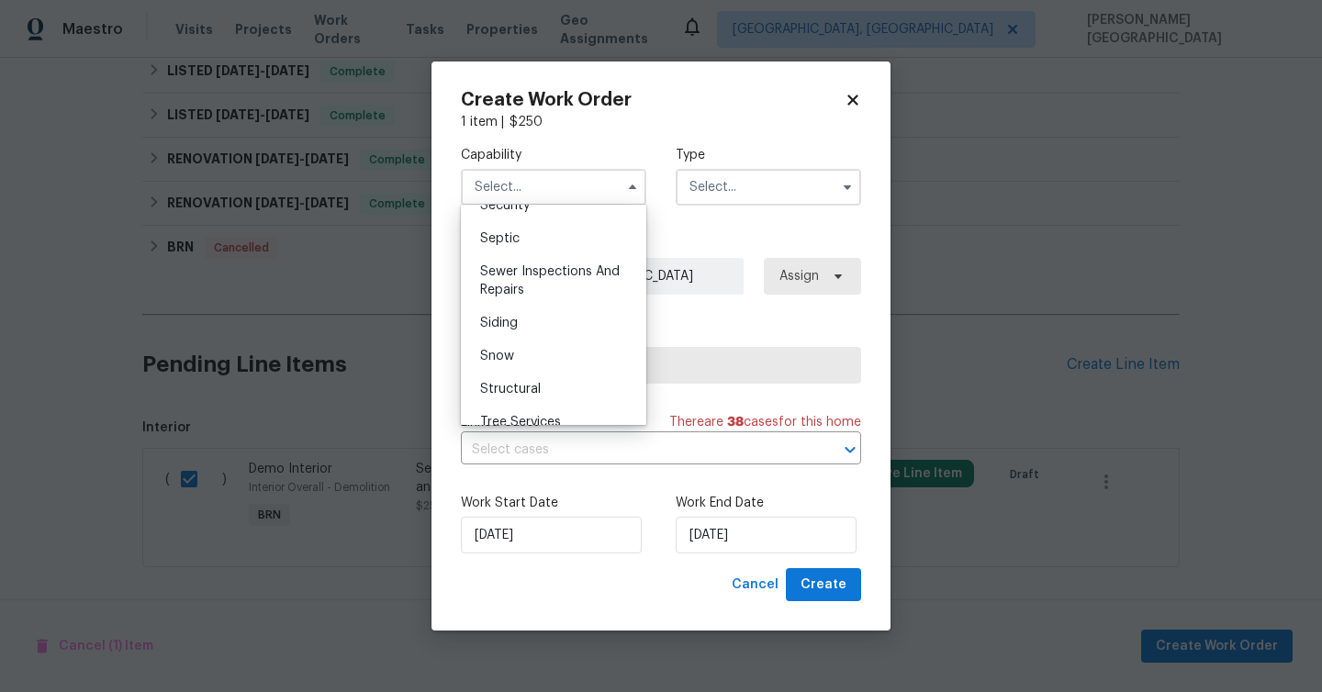
scroll to position [1914, 0]
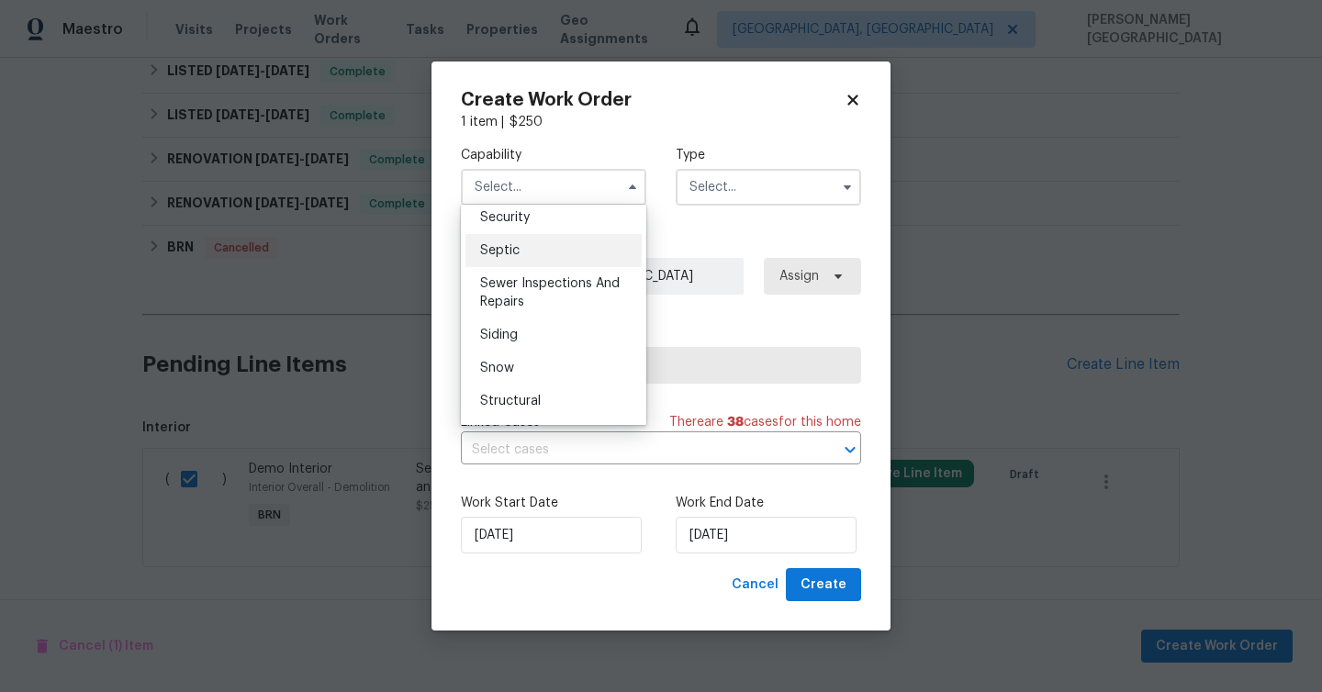
click at [519, 250] on div "Septic" at bounding box center [553, 250] width 176 height 33
type input "Septic"
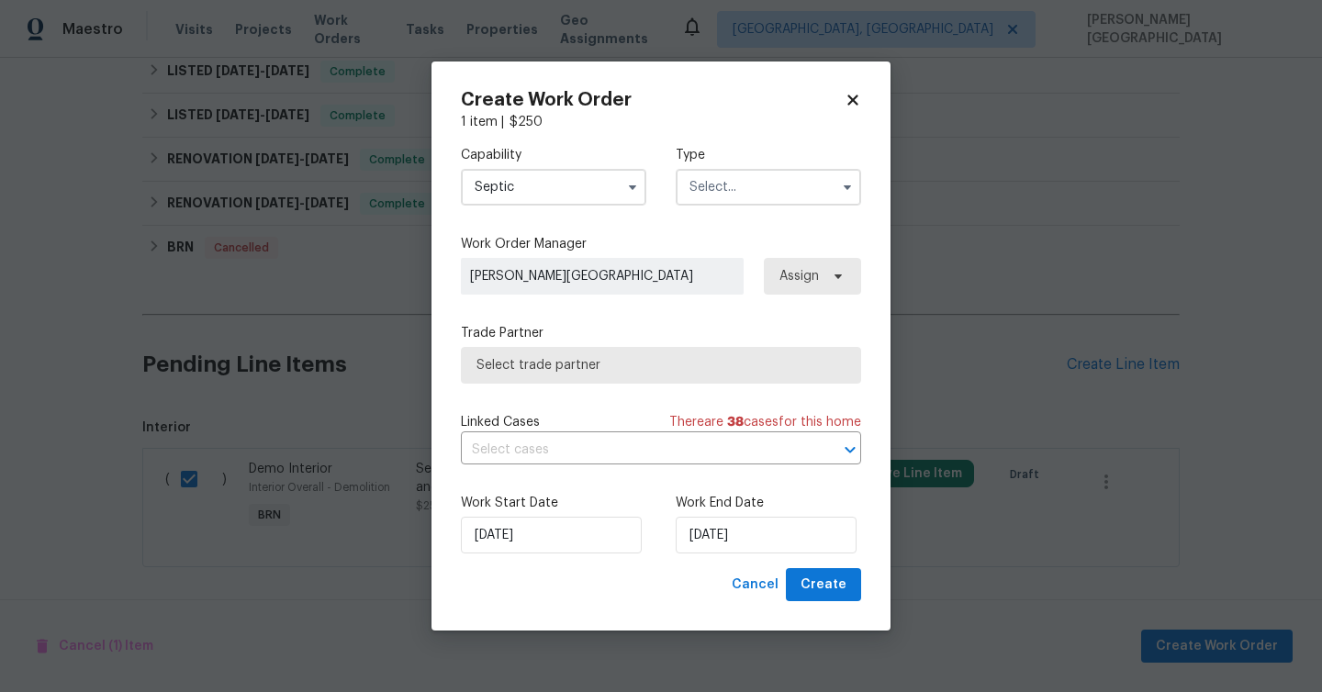
click at [732, 173] on input "text" at bounding box center [768, 187] width 185 height 37
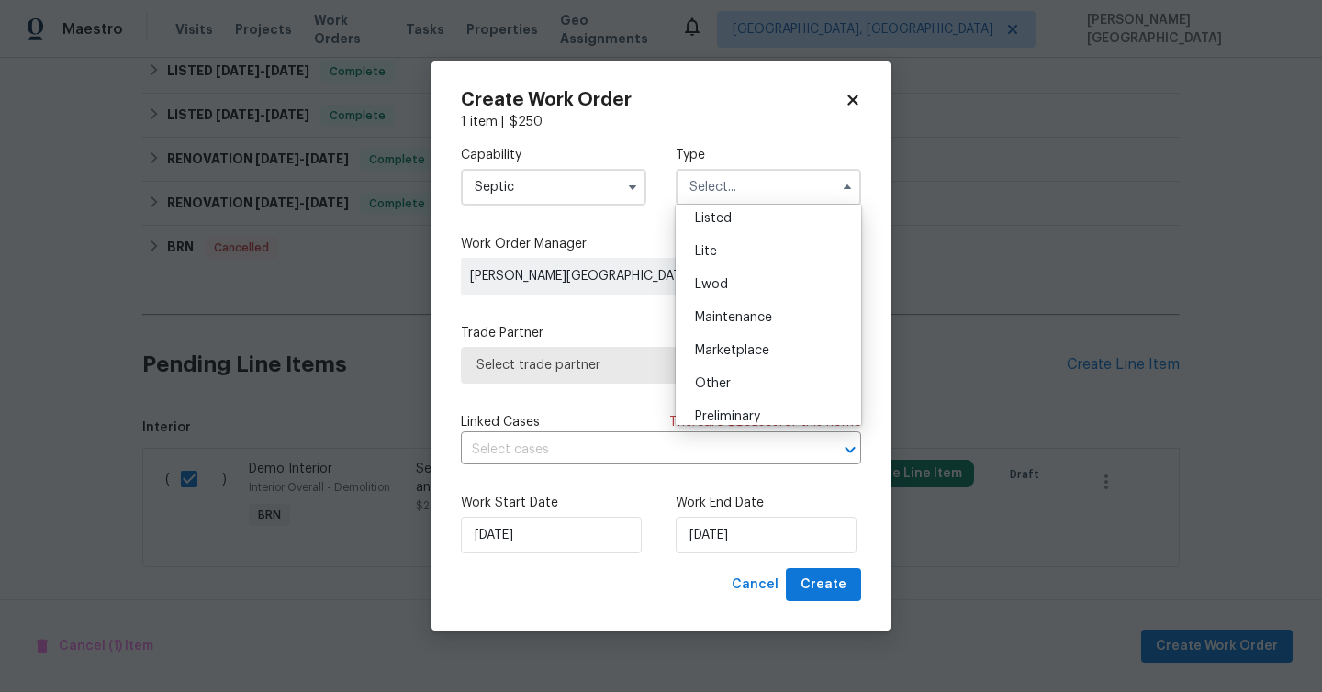
scroll to position [417, 0]
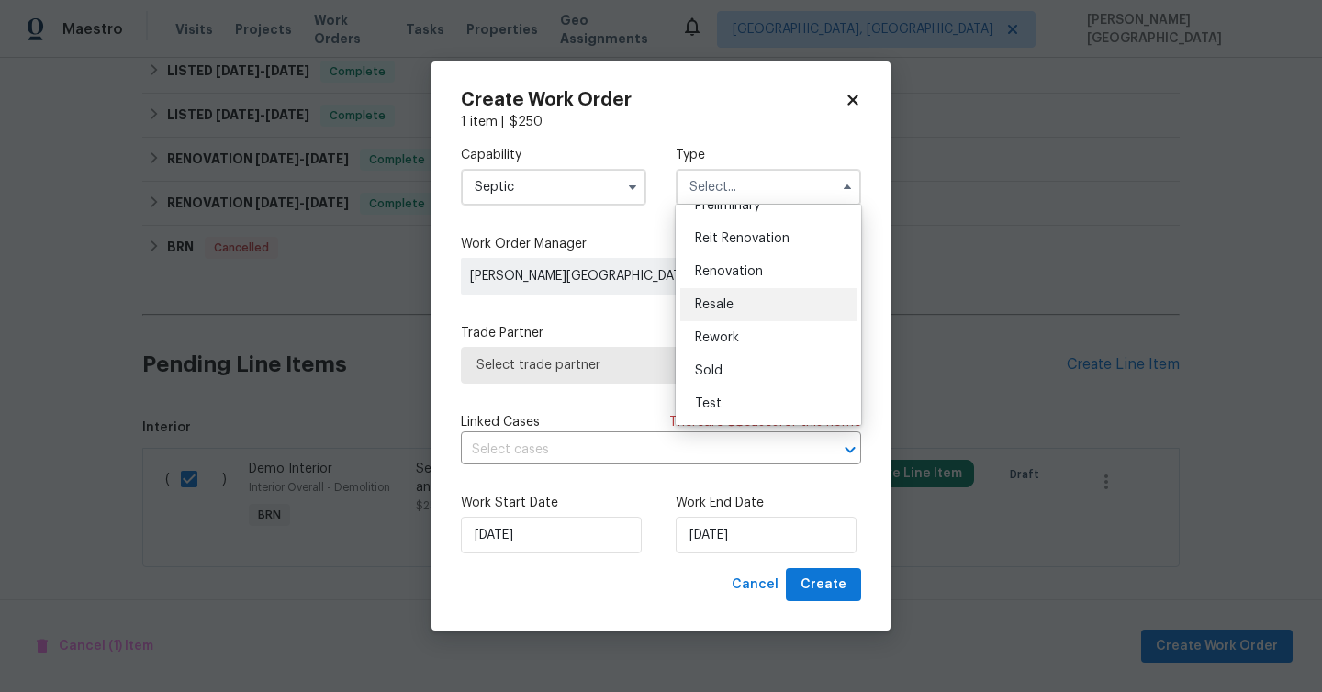
click at [739, 313] on div "Resale" at bounding box center [768, 304] width 176 height 33
type input "Resale"
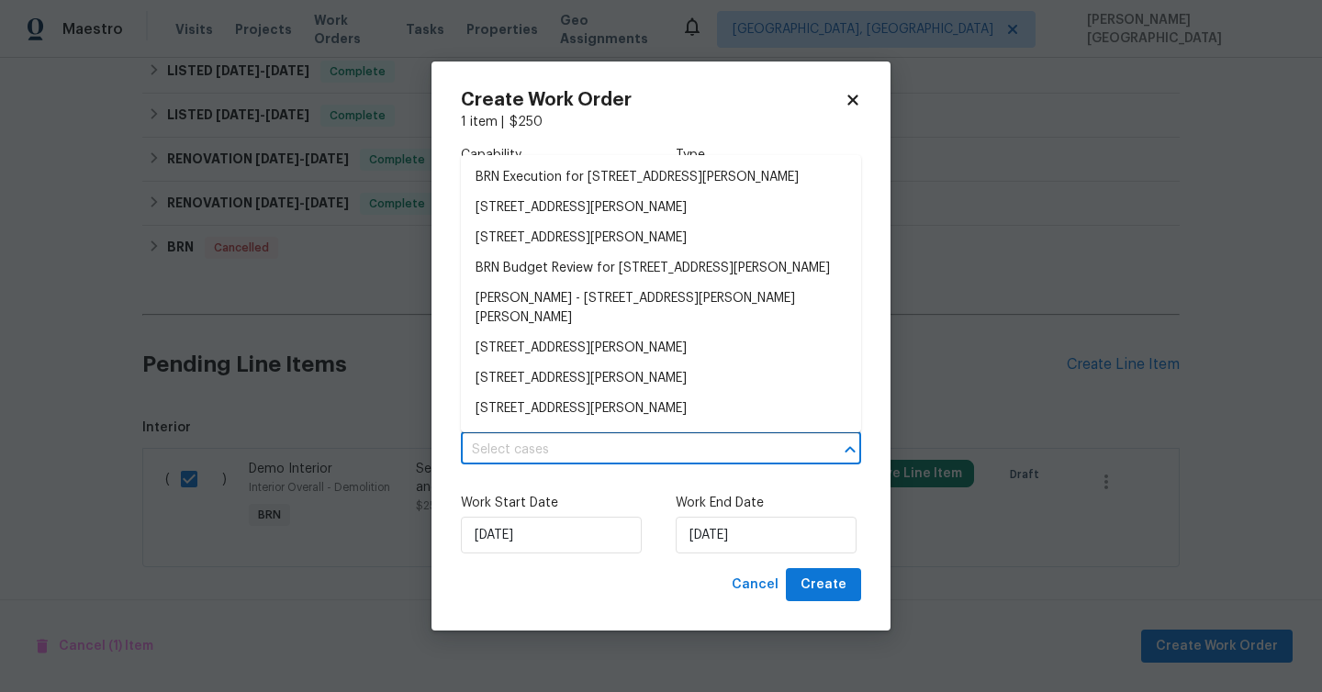
click at [532, 464] on input "text" at bounding box center [635, 450] width 349 height 28
click at [572, 179] on li "BRN Execution for 336 Katie Ln, Carrollton, GA 30117" at bounding box center [661, 177] width 400 height 30
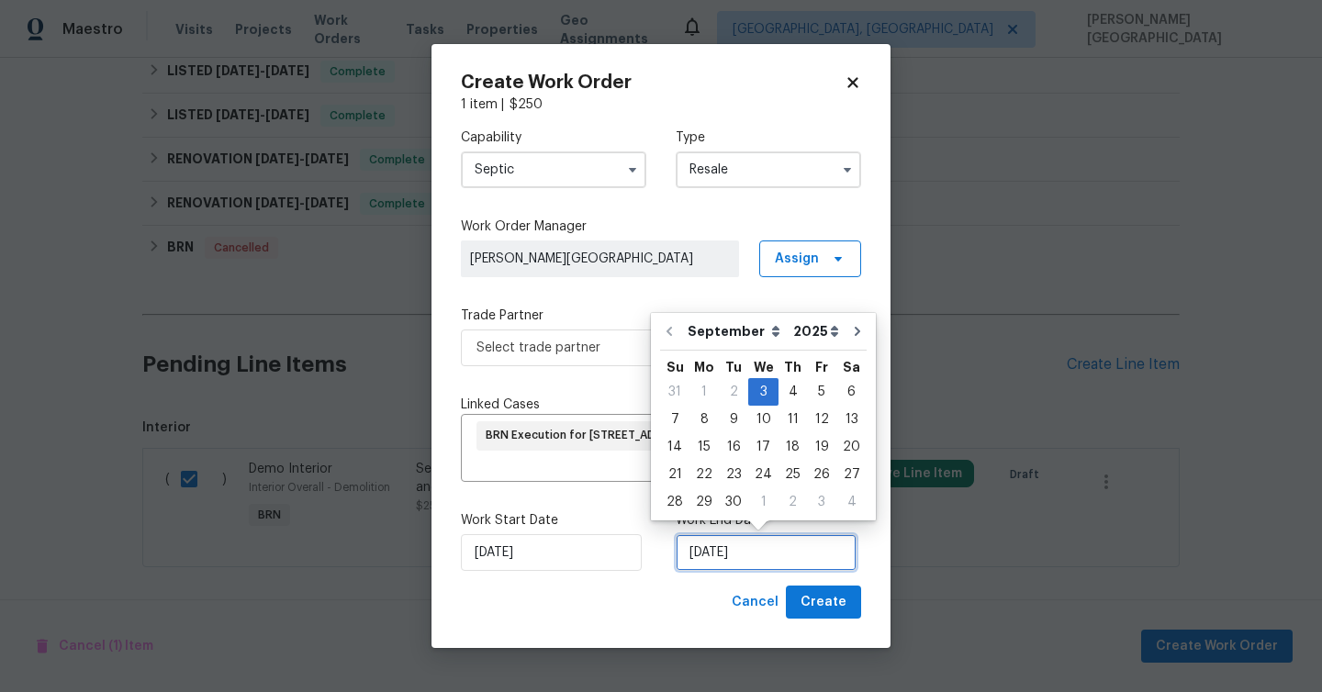
click at [707, 562] on input "9/3/2025" at bounding box center [766, 552] width 181 height 37
click at [821, 396] on div "5" at bounding box center [821, 392] width 29 height 26
click at [748, 558] on input "9/5/2025" at bounding box center [766, 552] width 181 height 37
click at [852, 394] on div "6" at bounding box center [851, 392] width 30 height 26
type input "9/6/2025"
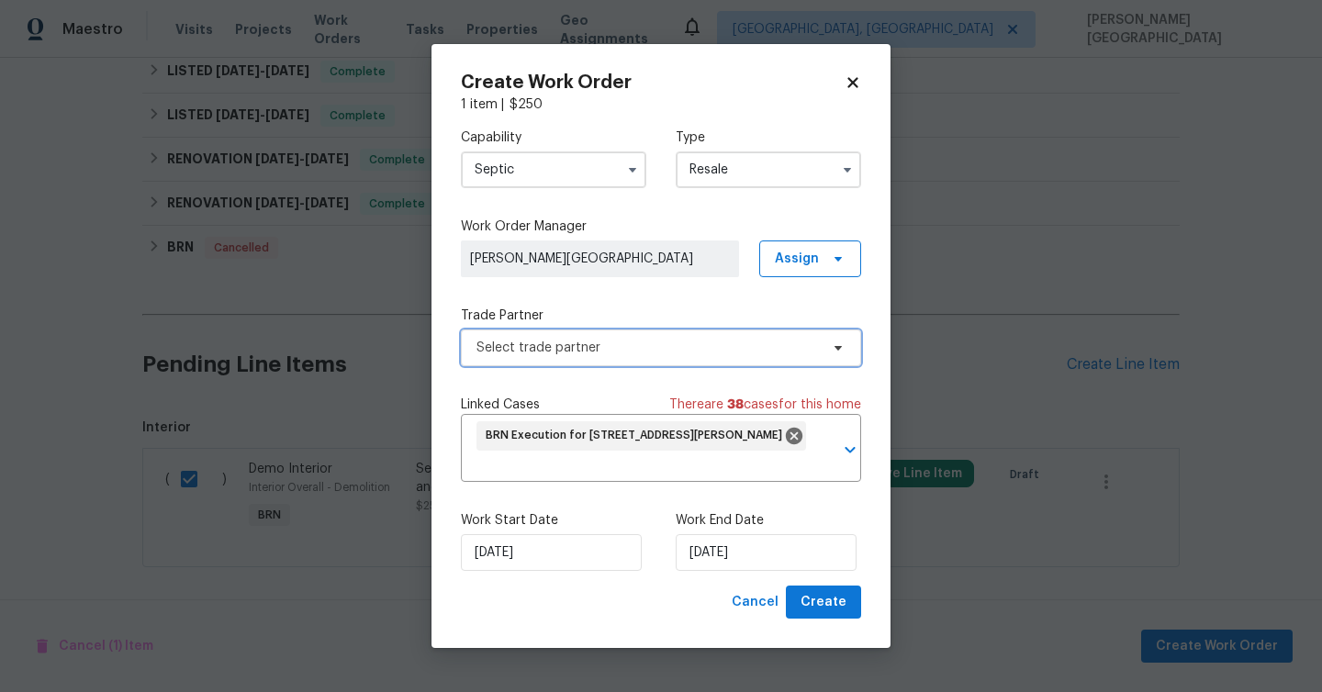
click at [572, 359] on span "Select trade partner" at bounding box center [661, 348] width 400 height 37
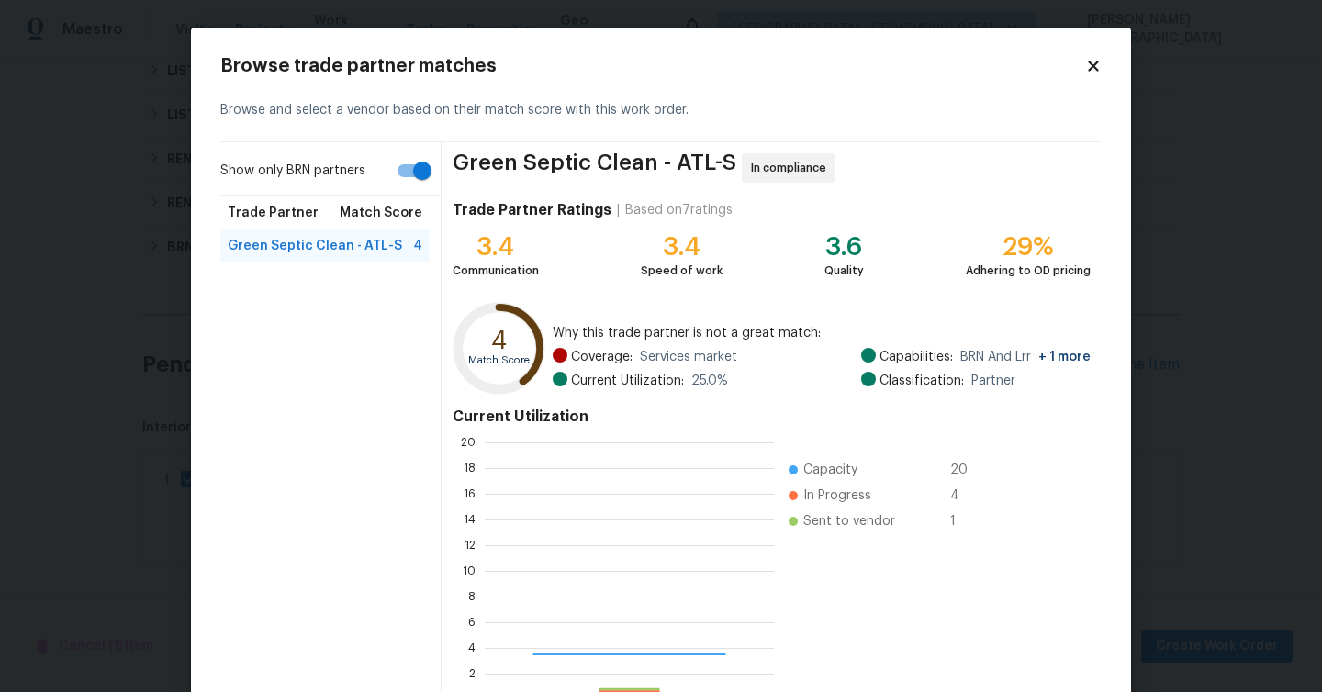
scroll to position [257, 289]
click at [412, 153] on input "Show only BRN partners" at bounding box center [422, 170] width 105 height 35
checkbox input "false"
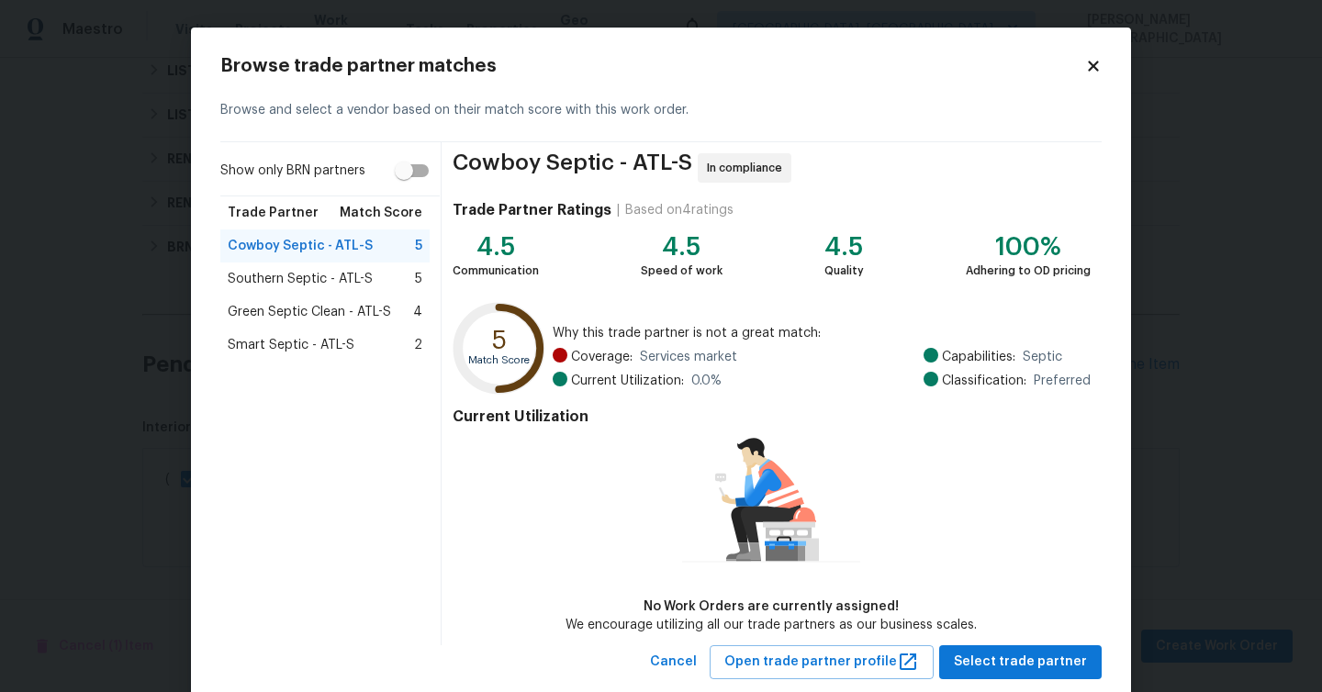
scroll to position [753, 0]
click at [303, 341] on span "Smart Septic - ATL-S" at bounding box center [291, 345] width 127 height 18
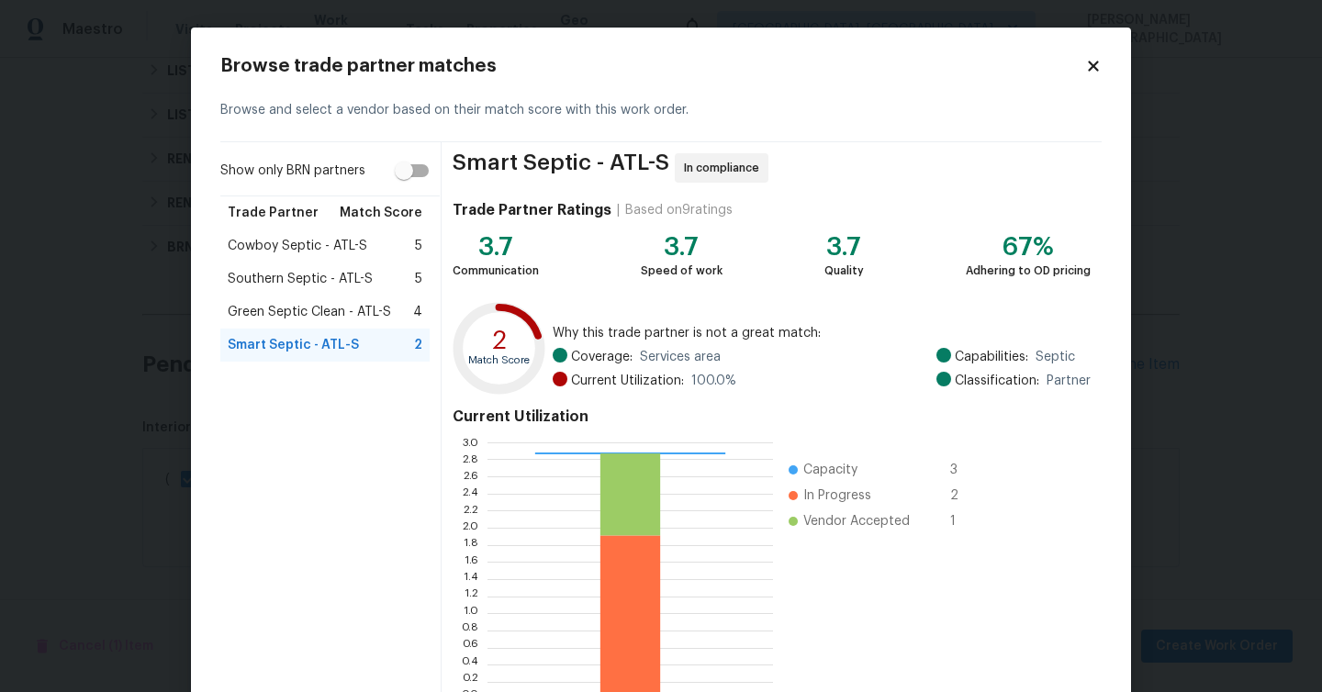
scroll to position [117, 0]
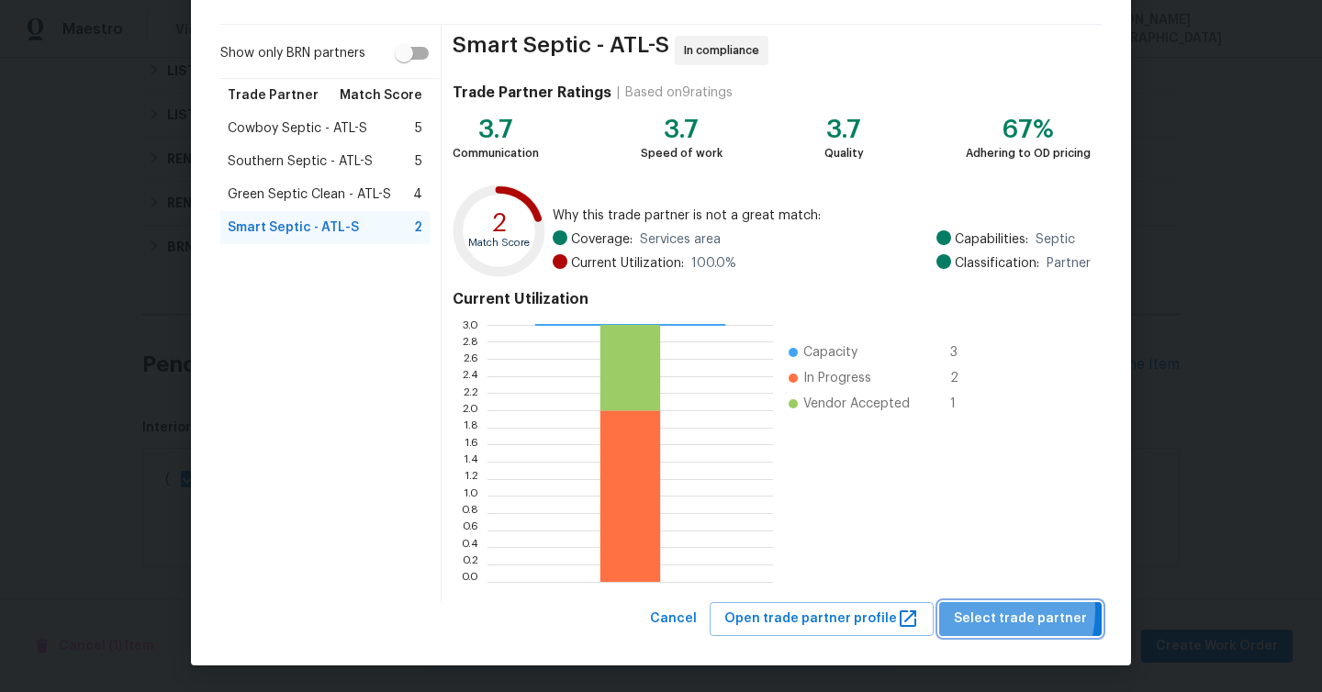
click at [989, 610] on span "Select trade partner" at bounding box center [1020, 619] width 133 height 23
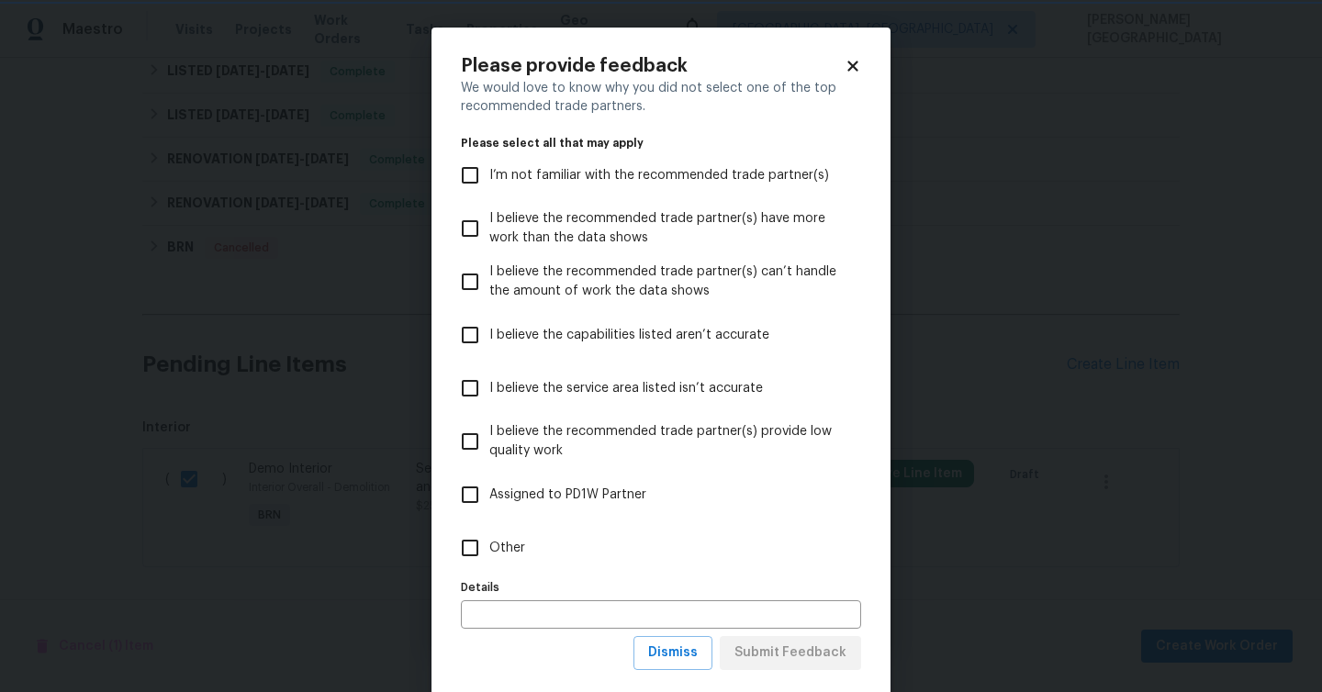
scroll to position [0, 0]
click at [695, 657] on span "Dismiss" at bounding box center [673, 653] width 50 height 23
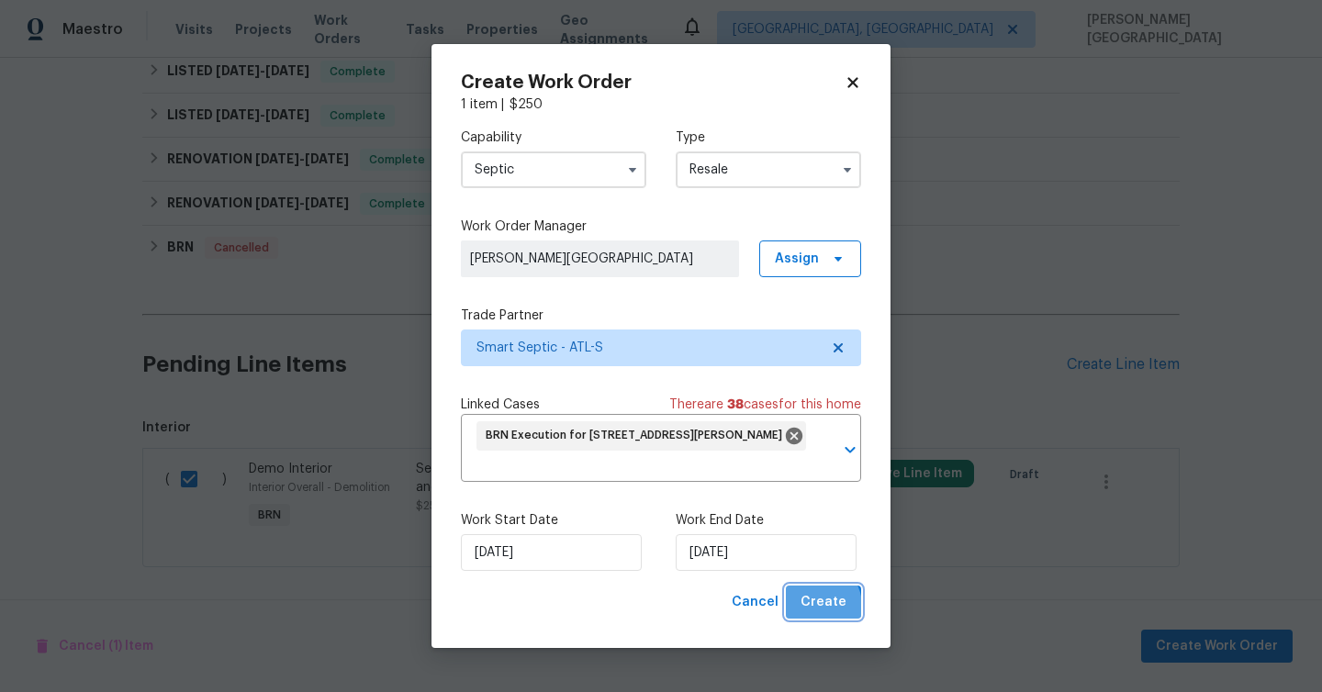
click at [818, 606] on span "Create" at bounding box center [823, 602] width 46 height 23
checkbox input "false"
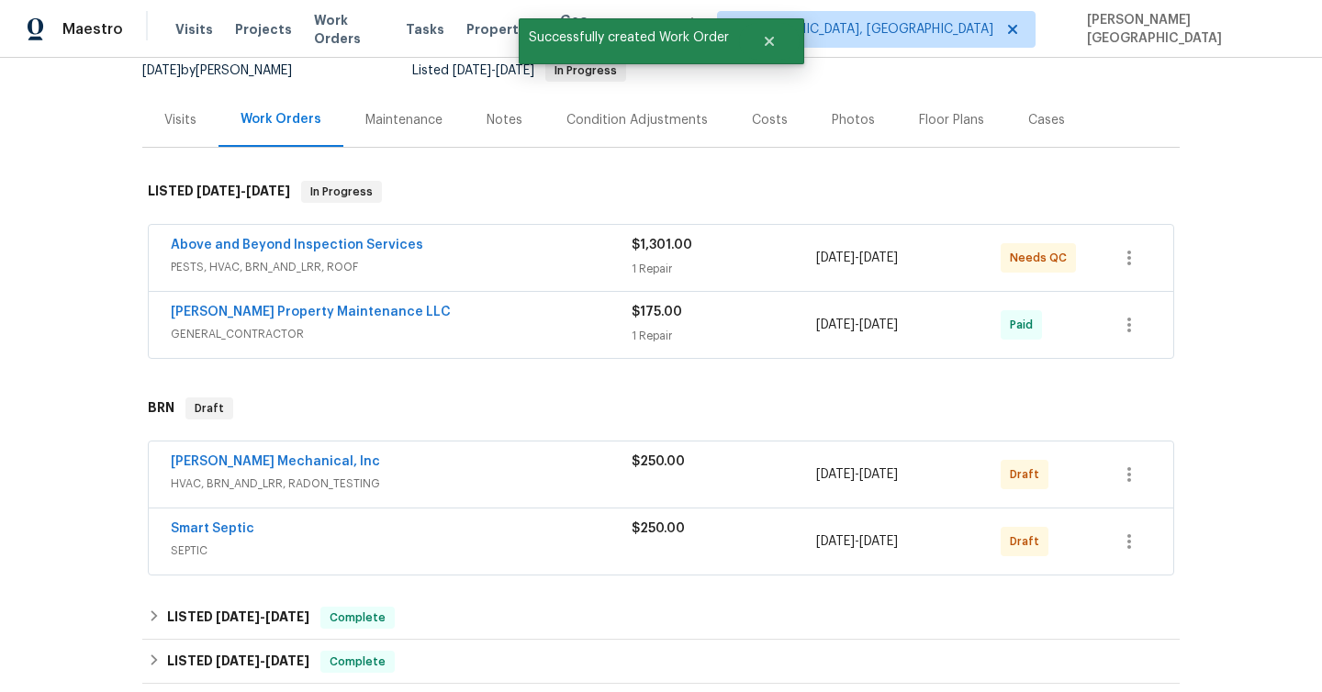
scroll to position [66, 0]
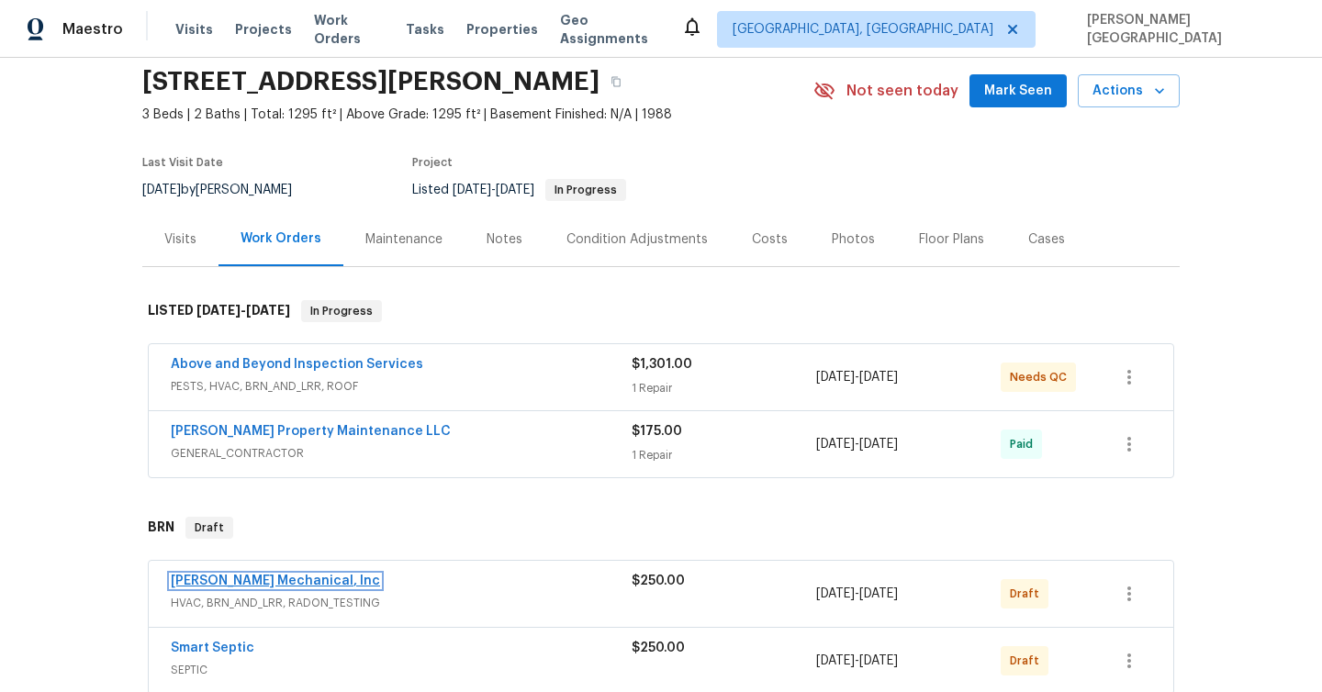
click at [286, 585] on link "JH Martin Mechanical, Inc" at bounding box center [275, 581] width 209 height 13
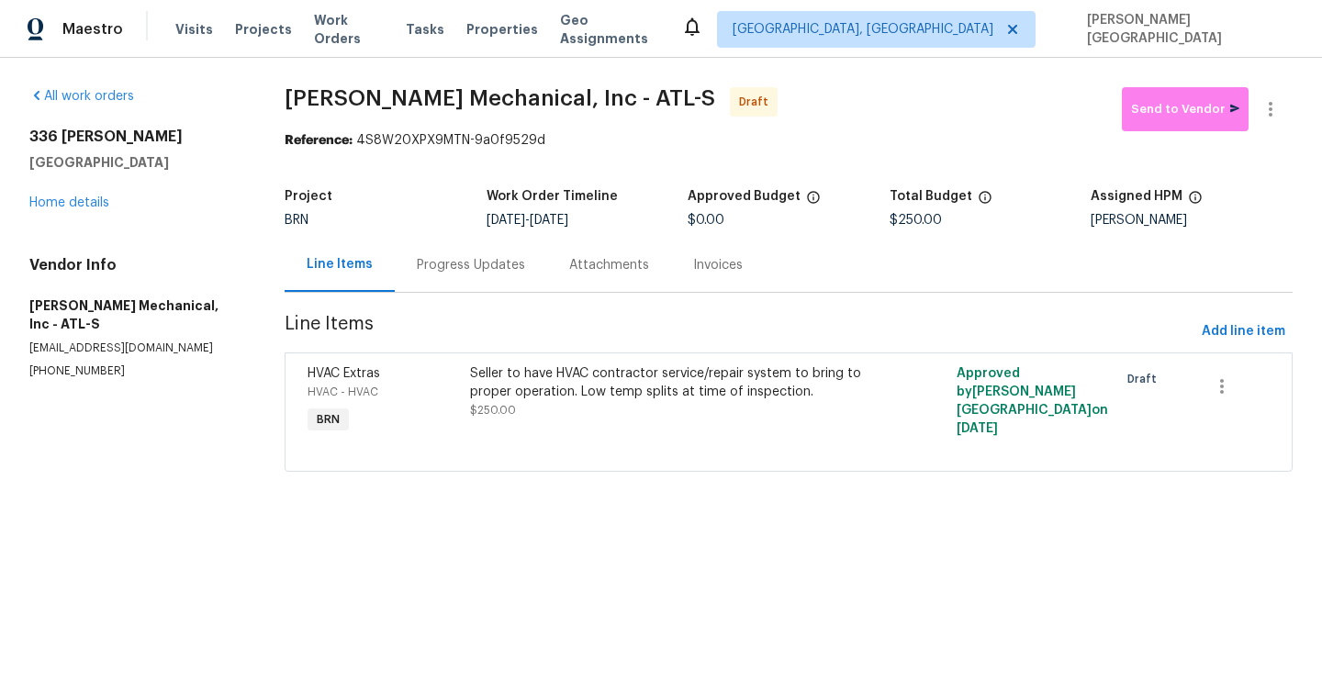
click at [481, 291] on div "Progress Updates" at bounding box center [471, 265] width 152 height 54
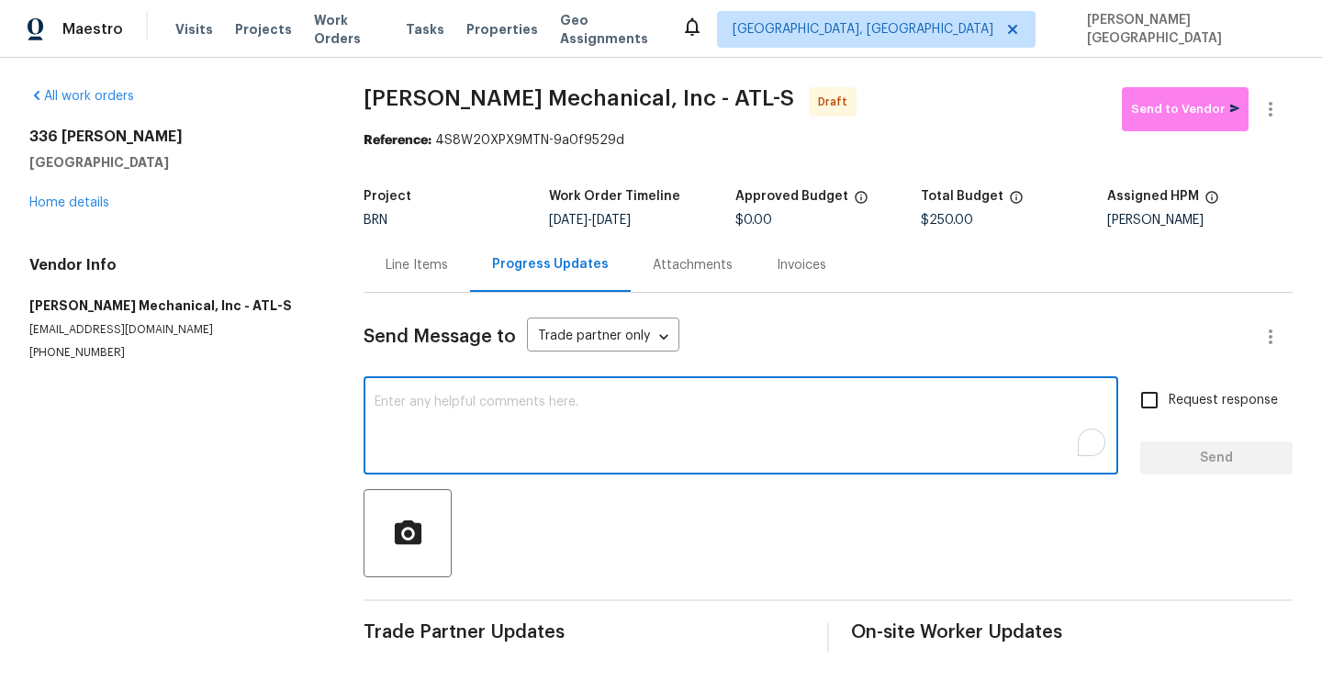
click at [460, 409] on textarea "To enrich screen reader interactions, please activate Accessibility in Grammarl…" at bounding box center [741, 428] width 732 height 64
paste textarea "This is Isabel from Opendoor. Please confirm receipt of the work order due on 0…"
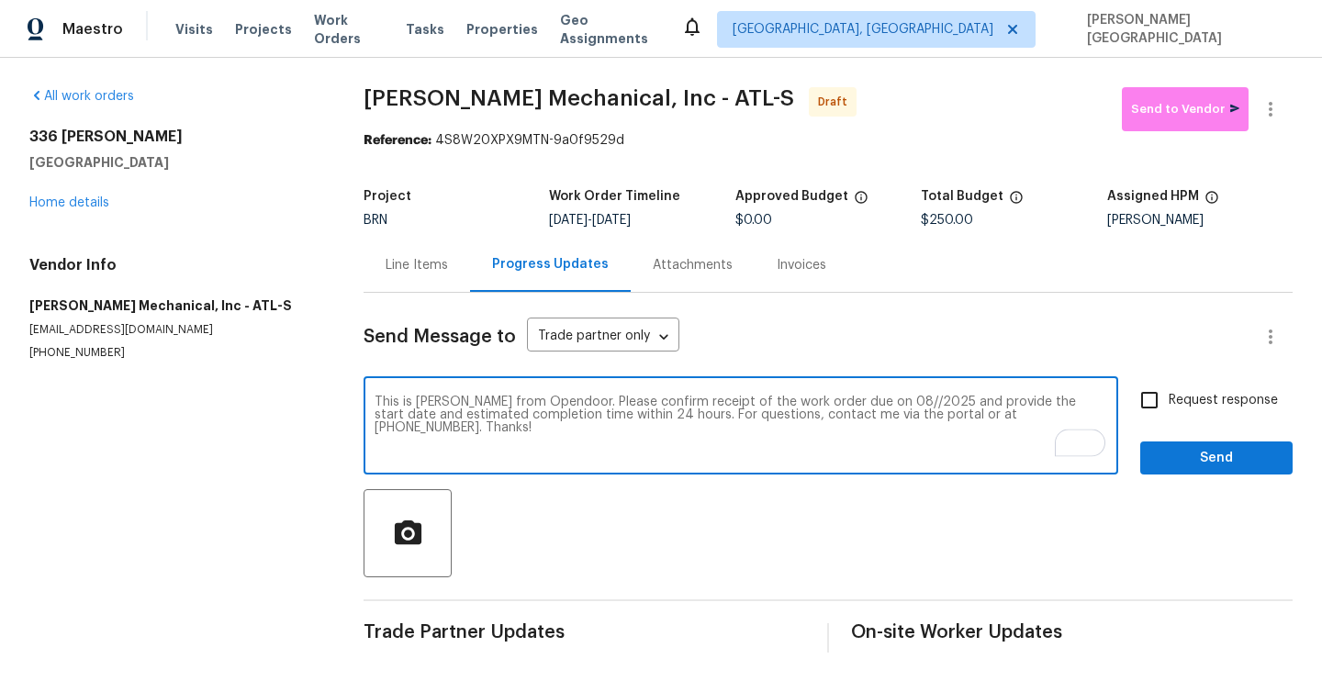
click at [860, 397] on textarea "This is Isabel from Opendoor. Please confirm receipt of the work order due on 0…" at bounding box center [741, 428] width 732 height 64
click at [864, 397] on textarea "This is Isabel from Opendoor. Please confirm receipt of the work order due on 0…" at bounding box center [741, 428] width 732 height 64
click at [866, 398] on textarea "This is Isabel from Opendoor. Please confirm receipt of the work order due on 0…" at bounding box center [741, 428] width 732 height 64
type textarea "This is Isabel from Opendoor. Please confirm receipt of the work order due on 0…"
click at [1210, 400] on span "Request response" at bounding box center [1222, 400] width 109 height 19
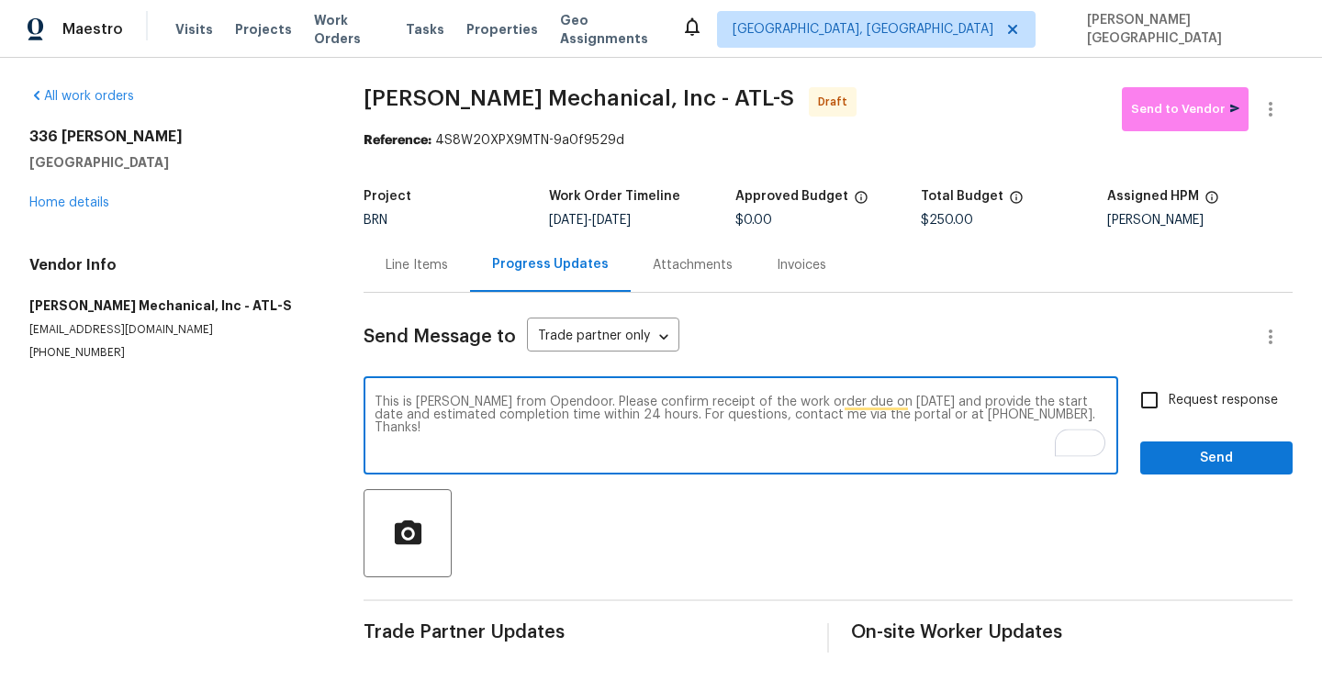
click at [1168, 400] on input "Request response" at bounding box center [1149, 400] width 39 height 39
checkbox input "true"
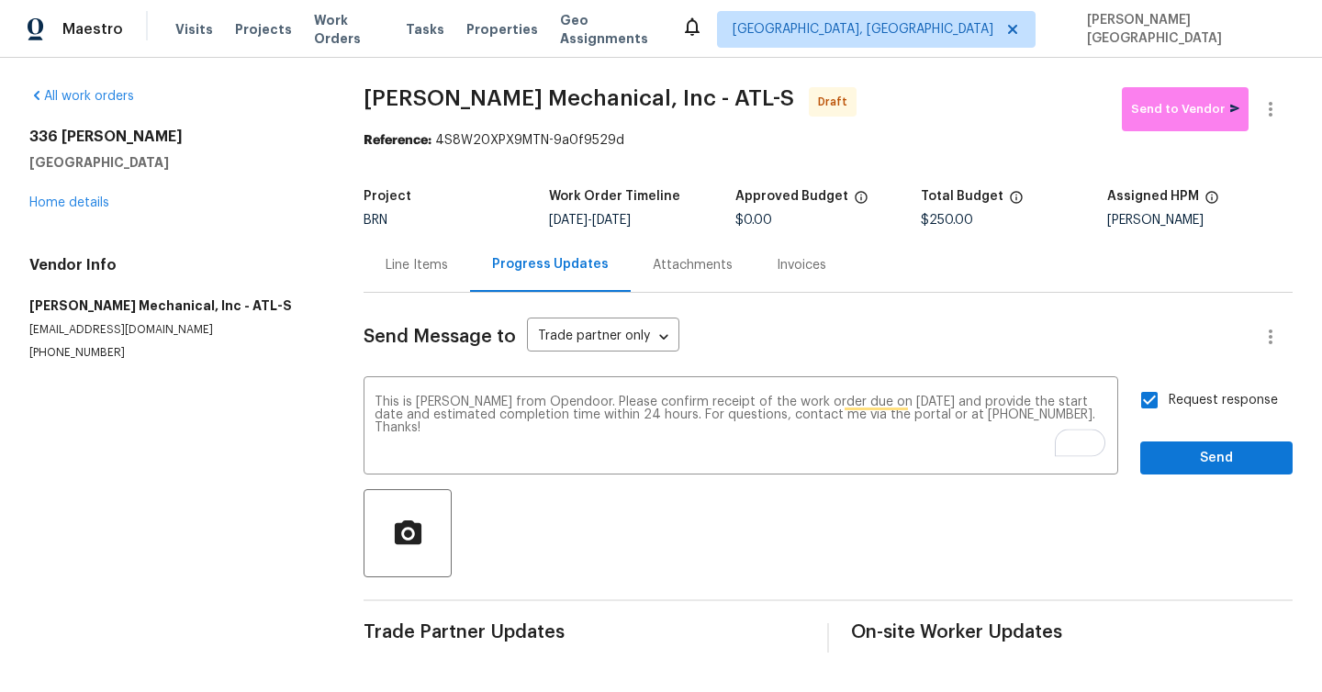
click at [1211, 437] on div "Request response Send" at bounding box center [1216, 428] width 152 height 94
click at [1218, 459] on span "Send" at bounding box center [1216, 458] width 123 height 23
click at [1274, 115] on icon "button" at bounding box center [1270, 109] width 22 height 22
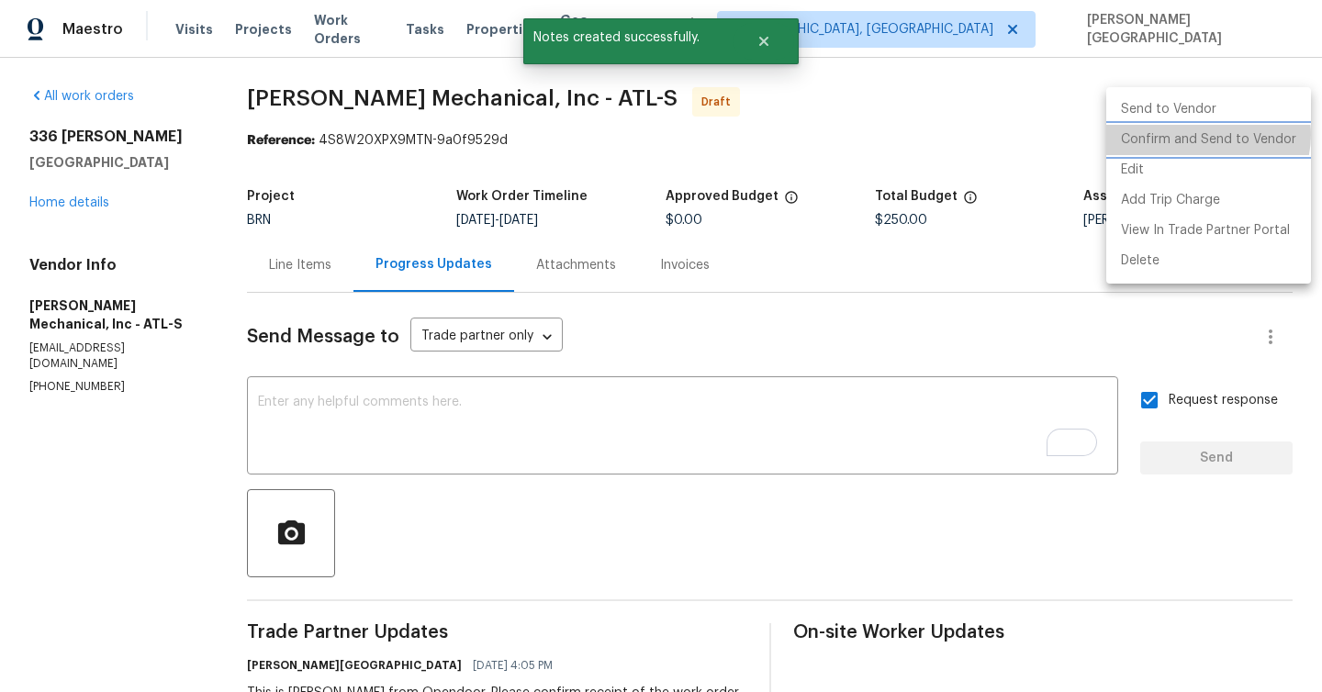
click at [1207, 135] on li "Confirm and Send to Vendor" at bounding box center [1208, 140] width 205 height 30
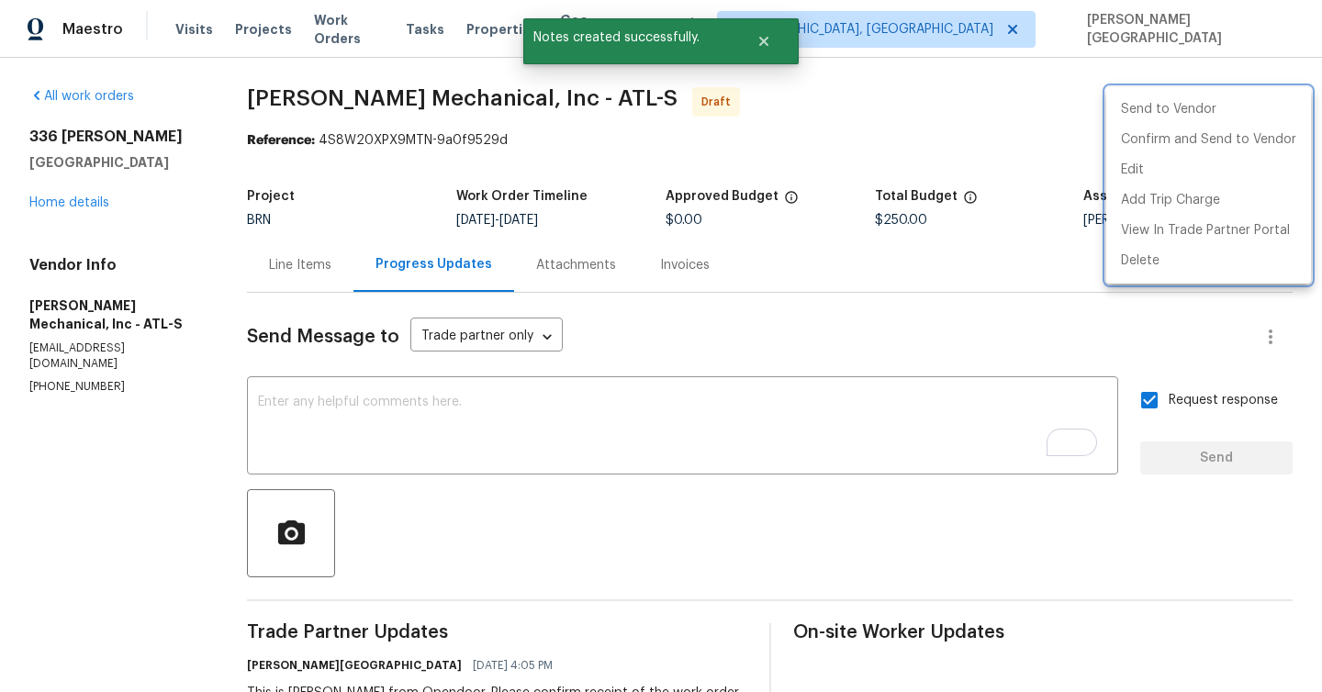
click at [93, 200] on div at bounding box center [661, 346] width 1322 height 692
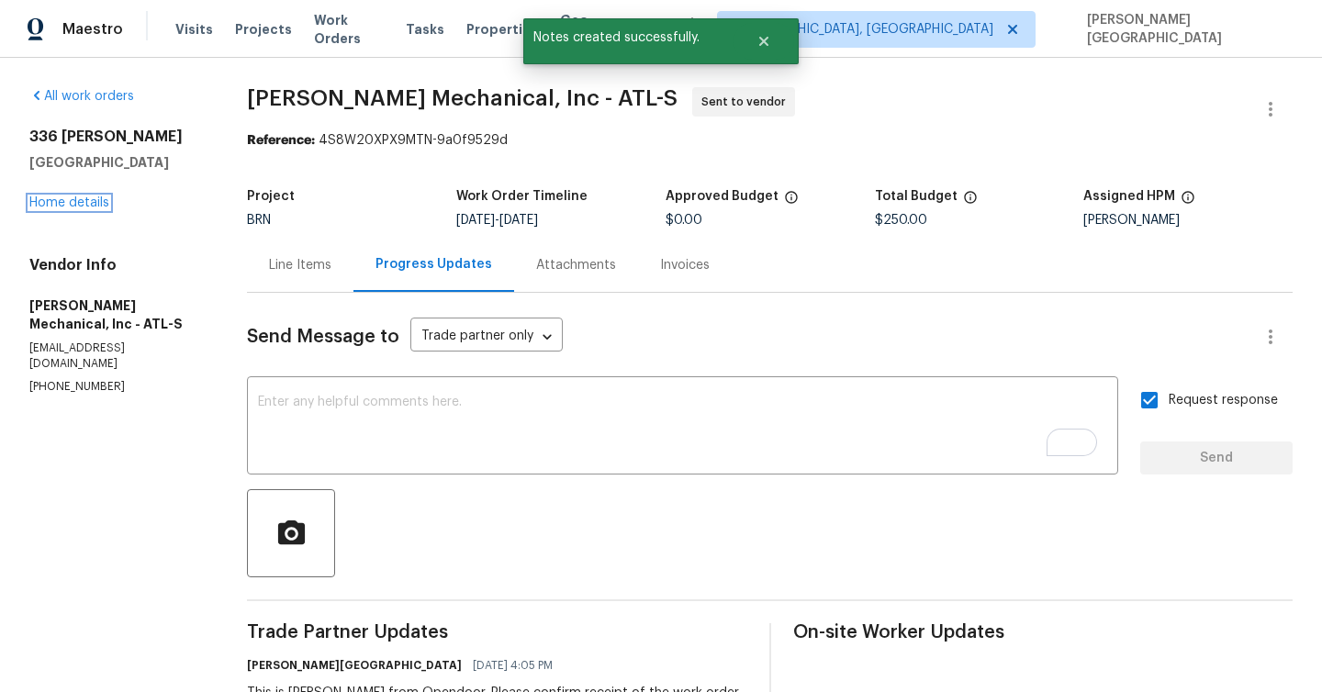
click at [93, 200] on link "Home details" at bounding box center [69, 202] width 80 height 13
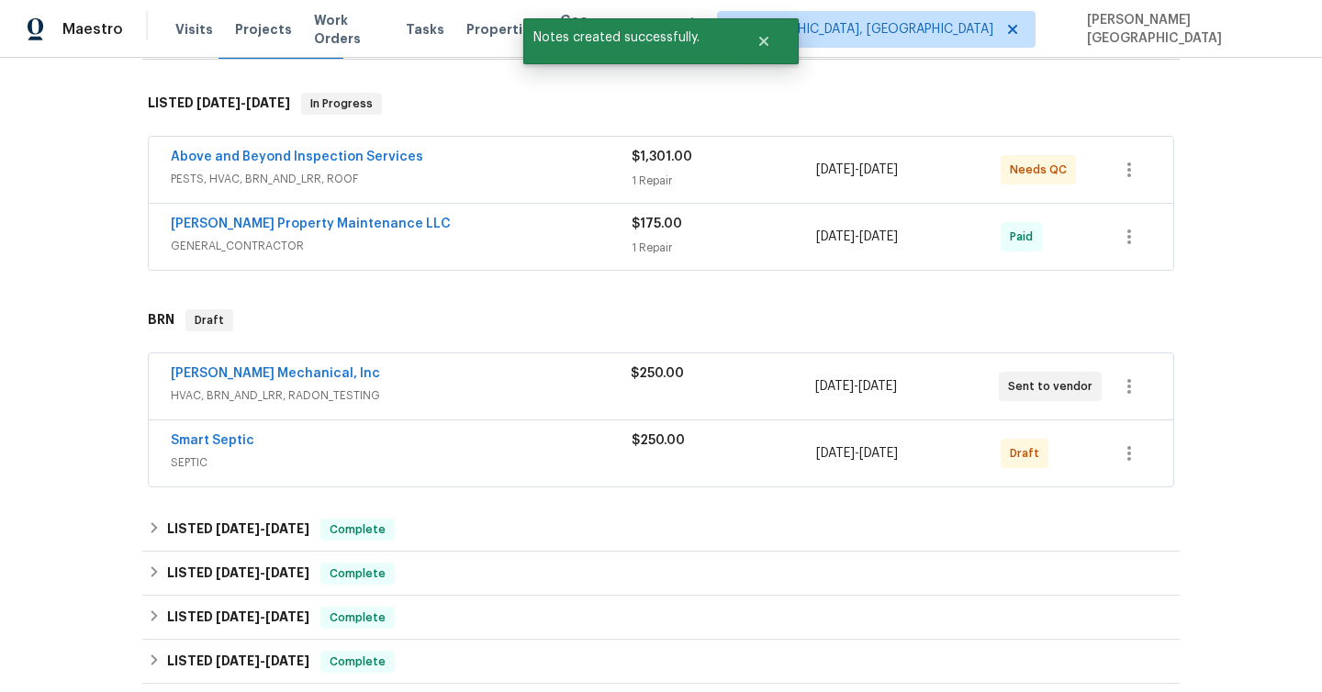
scroll to position [362, 0]
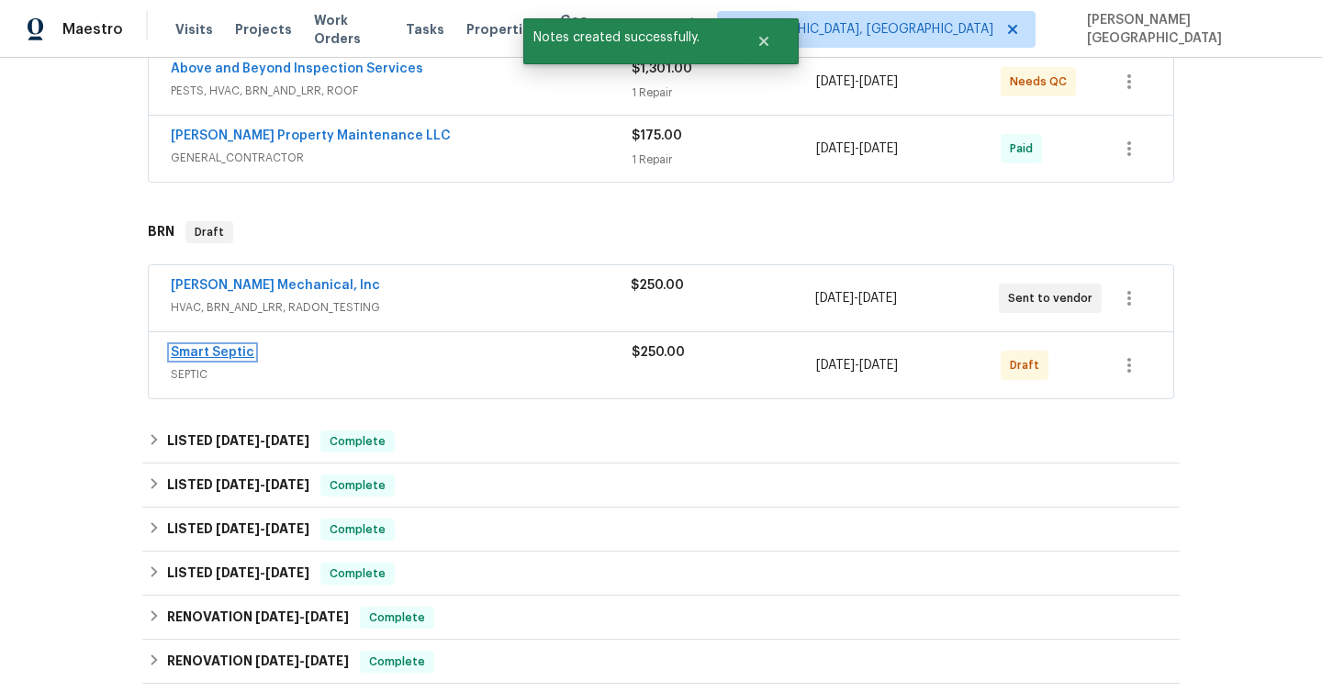
click at [228, 352] on link "Smart Septic" at bounding box center [213, 352] width 84 height 13
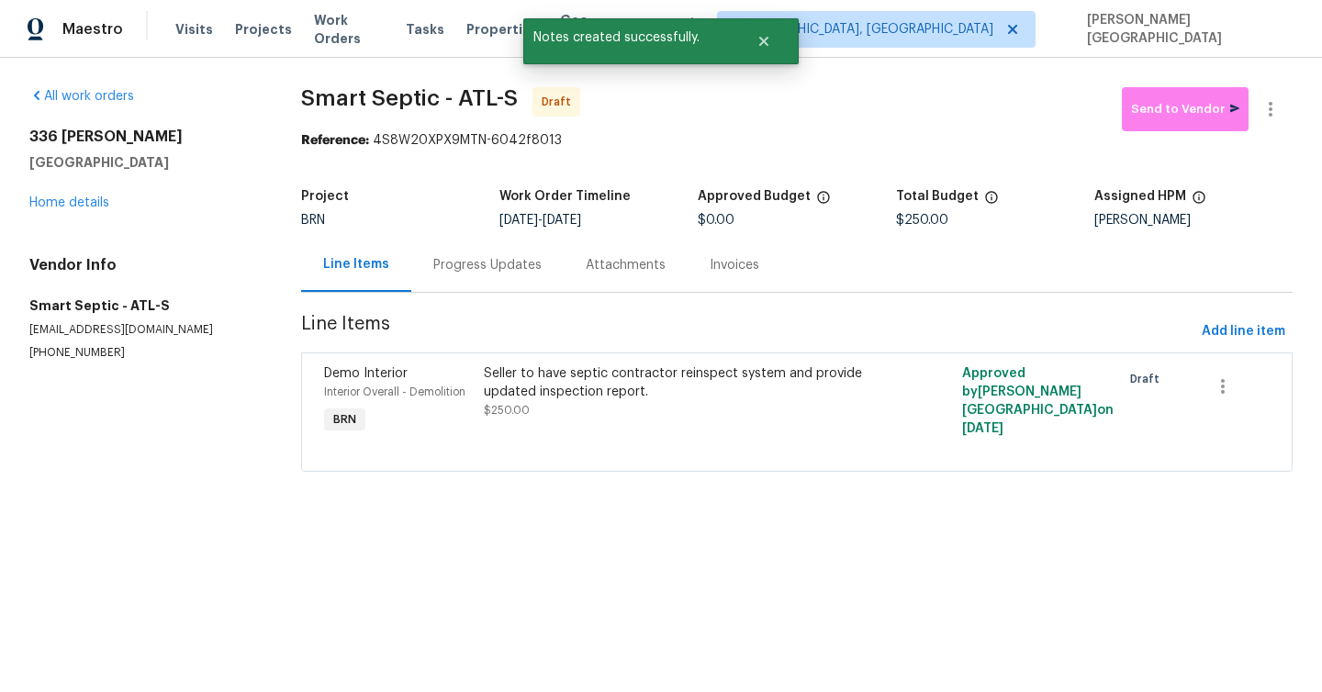
click at [492, 266] on div "Progress Updates" at bounding box center [487, 265] width 108 height 18
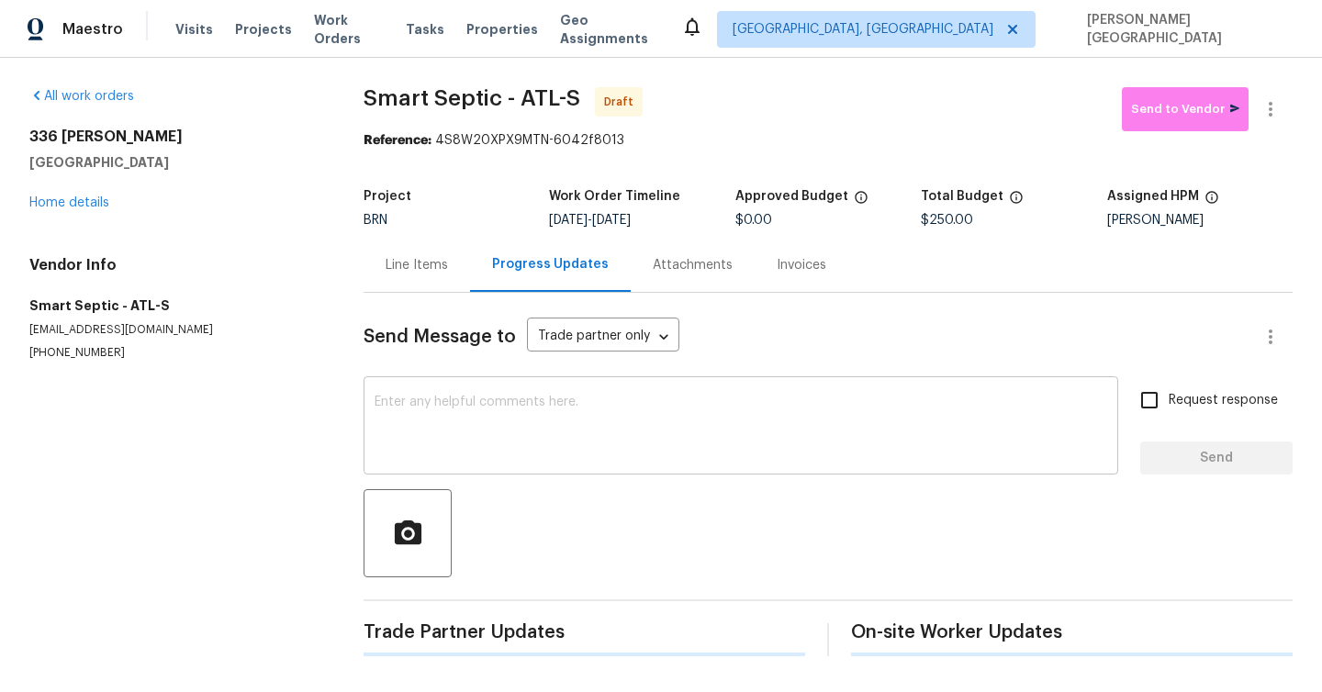
click at [466, 412] on textarea at bounding box center [741, 428] width 732 height 64
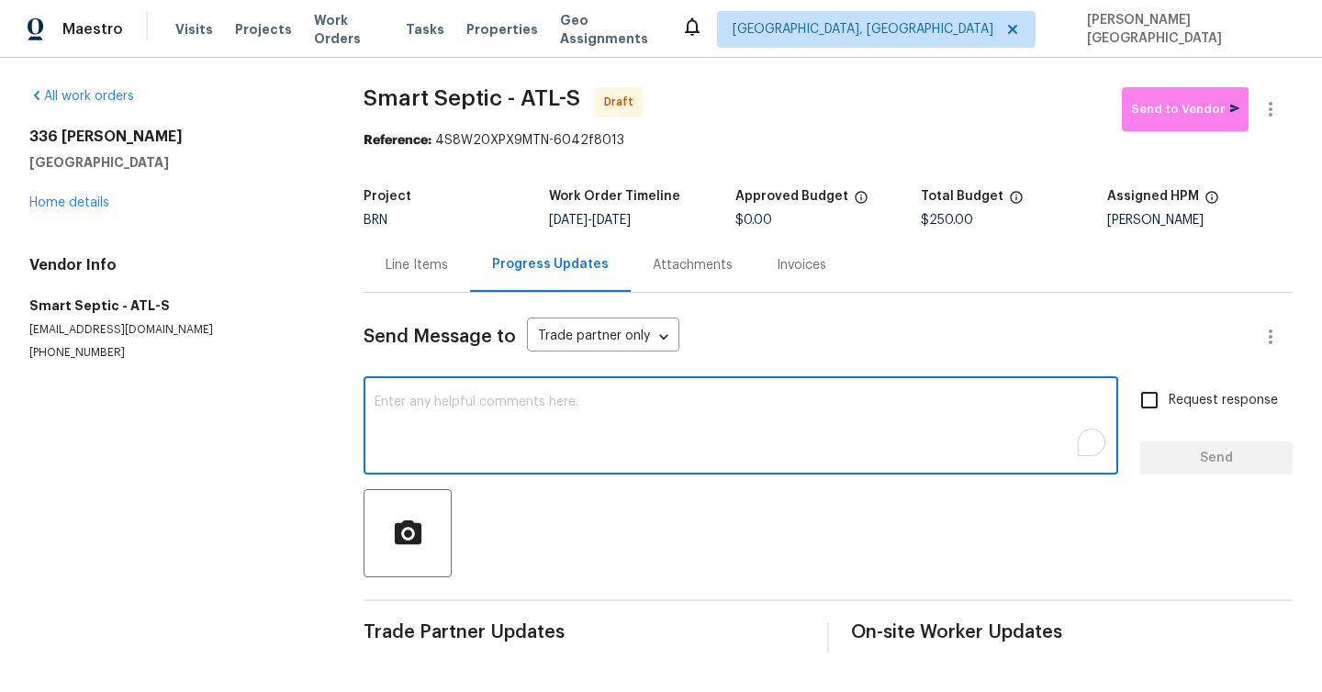
paste textarea "This is Isabel from Opendoor. Please confirm receipt of the work order due on 0…"
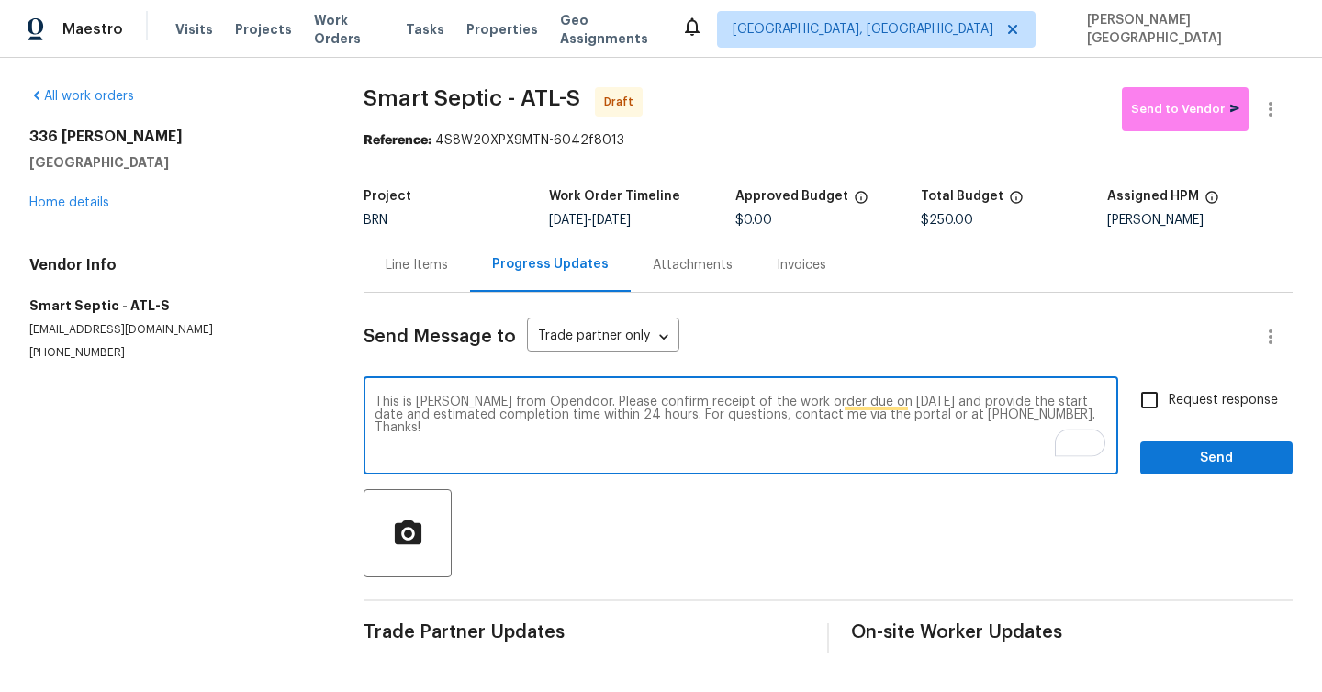
type textarea "This is Isabel from Opendoor. Please confirm receipt of the work order due on 0…"
click at [1172, 408] on span "Request response" at bounding box center [1222, 400] width 109 height 19
click at [1168, 408] on input "Request response" at bounding box center [1149, 400] width 39 height 39
checkbox input "true"
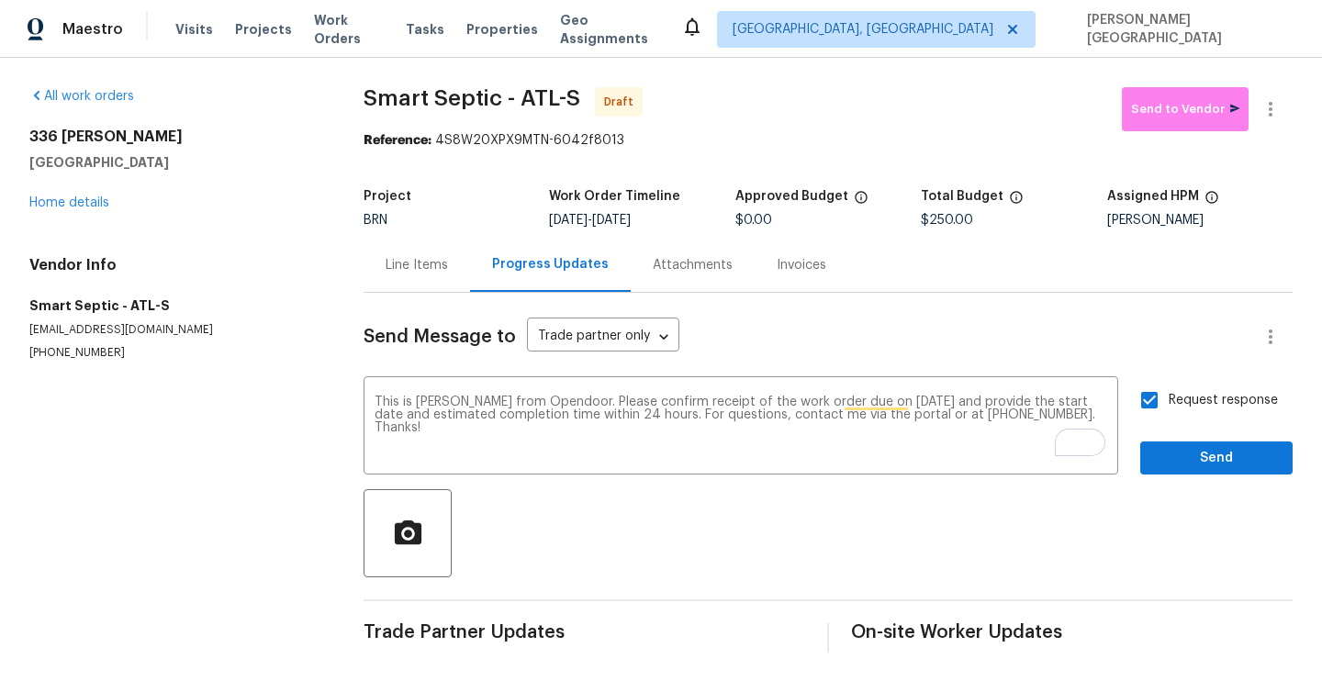
click at [1175, 475] on div "Send Message to Trade partner only Trade partner only ​ This is Isabel from Ope…" at bounding box center [827, 473] width 929 height 360
click at [1230, 445] on button "Send" at bounding box center [1216, 459] width 152 height 34
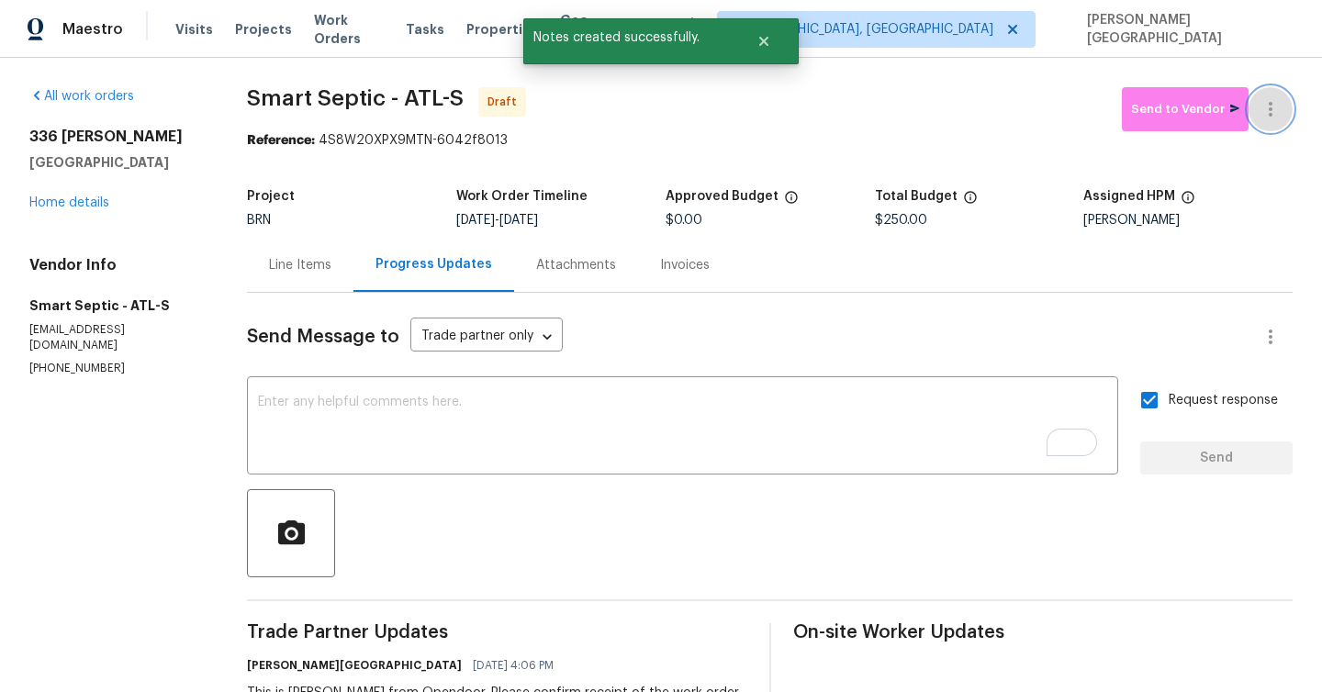
click at [1274, 120] on button "button" at bounding box center [1270, 109] width 44 height 44
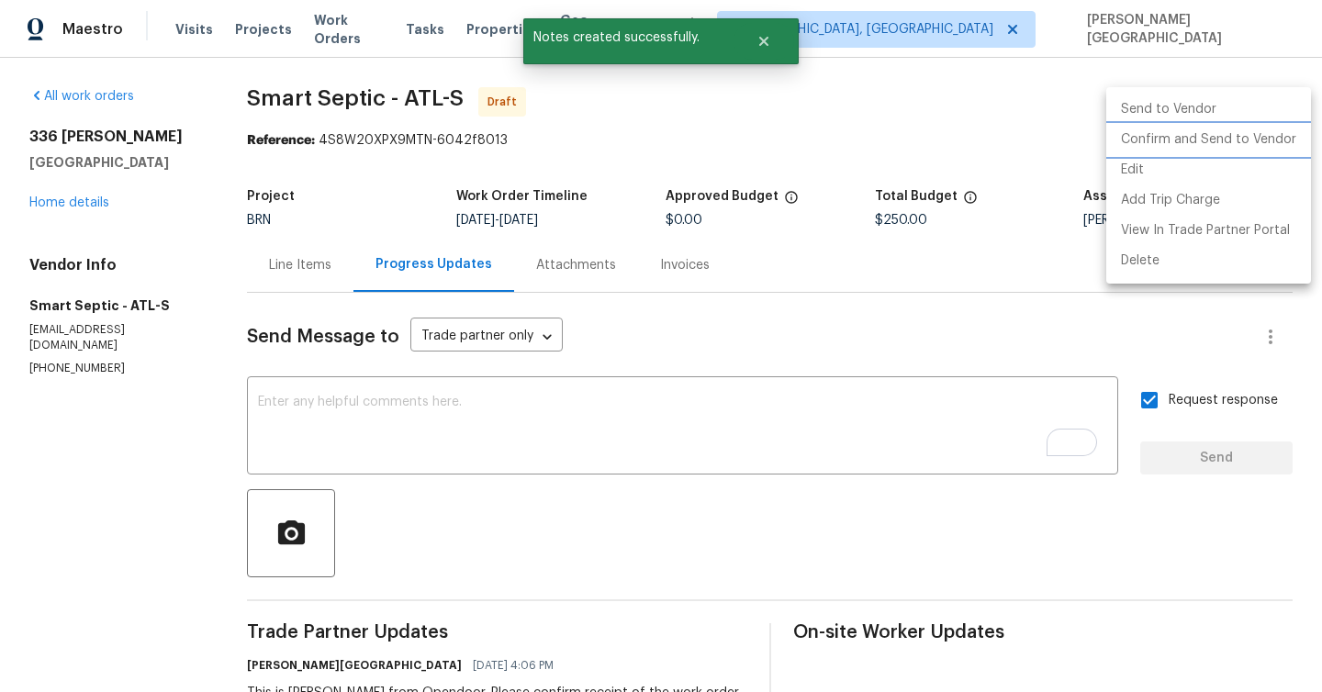
click at [1216, 147] on li "Confirm and Send to Vendor" at bounding box center [1208, 140] width 205 height 30
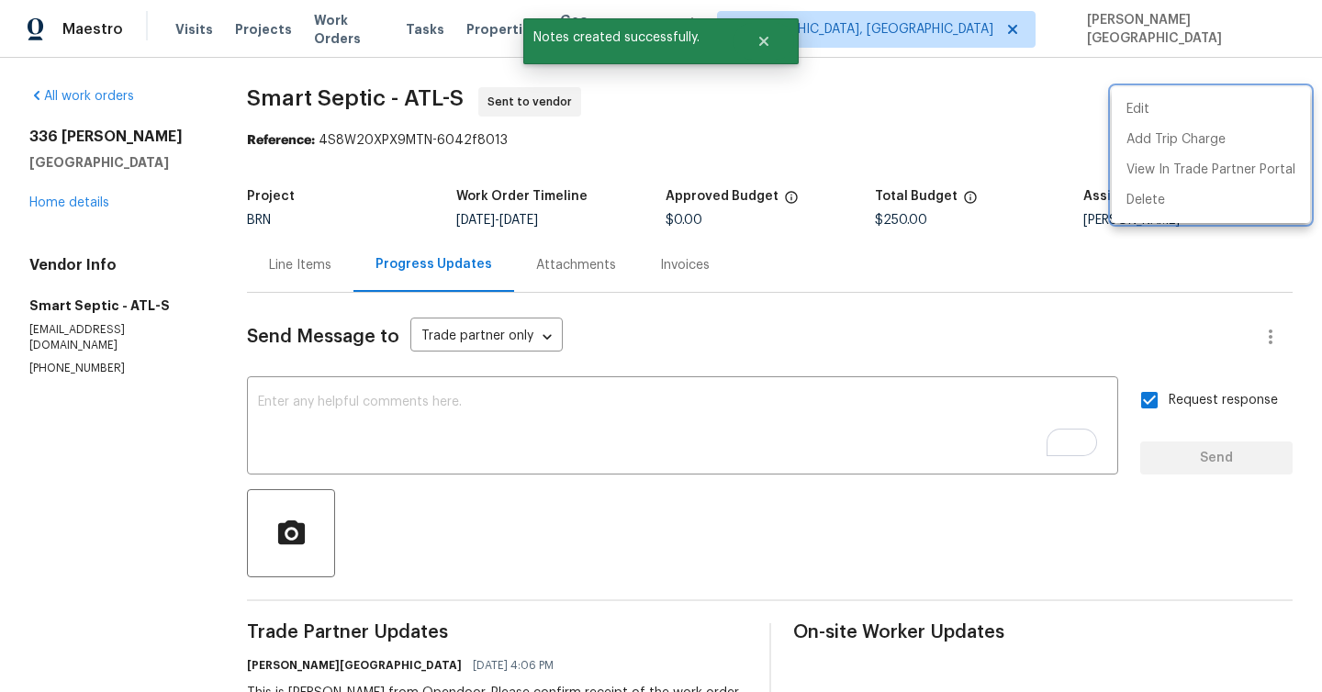
click at [93, 194] on div at bounding box center [661, 346] width 1322 height 692
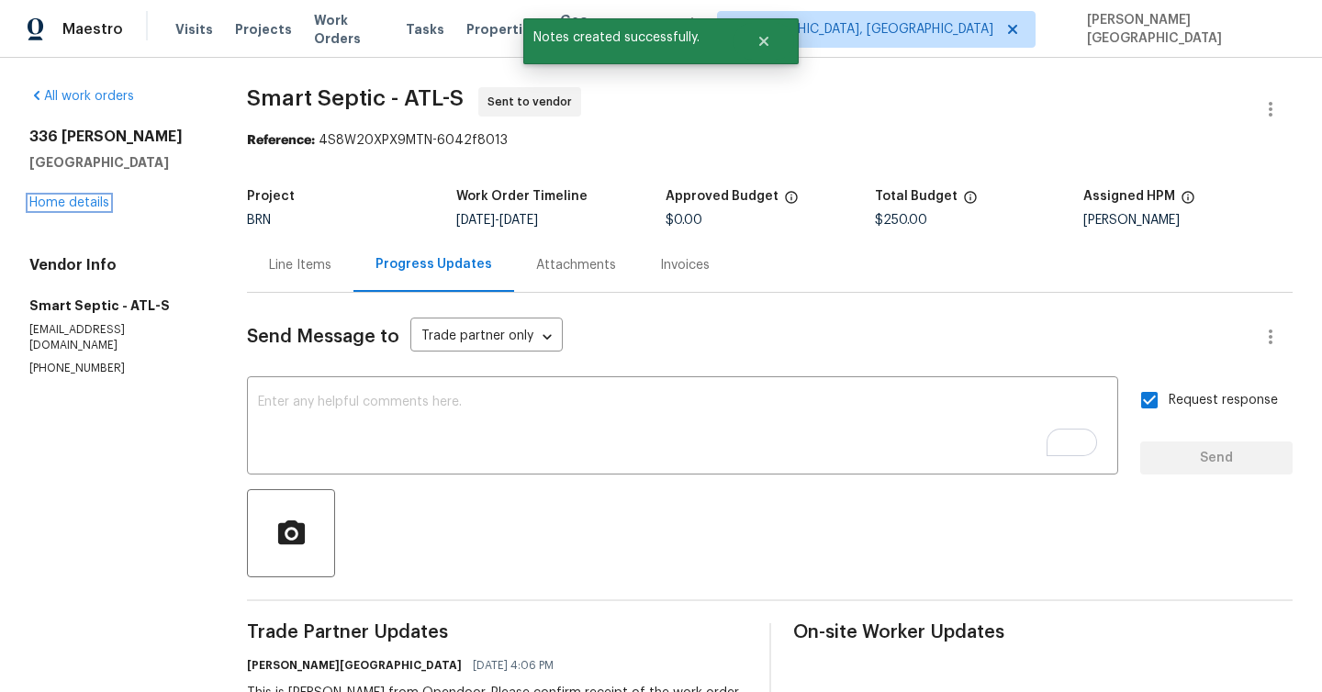
click at [93, 200] on link "Home details" at bounding box center [69, 202] width 80 height 13
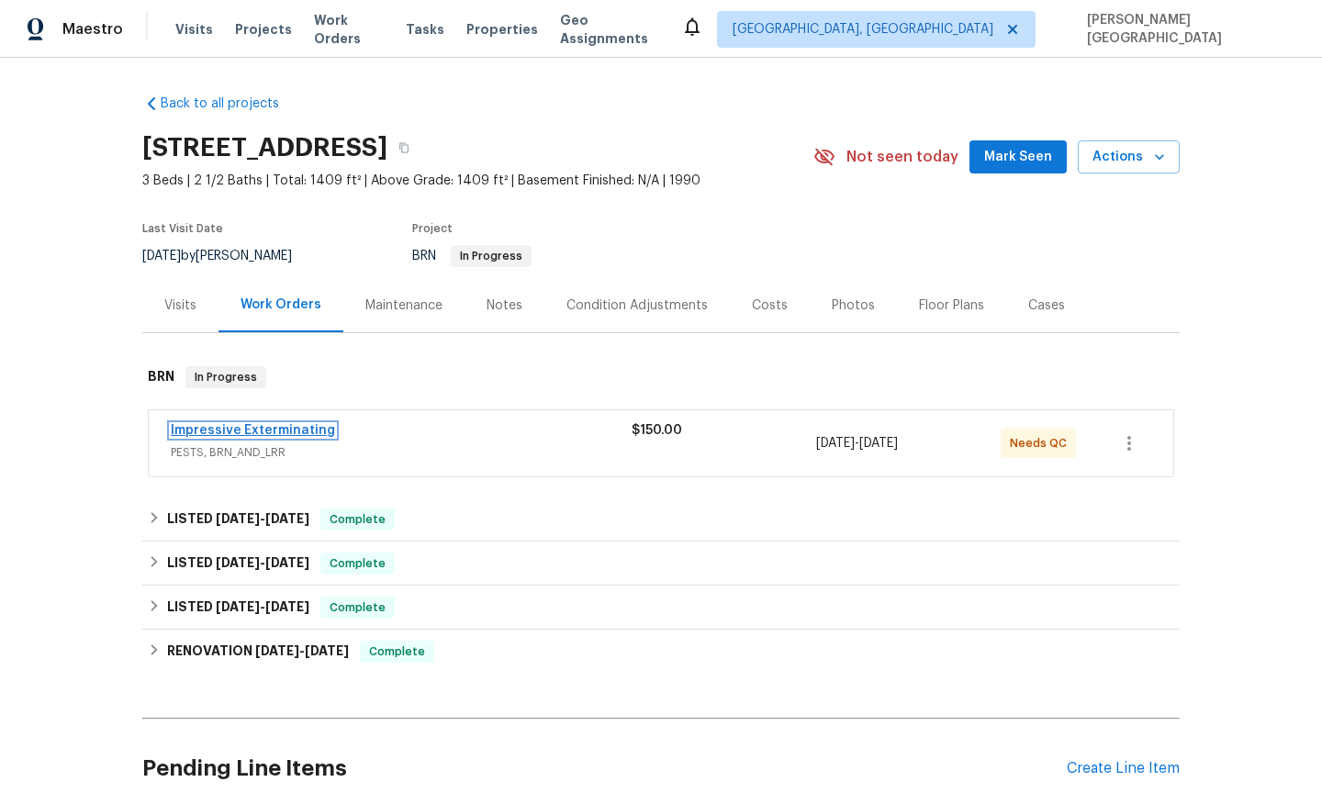
click at [280, 428] on link "Impressive Exterminating" at bounding box center [253, 430] width 164 height 13
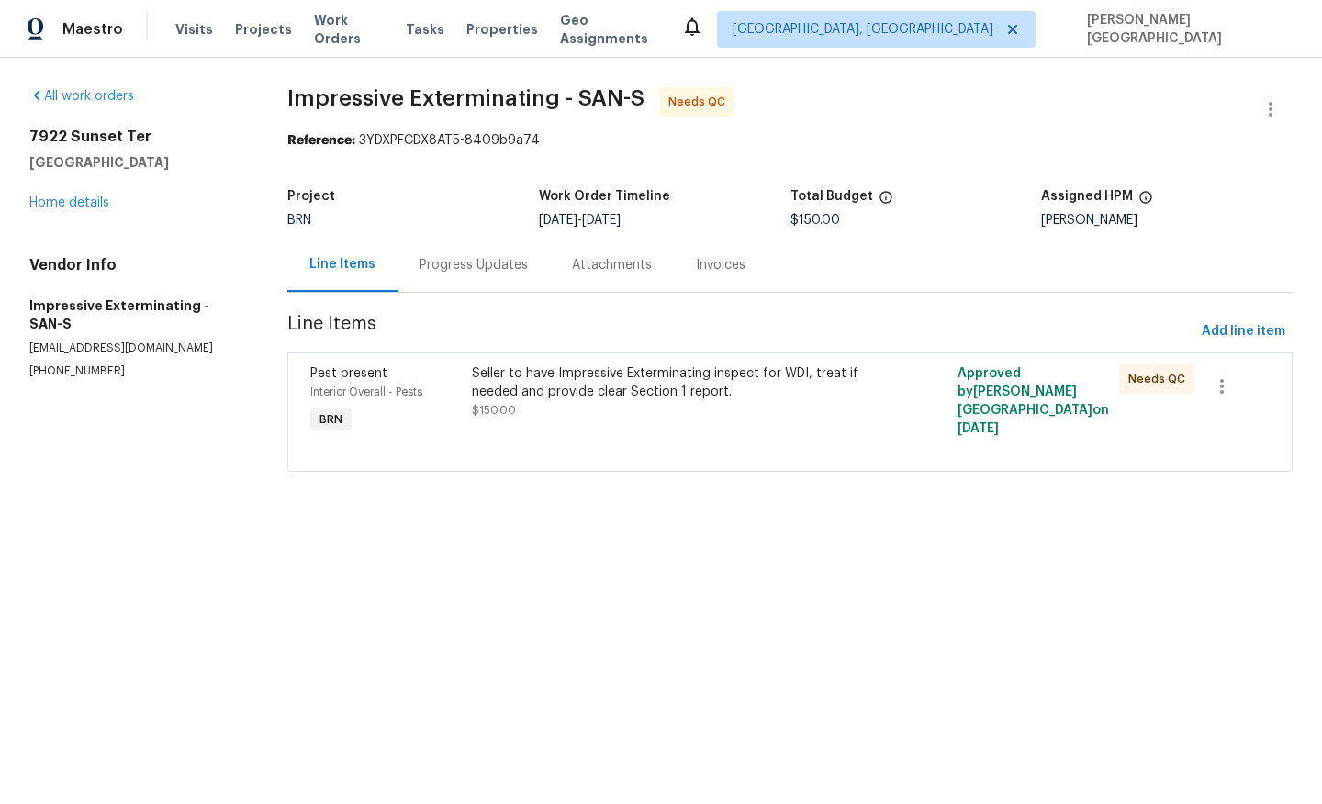
click at [432, 277] on div "Progress Updates" at bounding box center [473, 265] width 152 height 54
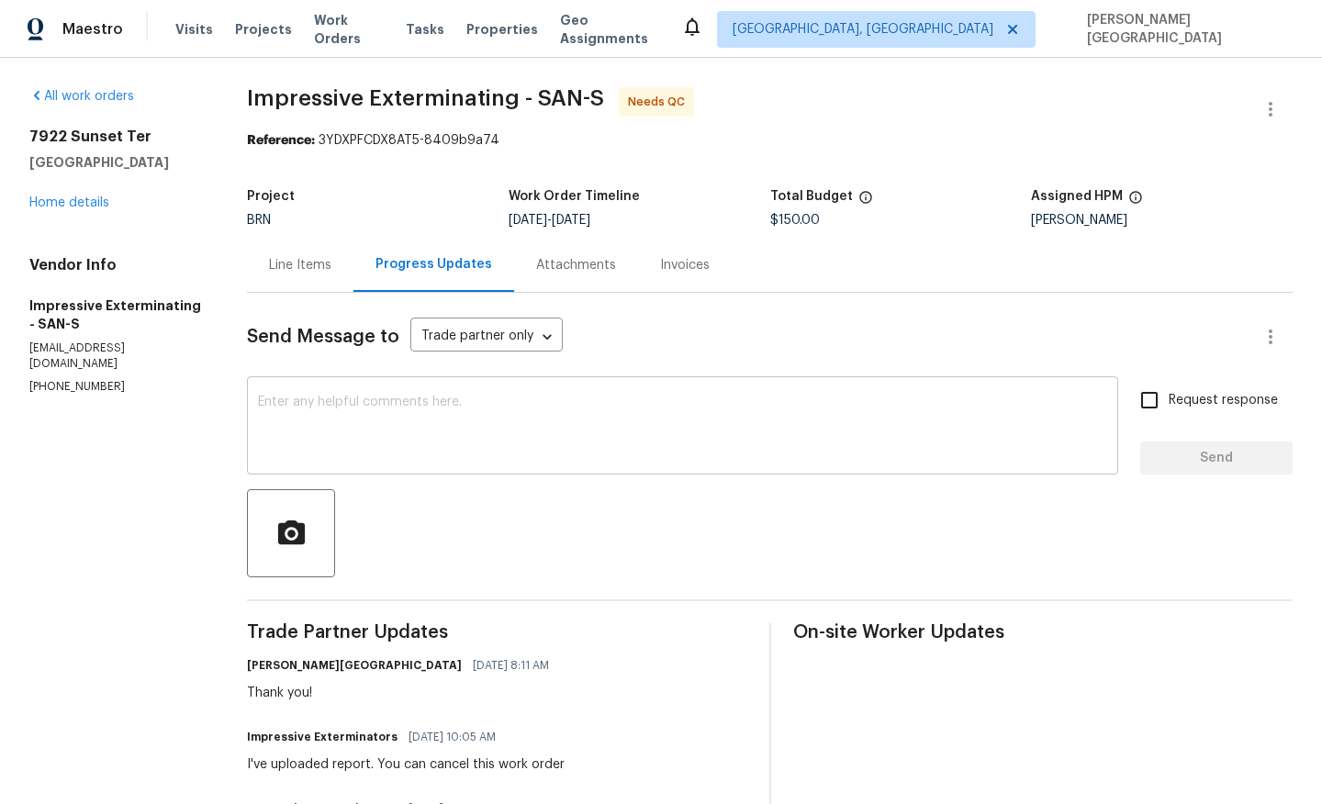
click at [419, 452] on textarea at bounding box center [682, 428] width 849 height 64
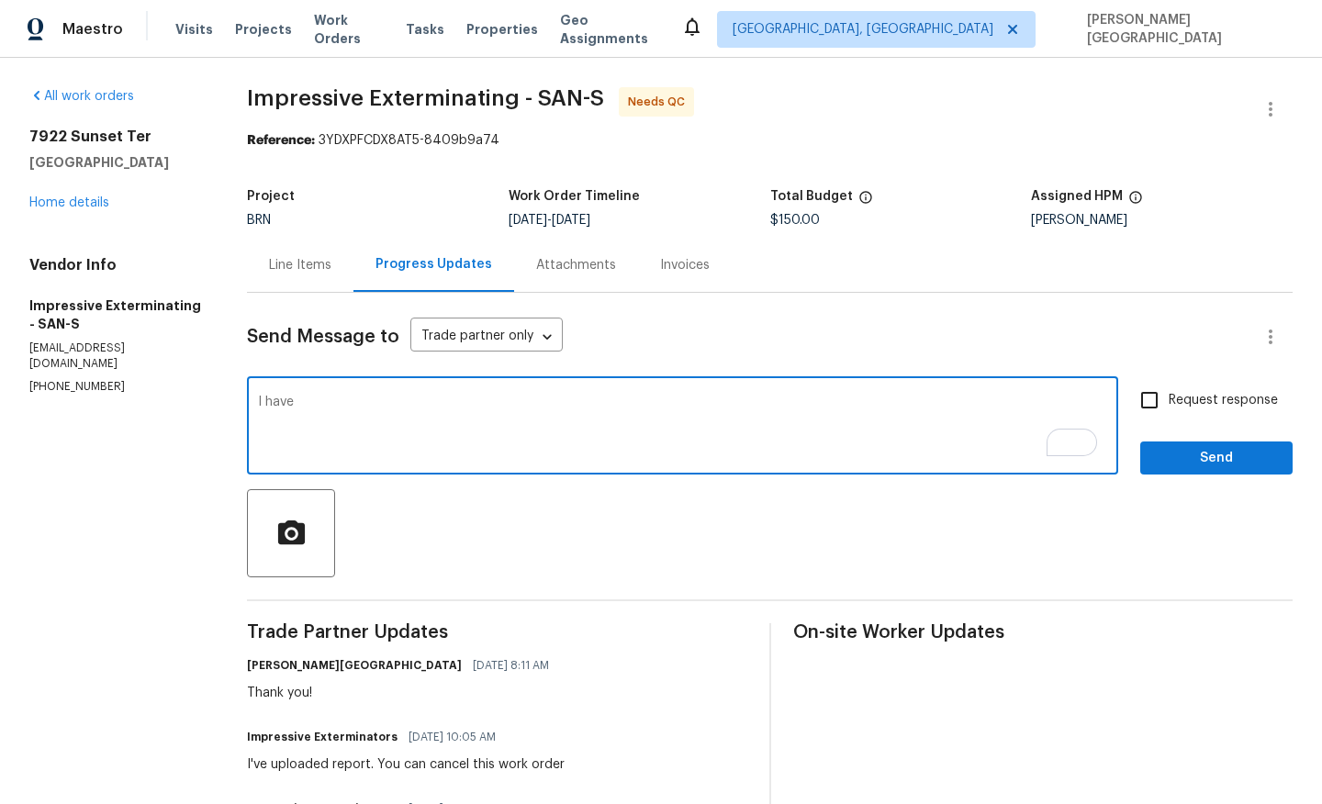
paste textarea "Please see the attached termite report from another vendor. The termites are ba…"
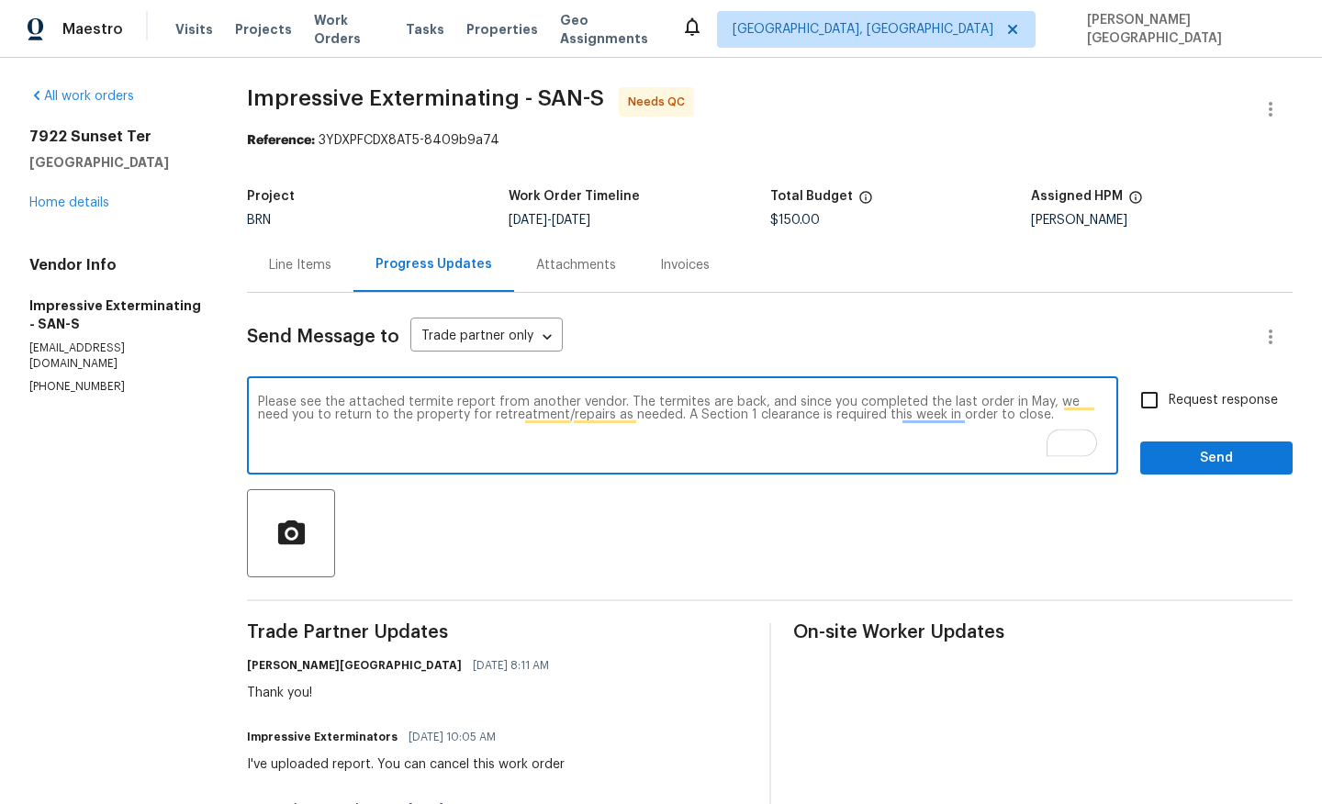
click at [551, 403] on textarea "Please see the attached termite report from another vendor. The termites are ba…" at bounding box center [682, 428] width 849 height 64
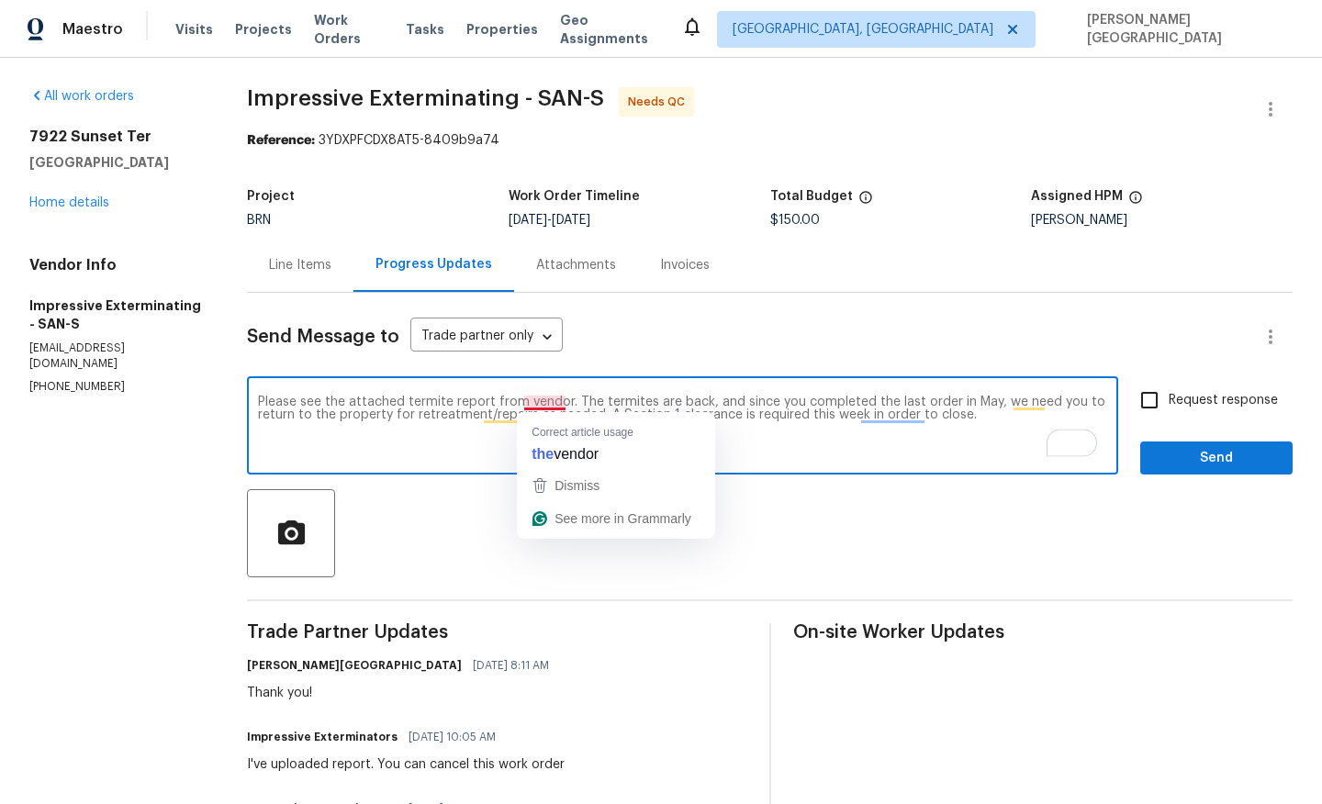
click at [558, 404] on textarea "Please see the attached termite report from vendor. The termites are back, and …" at bounding box center [682, 428] width 849 height 64
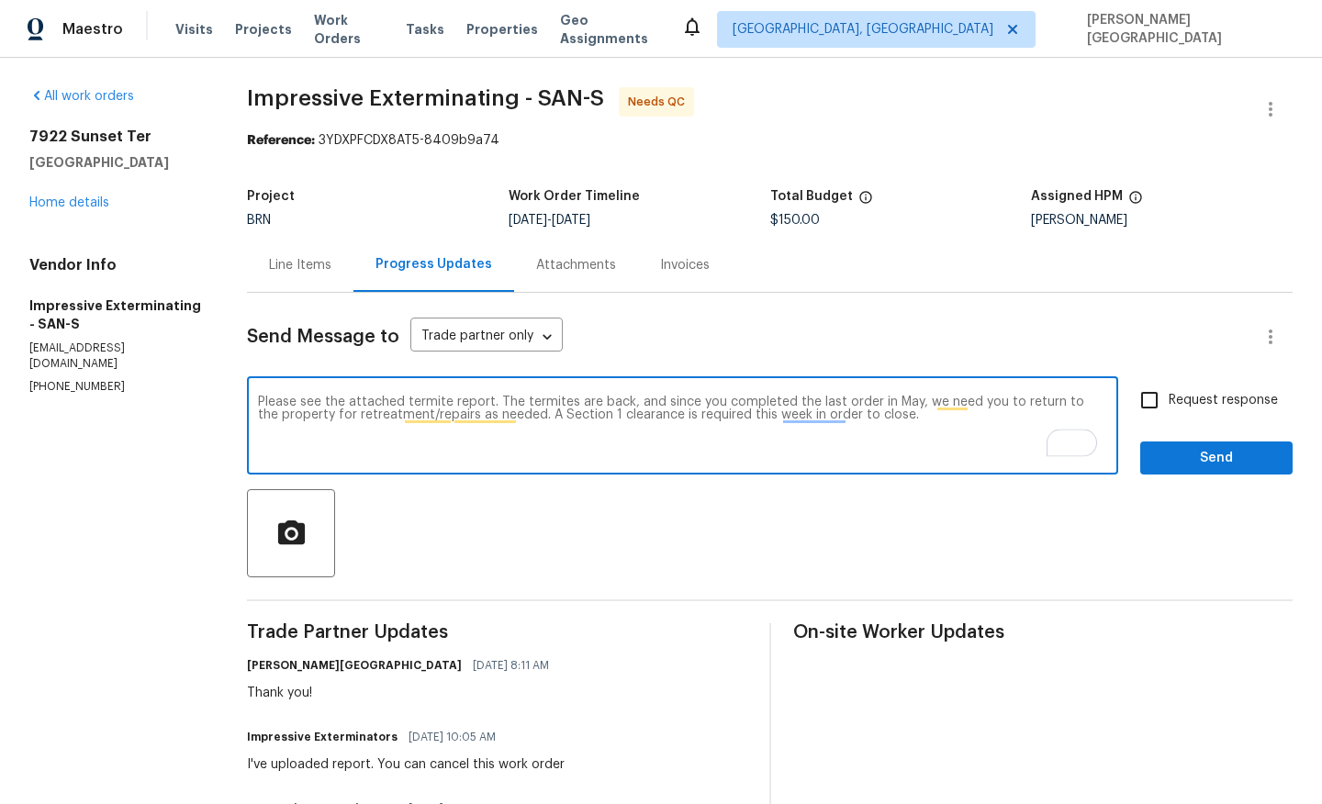
click at [718, 453] on textarea "Please see the attached termite report. The termites are back, and since you co…" at bounding box center [682, 428] width 849 height 64
click at [929, 402] on textarea "Please see the attached termite report. The termites are back, and since you co…" at bounding box center [682, 428] width 849 height 64
click at [997, 402] on textarea "Please see the attached termite report. The termites are back, and since you co…" at bounding box center [682, 428] width 849 height 64
click at [985, 403] on textarea "Please see the attached termite report. The termites are back, and since you co…" at bounding box center [682, 428] width 849 height 64
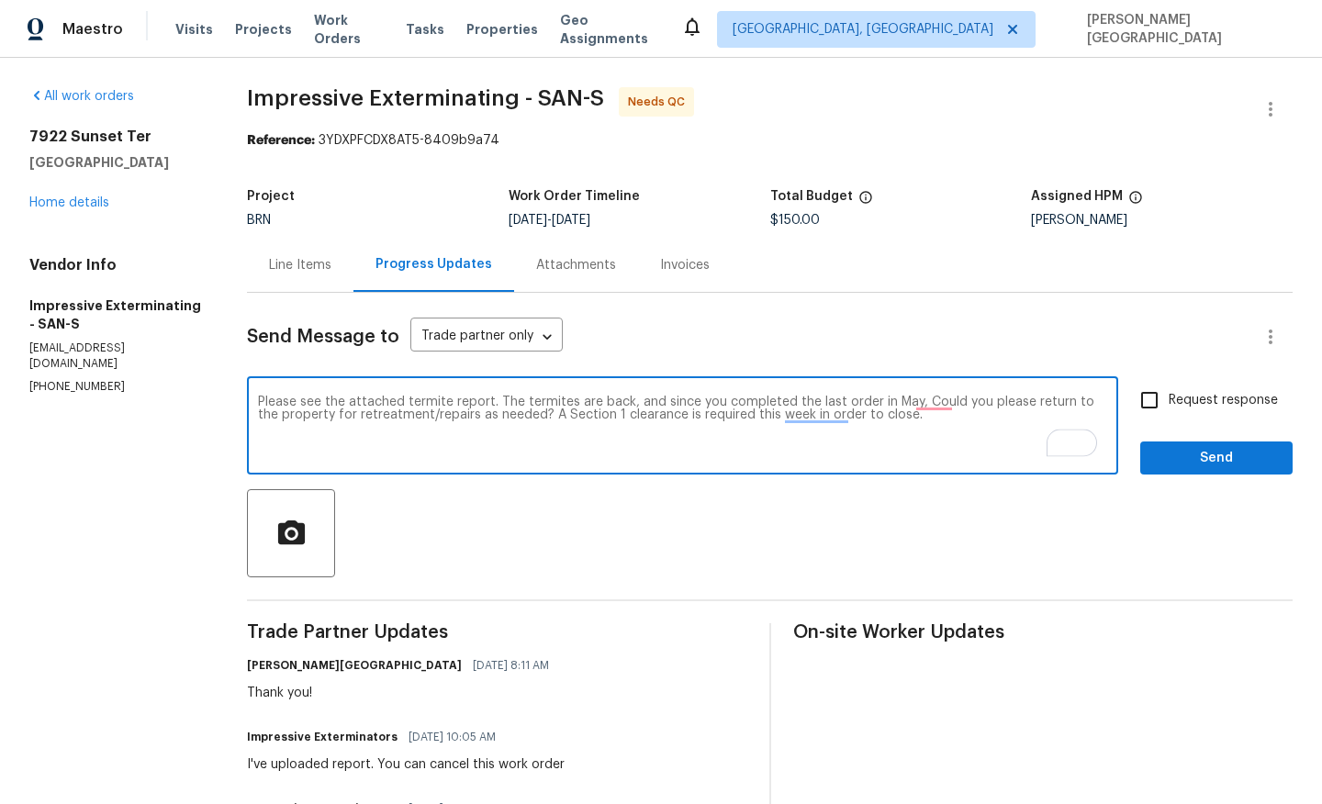
type textarea "Please see the attached termite report. The termites are back, and since you co…"
click at [1164, 404] on input "Request response" at bounding box center [1149, 400] width 39 height 39
checkbox input "true"
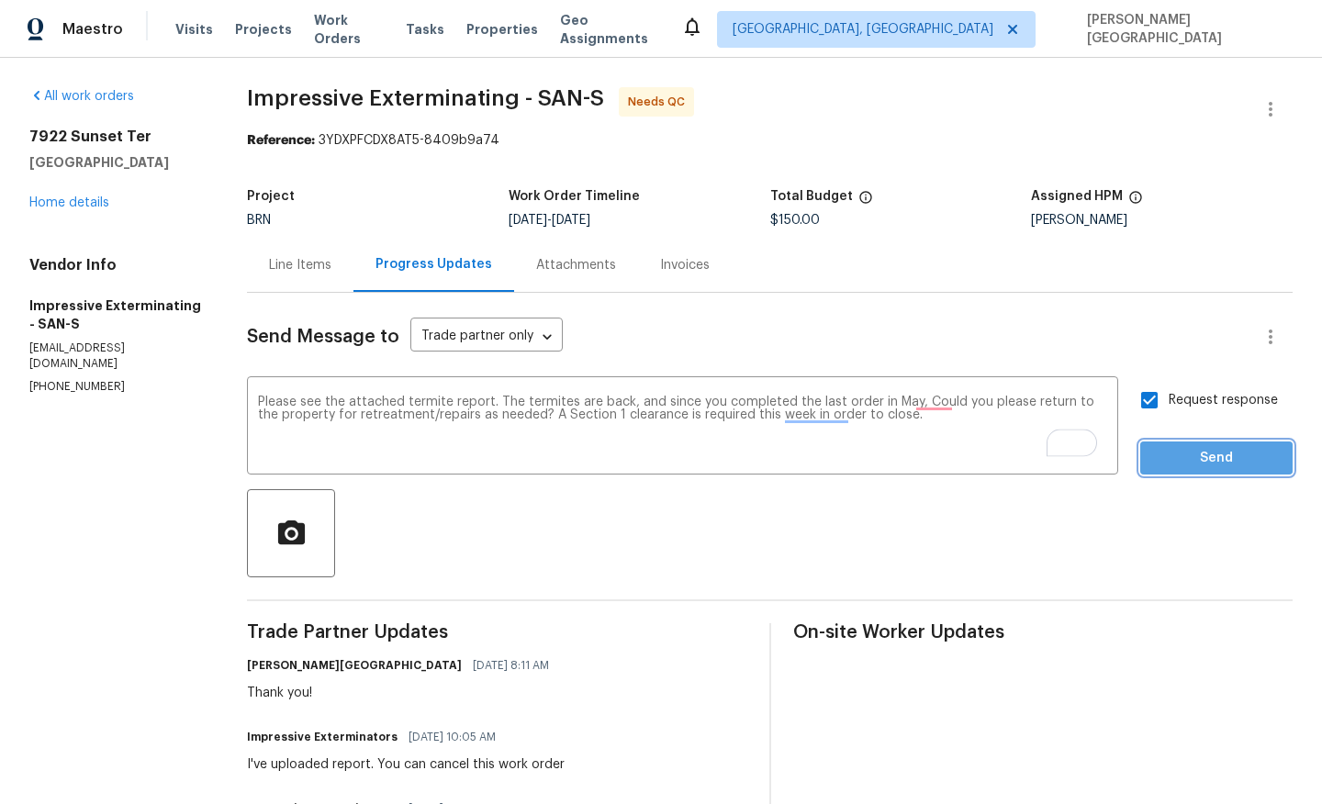
click at [1180, 457] on span "Send" at bounding box center [1216, 458] width 123 height 23
